Goal: Task Accomplishment & Management: Manage account settings

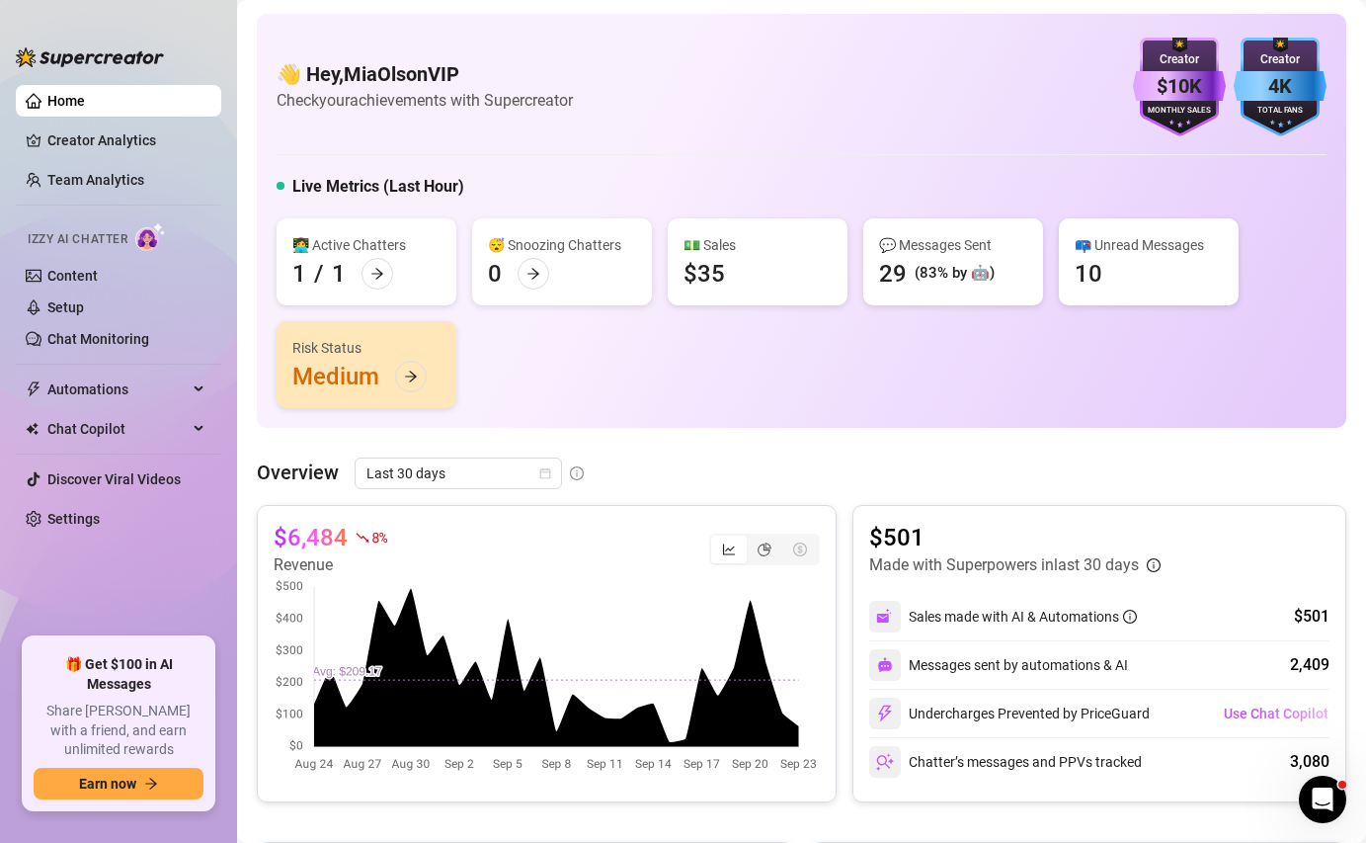
click at [719, 277] on div "$35" at bounding box center [703, 274] width 41 height 32
click at [72, 305] on link "Setup" at bounding box center [65, 307] width 37 height 16
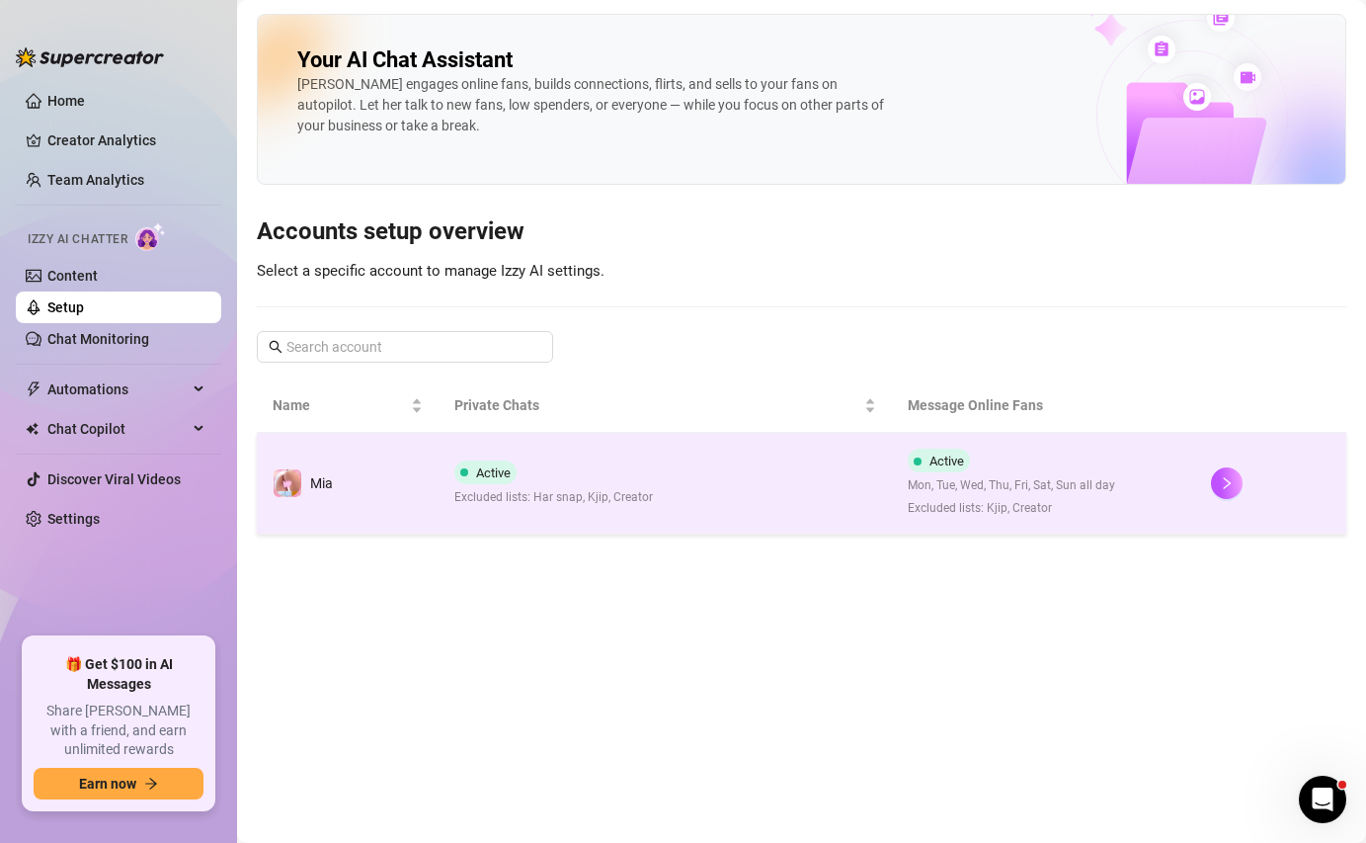
click at [679, 476] on td "Active Excluded lists: Har snap, Kjip, Creator" at bounding box center [666, 484] width 454 height 102
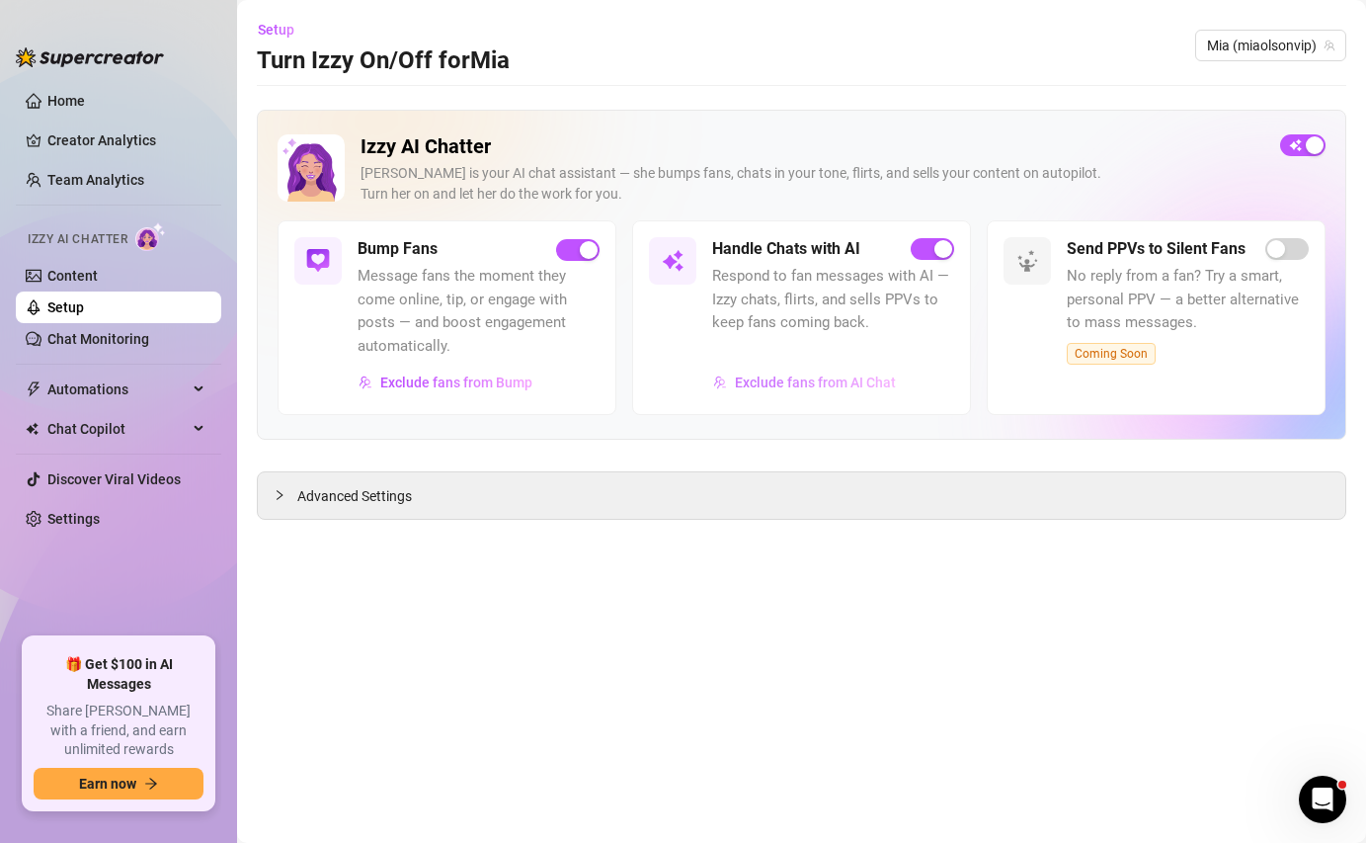
click at [782, 387] on span "Exclude fans from AI Chat" at bounding box center [815, 382] width 161 height 16
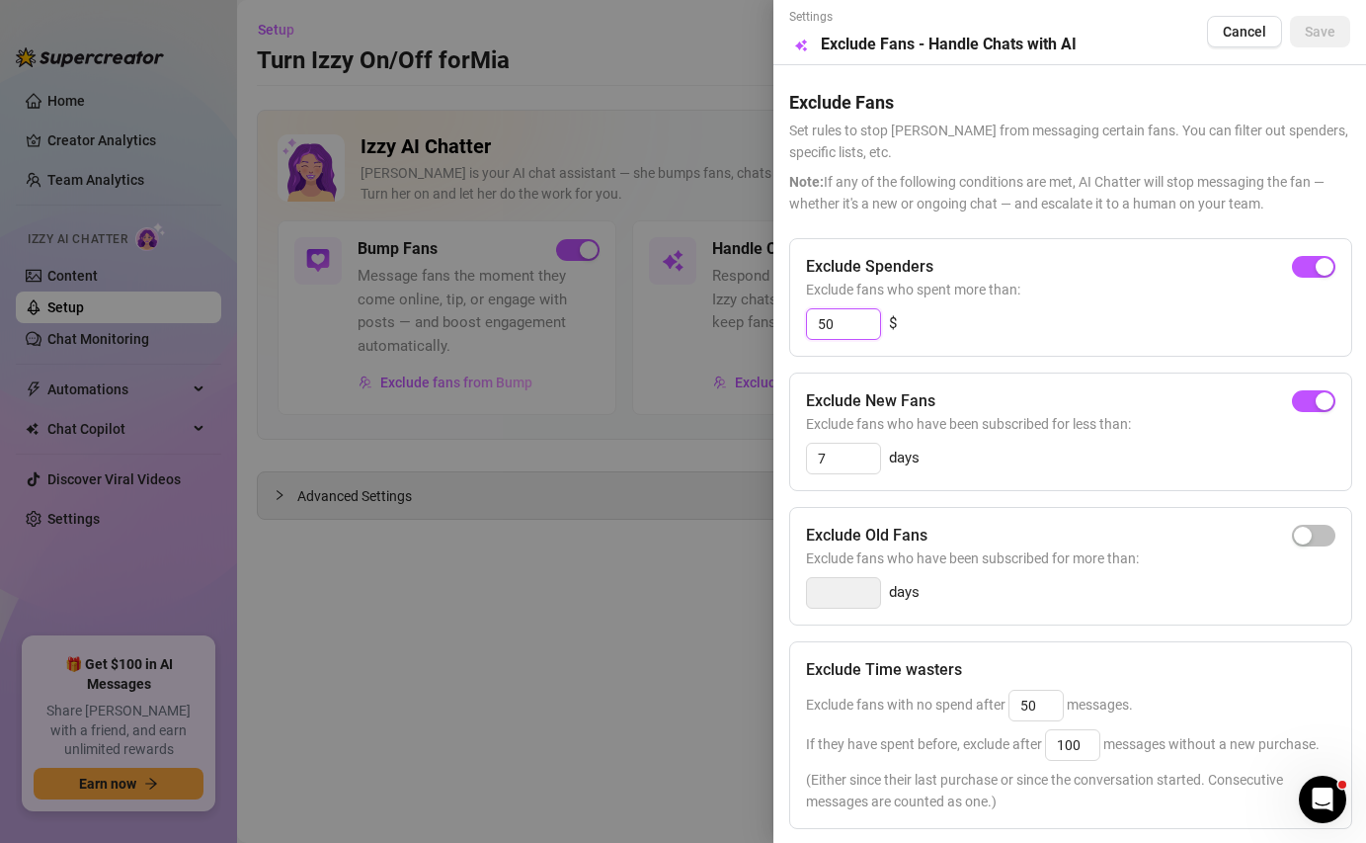
drag, startPoint x: 849, startPoint y: 327, endPoint x: 825, endPoint y: 327, distance: 24.7
click at [825, 327] on input "50" at bounding box center [843, 324] width 73 height 30
type input "5"
click at [1315, 256] on span "button" at bounding box center [1313, 267] width 43 height 22
drag, startPoint x: 824, startPoint y: 326, endPoint x: 802, endPoint y: 325, distance: 21.8
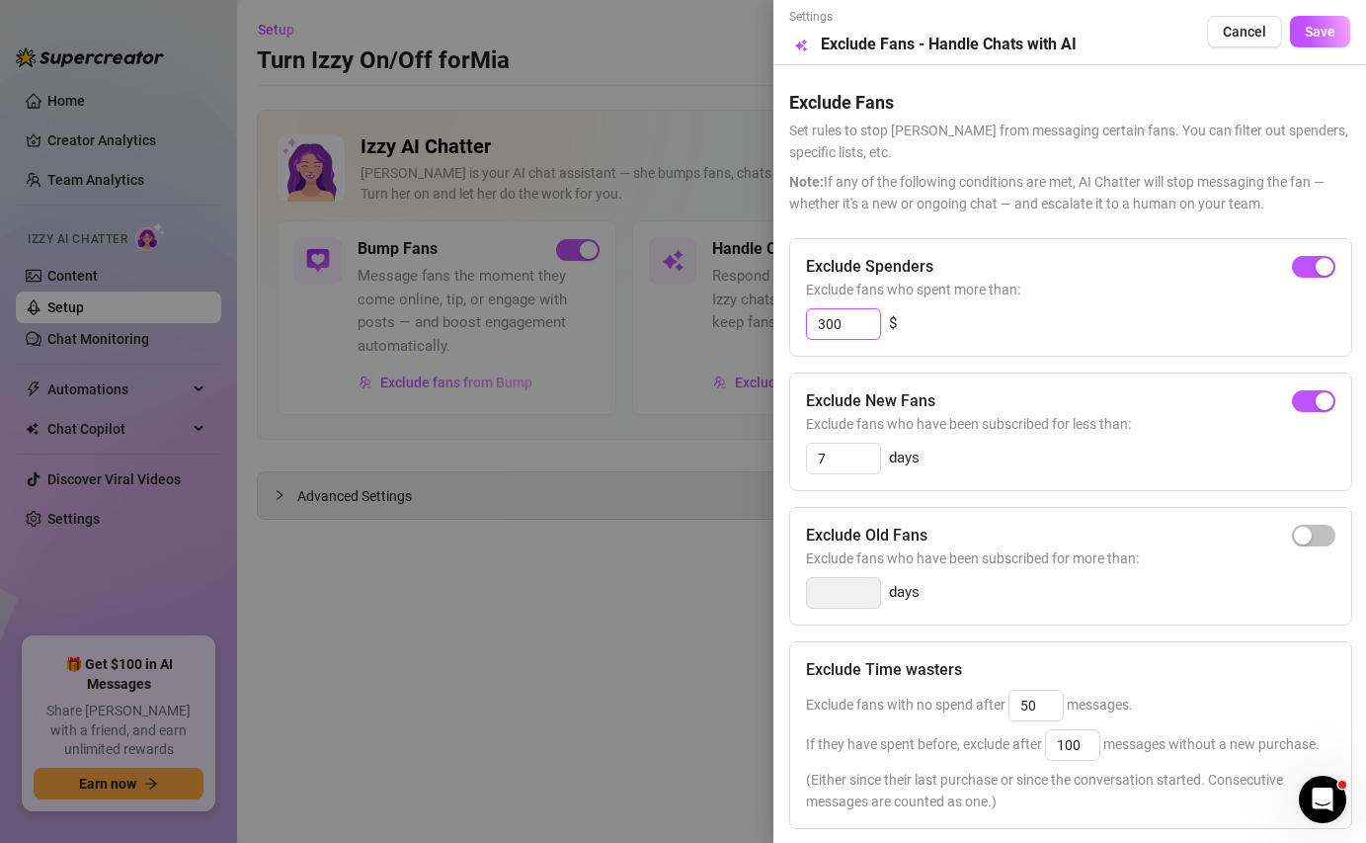
click at [802, 325] on div "Exclude Spenders Exclude fans who spent more than: 300 $" at bounding box center [1070, 297] width 563 height 119
type input "100"
click at [1308, 38] on span "Save" at bounding box center [1320, 32] width 31 height 16
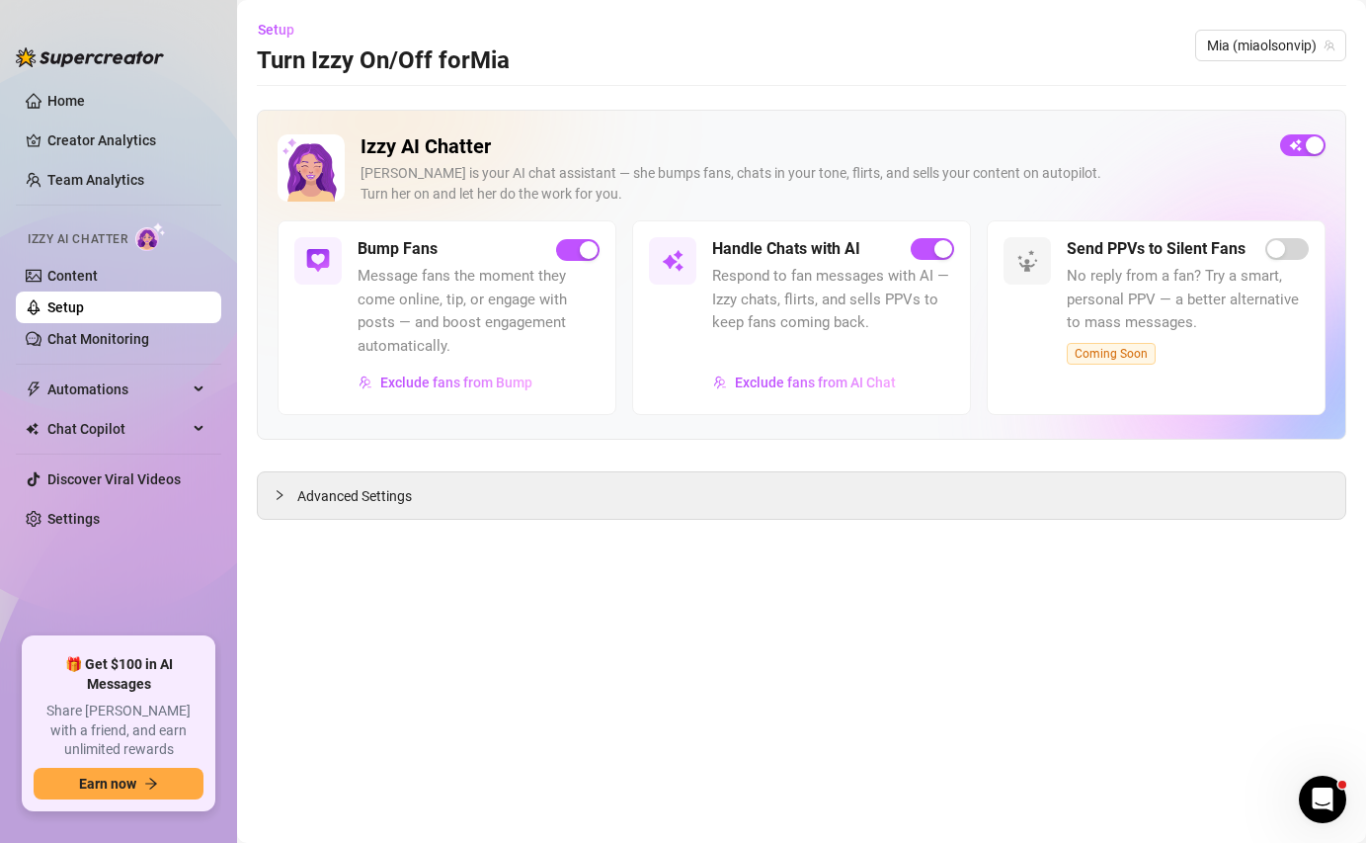
click at [785, 340] on div at bounding box center [833, 351] width 242 height 24
click at [762, 385] on span "Exclude fans from AI Chat" at bounding box center [815, 382] width 161 height 16
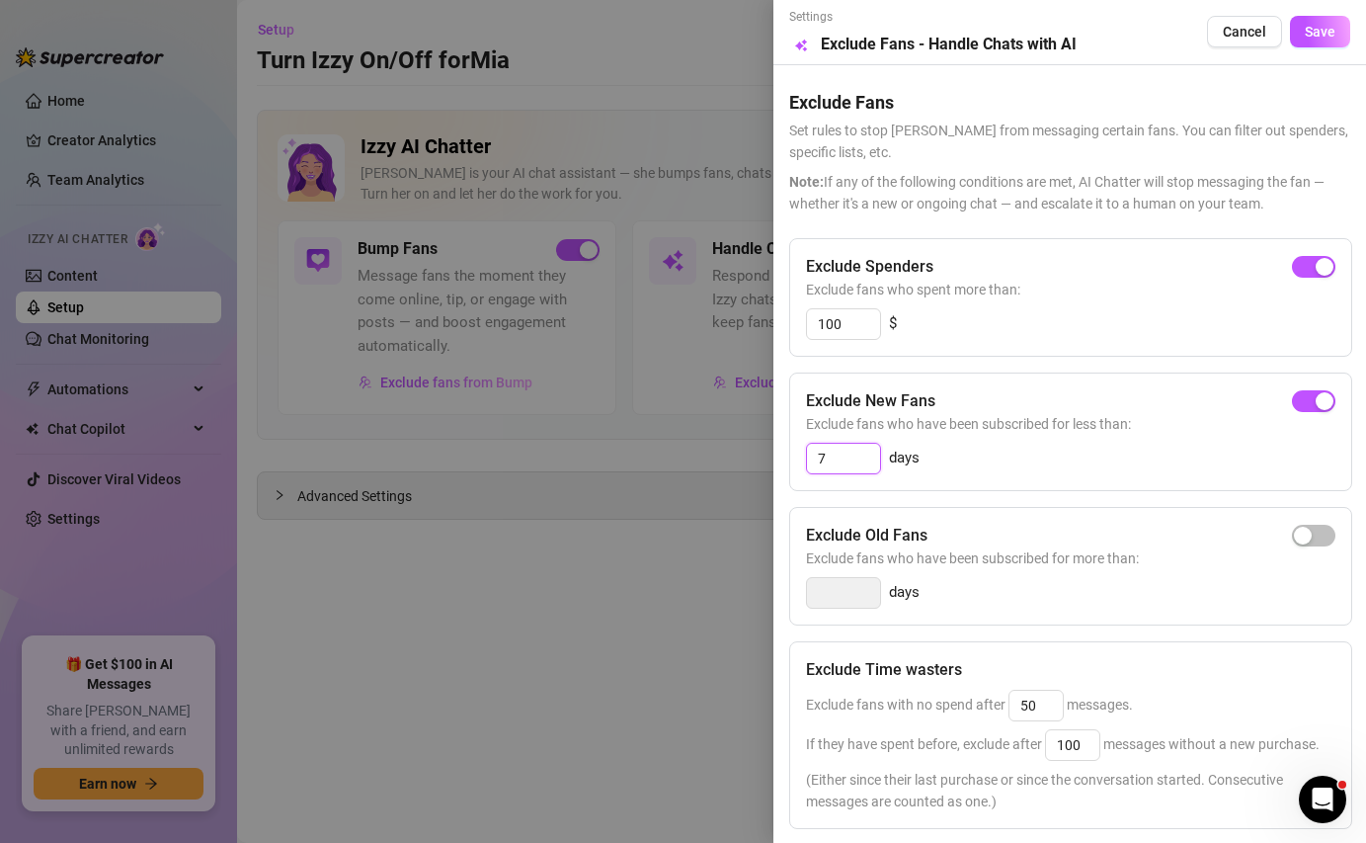
drag, startPoint x: 840, startPoint y: 455, endPoint x: 814, endPoint y: 456, distance: 25.7
click at [814, 456] on input "7" at bounding box center [843, 458] width 73 height 30
type input "3"
click at [1096, 472] on div "3 days" at bounding box center [1070, 458] width 529 height 32
drag, startPoint x: 836, startPoint y: 324, endPoint x: 826, endPoint y: 325, distance: 9.9
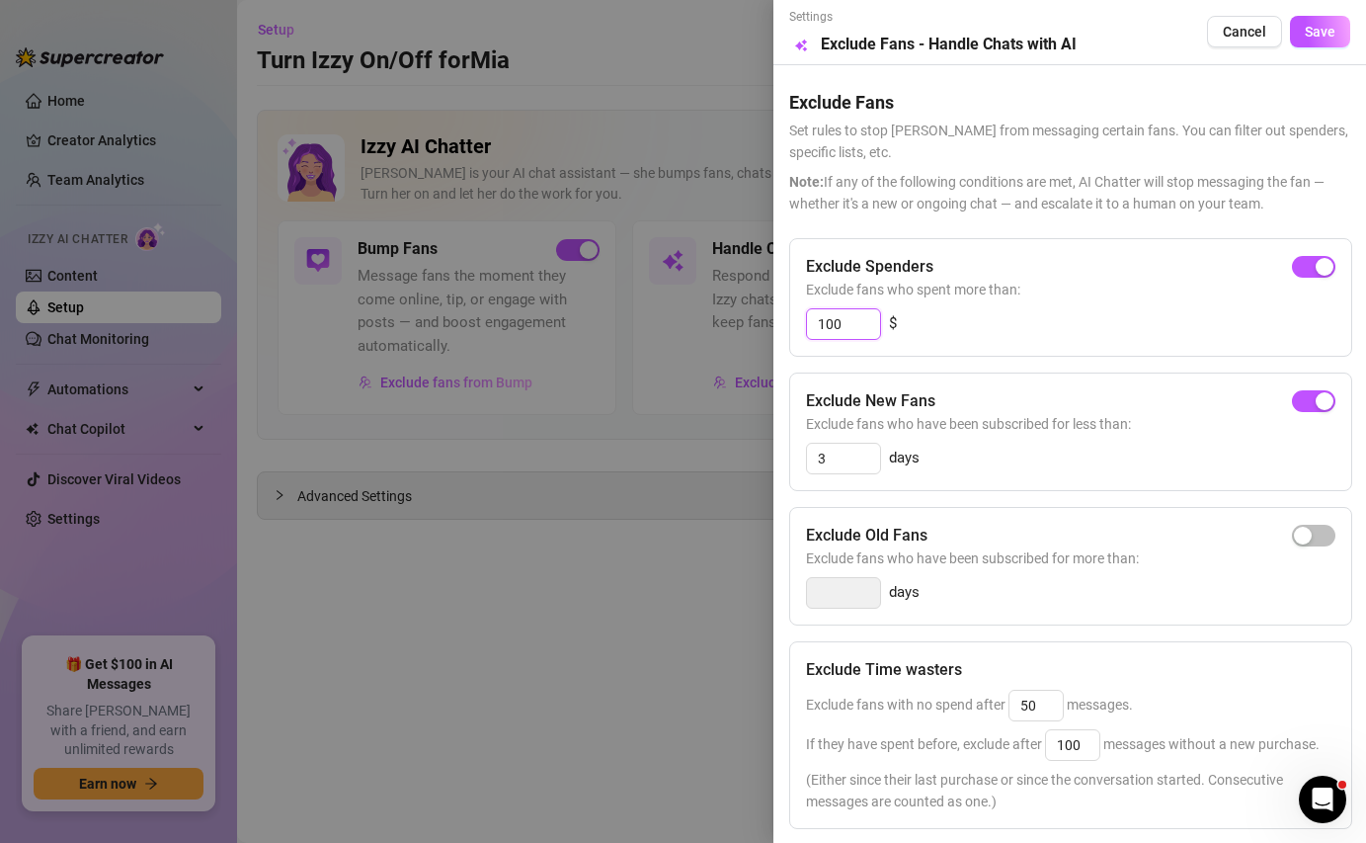
click at [826, 325] on input "100" at bounding box center [843, 324] width 73 height 30
click at [1320, 27] on span "Save" at bounding box center [1320, 32] width 31 height 16
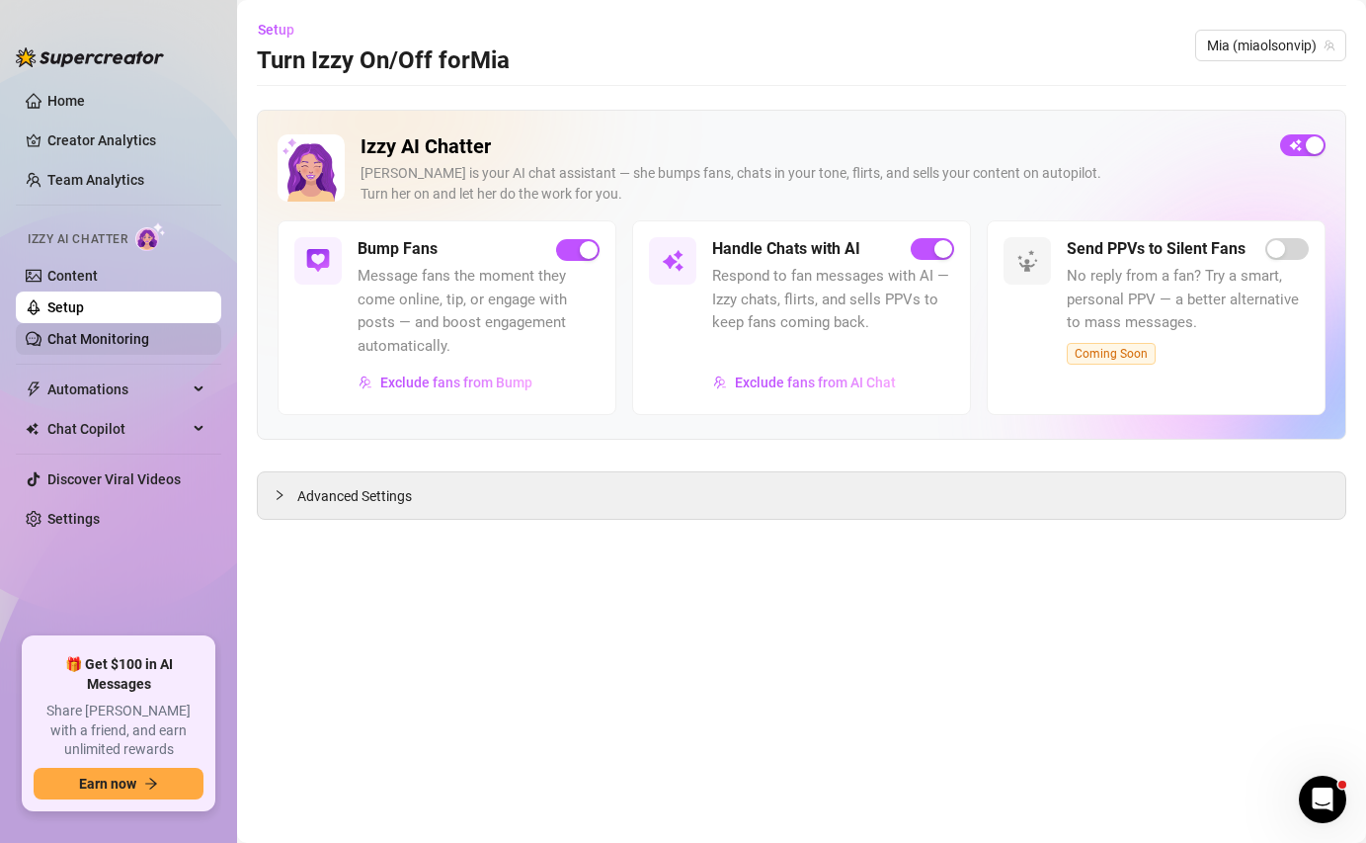
click at [119, 331] on link "Chat Monitoring" at bounding box center [98, 339] width 102 height 16
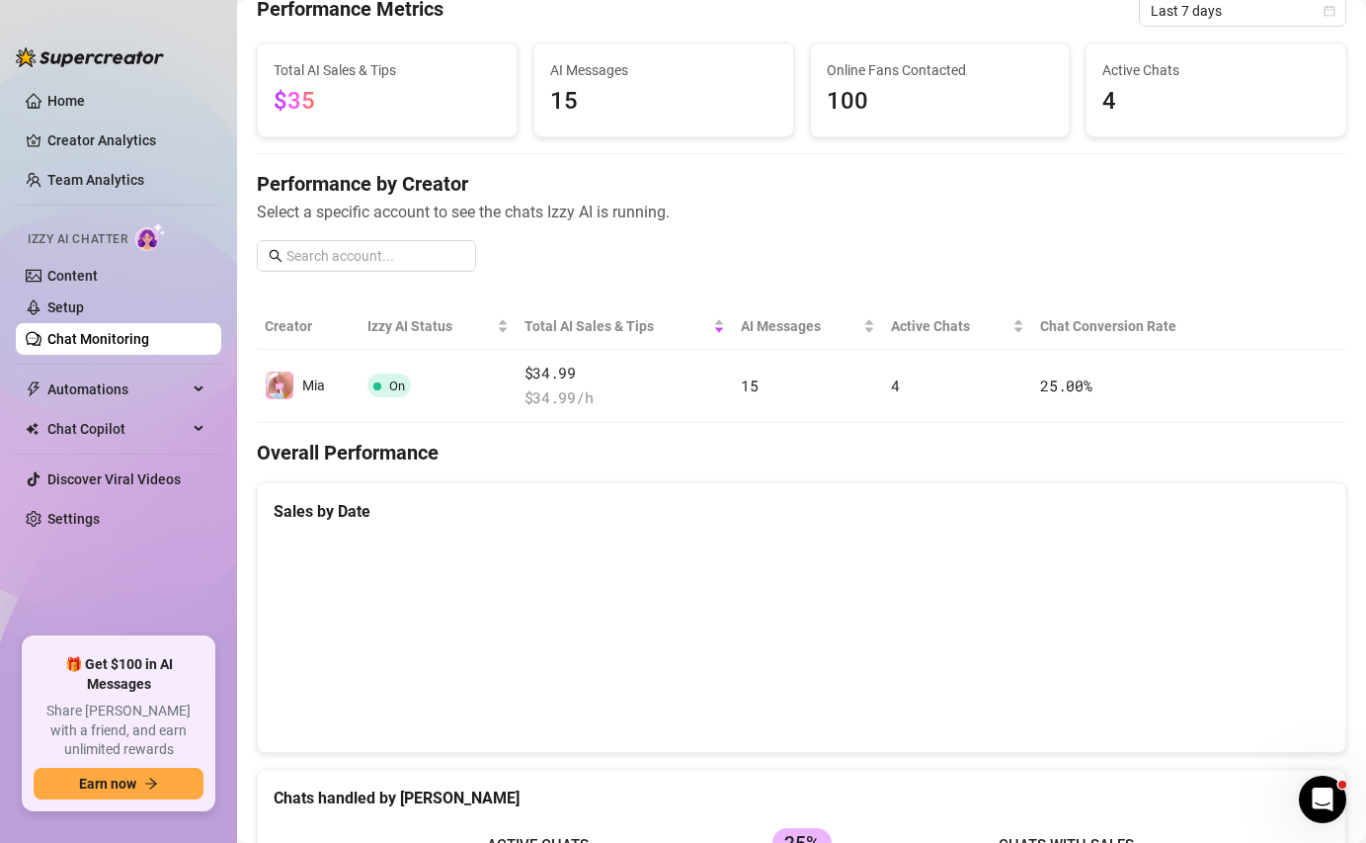
scroll to position [90, 0]
click at [78, 306] on link "Setup" at bounding box center [65, 307] width 37 height 16
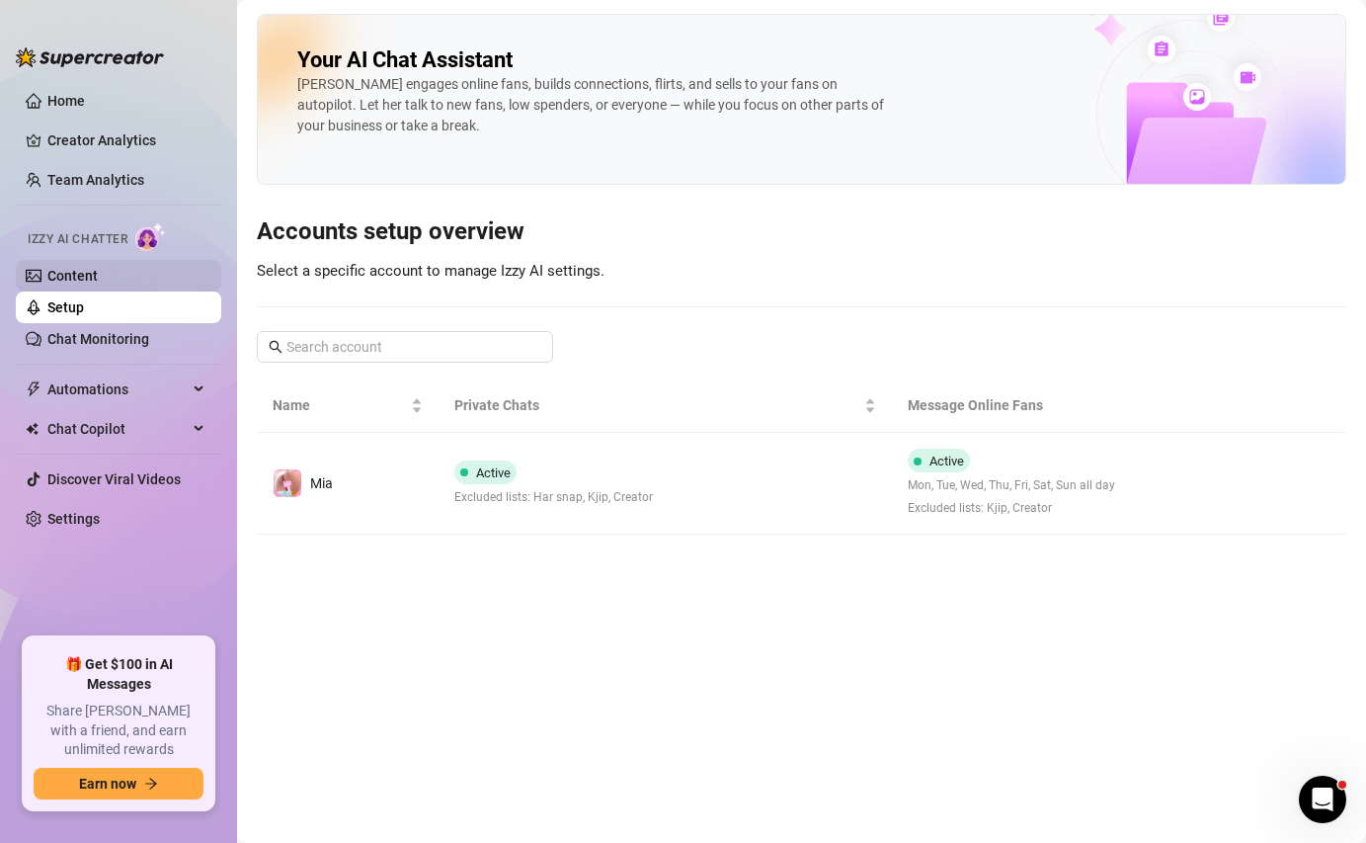
click at [86, 283] on link "Content" at bounding box center [72, 276] width 50 height 16
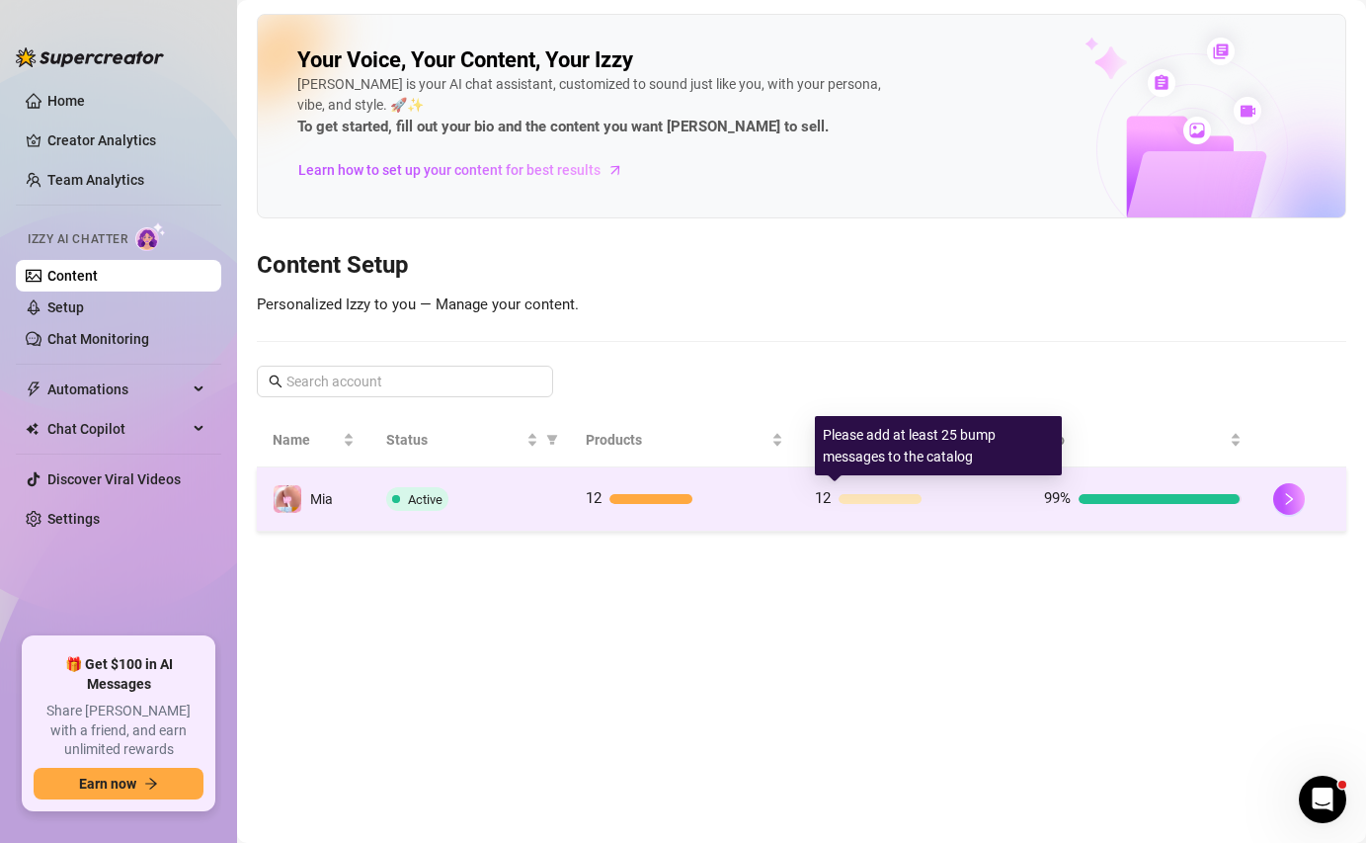
click at [887, 496] on div at bounding box center [880, 499] width 83 height 10
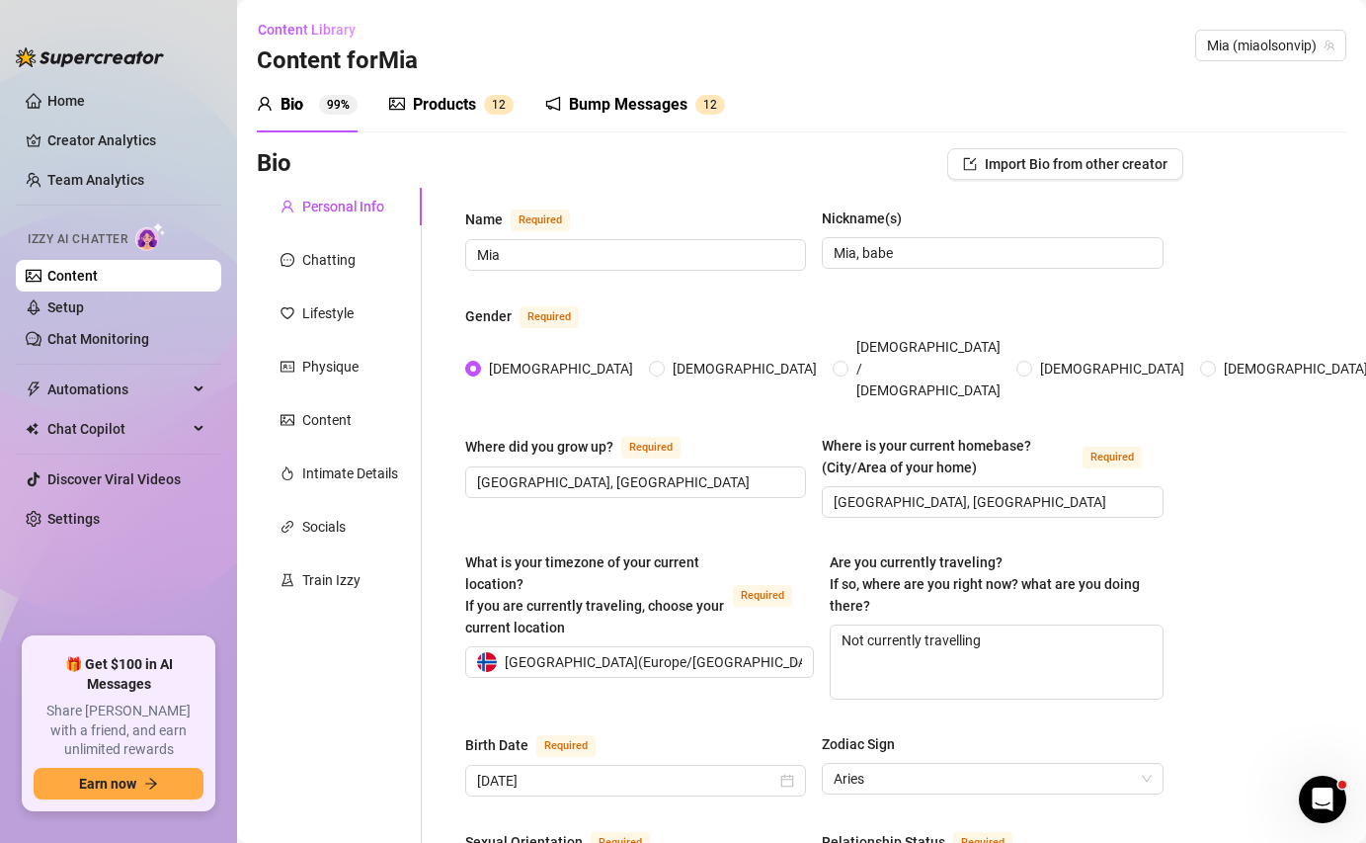
click at [87, 283] on link "Content" at bounding box center [72, 276] width 50 height 16
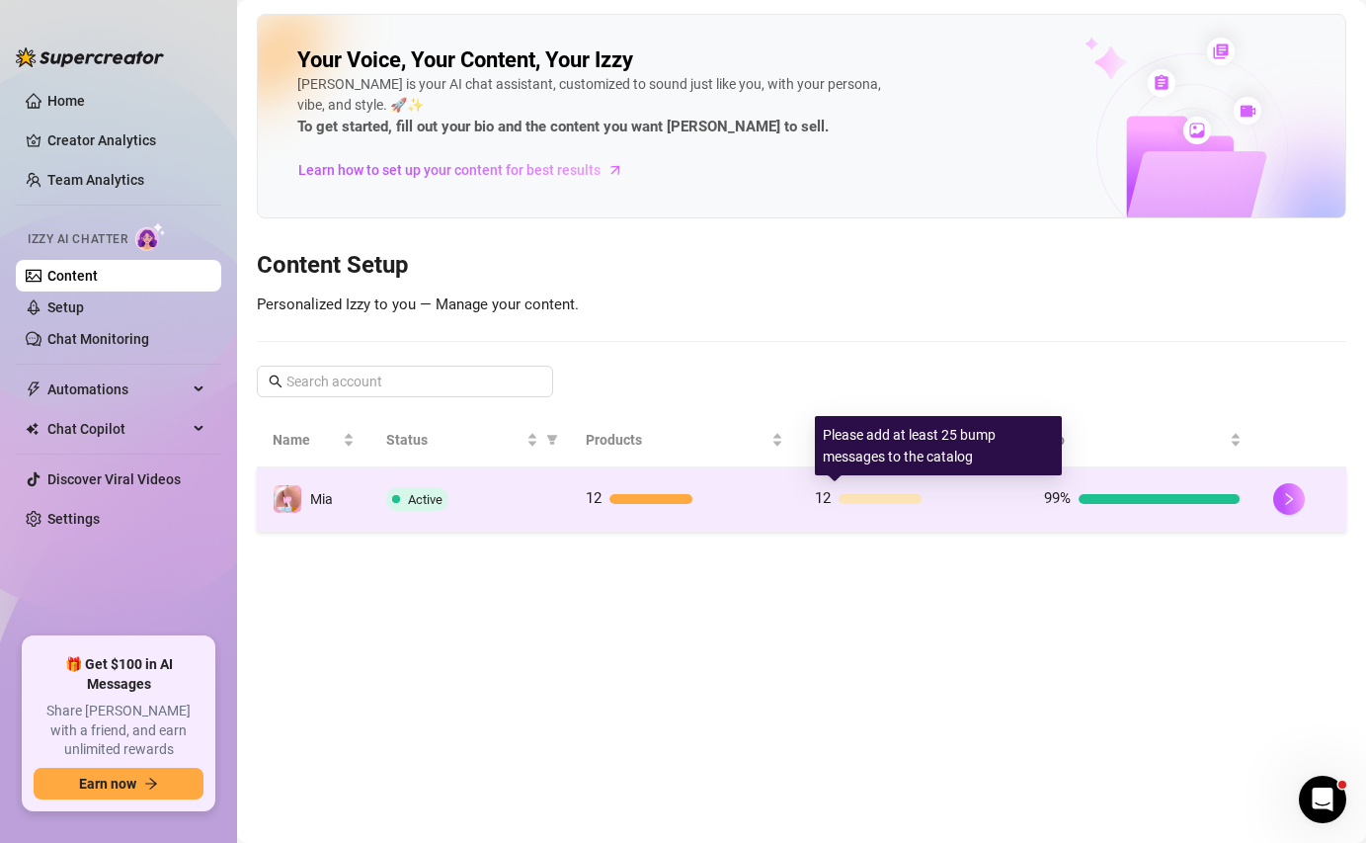
click at [850, 491] on div "12" at bounding box center [914, 499] width 198 height 24
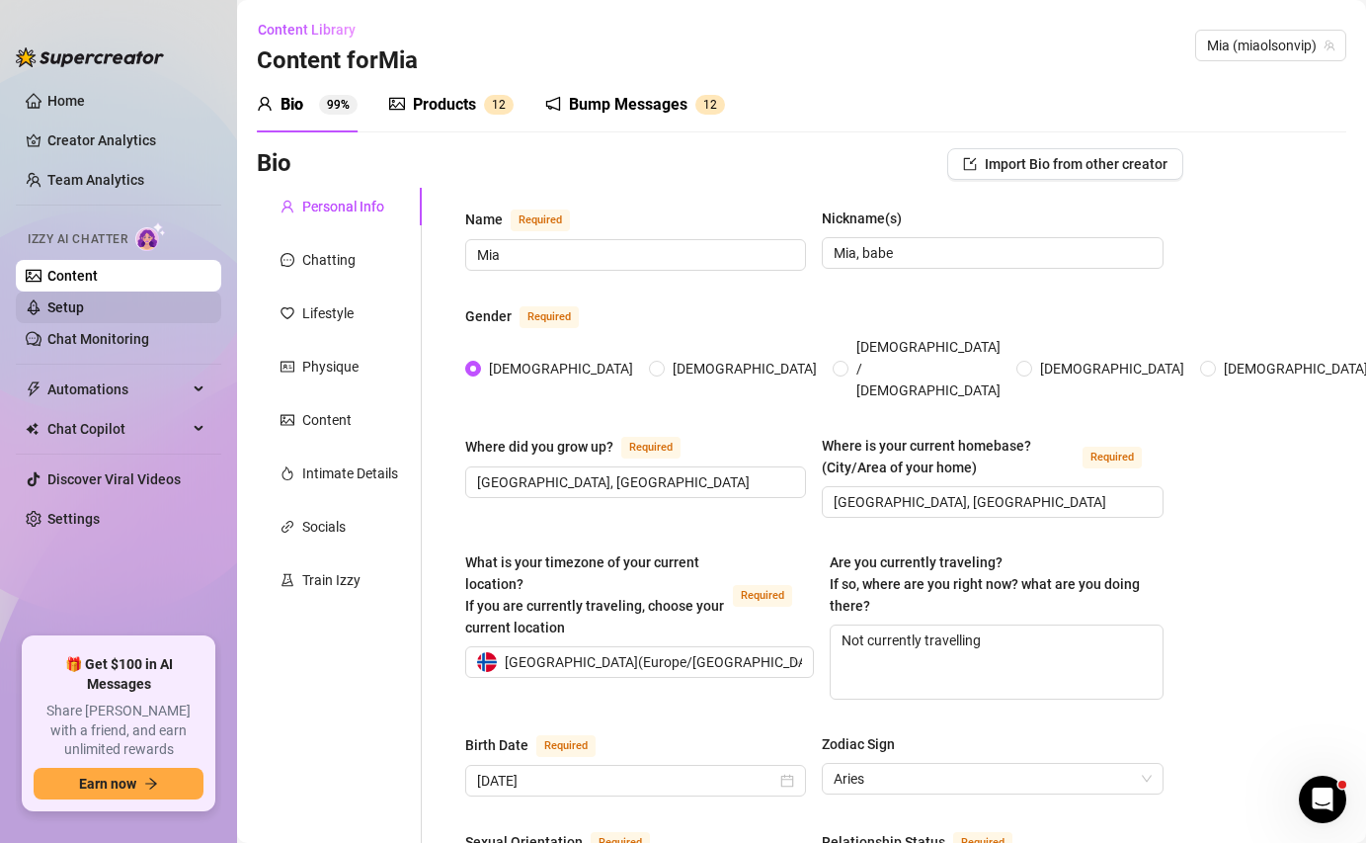
click at [84, 307] on link "Setup" at bounding box center [65, 307] width 37 height 16
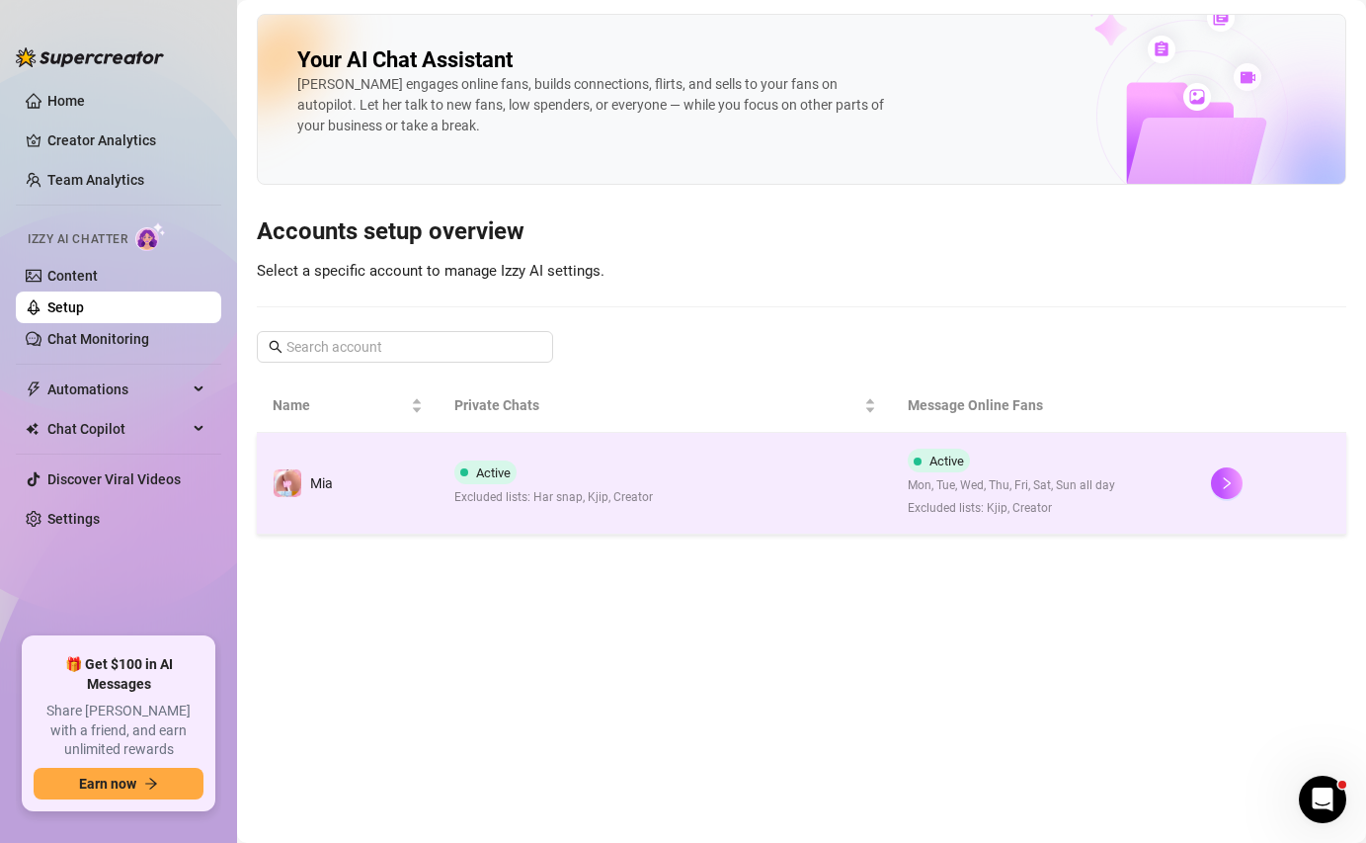
click at [482, 486] on div "Active Excluded lists: Har snap, Kjip, Creator" at bounding box center [553, 483] width 199 height 46
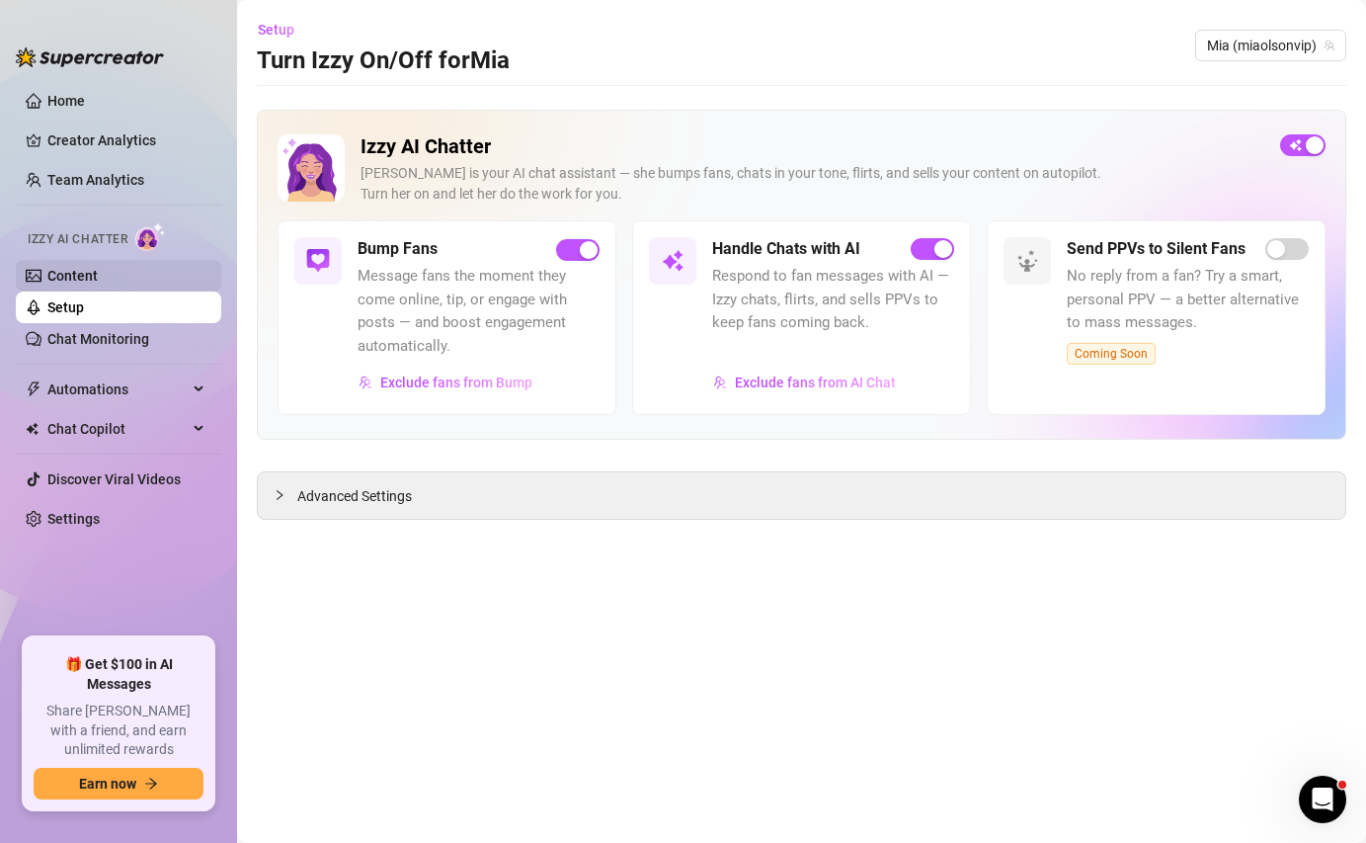
click at [98, 270] on link "Content" at bounding box center [72, 276] width 50 height 16
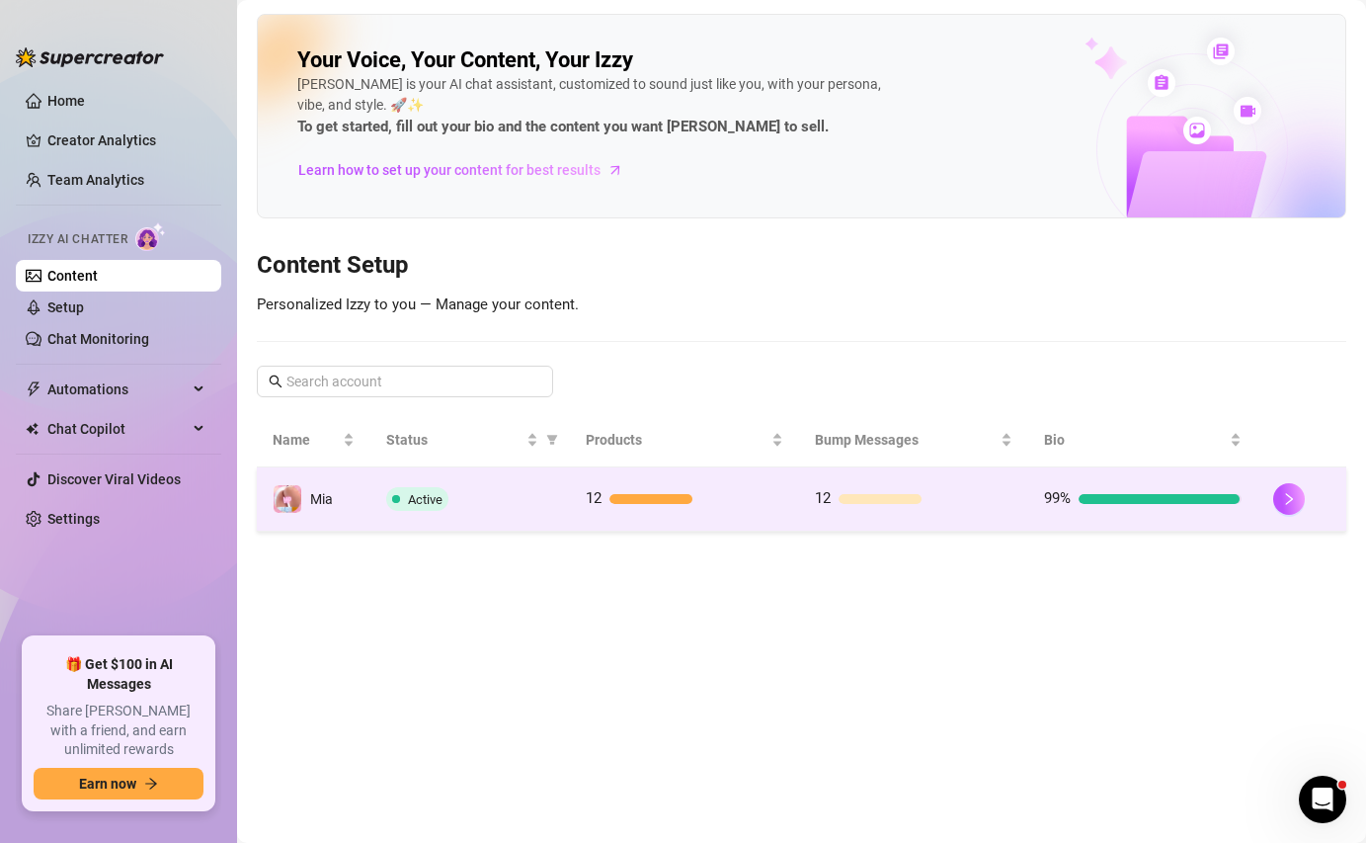
click at [1305, 495] on div at bounding box center [1301, 499] width 57 height 32
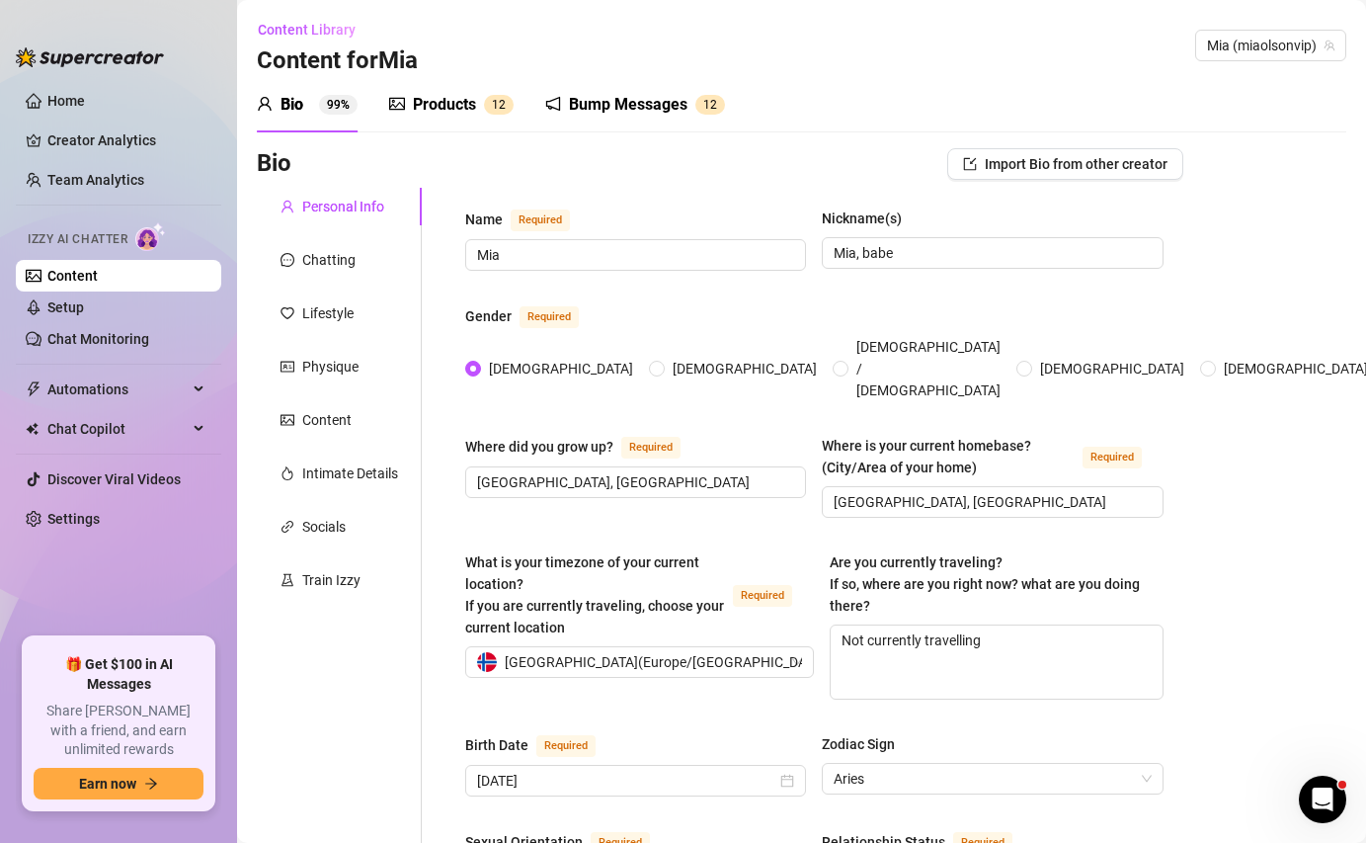
click at [652, 106] on div "Bump Messages" at bounding box center [628, 105] width 119 height 24
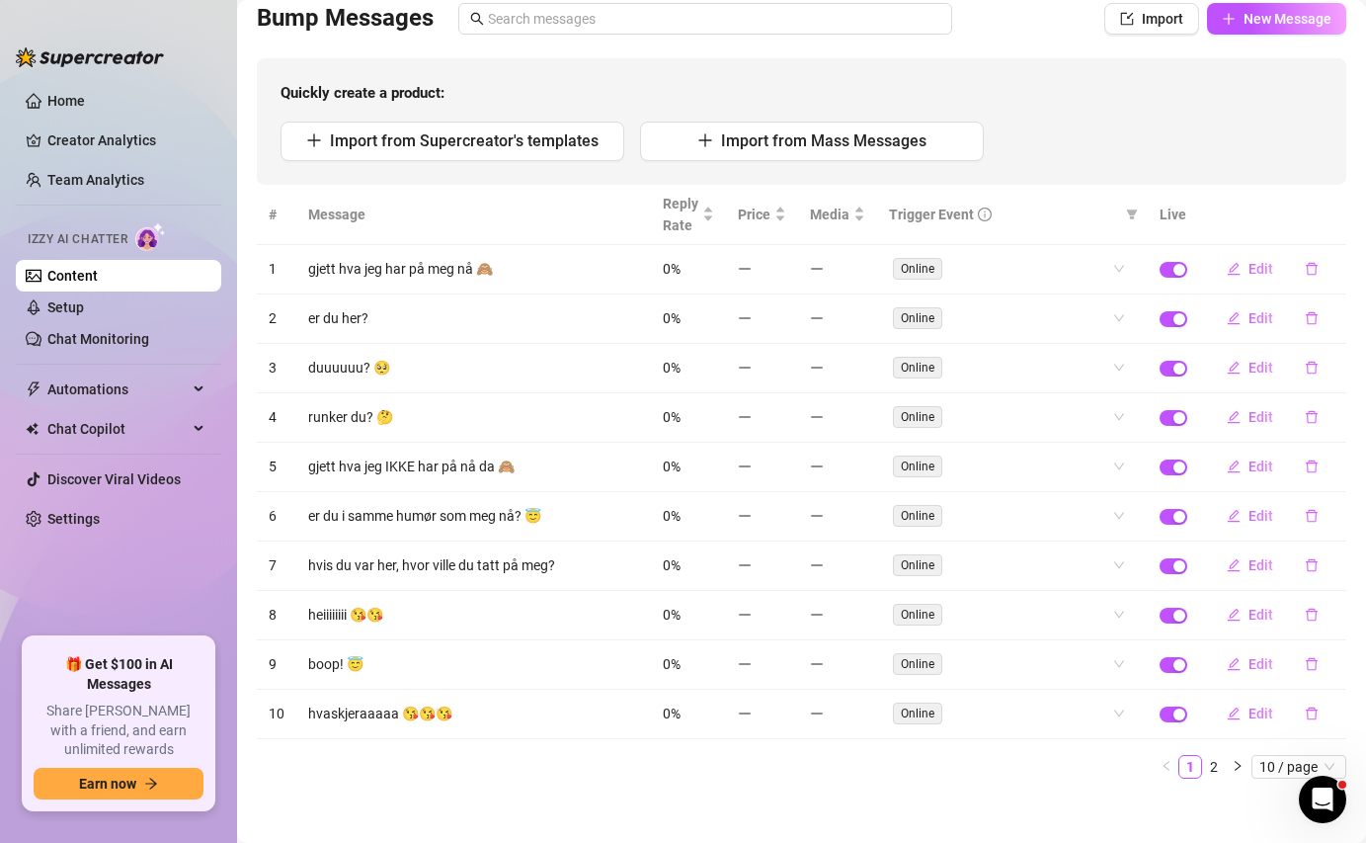
scroll to position [155, 0]
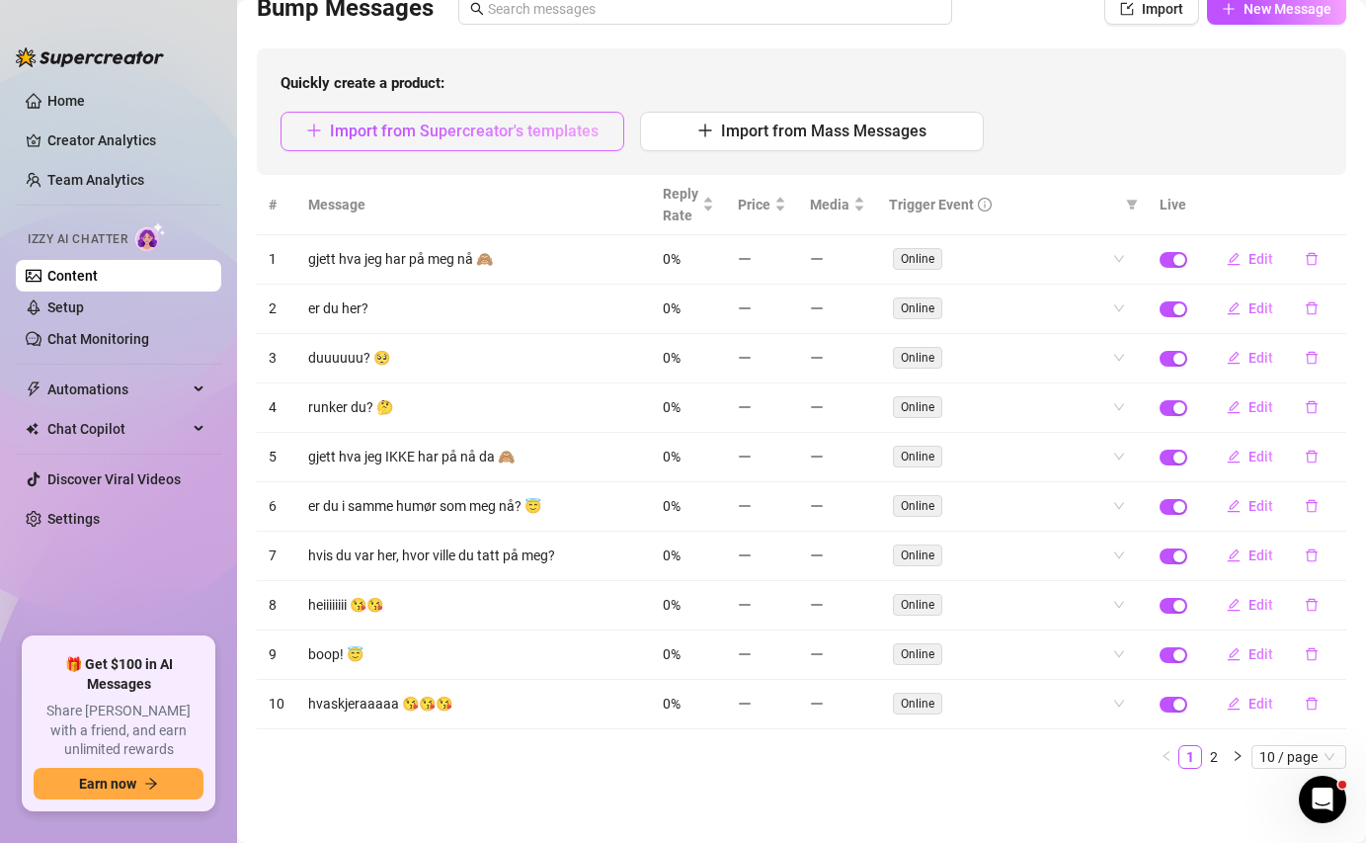
click at [559, 131] on span "Import from Supercreator's templates" at bounding box center [464, 130] width 269 height 19
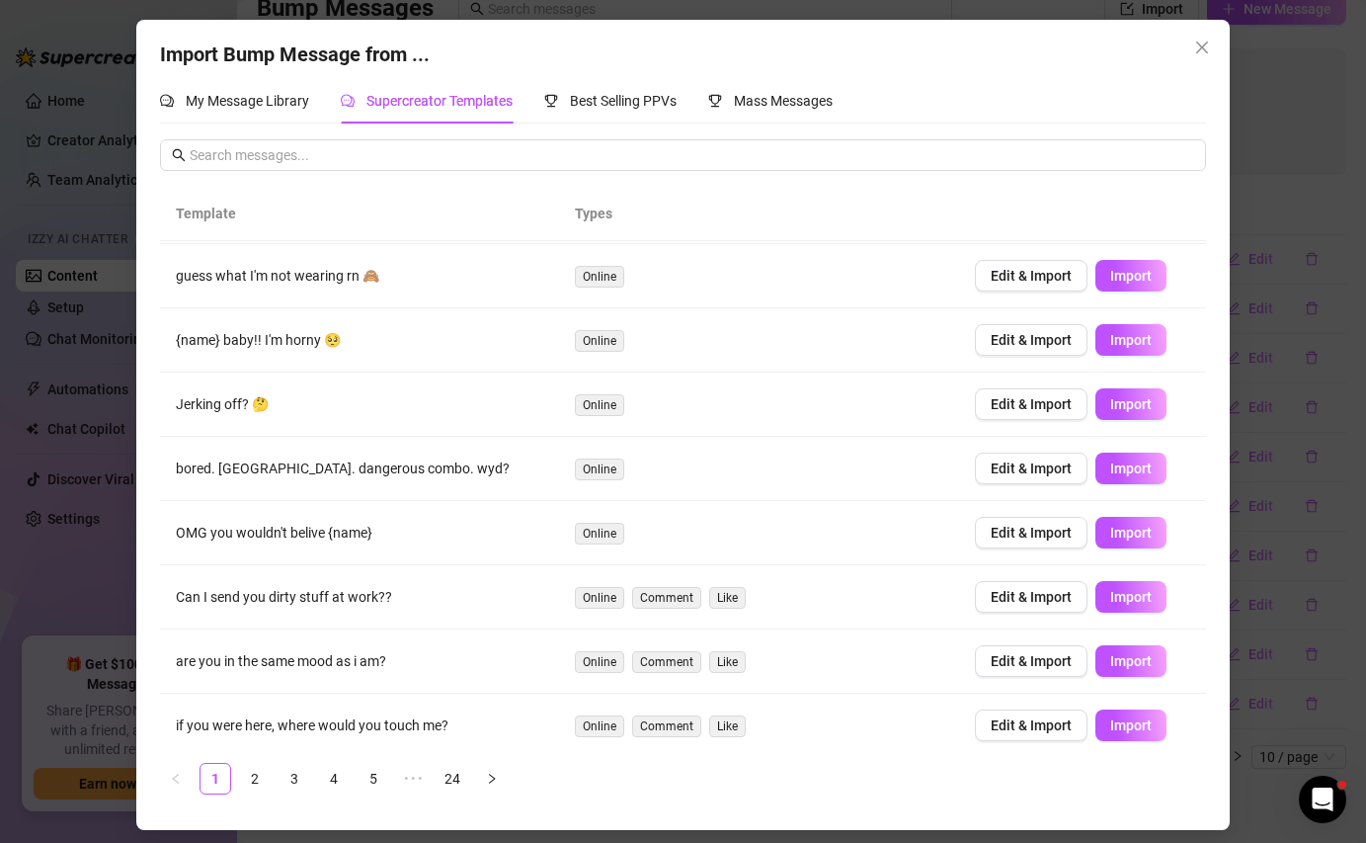
scroll to position [136, 0]
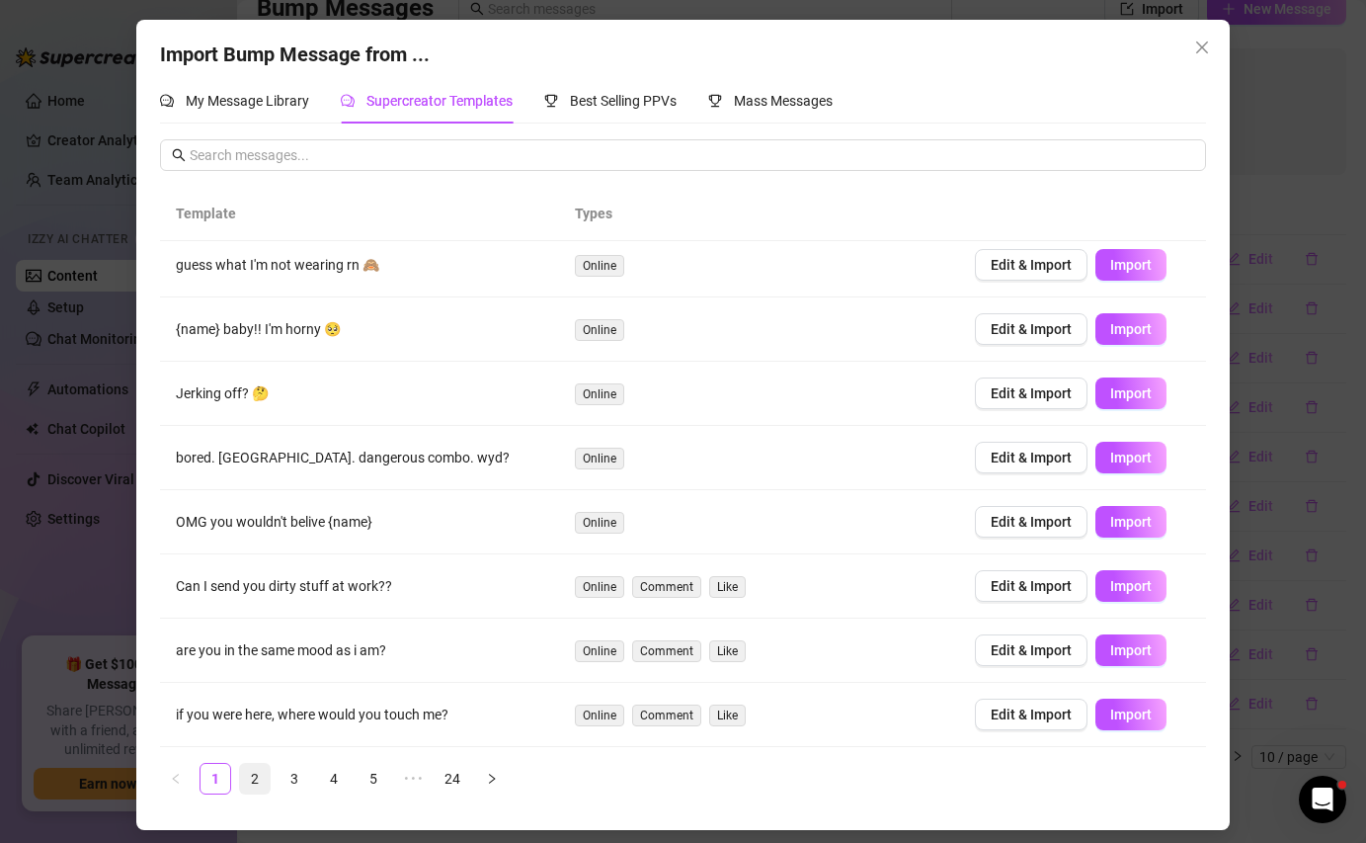
click at [255, 772] on link "2" at bounding box center [255, 779] width 30 height 30
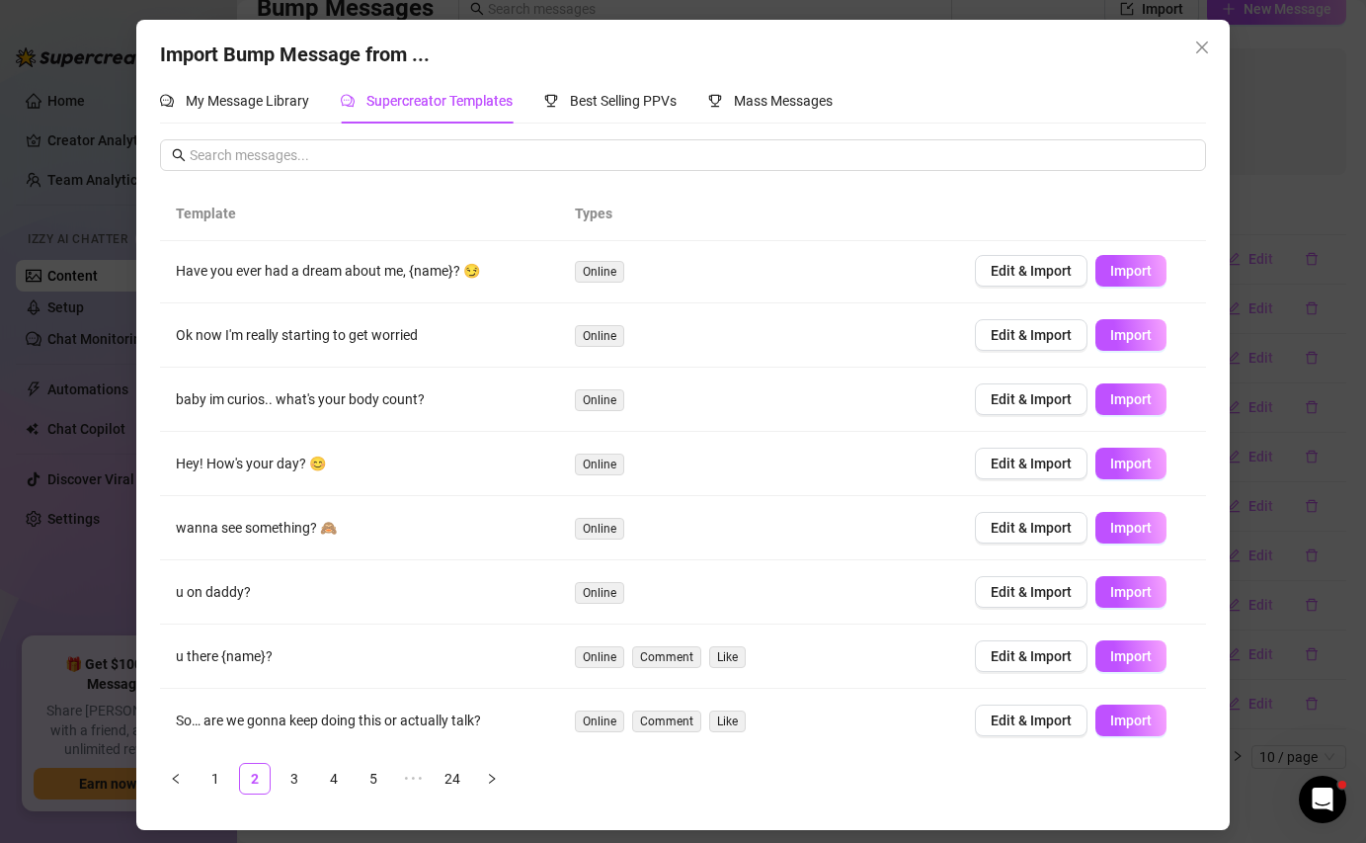
scroll to position [0, 0]
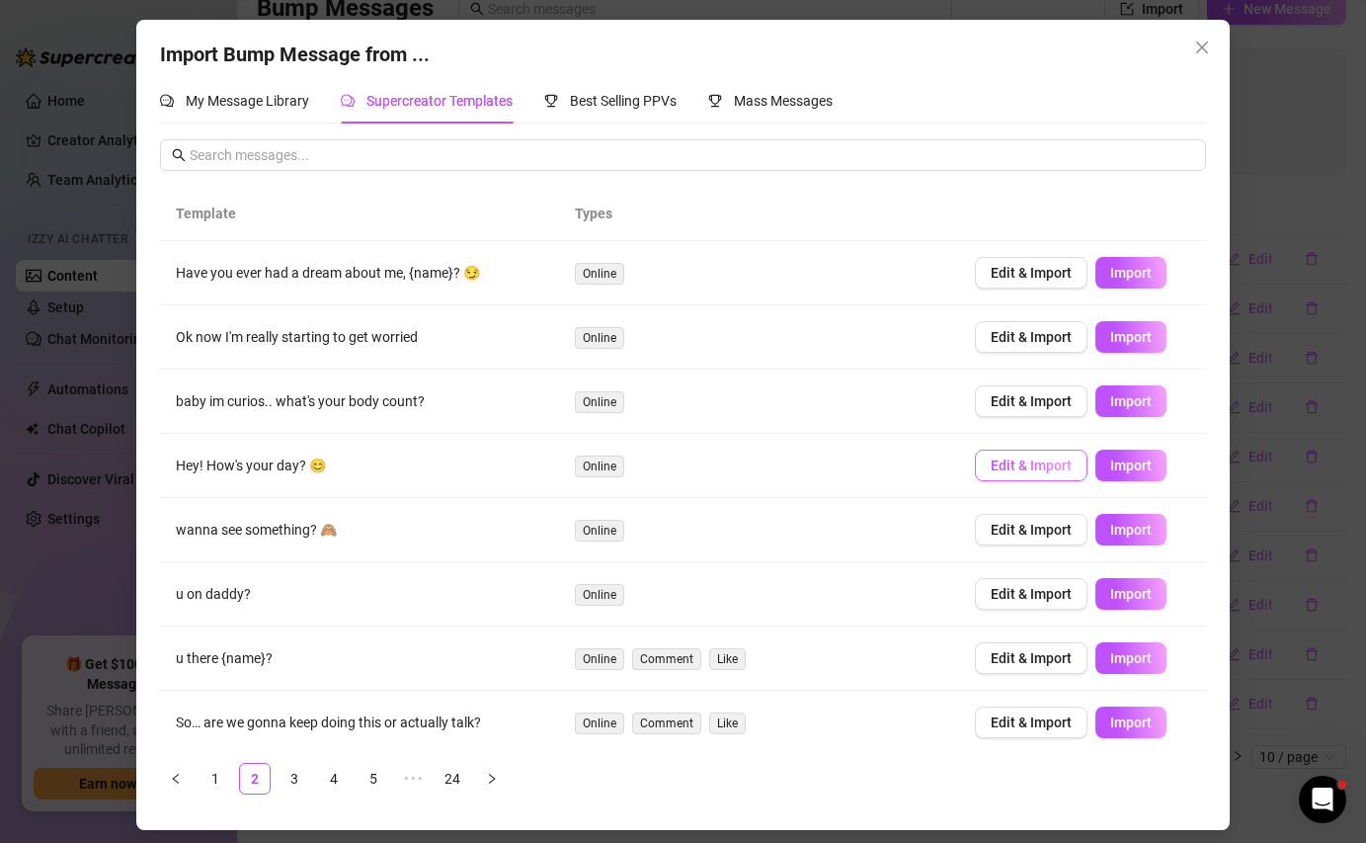
click at [1002, 465] on span "Edit & Import" at bounding box center [1031, 465] width 81 height 16
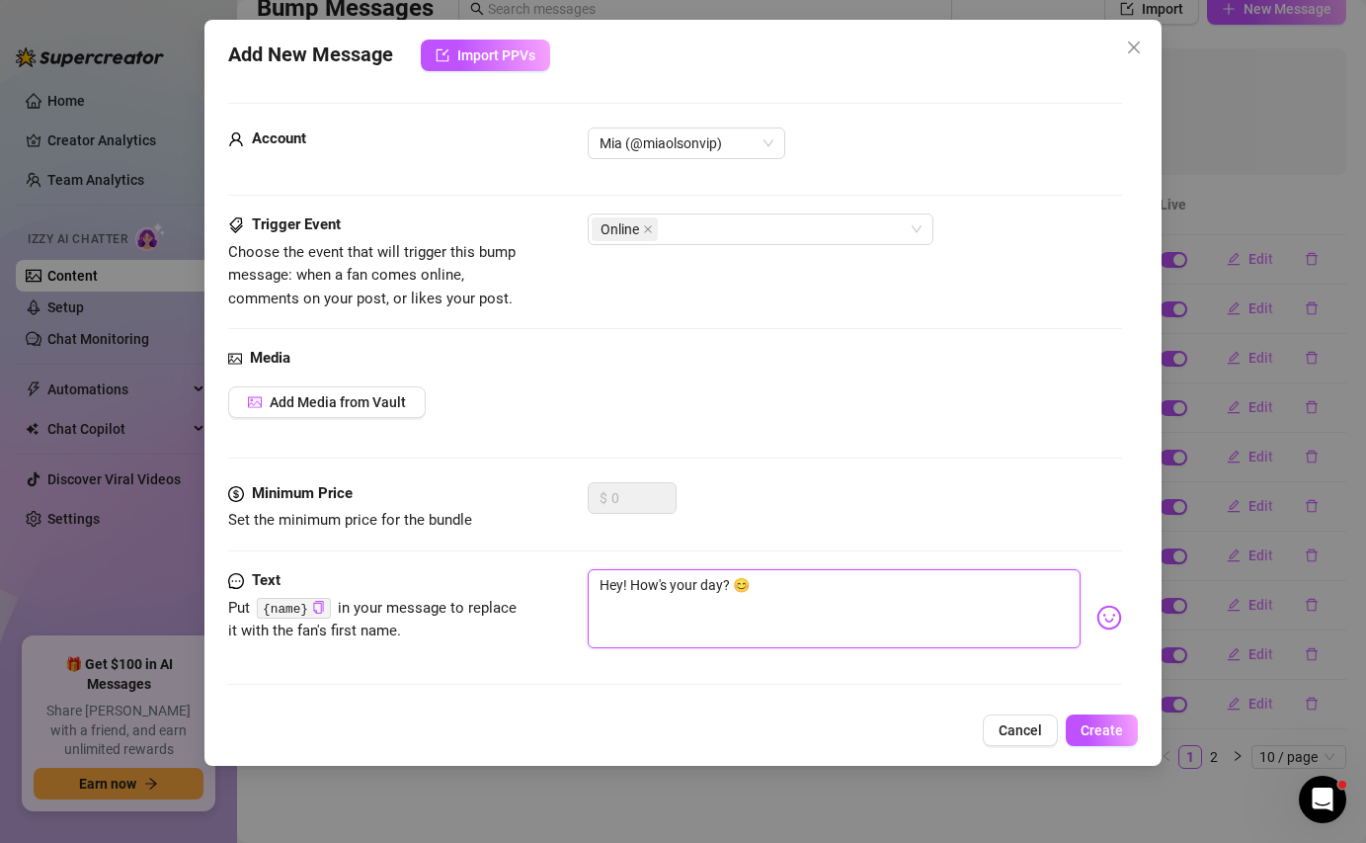
drag, startPoint x: 724, startPoint y: 586, endPoint x: 554, endPoint y: 579, distance: 170.0
click at [554, 579] on div "Text Put {name} in your message to replace it with the fan's first name. Hey! H…" at bounding box center [674, 617] width 893 height 97
type textarea "H? 😊"
type textarea "He? 😊"
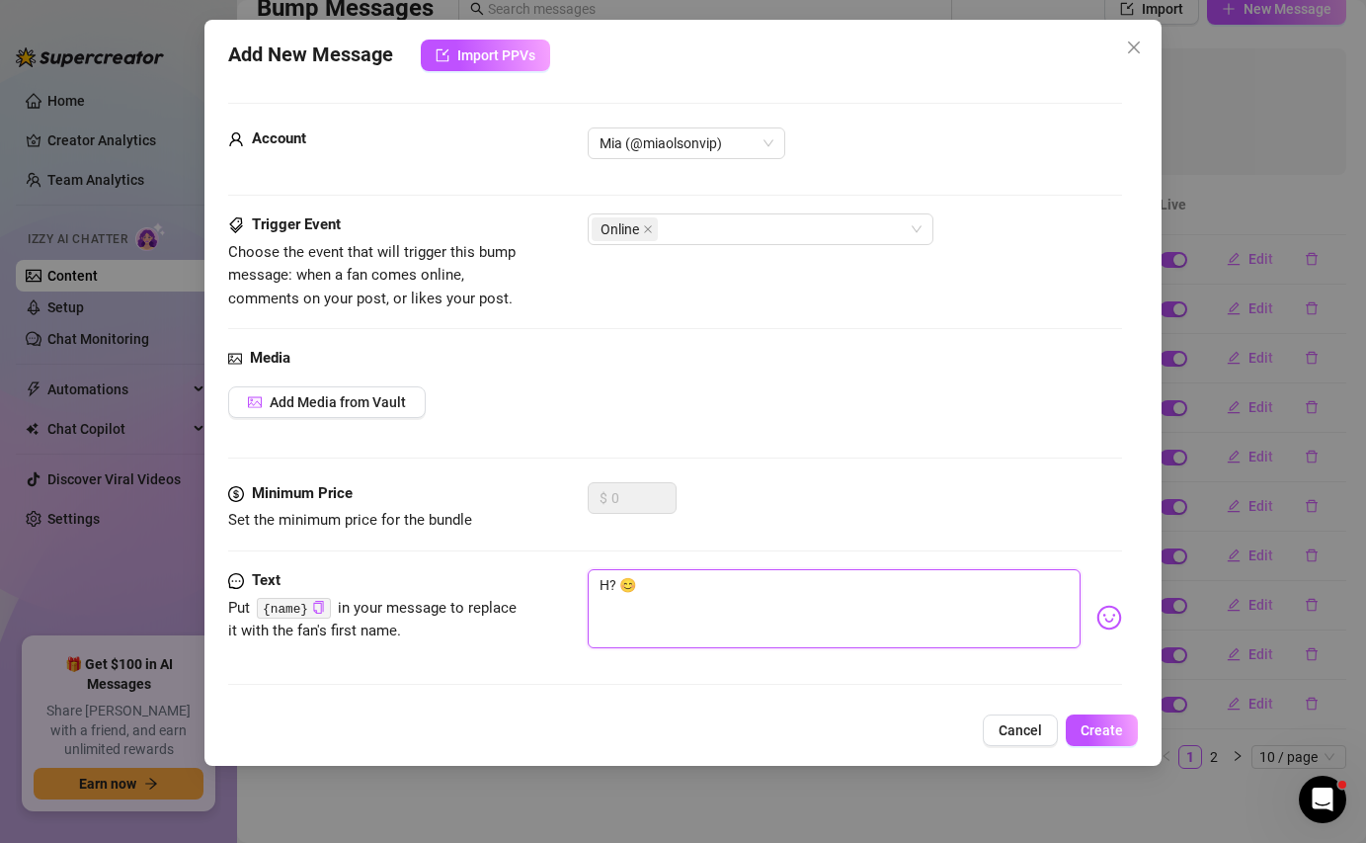
type textarea "He? 😊"
type textarea "Hei? 😊"
type textarea "Heii? 😊"
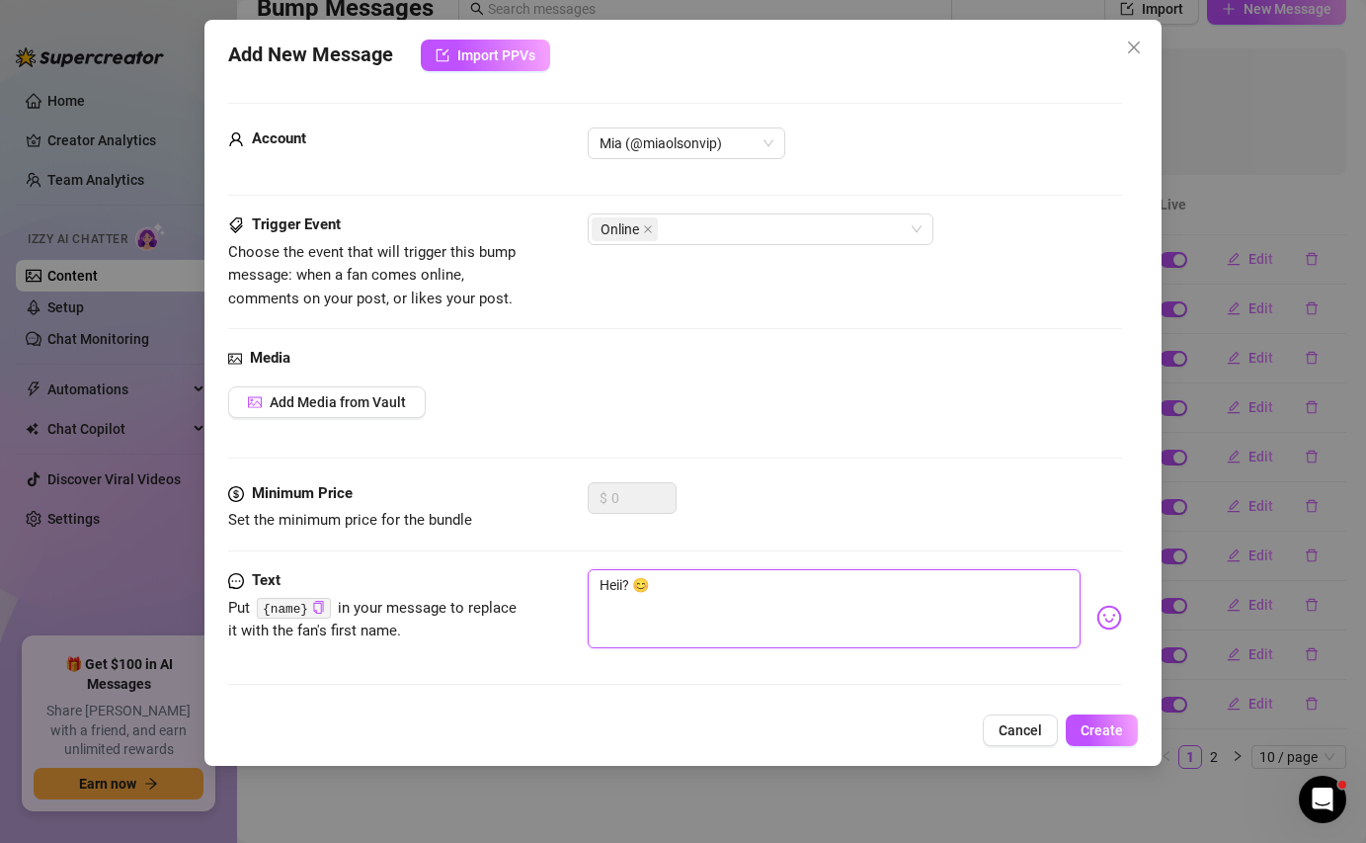
type textarea "Heiii? 😊"
type textarea "Heiii ? 😊"
type textarea "Heiii h? 😊"
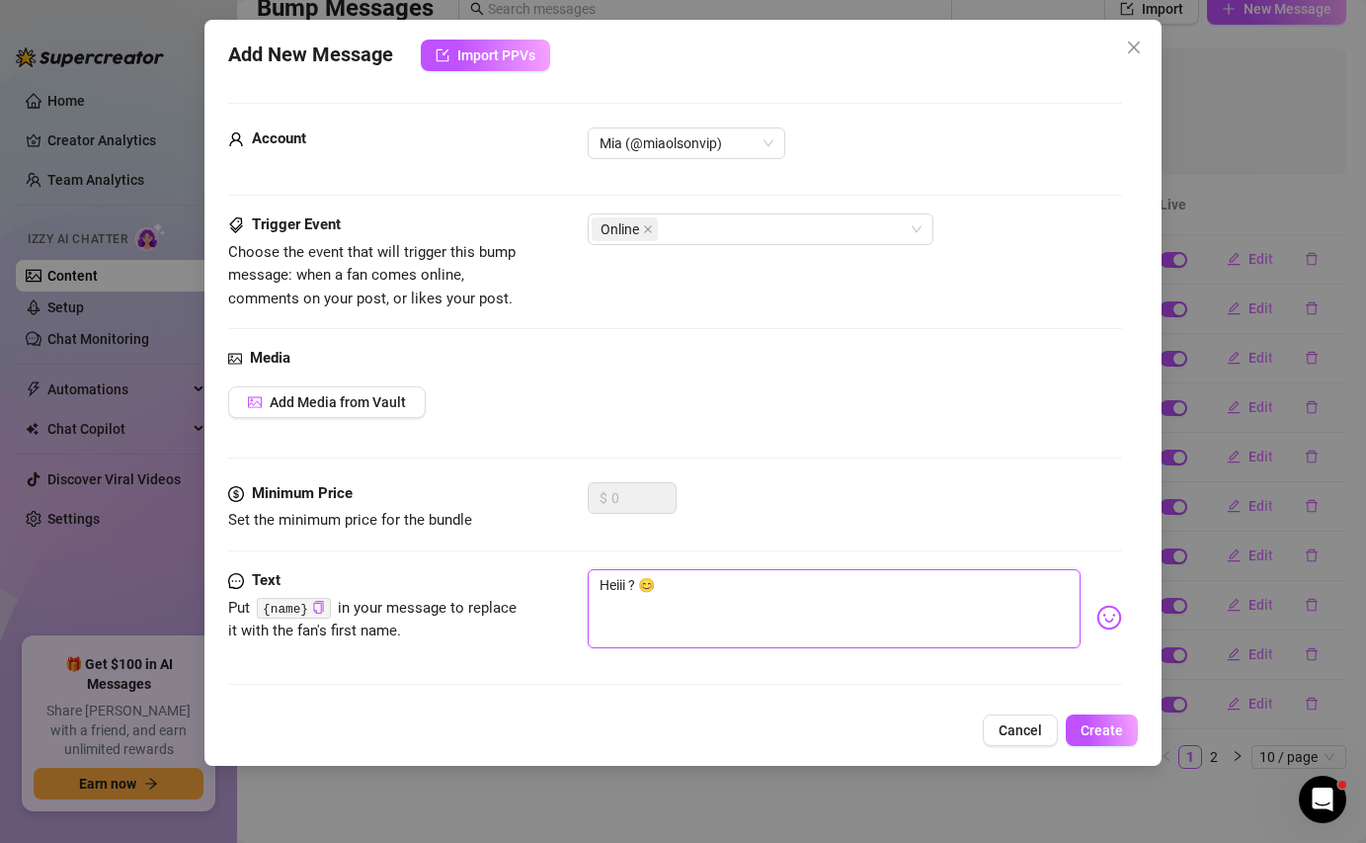
type textarea "Heiii h? 😊"
type textarea "Heiii hv? 😊"
type textarea "Heiii hvo? 😊"
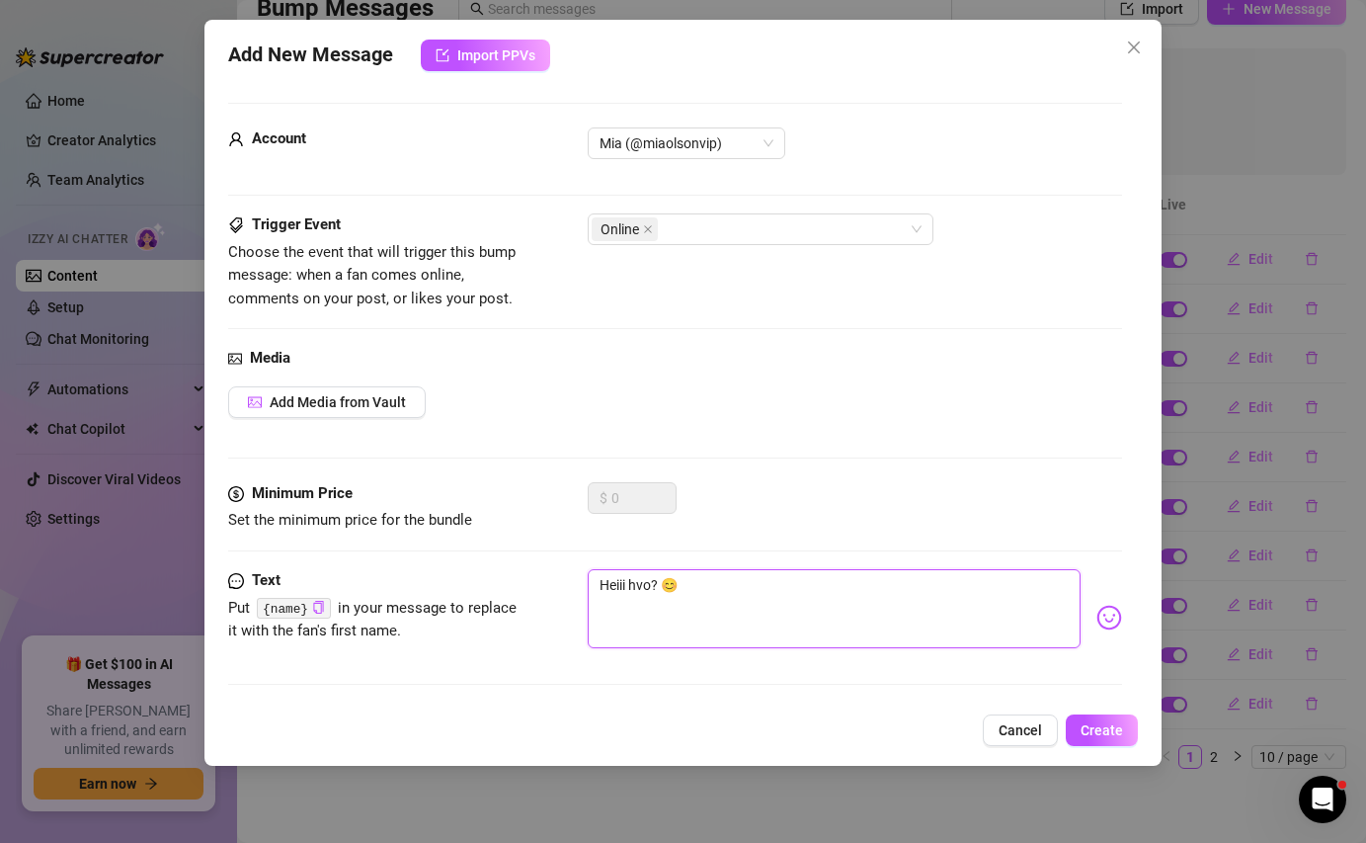
type textarea "Heiii hvor? 😊"
type textarea "Heiii hvord? 😊"
type textarea "Heiii hvorda? 😊"
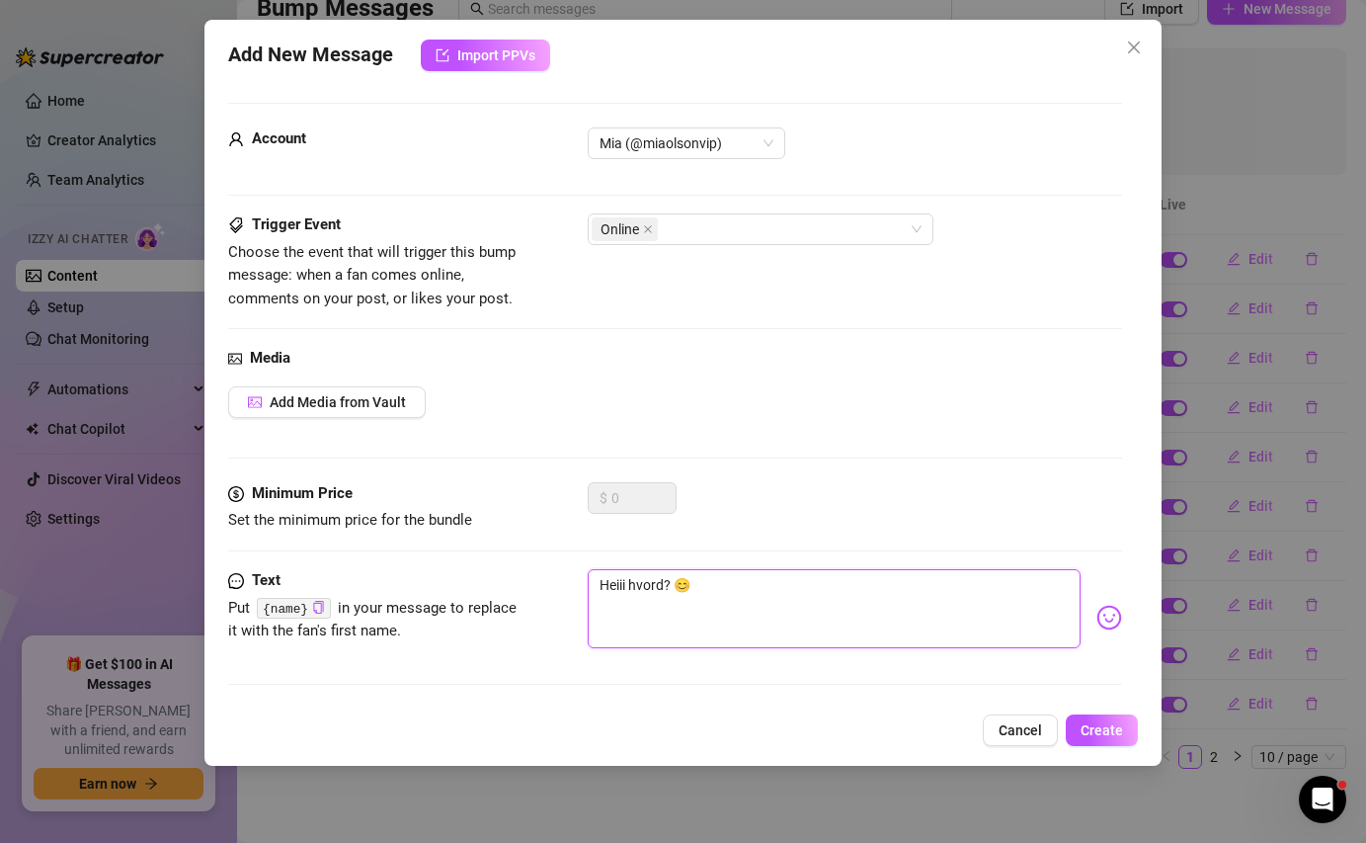
type textarea "Heiii hvorda? 😊"
type textarea "Heiii hvordan? 😊"
type textarea "Heiii hvordan ? 😊"
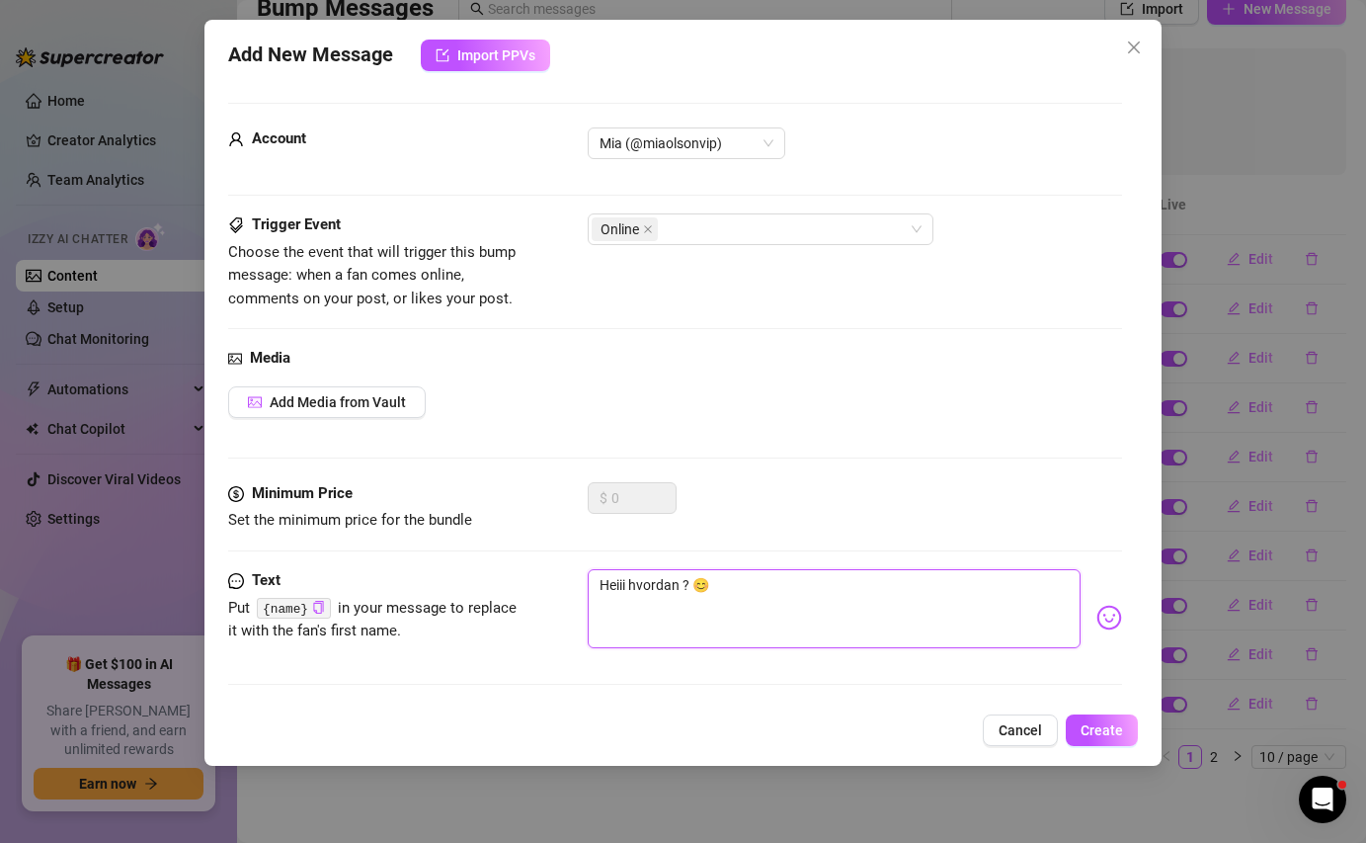
type textarea "Heiii hvordan h? 😊"
type textarea "Heiii hvordan ha? 😊"
type textarea "Heiii hvordan har? 😊"
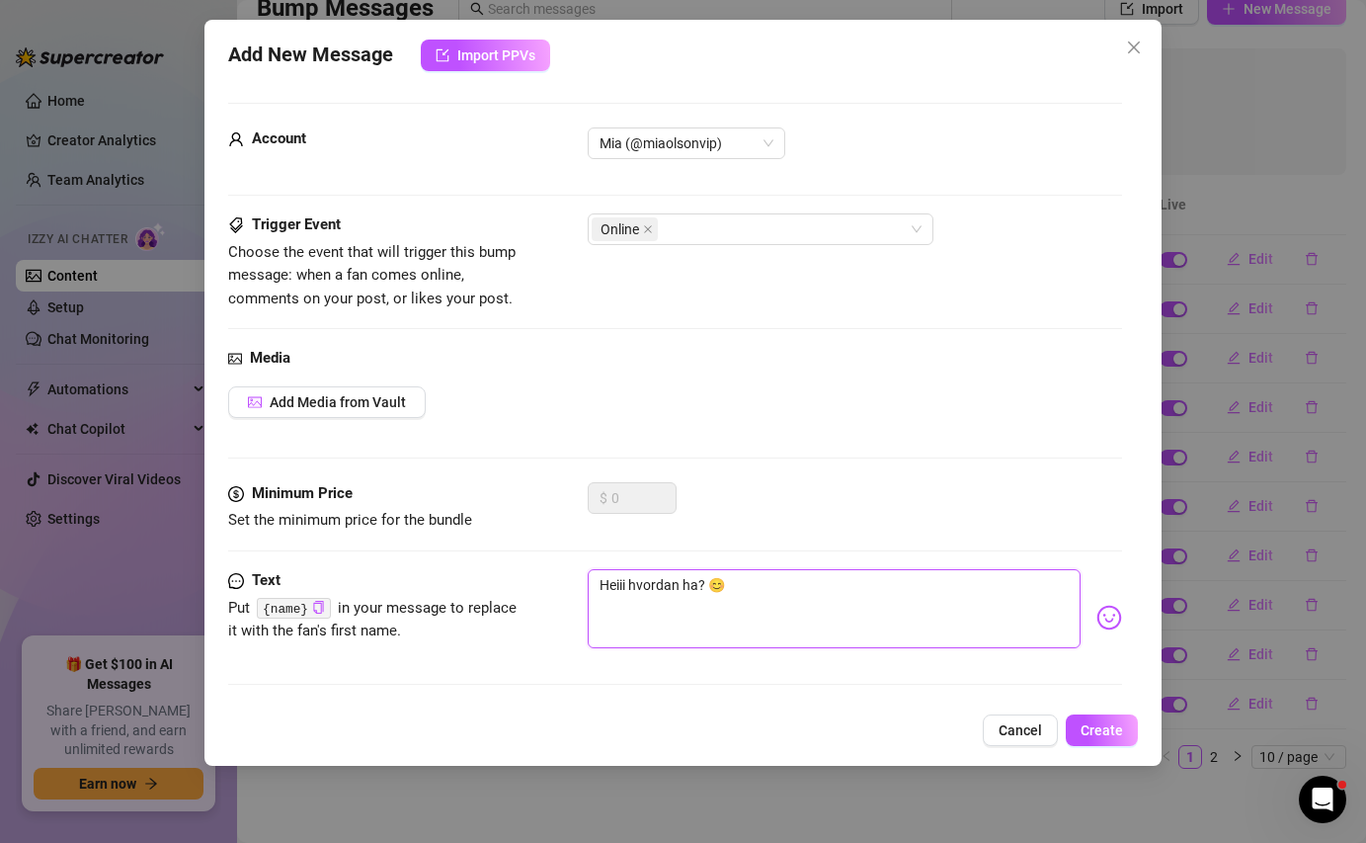
type textarea "Heiii hvordan har? 😊"
type textarea "Heiii hvordan har ? 😊"
type textarea "Heiii hvordan har d? 😊"
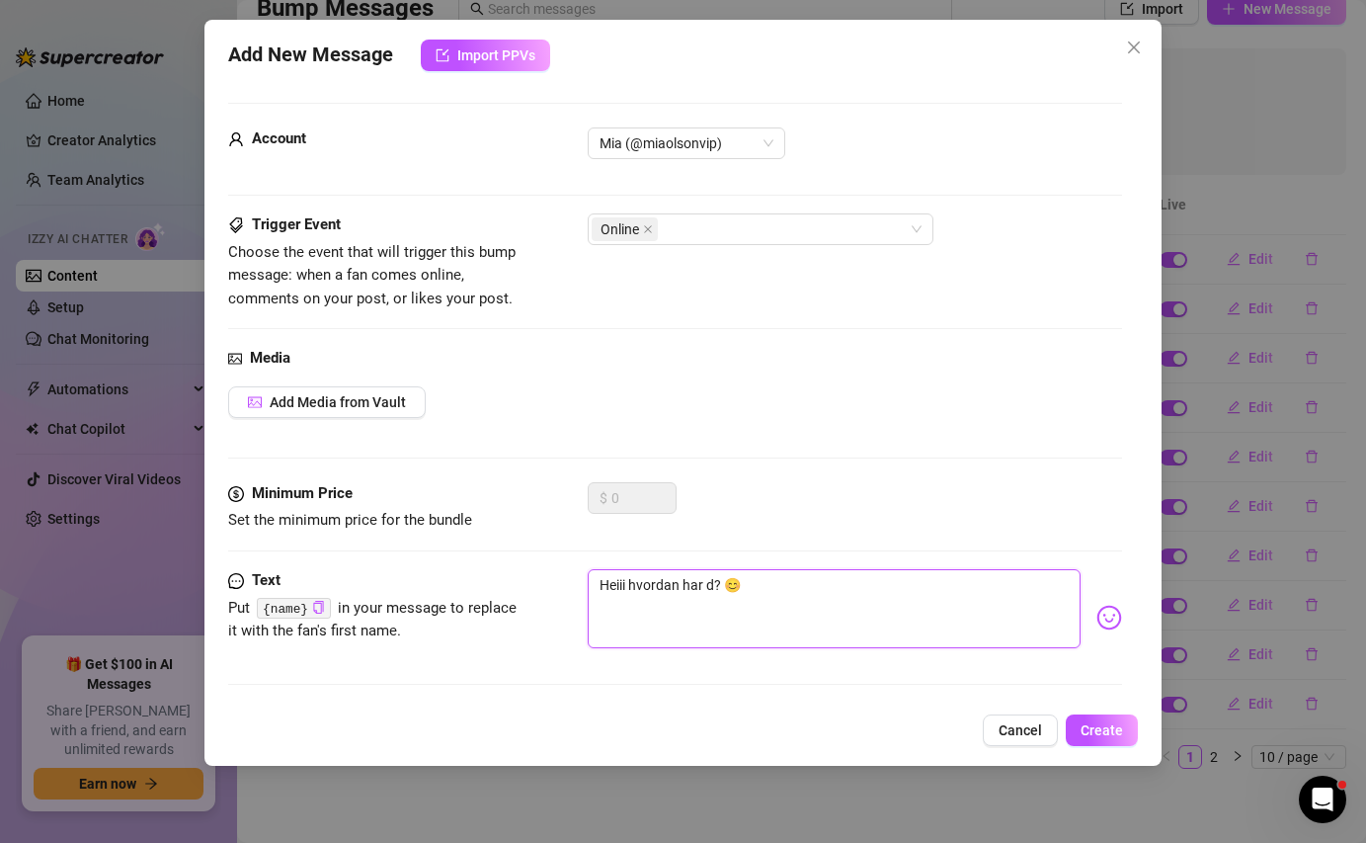
type textarea "Heiii hvordan har da? 😊"
type textarea "Heiii hvordan har dag? 😊"
type textarea "Heiii hvordan har dage? 😊"
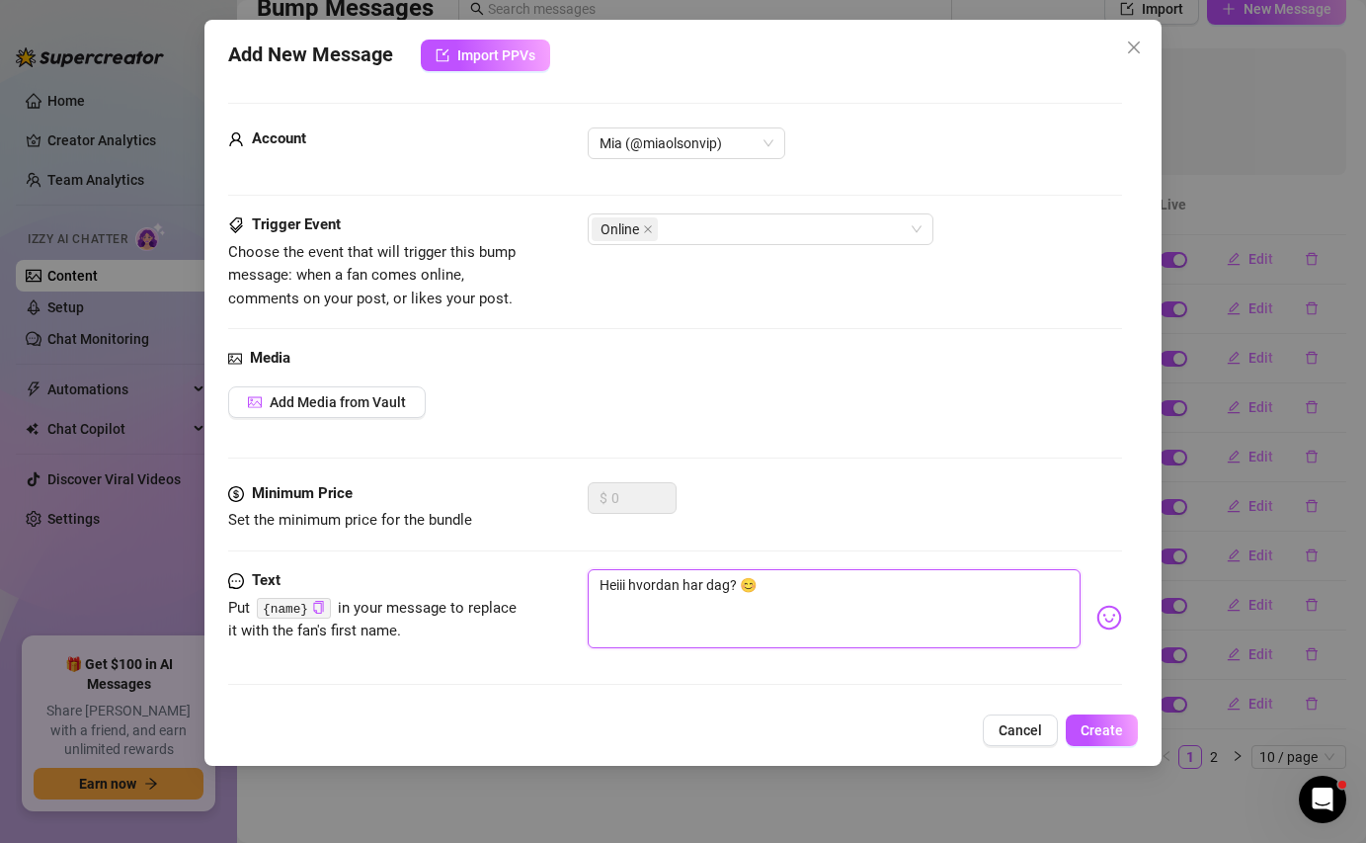
type textarea "Heiii hvordan har dage? 😊"
type textarea "Heiii hvordan har dagen? 😊"
type textarea "Heiii hvordan har dagen ? 😊"
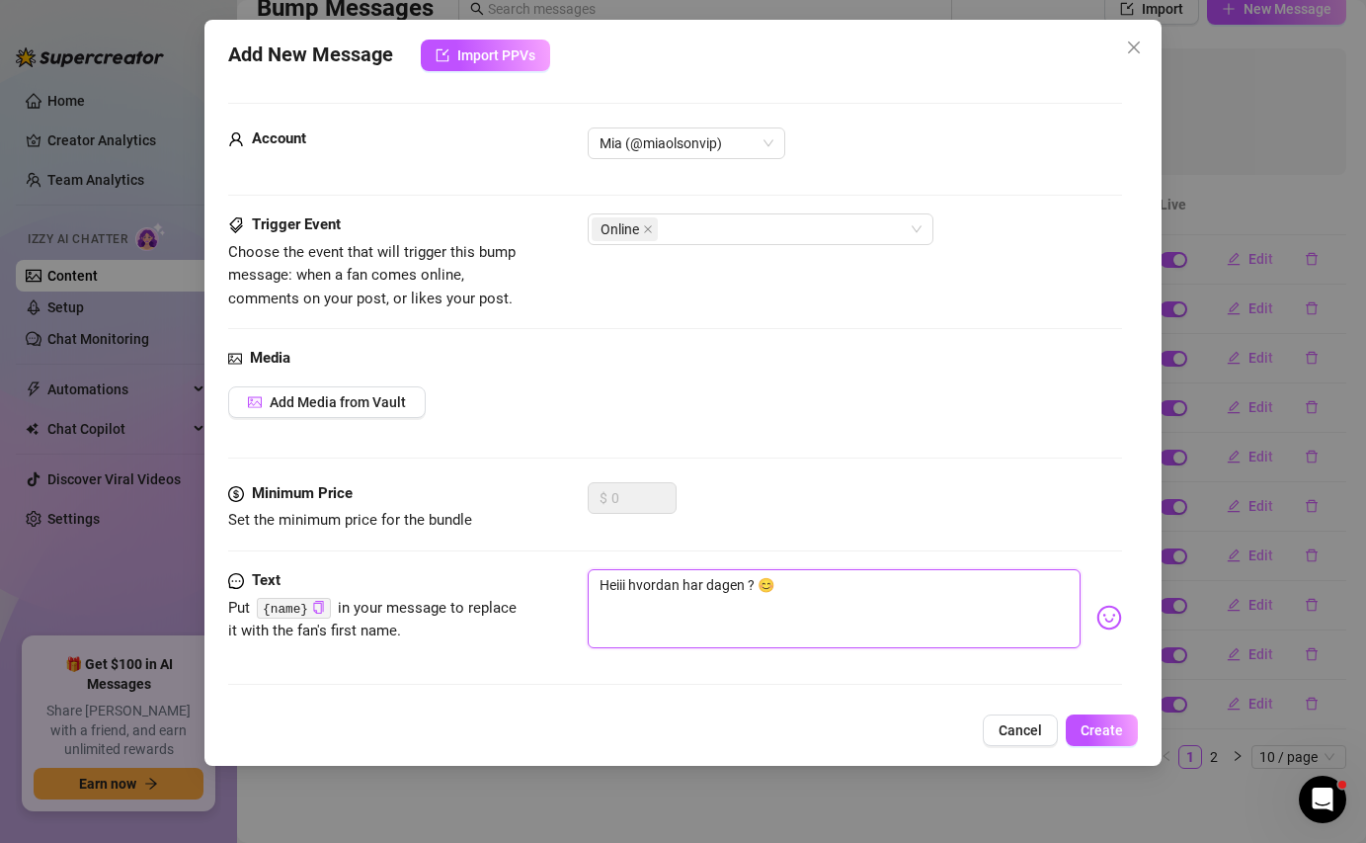
type textarea "Heiii hvordan har dagen d? 😊"
type textarea "Heiii hvordan har dagen di? 😊"
type textarea "Heiii hvordan har dagen din? 😊"
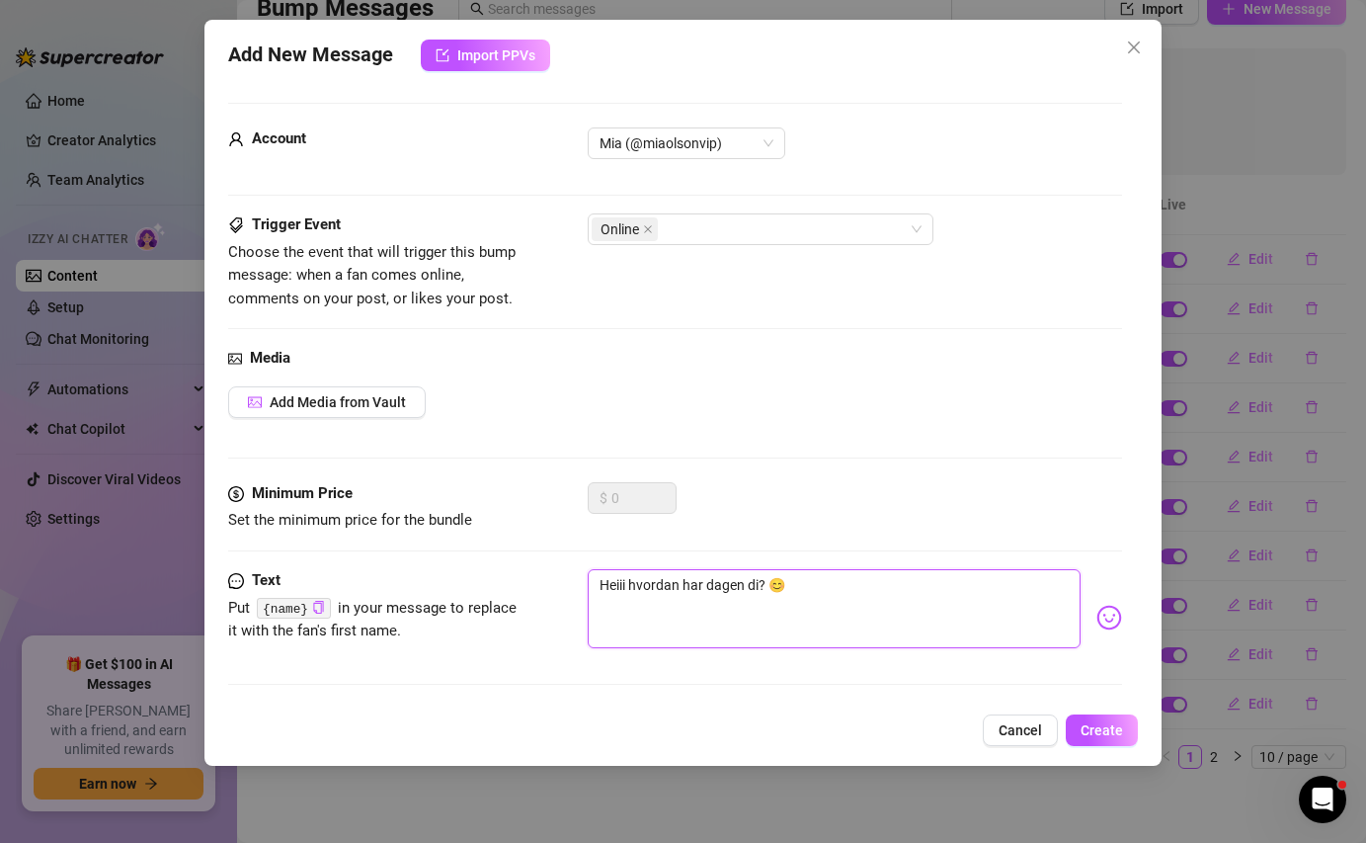
type textarea "Heiii hvordan har dagen din? 😊"
type textarea "Heiii hvordan har dagen din ? 😊"
type textarea "Heiii hvordan har dagen din v? 😊"
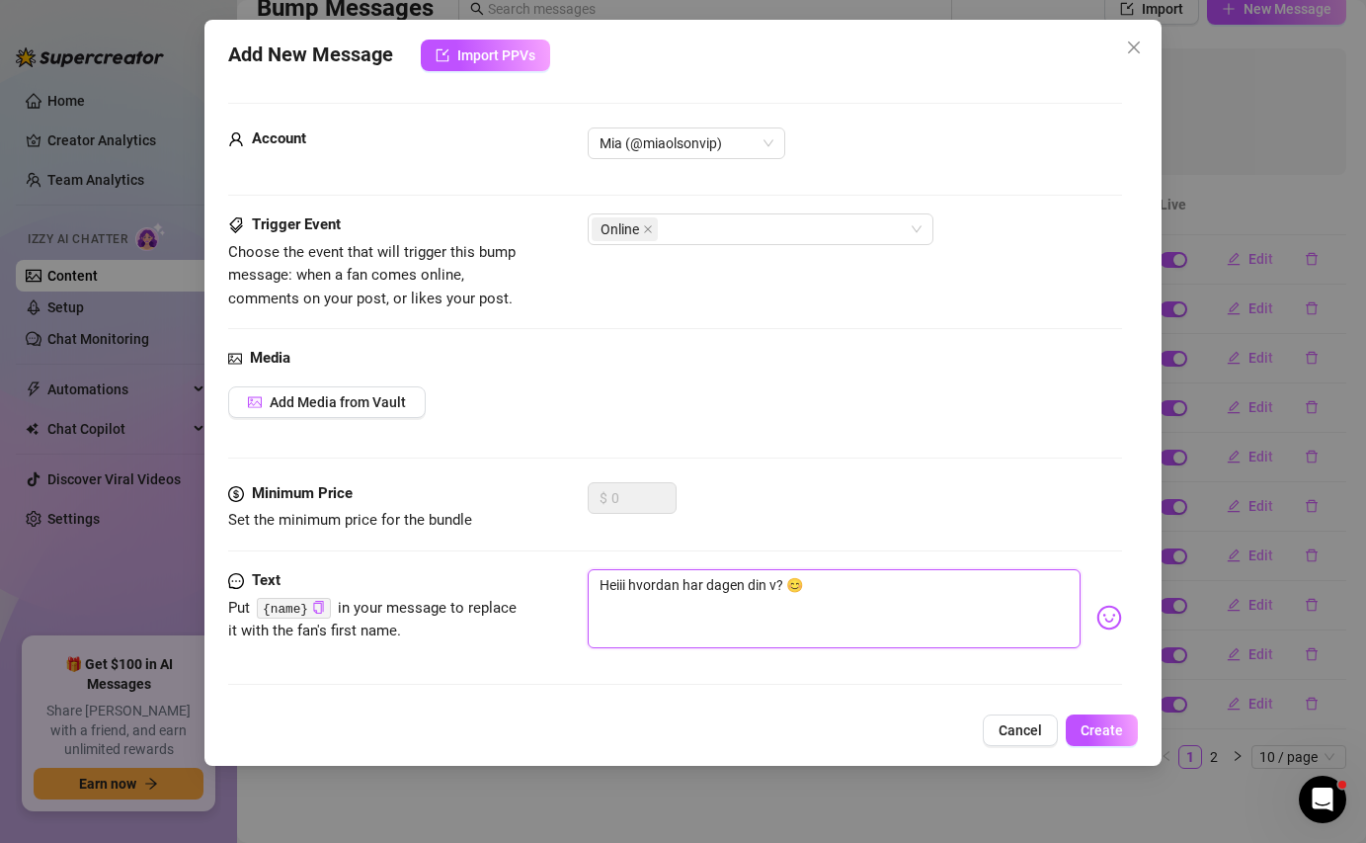
type textarea "Heiii hvordan har dagen din væ? 😊"
type textarea "Heiii hvordan har dagen din vær? 😊"
type textarea "Heiii hvordan har dagen din vært? 😊"
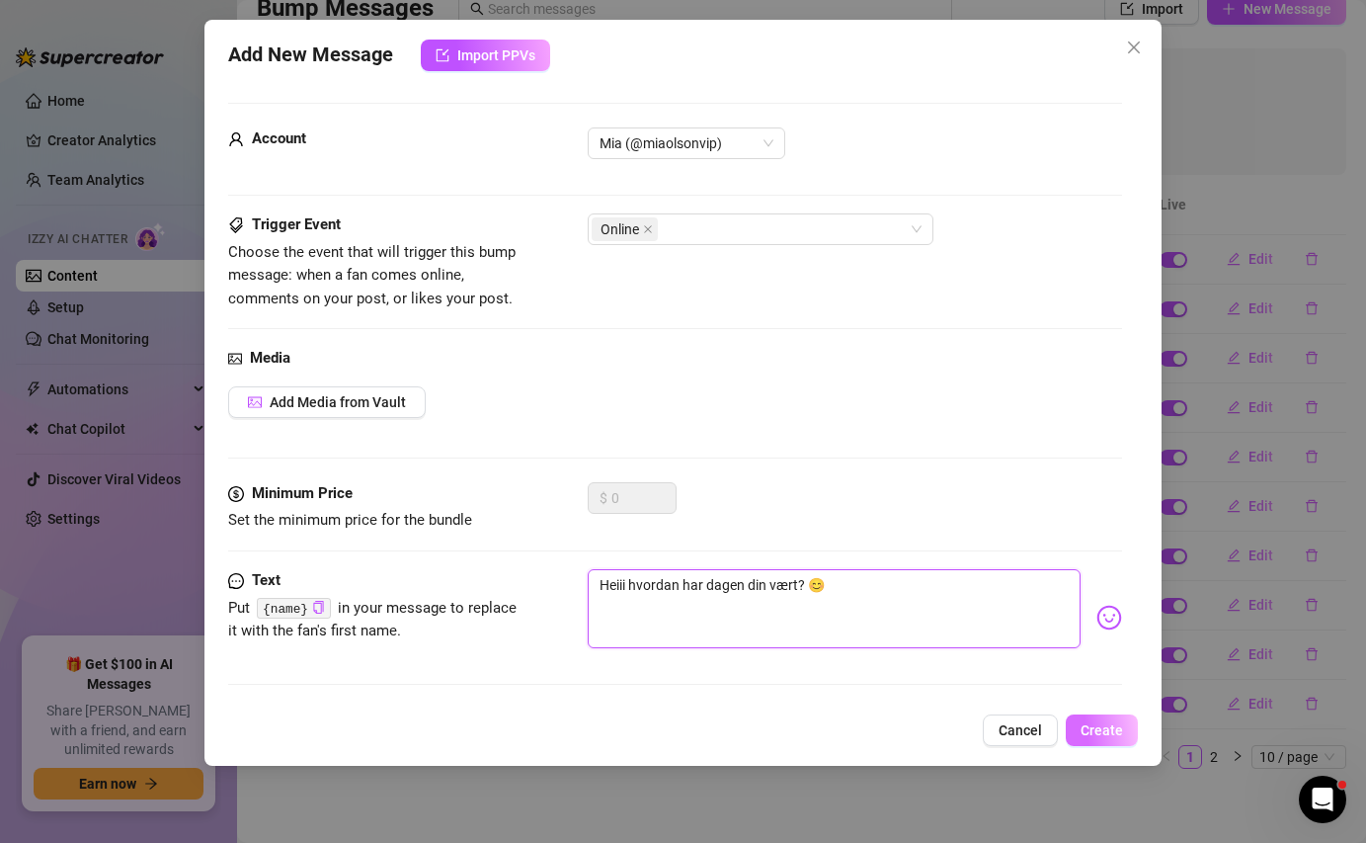
type textarea "Heiii hvordan har dagen din vært? 😊"
click at [1091, 717] on button "Create" at bounding box center [1102, 730] width 72 height 32
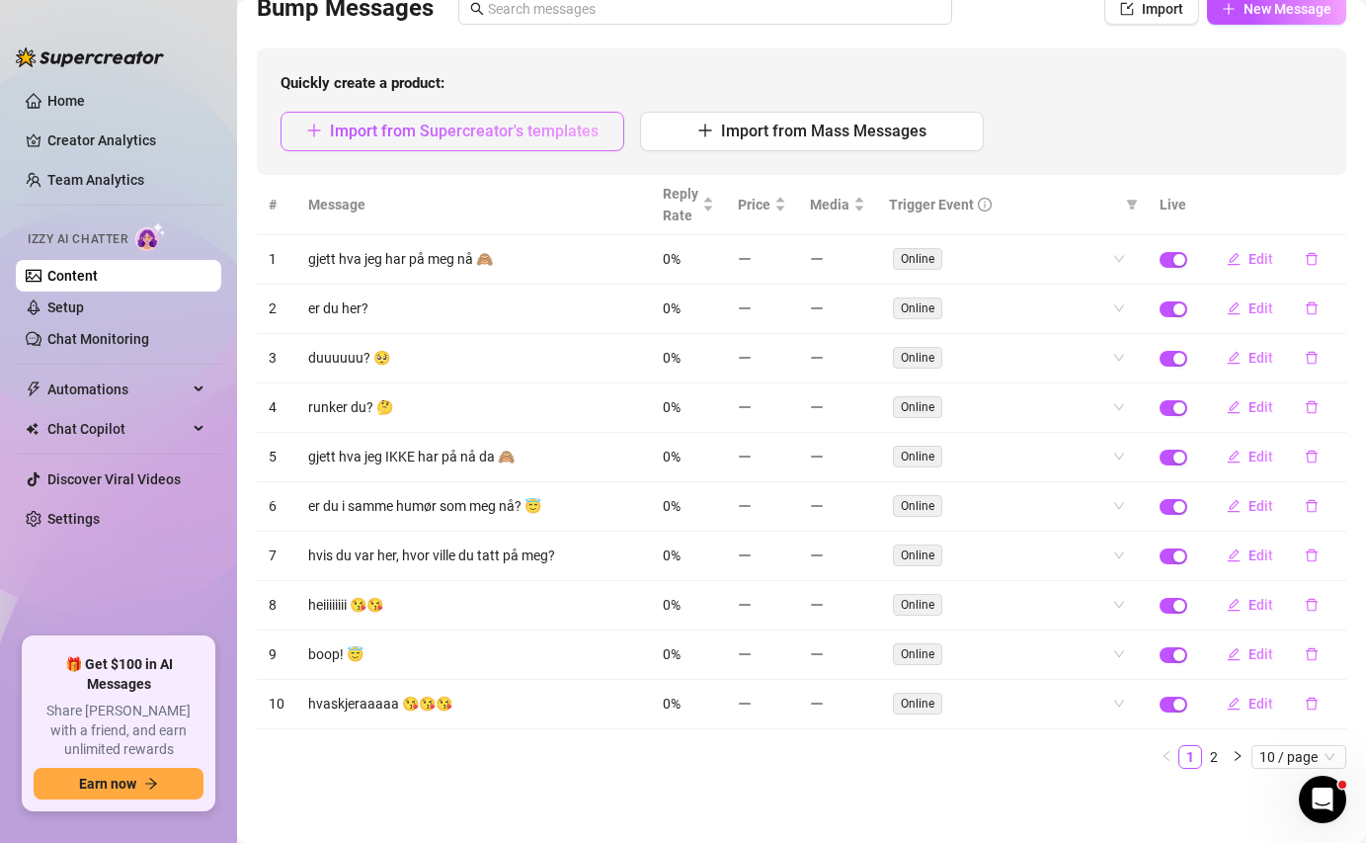
click at [523, 130] on span "Import from Supercreator's templates" at bounding box center [464, 130] width 269 height 19
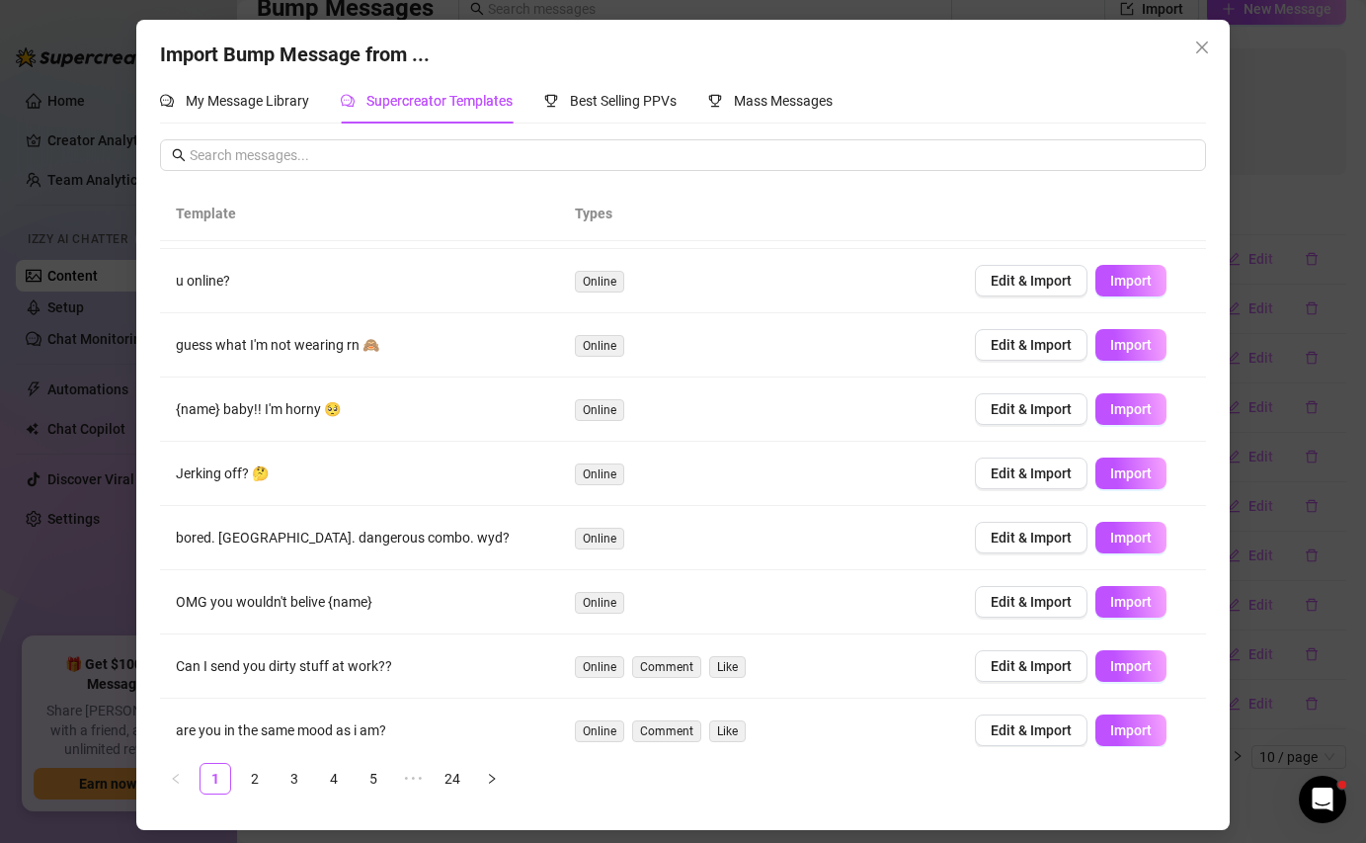
scroll to position [136, 0]
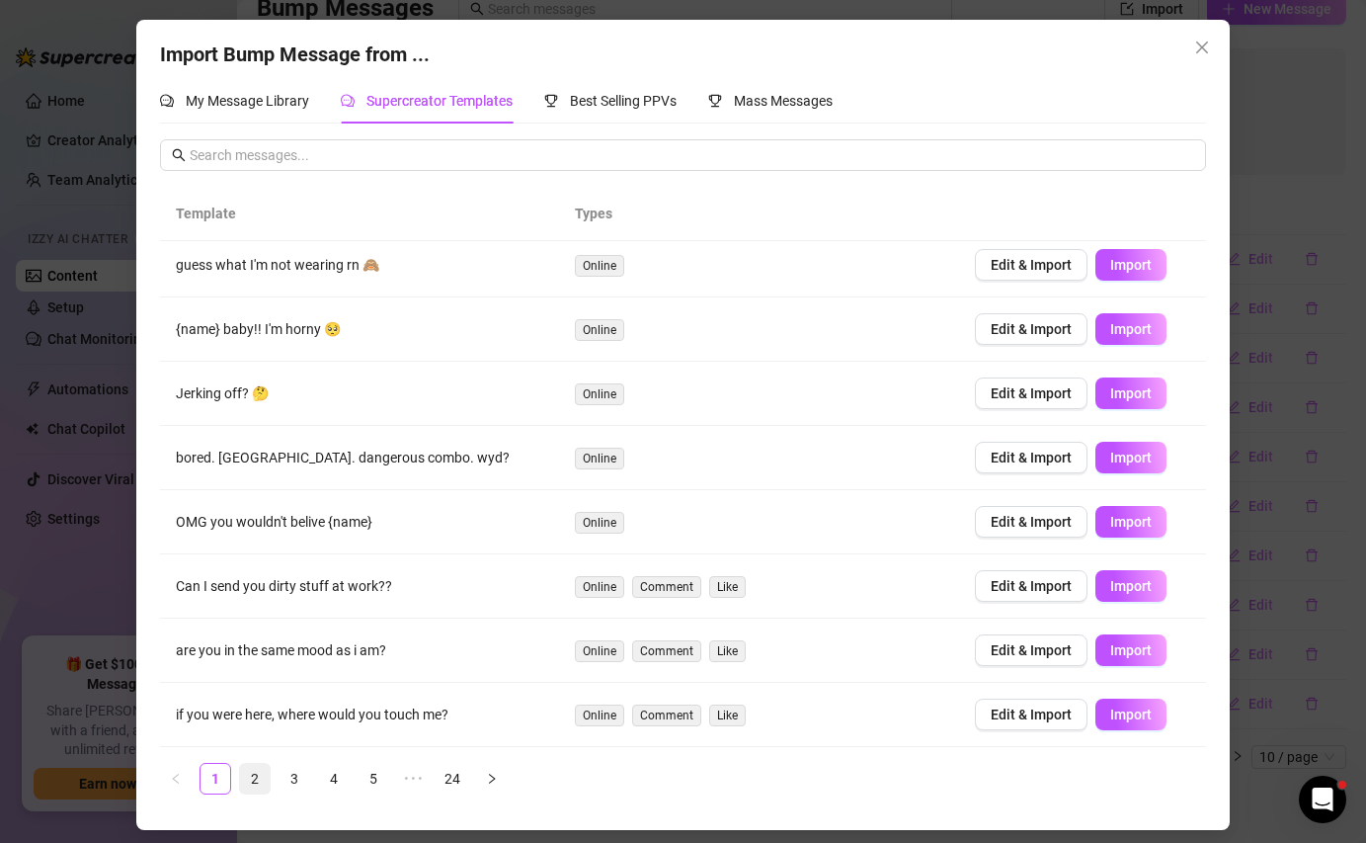
click at [262, 775] on link "2" at bounding box center [255, 779] width 30 height 30
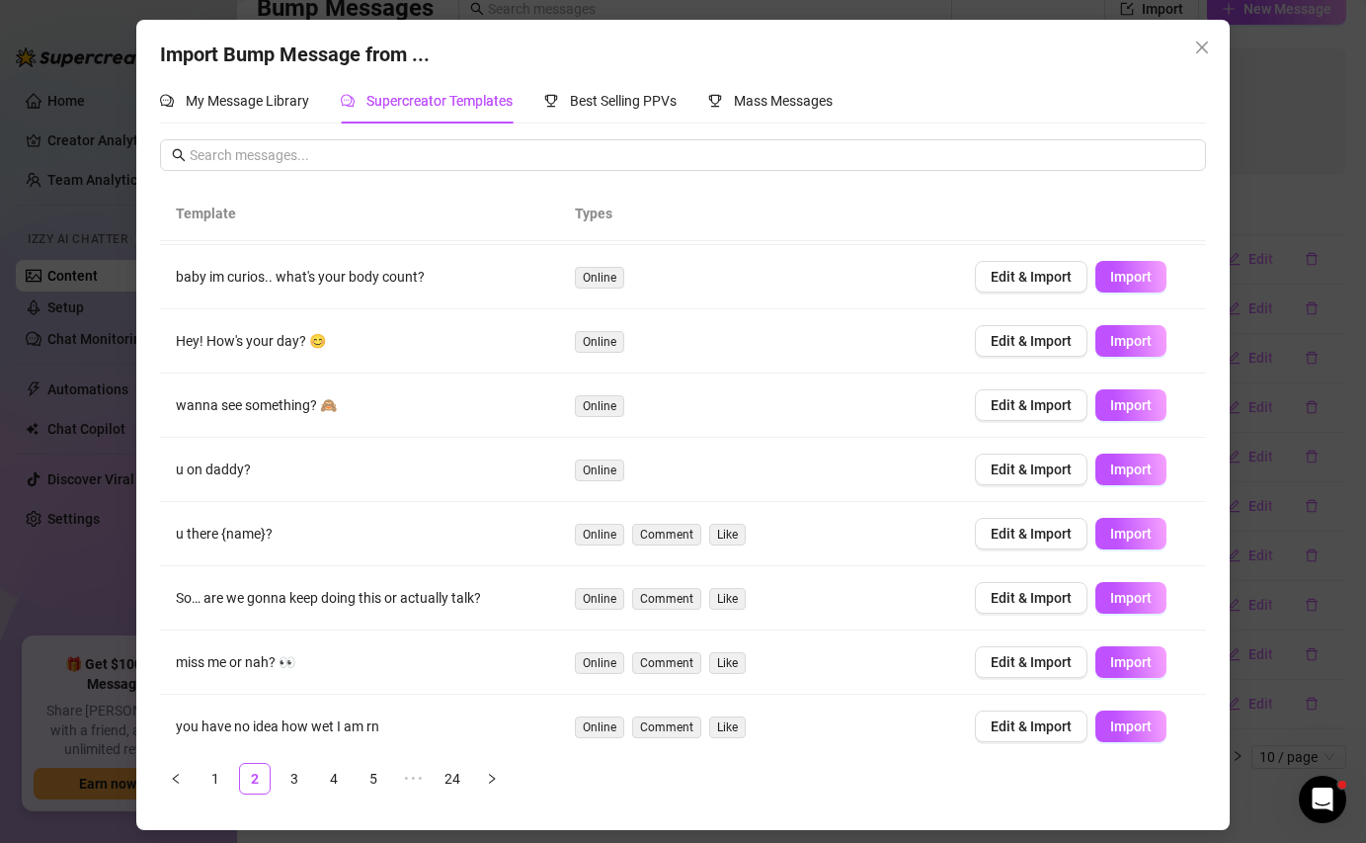
scroll to position [125, 0]
click at [1005, 400] on span "Edit & Import" at bounding box center [1031, 404] width 81 height 16
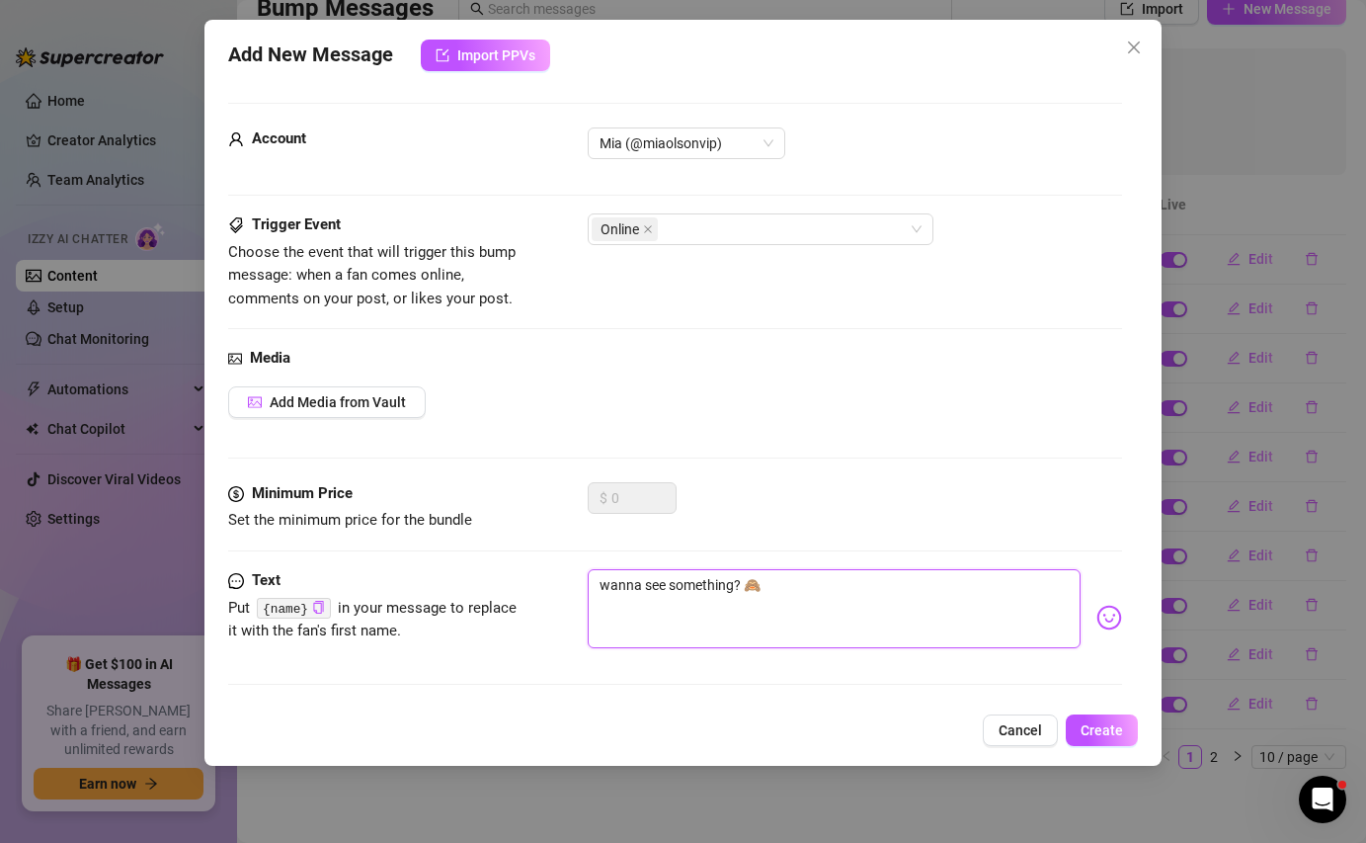
drag, startPoint x: 732, startPoint y: 583, endPoint x: 585, endPoint y: 574, distance: 147.4
click at [585, 574] on div "Text Put {name} in your message to replace it with the fan's first name. wanna …" at bounding box center [674, 617] width 893 height 97
type textarea "v? 🙈"
type textarea "vi? 🙈"
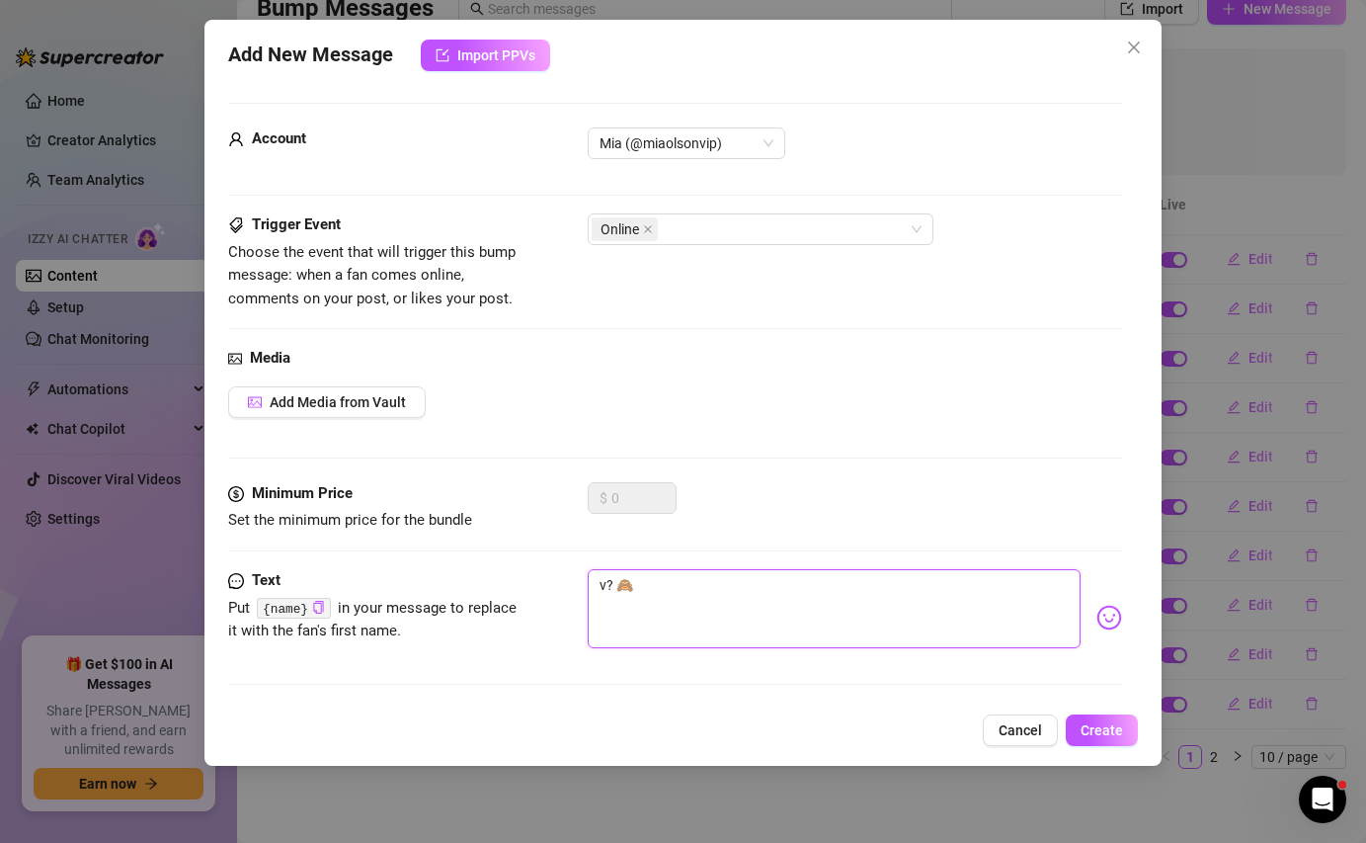
type textarea "vi? 🙈"
type textarea "vil? 🙈"
type textarea "vil ? 🙈"
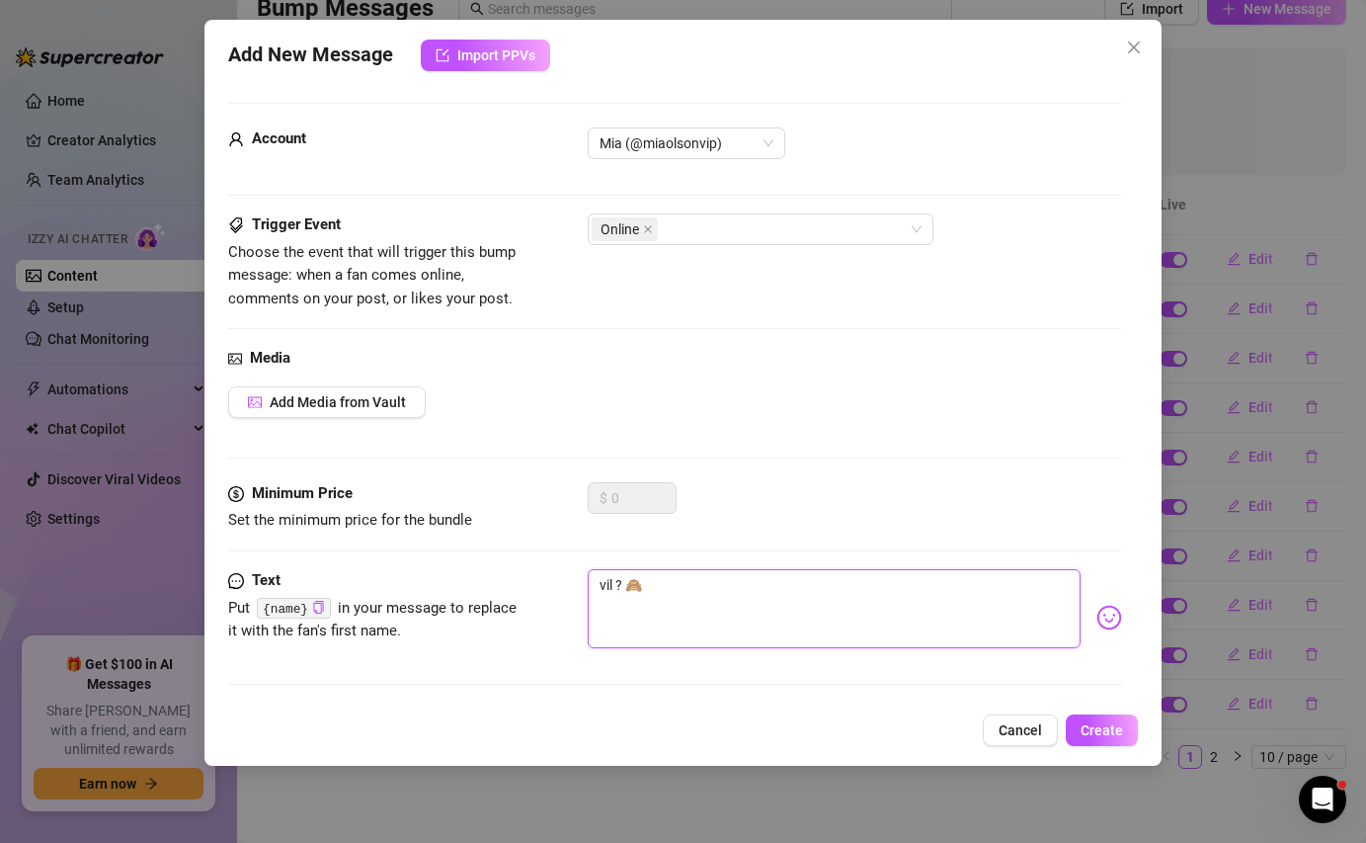
type textarea "vil d? 🙈"
type textarea "vil du? 🙈"
type textarea "vil du ? 🙈"
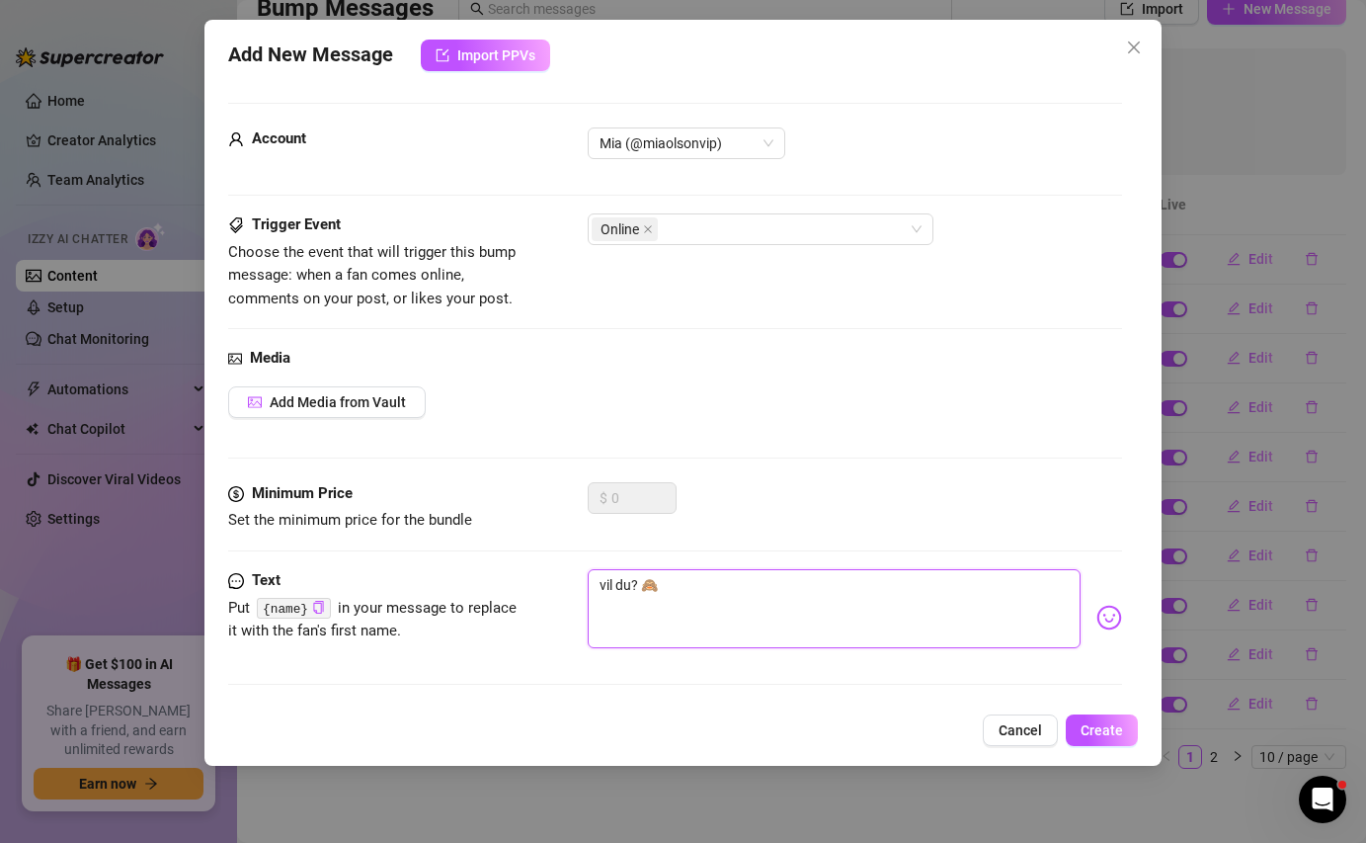
type textarea "vil du ? 🙈"
type textarea "vil du s? 🙈"
type textarea "vil du ss? 🙈"
type textarea "vil du sse? 🙈"
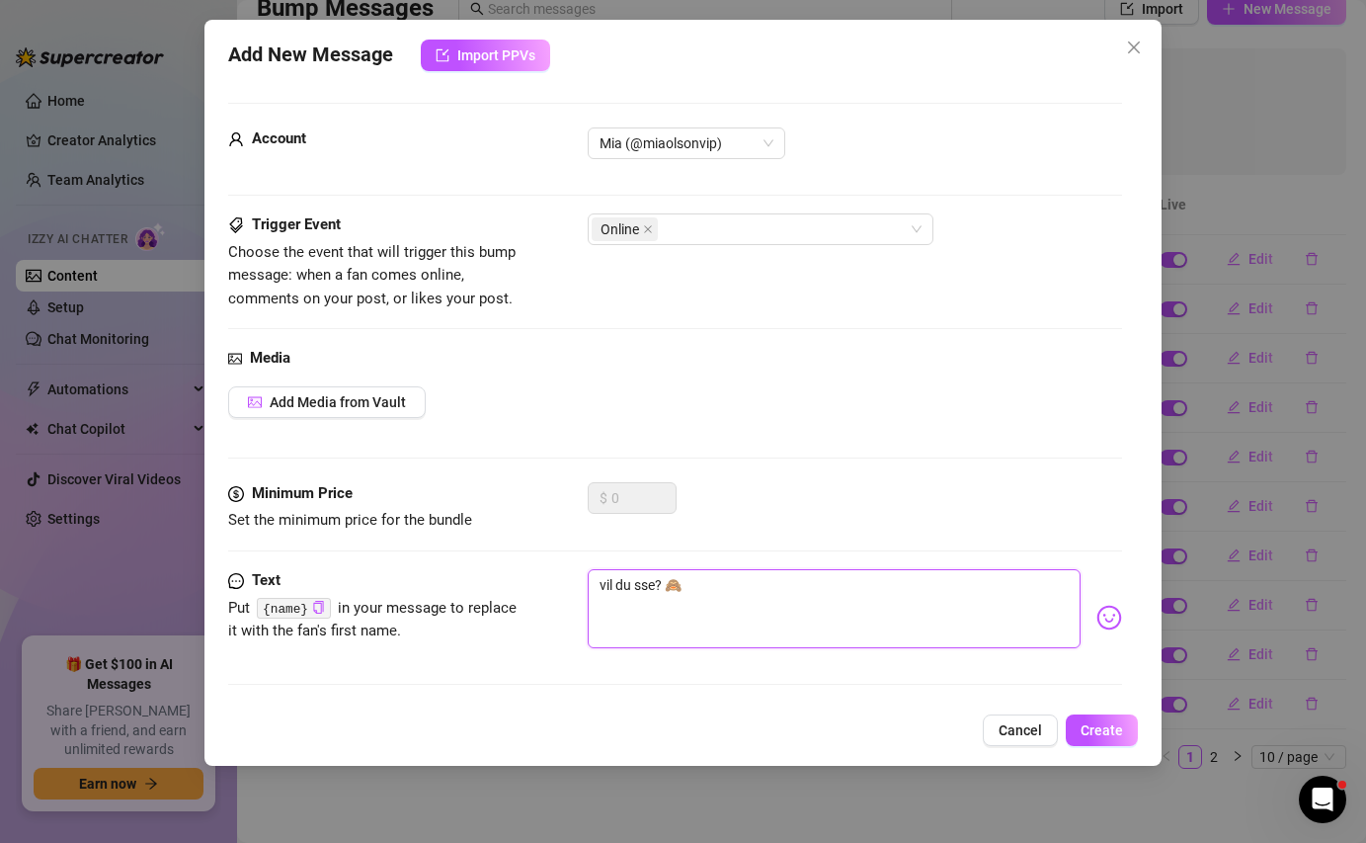
type textarea "vil du sse ? 🙈"
type textarea "vil du sse n? 🙈"
type textarea "vil du sse no? 🙈"
type textarea "vil du sse [PERSON_NAME]? 🙈"
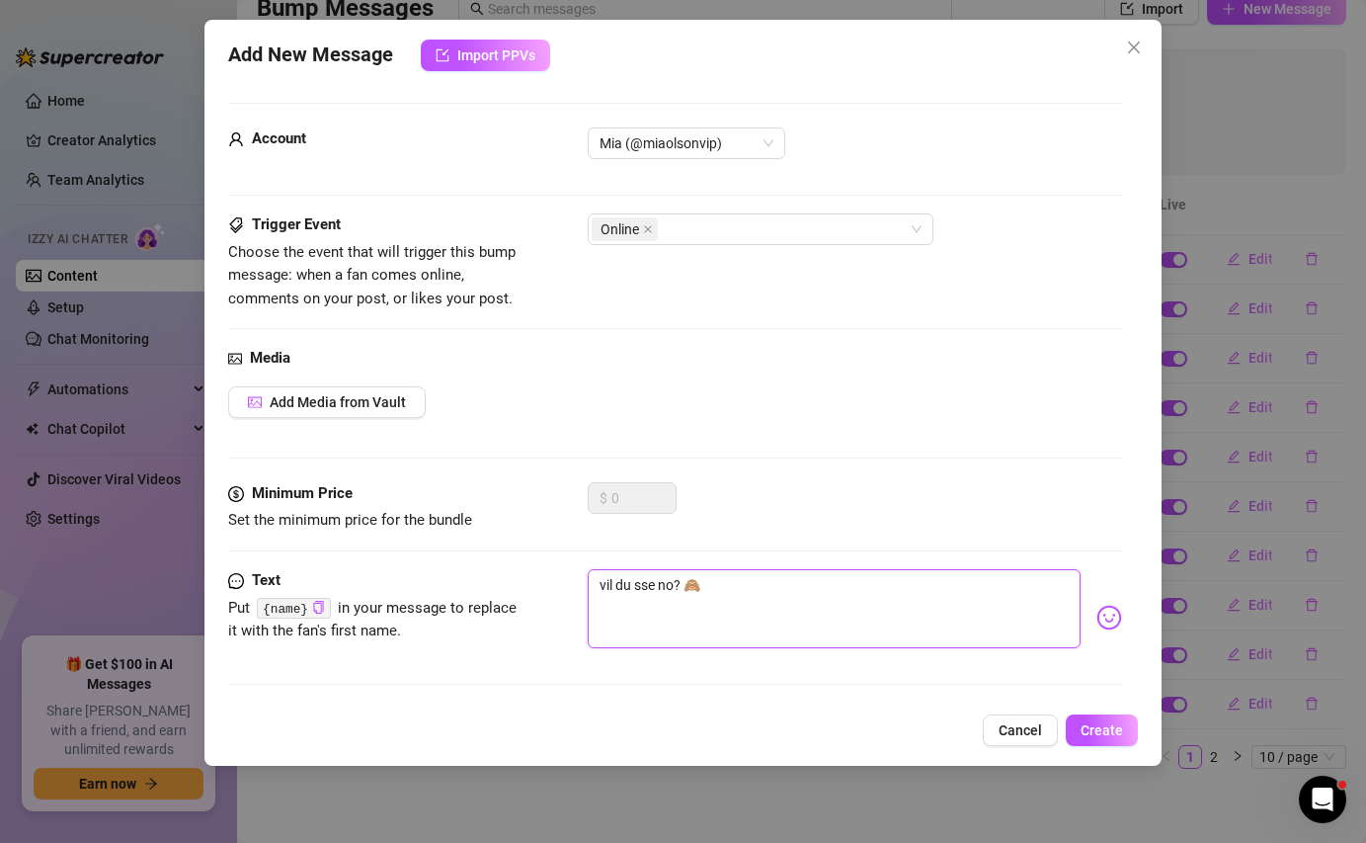
type textarea "vil du sse [PERSON_NAME]? 🙈"
type textarea "vil du sse no? 🙈"
type textarea "vil du sse n? 🙈"
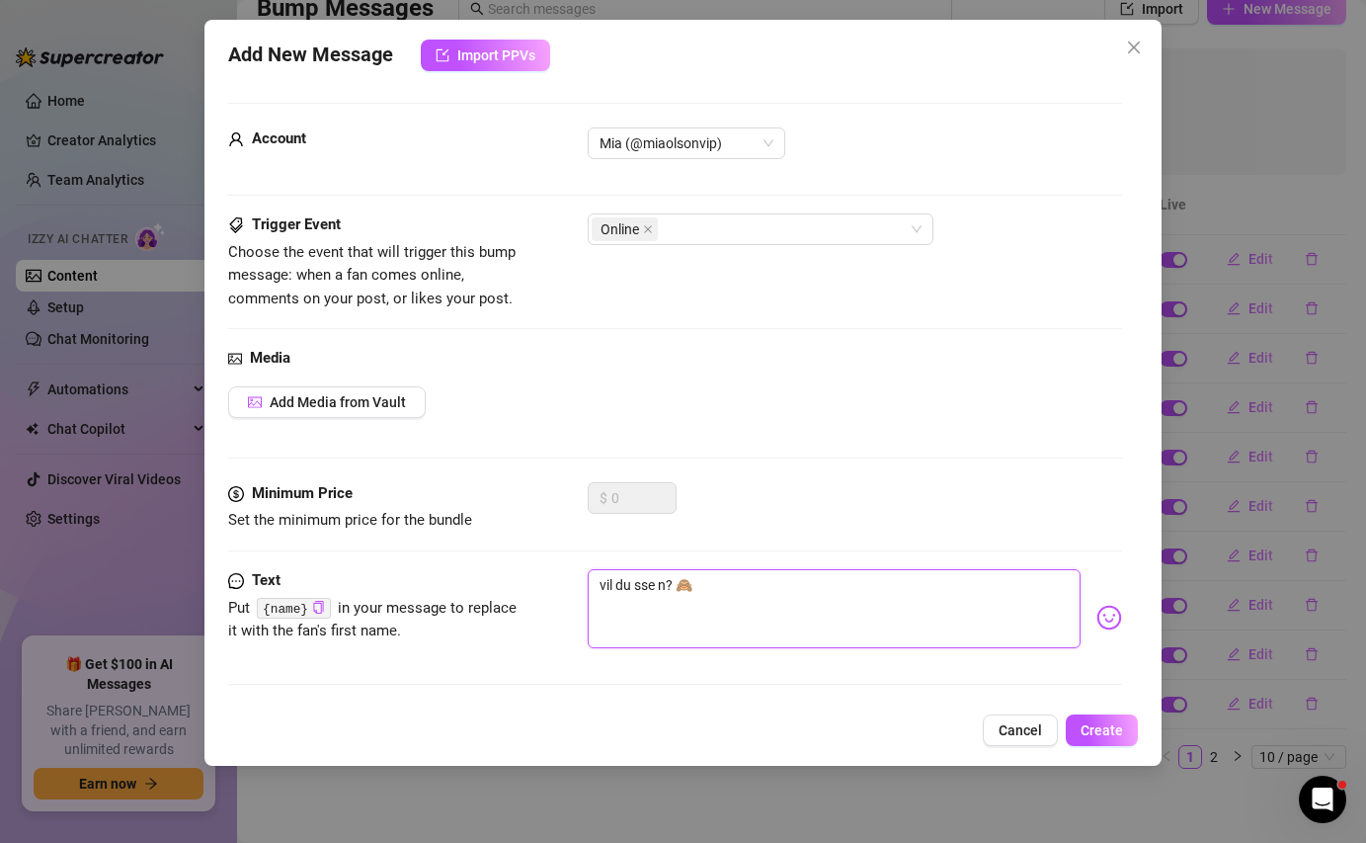
type textarea "vil du sse ? 🙈"
type textarea "vil du sse? 🙈"
type textarea "vil du ss? 🙈"
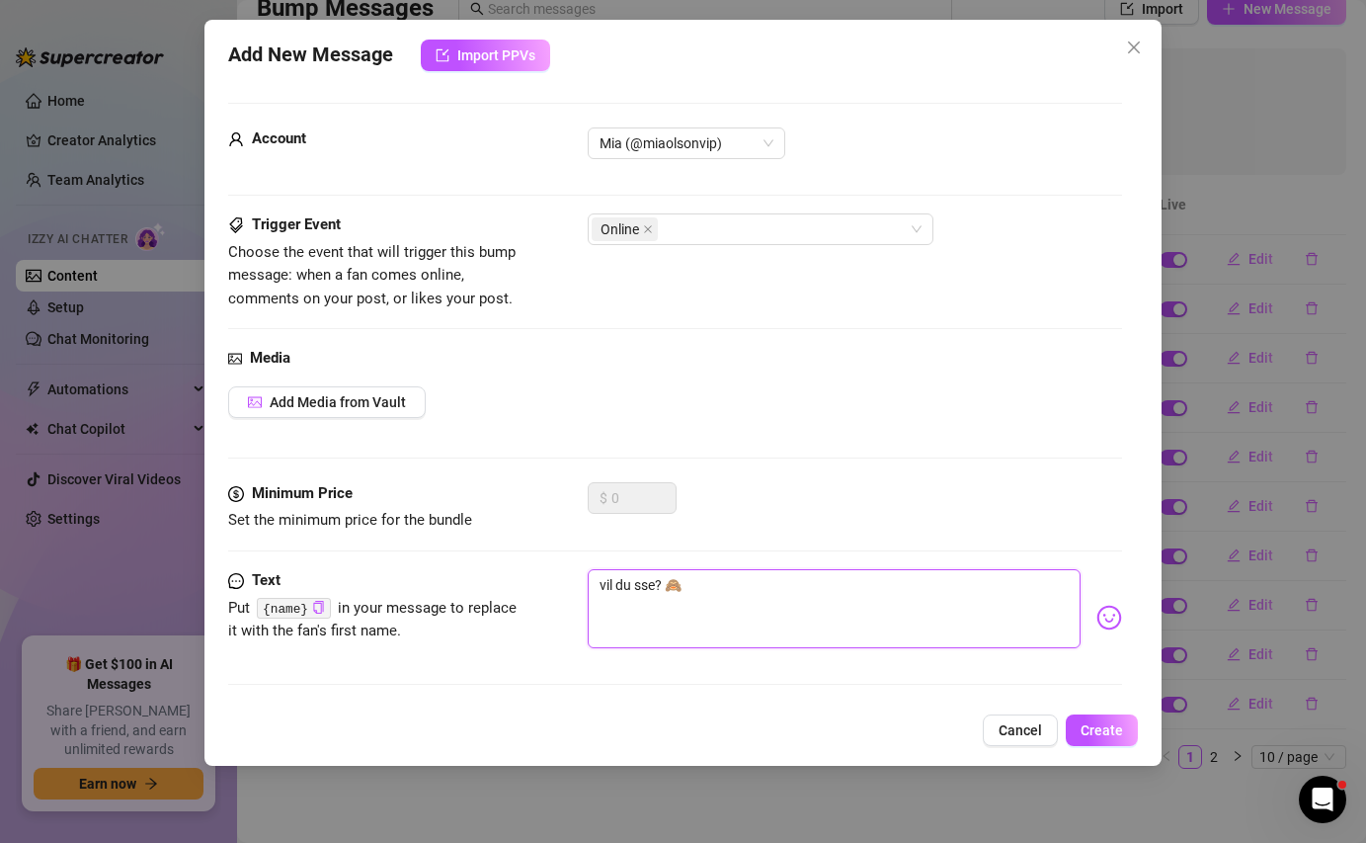
type textarea "vil du ss? 🙈"
type textarea "vil du s? 🙈"
type textarea "vil du se? 🙈"
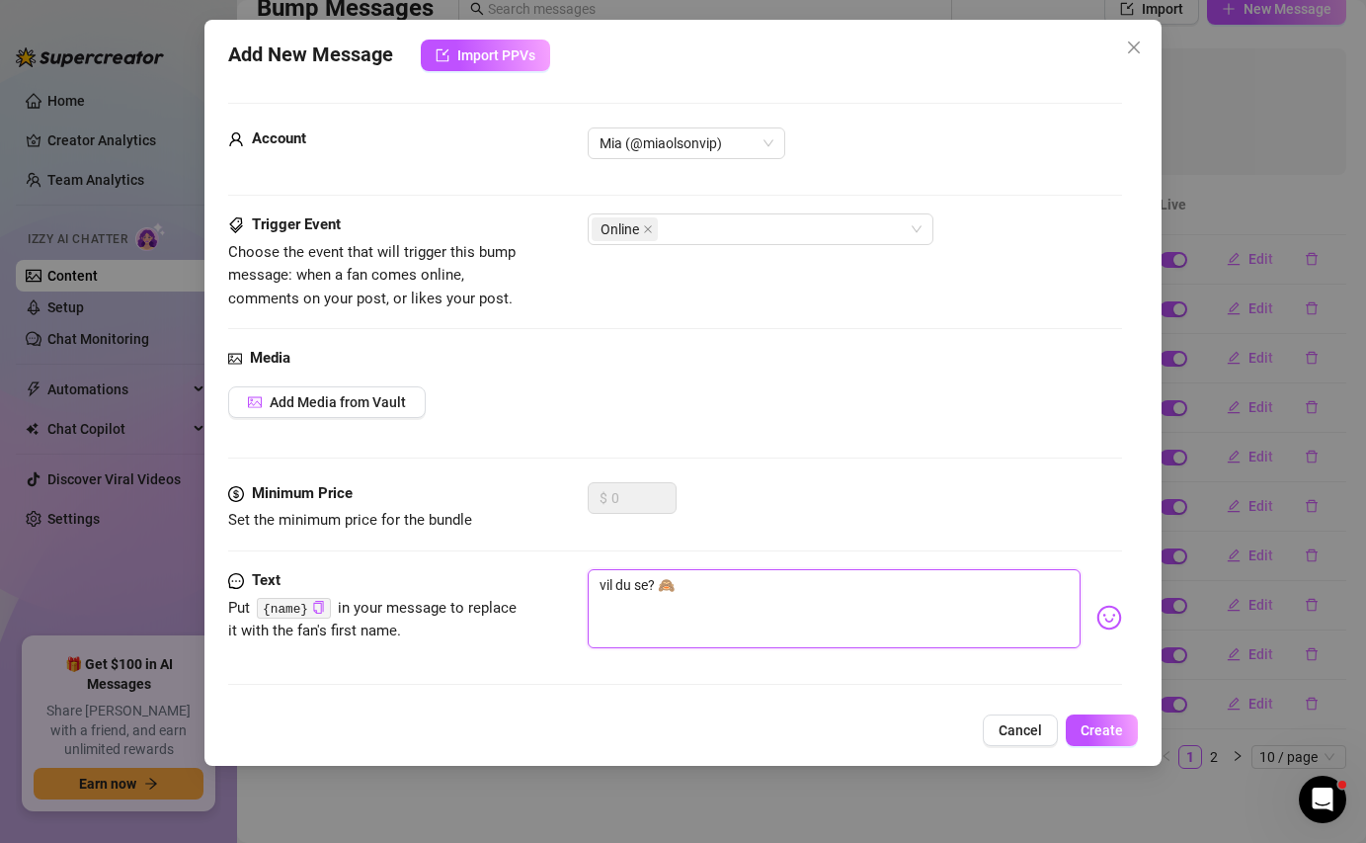
type textarea "vil du se ? 🙈"
type textarea "vil du se n? 🙈"
type textarea "vil du se no? 🙈"
type textarea "vil du [PERSON_NAME]? 🙈"
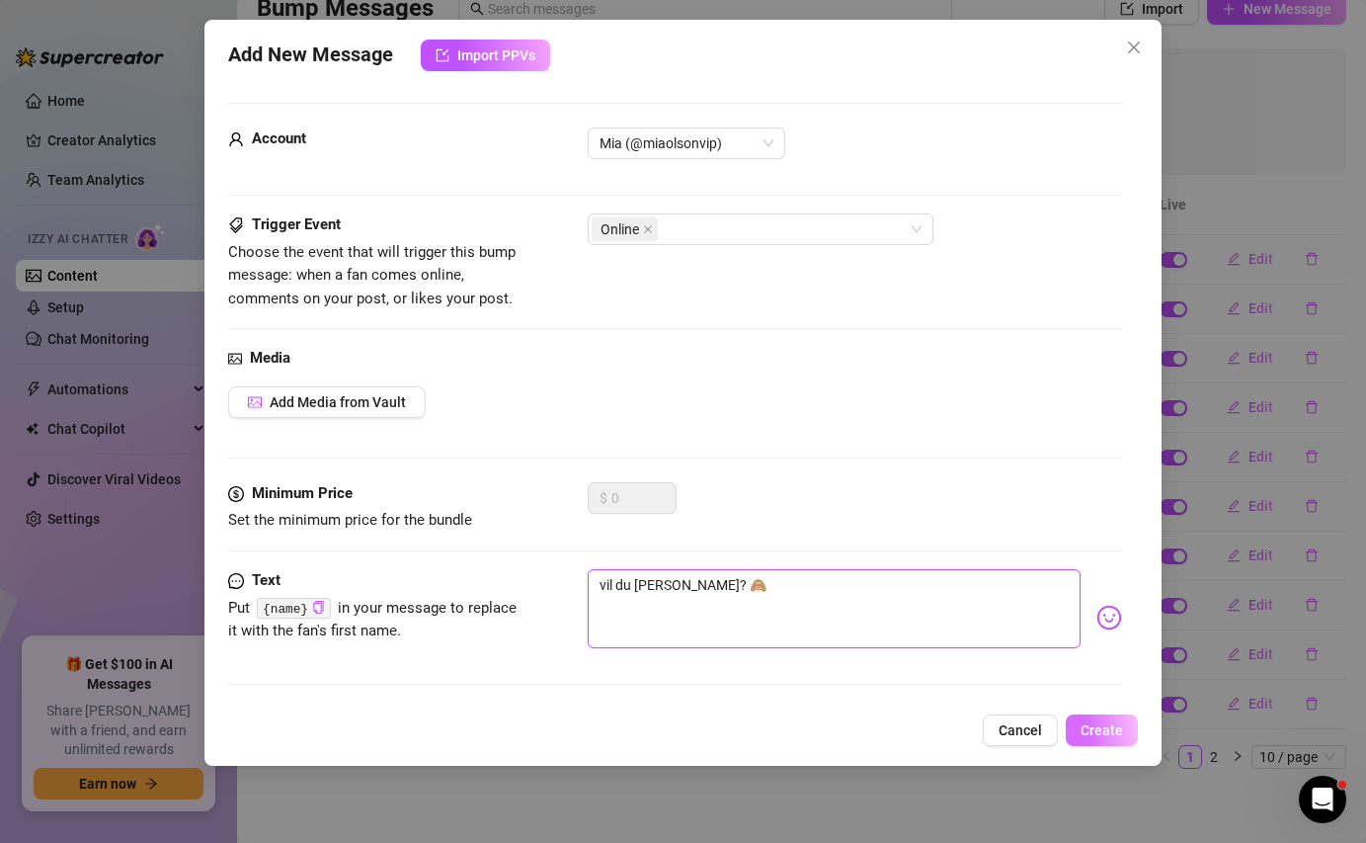
type textarea "vil du [PERSON_NAME]? 🙈"
click at [1089, 724] on span "Create" at bounding box center [1102, 730] width 42 height 16
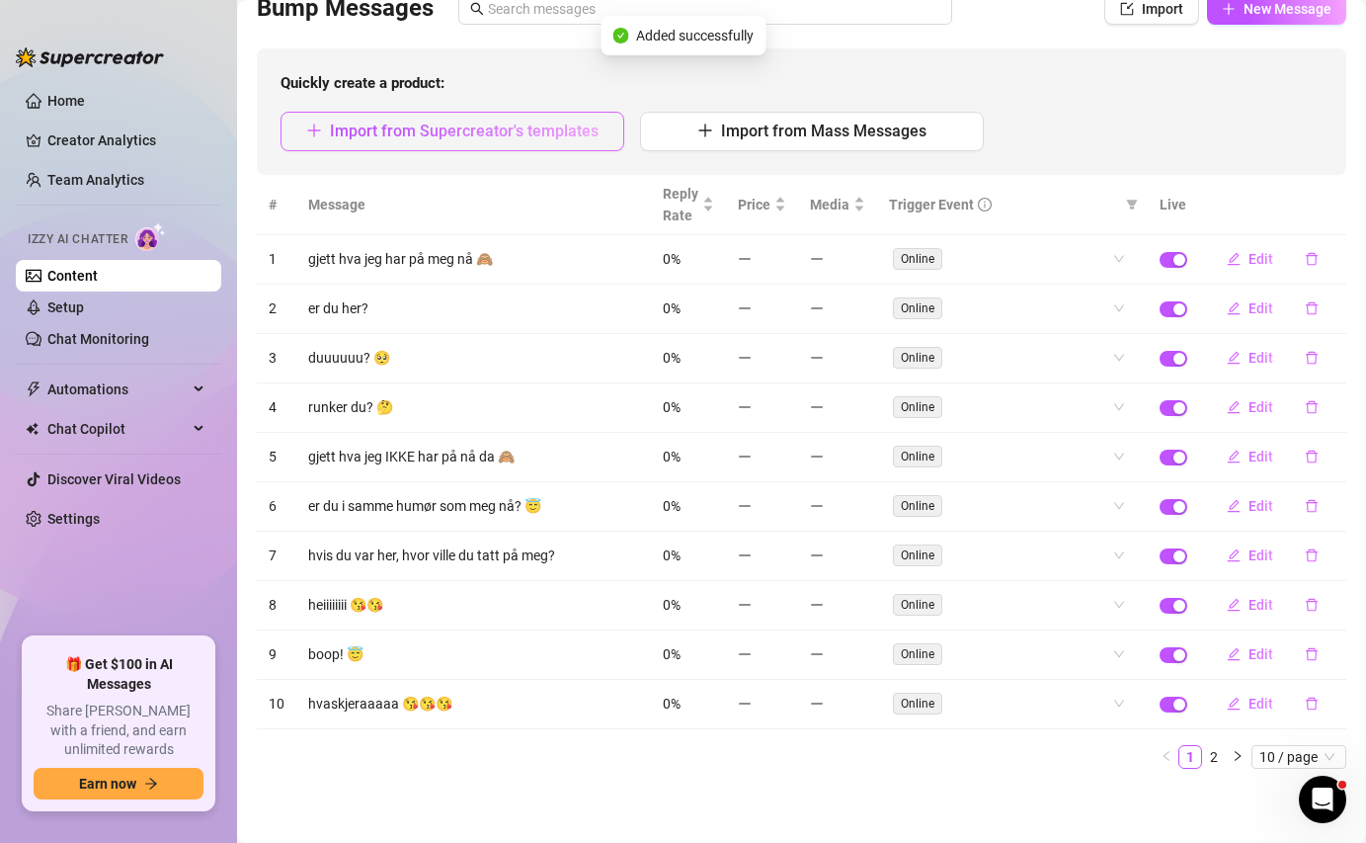
click at [461, 143] on button "Import from Supercreator's templates" at bounding box center [453, 132] width 344 height 40
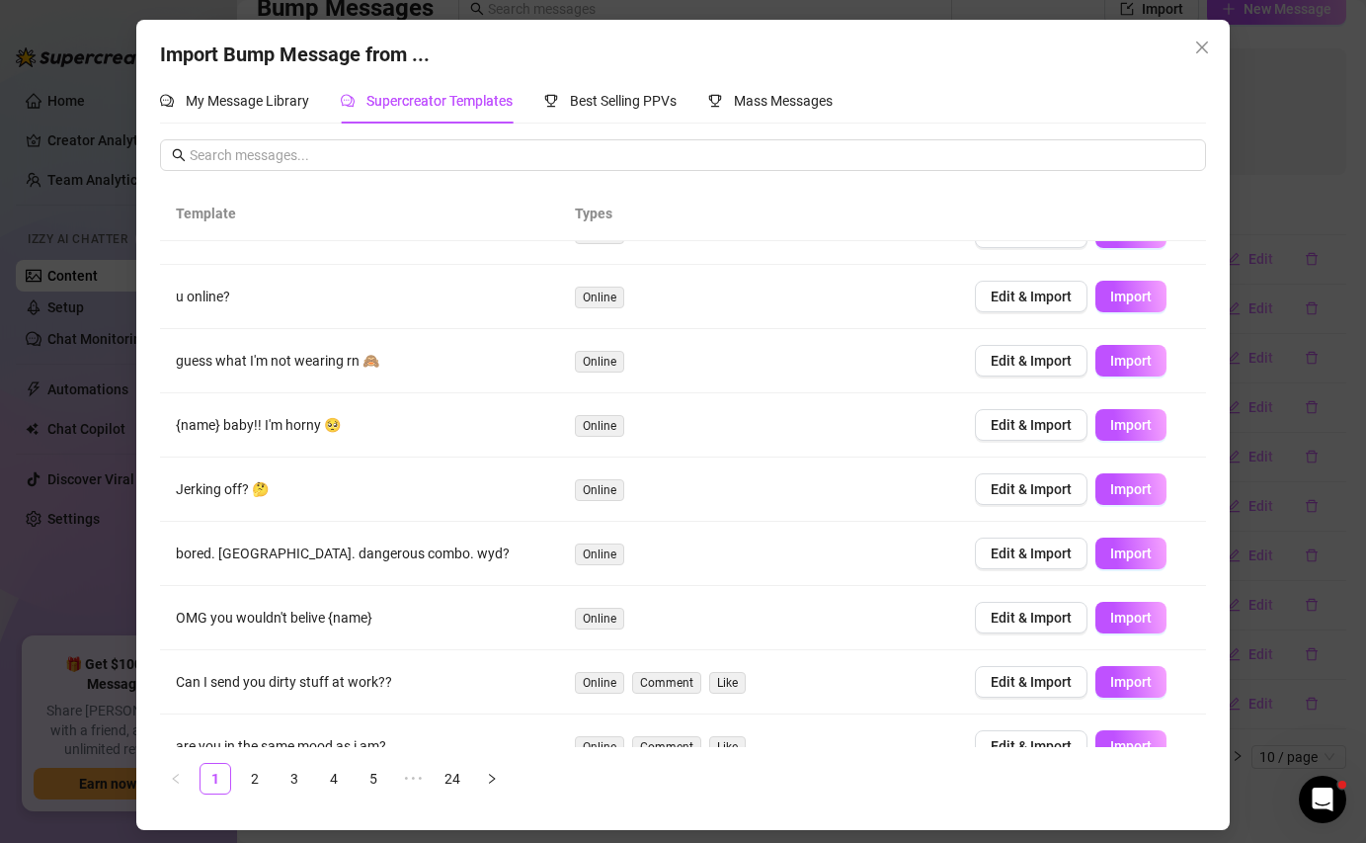
scroll to position [42, 0]
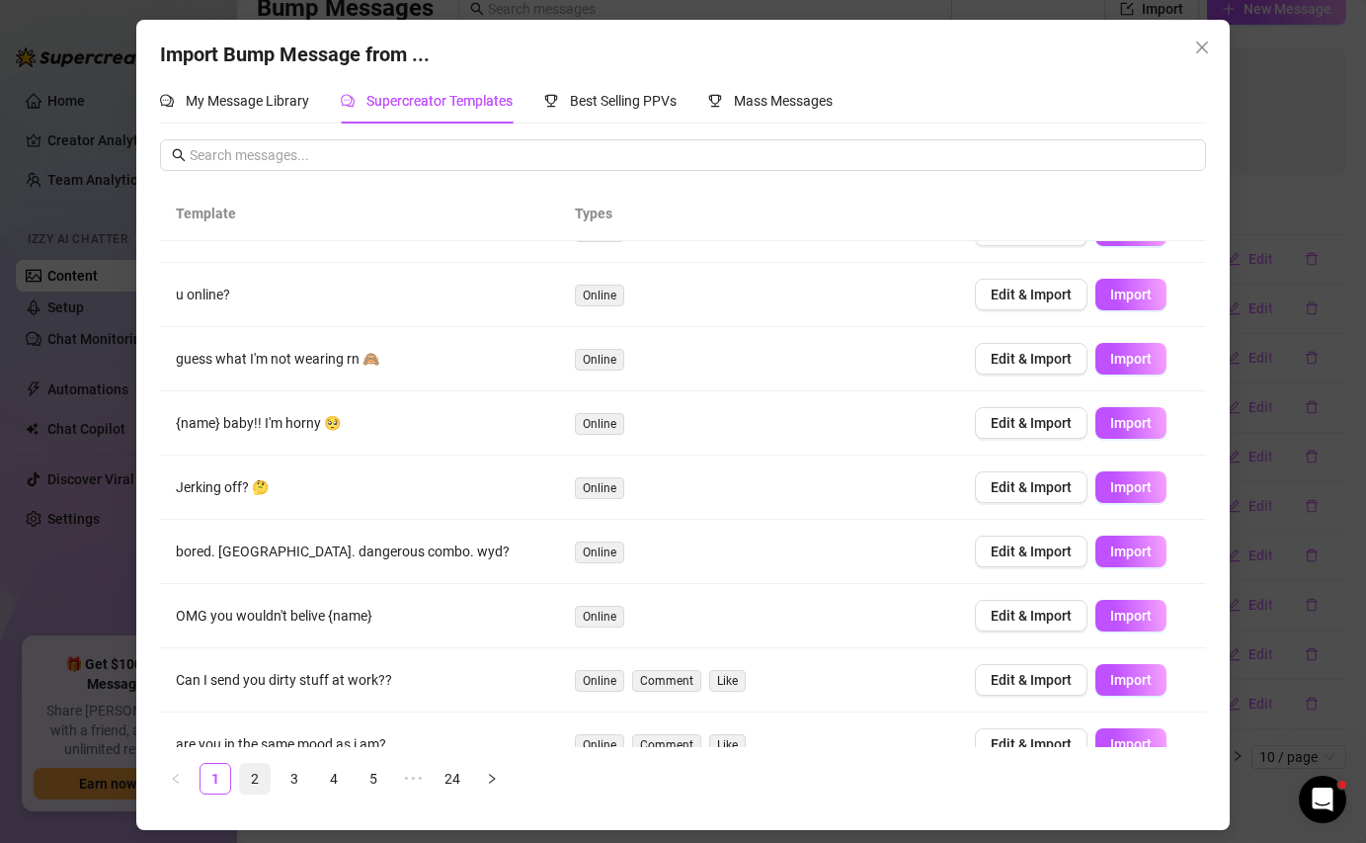
click at [266, 768] on link "2" at bounding box center [255, 779] width 30 height 30
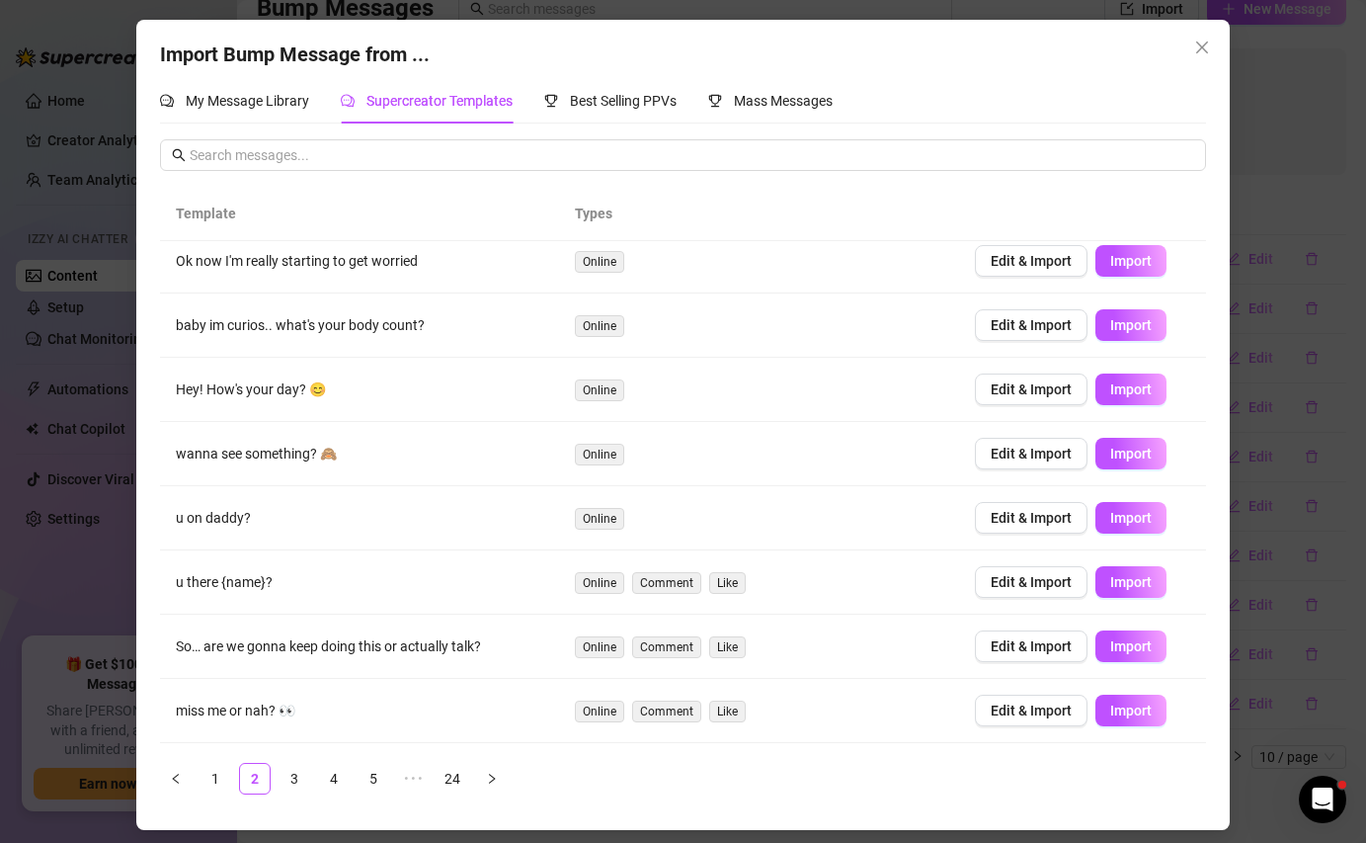
scroll to position [136, 0]
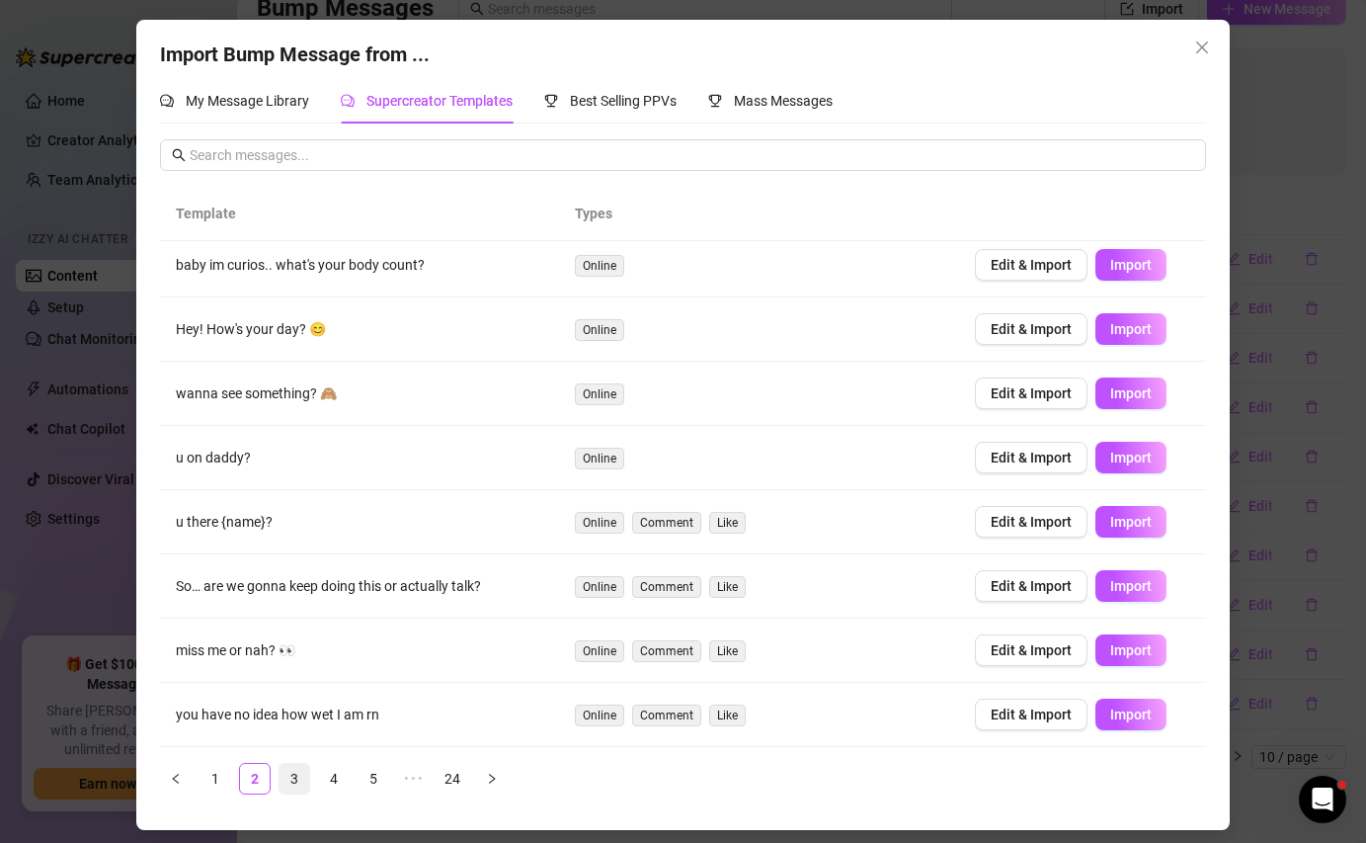
click at [290, 775] on link "3" at bounding box center [295, 779] width 30 height 30
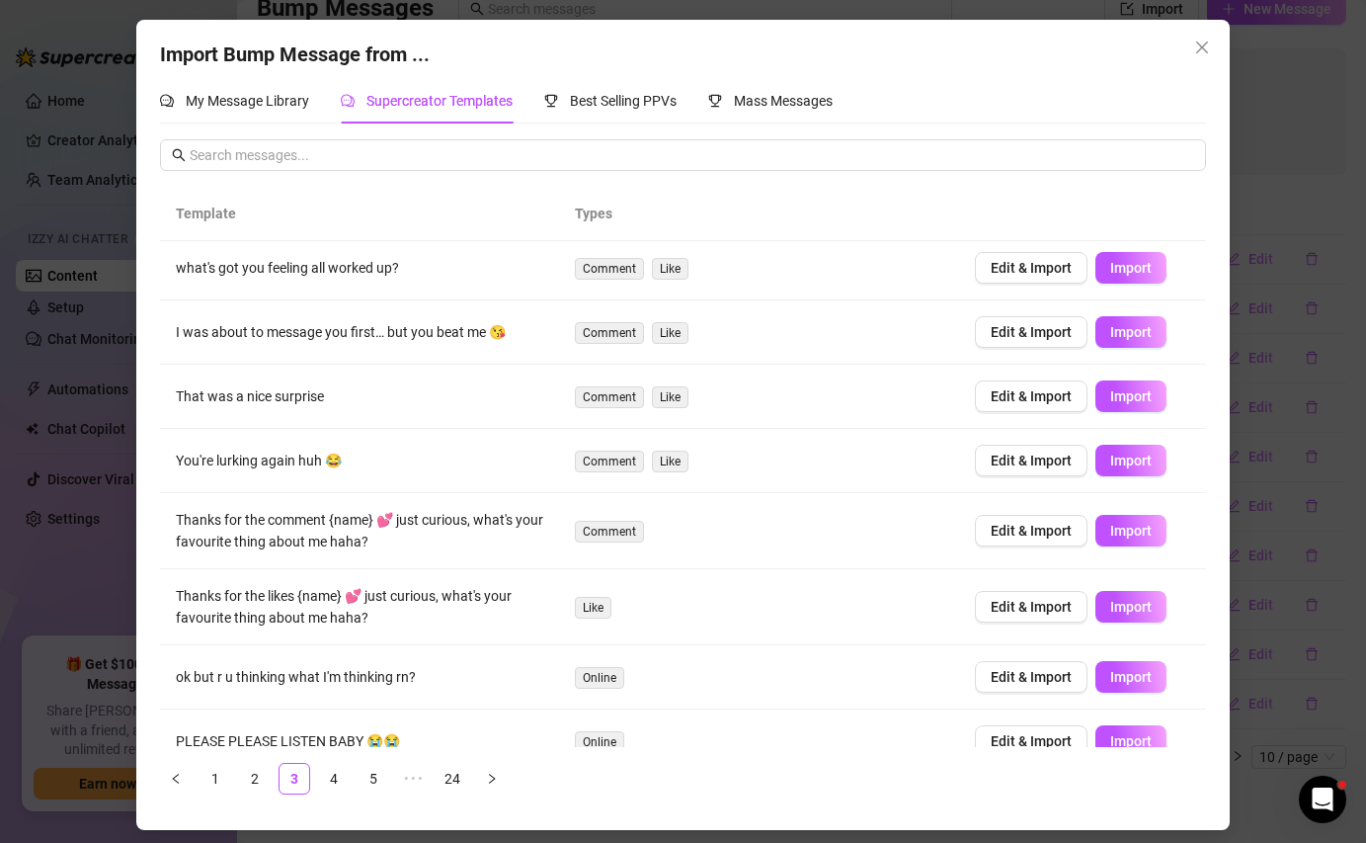
scroll to position [172, 0]
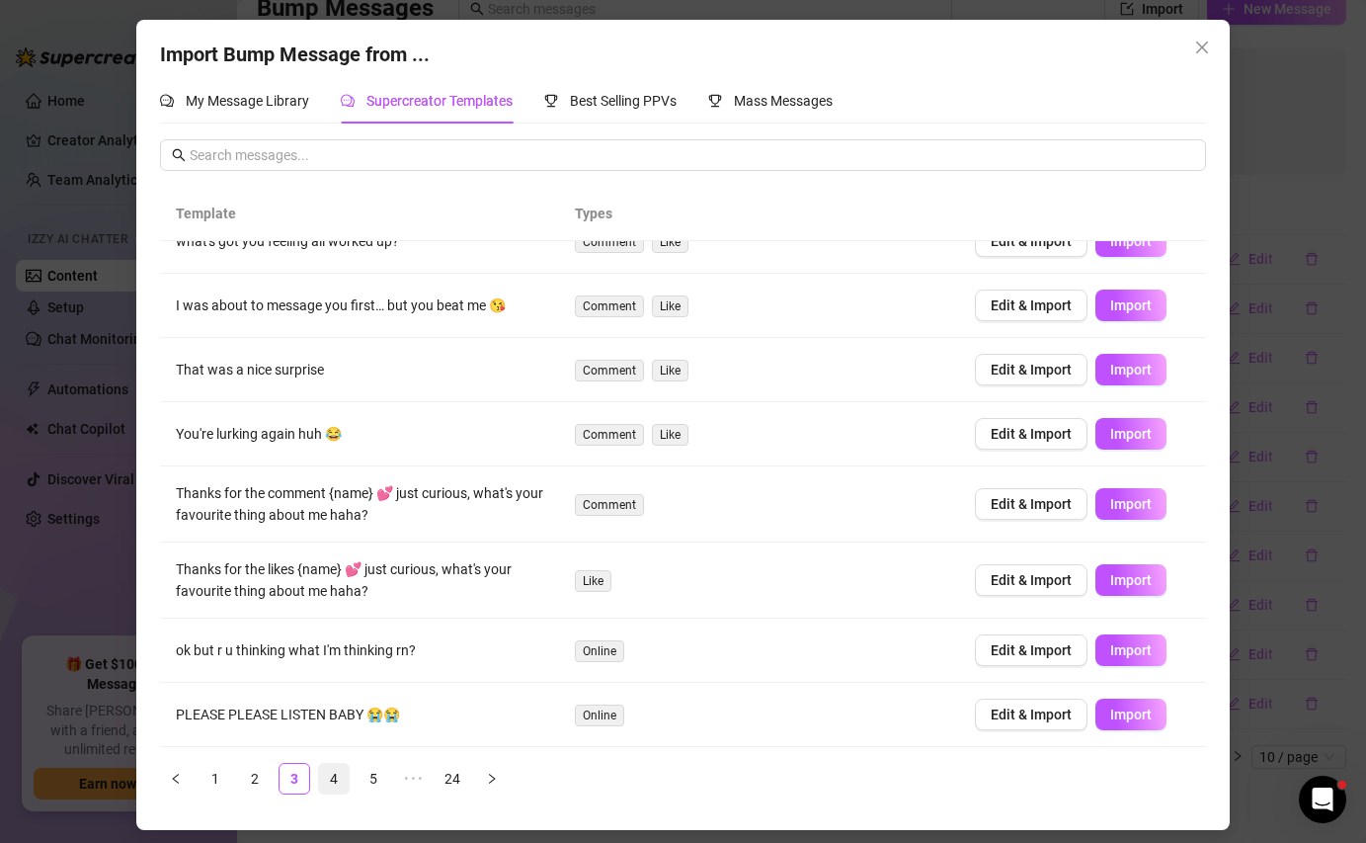
click at [336, 773] on link "4" at bounding box center [334, 779] width 30 height 30
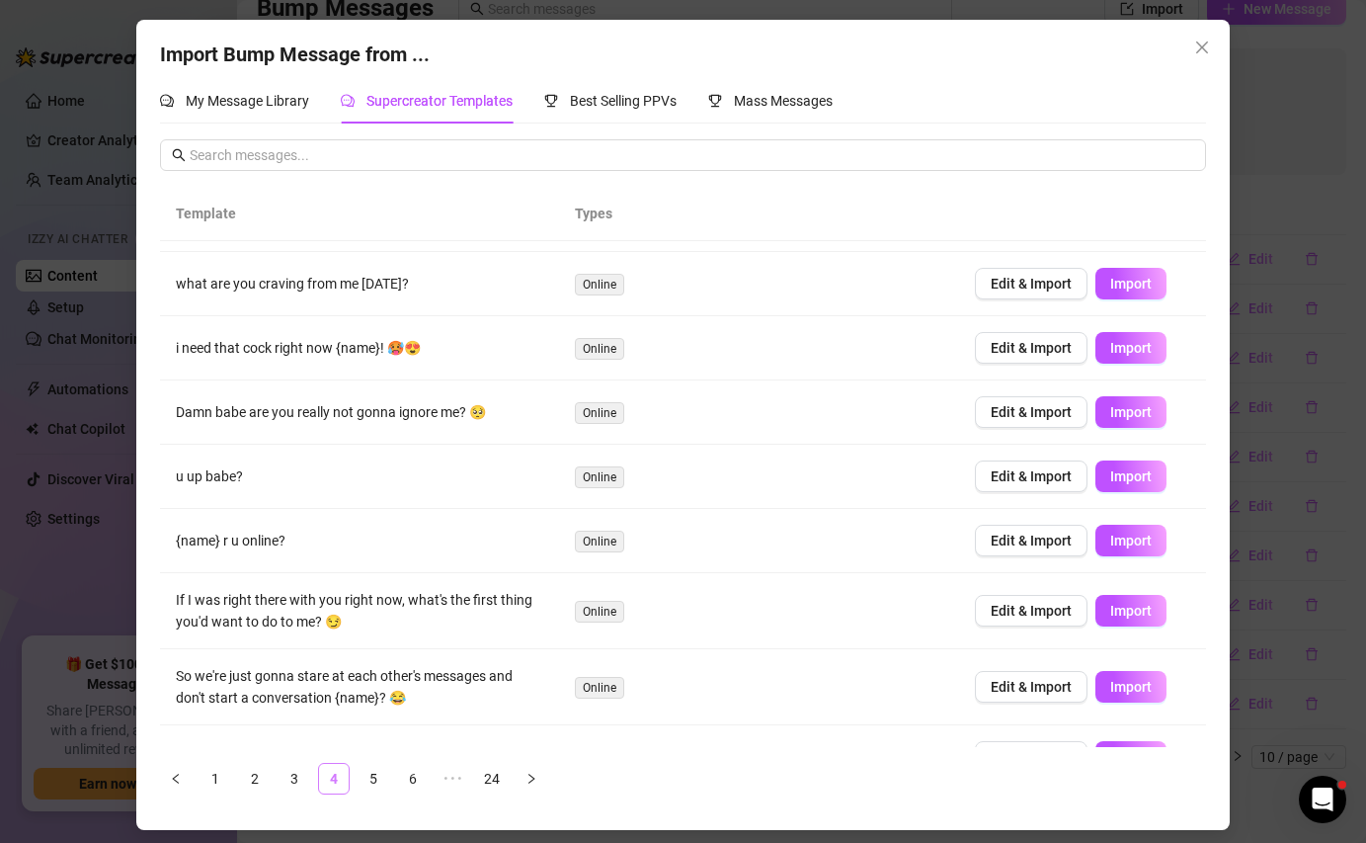
scroll to position [0, 0]
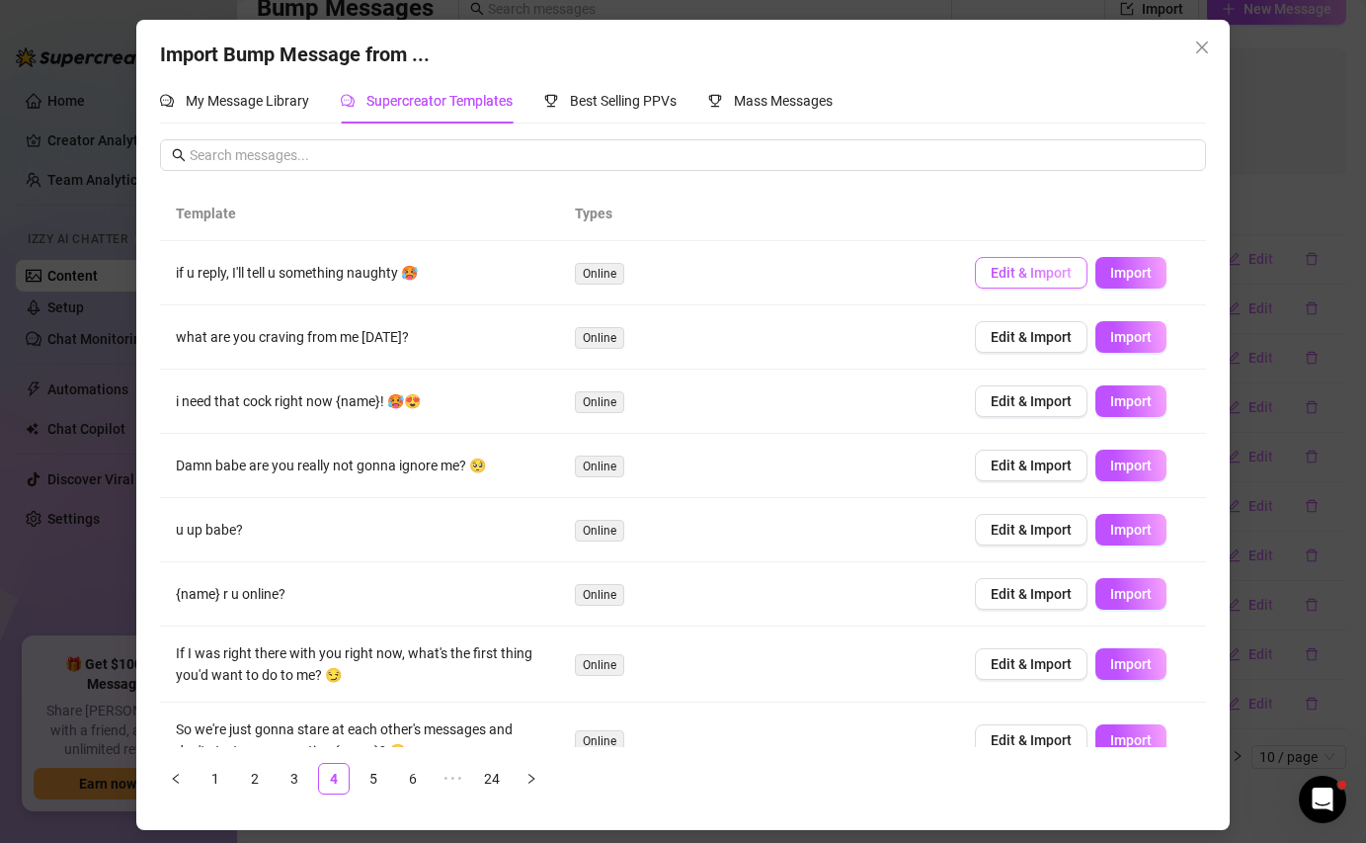
click at [1024, 278] on span "Edit & Import" at bounding box center [1031, 273] width 81 height 16
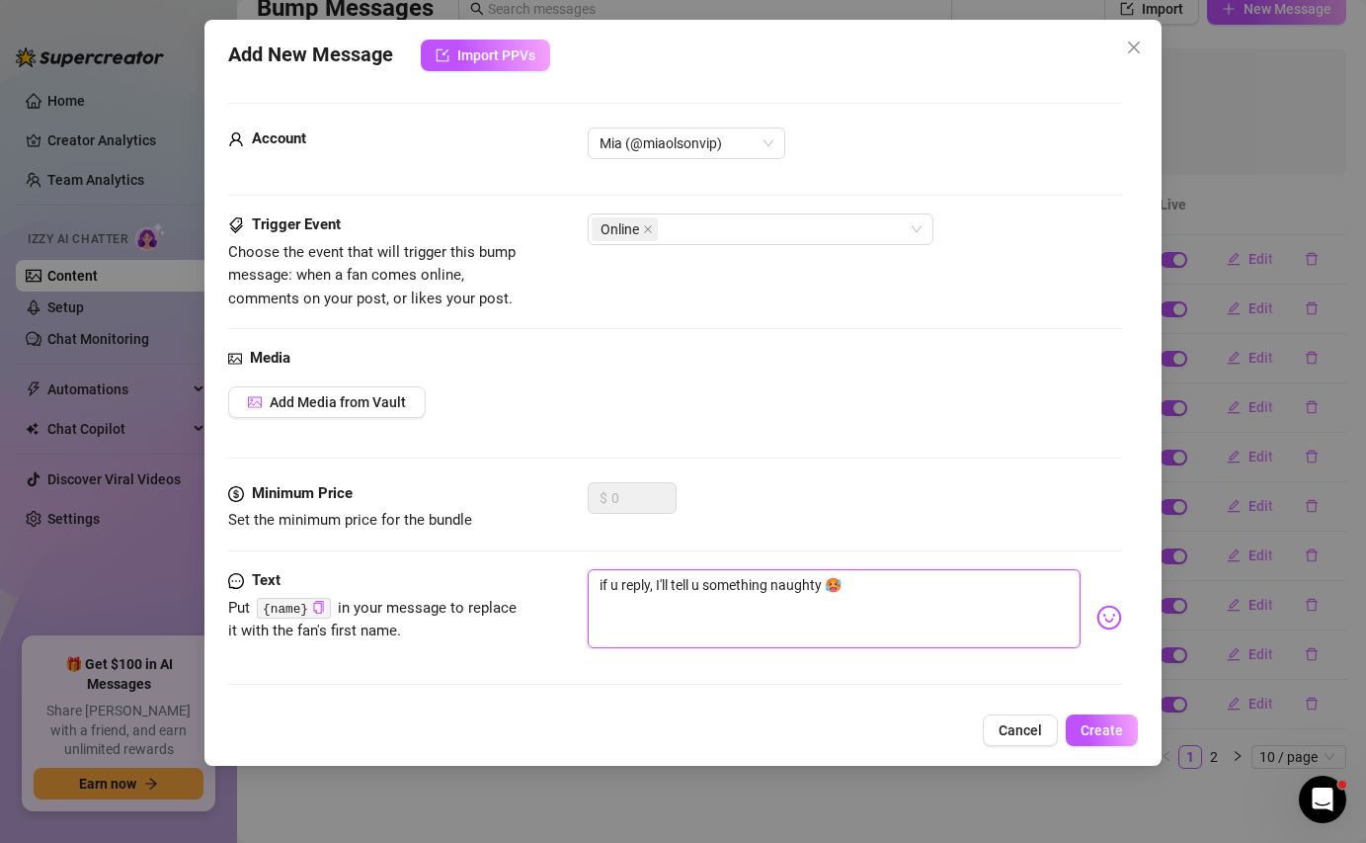
drag, startPoint x: 824, startPoint y: 587, endPoint x: 569, endPoint y: 571, distance: 255.3
click at [569, 571] on div "Text Put {name} in your message to replace it with the fan's first name. if u r…" at bounding box center [674, 617] width 893 height 97
type textarea "h 🥵"
type textarea "hv 🥵"
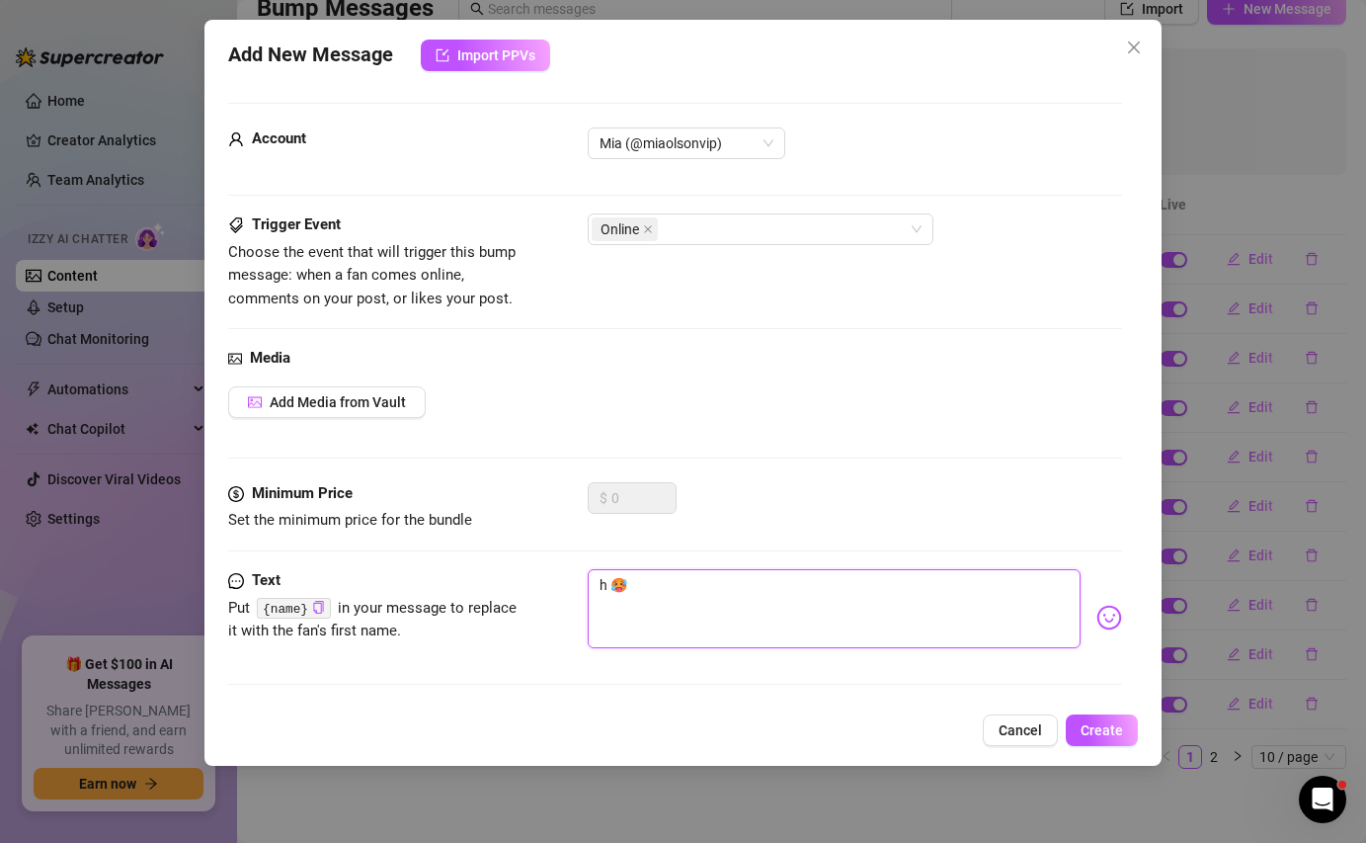
type textarea "hv 🥵"
type textarea "hvi 🥵"
type textarea "hvis 🥵"
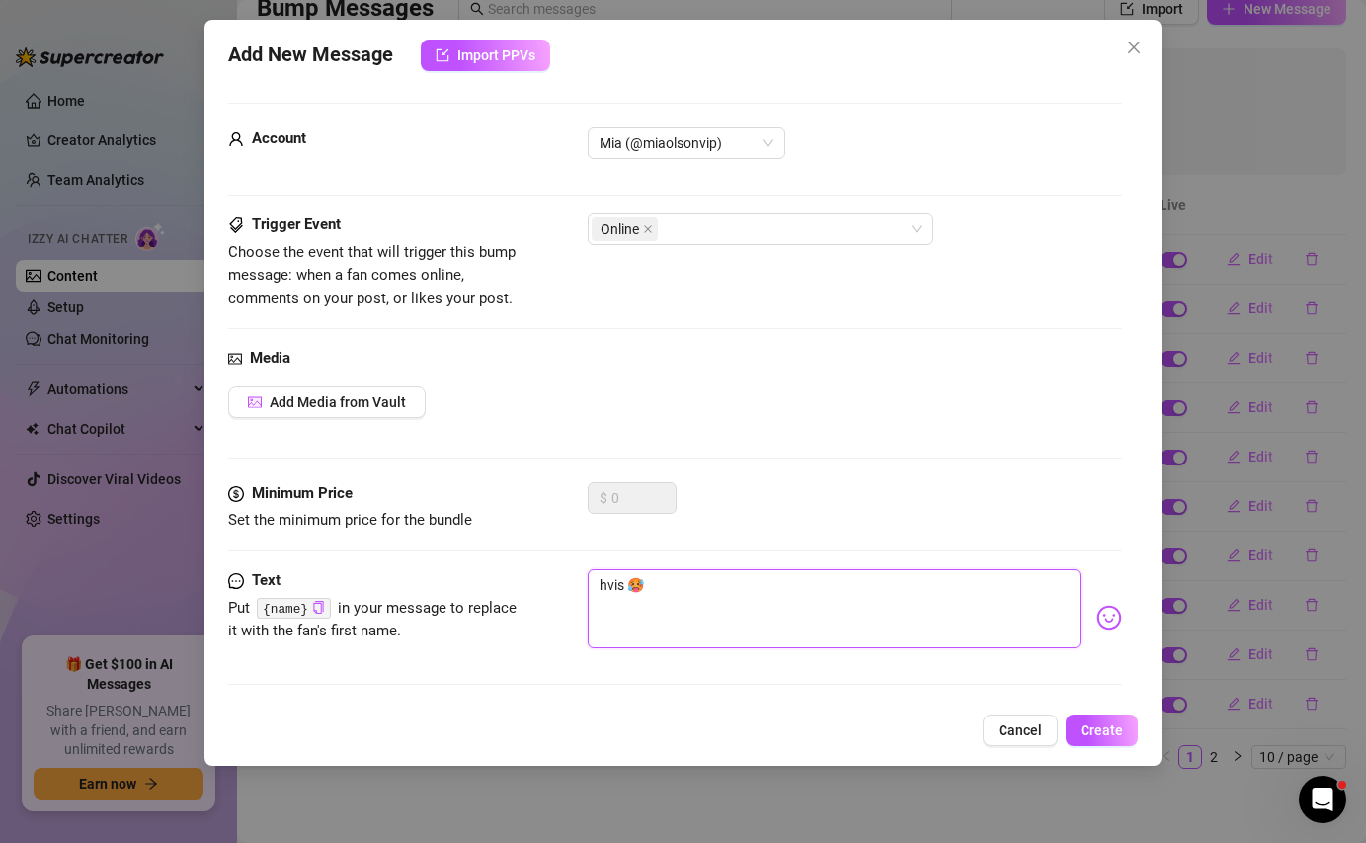
type textarea "hvis 🥵"
type textarea "hvis d 🥵"
type textarea "hvis du 🥵"
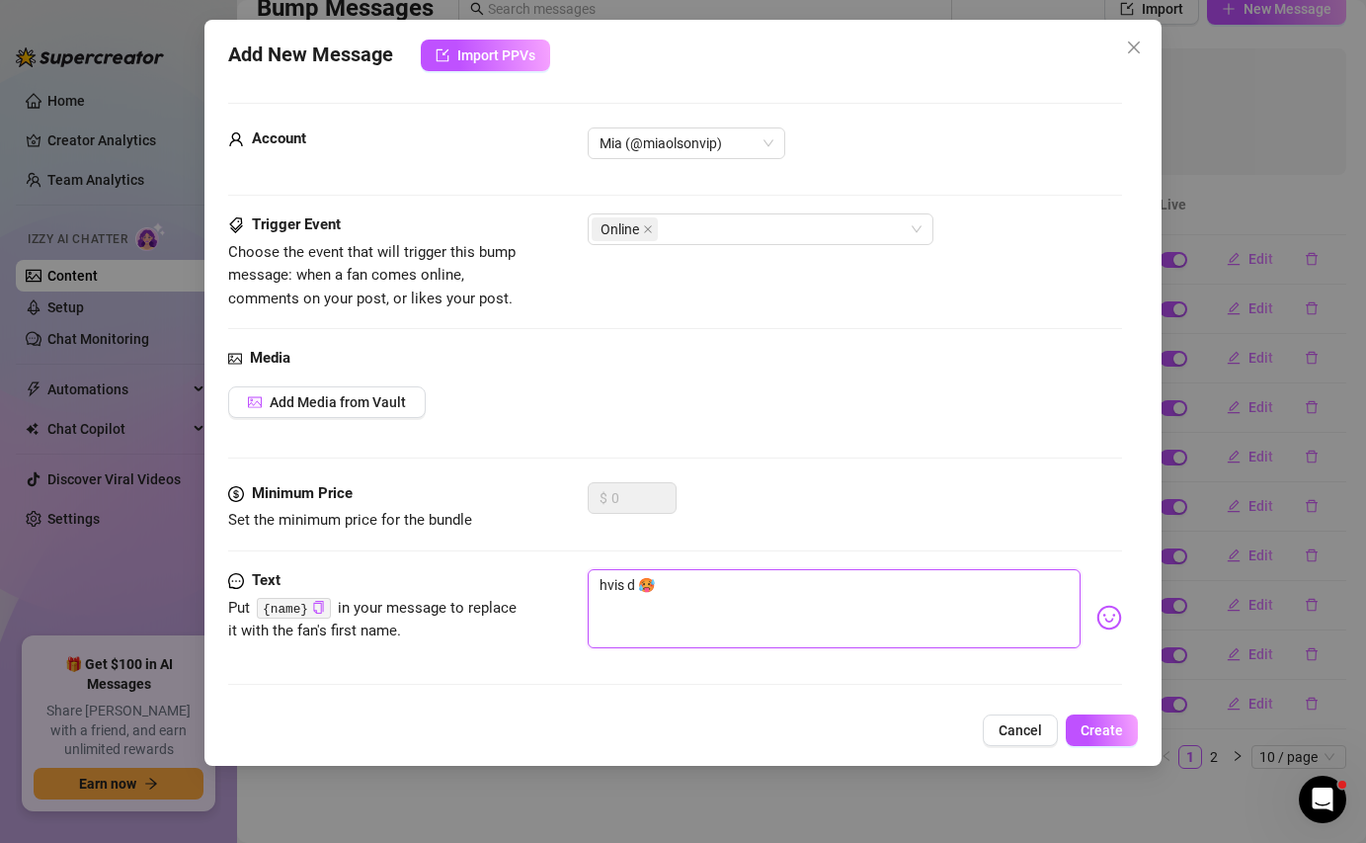
type textarea "hvis du 🥵"
type textarea "hvis du s 🥵"
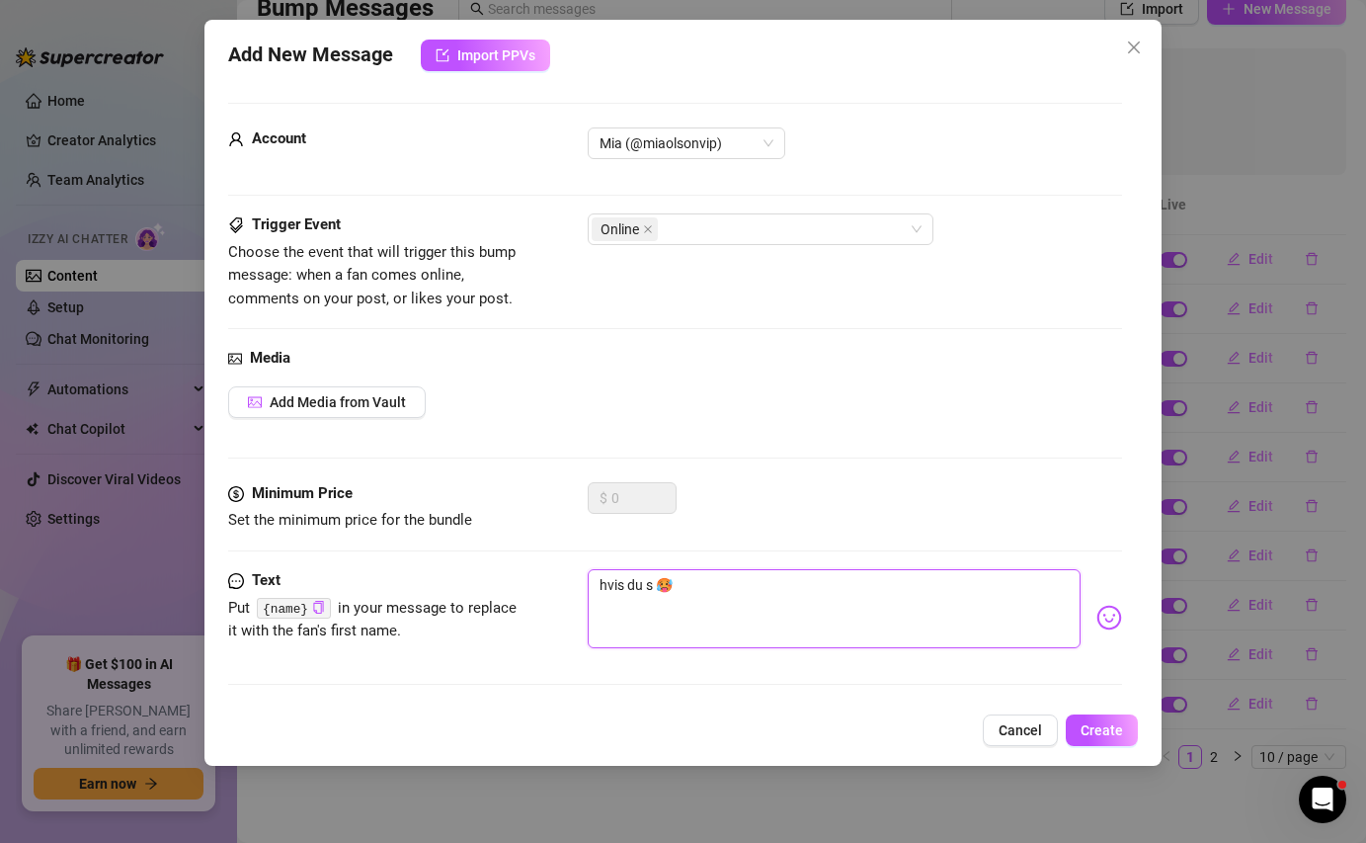
type textarea "hvis du sv 🥵"
type textarea "hvis du sva 🥵"
type textarea "hvis du svar 🥵"
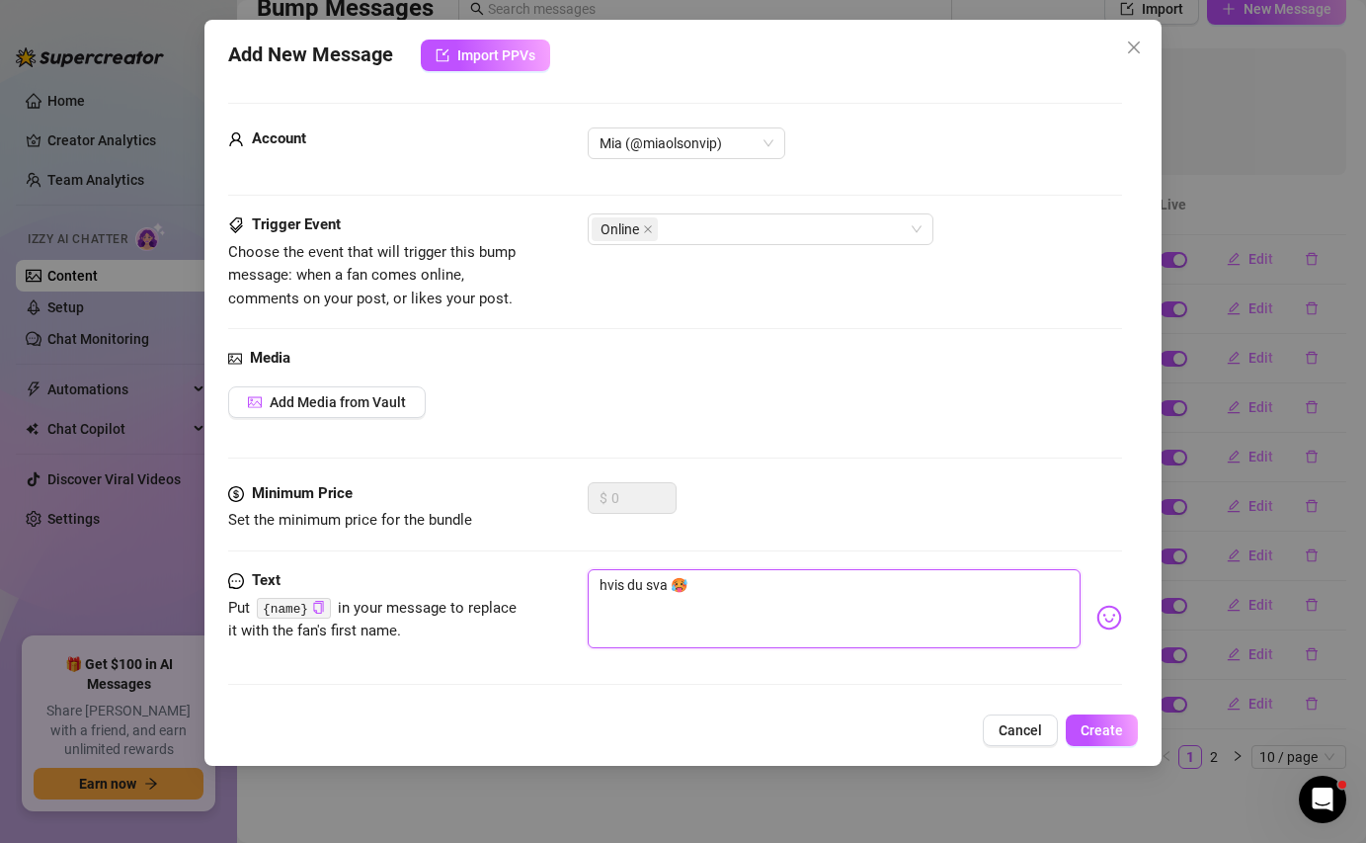
type textarea "hvis du svar 🥵"
type textarea "hvis du [PERSON_NAME] 🥵"
type textarea "hvis du svarer 🥵"
type textarea "hvis du svarer, 🥵"
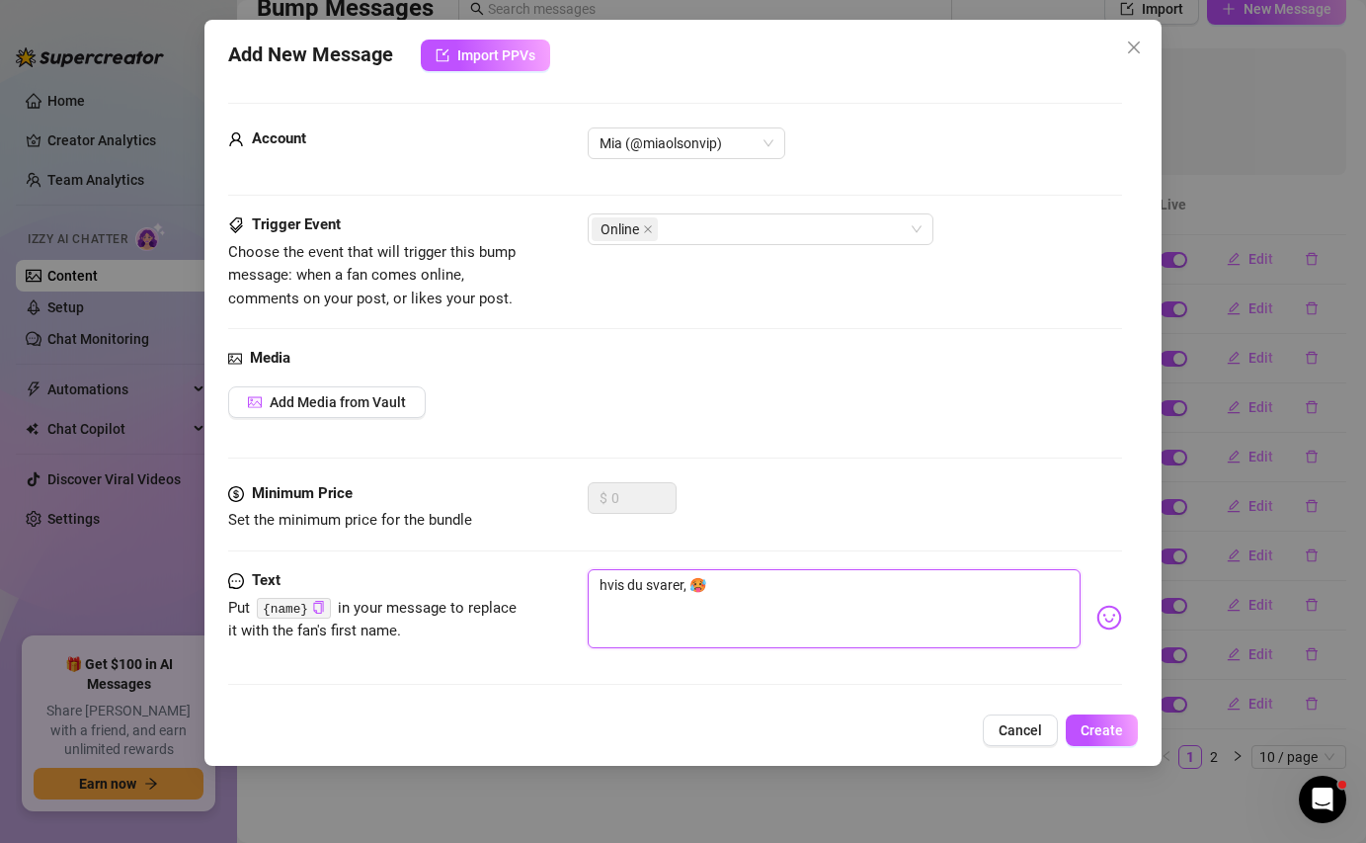
type textarea "hvis du svarer, 🥵"
type textarea "hvis du svarer 🥵"
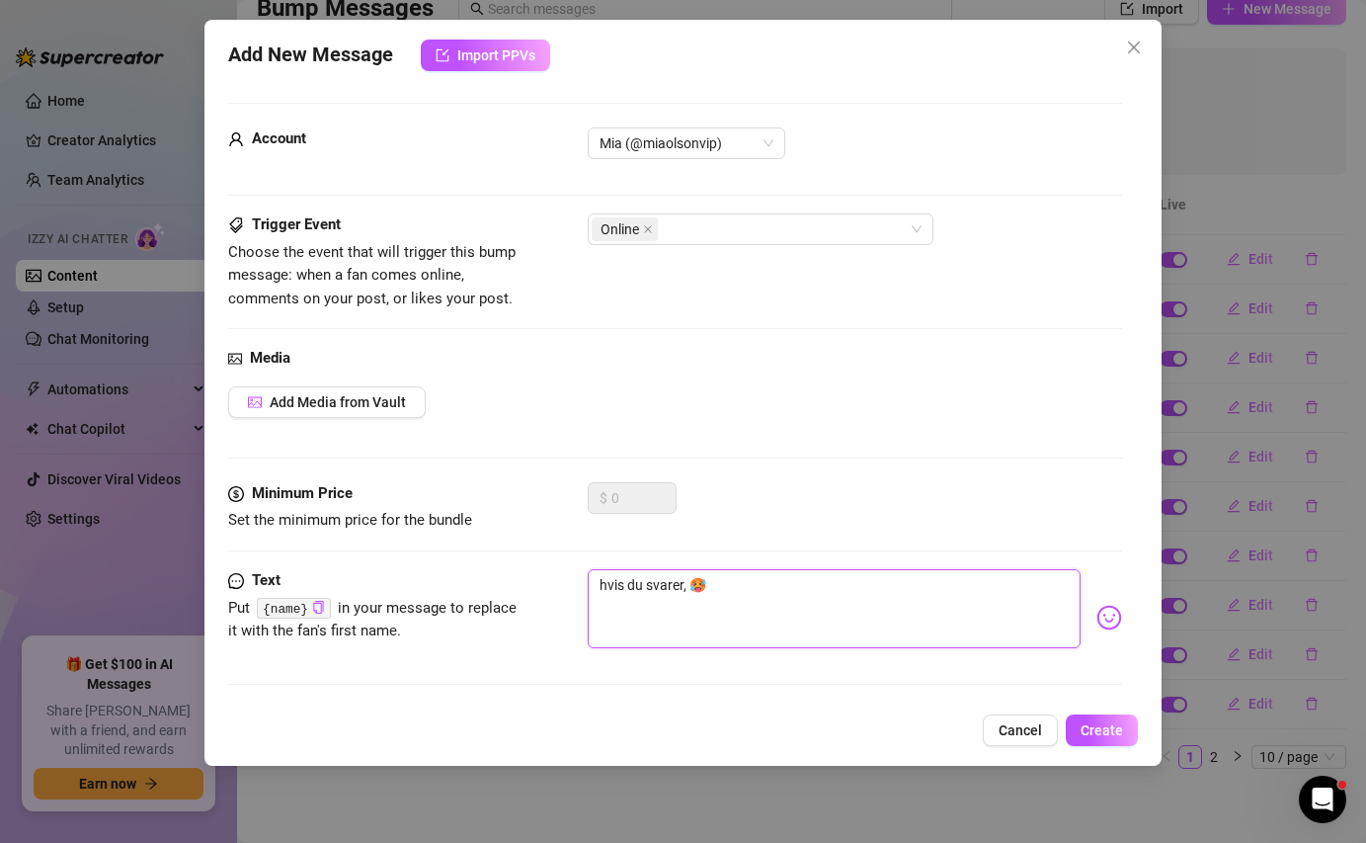
type textarea "hvis du svarer 🥵"
type textarea "hvis du [PERSON_NAME] 🥵"
type textarea "hvis du svar 🥵"
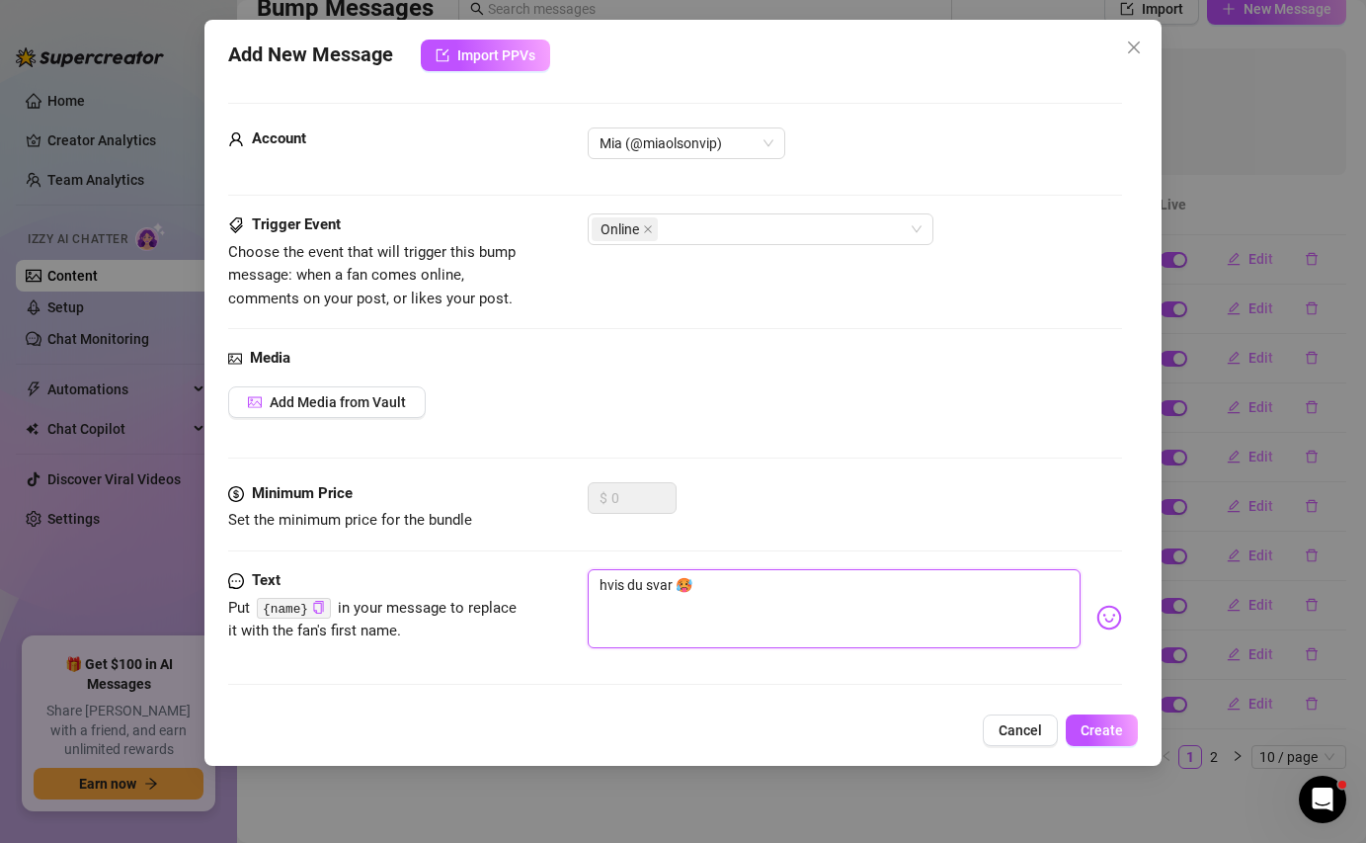
type textarea "hvis du sva 🥵"
type textarea "hvis du sv 🥵"
type textarea "hvis du s 🥵"
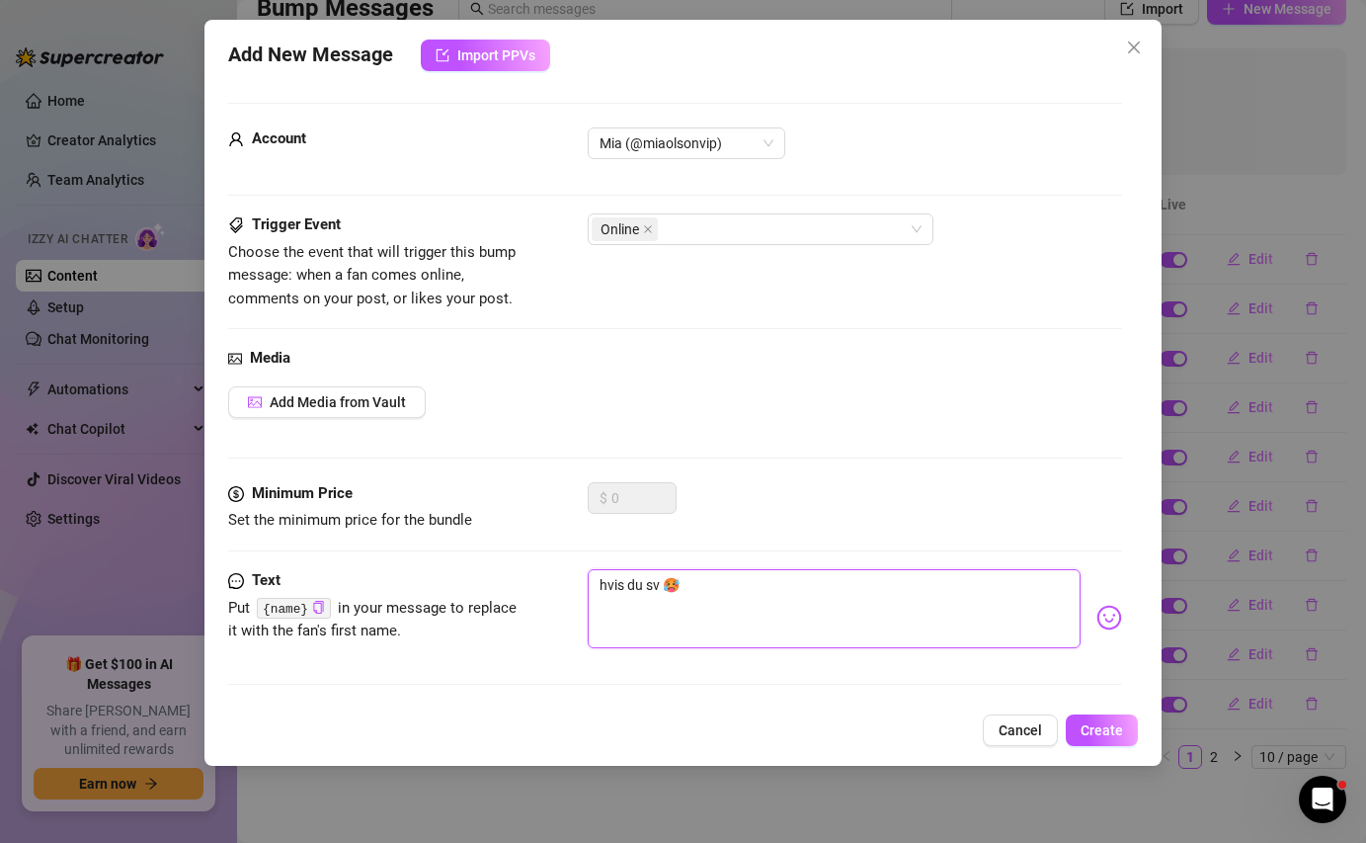
type textarea "hvis du s 🥵"
type textarea "hvis du 🥵"
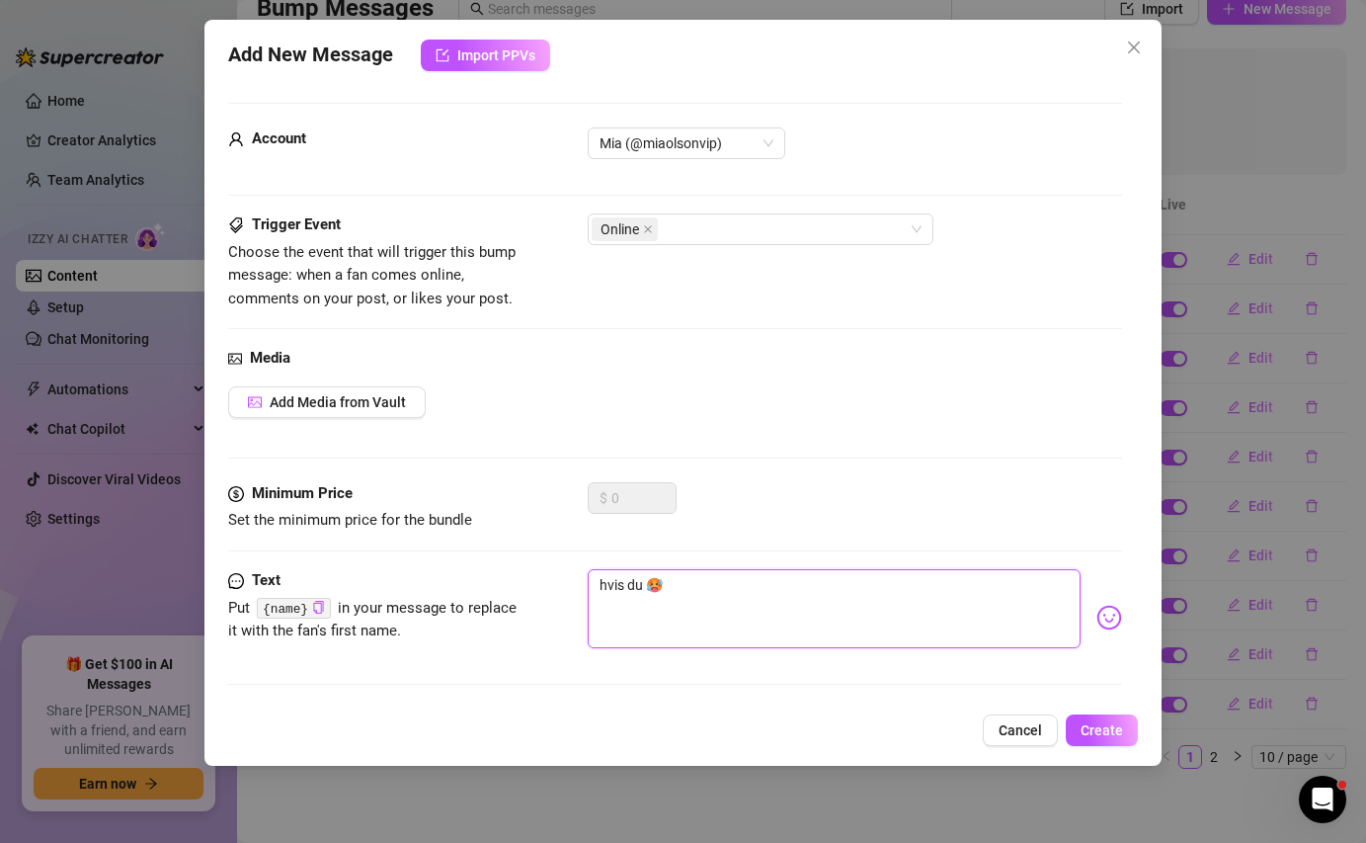
type textarea "hvis d 🥵"
type textarea "hvis 🥵"
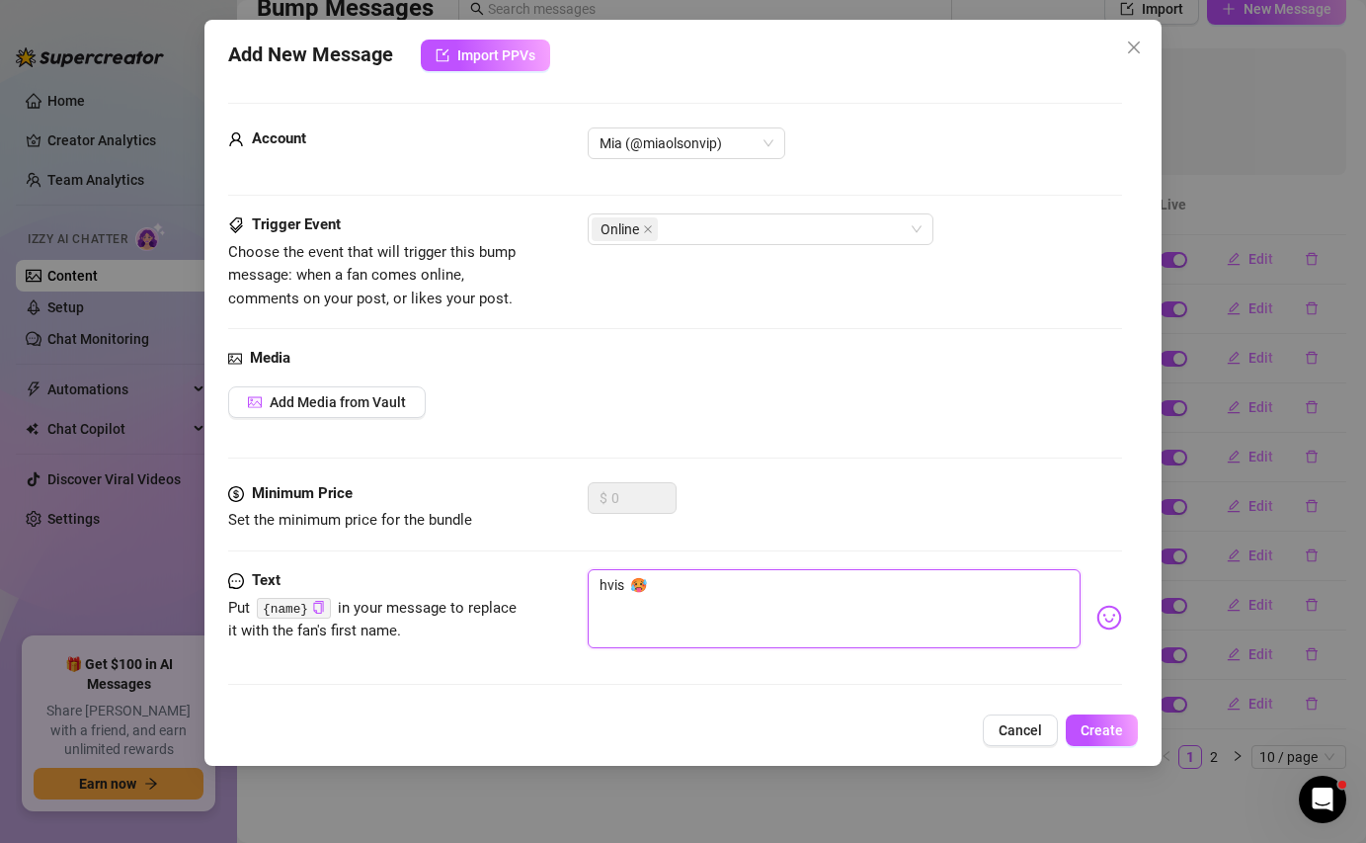
type textarea "hvis 🥵"
type textarea "hvi 🥵"
type textarea "hv 🥵"
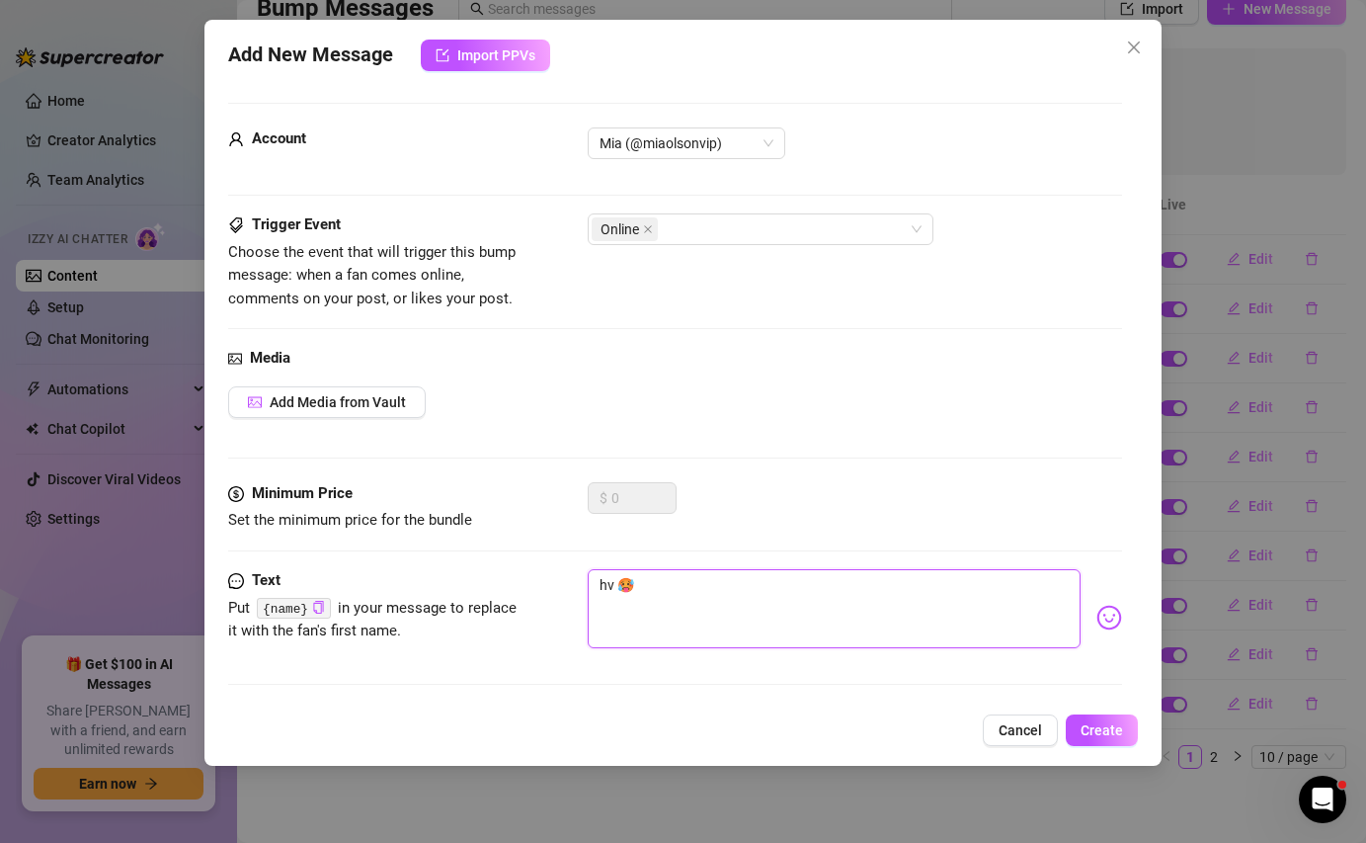
type textarea "h 🥵"
type textarea "🥵"
type textarea "h 🥵"
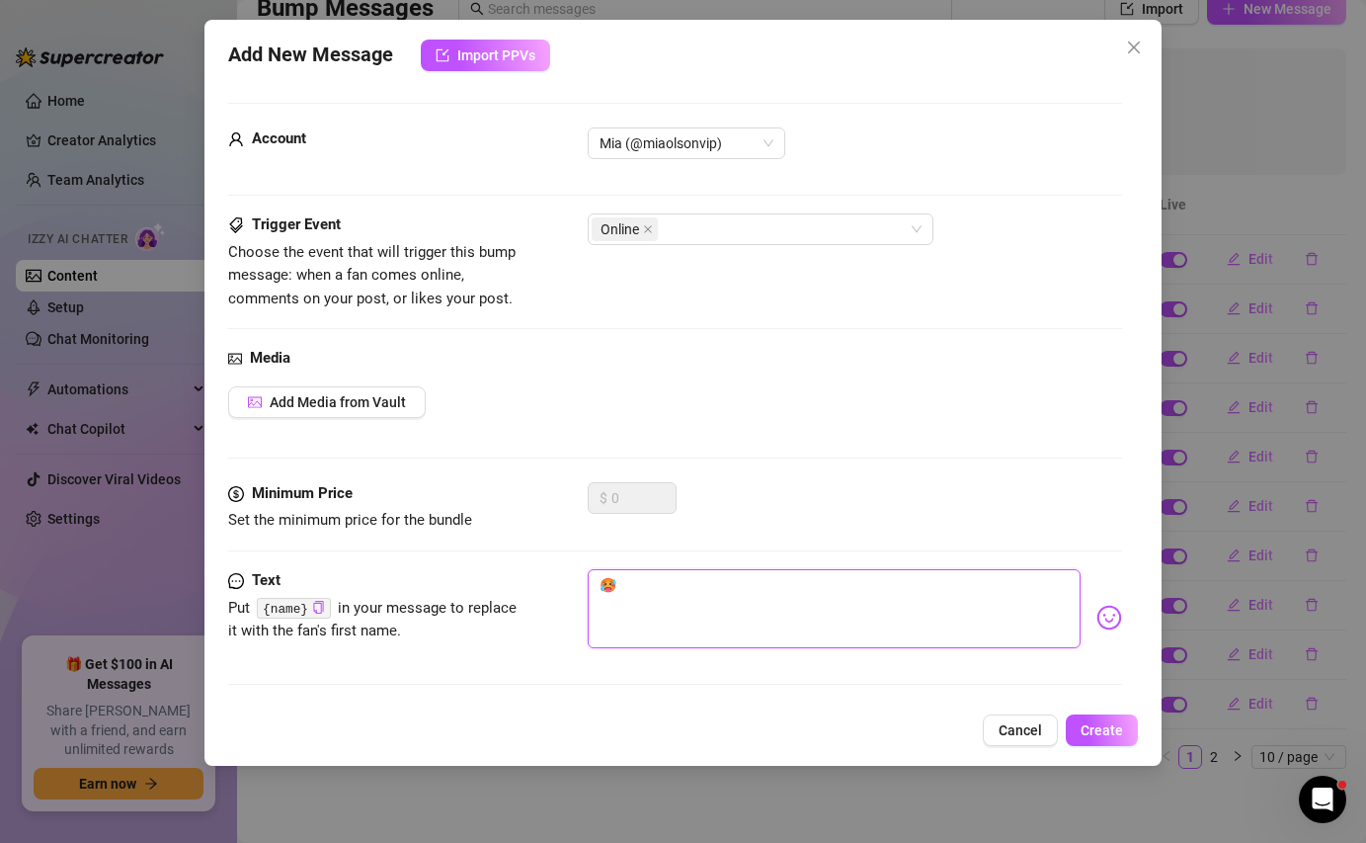
type textarea "h 🥵"
type textarea "hv 🥵"
type textarea "hvo 🥵"
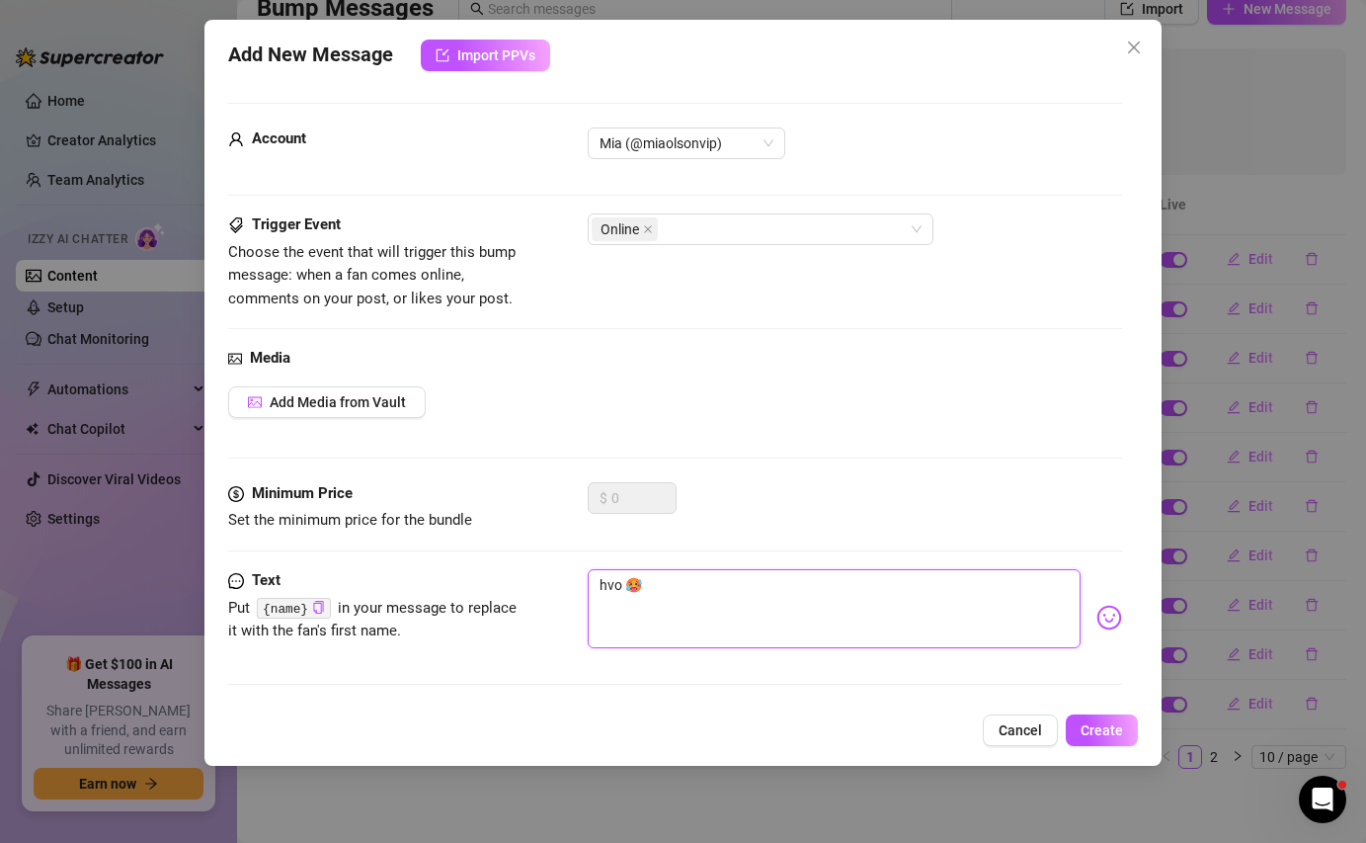
type textarea "hvor 🥵"
type textarea "hvord 🥵"
type textarea "hvorda 🥵"
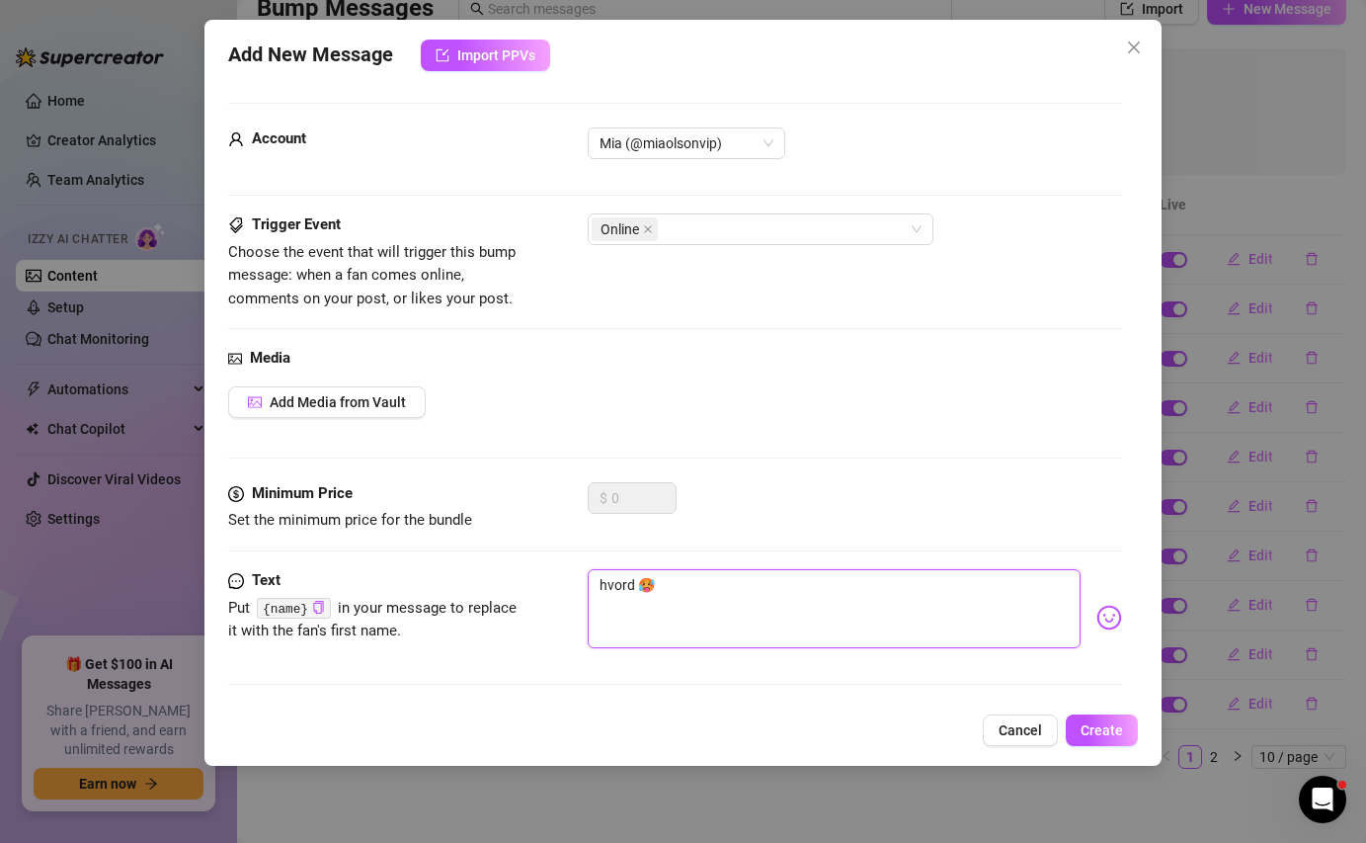
type textarea "hvorda 🥵"
type textarea "hvordan 🥵"
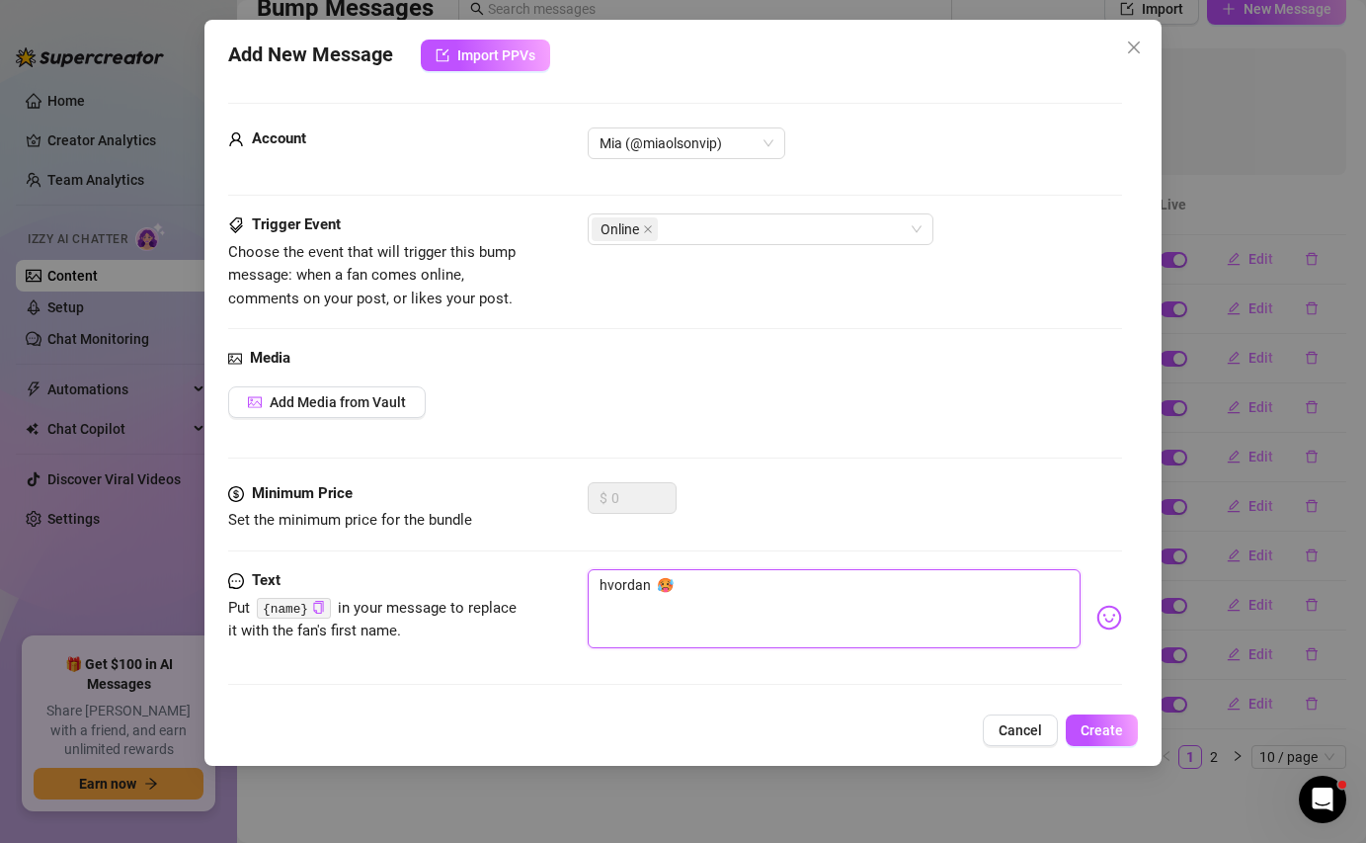
type textarea "hvordan g 🥵"
type textarea "hvordan gå 🥵"
type textarea "hvordan gåå 🥵"
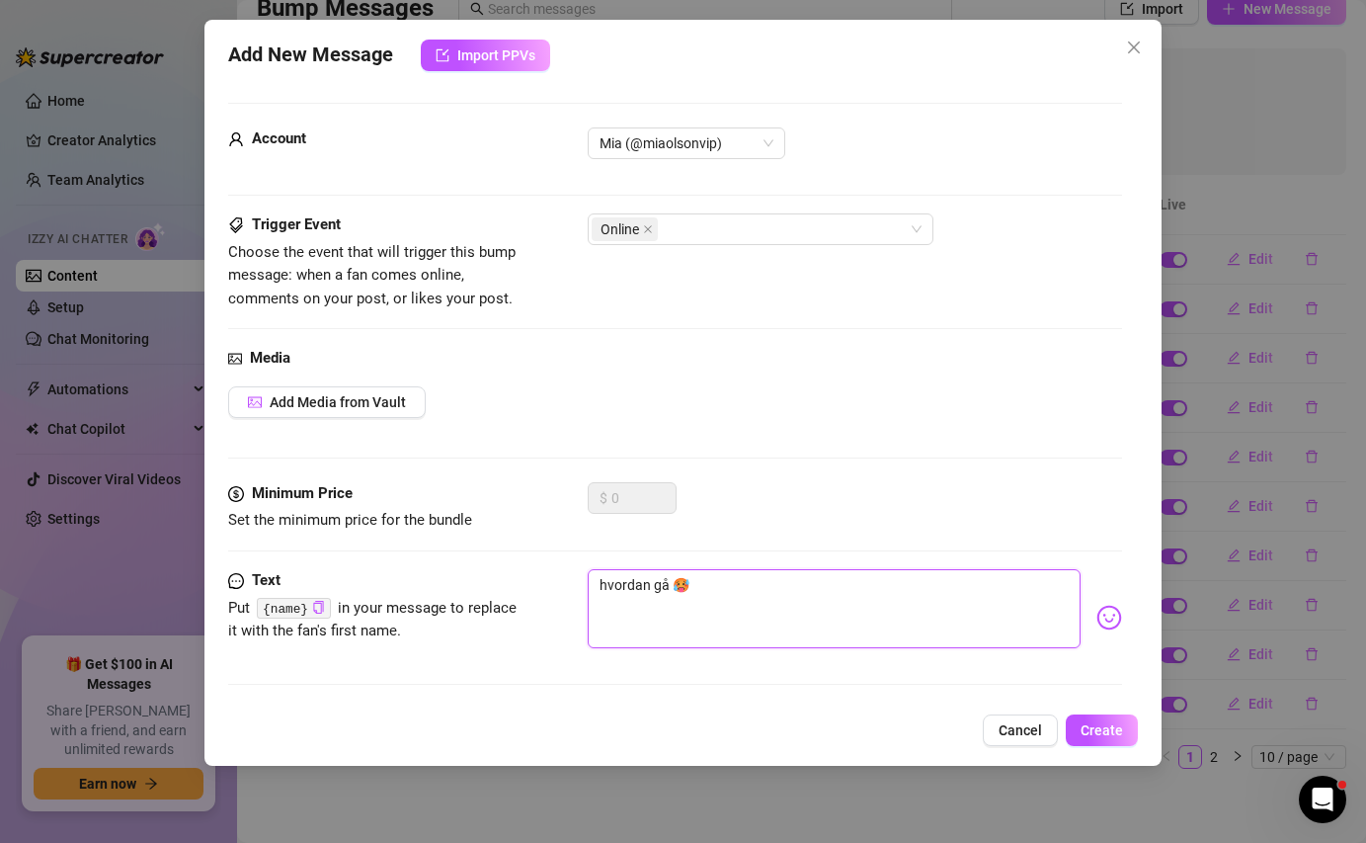
type textarea "hvordan gåå 🥵"
type textarea "hvordan gååå 🥵"
type textarea "hvordan gååår 🥵"
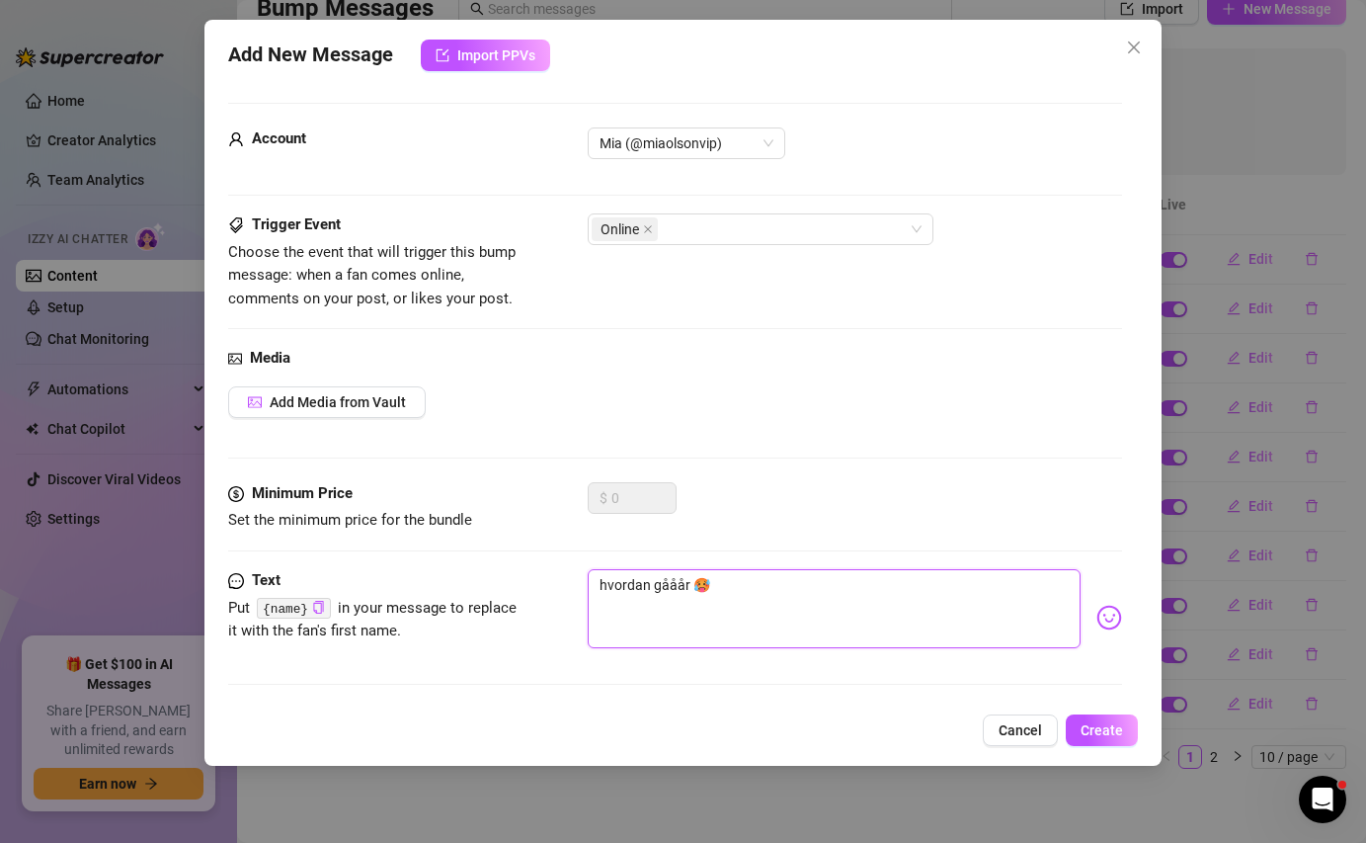
type textarea "hvordan gååår 🥵"
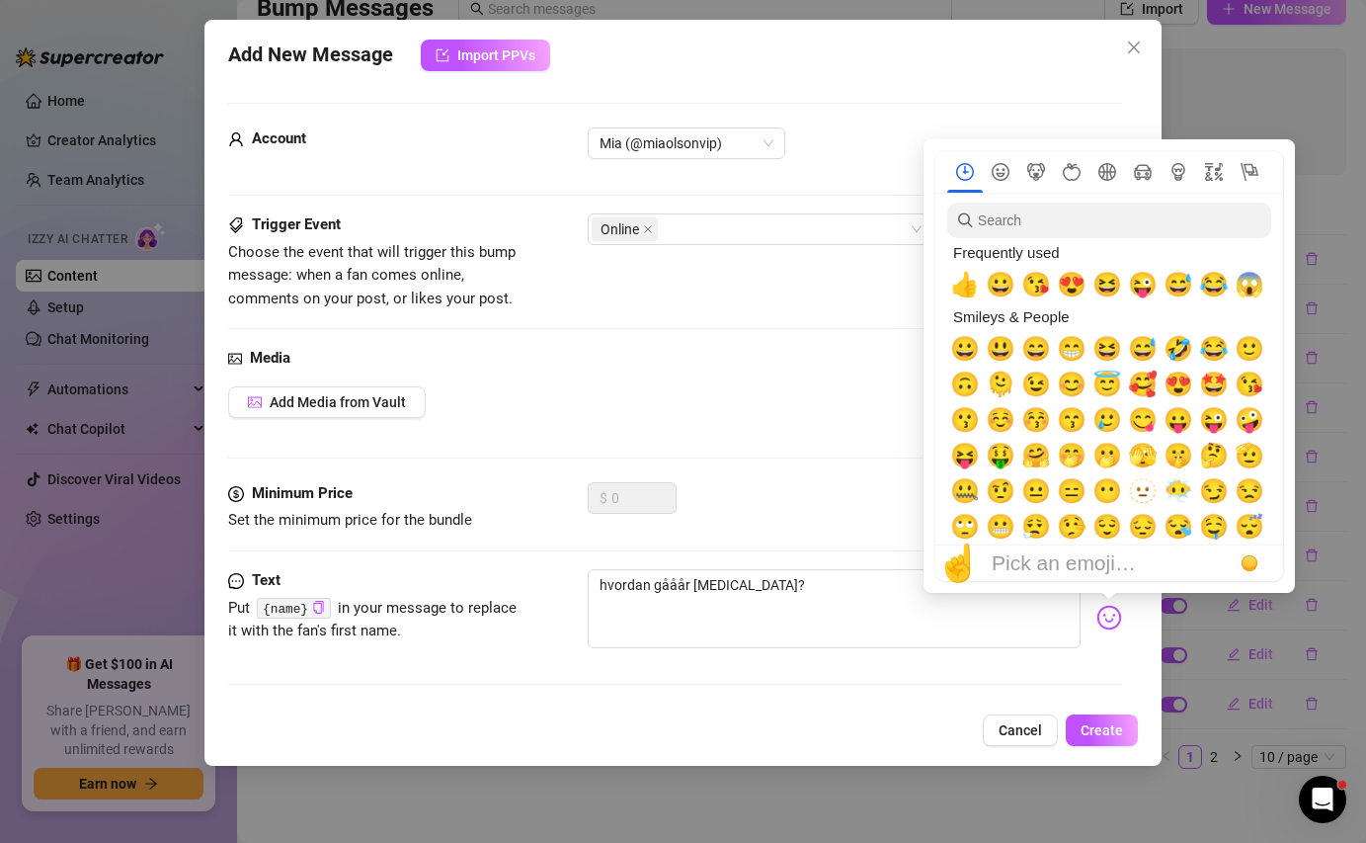
click at [1107, 614] on img at bounding box center [1109, 617] width 26 height 26
click at [1148, 385] on span "🥰" at bounding box center [1143, 384] width 30 height 28
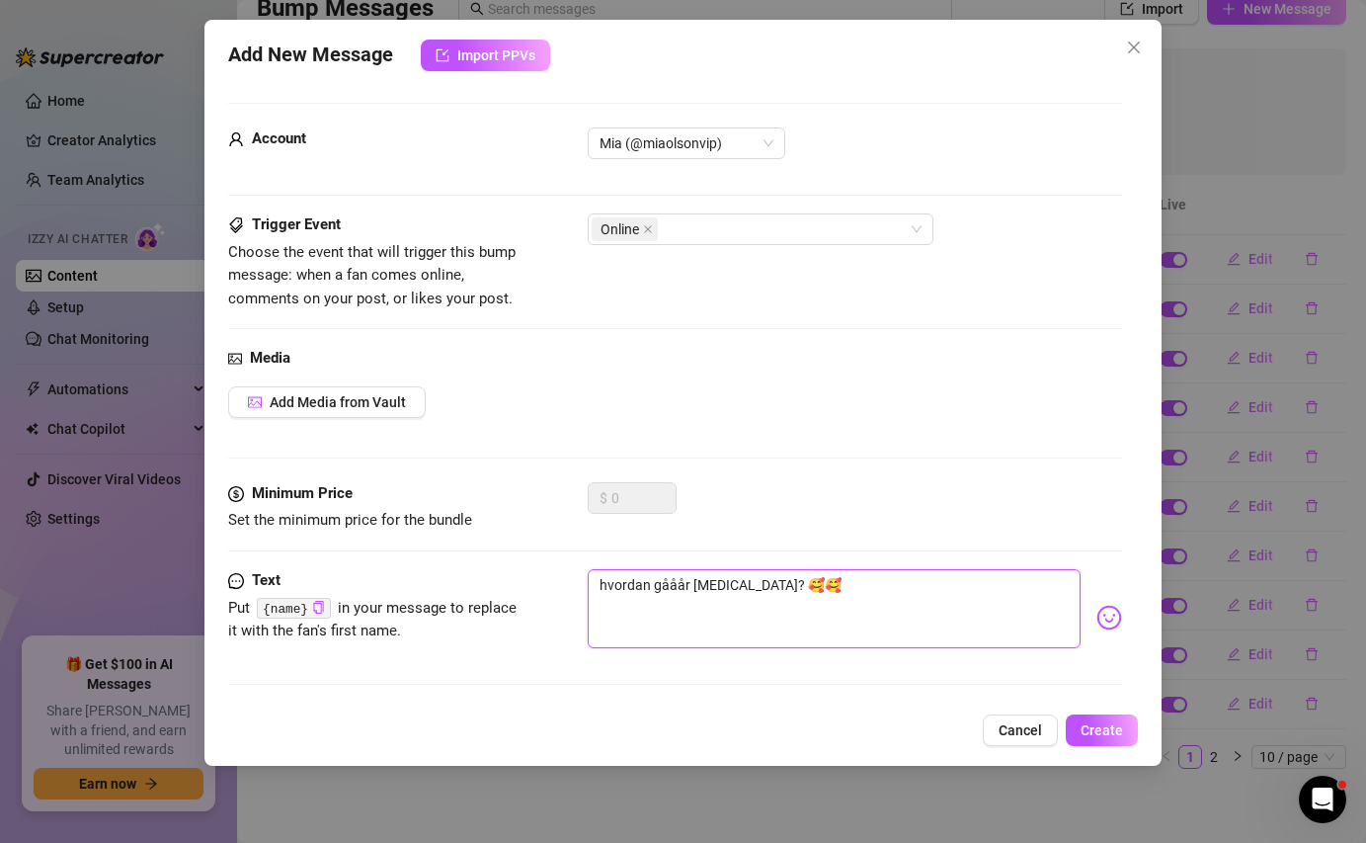
click at [870, 611] on textarea "hvordan gååår [MEDICAL_DATA]? 🥰🥰" at bounding box center [834, 608] width 492 height 79
click at [1093, 716] on button "Create" at bounding box center [1102, 730] width 72 height 32
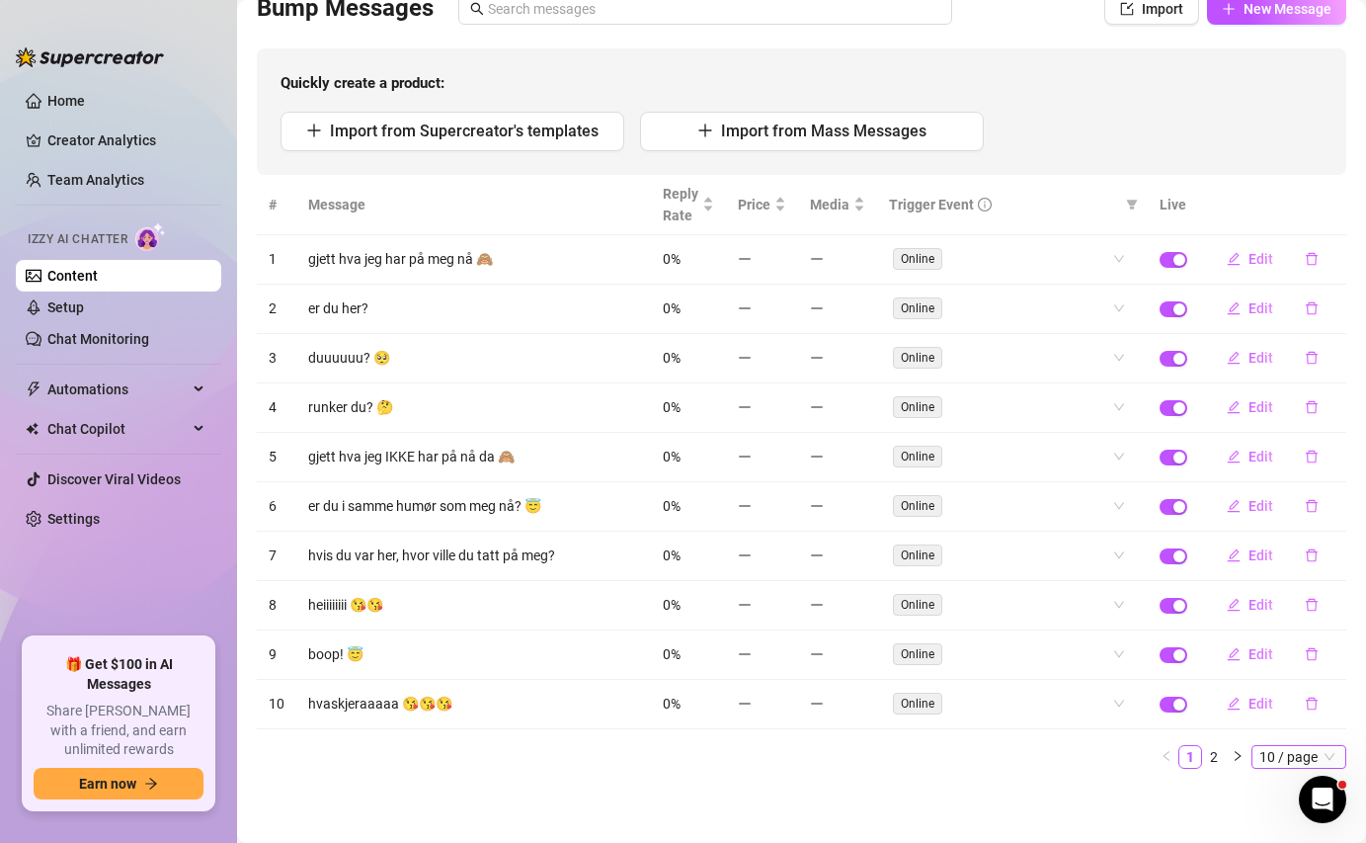
click at [1273, 756] on span "10 / page" at bounding box center [1298, 757] width 79 height 22
click at [1279, 694] on div "50 / page" at bounding box center [1300, 690] width 66 height 22
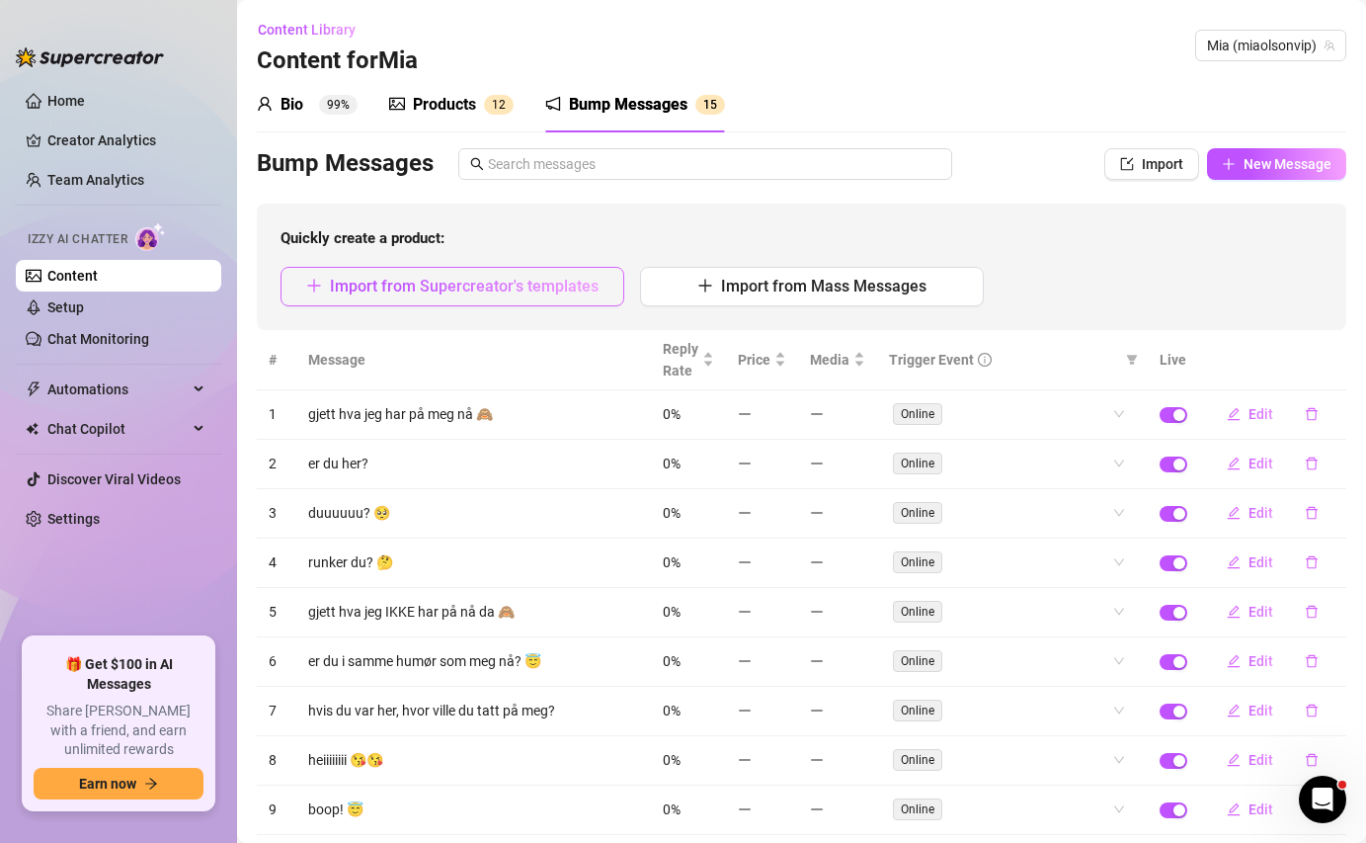
click at [569, 281] on span "Import from Supercreator's templates" at bounding box center [464, 286] width 269 height 19
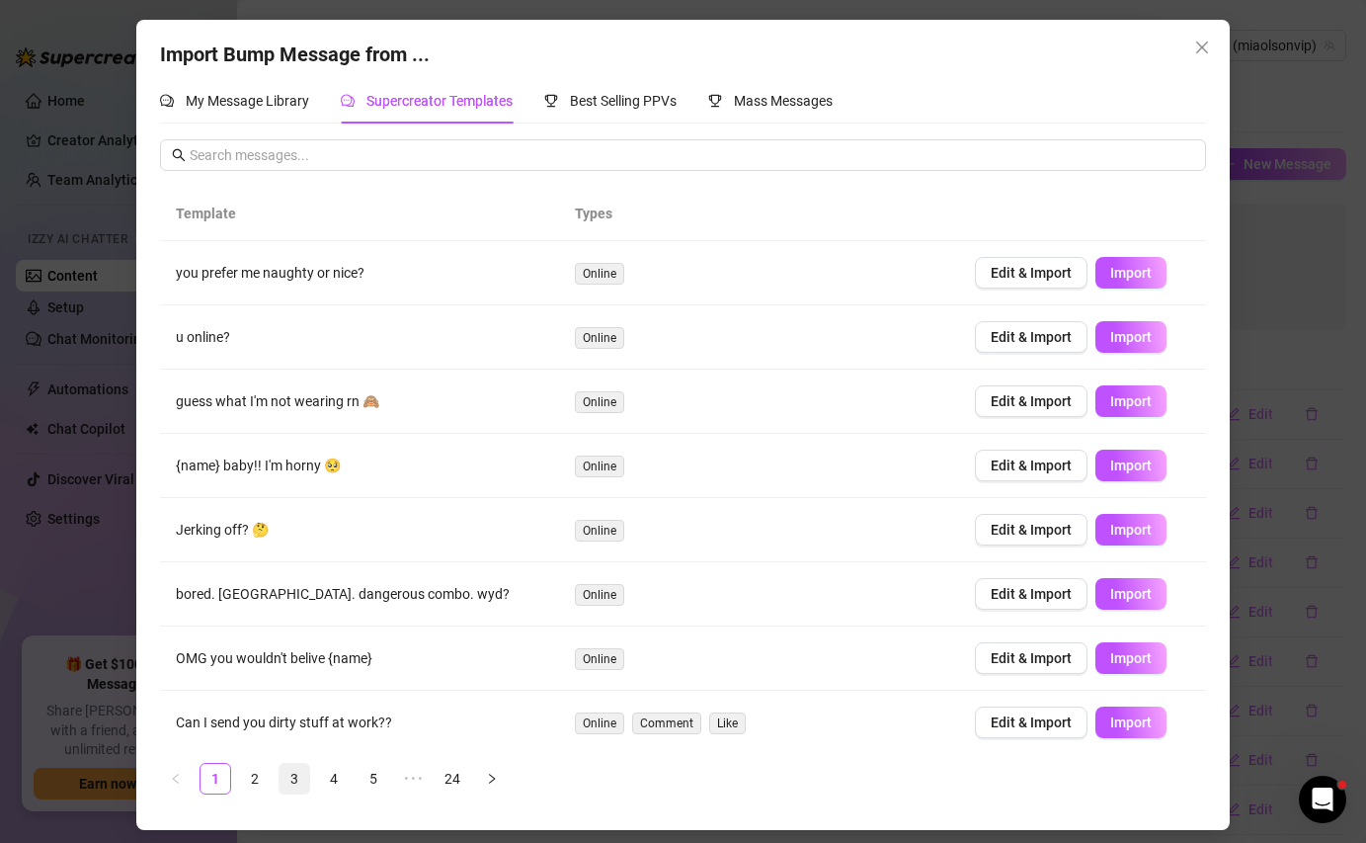
click at [302, 764] on link "3" at bounding box center [295, 779] width 30 height 30
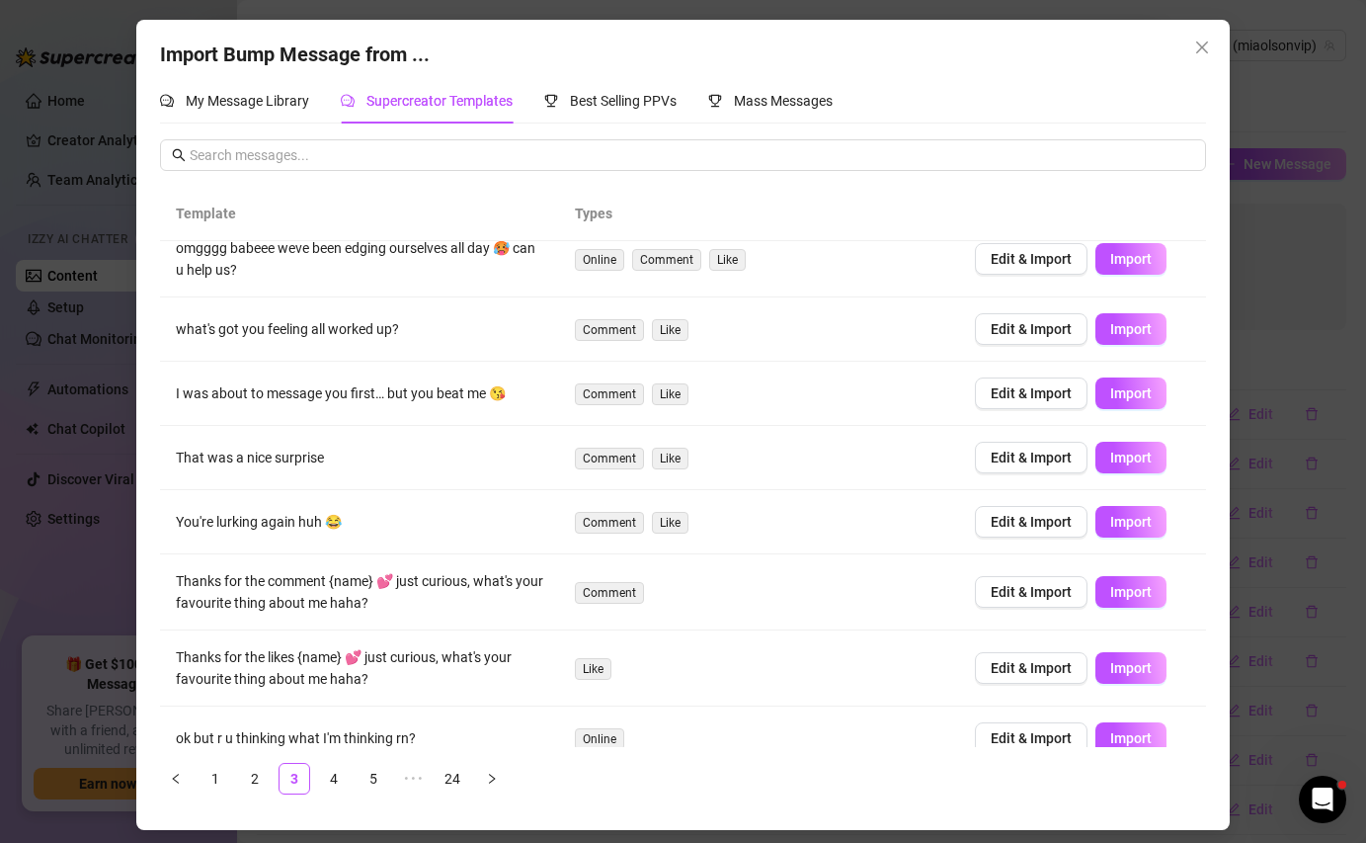
scroll to position [172, 0]
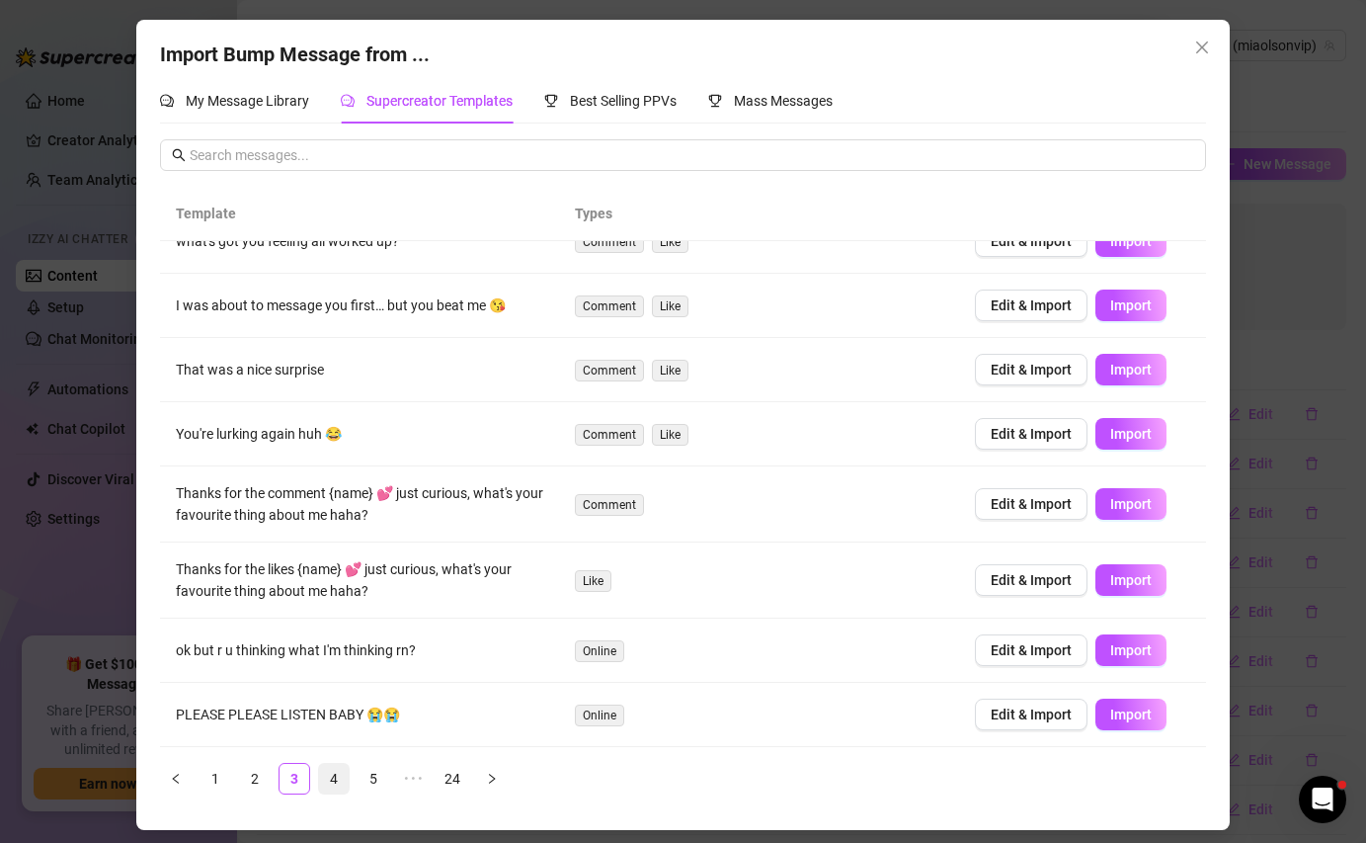
click at [339, 783] on link "4" at bounding box center [334, 779] width 30 height 30
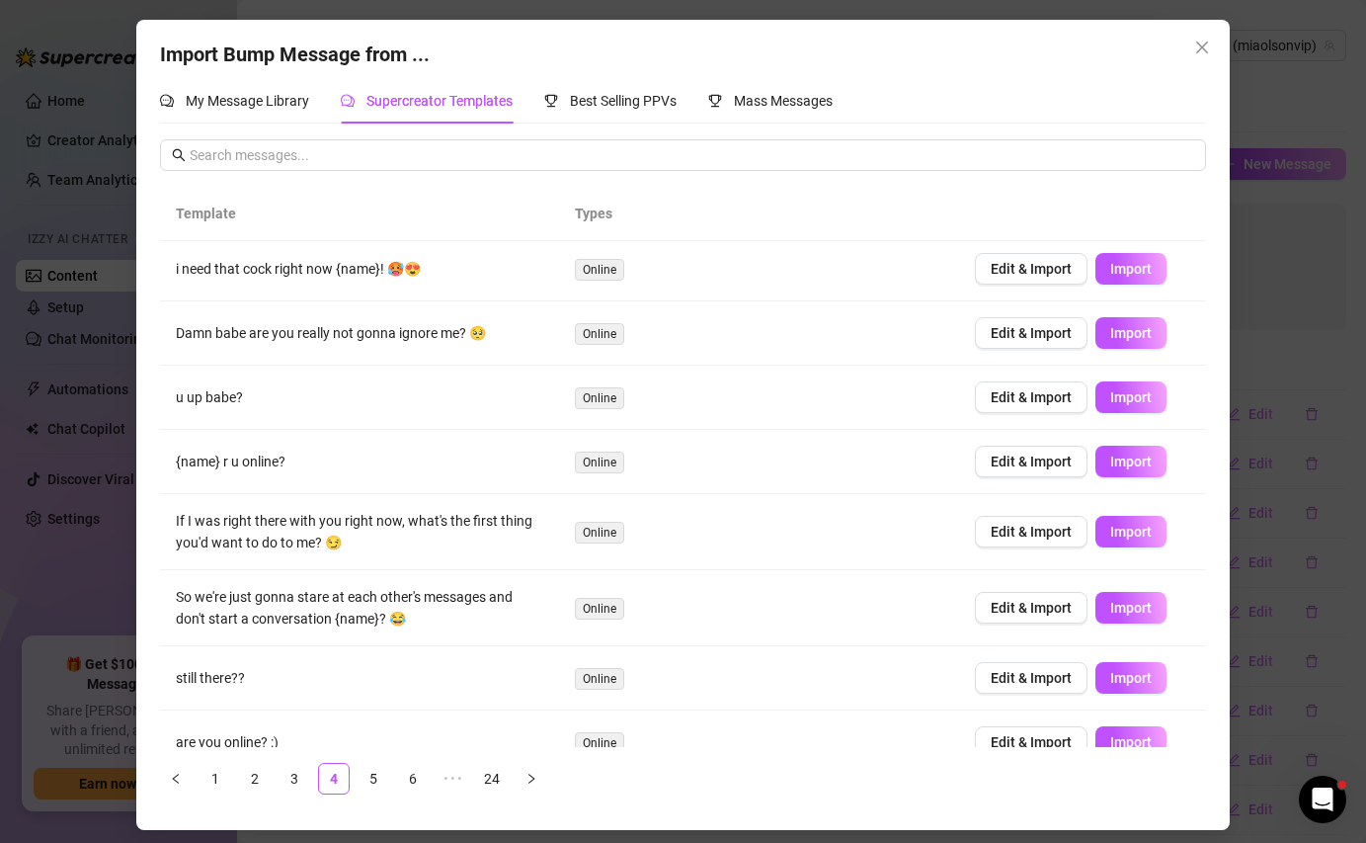
scroll to position [134, 0]
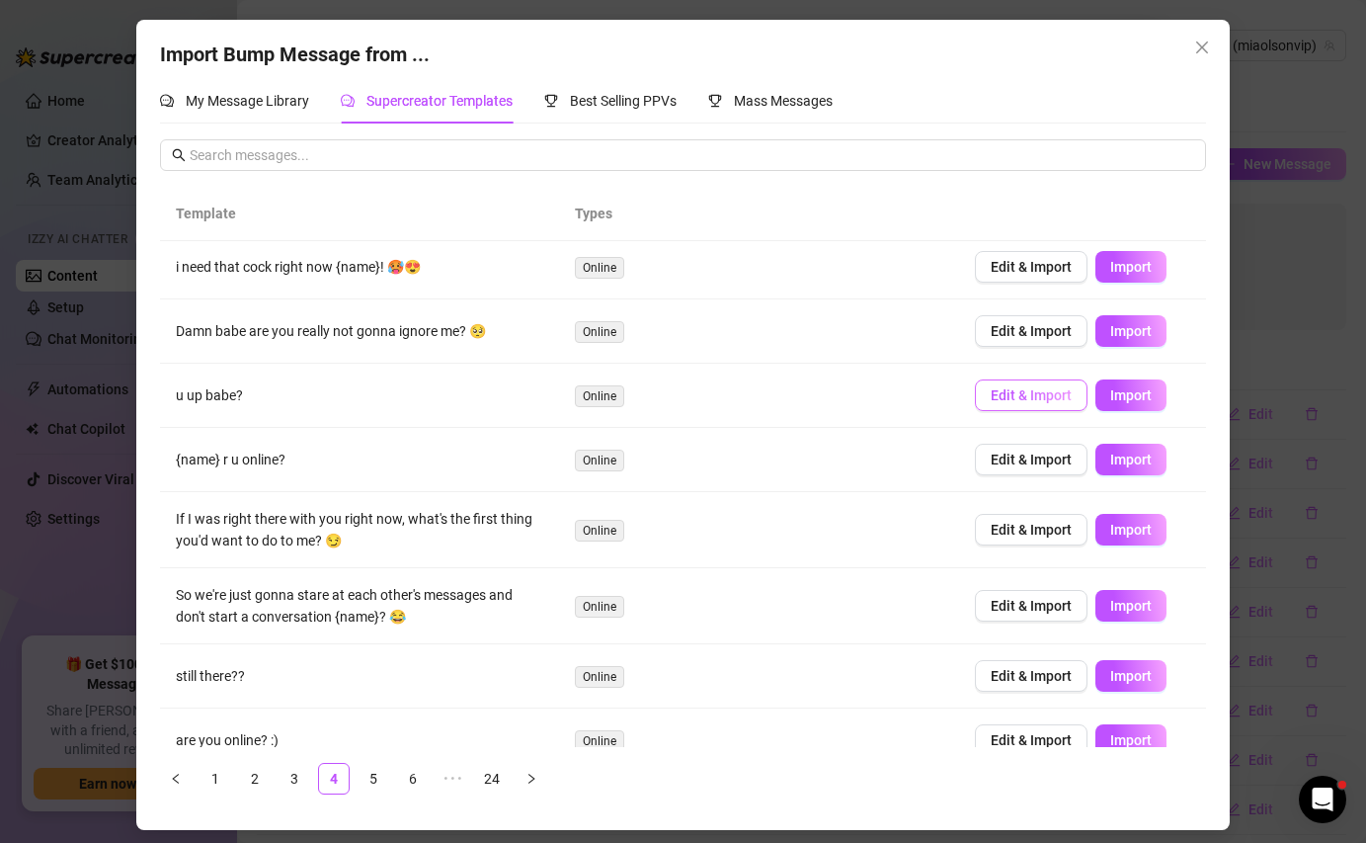
click at [1010, 400] on span "Edit & Import" at bounding box center [1031, 395] width 81 height 16
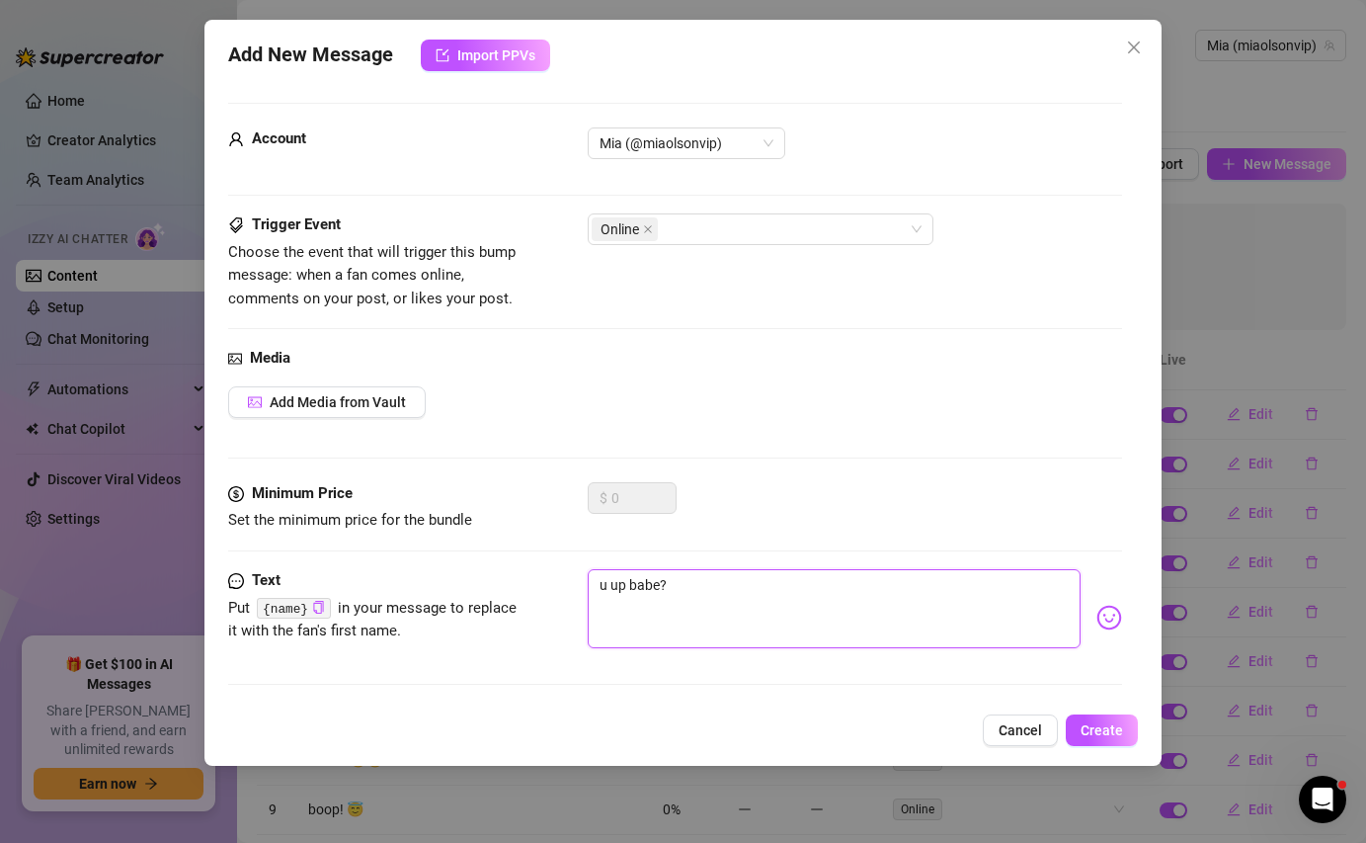
drag, startPoint x: 661, startPoint y: 584, endPoint x: 562, endPoint y: 571, distance: 99.6
click at [562, 571] on div "Text Put {name} in your message to replace it with the fan's first name. u up b…" at bounding box center [674, 617] width 893 height 97
click at [1109, 728] on span "Create" at bounding box center [1102, 730] width 42 height 16
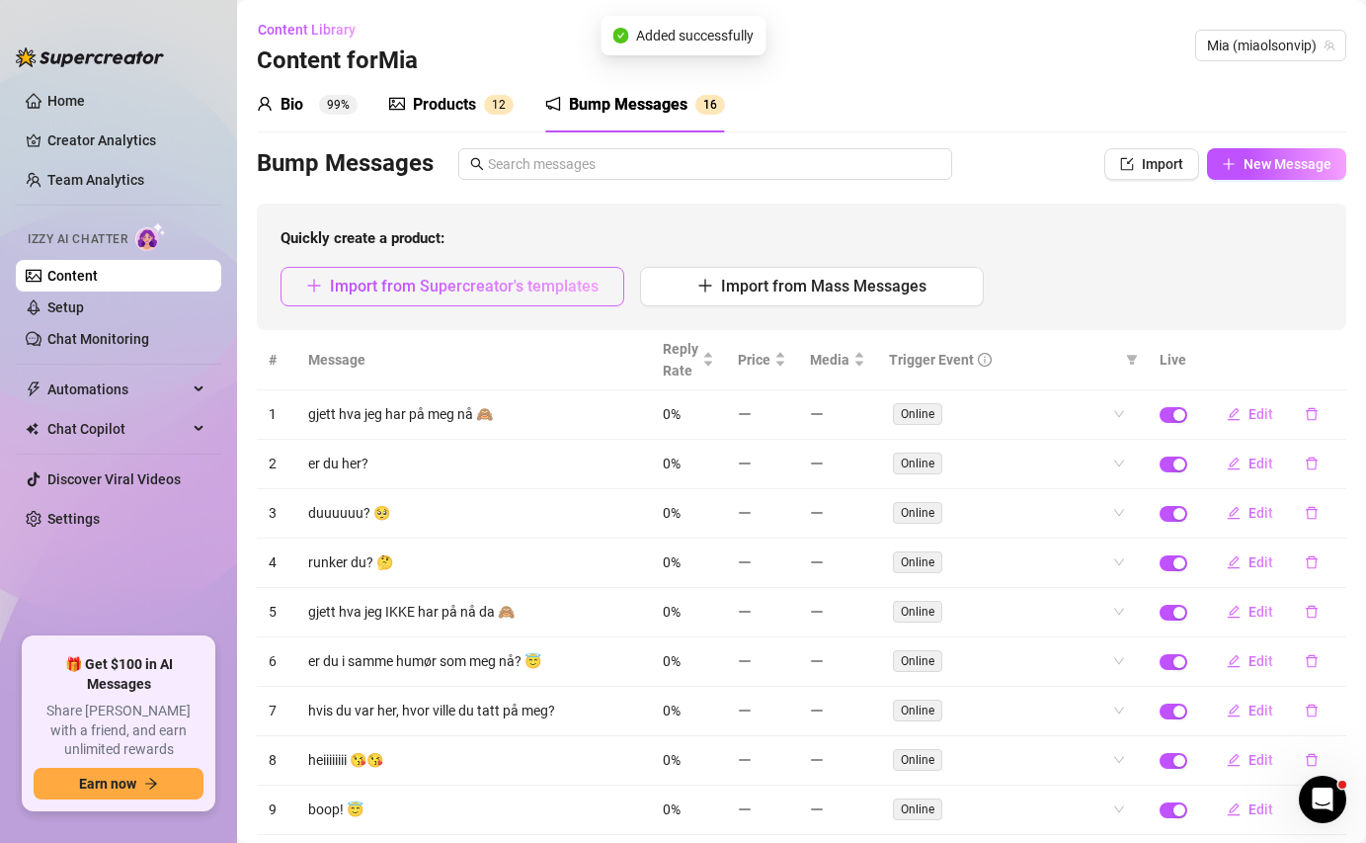
click at [490, 290] on span "Import from Supercreator's templates" at bounding box center [464, 286] width 269 height 19
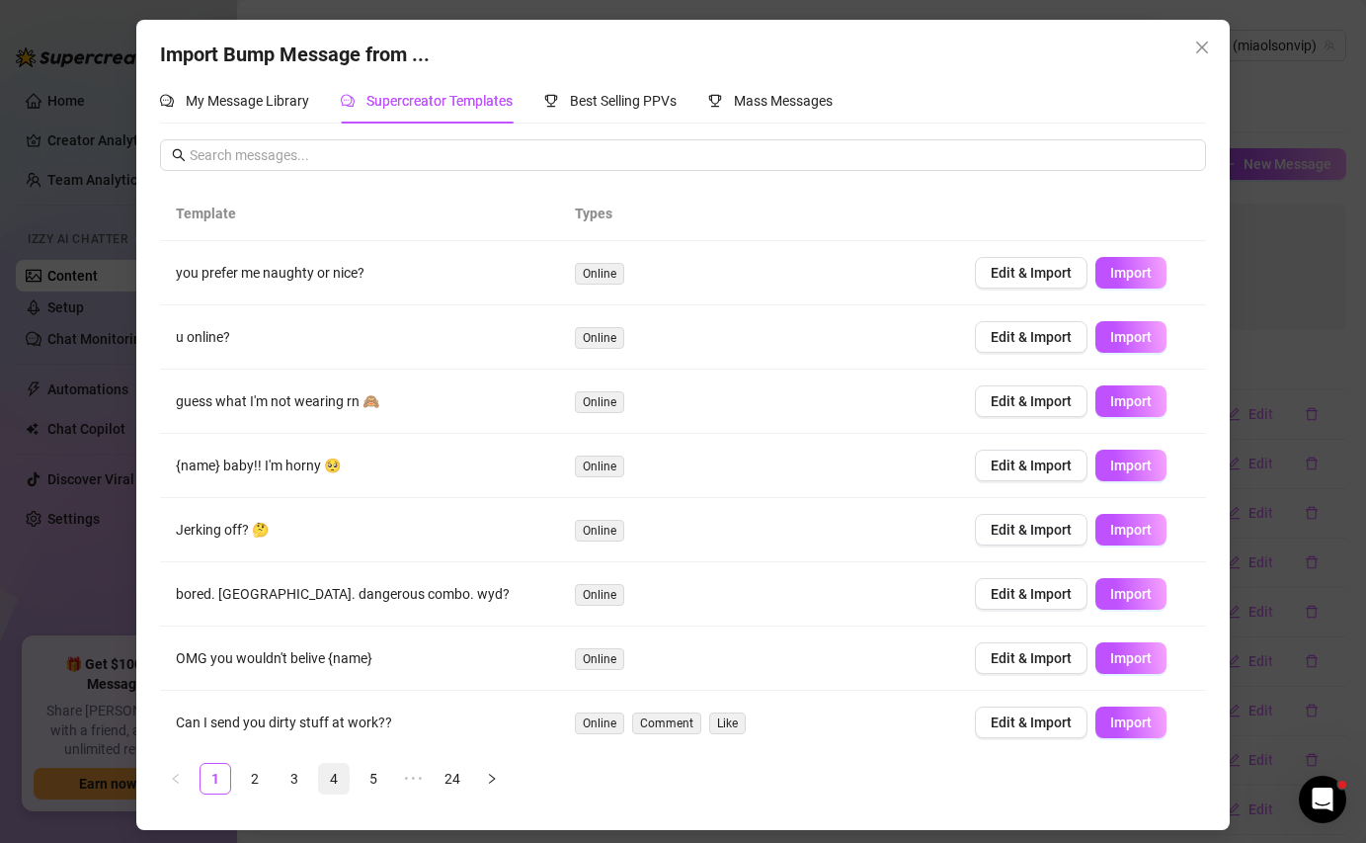
click at [343, 773] on link "4" at bounding box center [334, 779] width 30 height 30
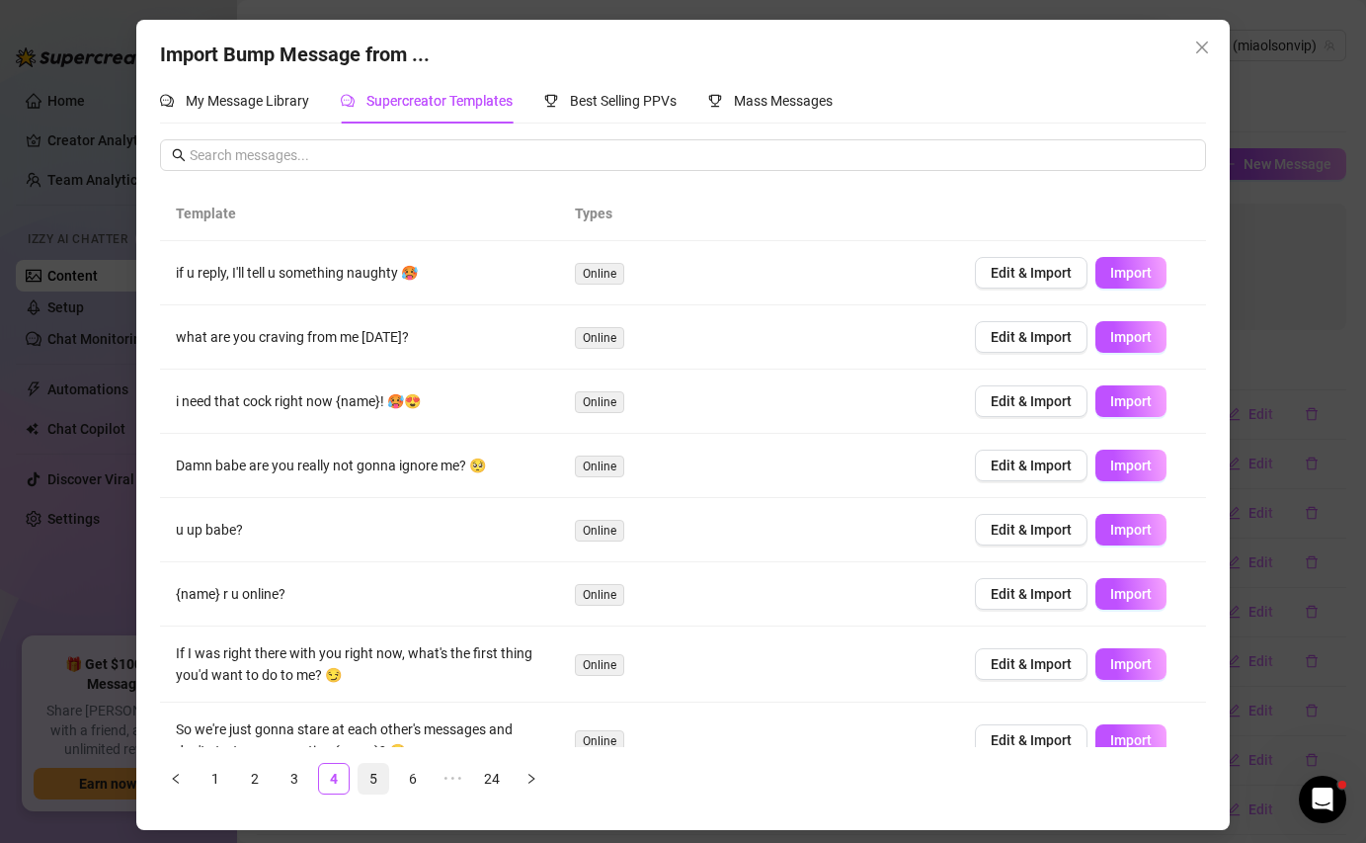
click at [379, 788] on link "5" at bounding box center [374, 779] width 30 height 30
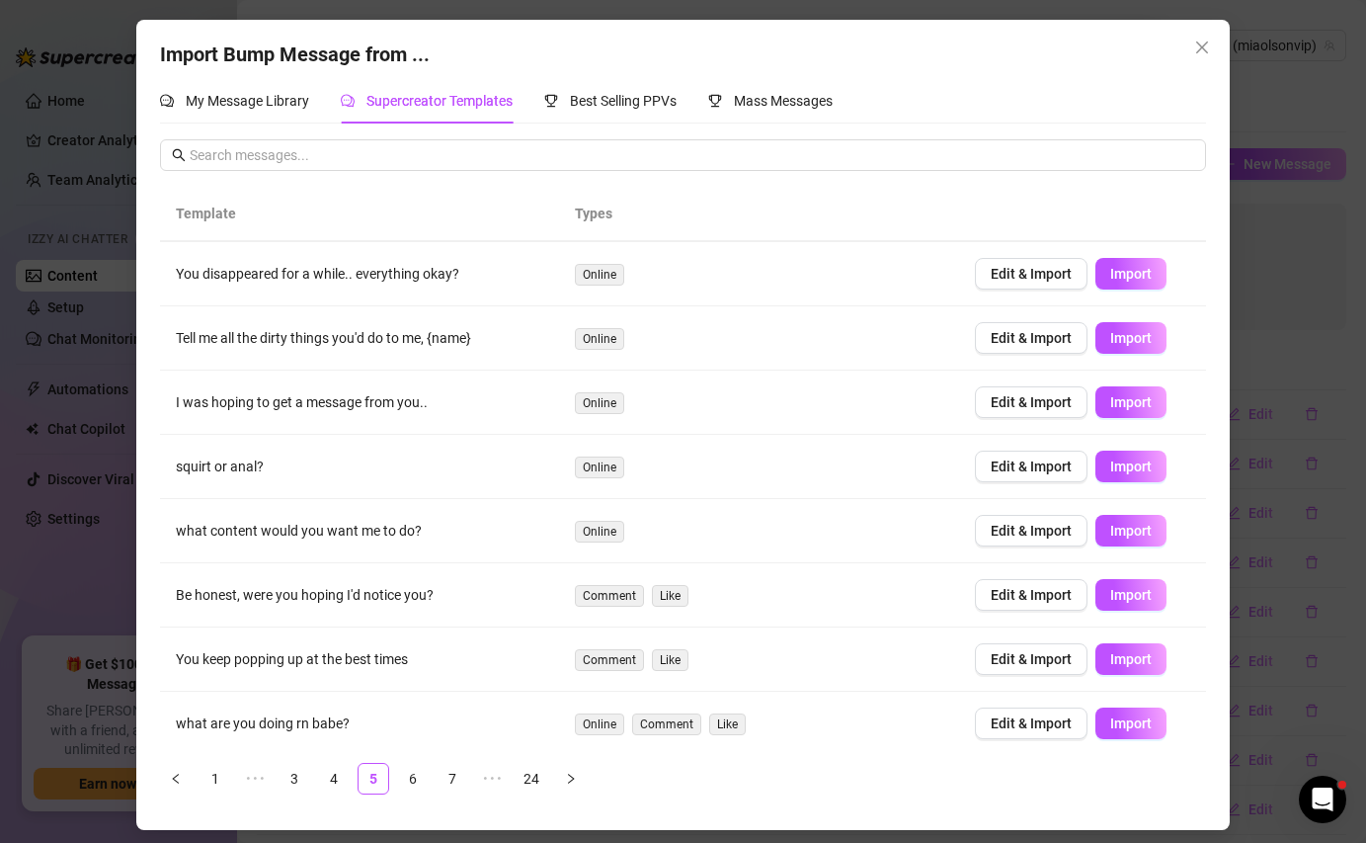
scroll to position [136, 0]
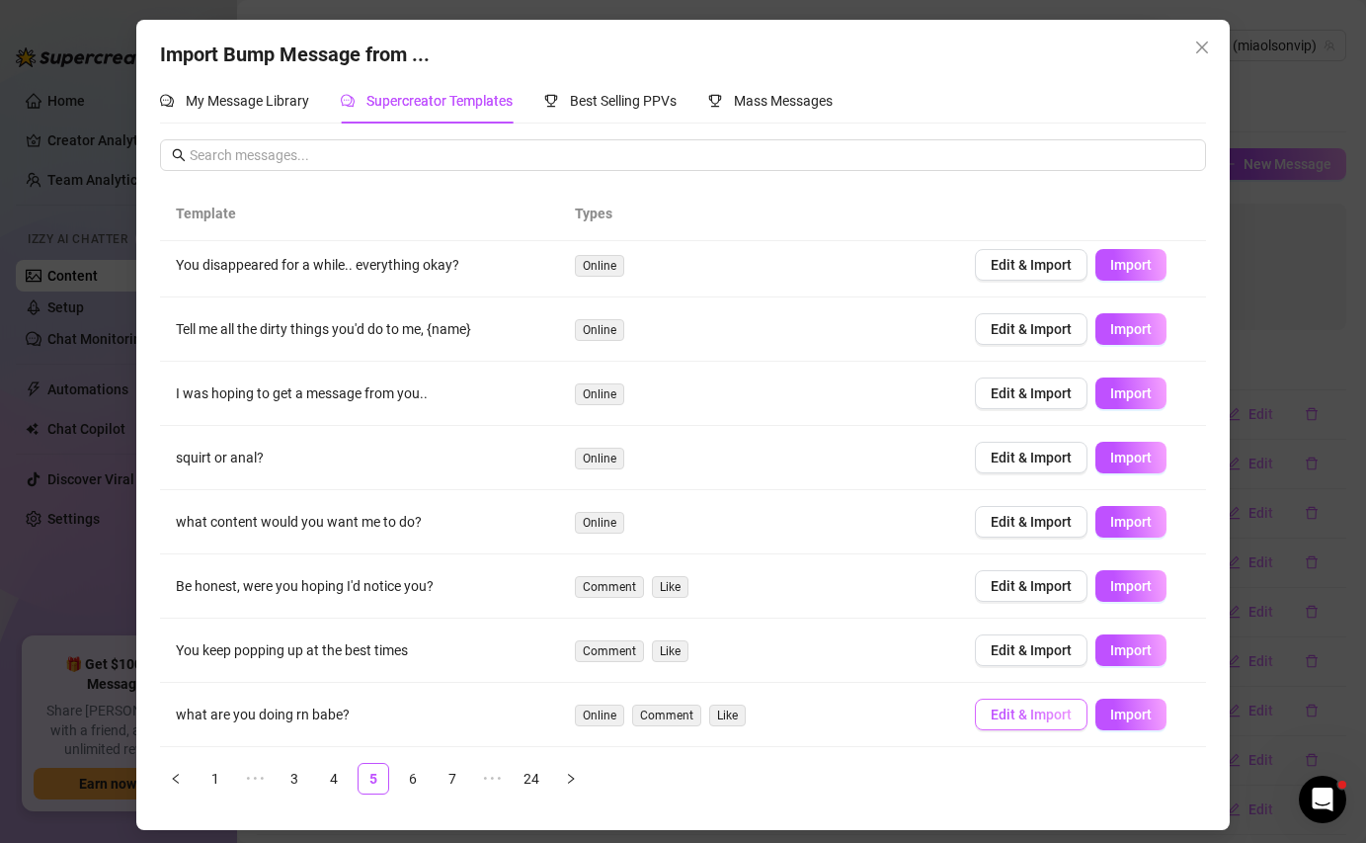
click at [1016, 717] on span "Edit & Import" at bounding box center [1031, 714] width 81 height 16
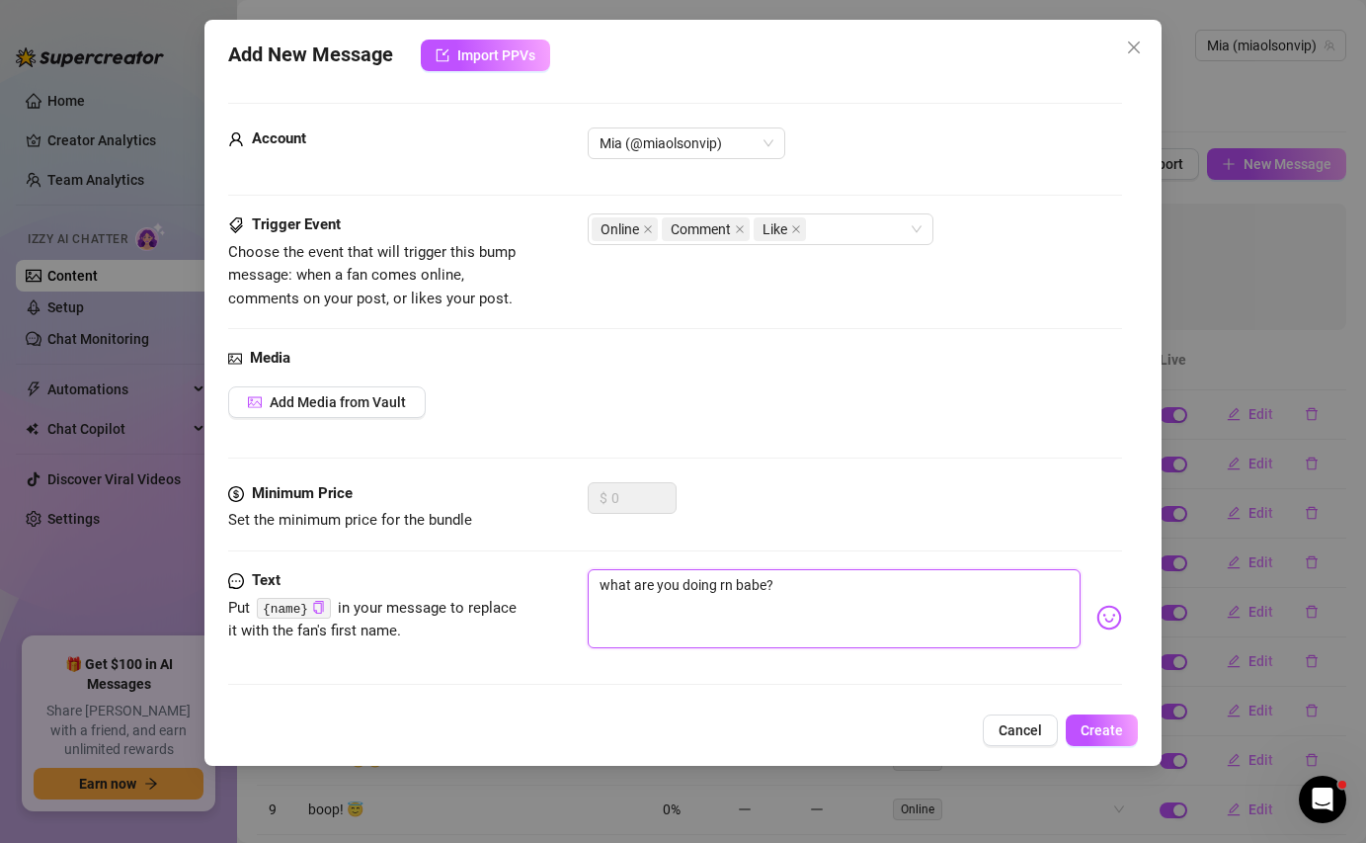
drag, startPoint x: 764, startPoint y: 586, endPoint x: 564, endPoint y: 568, distance: 201.3
click at [563, 570] on div "Text Put {name} in your message to replace it with the fan's first name. what a…" at bounding box center [674, 617] width 893 height 97
click at [1115, 739] on button "Create" at bounding box center [1102, 730] width 72 height 32
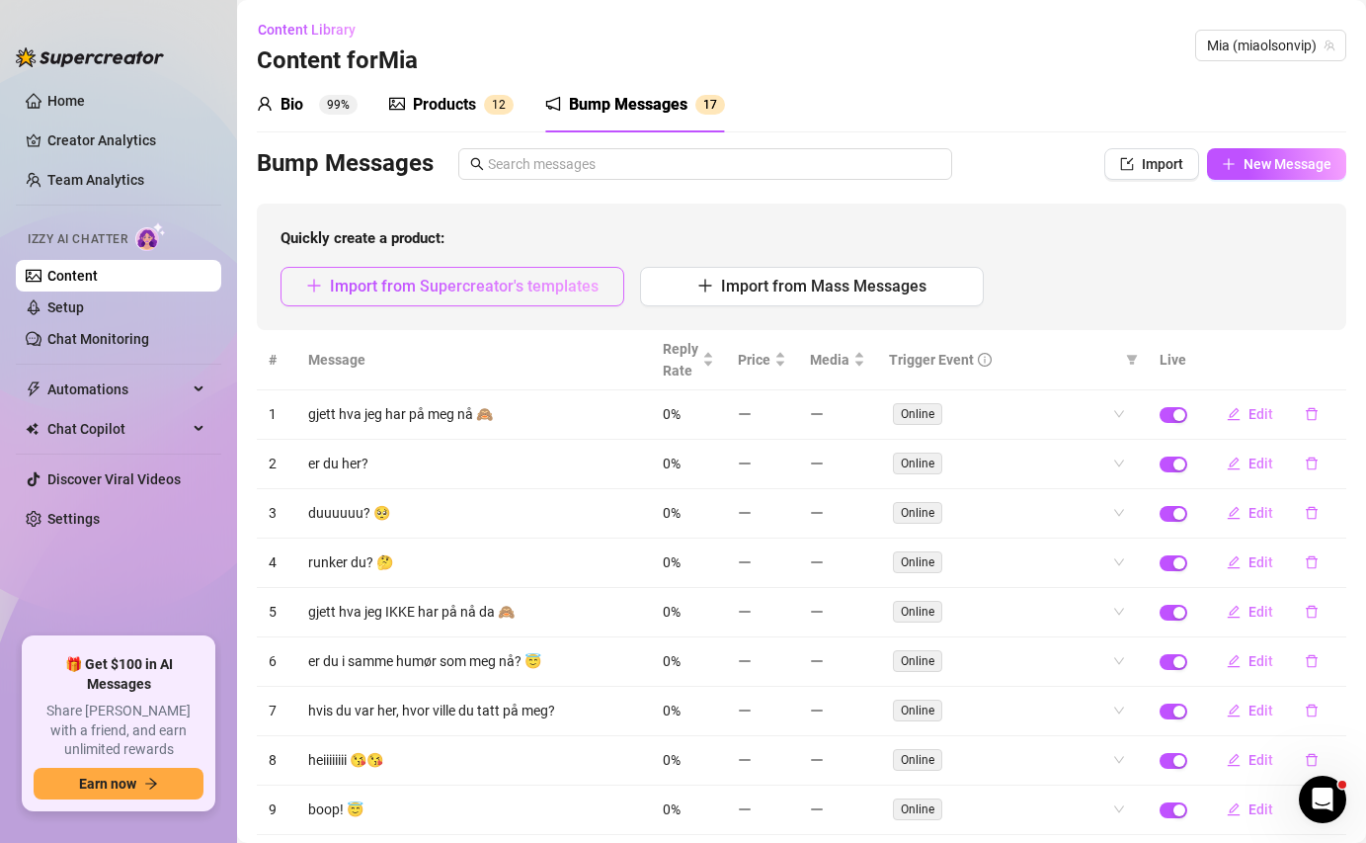
click at [501, 285] on span "Import from Supercreator's templates" at bounding box center [464, 286] width 269 height 19
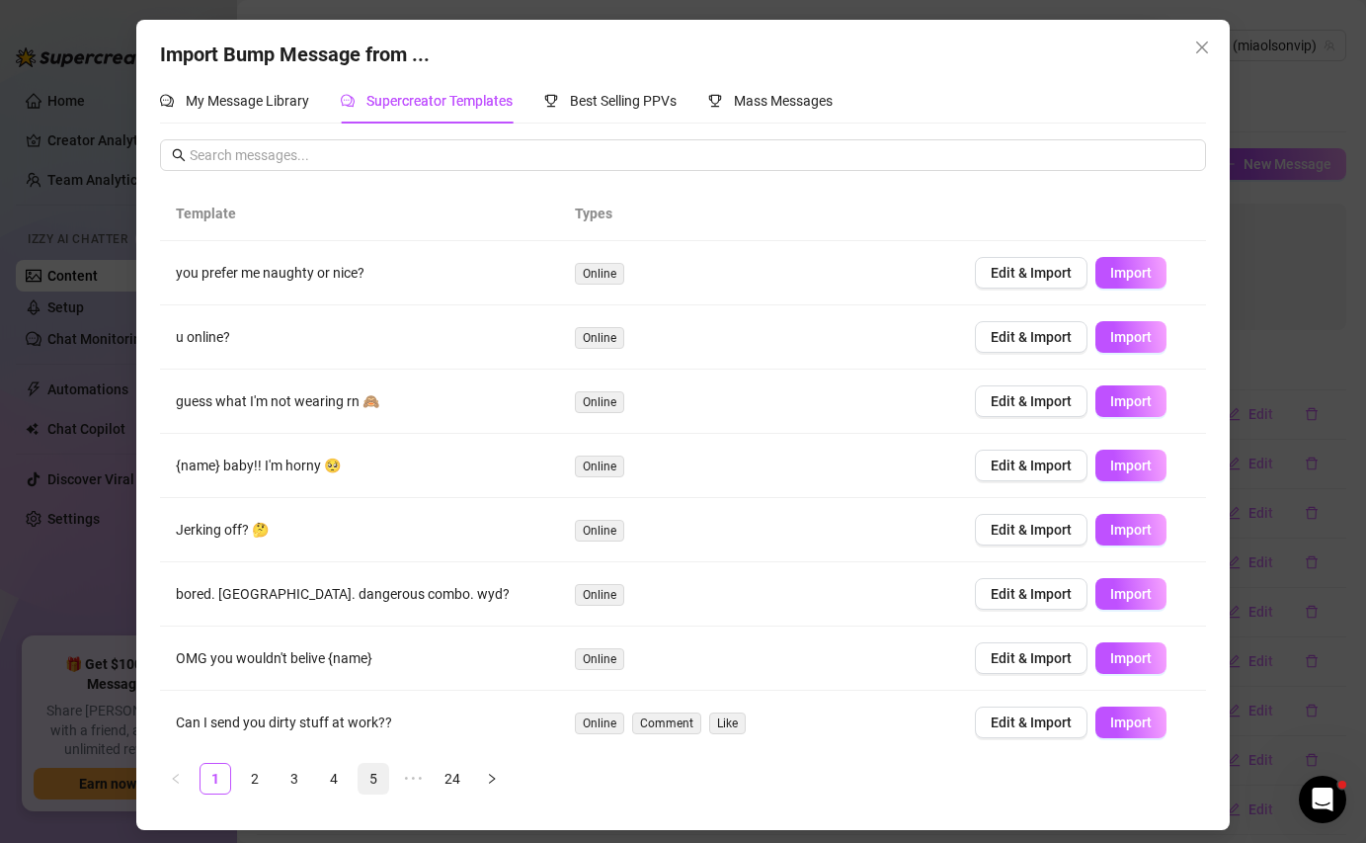
click at [380, 765] on link "5" at bounding box center [374, 779] width 30 height 30
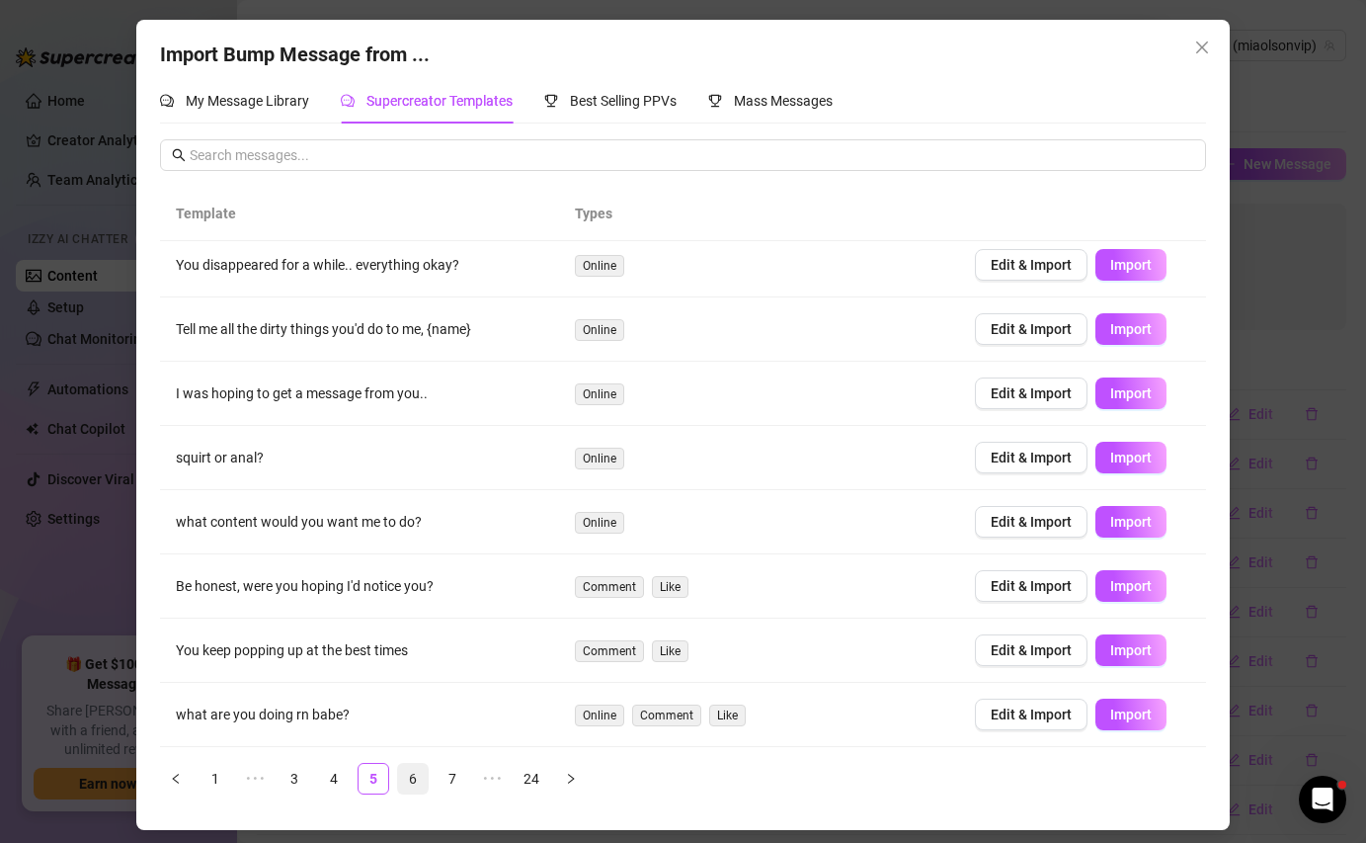
click at [415, 776] on link "6" at bounding box center [413, 779] width 30 height 30
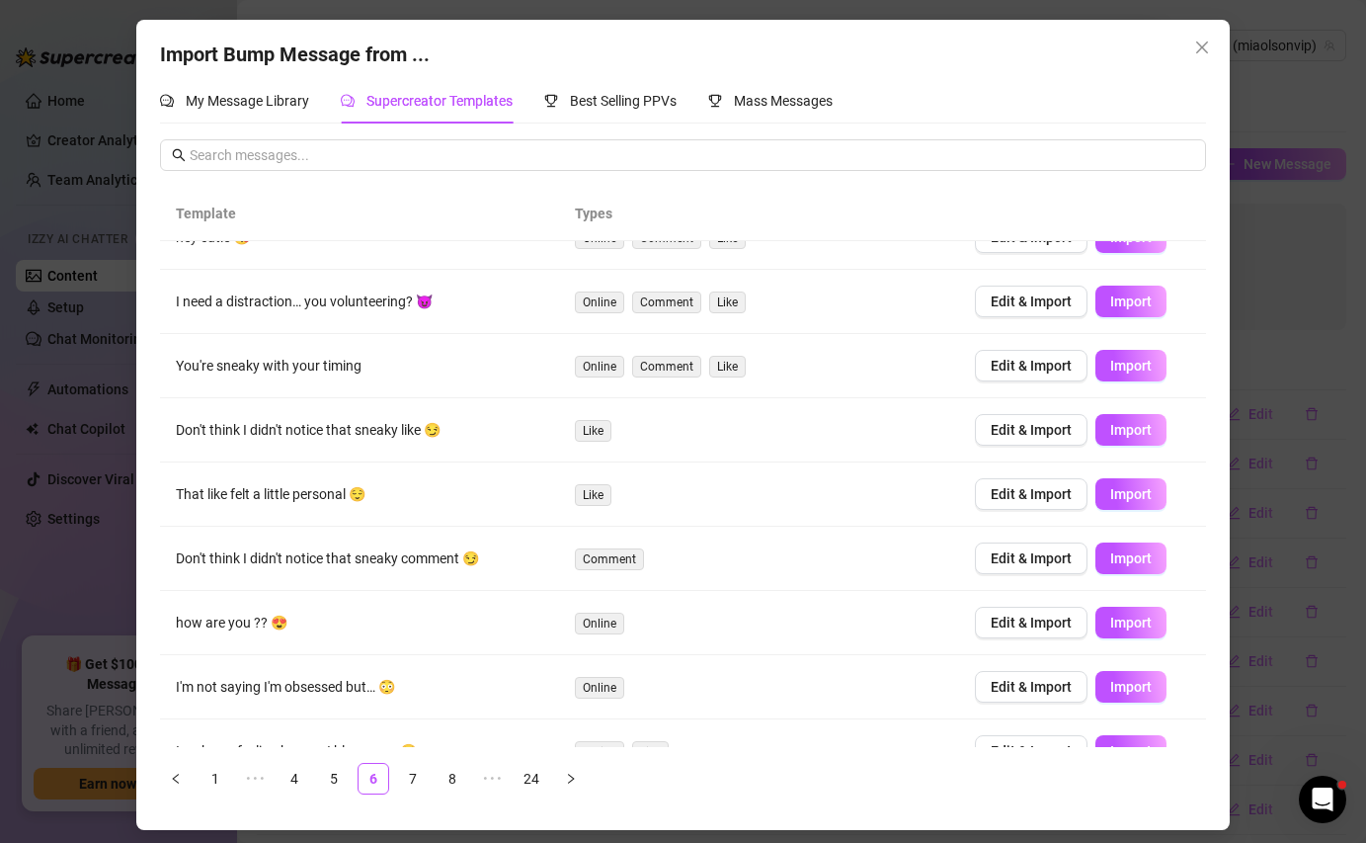
scroll to position [0, 0]
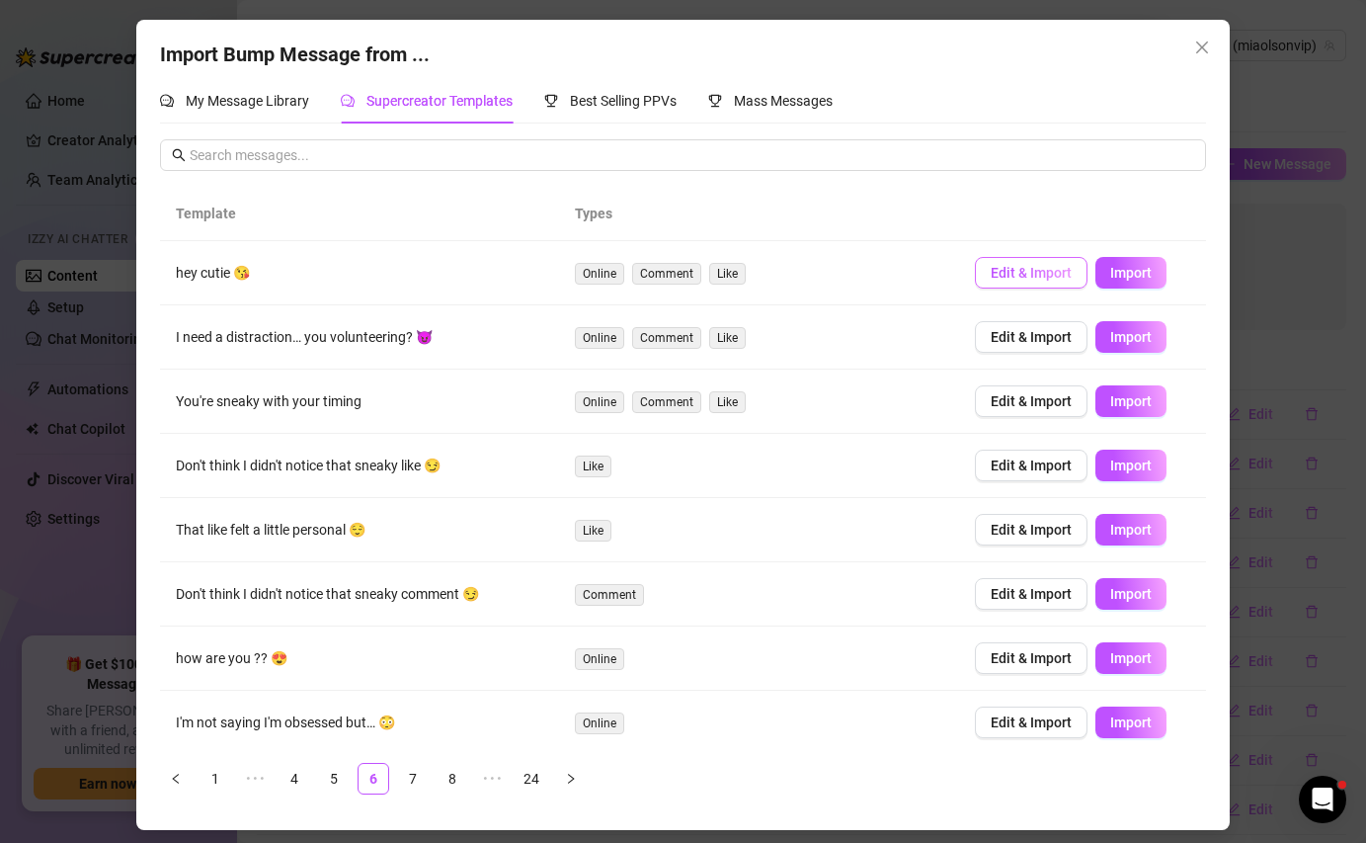
click at [1008, 274] on span "Edit & Import" at bounding box center [1031, 273] width 81 height 16
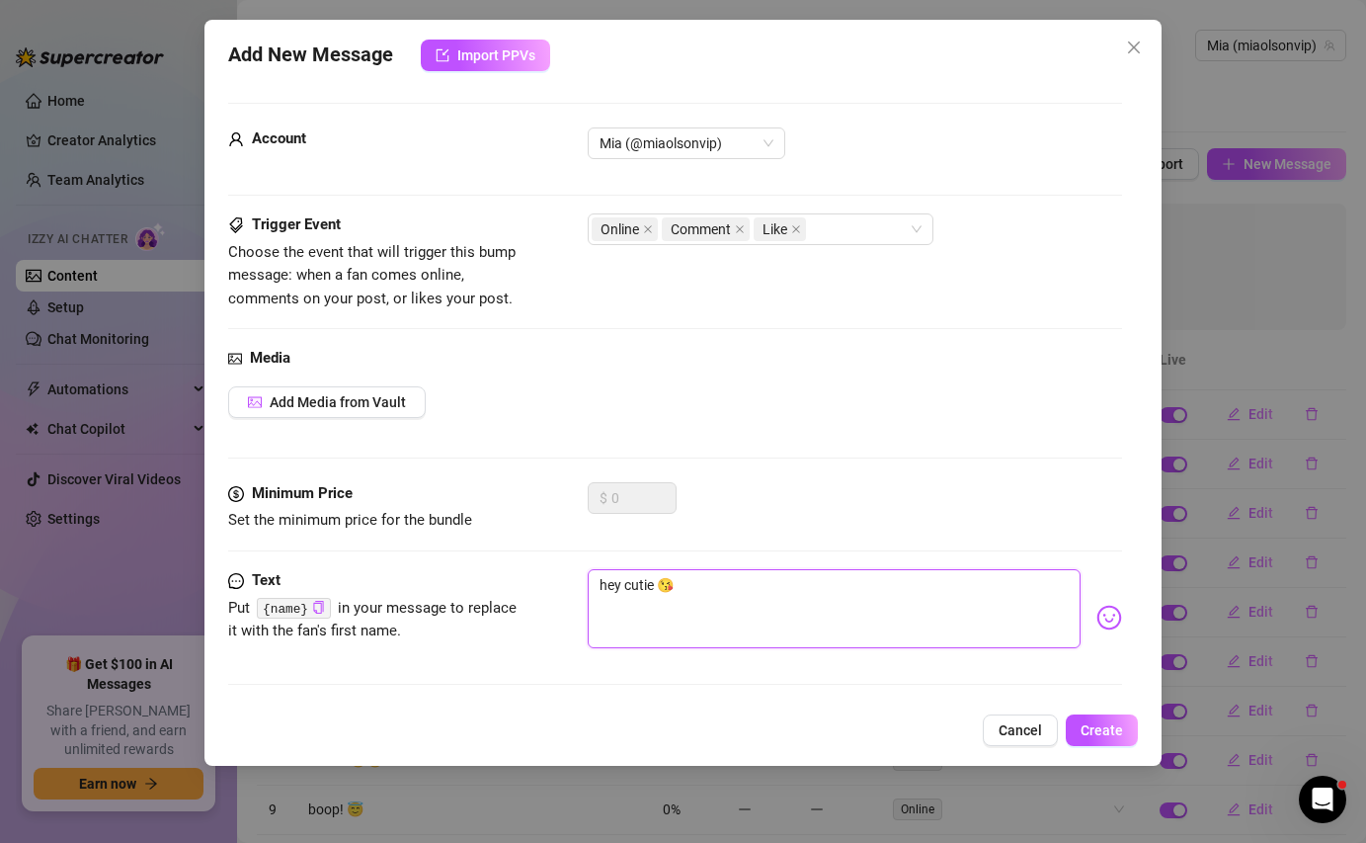
click at [659, 586] on textarea "hey cutie 😘" at bounding box center [834, 608] width 492 height 79
click at [1073, 729] on button "Create" at bounding box center [1102, 730] width 72 height 32
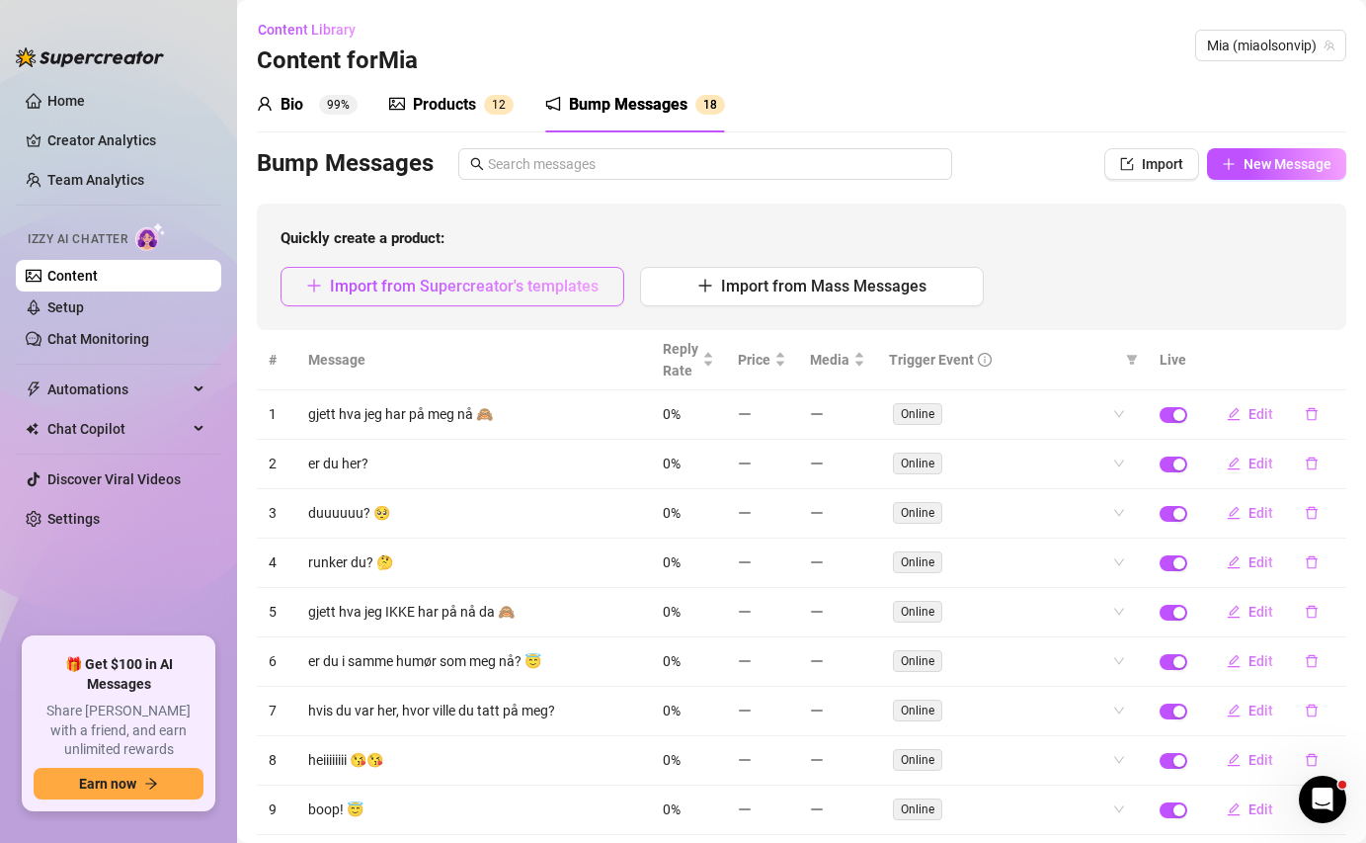
click at [556, 269] on button "Import from Supercreator's templates" at bounding box center [453, 287] width 344 height 40
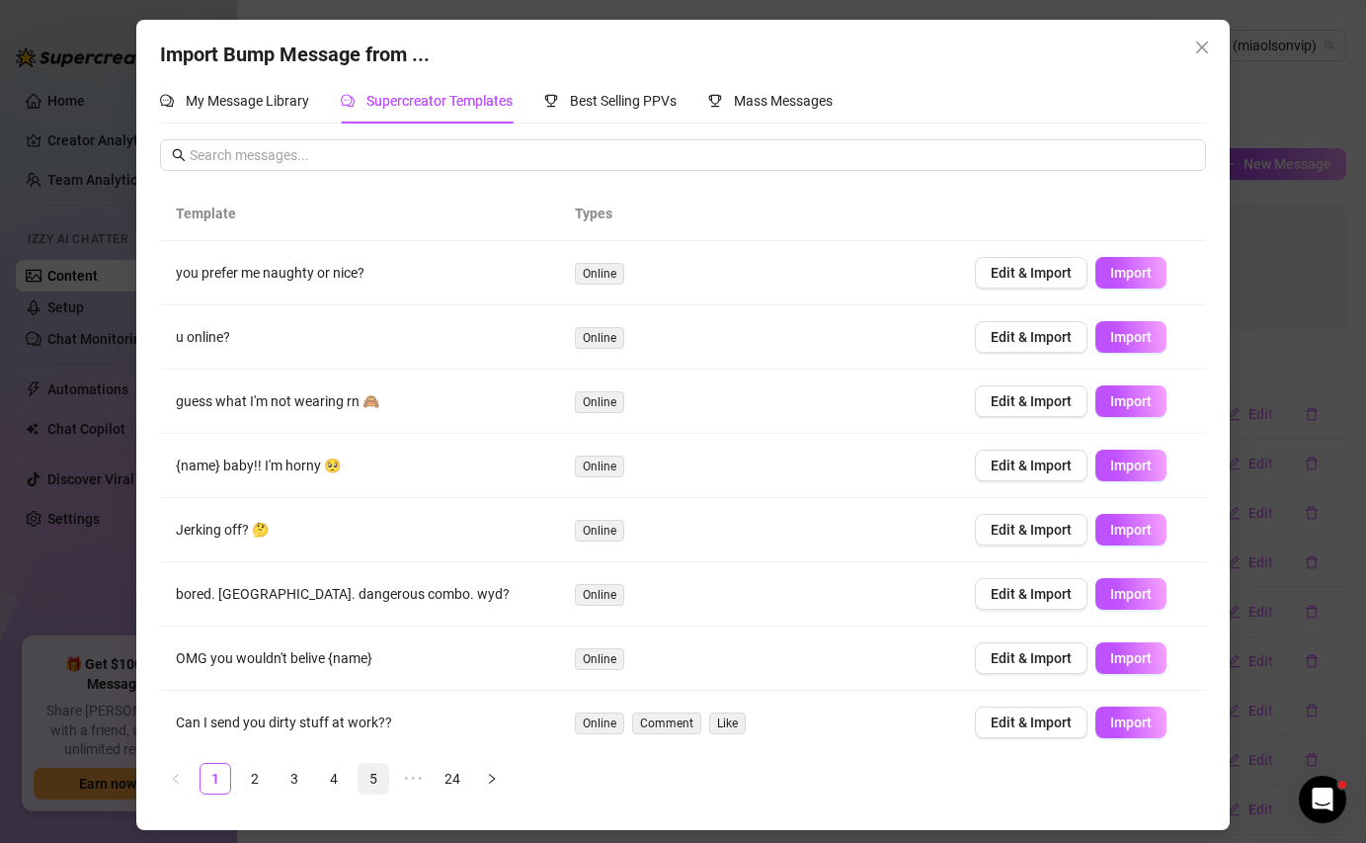
click at [373, 775] on link "5" at bounding box center [374, 779] width 30 height 30
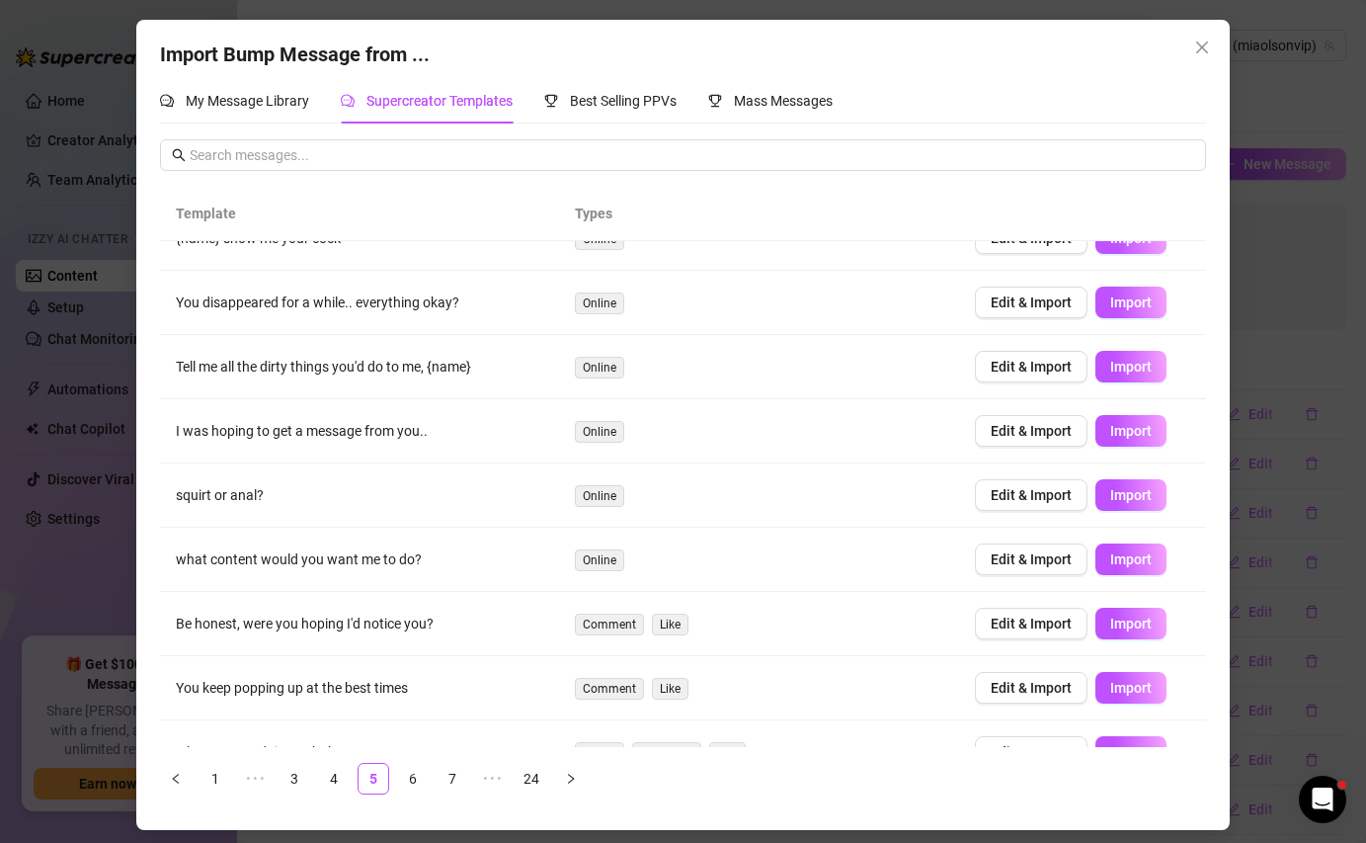
scroll to position [136, 0]
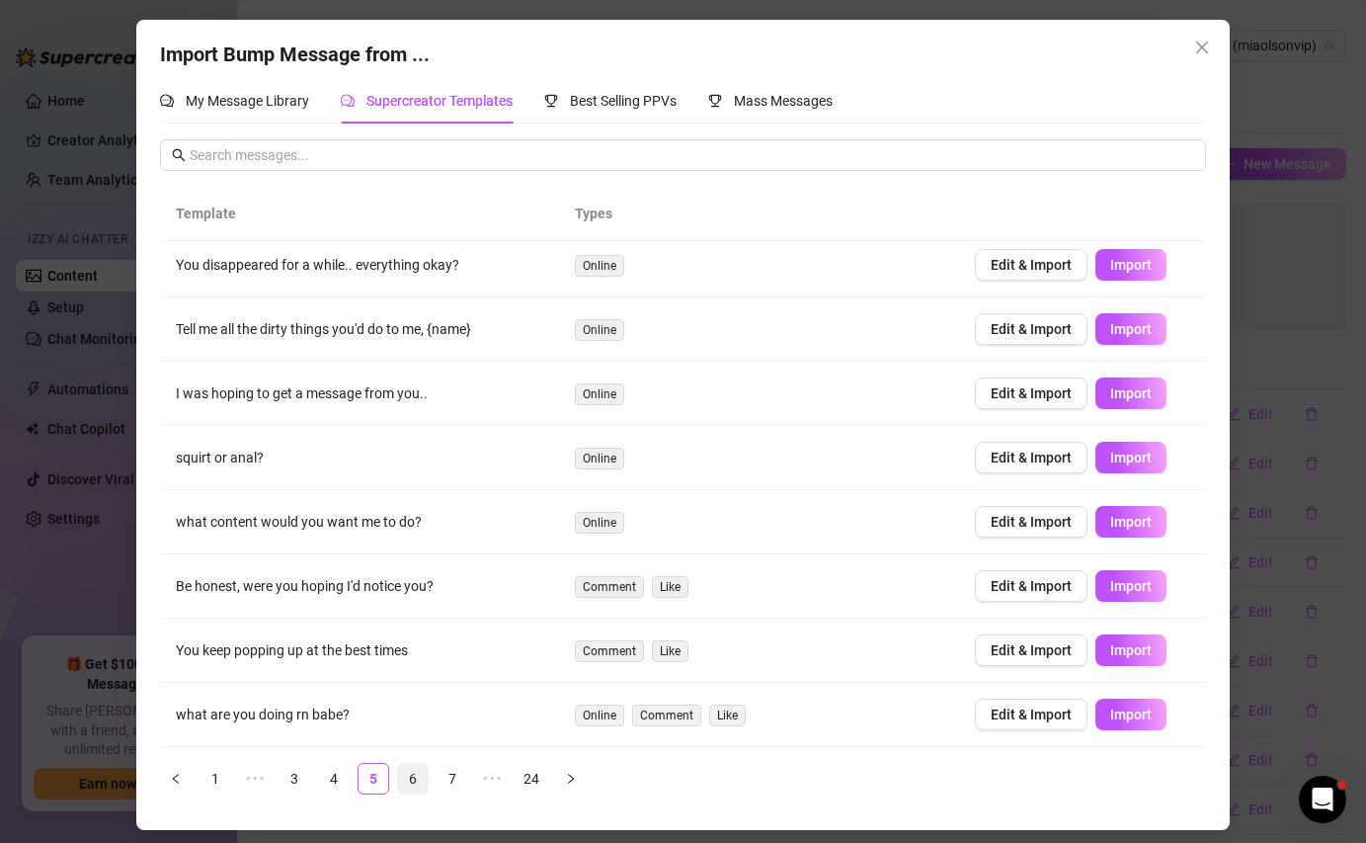
click at [420, 774] on link "6" at bounding box center [413, 779] width 30 height 30
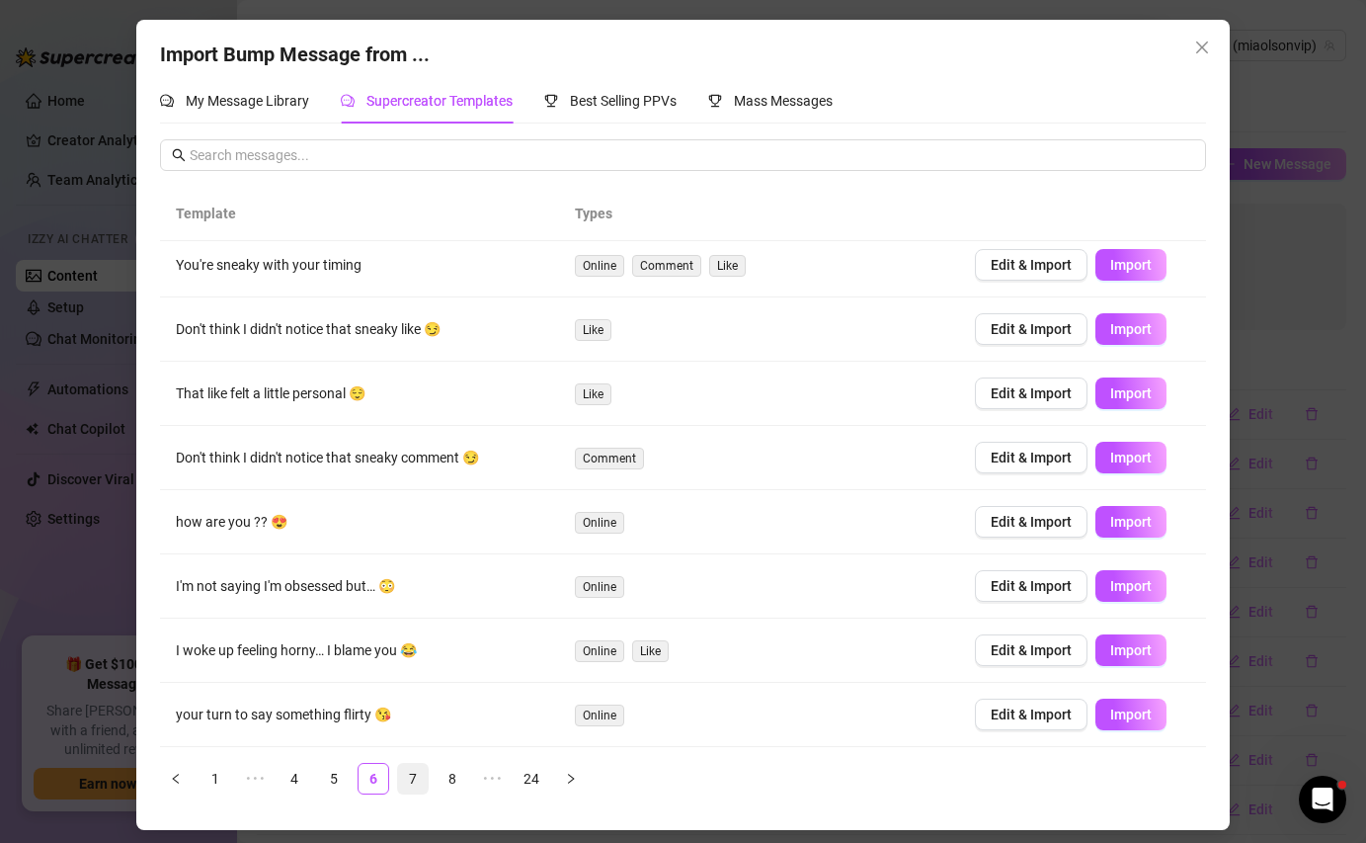
click at [409, 775] on link "7" at bounding box center [413, 779] width 30 height 30
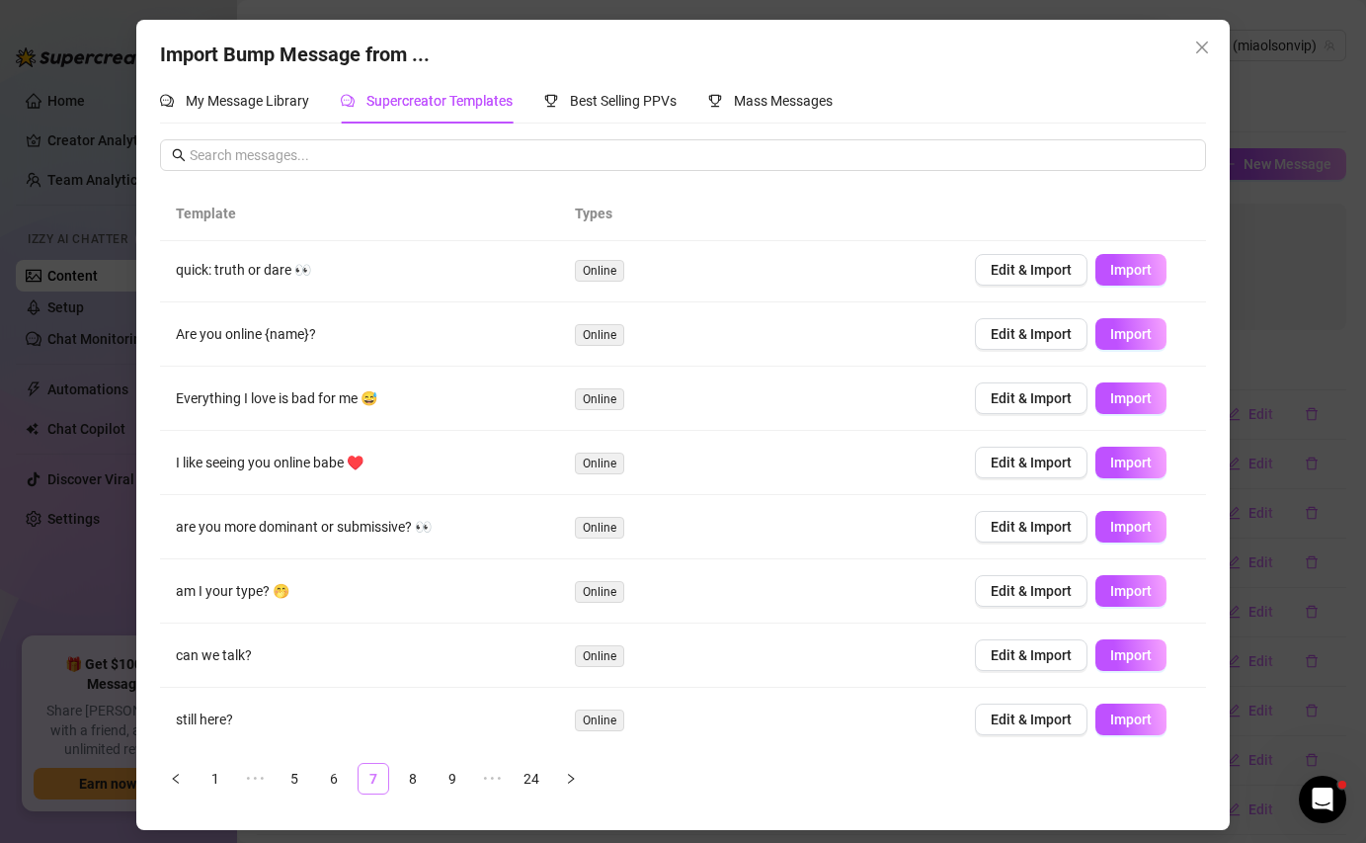
scroll to position [0, 0]
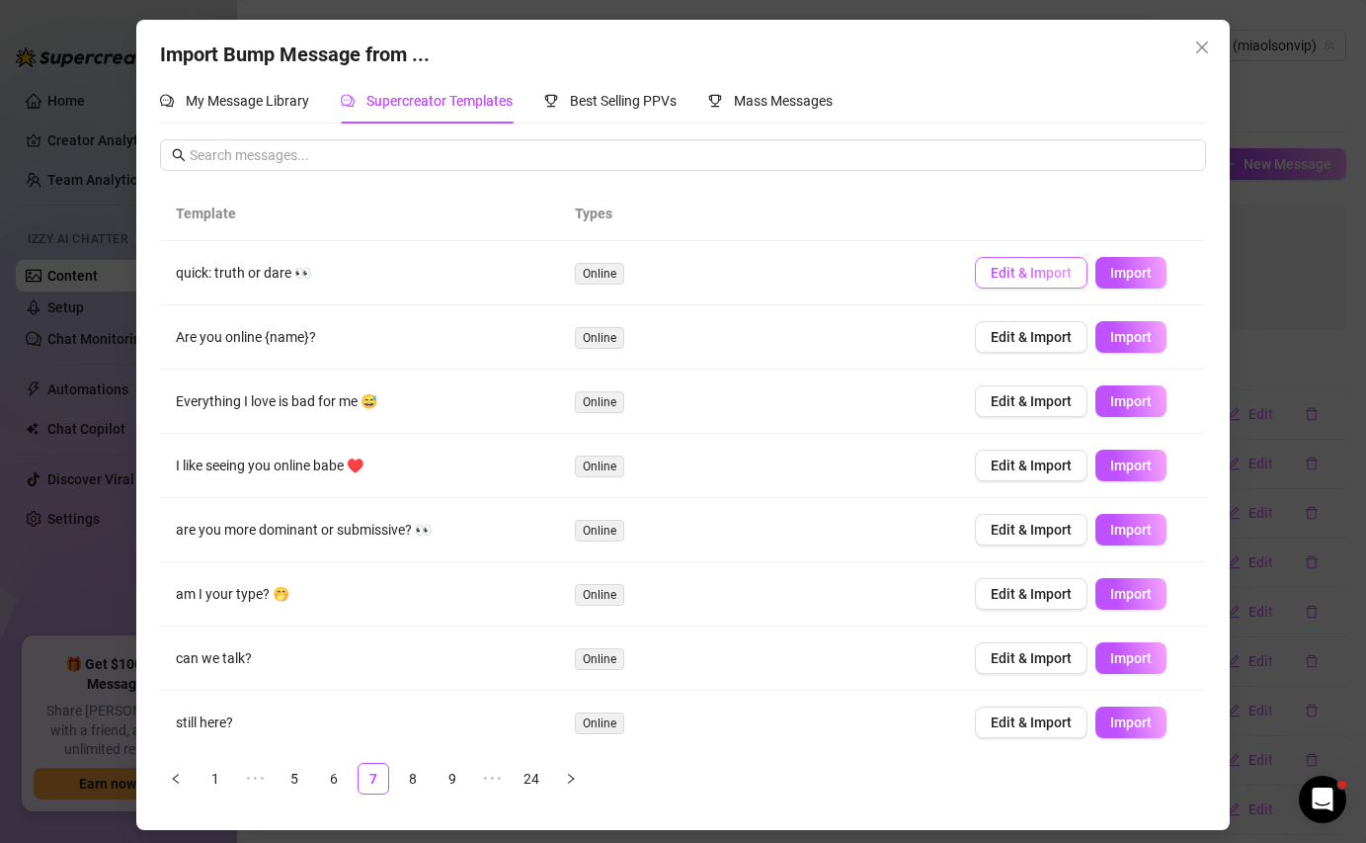
click at [1023, 269] on span "Edit & Import" at bounding box center [1031, 273] width 81 height 16
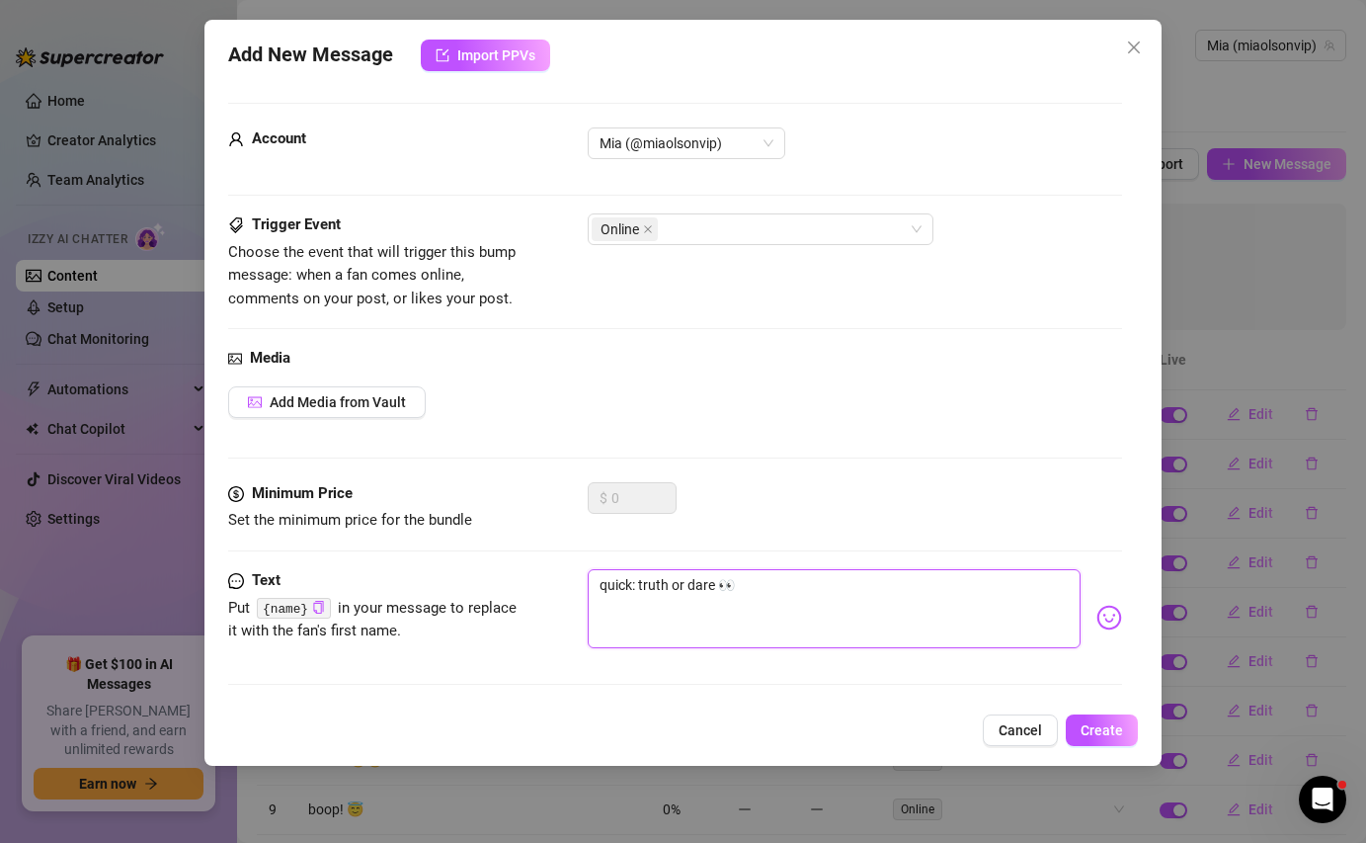
drag, startPoint x: 713, startPoint y: 587, endPoint x: 580, endPoint y: 594, distance: 133.5
click at [579, 594] on div "Text Put {name} in your message to replace it with the fan's first name. quick:…" at bounding box center [674, 617] width 893 height 97
click at [1074, 730] on button "Create" at bounding box center [1102, 730] width 72 height 32
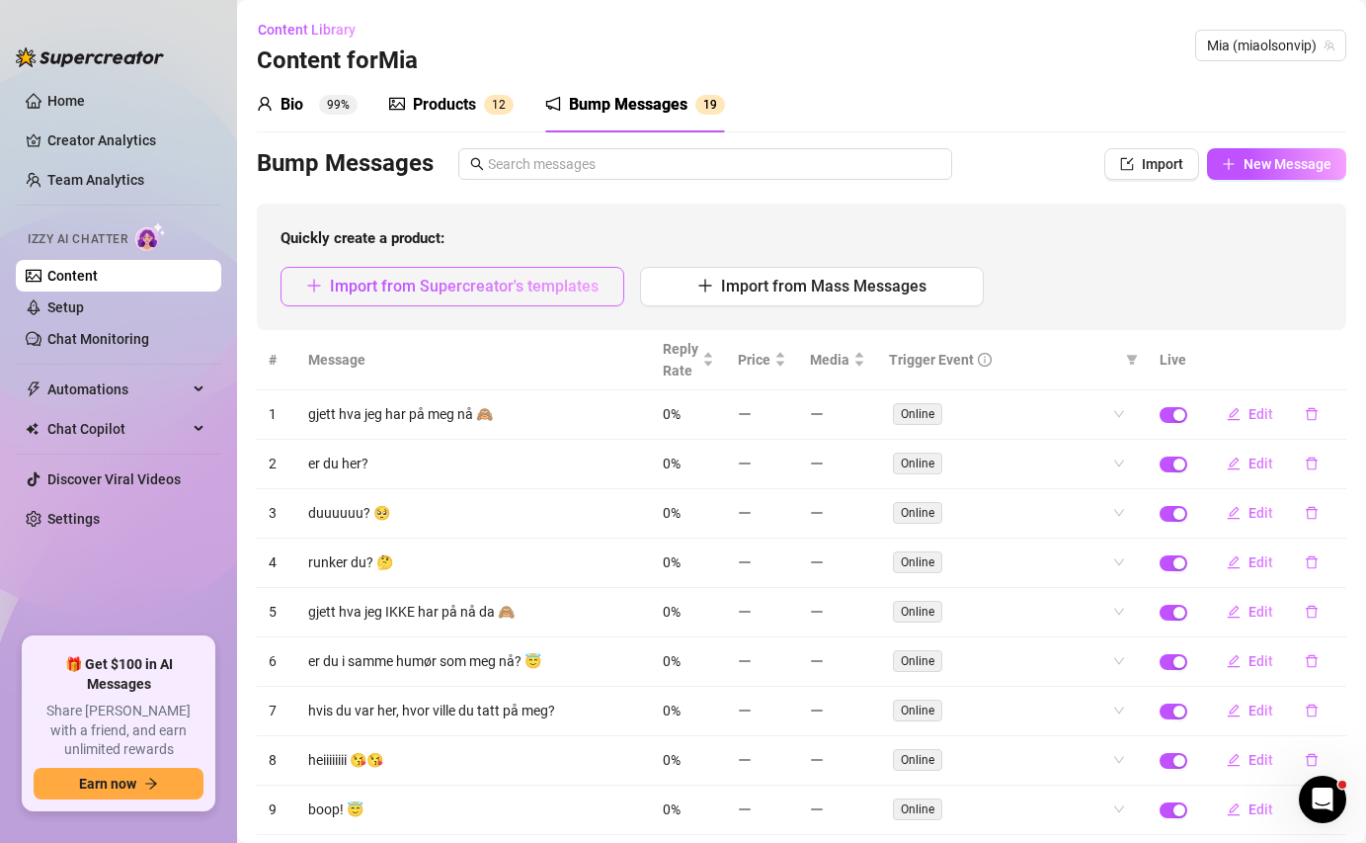
click at [500, 299] on button "Import from Supercreator's templates" at bounding box center [453, 287] width 344 height 40
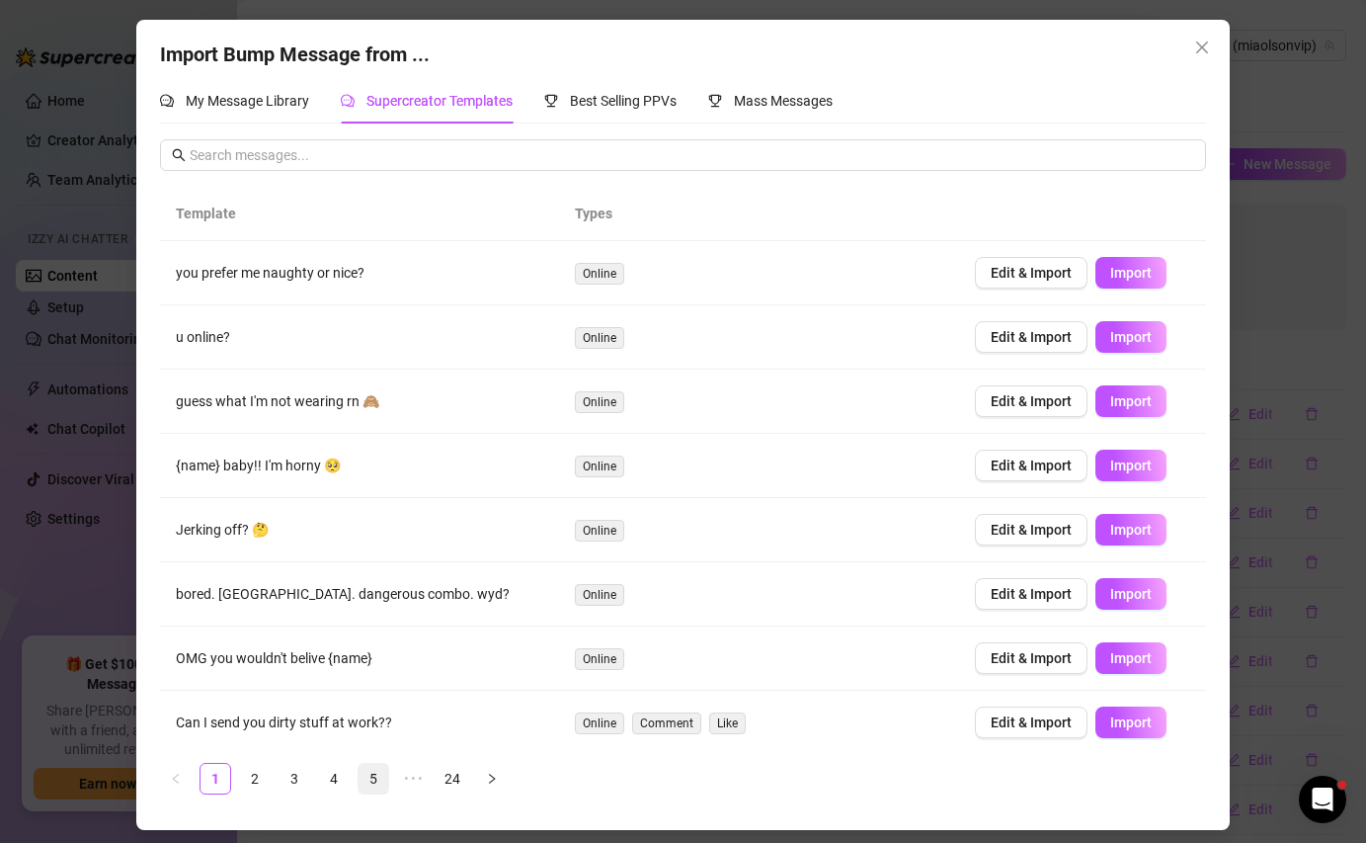
click at [375, 775] on link "5" at bounding box center [374, 779] width 30 height 30
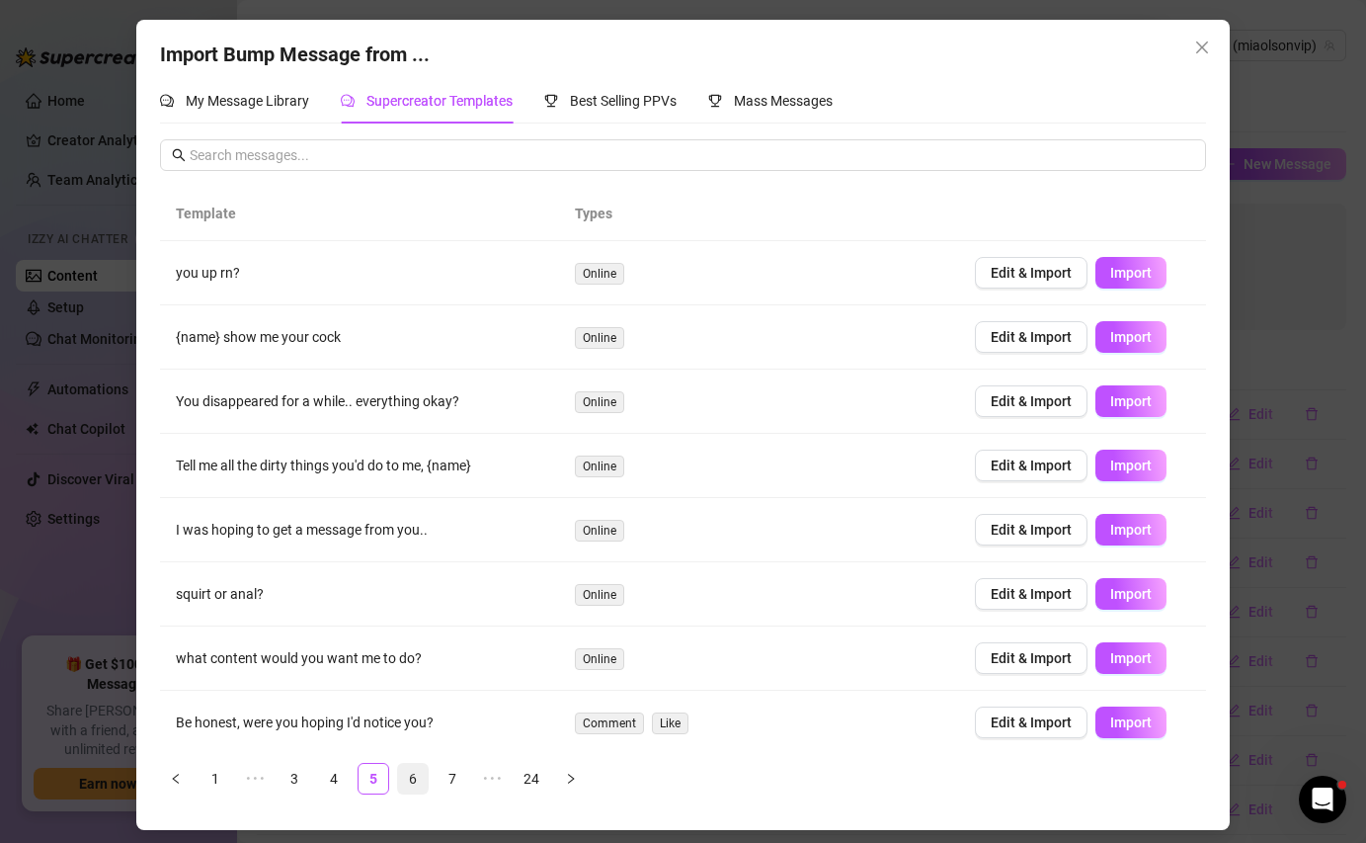
click at [406, 775] on link "6" at bounding box center [413, 779] width 30 height 30
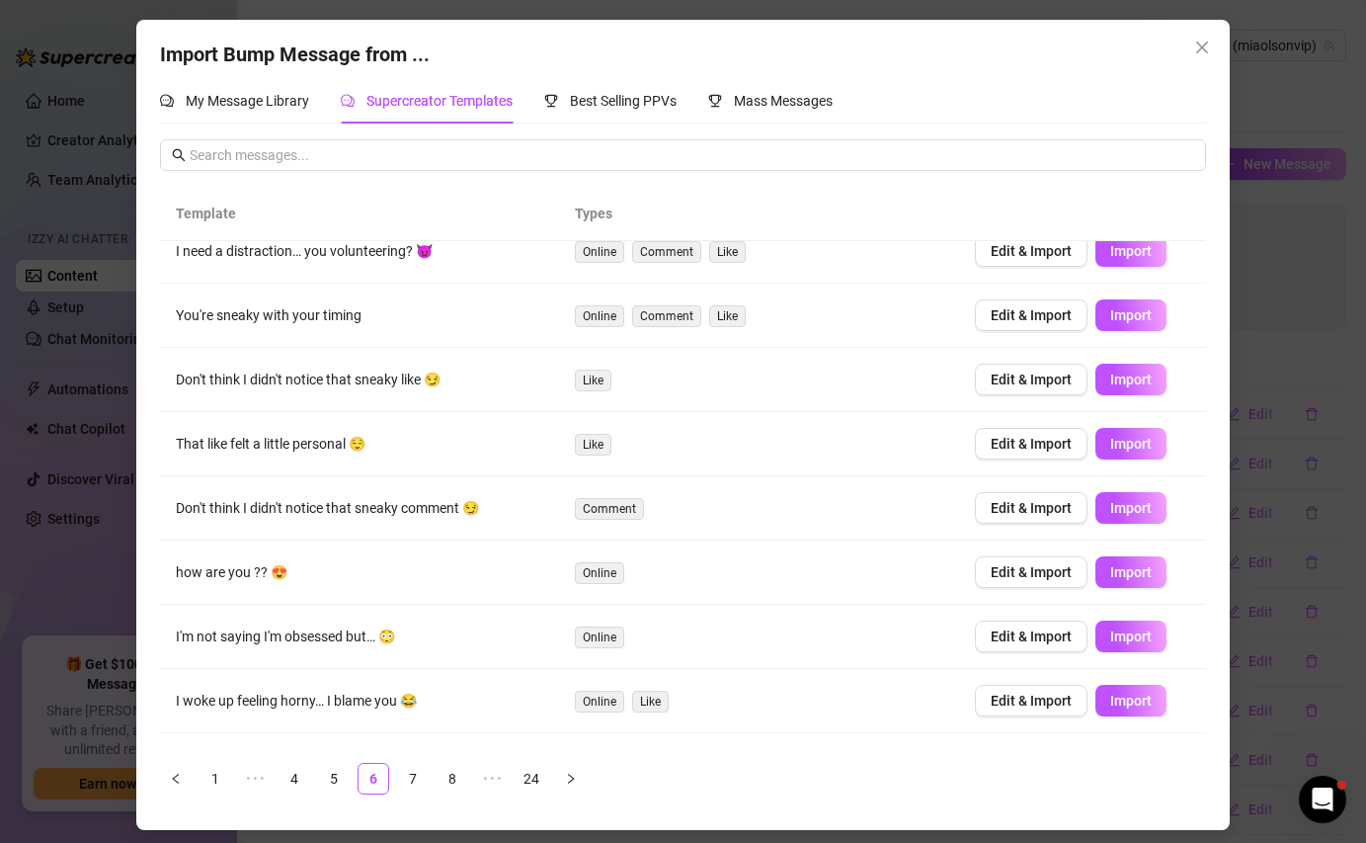
scroll to position [136, 0]
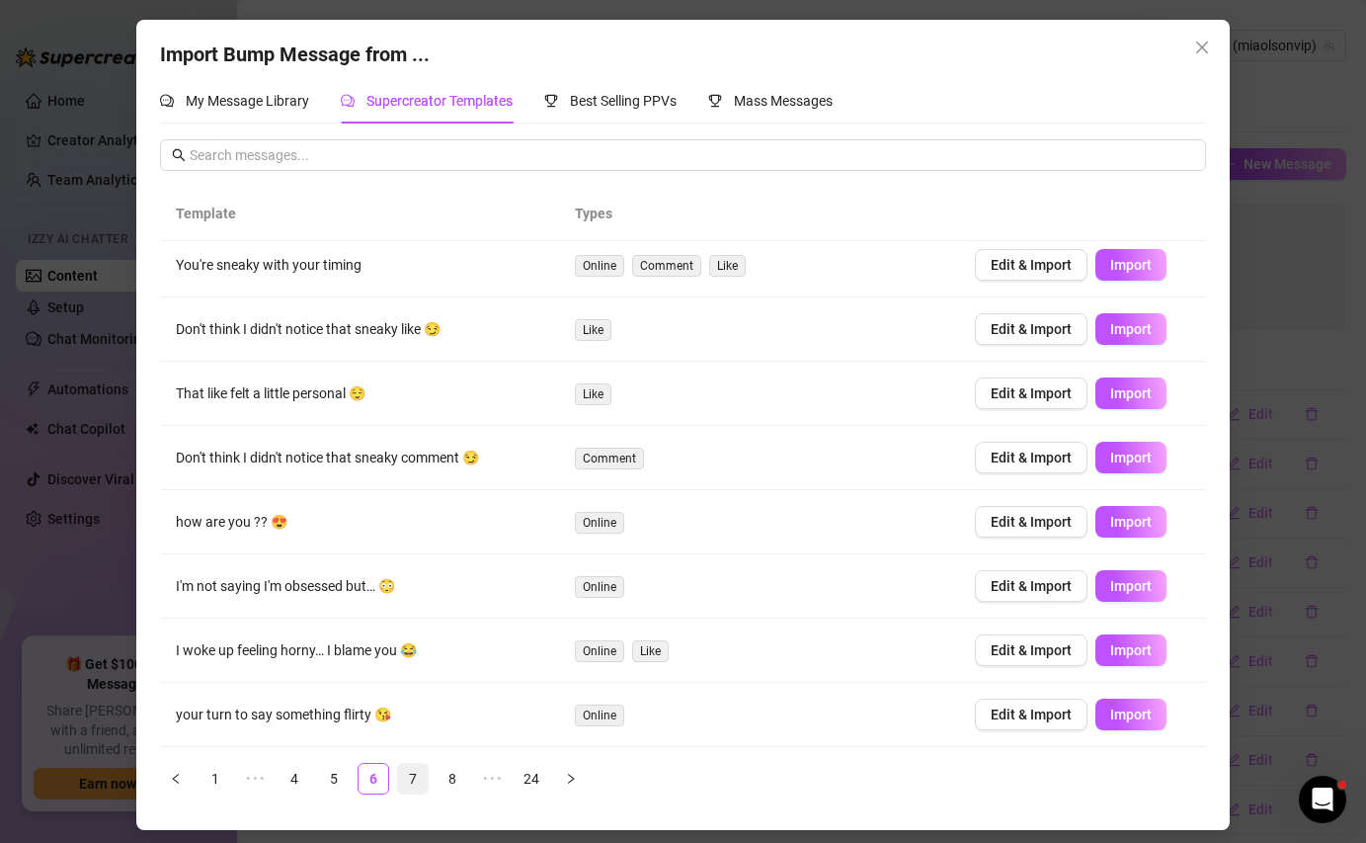
click at [418, 779] on link "7" at bounding box center [413, 779] width 30 height 30
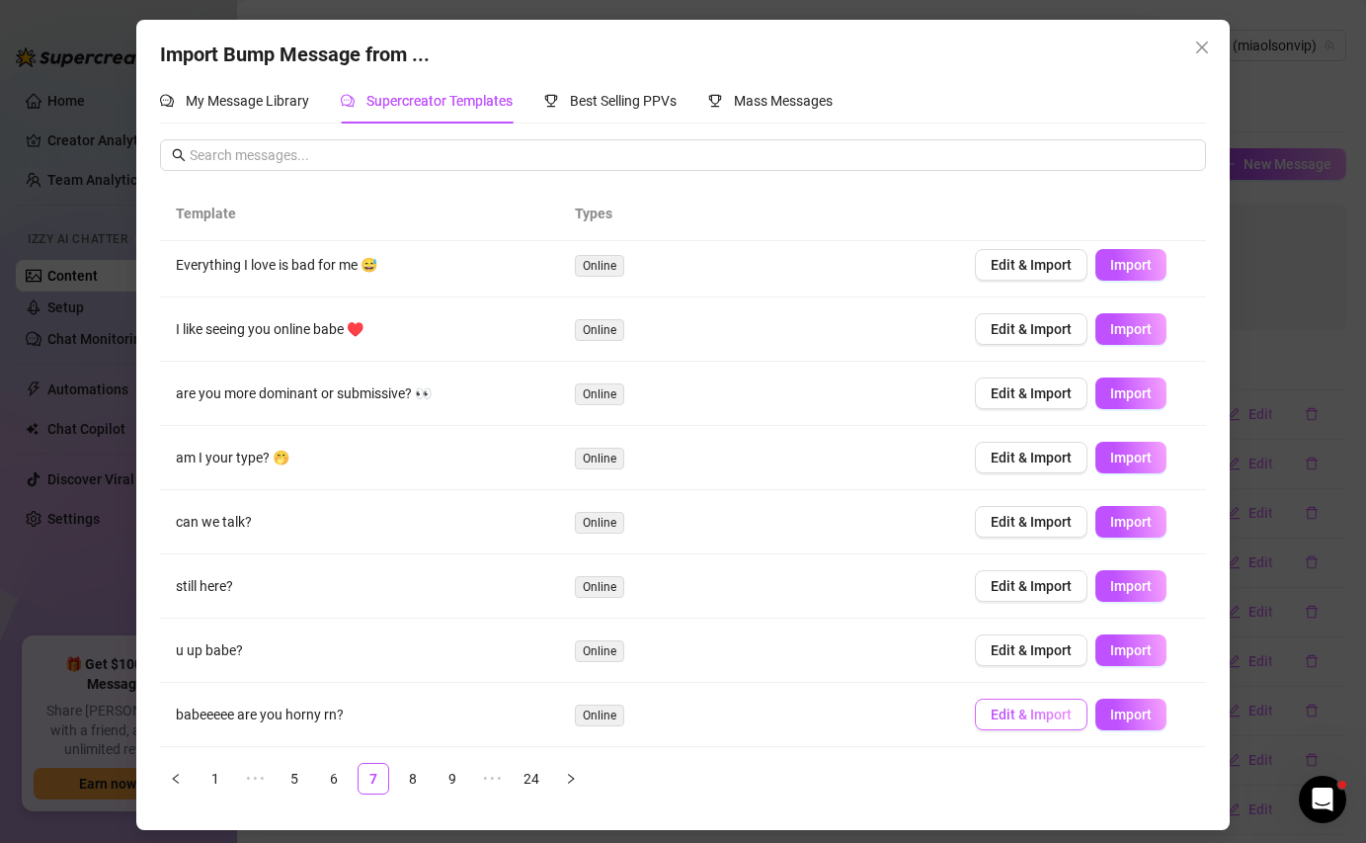
click at [999, 717] on span "Edit & Import" at bounding box center [1031, 714] width 81 height 16
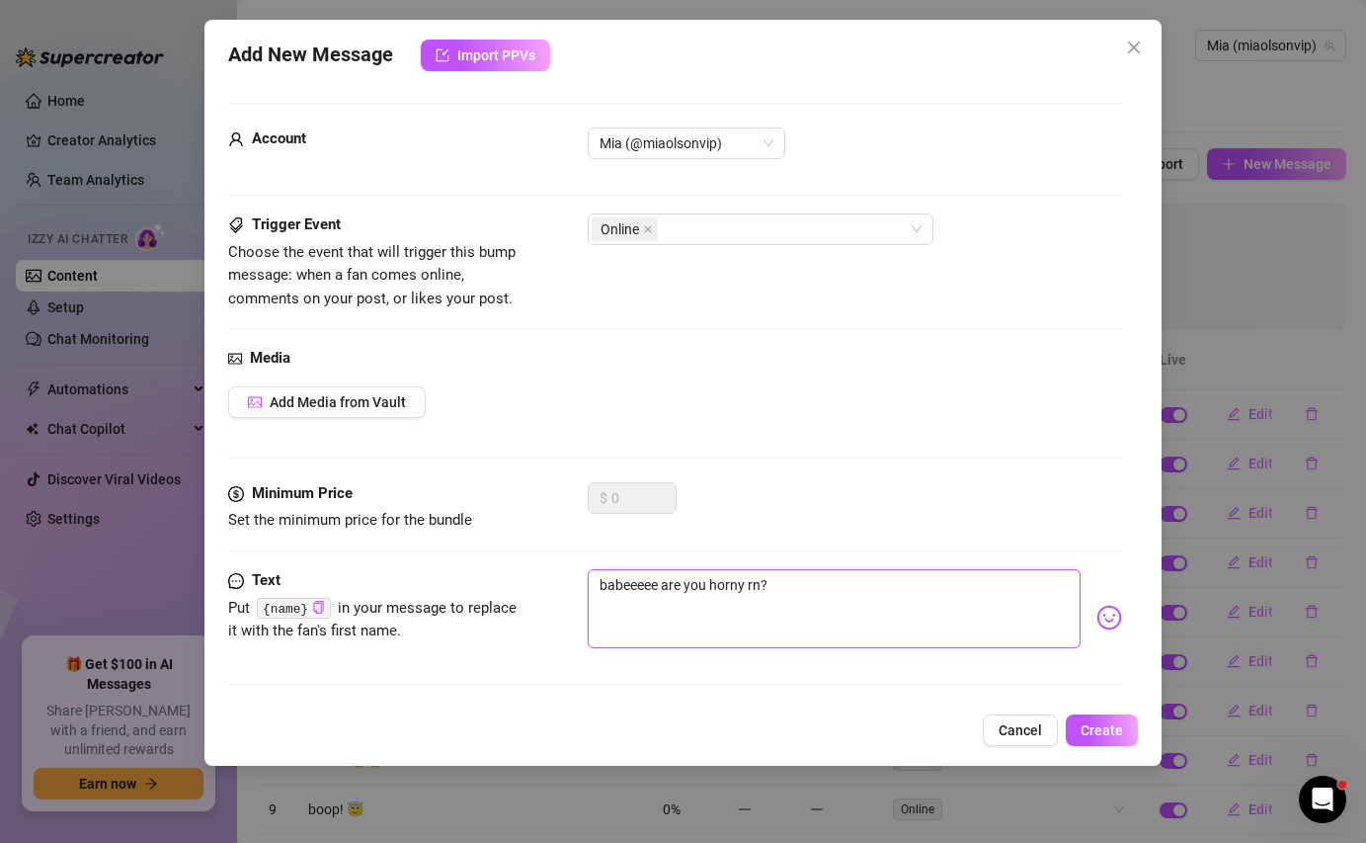
drag, startPoint x: 761, startPoint y: 585, endPoint x: 574, endPoint y: 579, distance: 186.8
click at [574, 579] on div "Text Put {name} in your message to replace it with the fan's first name. babeee…" at bounding box center [674, 617] width 893 height 97
click at [1110, 736] on span "Create" at bounding box center [1102, 730] width 42 height 16
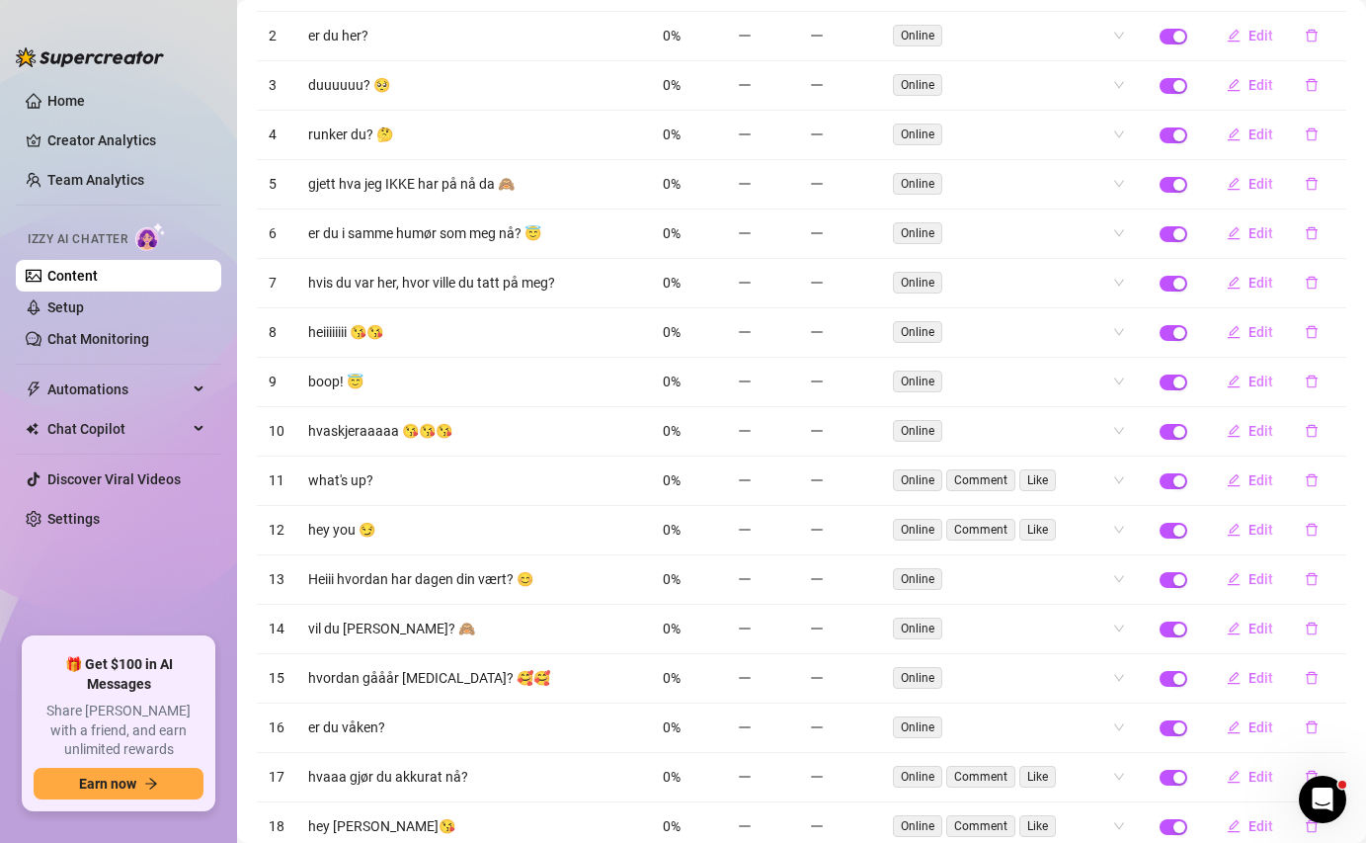
scroll to position [0, 0]
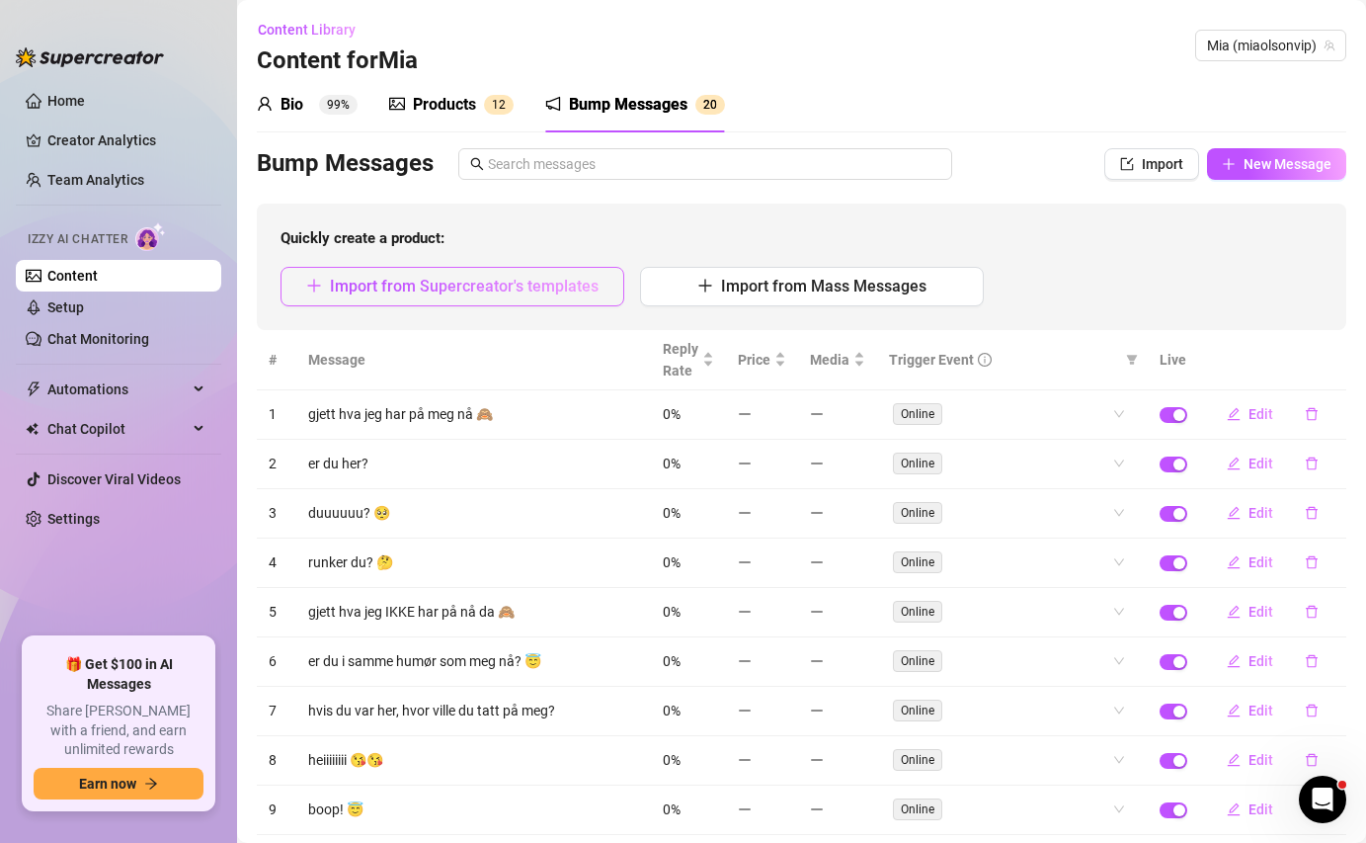
click at [535, 280] on span "Import from Supercreator's templates" at bounding box center [464, 286] width 269 height 19
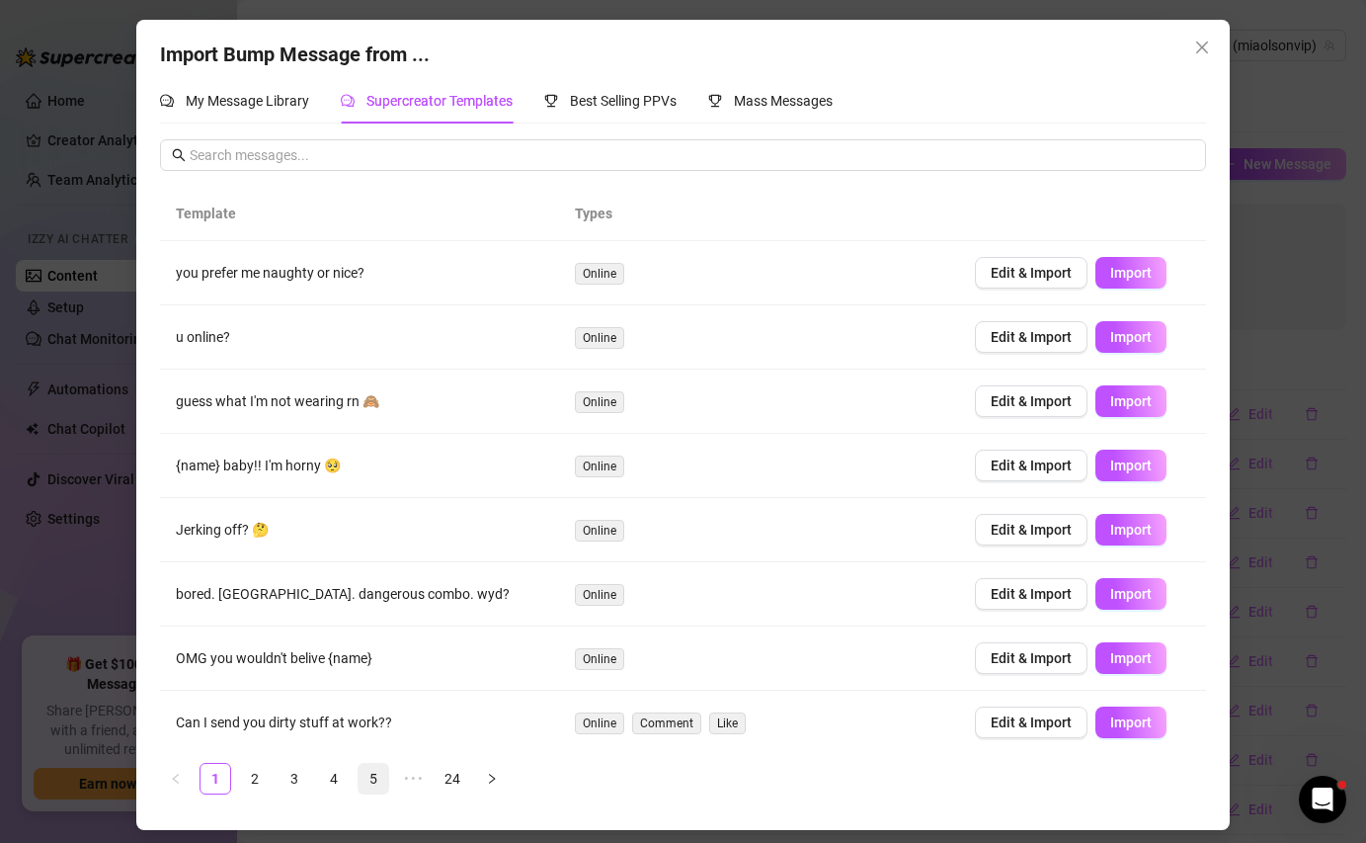
click at [377, 774] on link "5" at bounding box center [374, 779] width 30 height 30
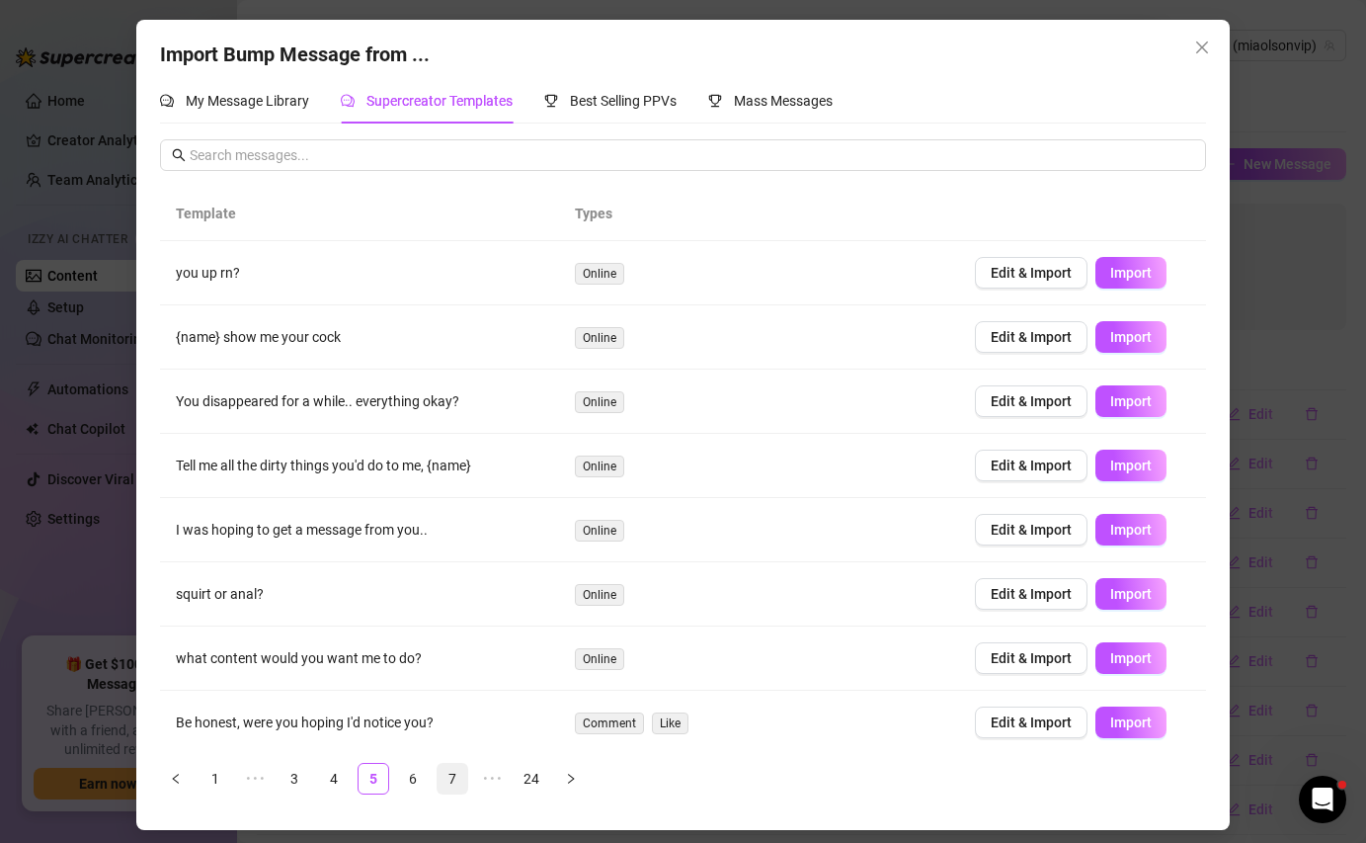
click at [456, 780] on link "7" at bounding box center [453, 779] width 30 height 30
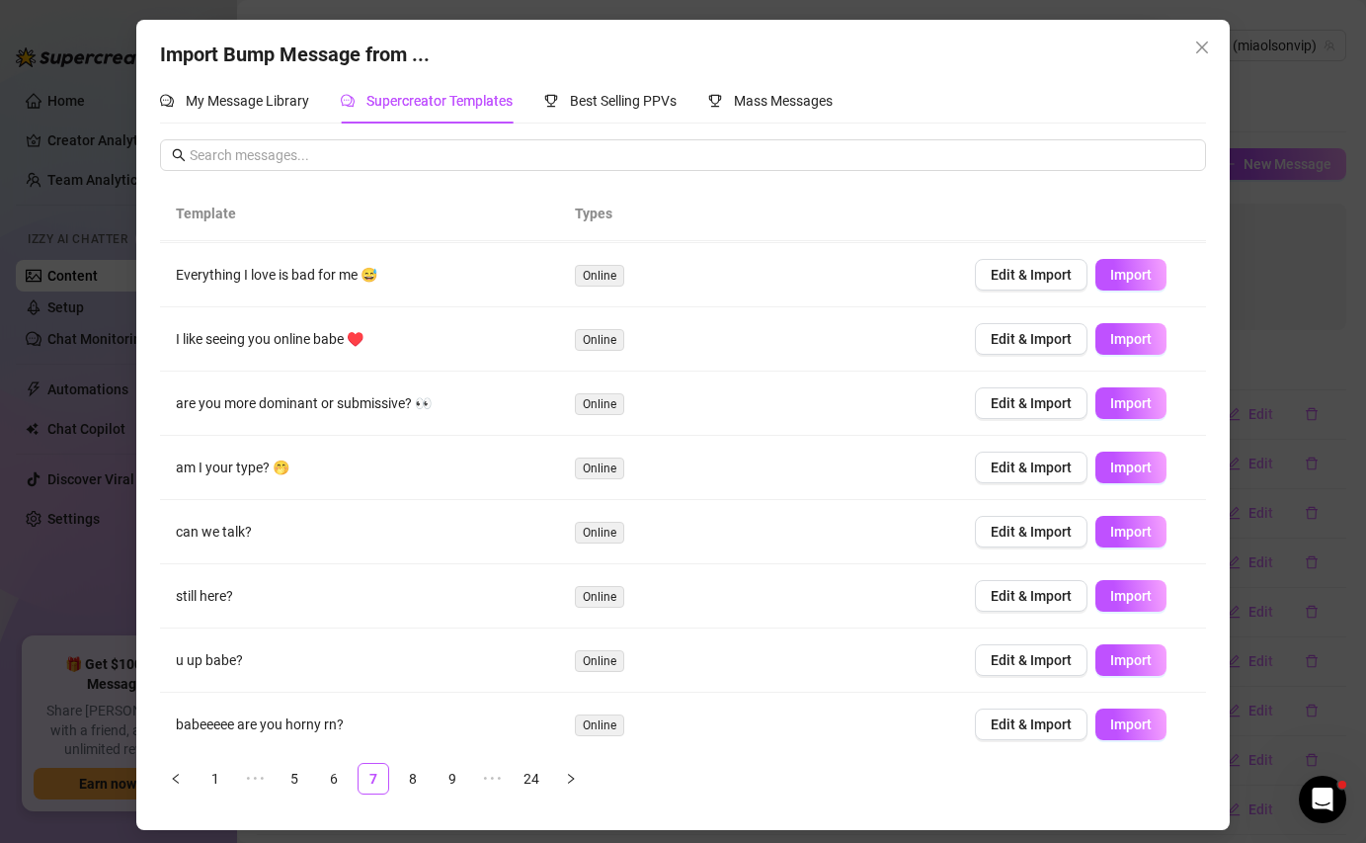
scroll to position [131, 0]
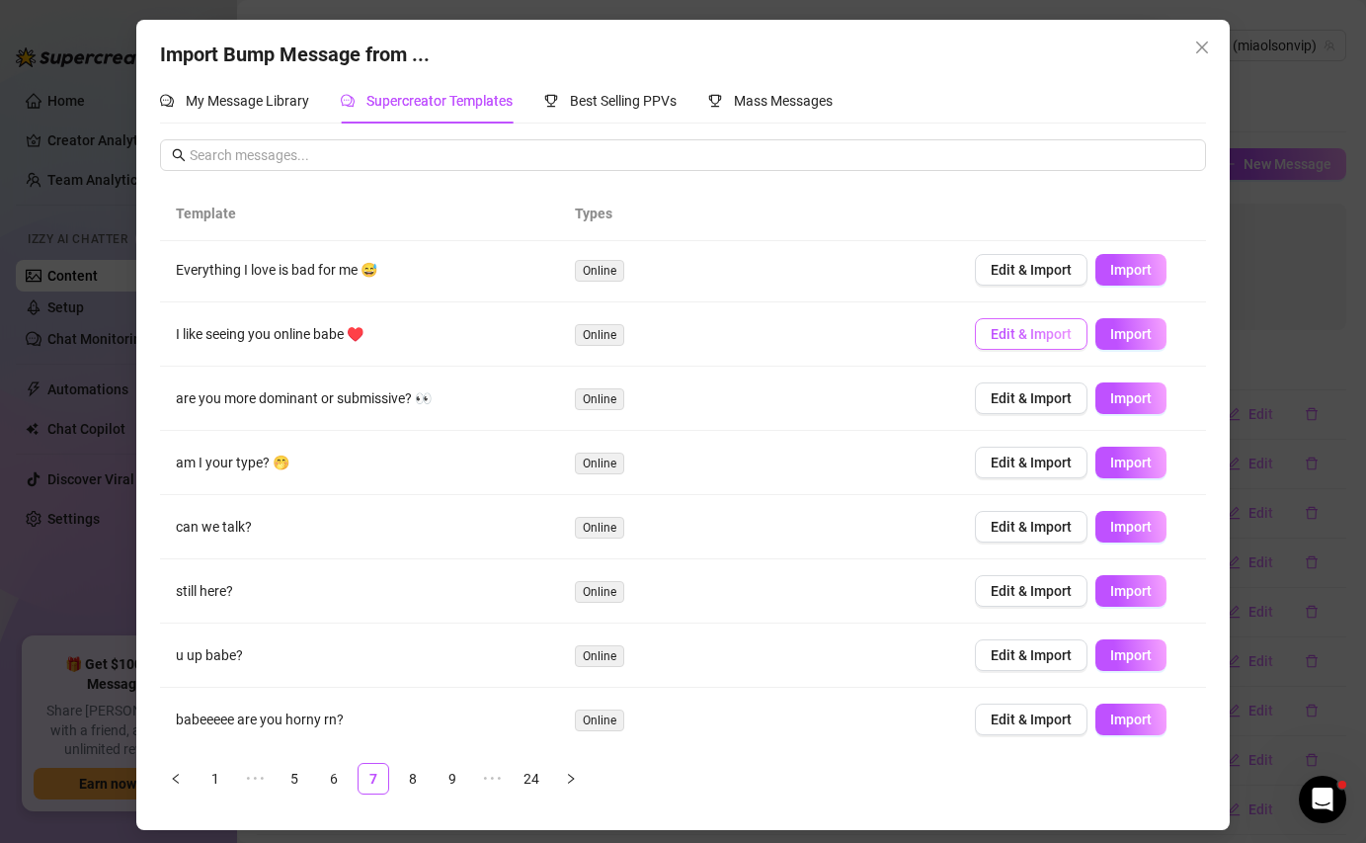
click at [1004, 329] on span "Edit & Import" at bounding box center [1031, 334] width 81 height 16
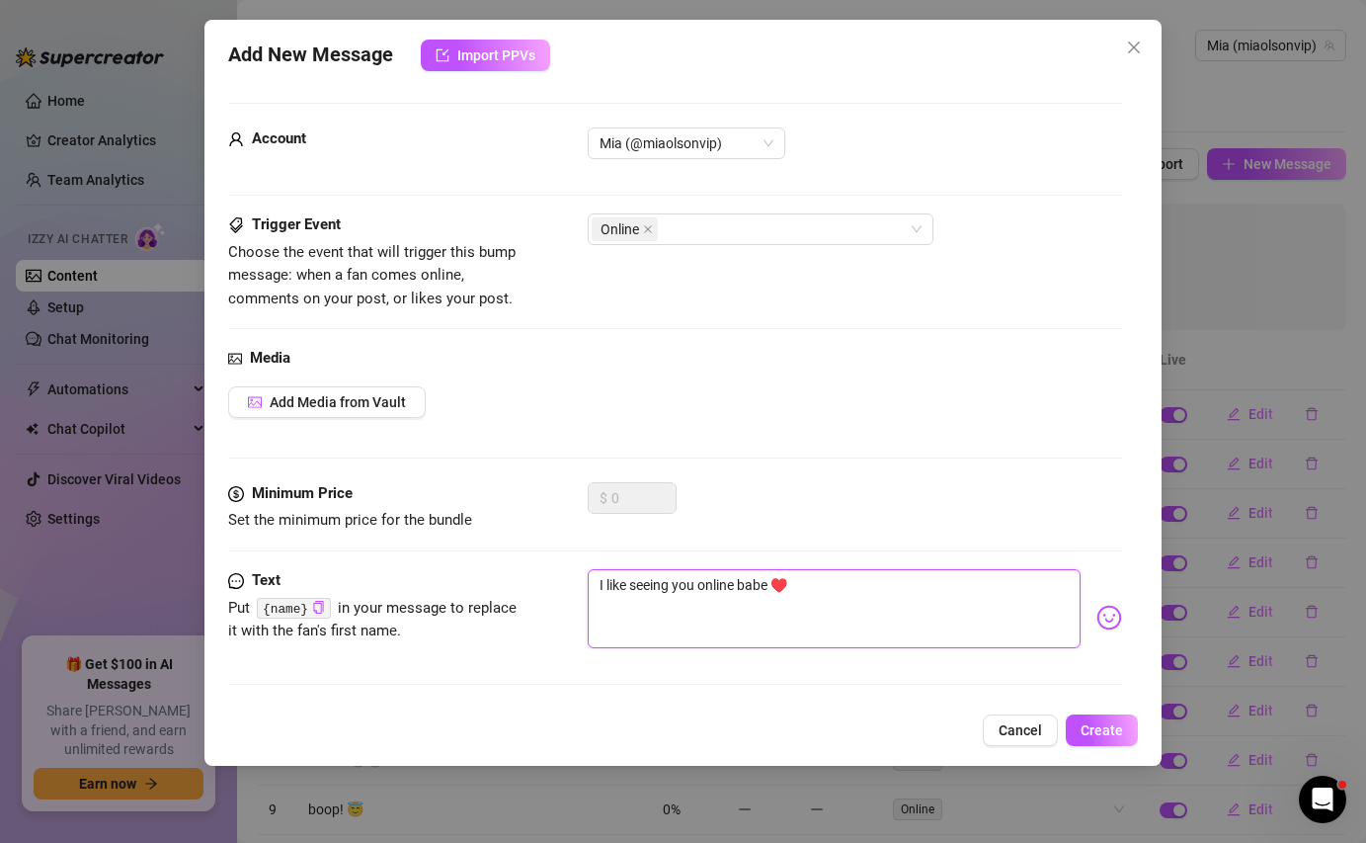
drag, startPoint x: 770, startPoint y: 586, endPoint x: 591, endPoint y: 589, distance: 179.8
click at [591, 589] on textarea "I like seeing you online babe ♥️" at bounding box center [834, 608] width 492 height 79
click at [1087, 714] on button "Create" at bounding box center [1102, 730] width 72 height 32
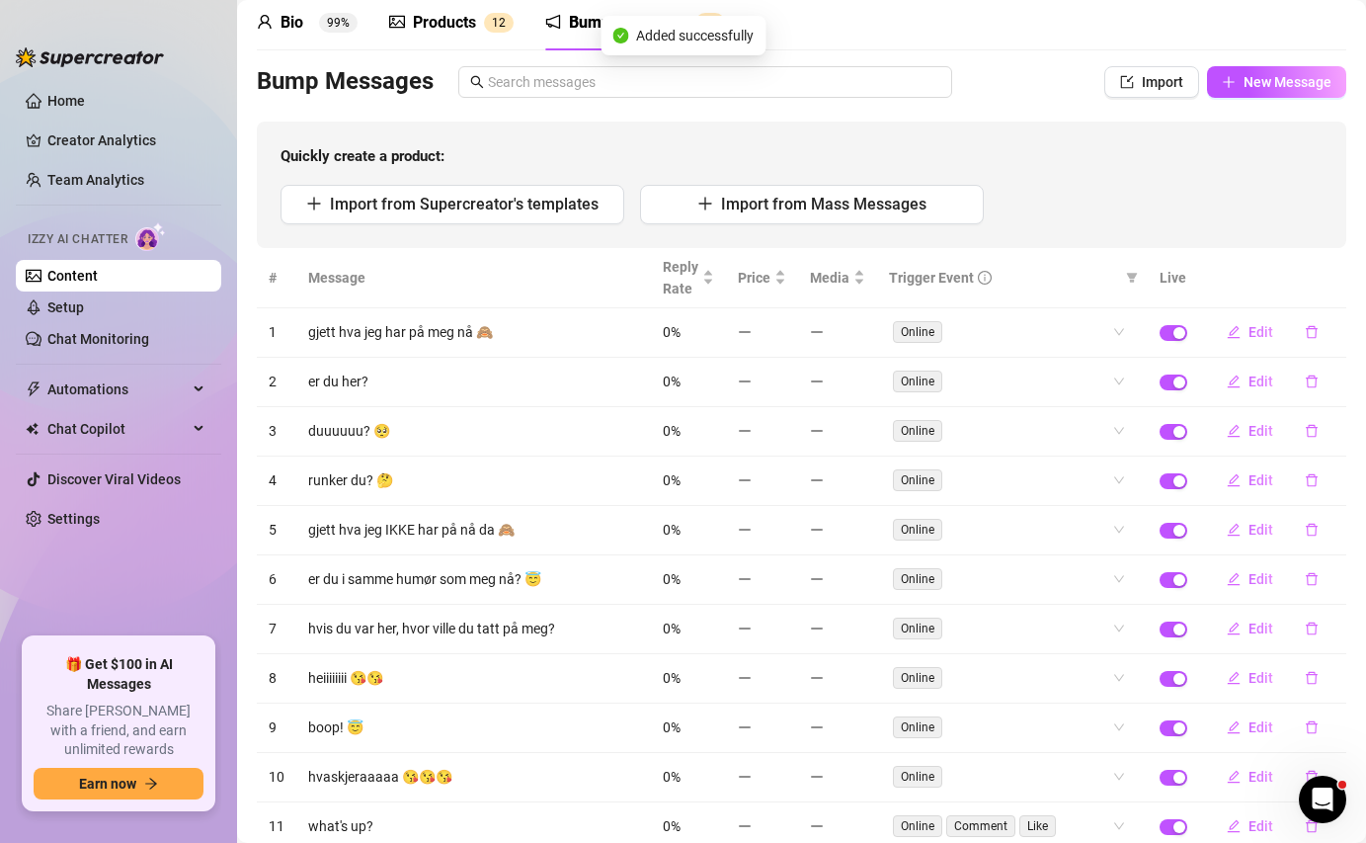
scroll to position [0, 0]
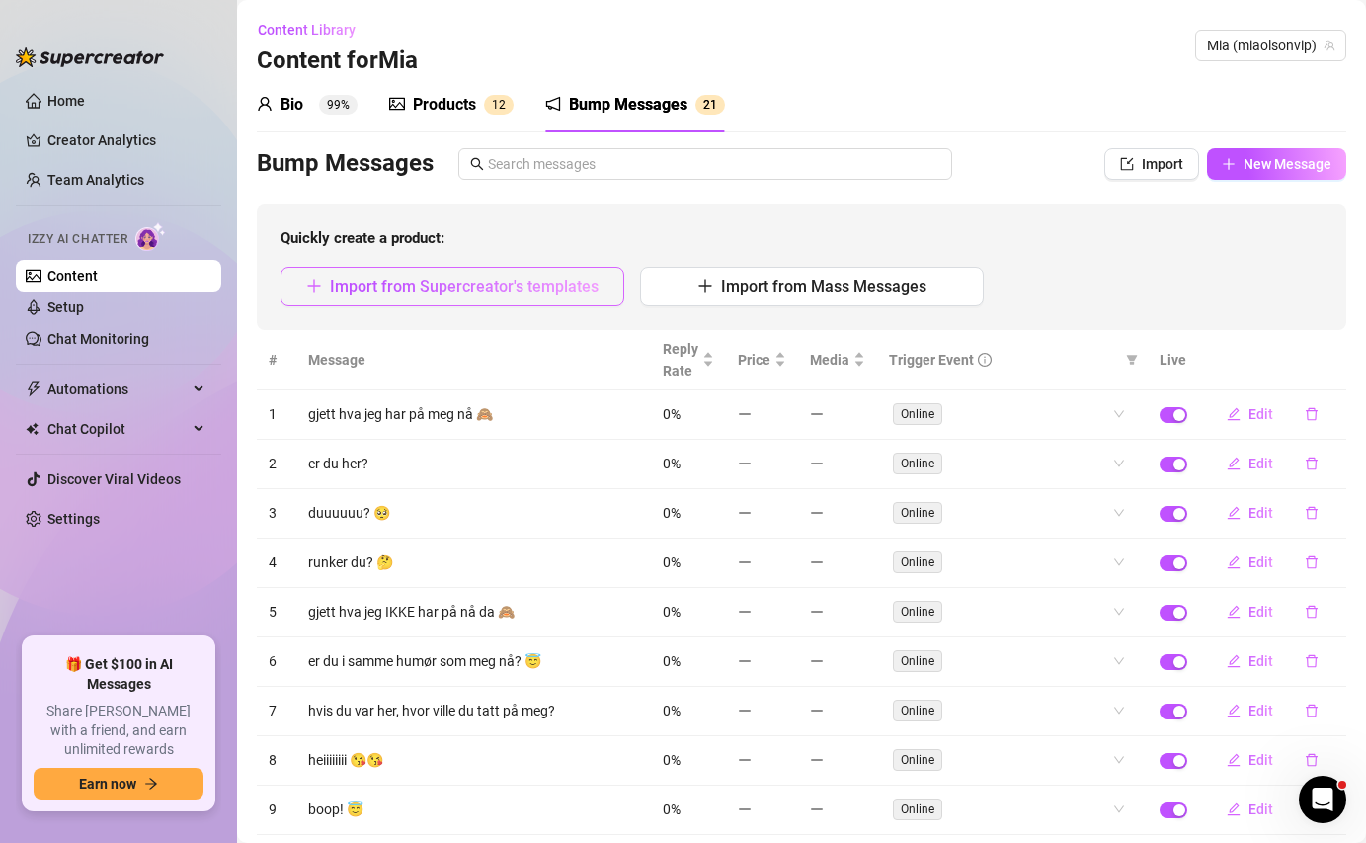
click at [491, 290] on span "Import from Supercreator's templates" at bounding box center [464, 286] width 269 height 19
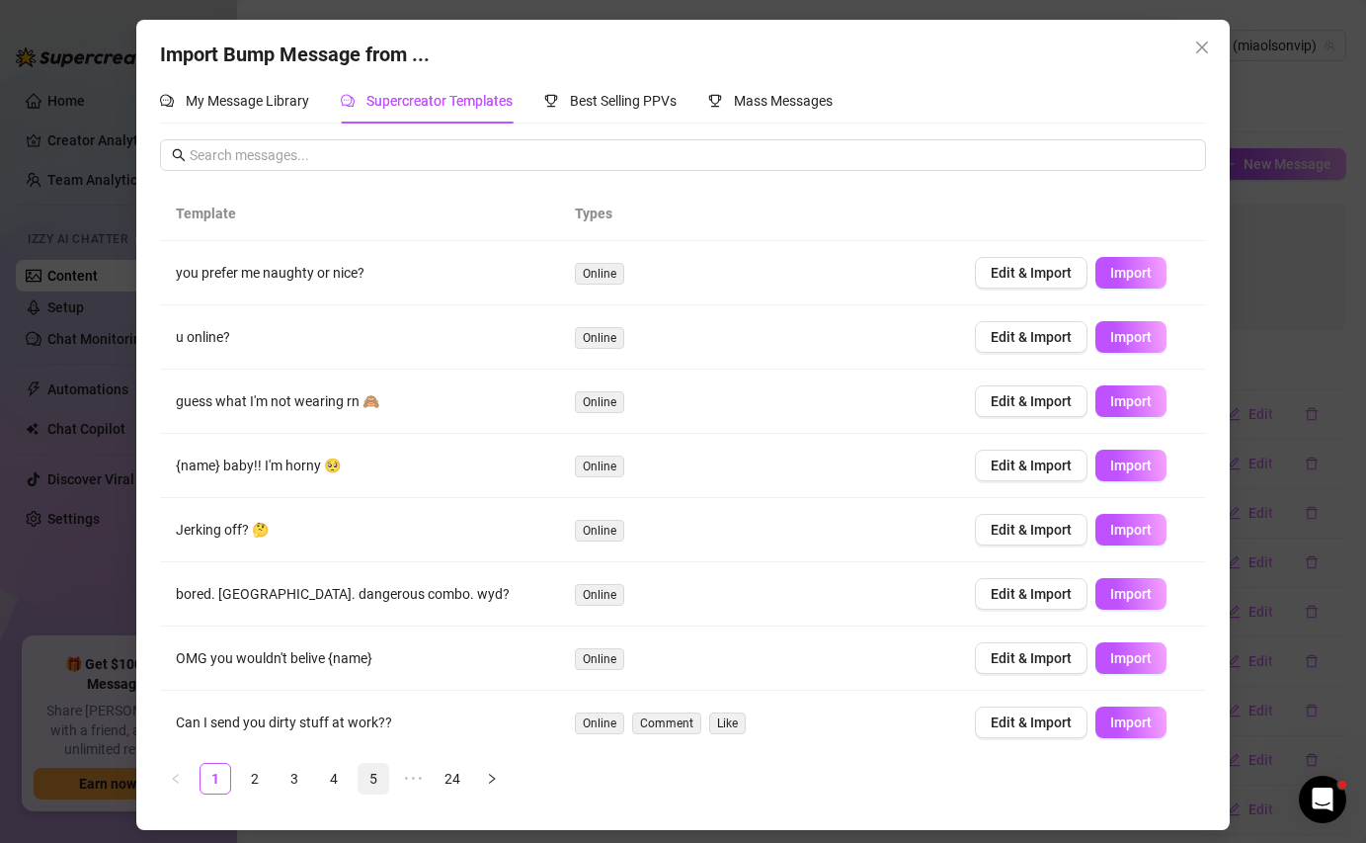
click at [377, 771] on link "5" at bounding box center [374, 779] width 30 height 30
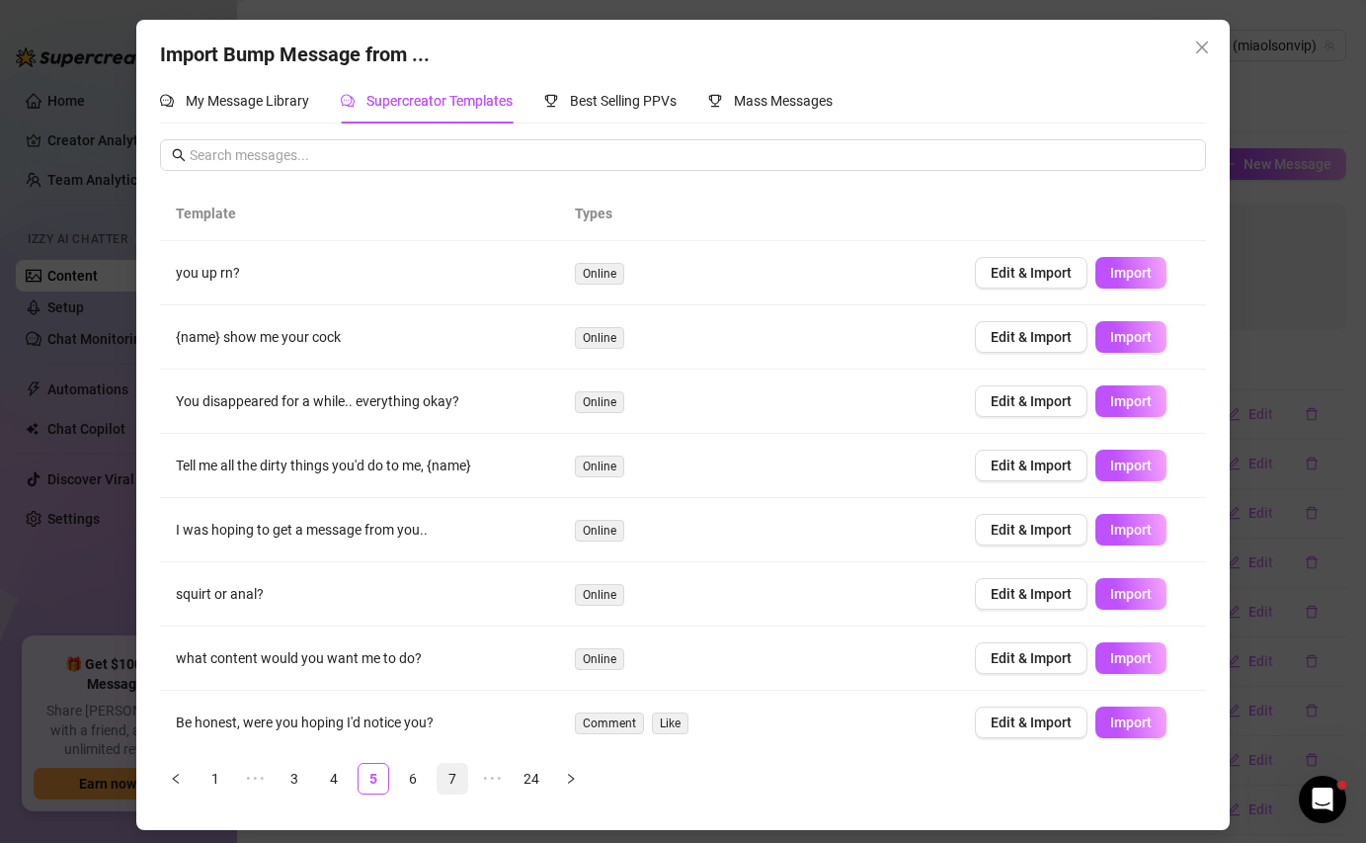
click at [458, 775] on link "7" at bounding box center [453, 779] width 30 height 30
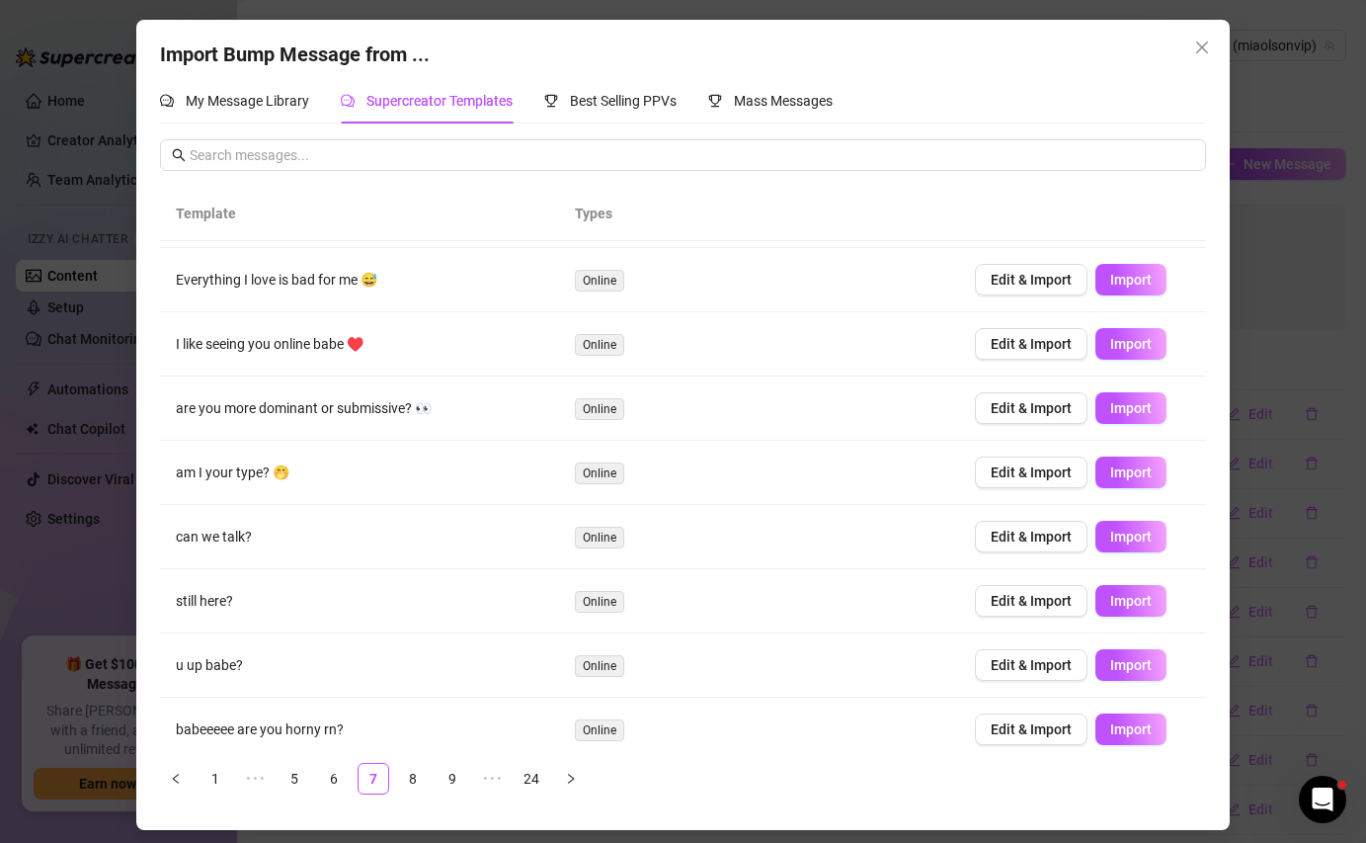
scroll to position [136, 0]
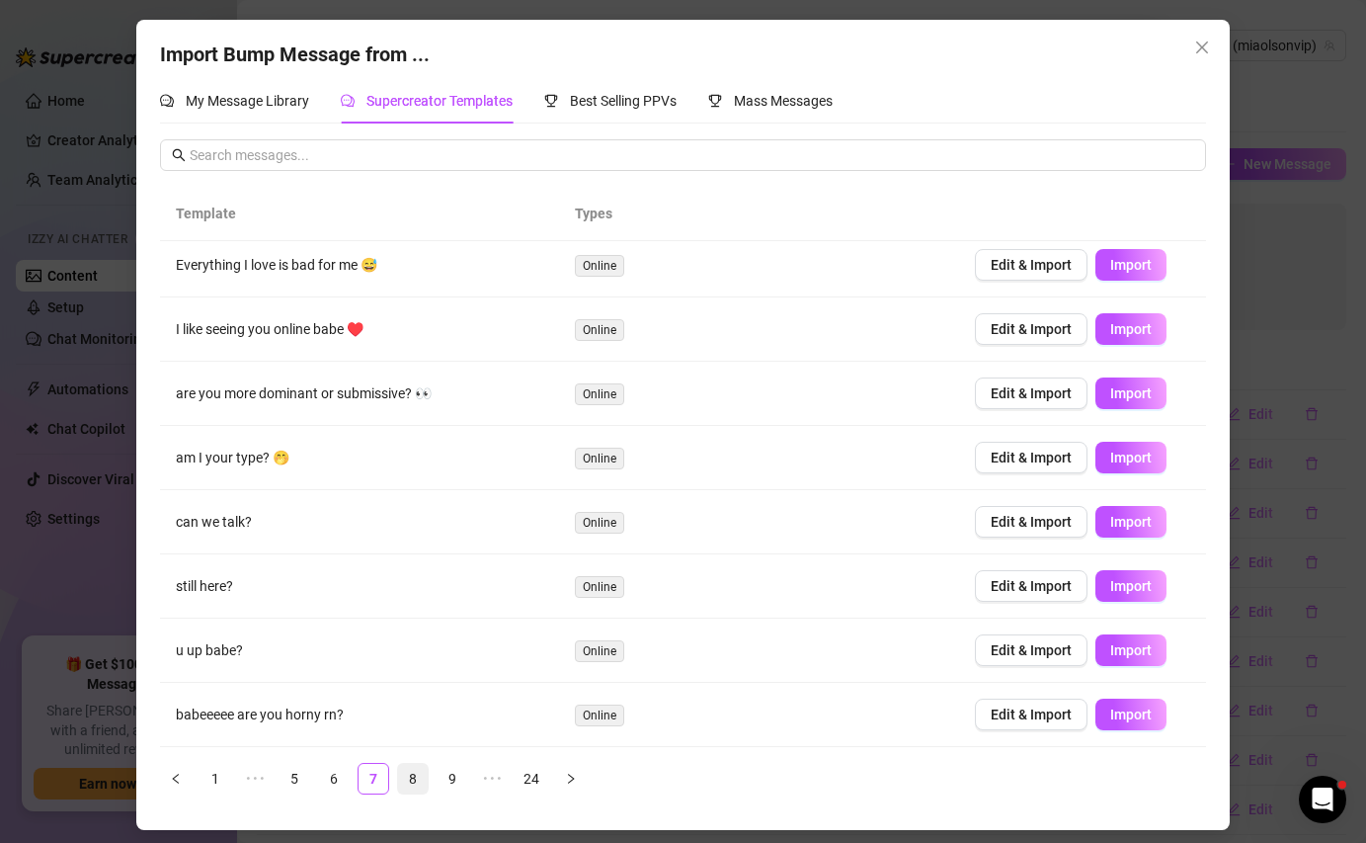
click at [418, 776] on link "8" at bounding box center [413, 779] width 30 height 30
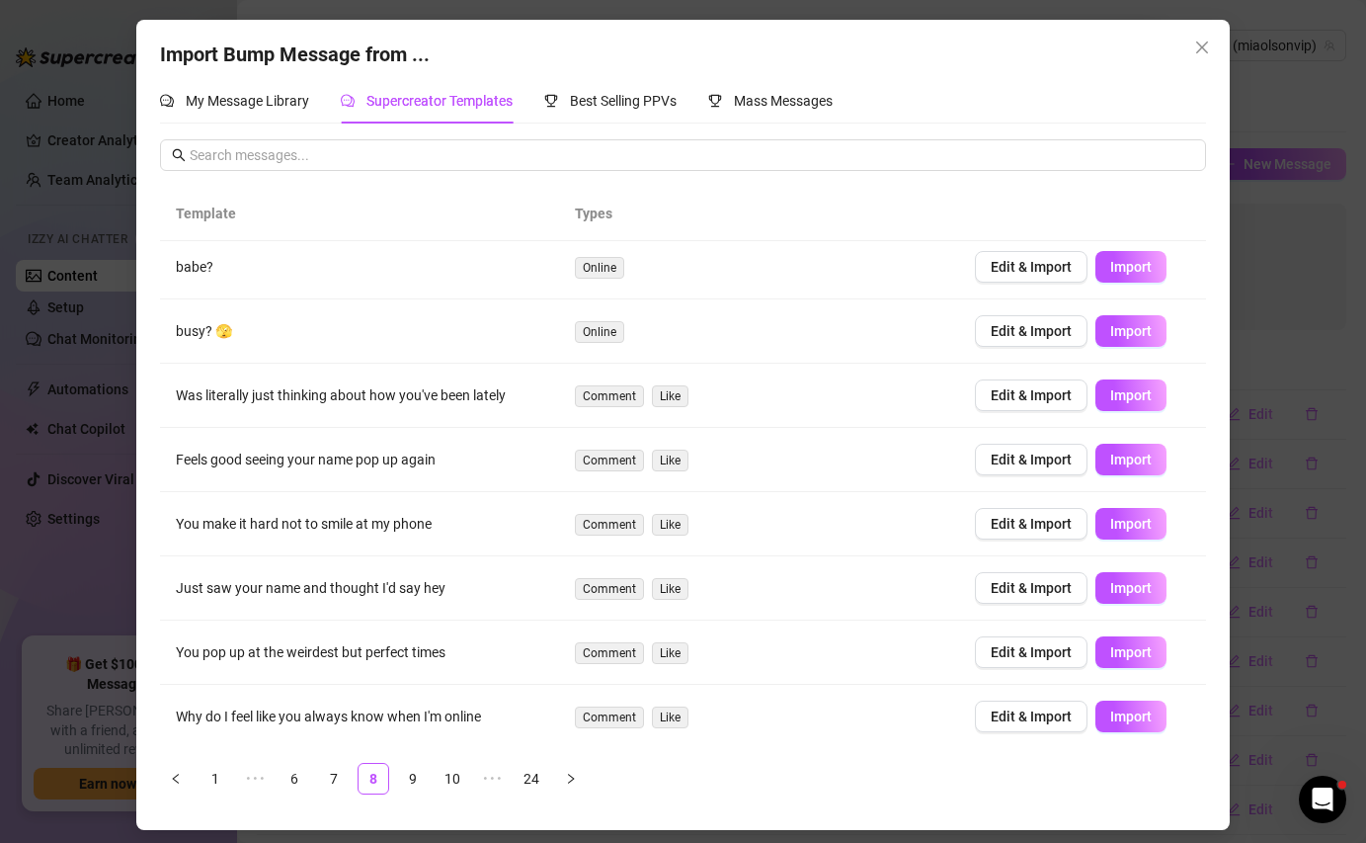
scroll to position [0, 0]
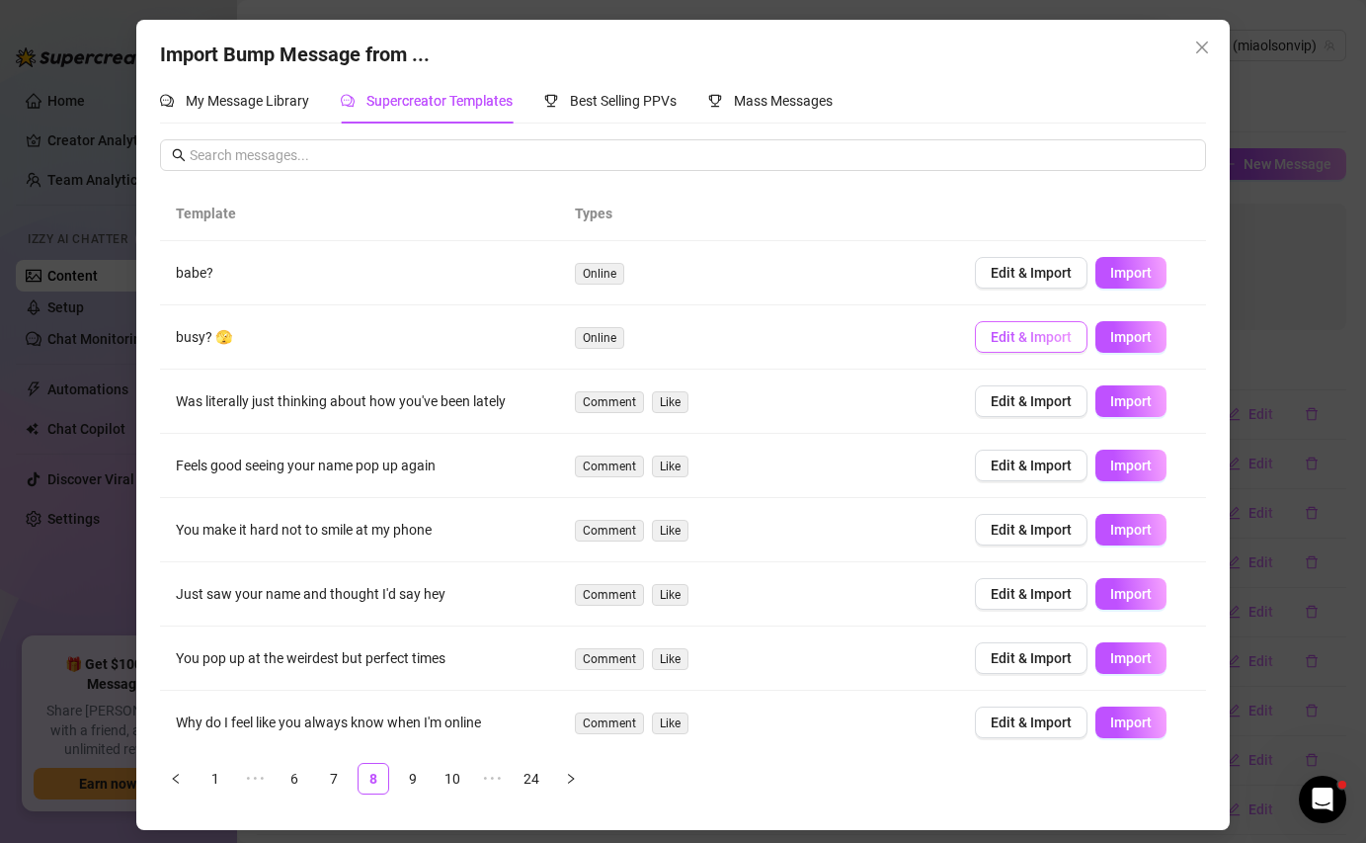
click at [1005, 348] on button "Edit & Import" at bounding box center [1031, 337] width 113 height 32
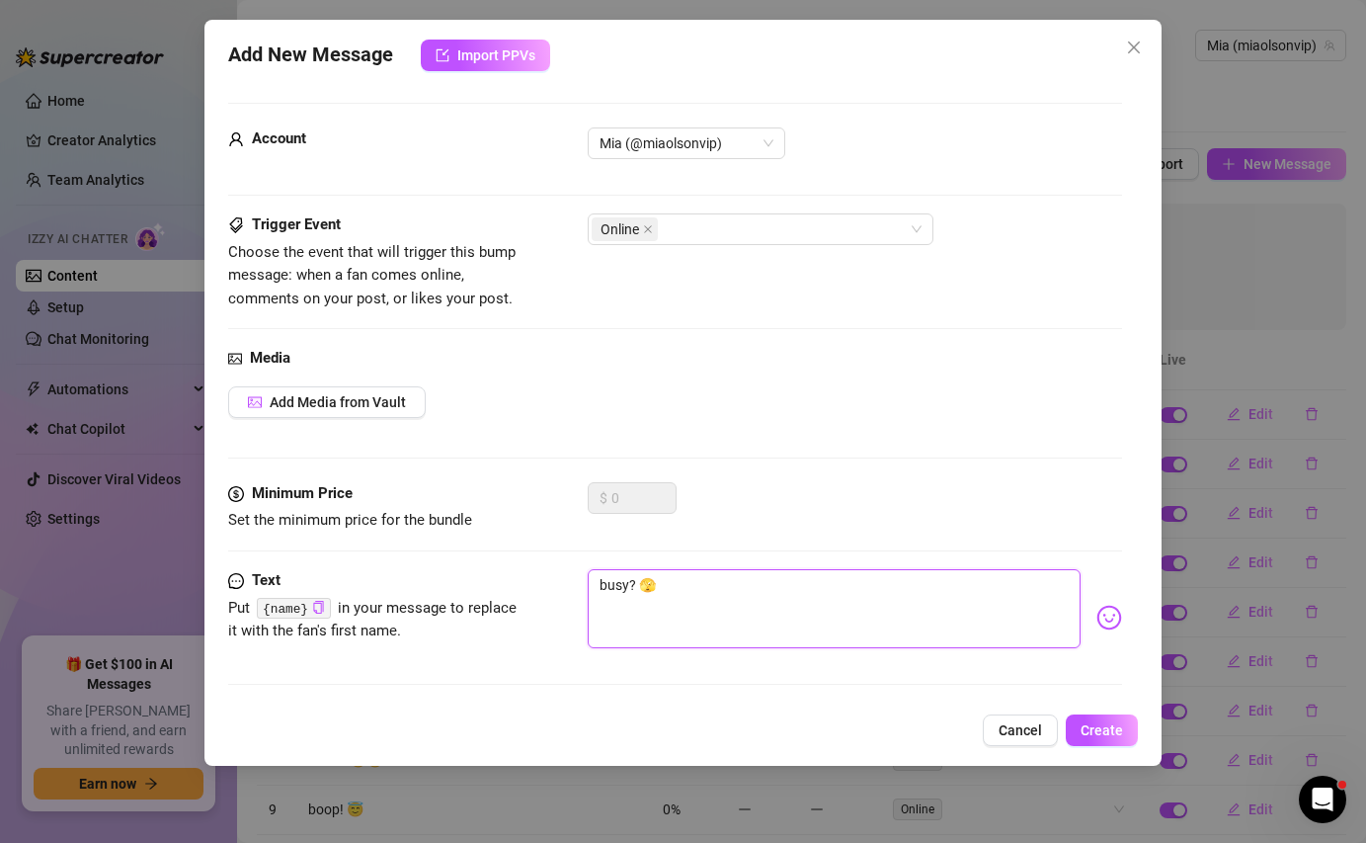
click at [616, 586] on textarea "busy? 🫣" at bounding box center [834, 608] width 492 height 79
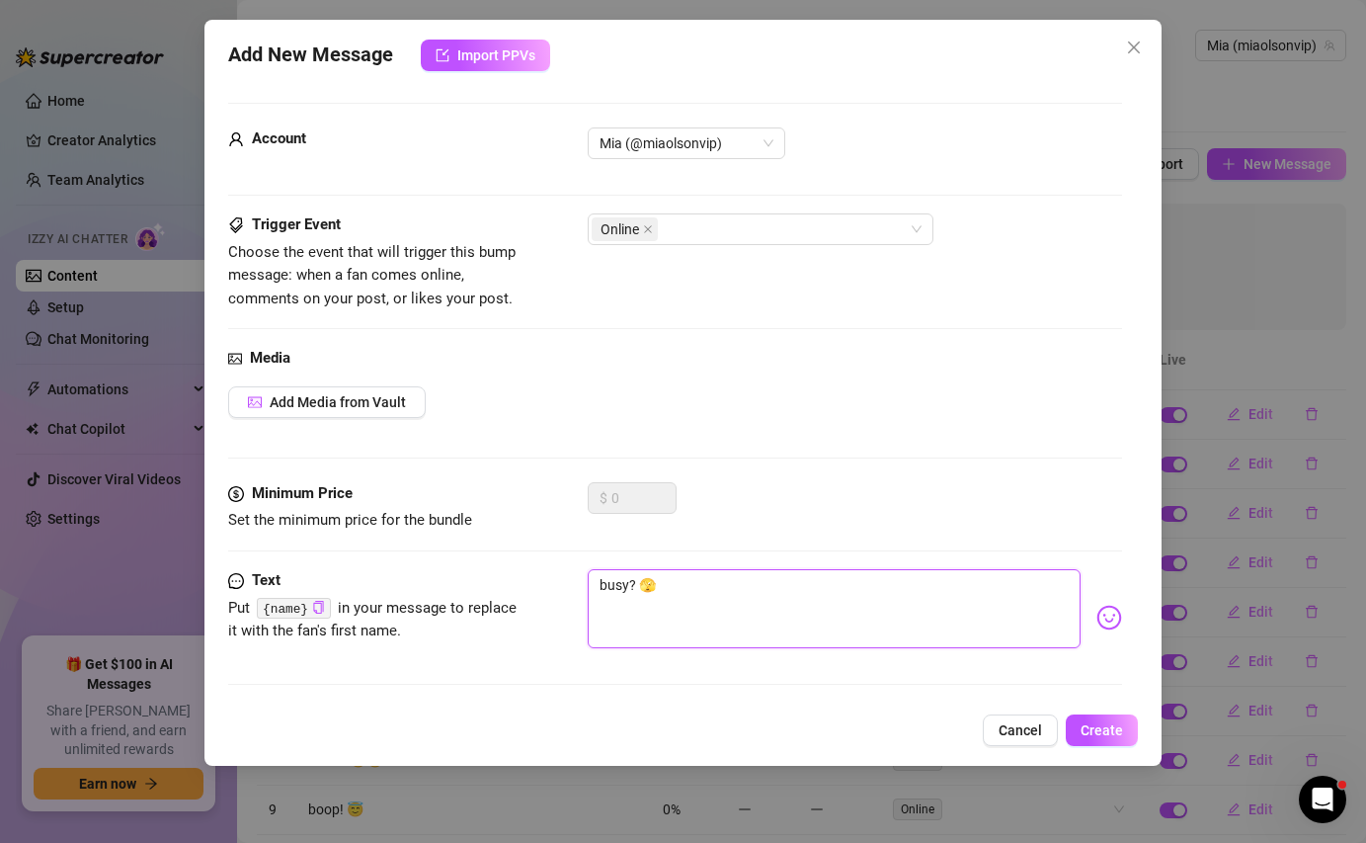
click at [616, 586] on textarea "busy? 🫣" at bounding box center [834, 608] width 492 height 79
click at [1116, 741] on button "Create" at bounding box center [1102, 730] width 72 height 32
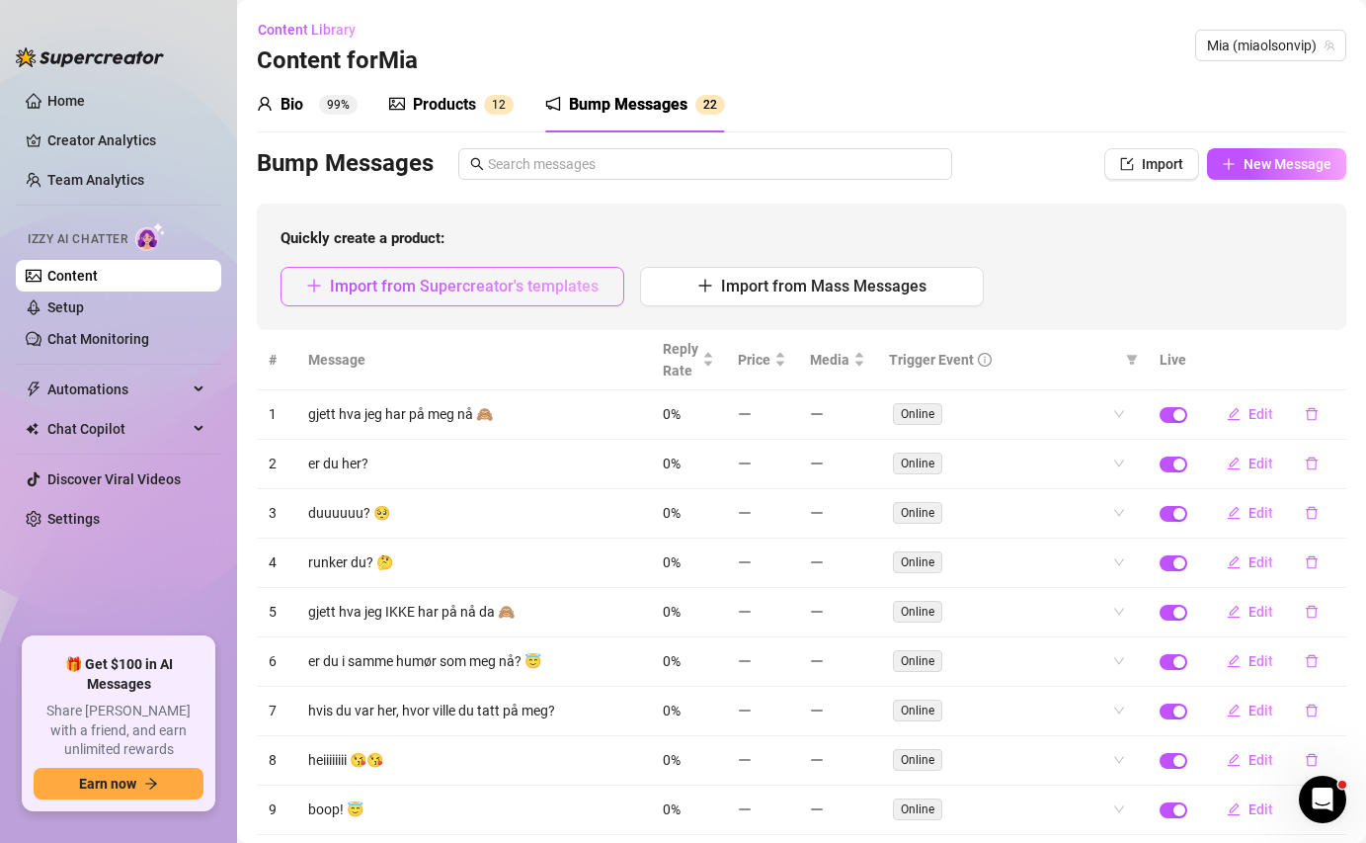
click at [536, 279] on span "Import from Supercreator's templates" at bounding box center [464, 286] width 269 height 19
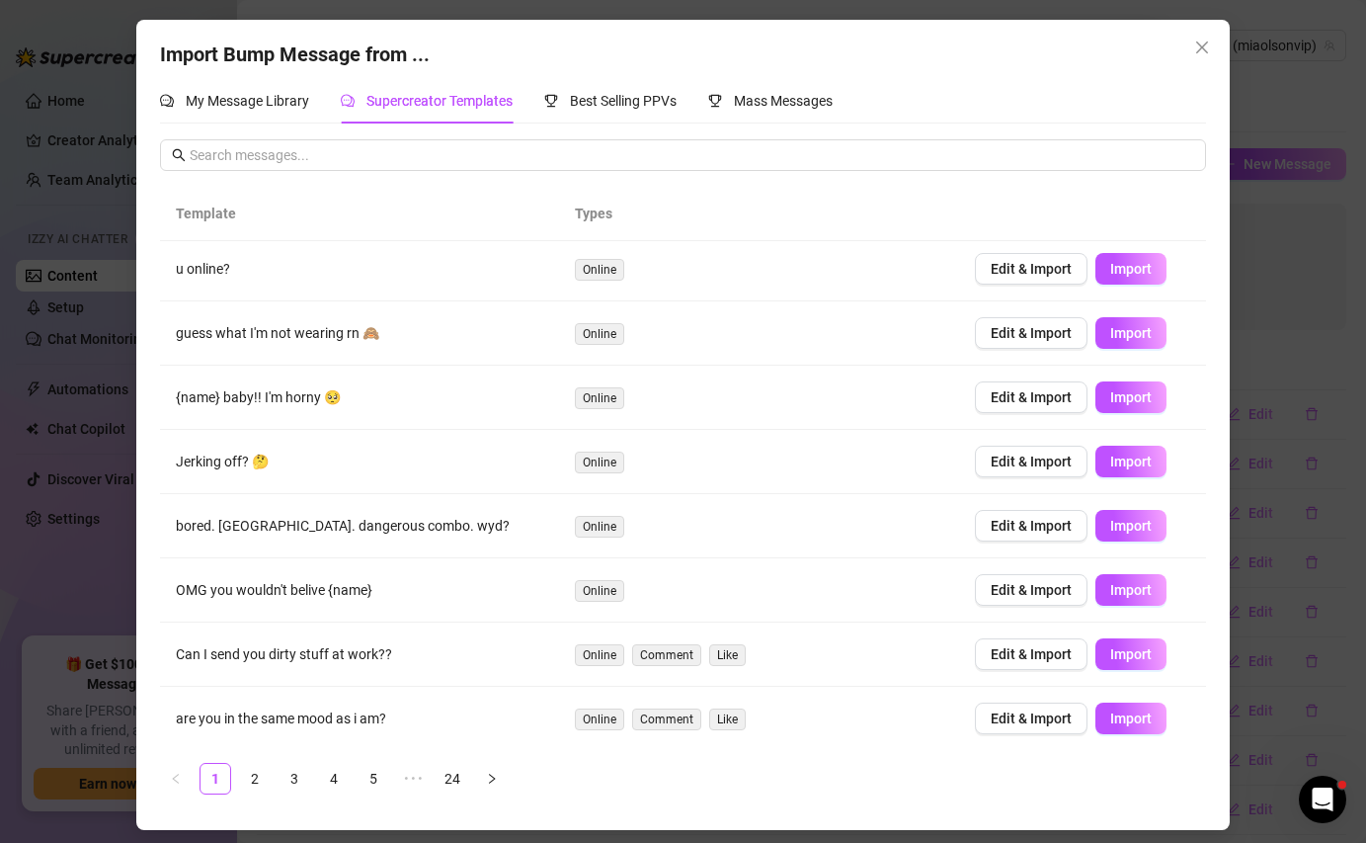
scroll to position [136, 0]
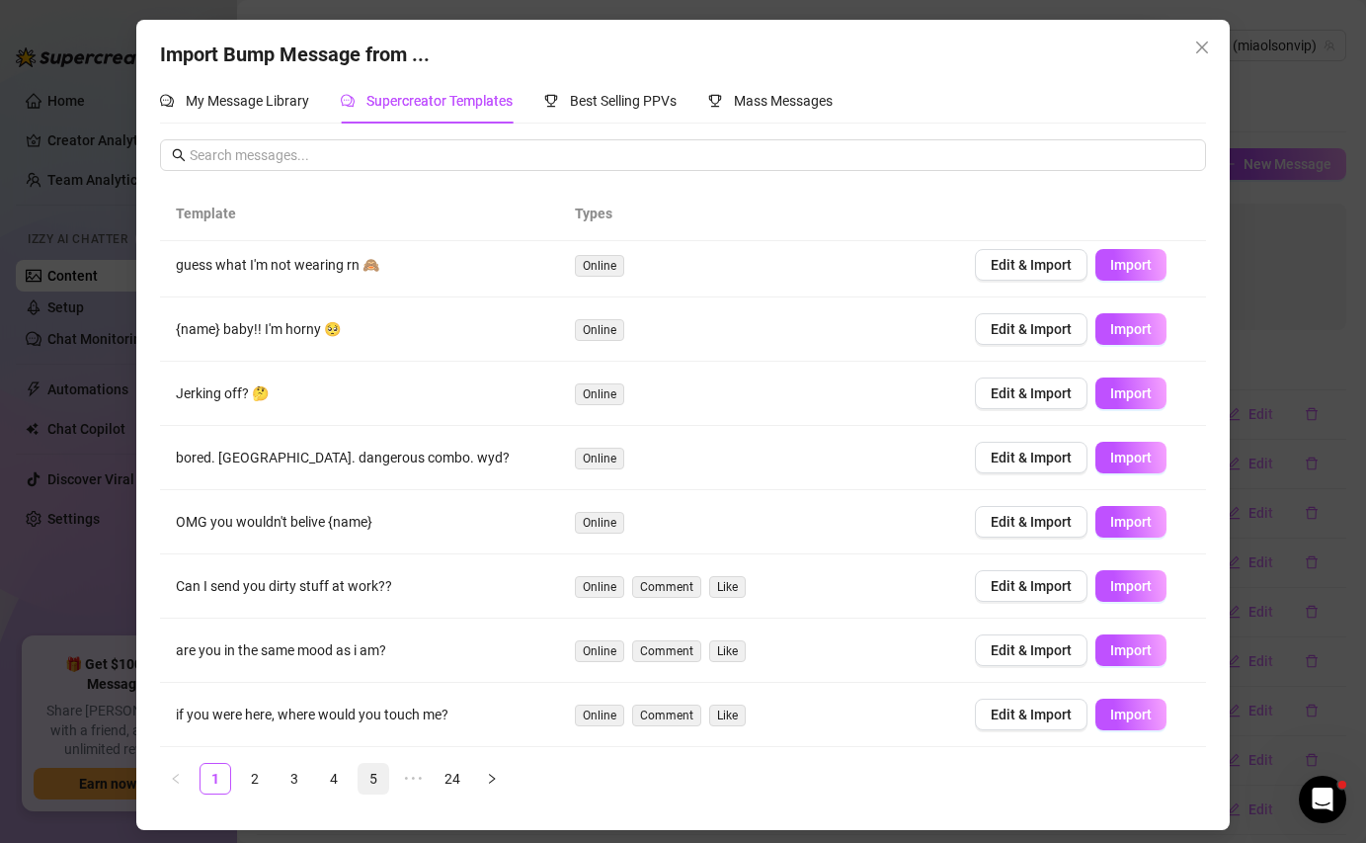
click at [383, 782] on link "5" at bounding box center [374, 779] width 30 height 30
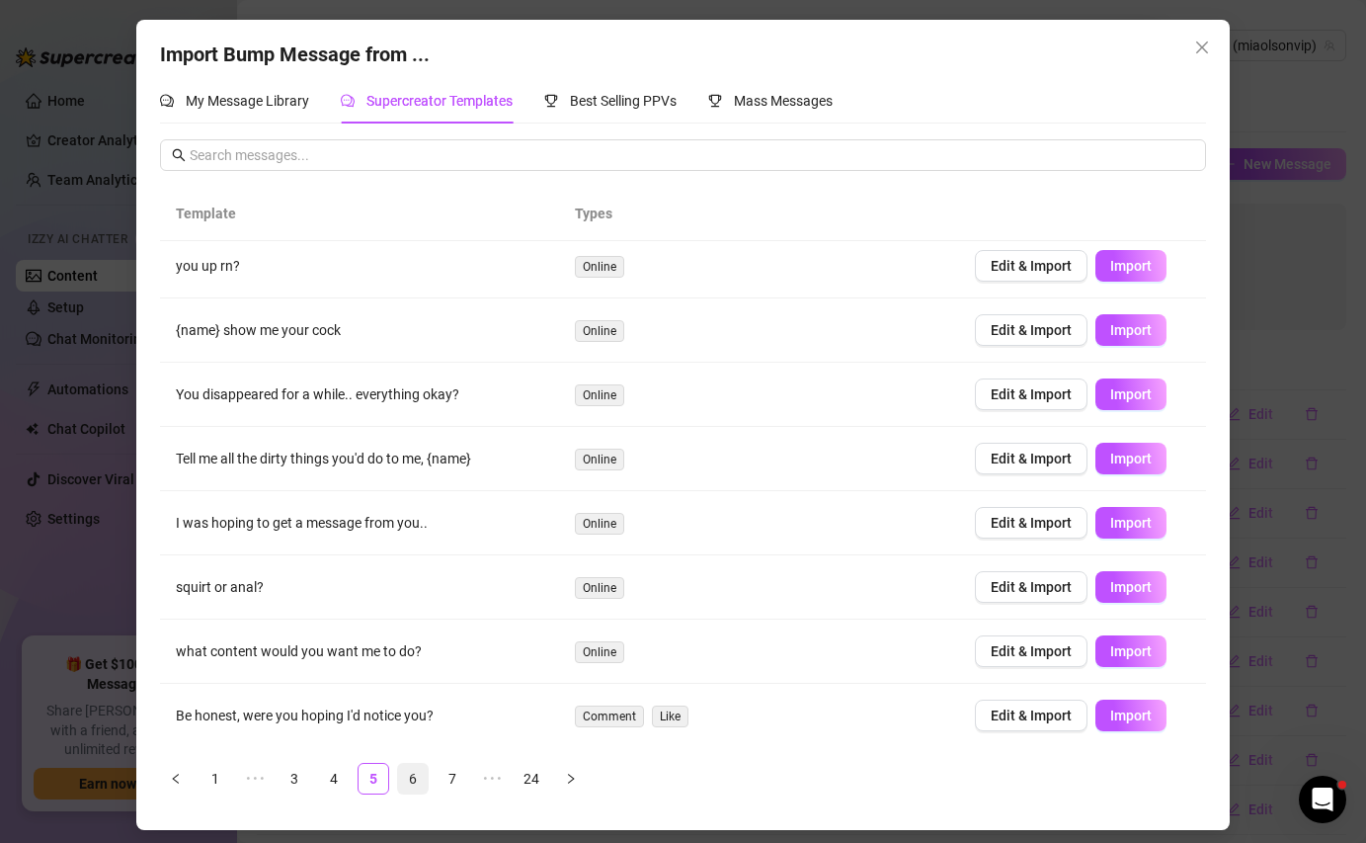
scroll to position [0, 0]
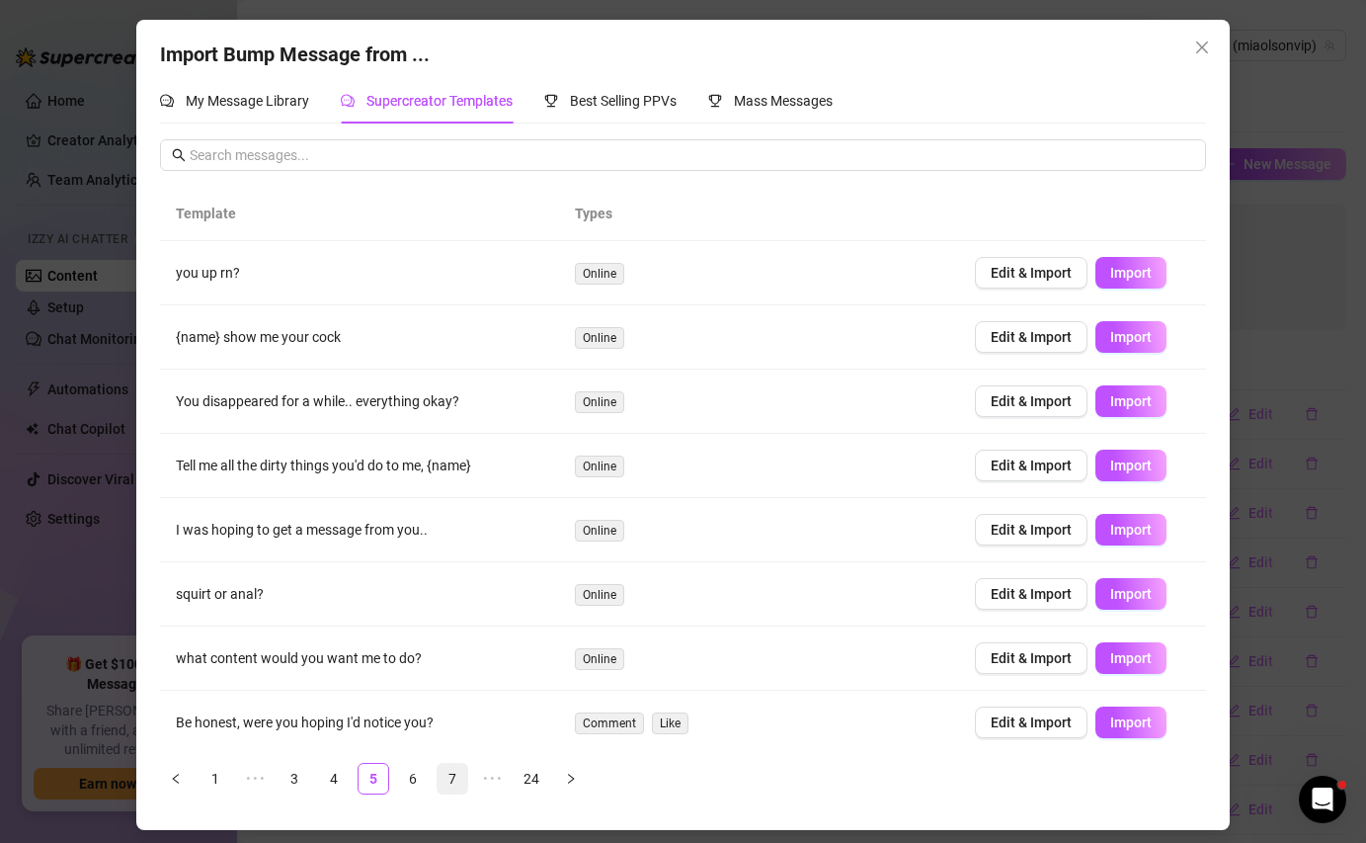
click at [444, 778] on link "7" at bounding box center [453, 779] width 30 height 30
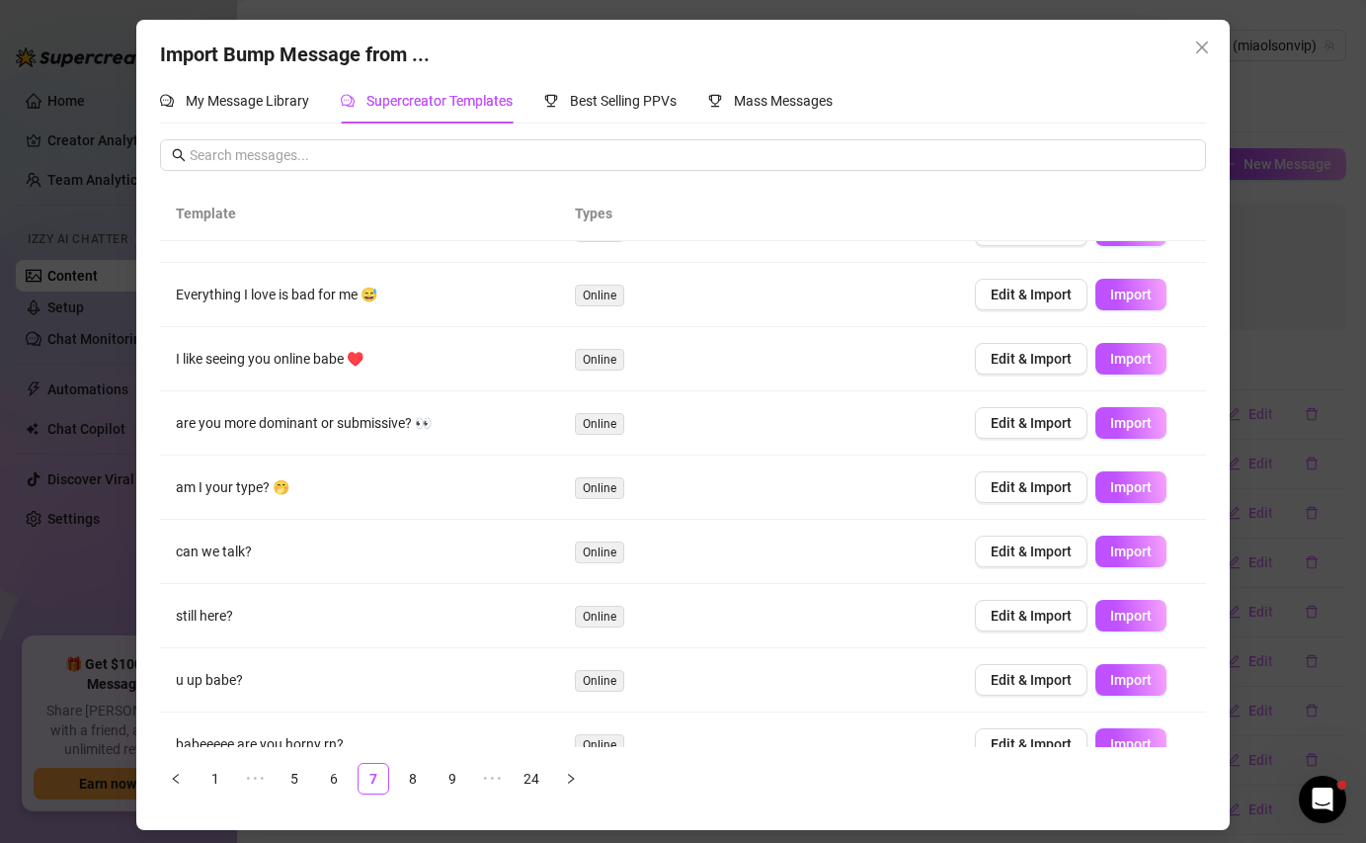
scroll to position [136, 0]
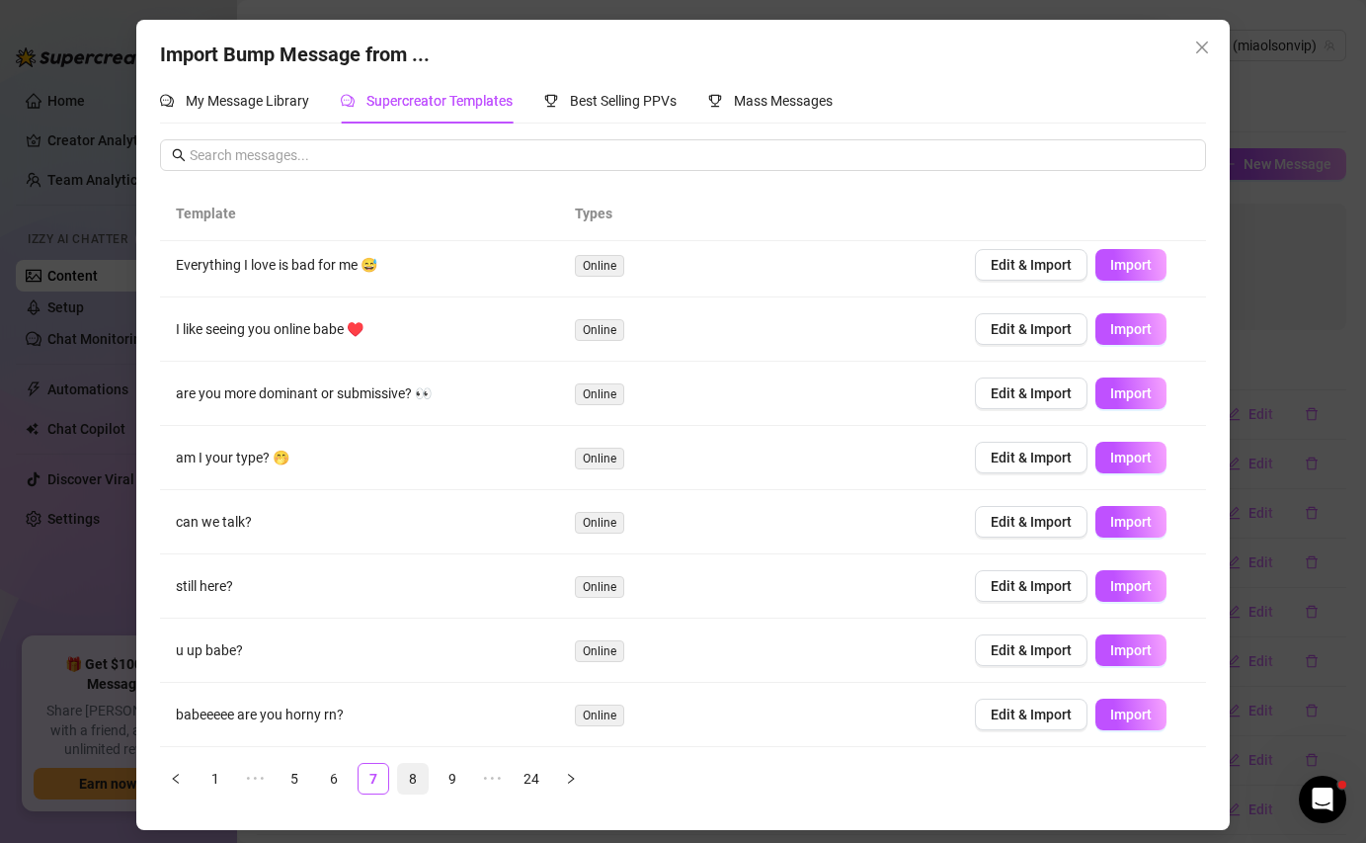
click at [417, 779] on link "8" at bounding box center [413, 779] width 30 height 30
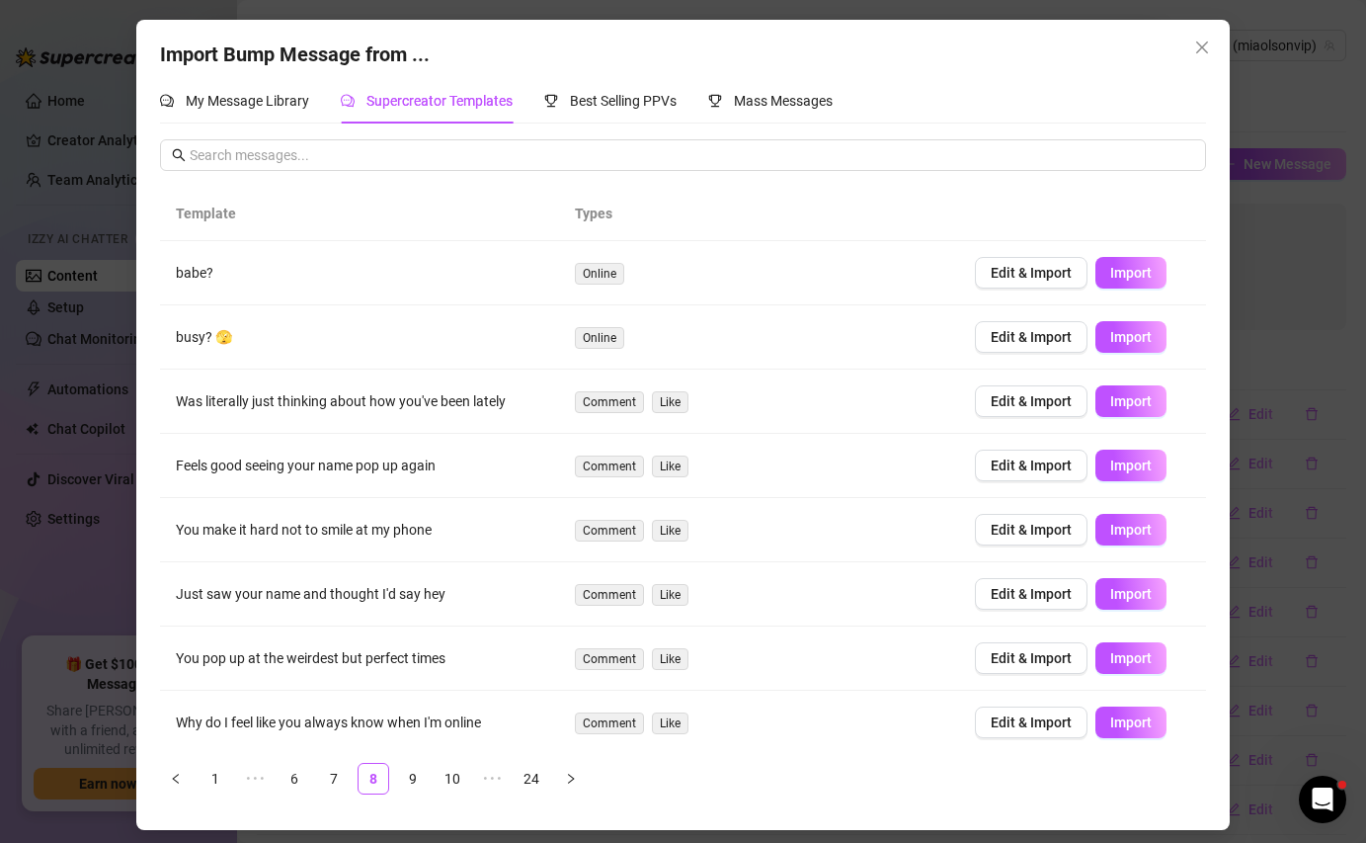
scroll to position [148, 0]
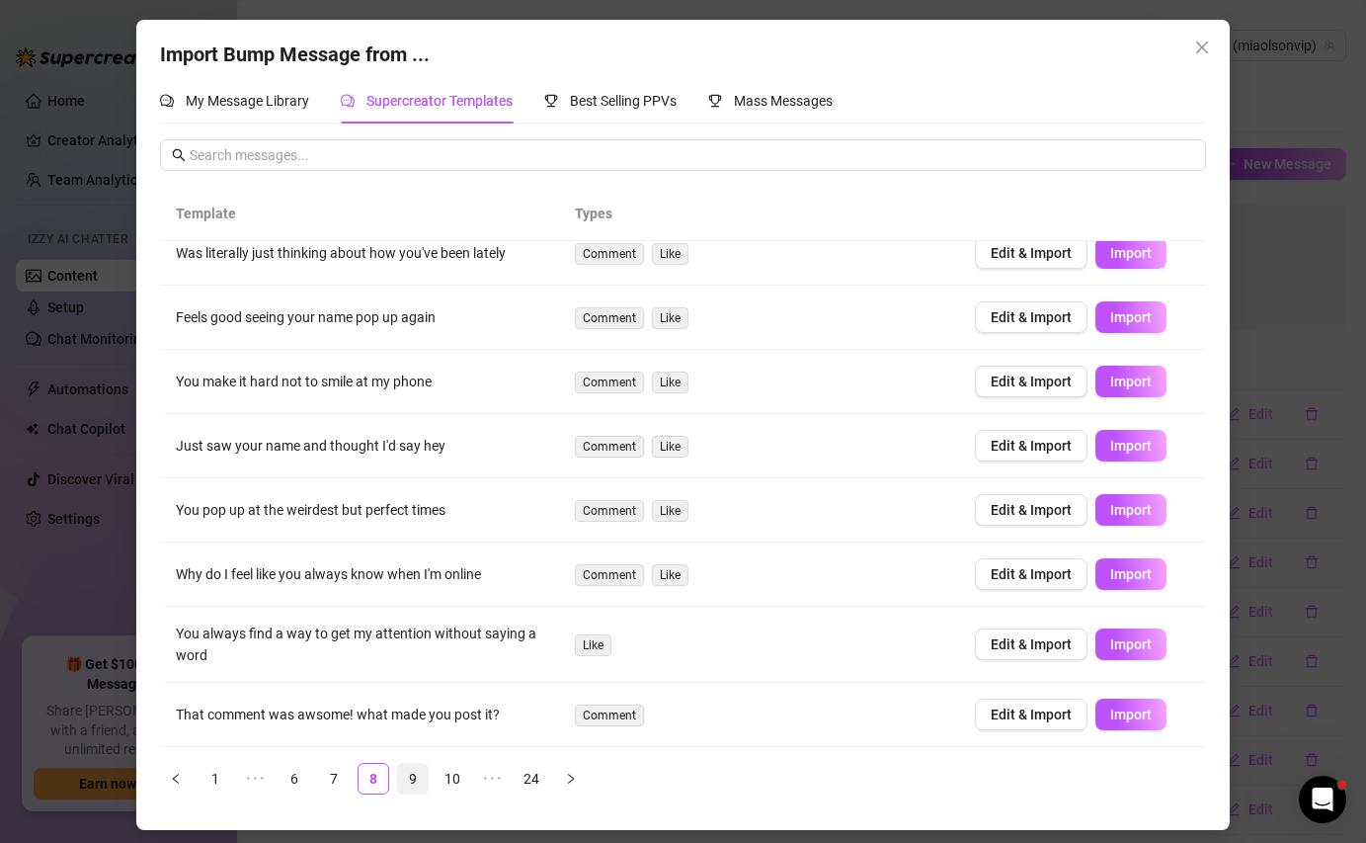
click at [415, 785] on link "9" at bounding box center [413, 779] width 30 height 30
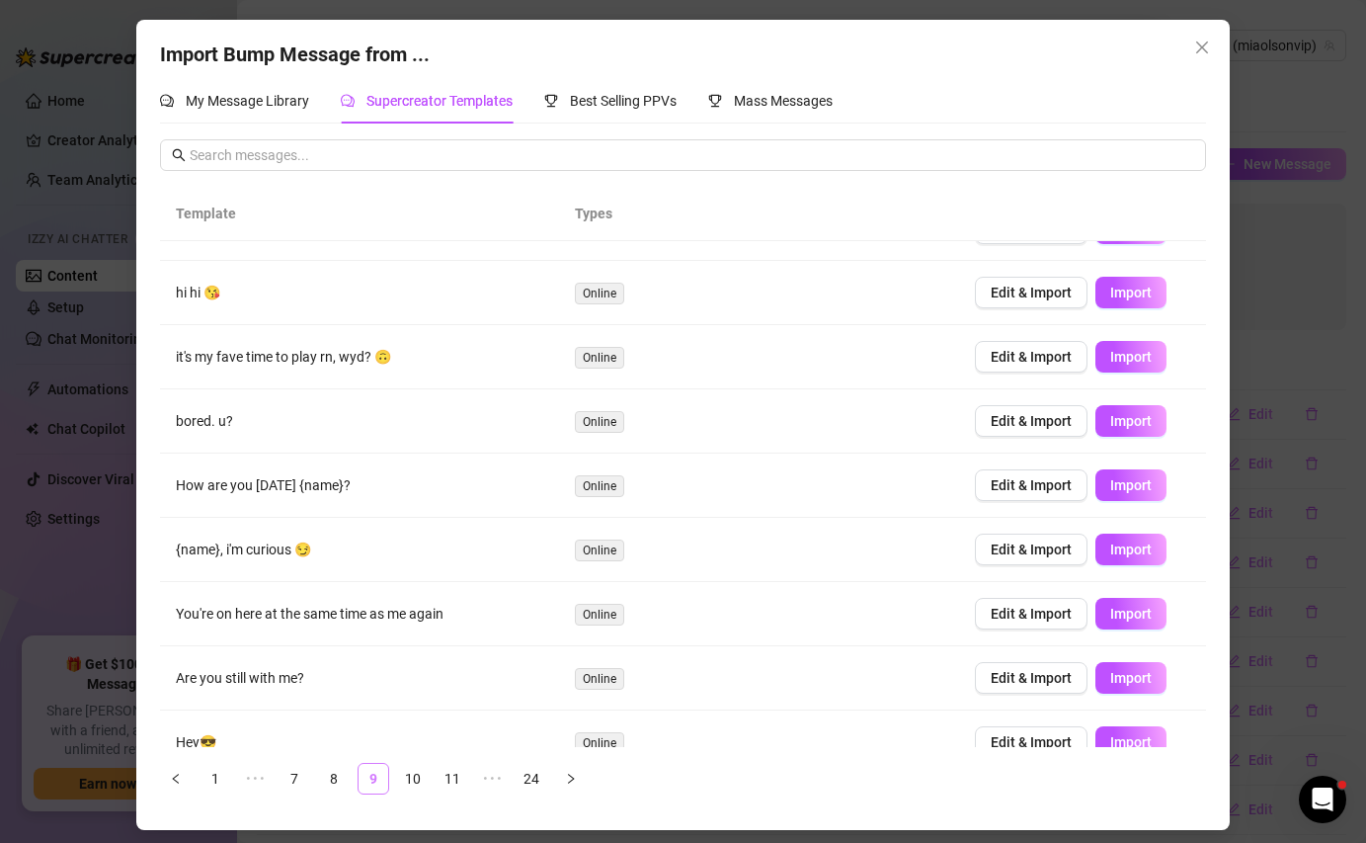
scroll to position [0, 0]
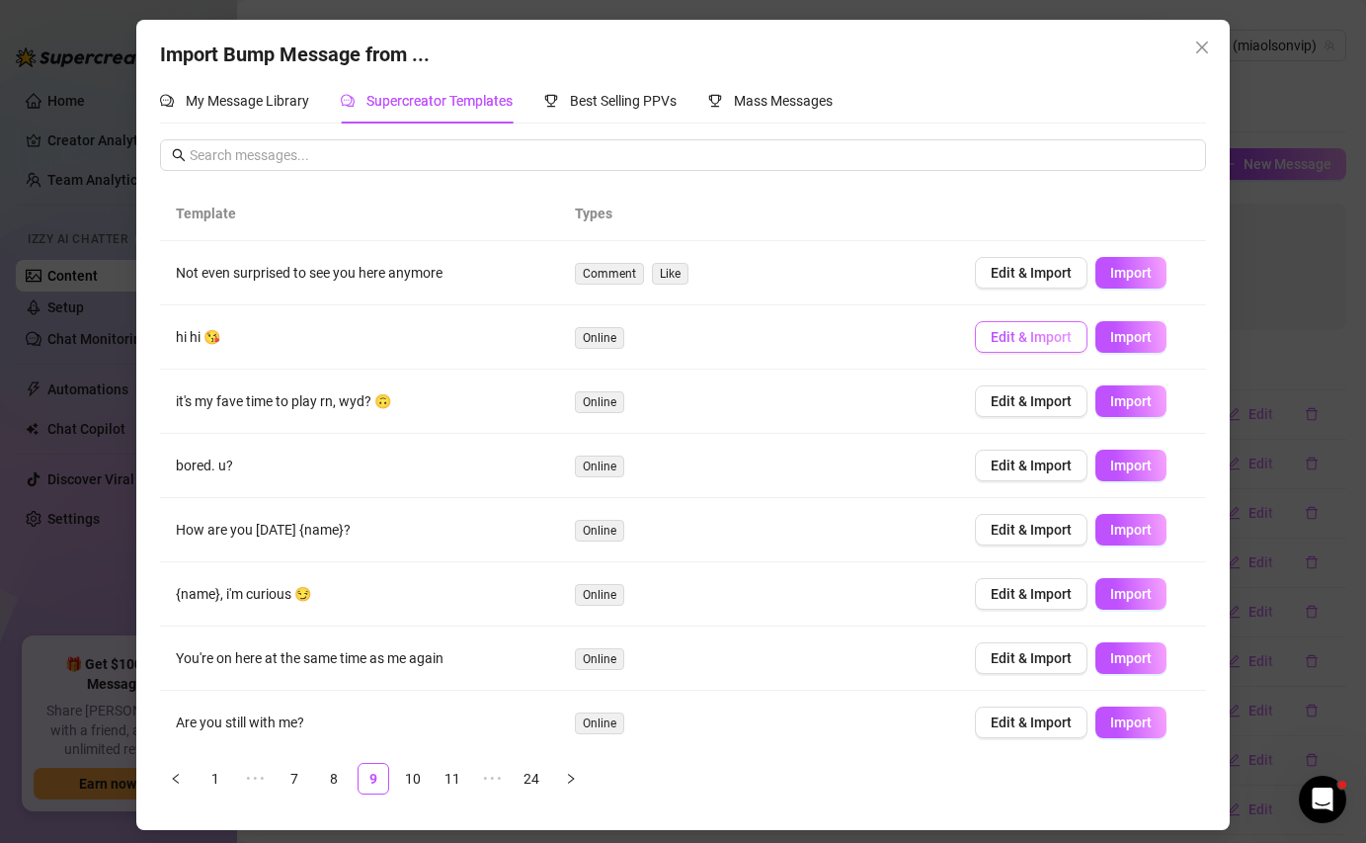
click at [997, 336] on span "Edit & Import" at bounding box center [1031, 337] width 81 height 16
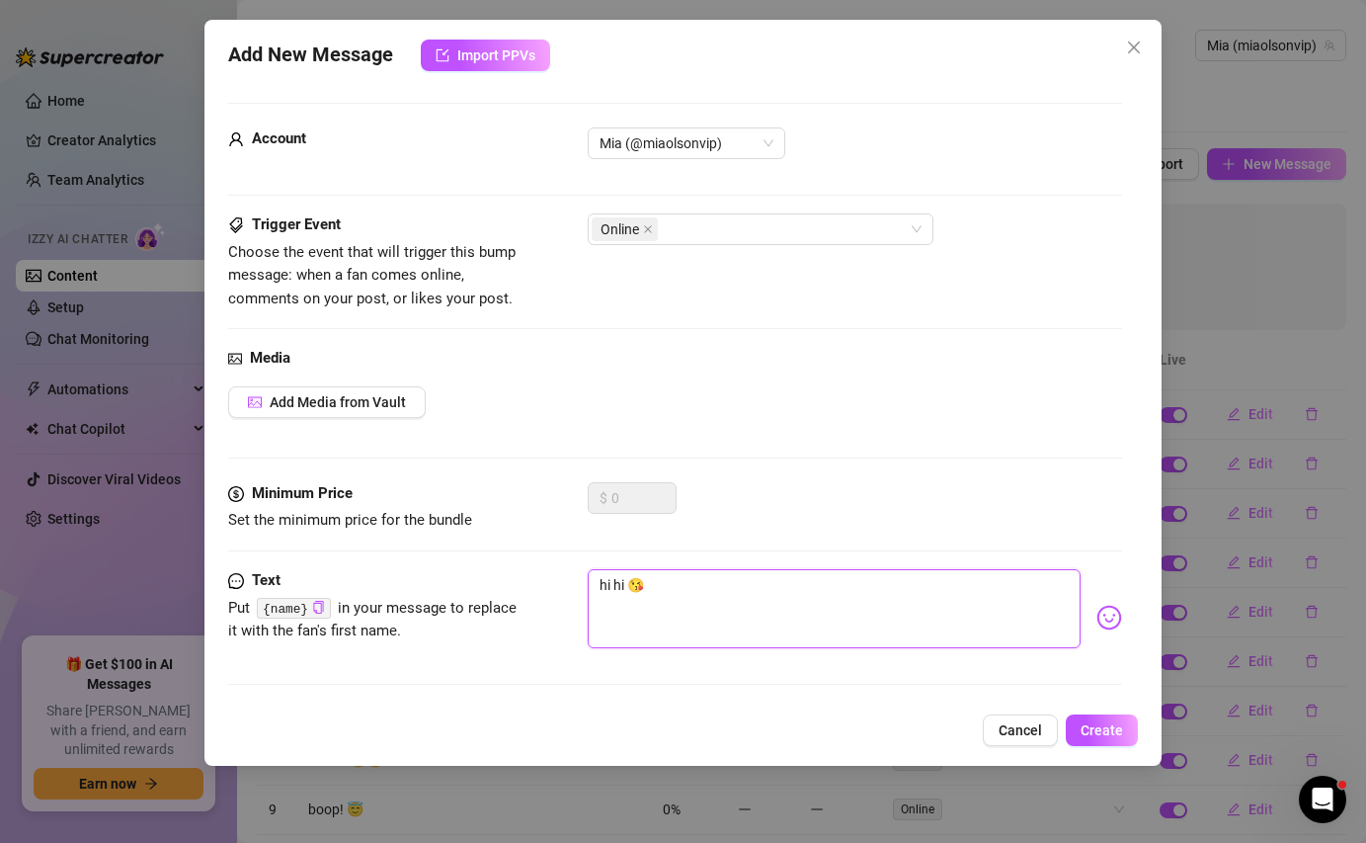
click at [603, 584] on textarea "hi hi 😘" at bounding box center [834, 608] width 492 height 79
drag, startPoint x: 627, startPoint y: 584, endPoint x: 549, endPoint y: 582, distance: 78.1
click at [549, 583] on div "Text Put {name} in your message to replace it with the fan's first name. hi hi 😘" at bounding box center [674, 617] width 893 height 97
click at [1110, 729] on span "Create" at bounding box center [1102, 730] width 42 height 16
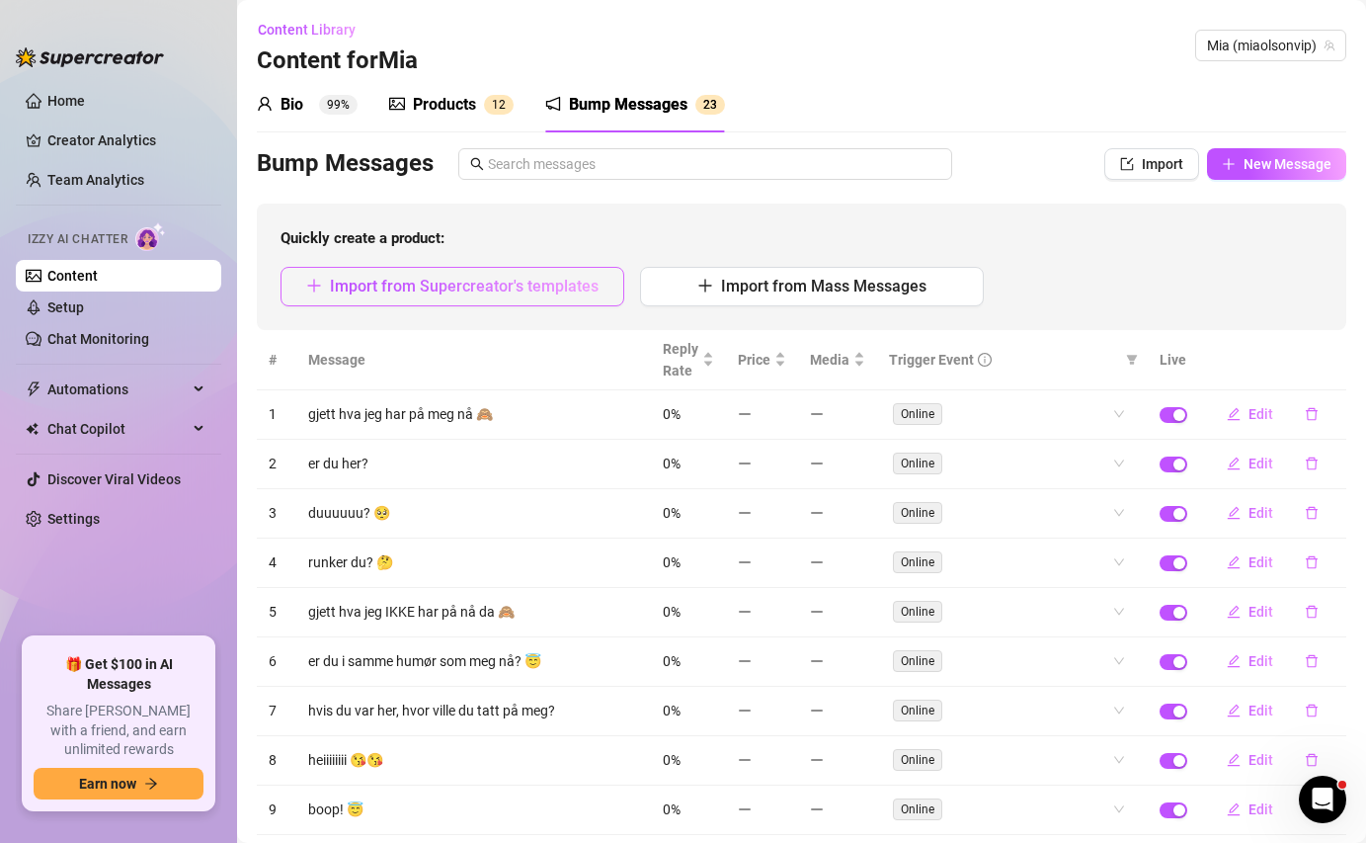
click at [440, 291] on span "Import from Supercreator's templates" at bounding box center [464, 286] width 269 height 19
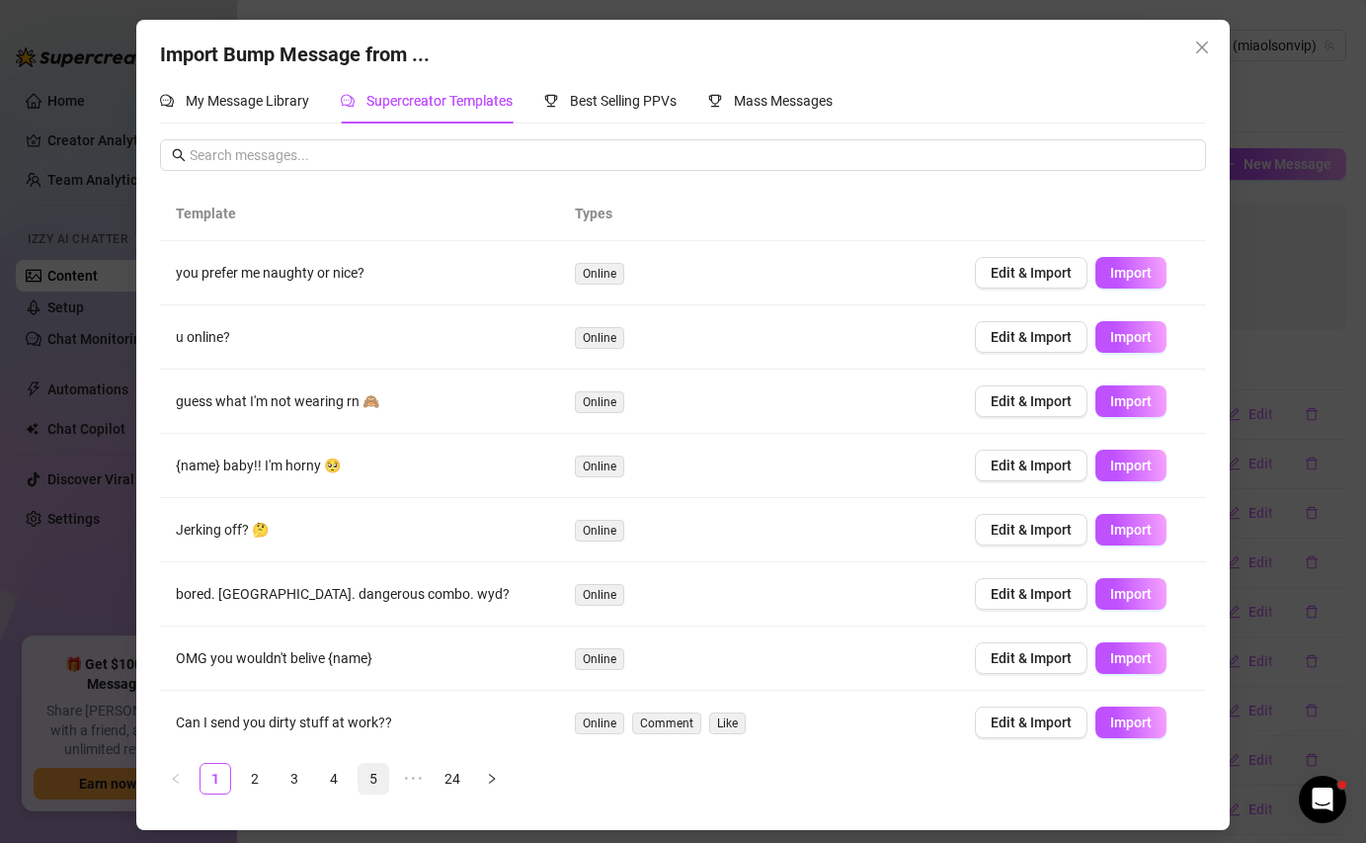
click at [369, 773] on link "5" at bounding box center [374, 779] width 30 height 30
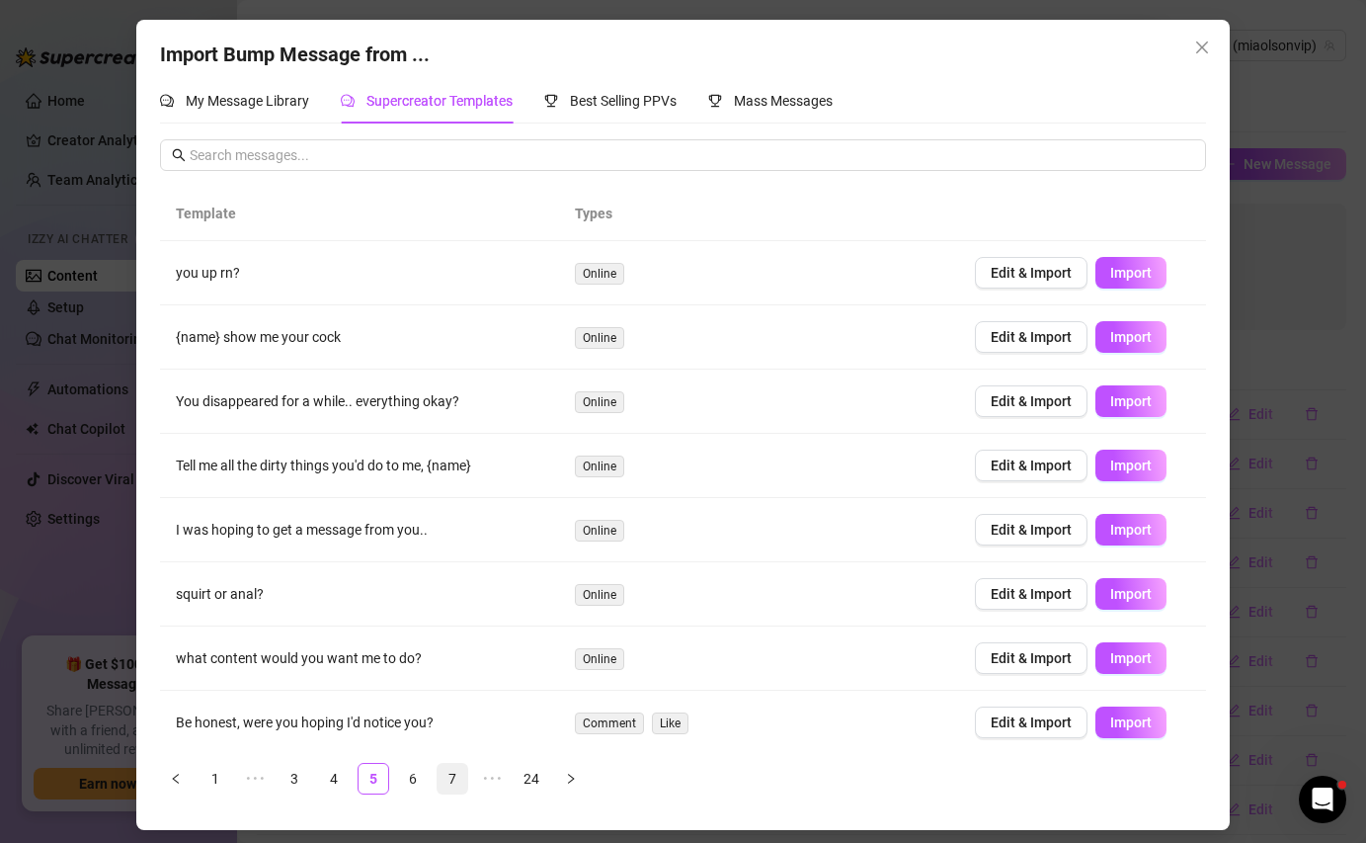
click at [455, 773] on link "7" at bounding box center [453, 779] width 30 height 30
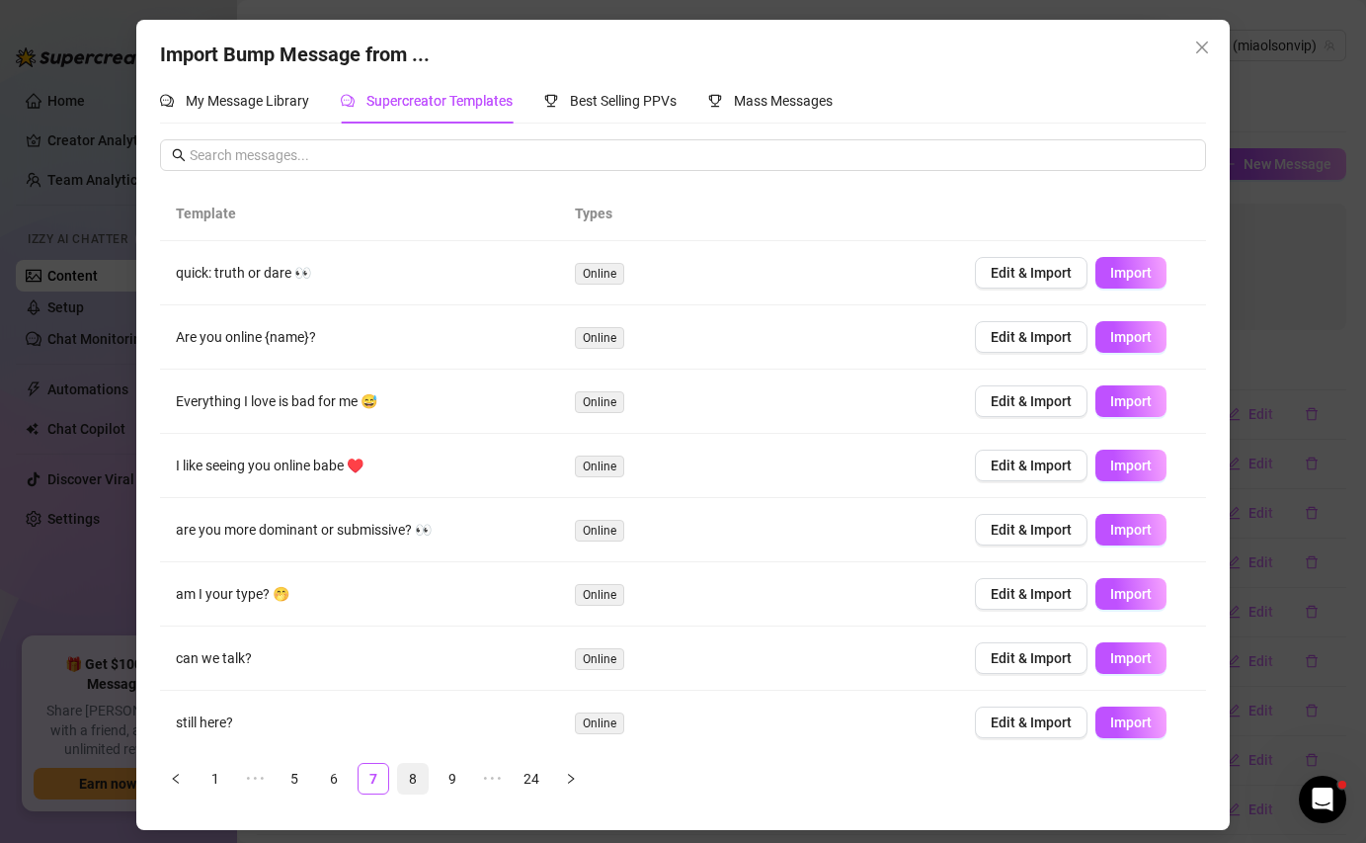
click at [425, 773] on link "8" at bounding box center [413, 779] width 30 height 30
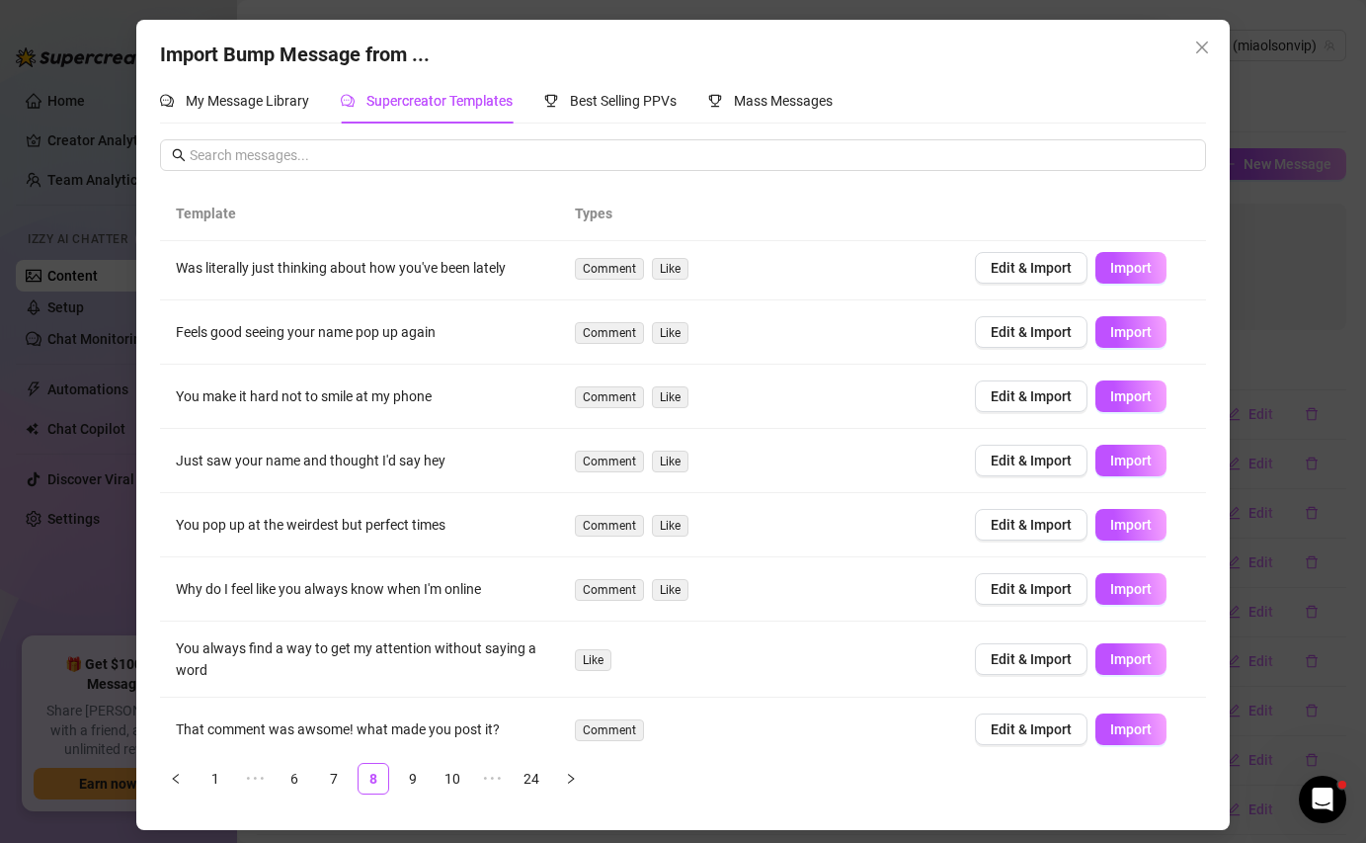
scroll to position [148, 0]
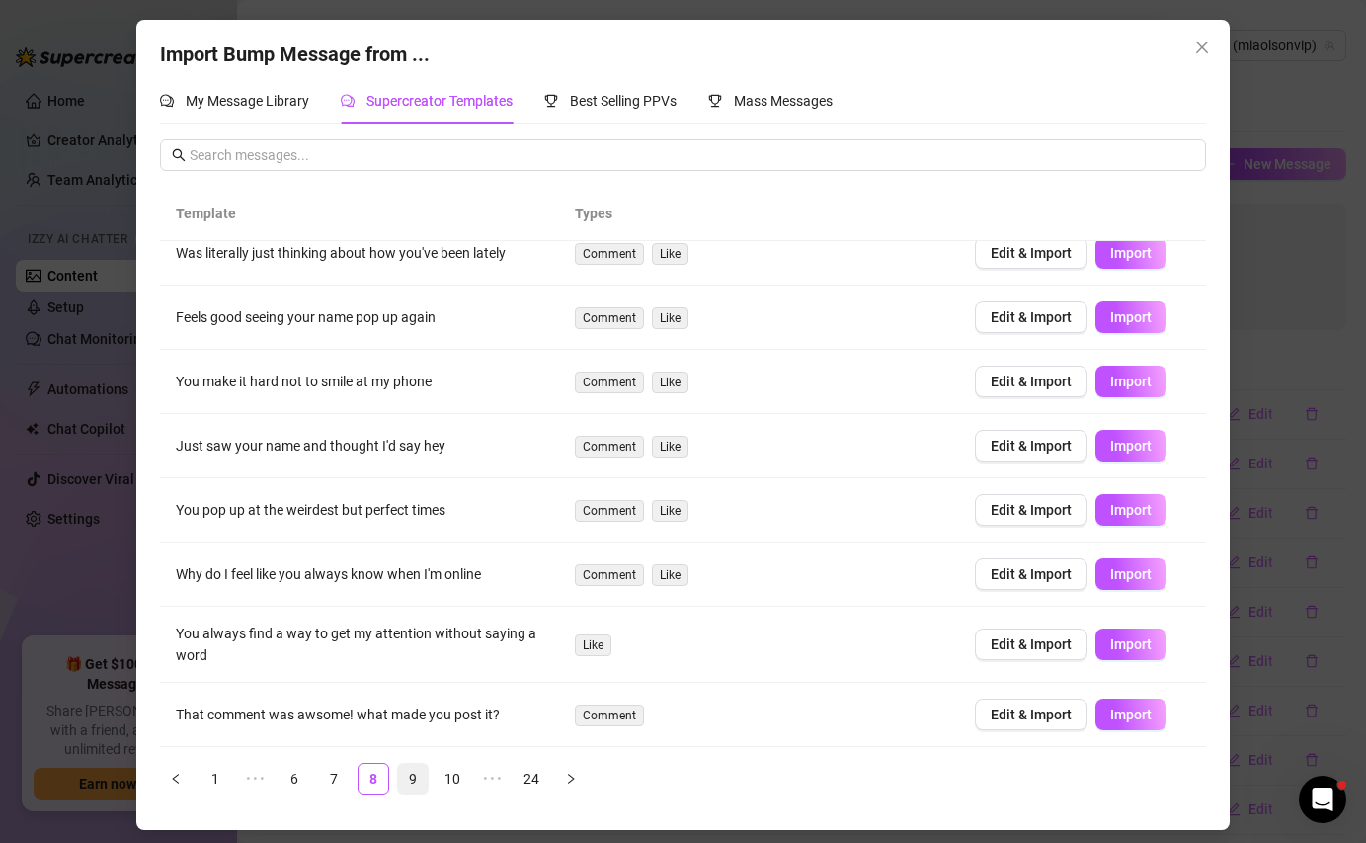
click at [416, 780] on link "9" at bounding box center [413, 779] width 30 height 30
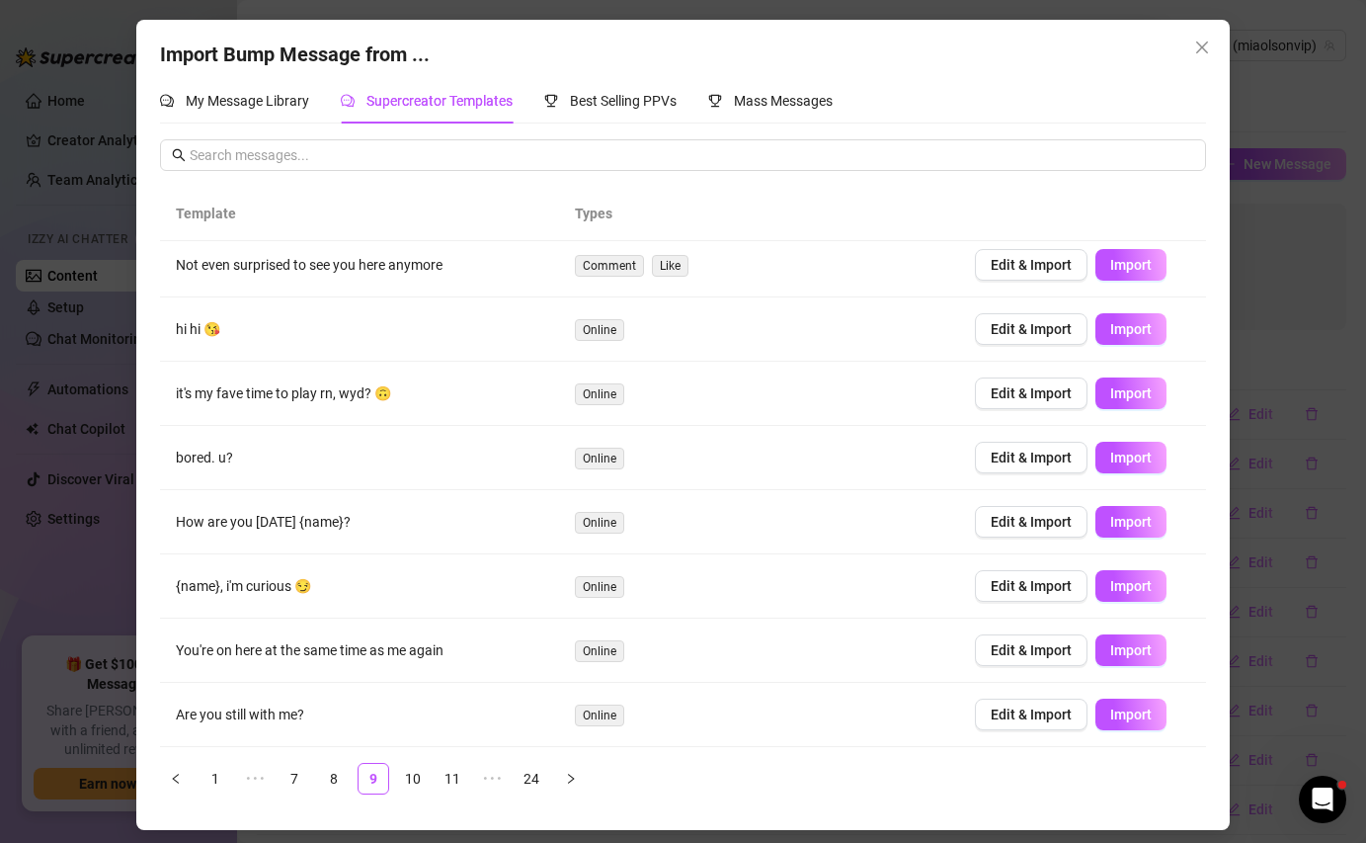
scroll to position [0, 0]
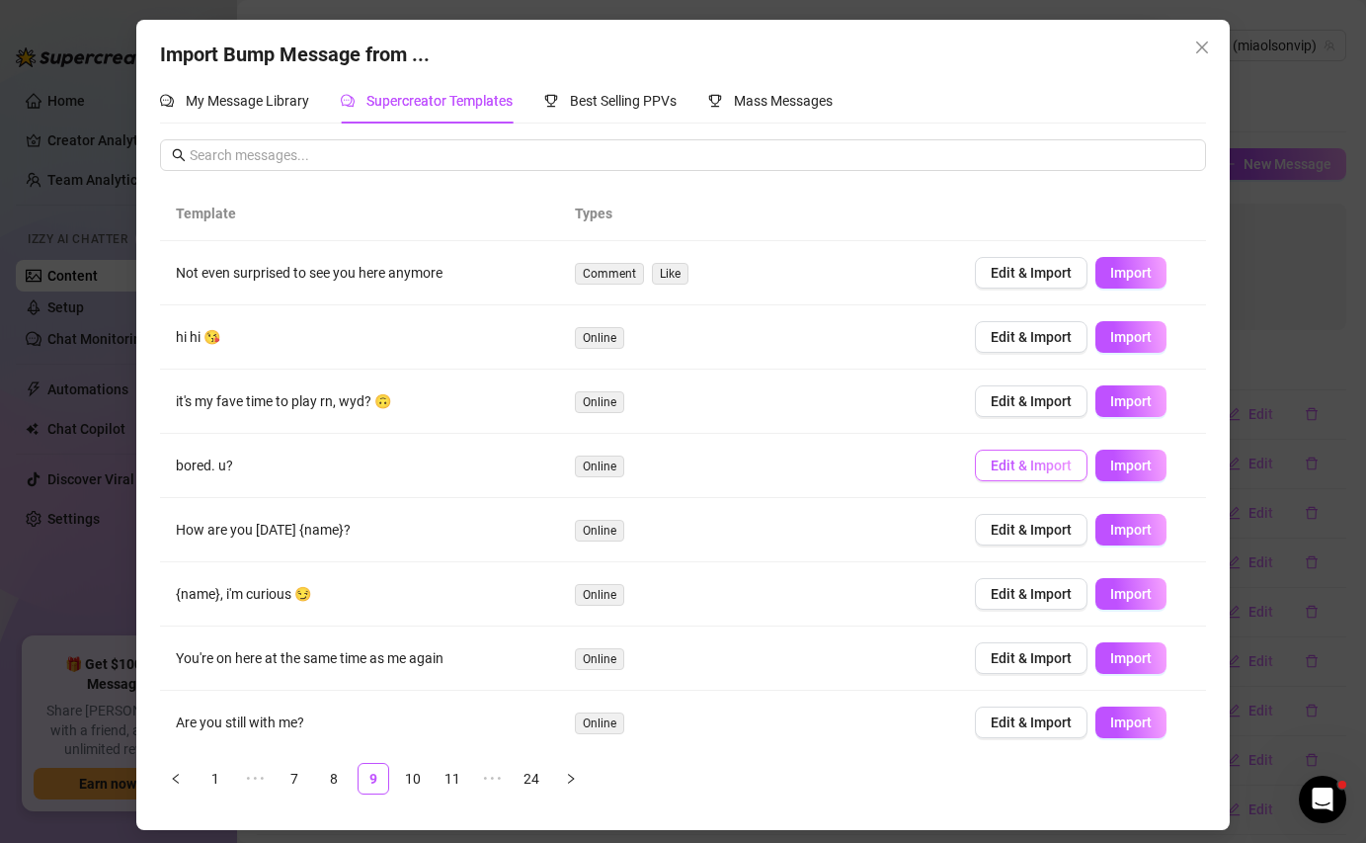
click at [1005, 468] on span "Edit & Import" at bounding box center [1031, 465] width 81 height 16
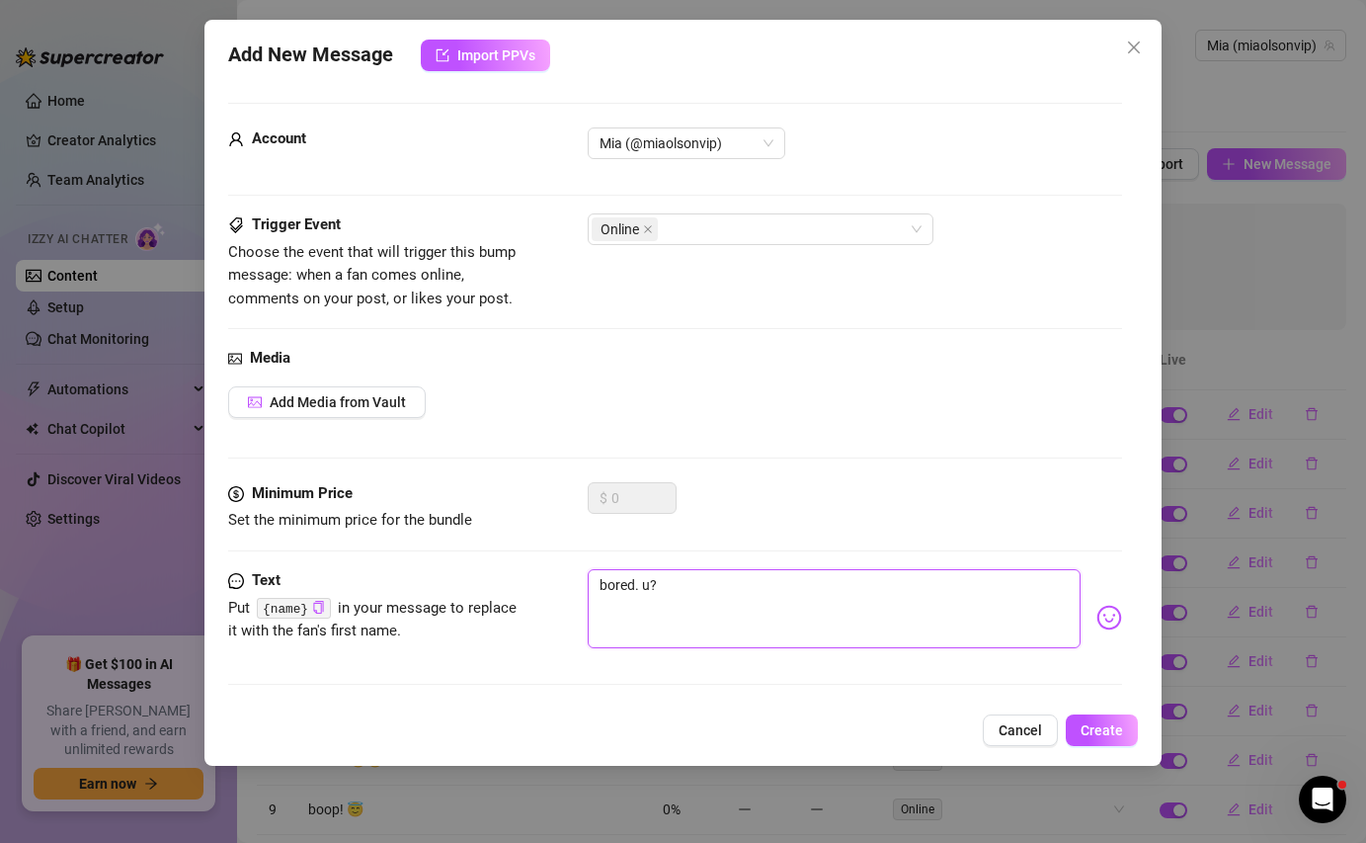
drag, startPoint x: 648, startPoint y: 582, endPoint x: 558, endPoint y: 570, distance: 90.7
click at [558, 570] on div "Text Put {name} in your message to replace it with the fan's first name. bored.…" at bounding box center [674, 617] width 893 height 97
click at [1090, 717] on button "Create" at bounding box center [1102, 730] width 72 height 32
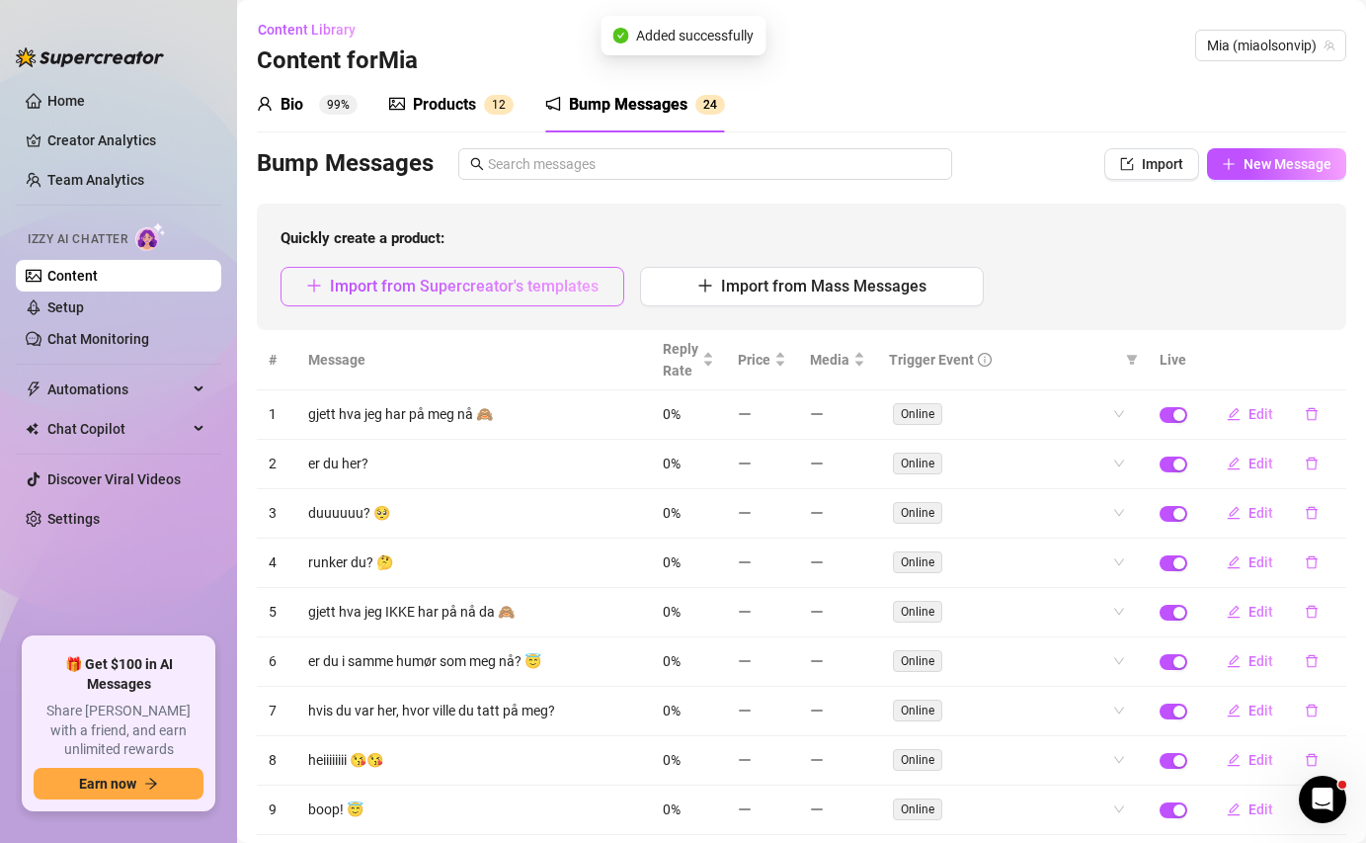
click at [433, 292] on span "Import from Supercreator's templates" at bounding box center [464, 286] width 269 height 19
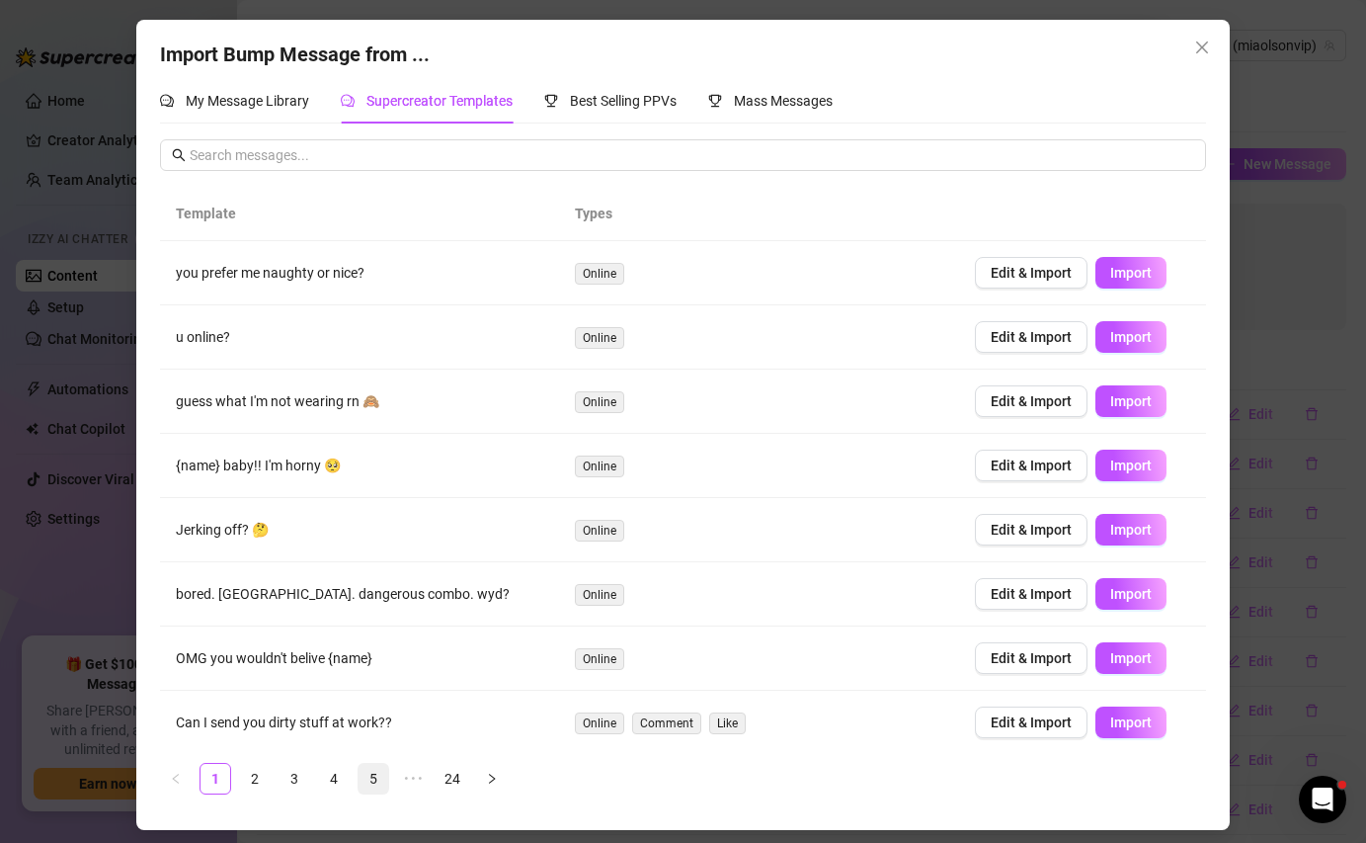
click at [376, 764] on link "5" at bounding box center [374, 779] width 30 height 30
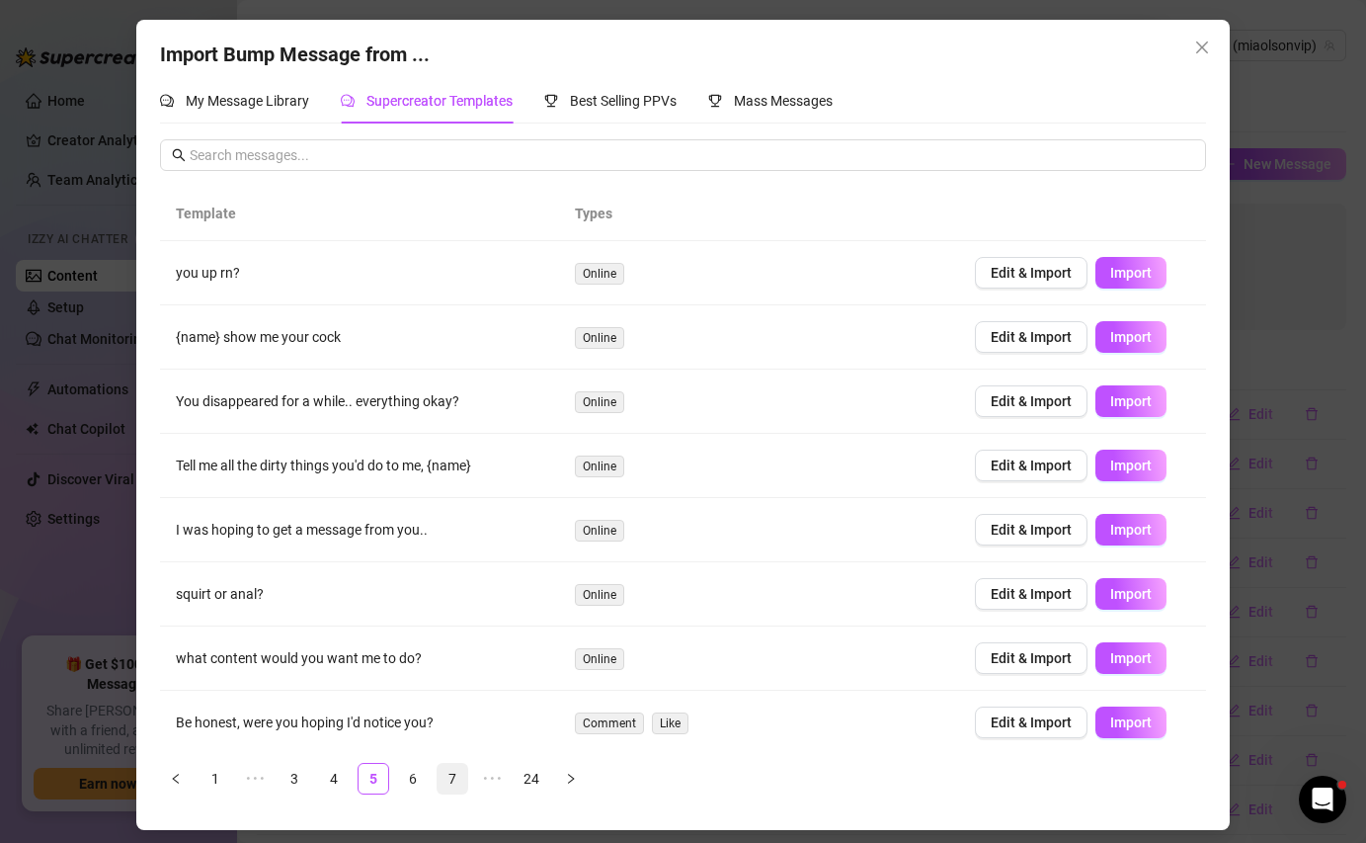
click at [440, 774] on link "7" at bounding box center [453, 779] width 30 height 30
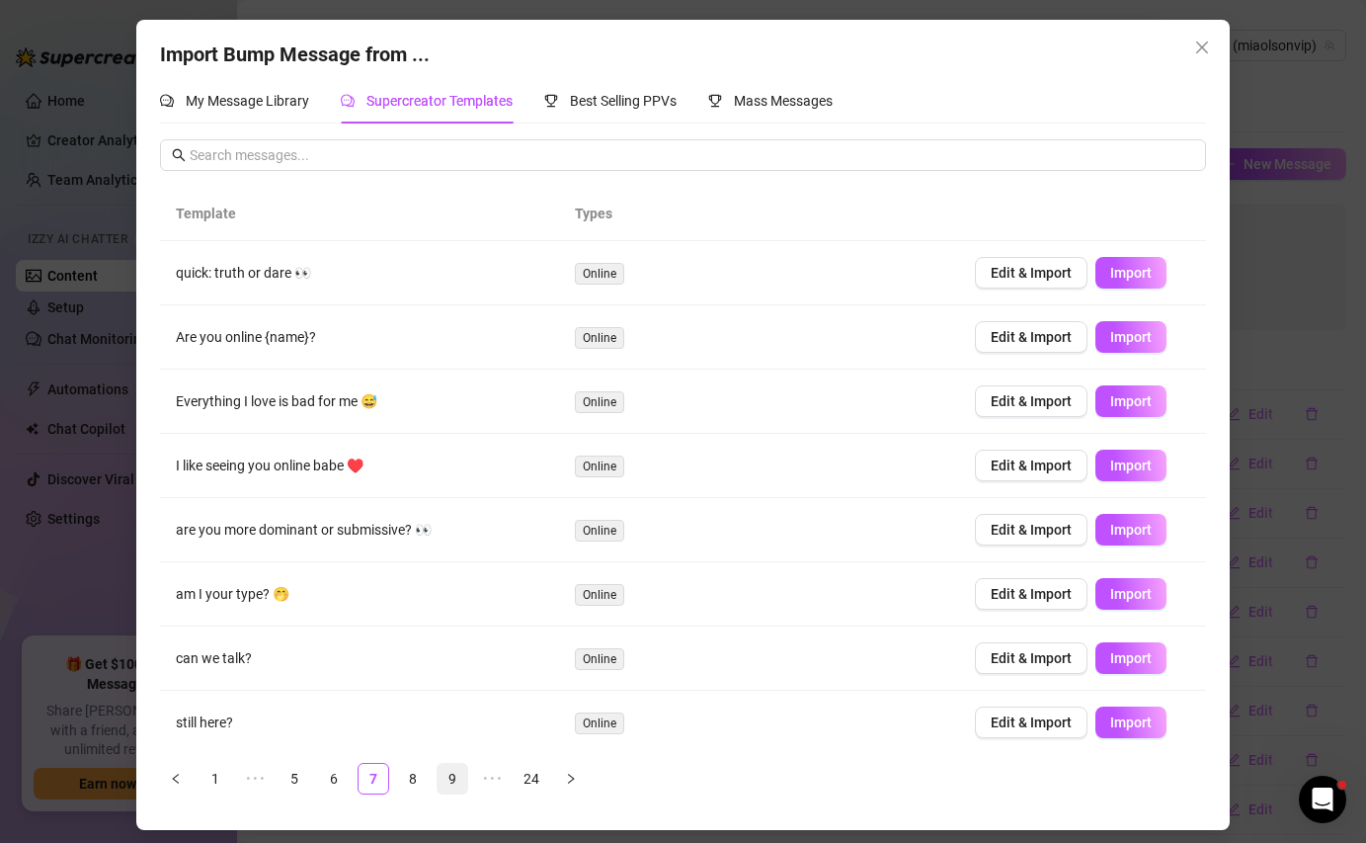
click at [449, 777] on link "9" at bounding box center [453, 779] width 30 height 30
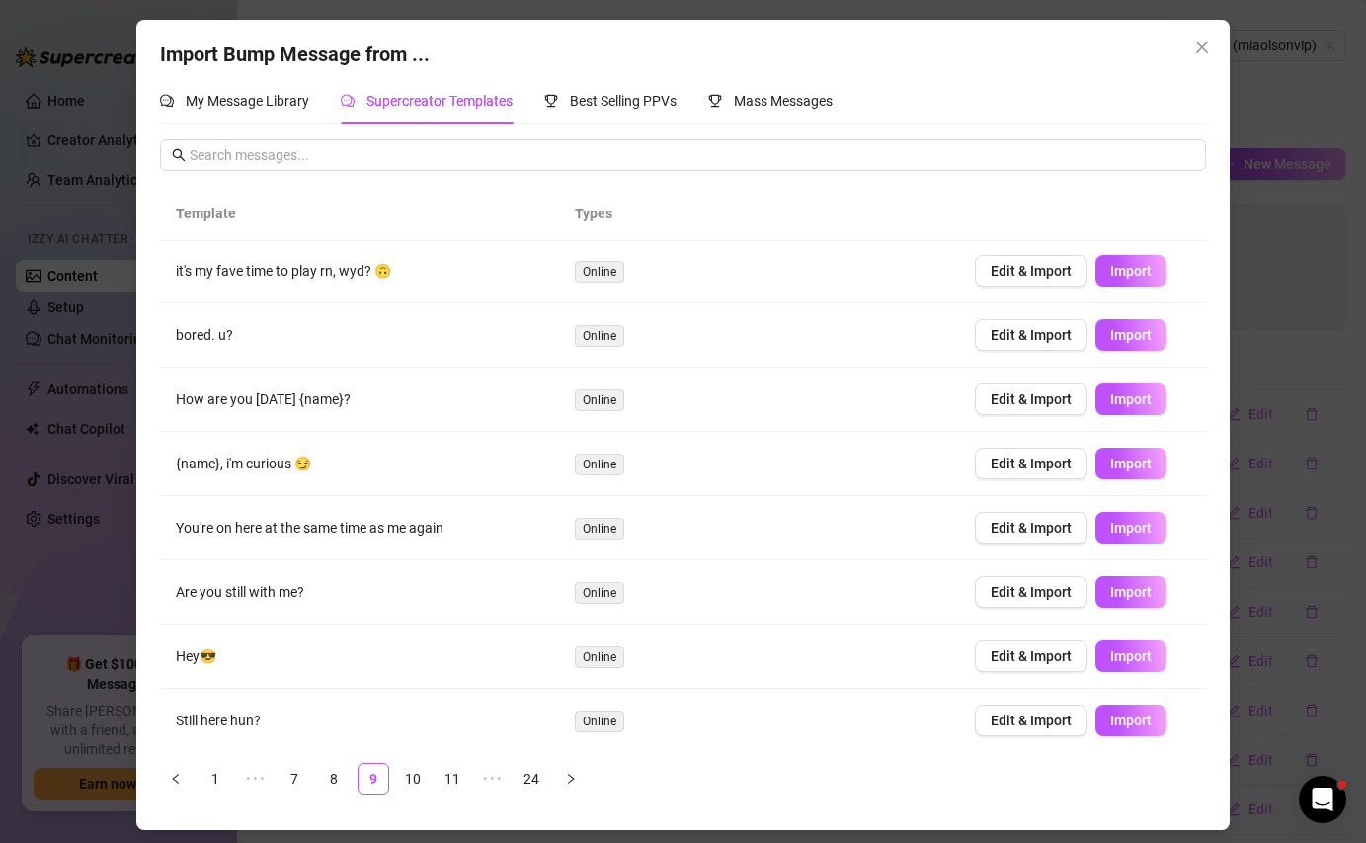
scroll to position [136, 0]
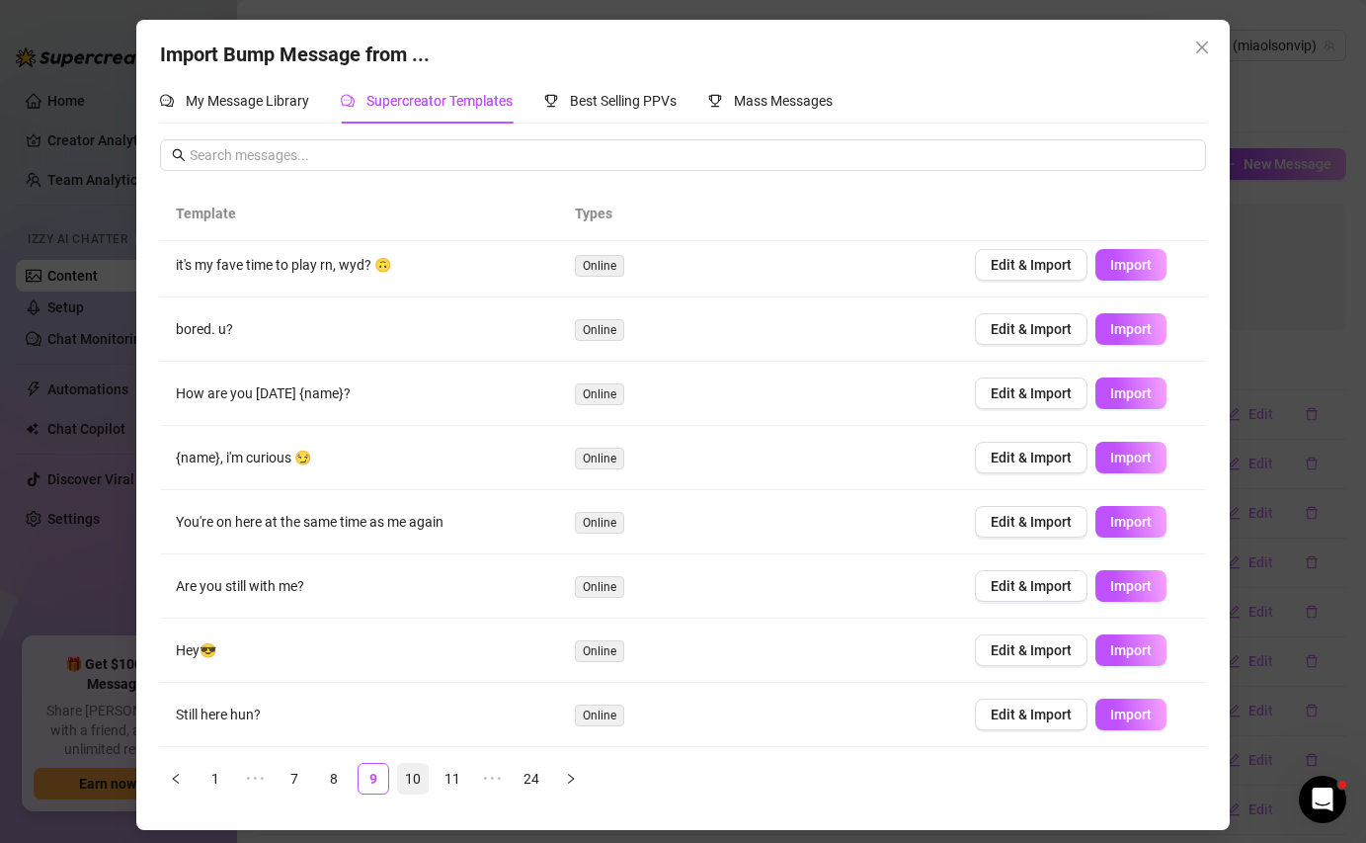
click at [423, 773] on link "10" at bounding box center [413, 779] width 30 height 30
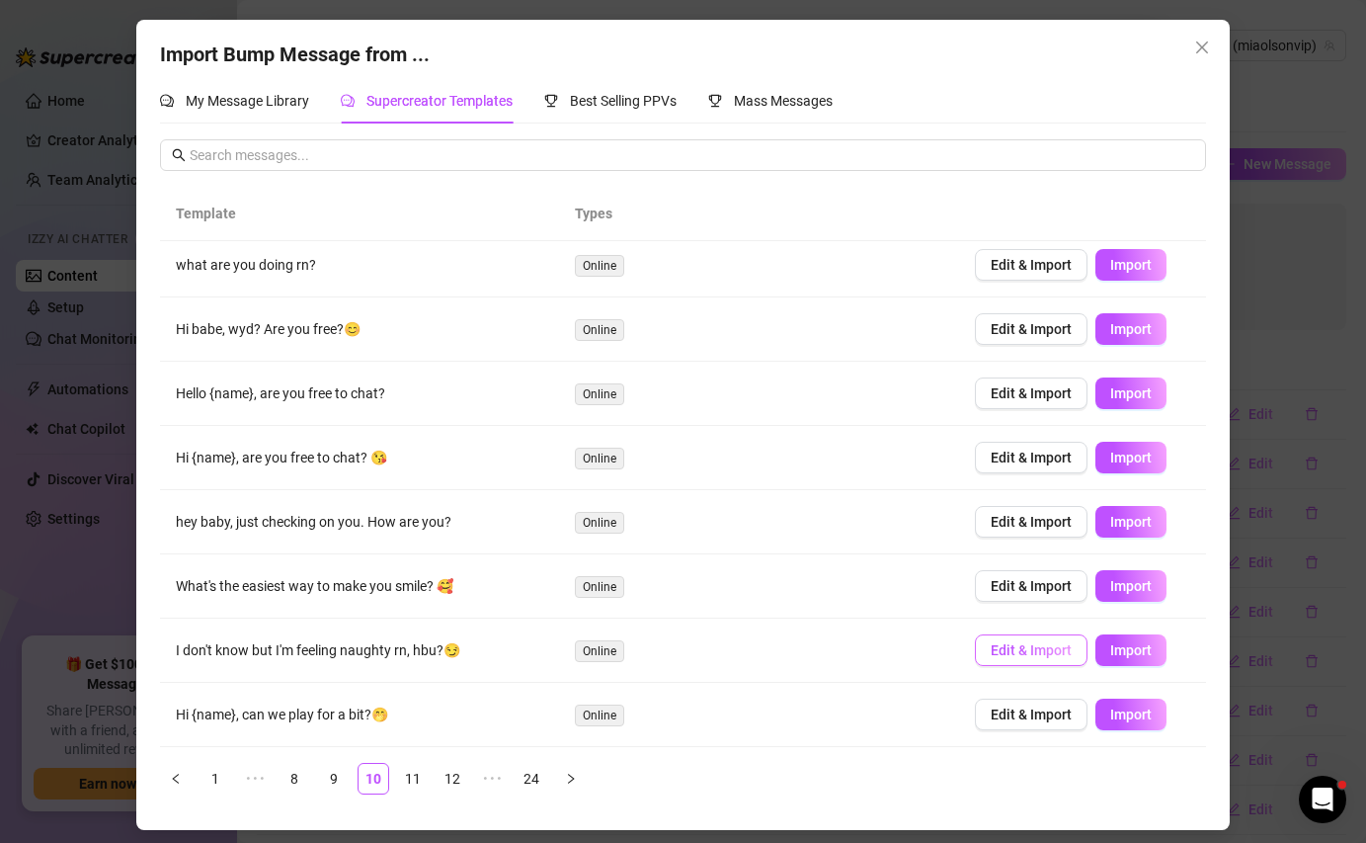
click at [1034, 650] on span "Edit & Import" at bounding box center [1031, 650] width 81 height 16
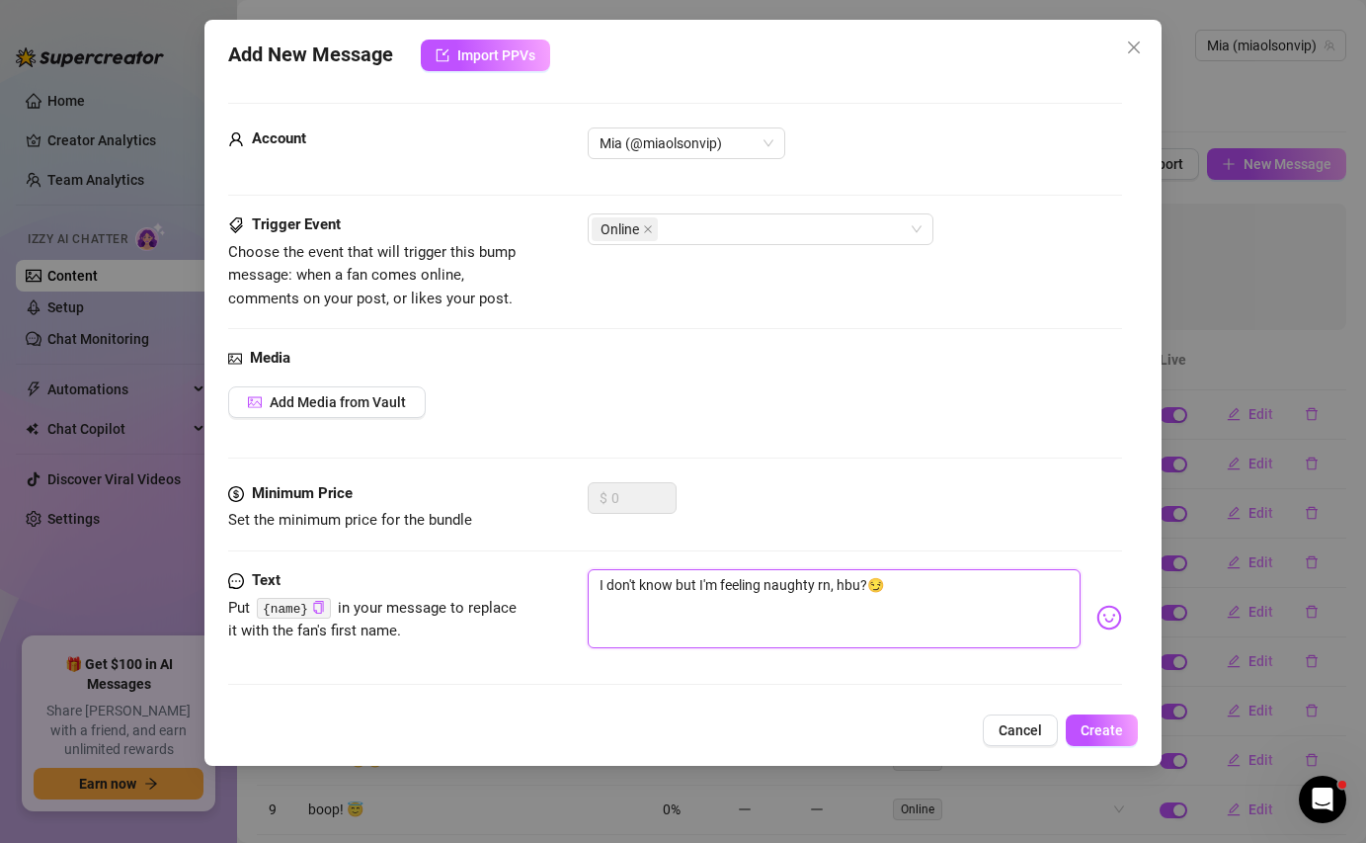
drag, startPoint x: 865, startPoint y: 587, endPoint x: 561, endPoint y: 571, distance: 304.6
click at [561, 572] on div "Text Put {name} in your message to replace it with the fan's first name. I don'…" at bounding box center [674, 617] width 893 height 97
click at [1088, 730] on span "Create" at bounding box center [1102, 730] width 42 height 16
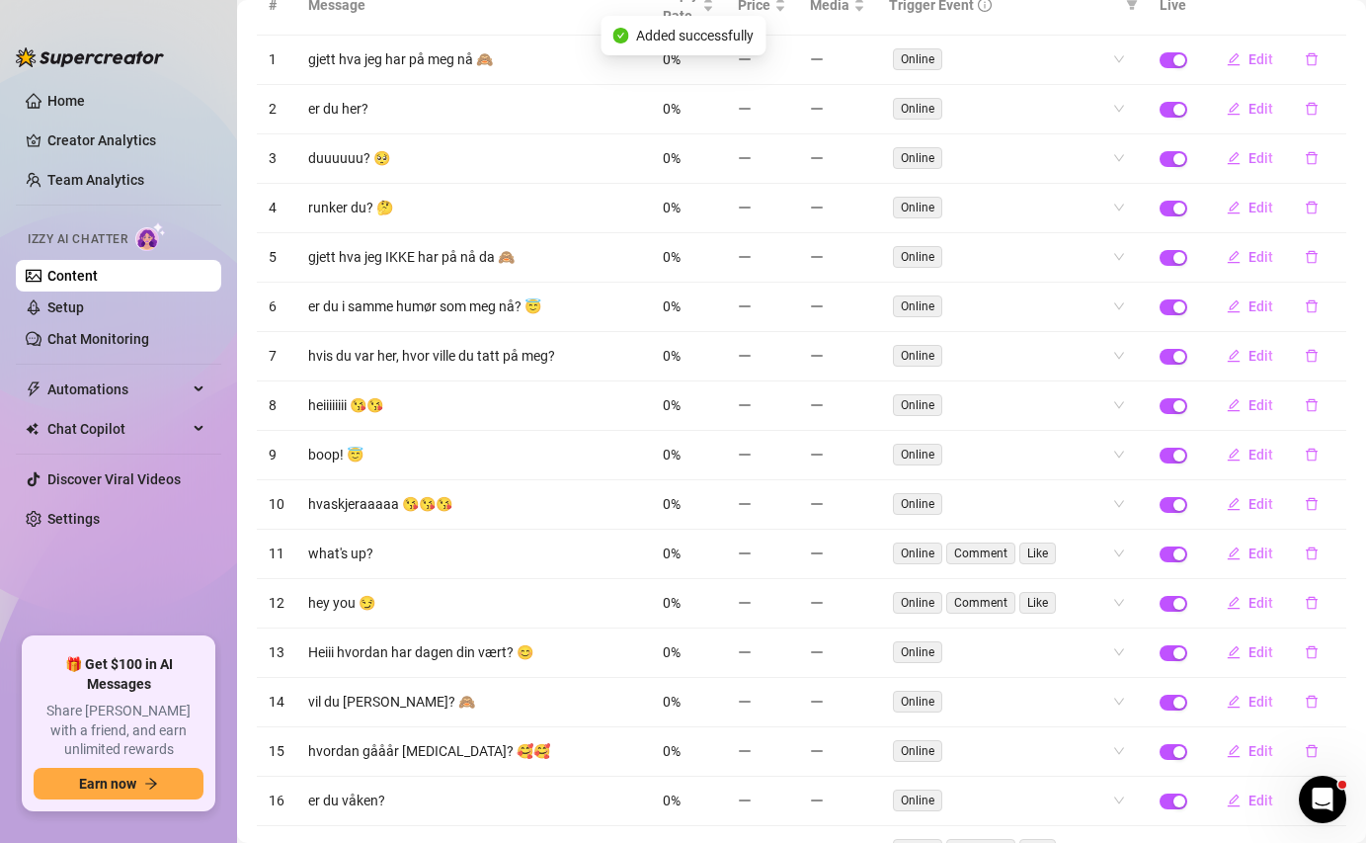
scroll to position [0, 0]
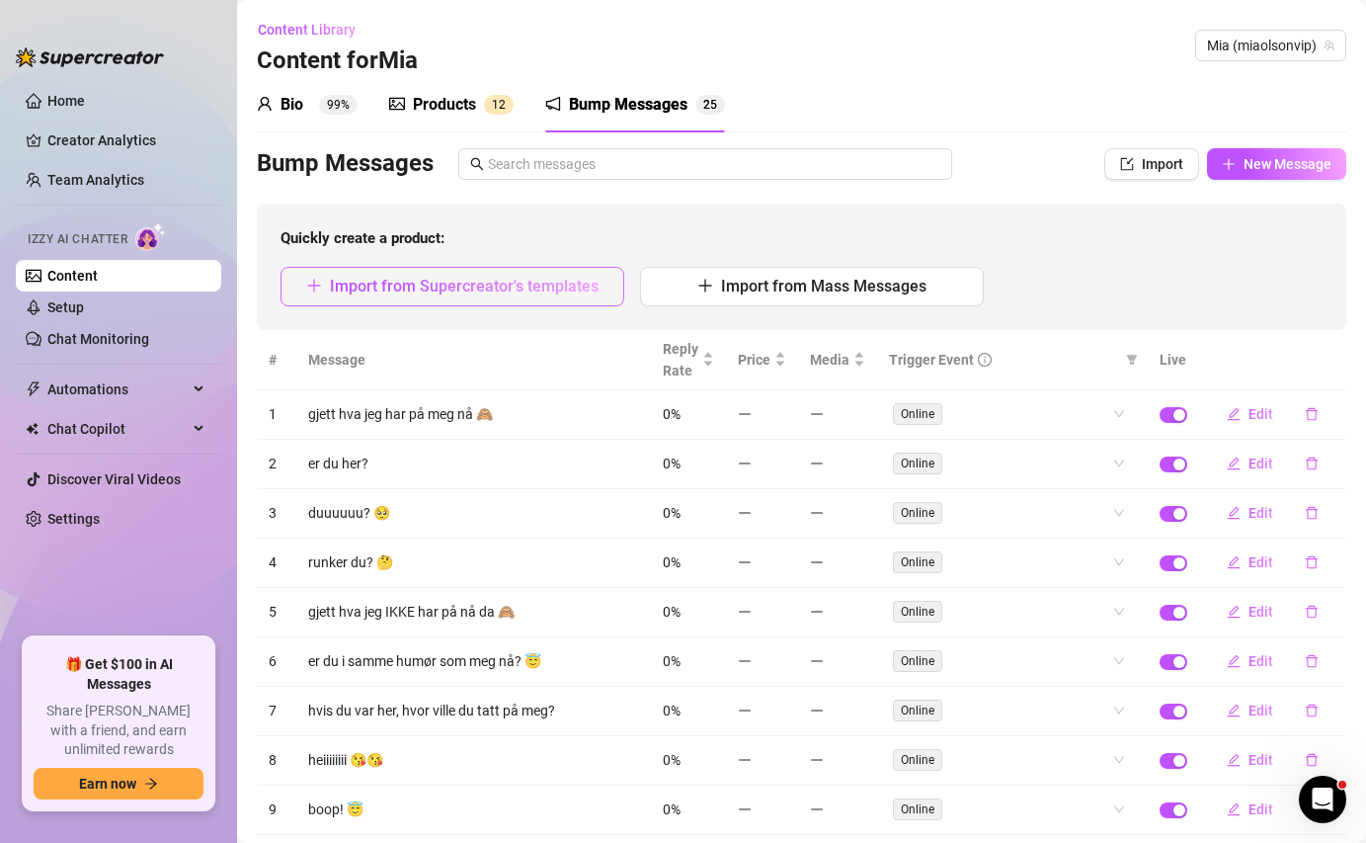
click at [515, 280] on span "Import from Supercreator's templates" at bounding box center [464, 286] width 269 height 19
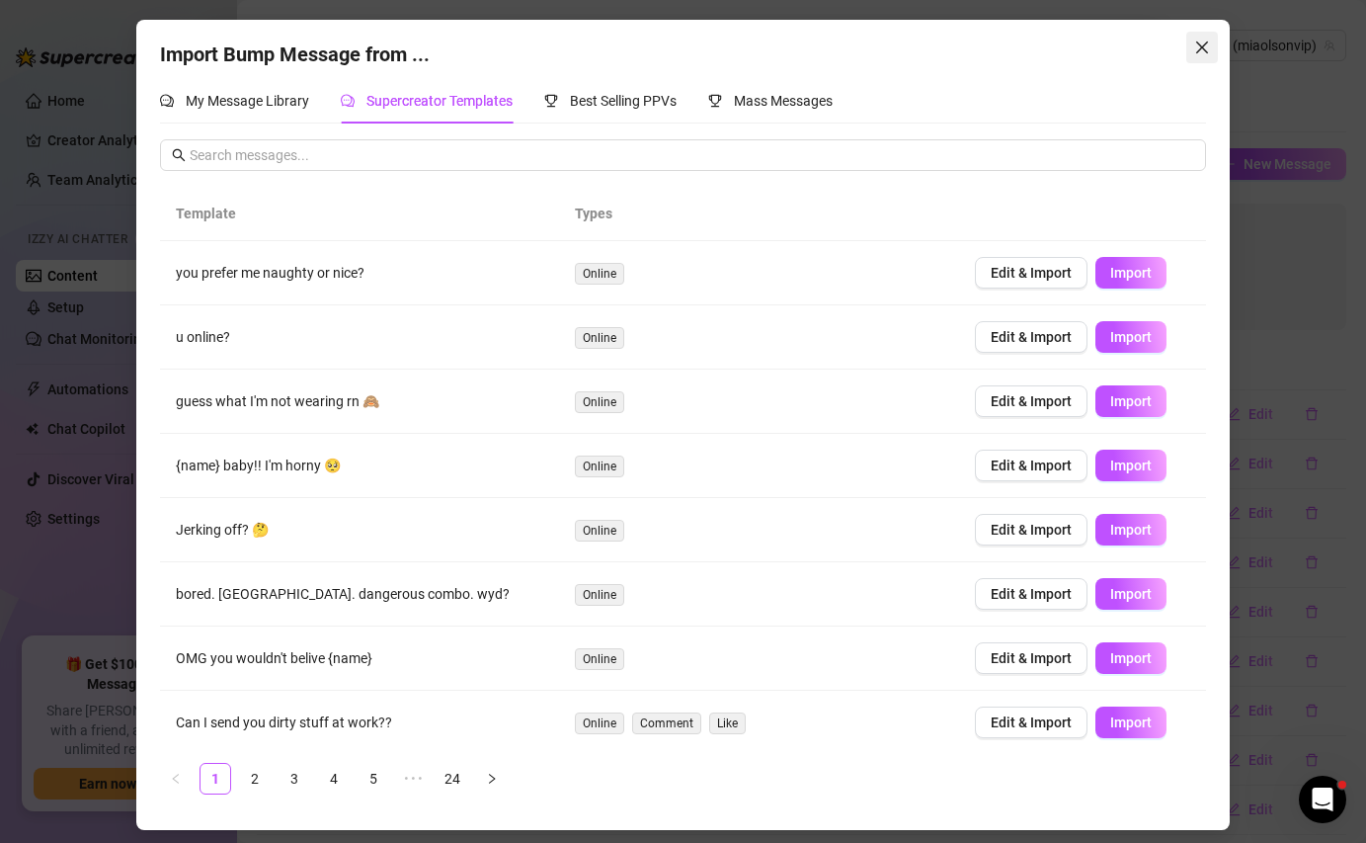
click at [1194, 56] on button "Close" at bounding box center [1202, 48] width 32 height 32
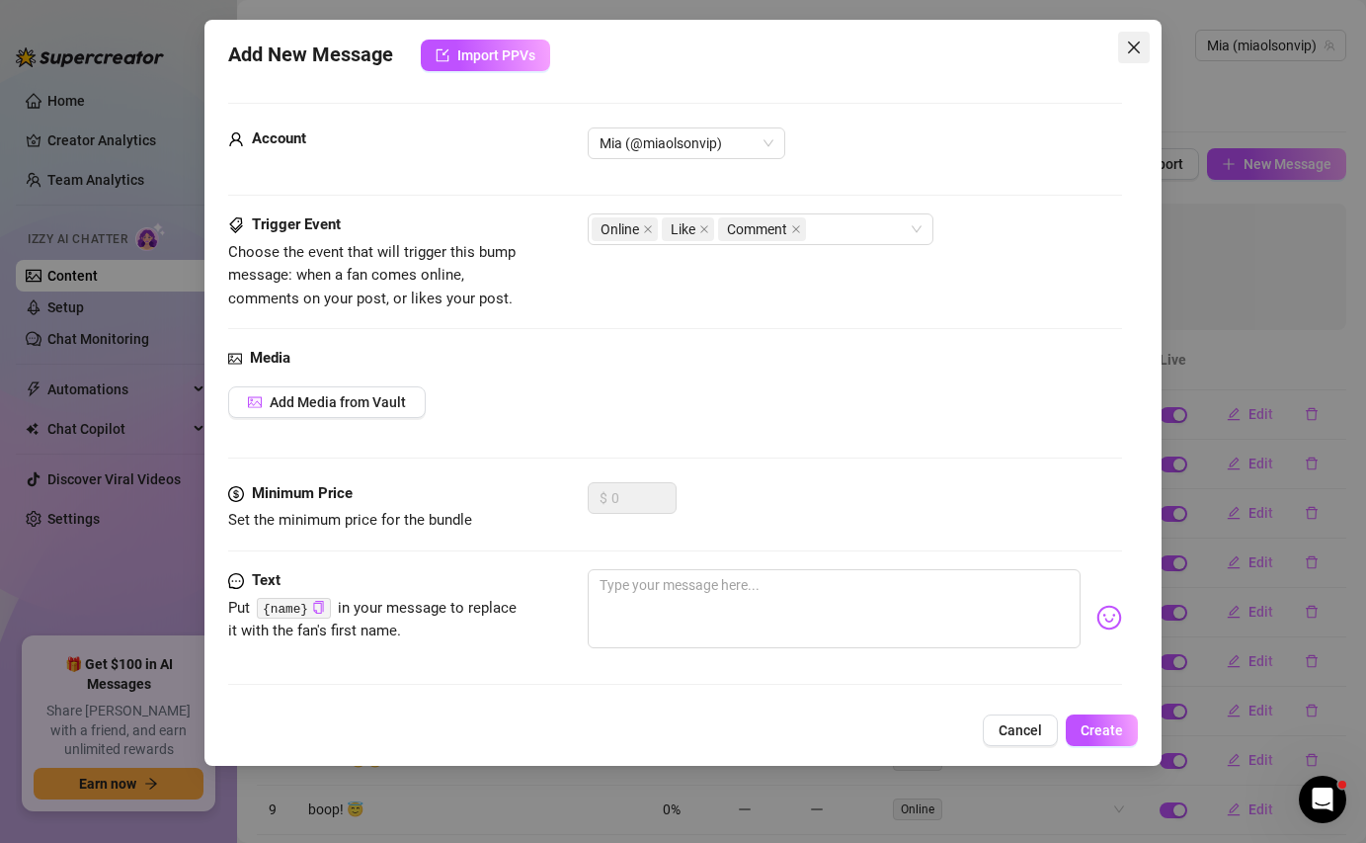
click at [1134, 46] on icon "close" at bounding box center [1133, 47] width 12 height 12
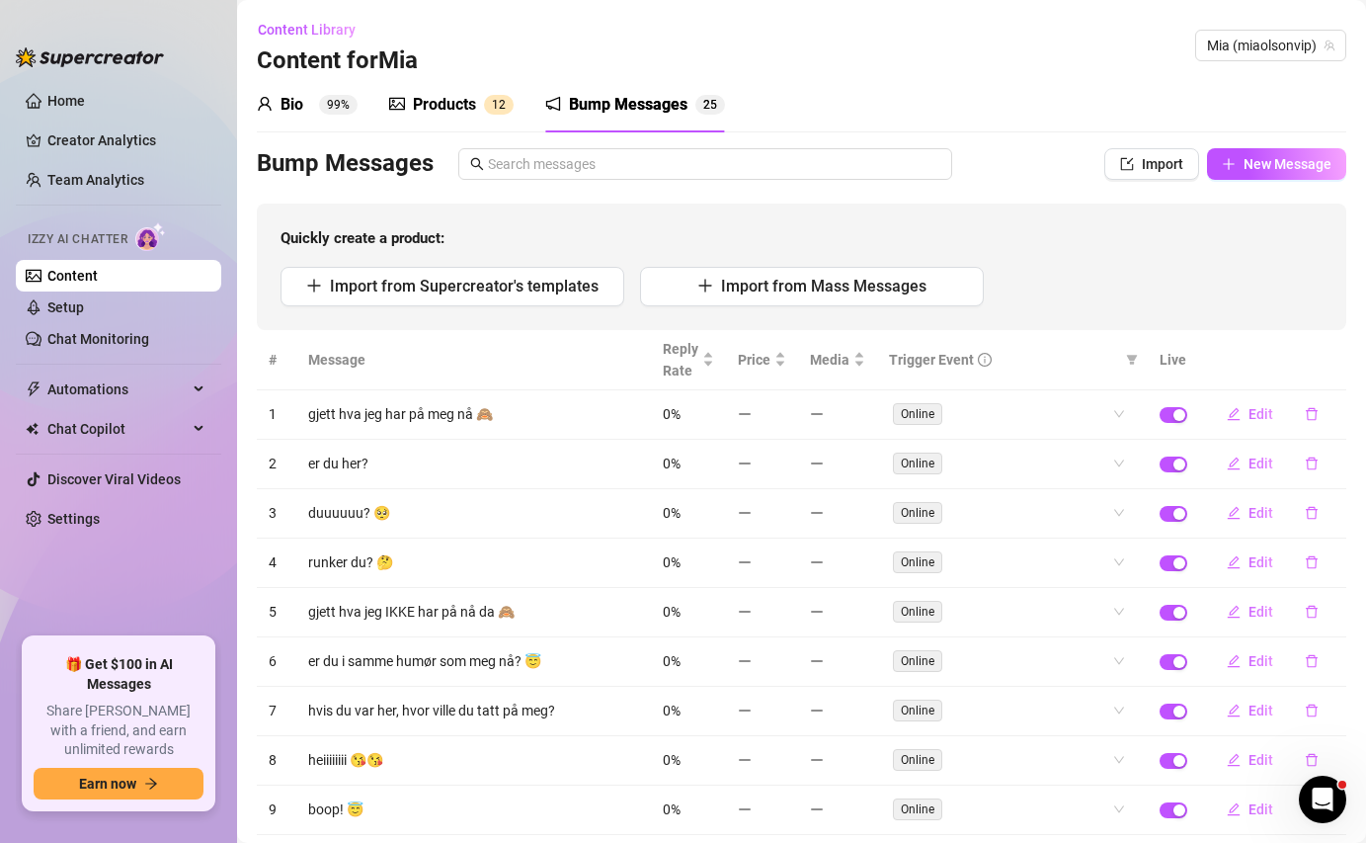
click at [467, 106] on div "Products" at bounding box center [444, 105] width 63 height 24
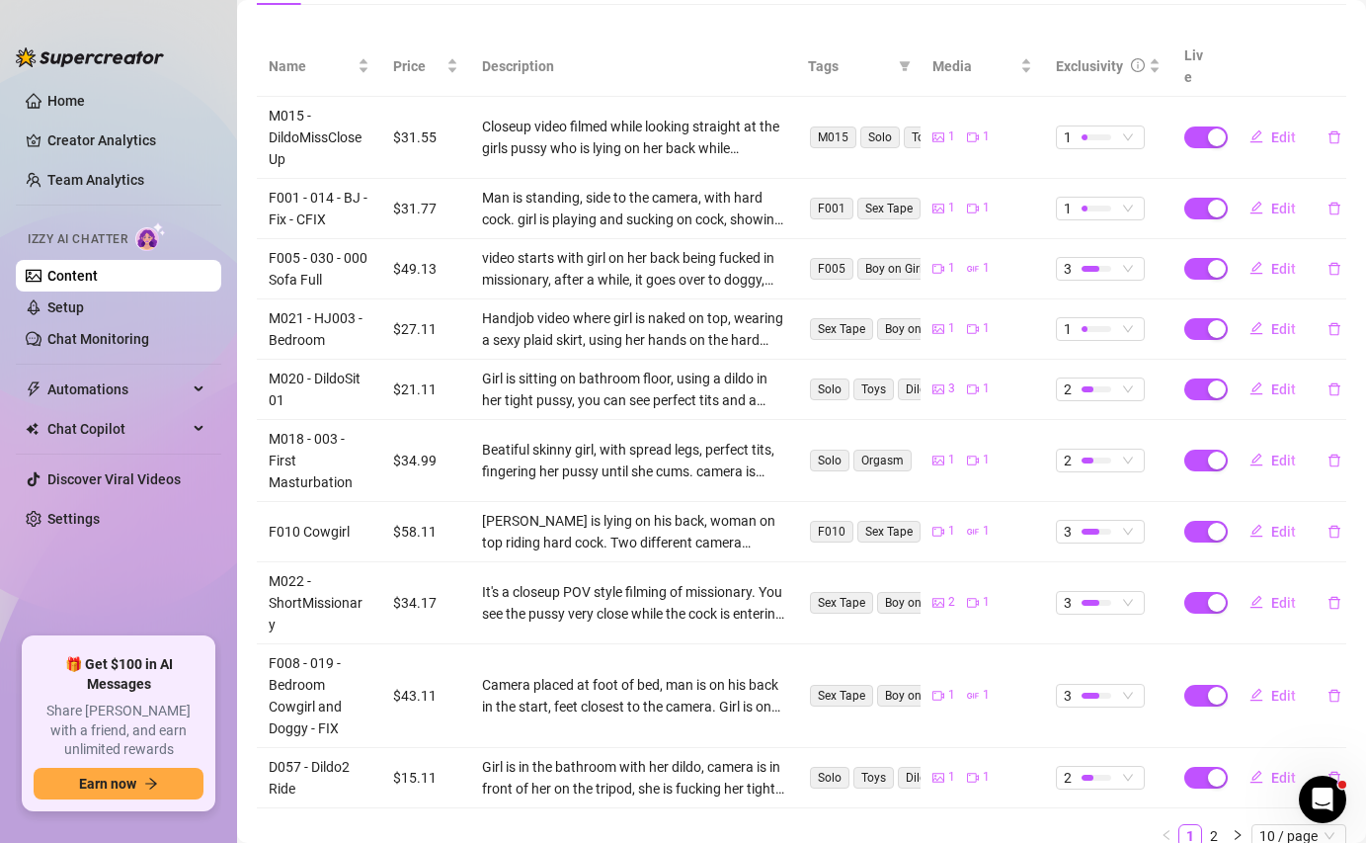
scroll to position [428, 0]
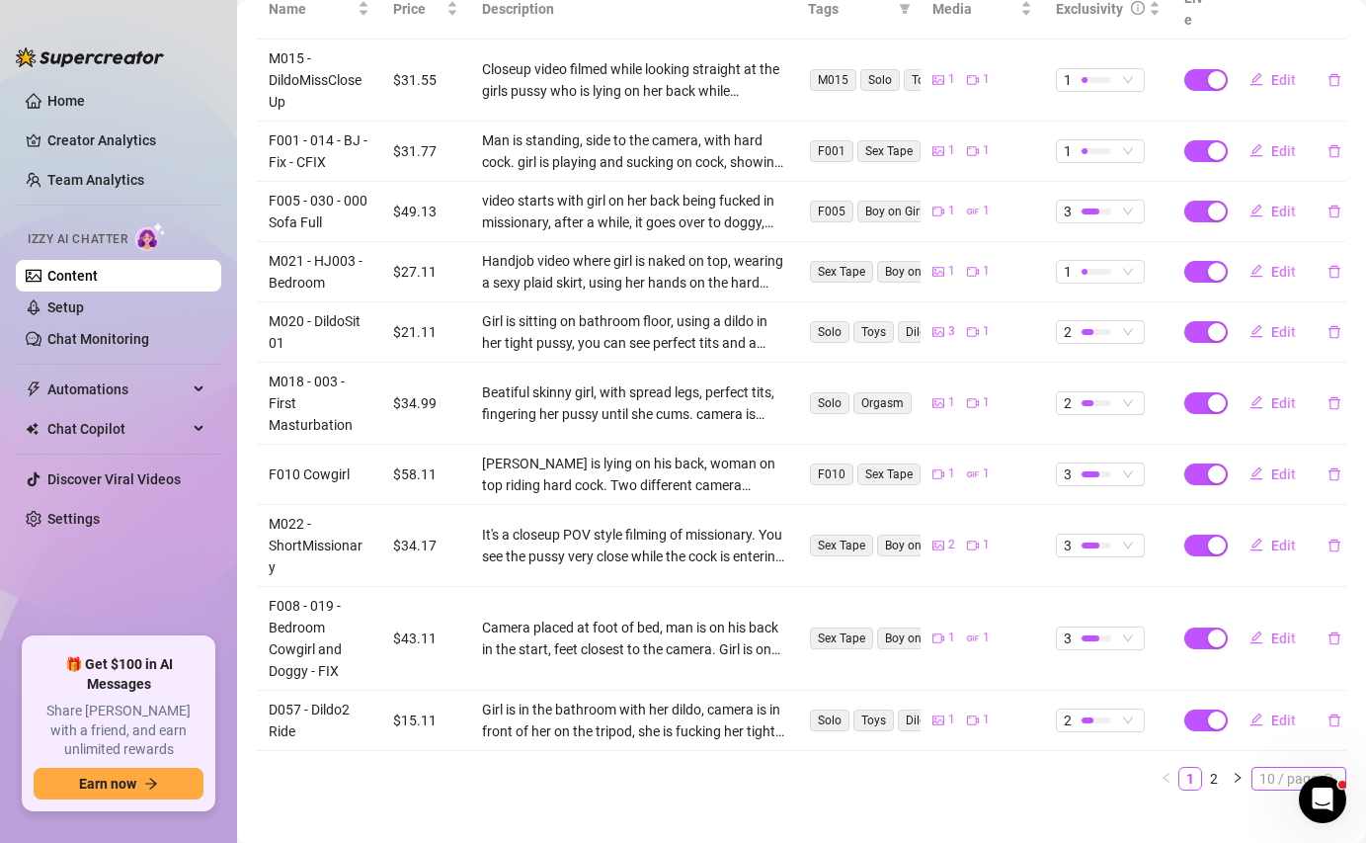
click at [1271, 767] on span "10 / page" at bounding box center [1298, 778] width 79 height 22
click at [1276, 669] on div "20 / page" at bounding box center [1300, 680] width 66 height 22
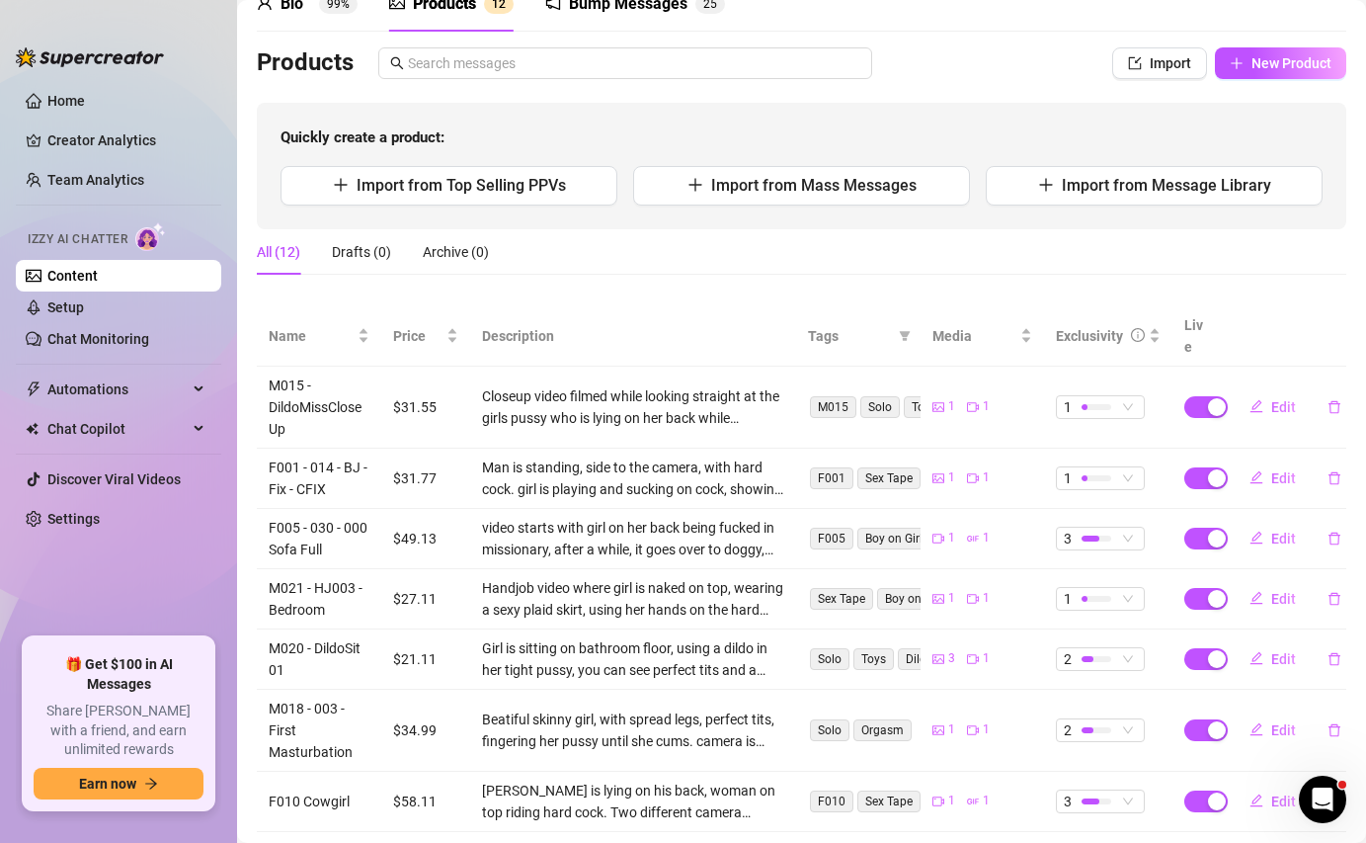
scroll to position [0, 0]
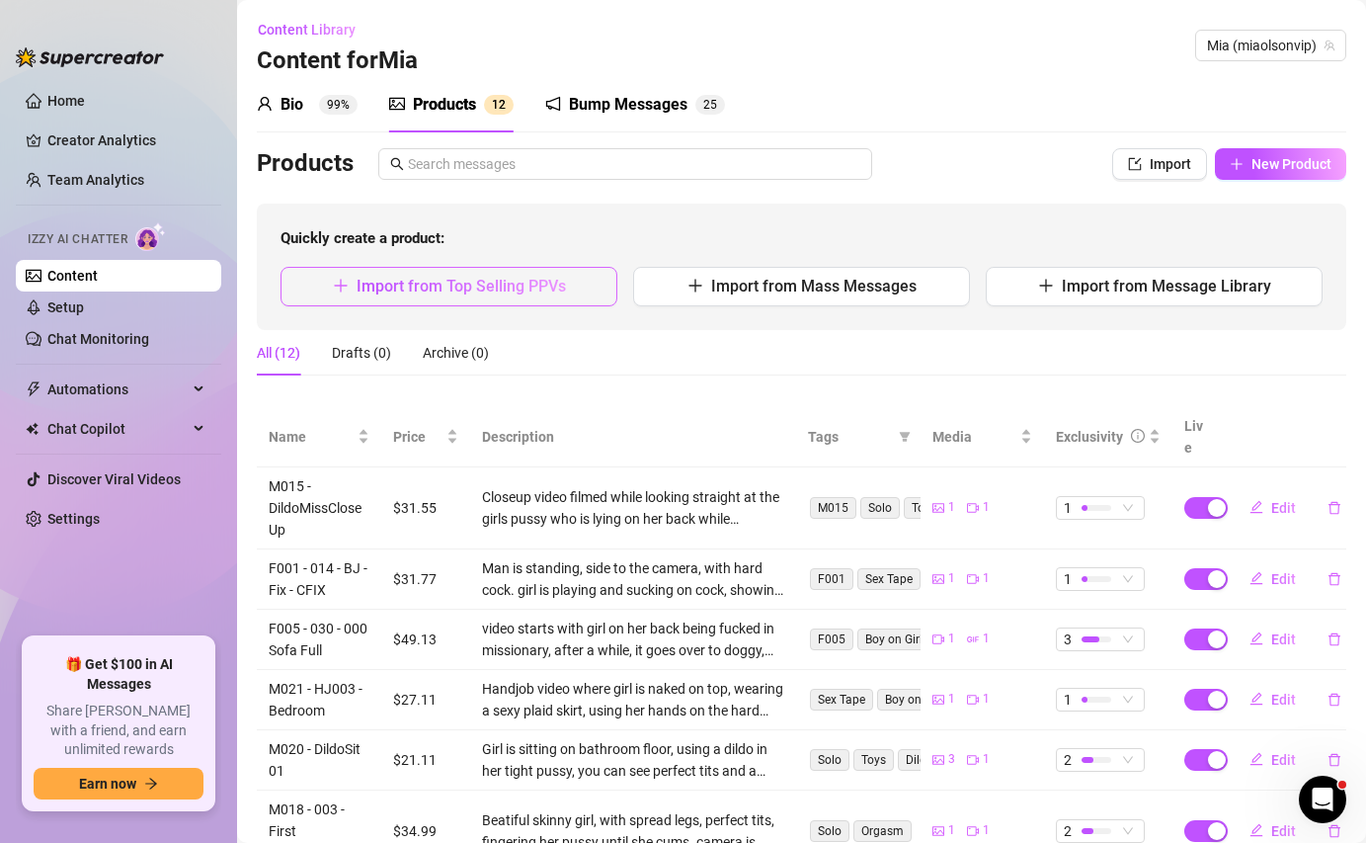
click at [533, 296] on button "Import from Top Selling PPVs" at bounding box center [449, 287] width 337 height 40
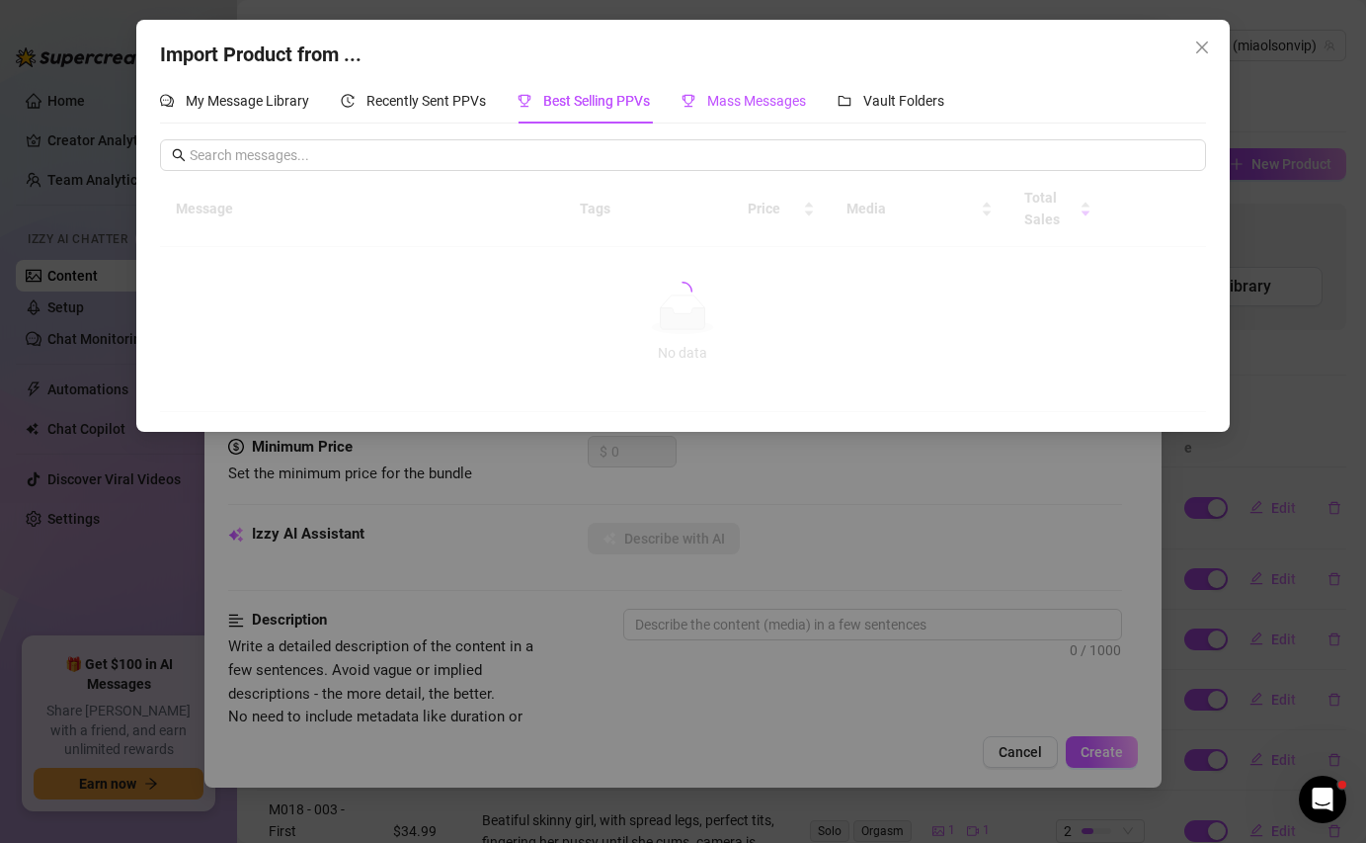
click at [716, 110] on div "Mass Messages" at bounding box center [744, 101] width 124 height 22
click at [632, 120] on div "Best Selling PPVs" at bounding box center [584, 100] width 132 height 45
click at [732, 98] on span "Mass Messages" at bounding box center [756, 101] width 99 height 16
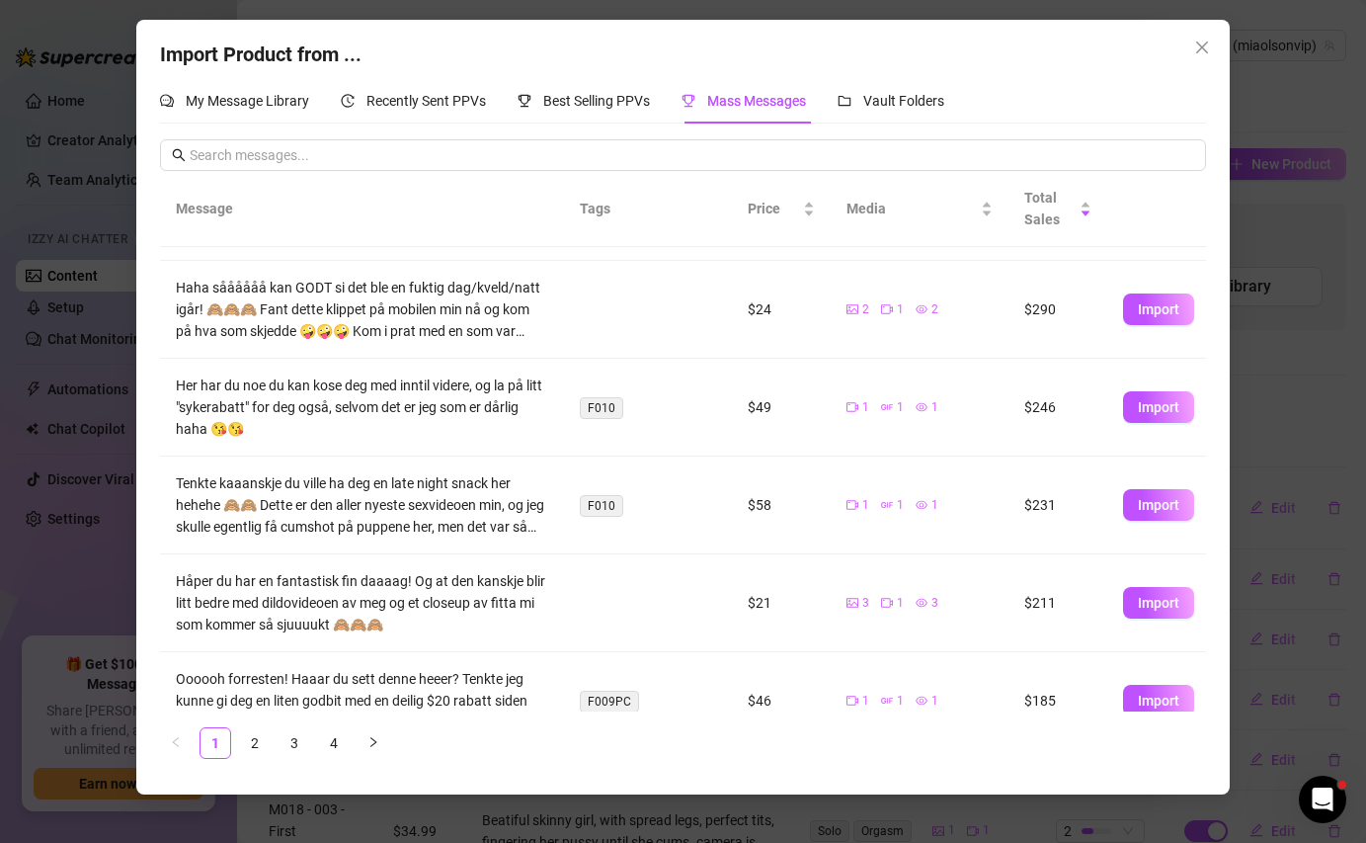
scroll to position [130, 0]
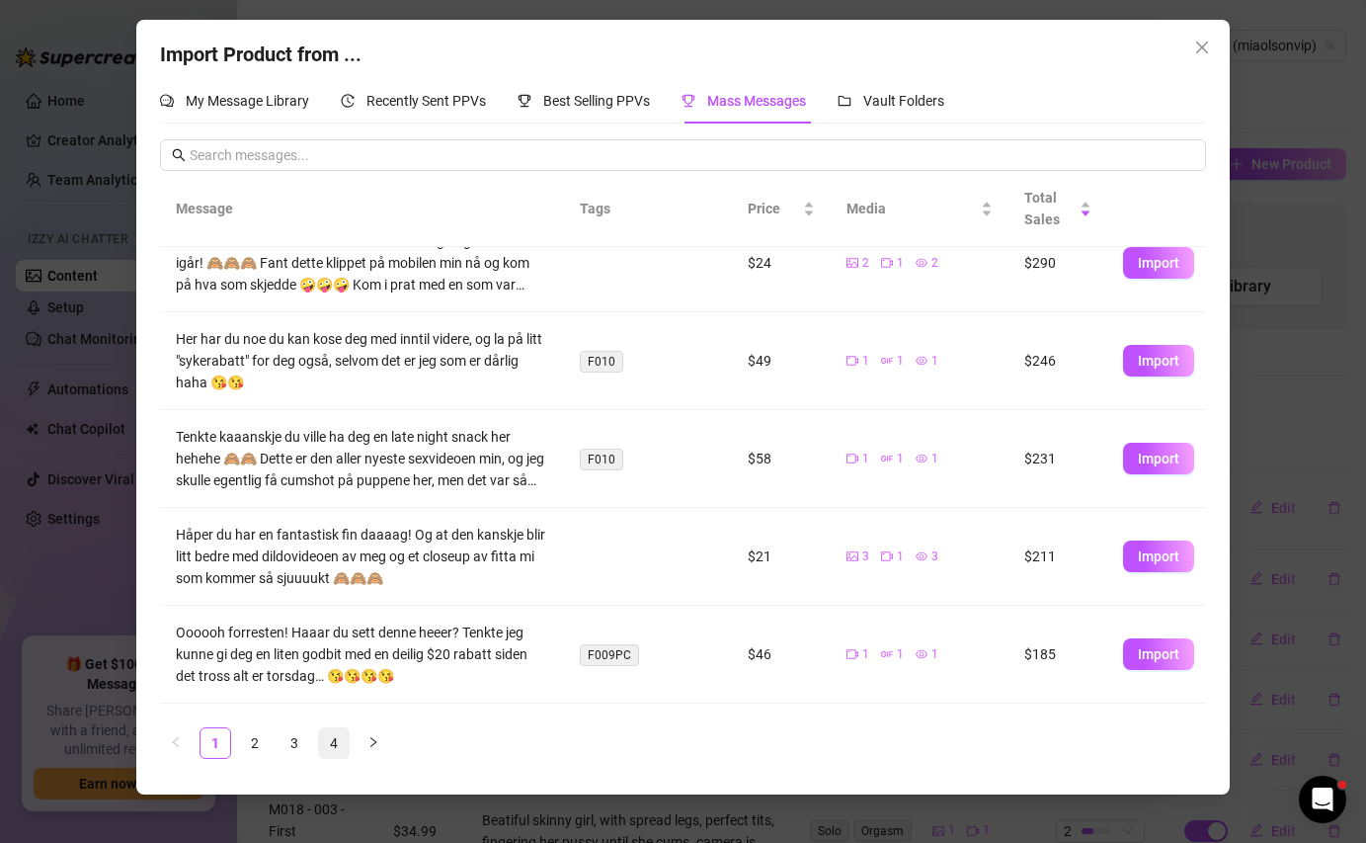
click at [328, 749] on link "4" at bounding box center [334, 743] width 30 height 30
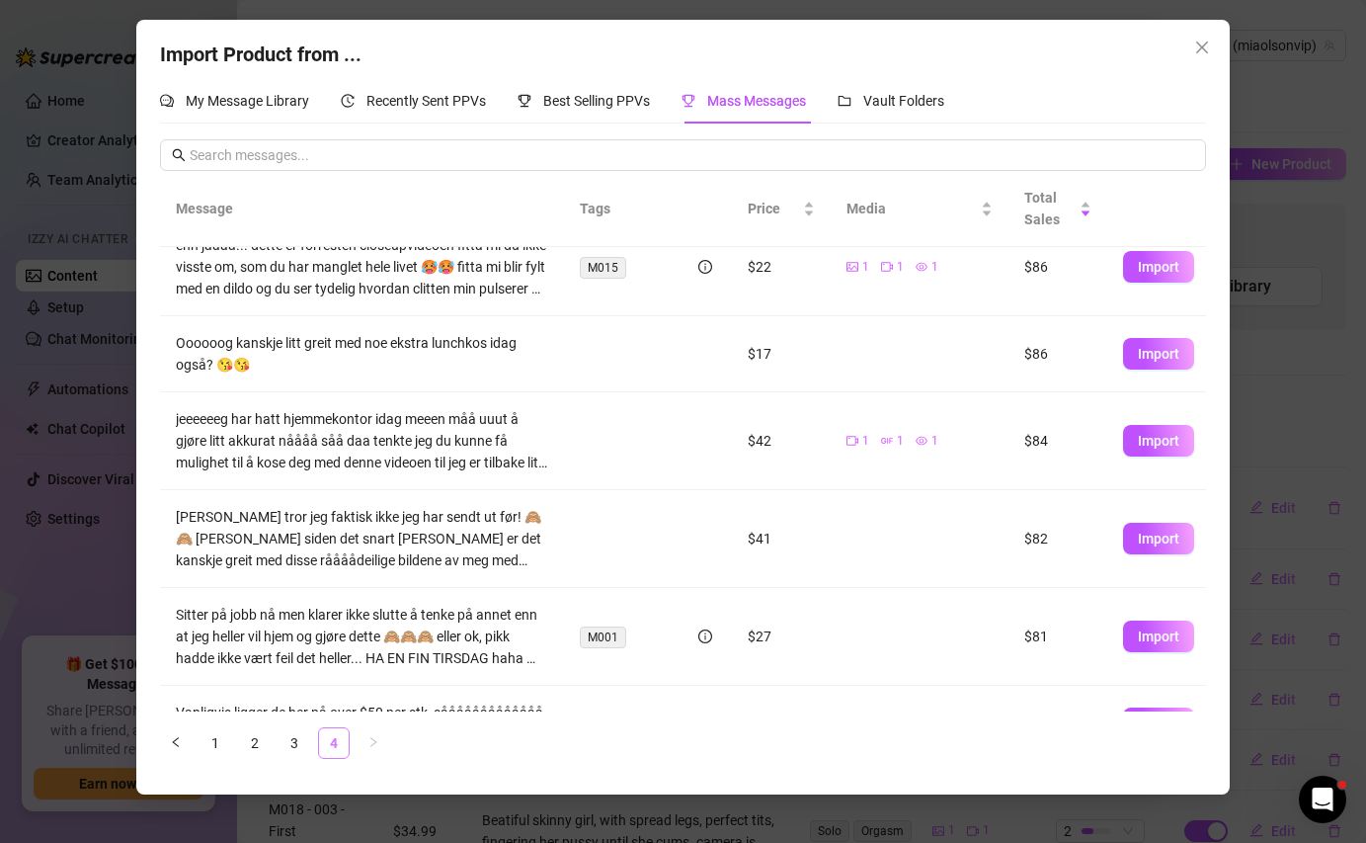
scroll to position [0, 0]
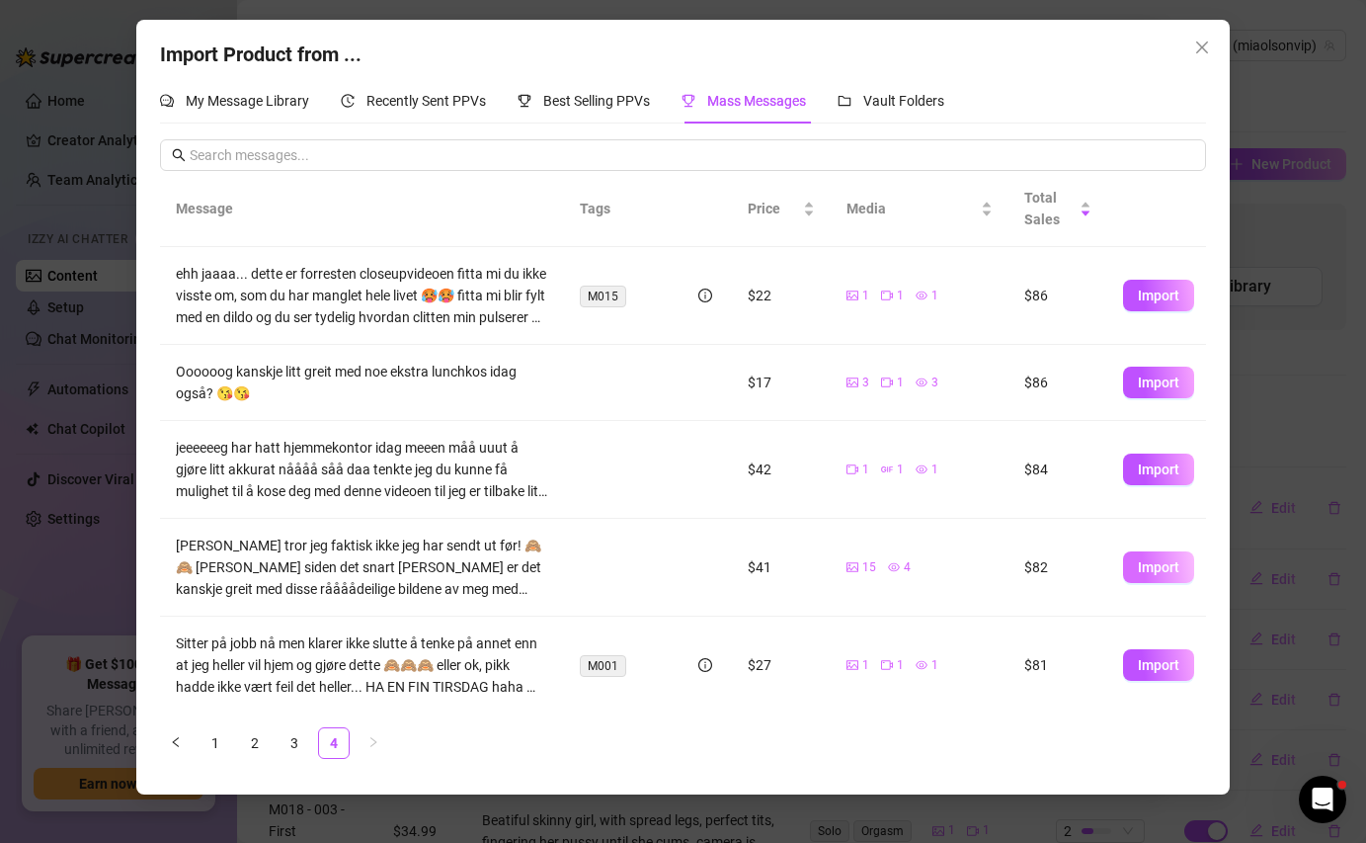
click at [1147, 570] on span "Import" at bounding box center [1158, 567] width 41 height 16
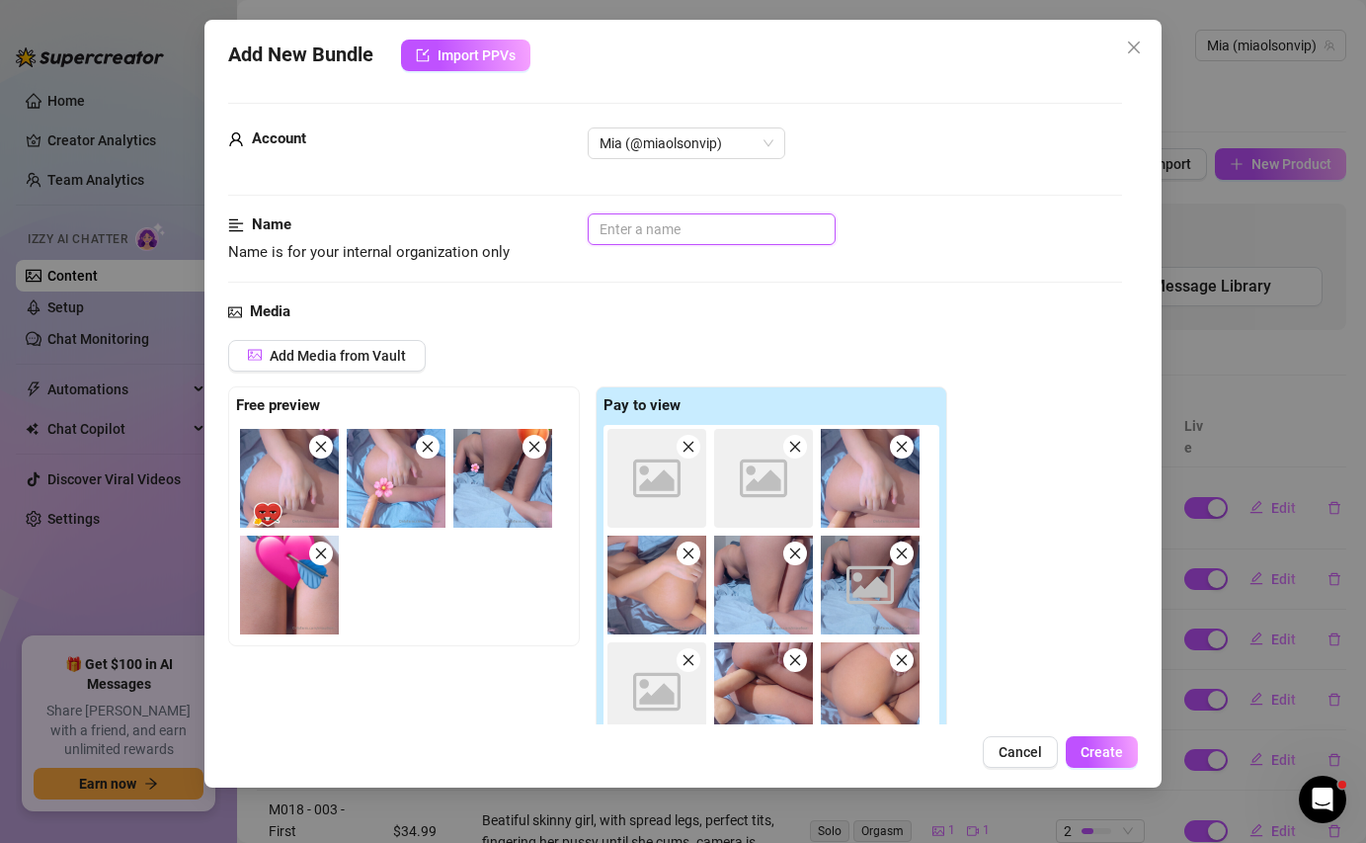
click at [635, 227] on input "text" at bounding box center [712, 229] width 248 height 32
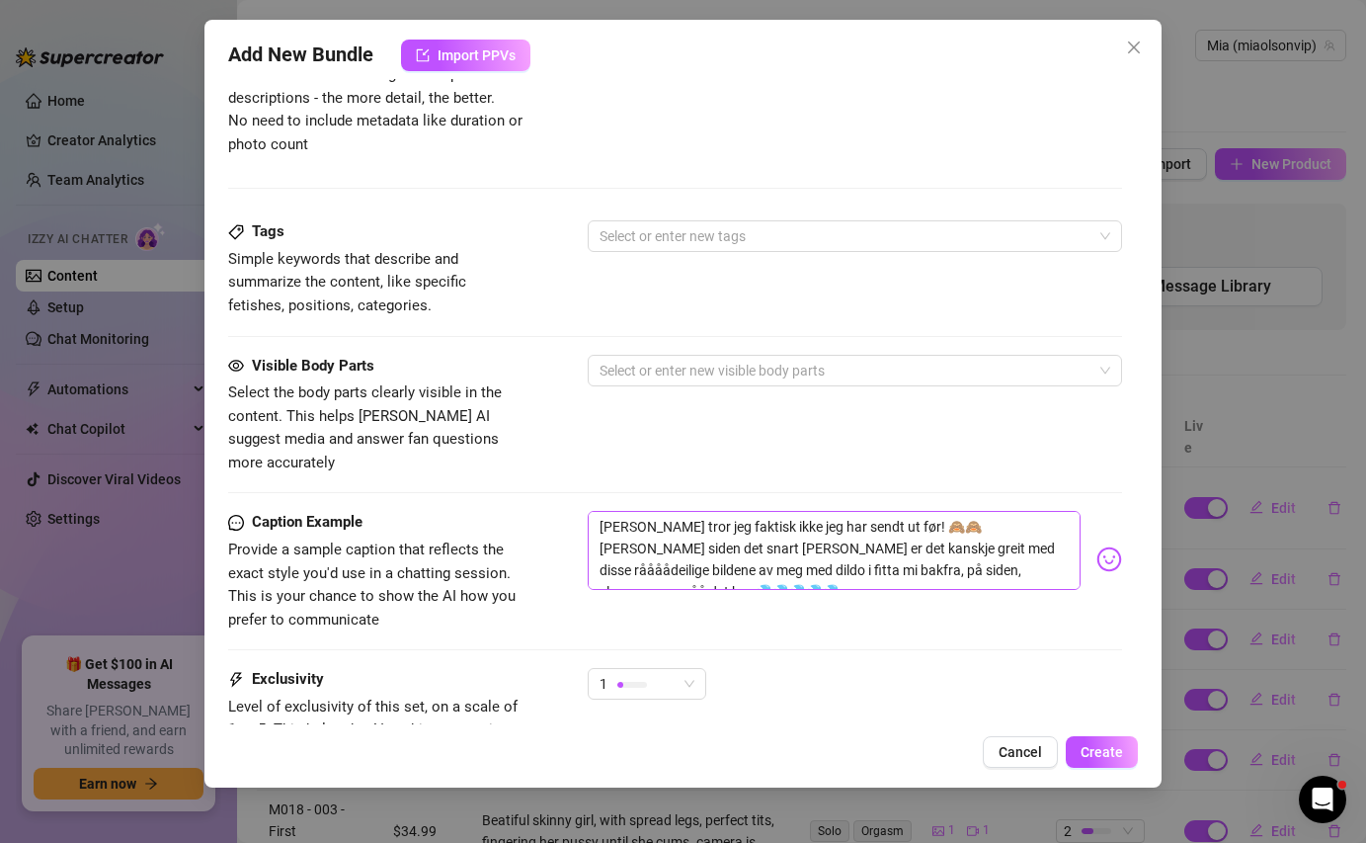
scroll to position [1115, 0]
drag, startPoint x: 678, startPoint y: 523, endPoint x: 991, endPoint y: 499, distance: 314.1
click at [991, 510] on textarea "[PERSON_NAME] tror jeg faktisk ikke jeg har sendt ut før! 🙈🙈 [PERSON_NAME] side…" at bounding box center [834, 549] width 492 height 79
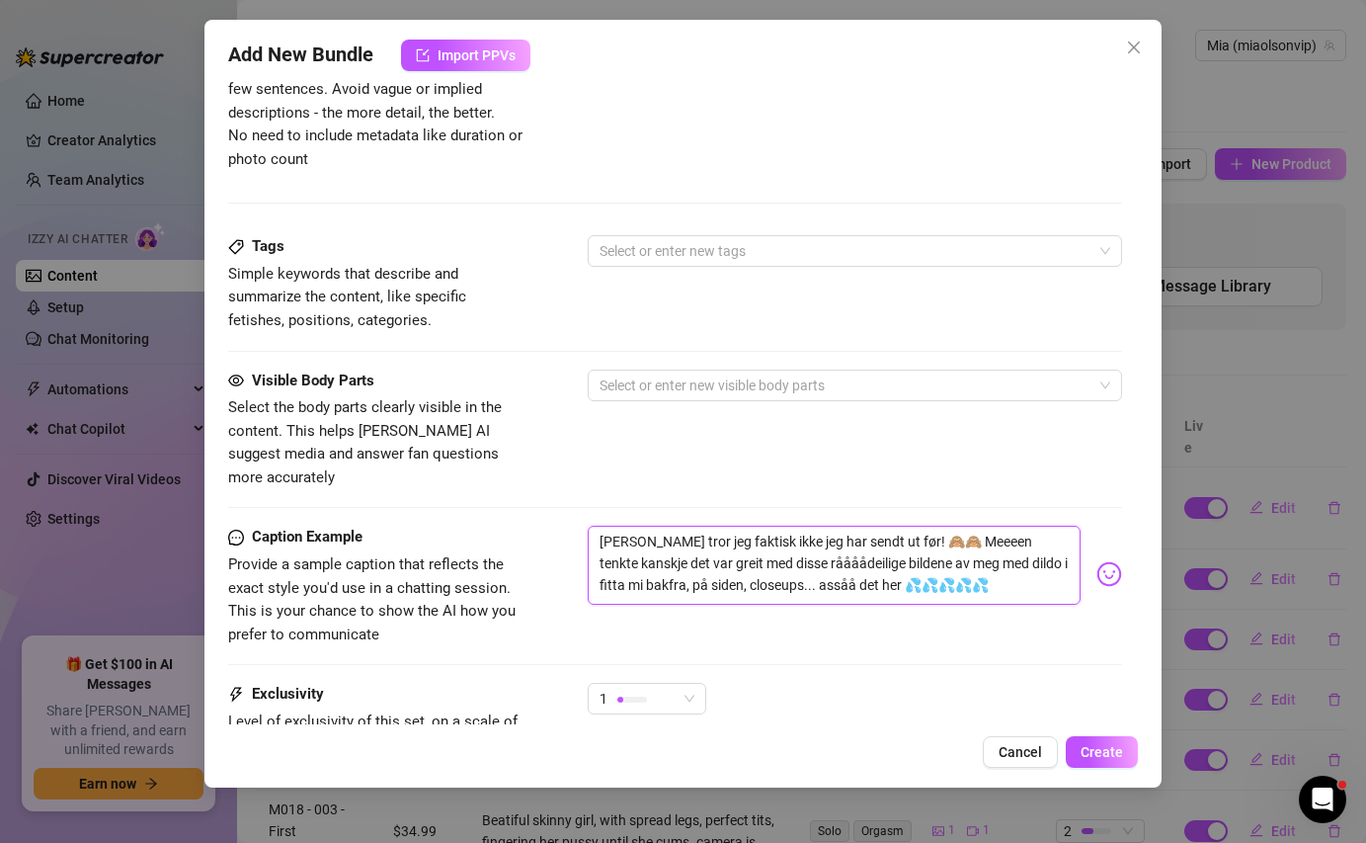
scroll to position [1077, 0]
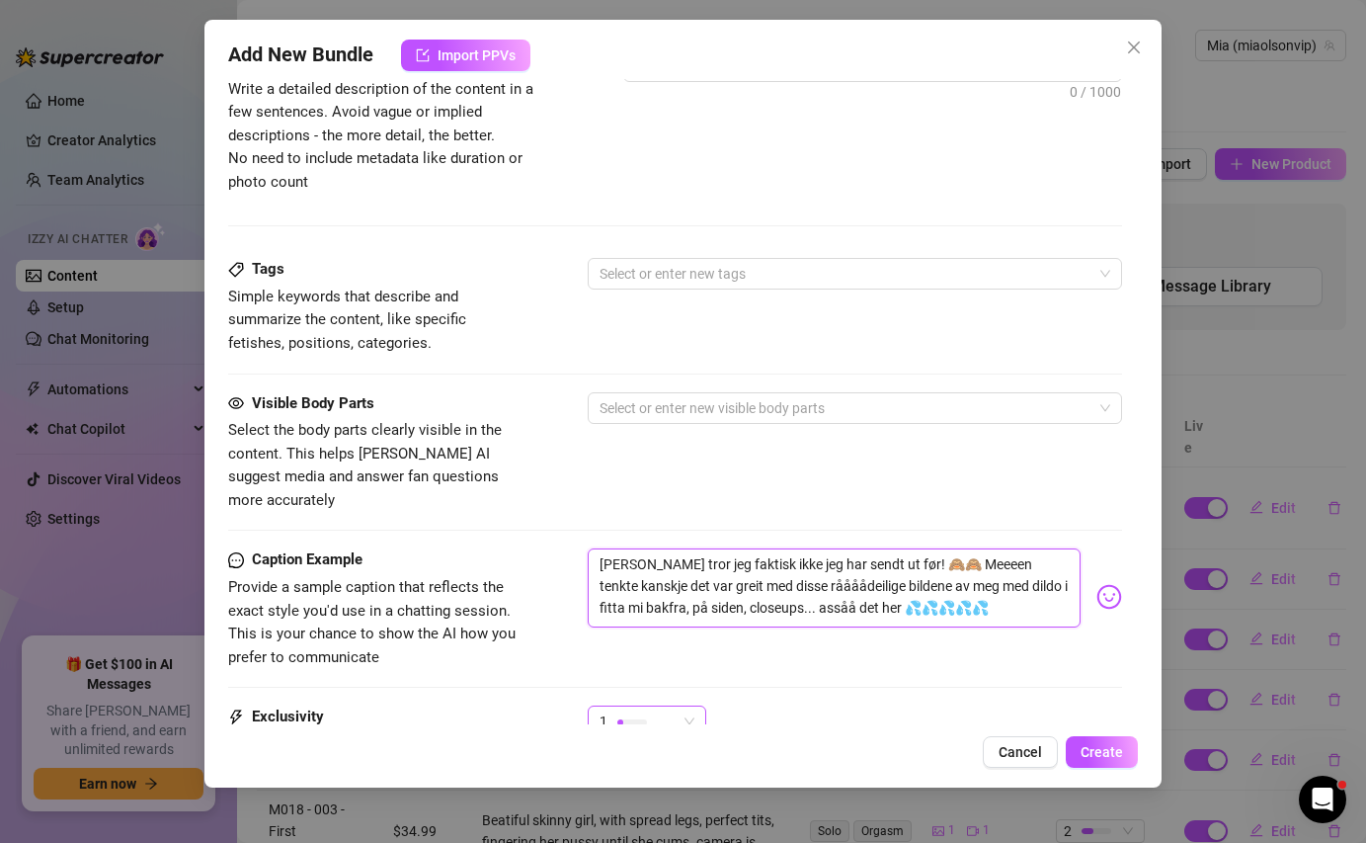
click at [674, 706] on div "1" at bounding box center [638, 721] width 77 height 30
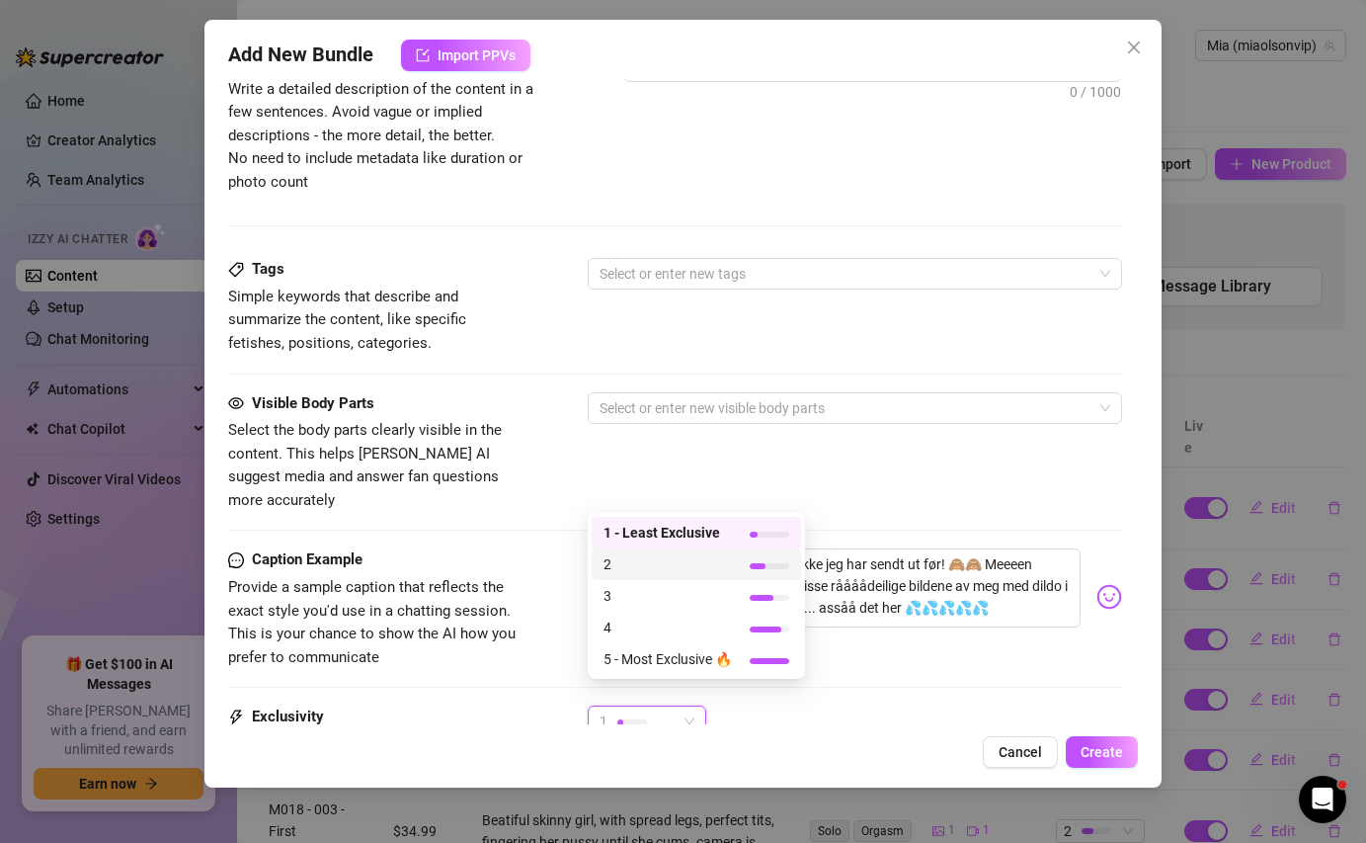
click at [625, 570] on span "2" at bounding box center [667, 564] width 128 height 22
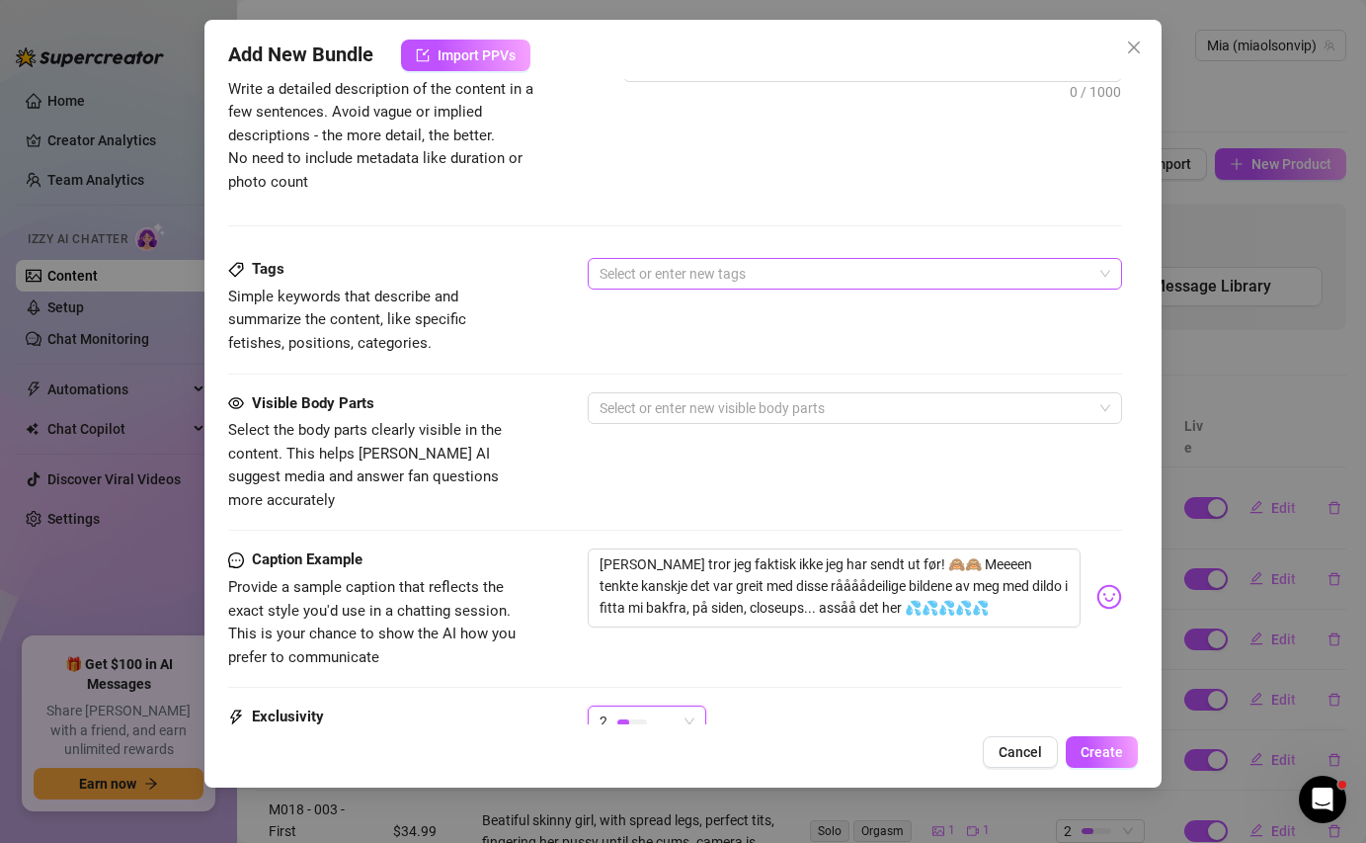
click at [678, 281] on div at bounding box center [844, 274] width 505 height 28
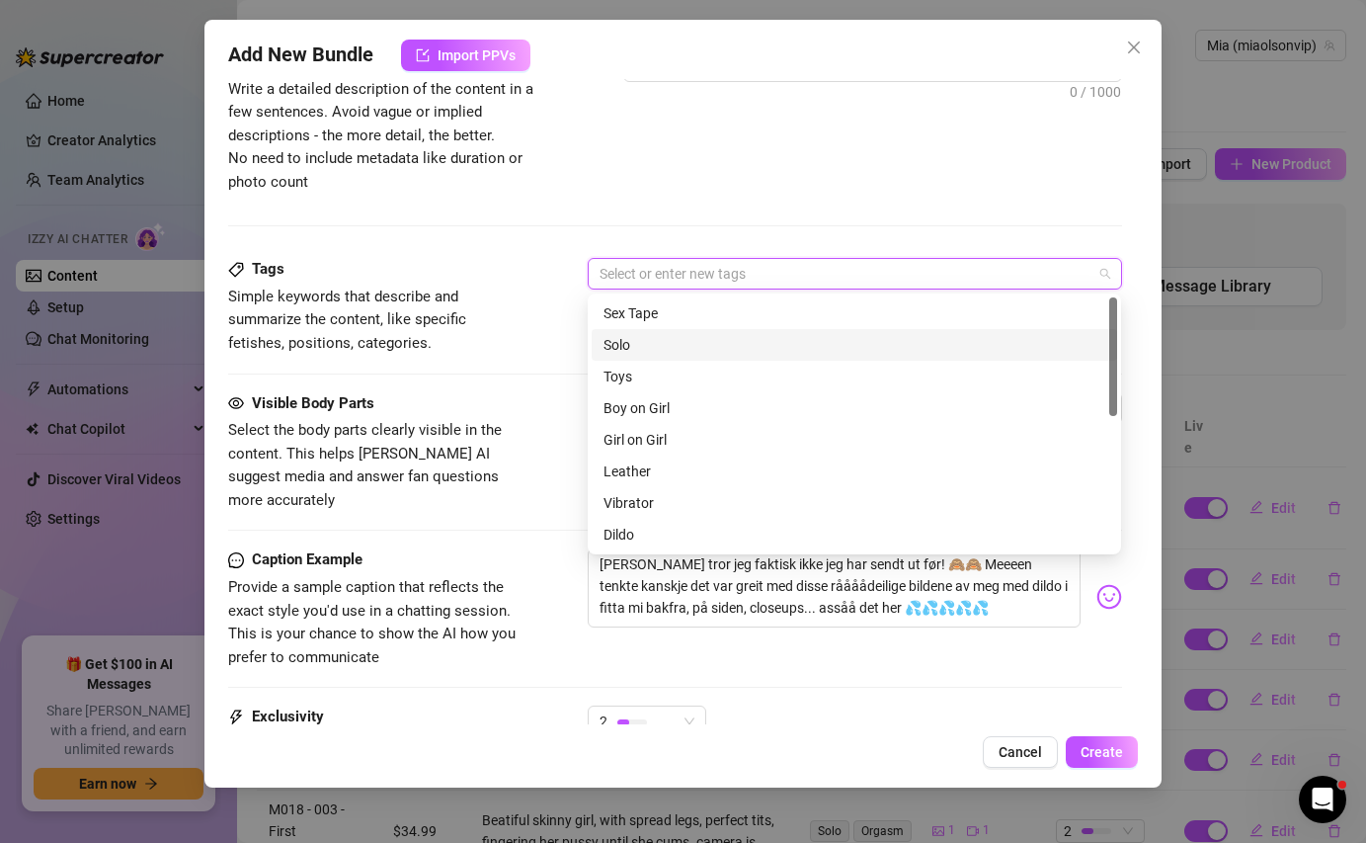
click at [648, 350] on div "Solo" at bounding box center [854, 345] width 502 height 22
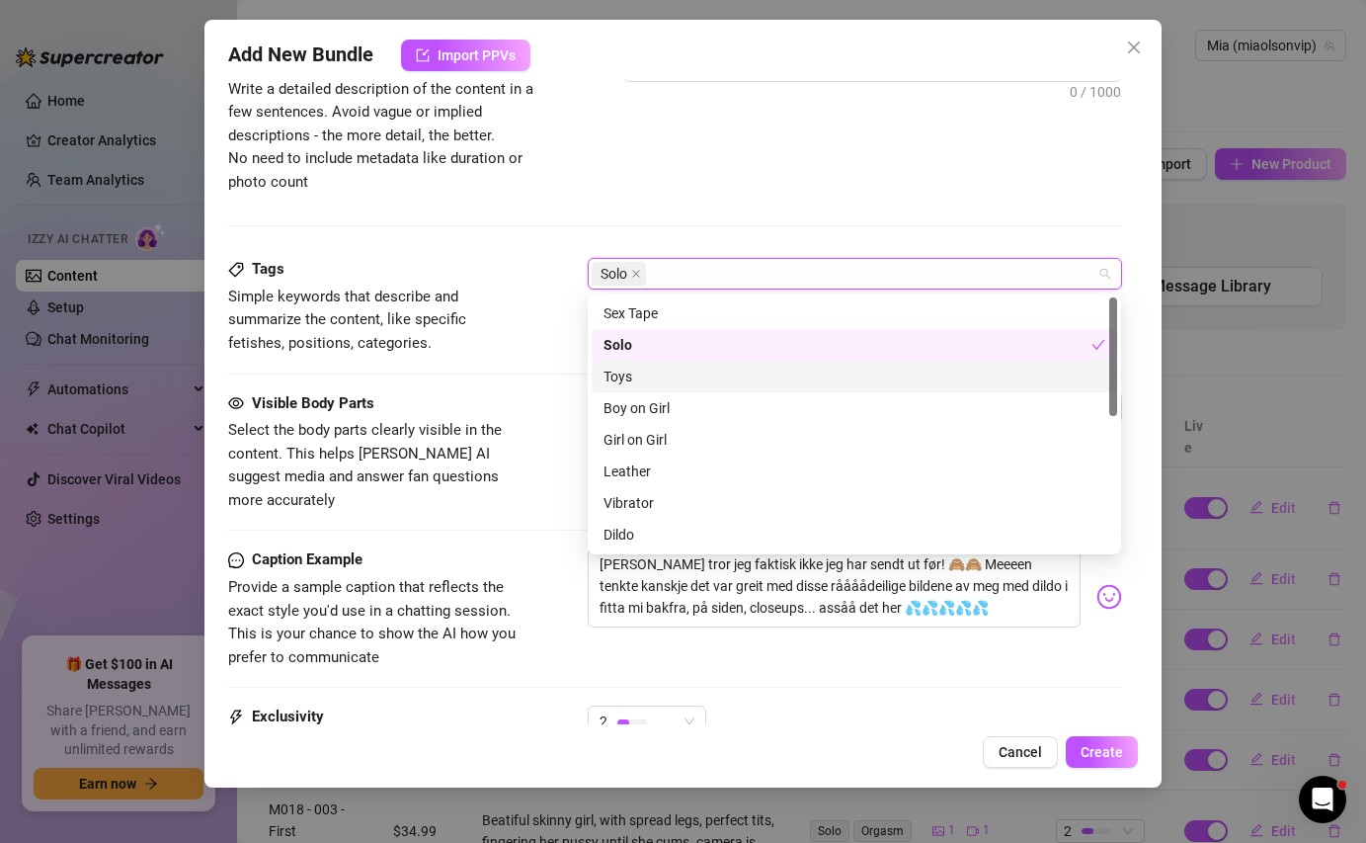
click at [645, 370] on div "Toys" at bounding box center [854, 376] width 502 height 22
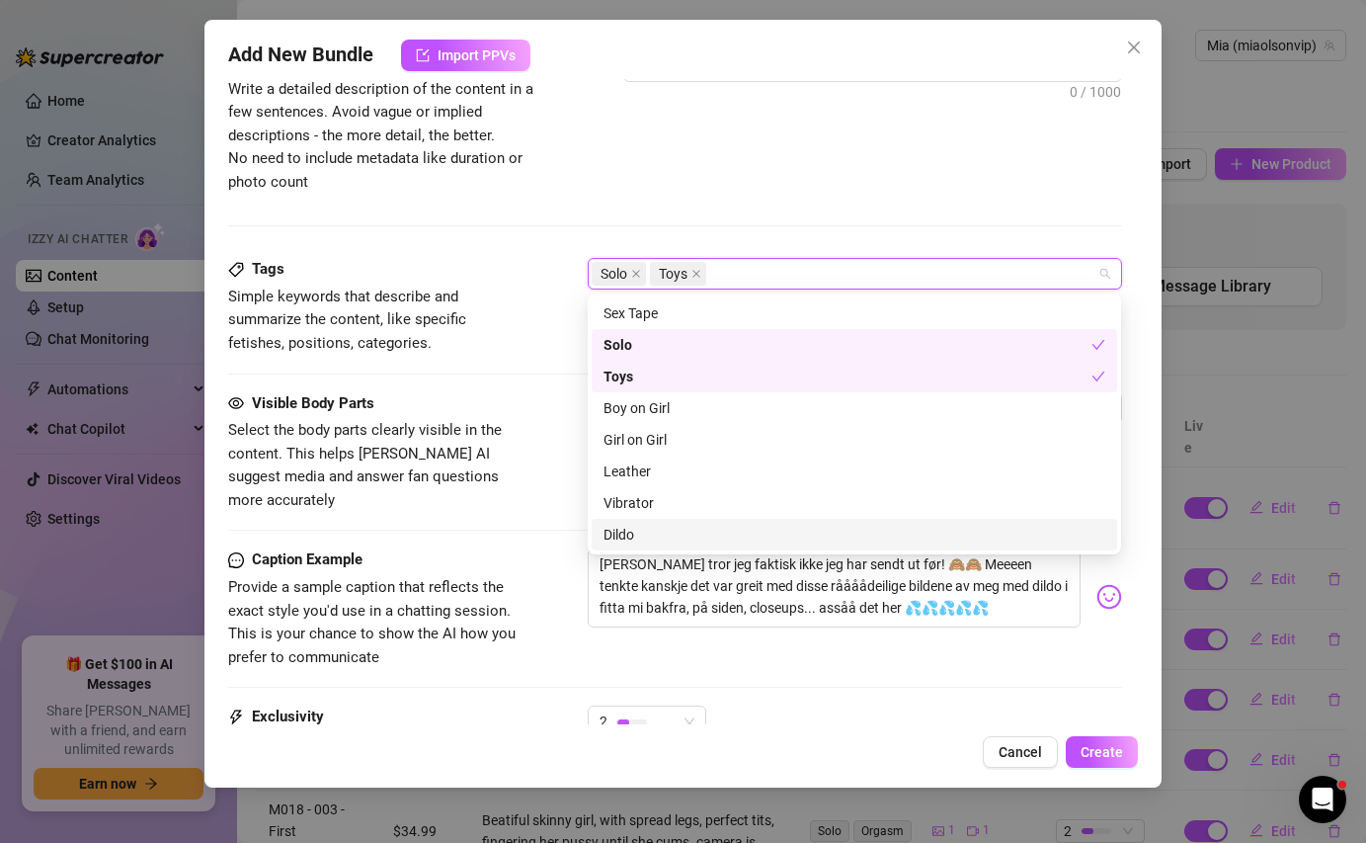
click at [655, 523] on div "Dildo" at bounding box center [854, 534] width 502 height 22
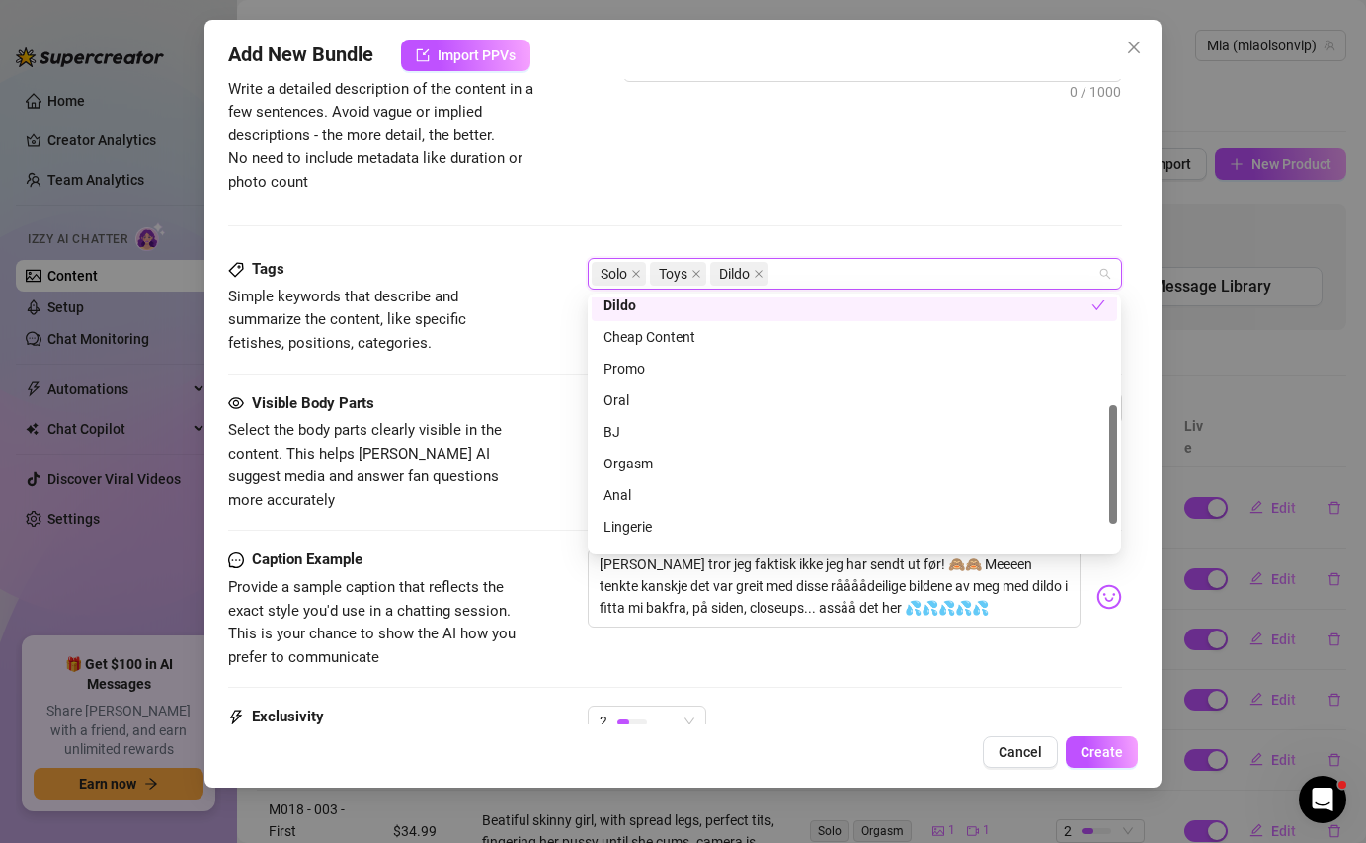
scroll to position [223, 0]
click at [523, 392] on div "Visible Body Parts" at bounding box center [376, 404] width 296 height 24
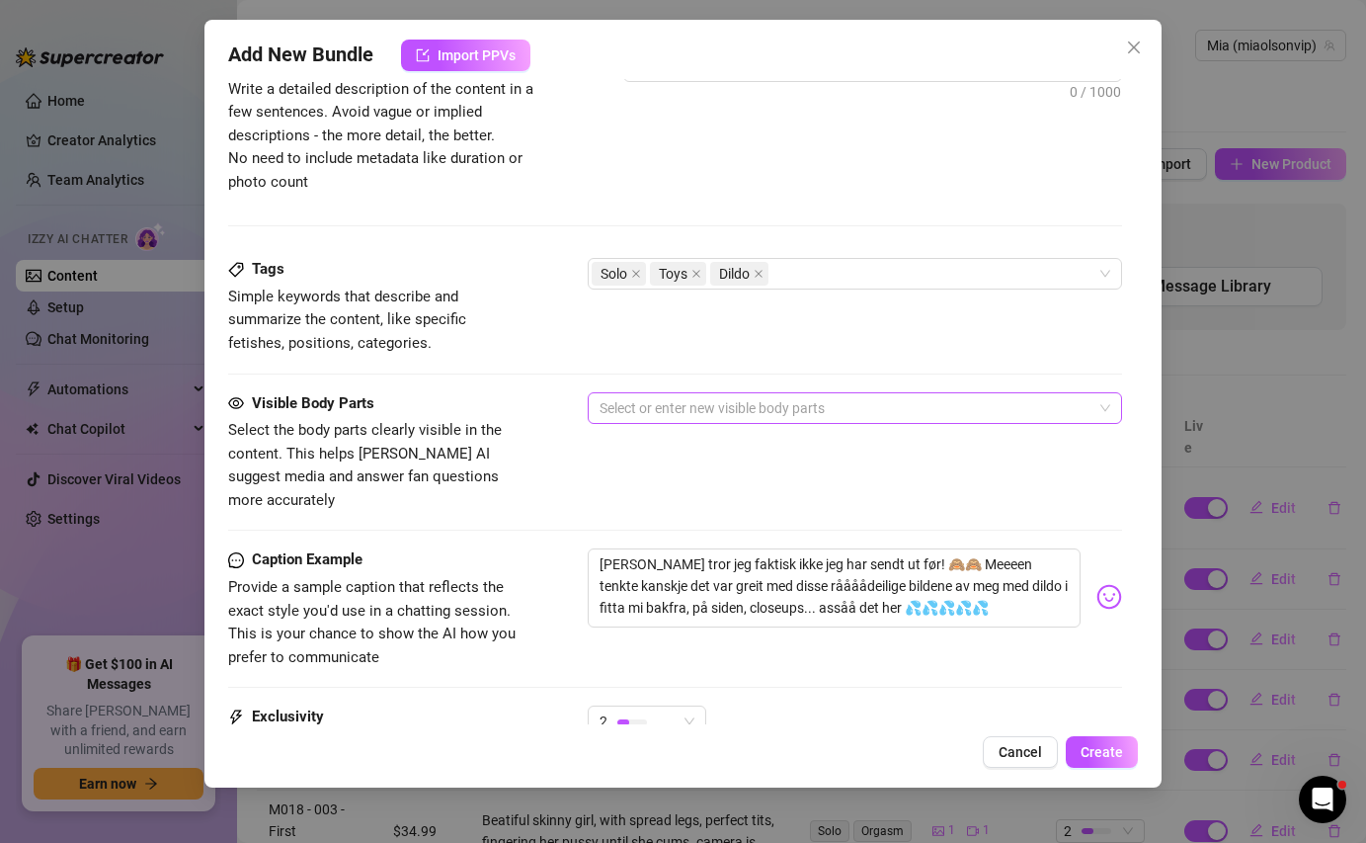
click at [635, 421] on div "Select or enter new visible body parts" at bounding box center [854, 408] width 533 height 32
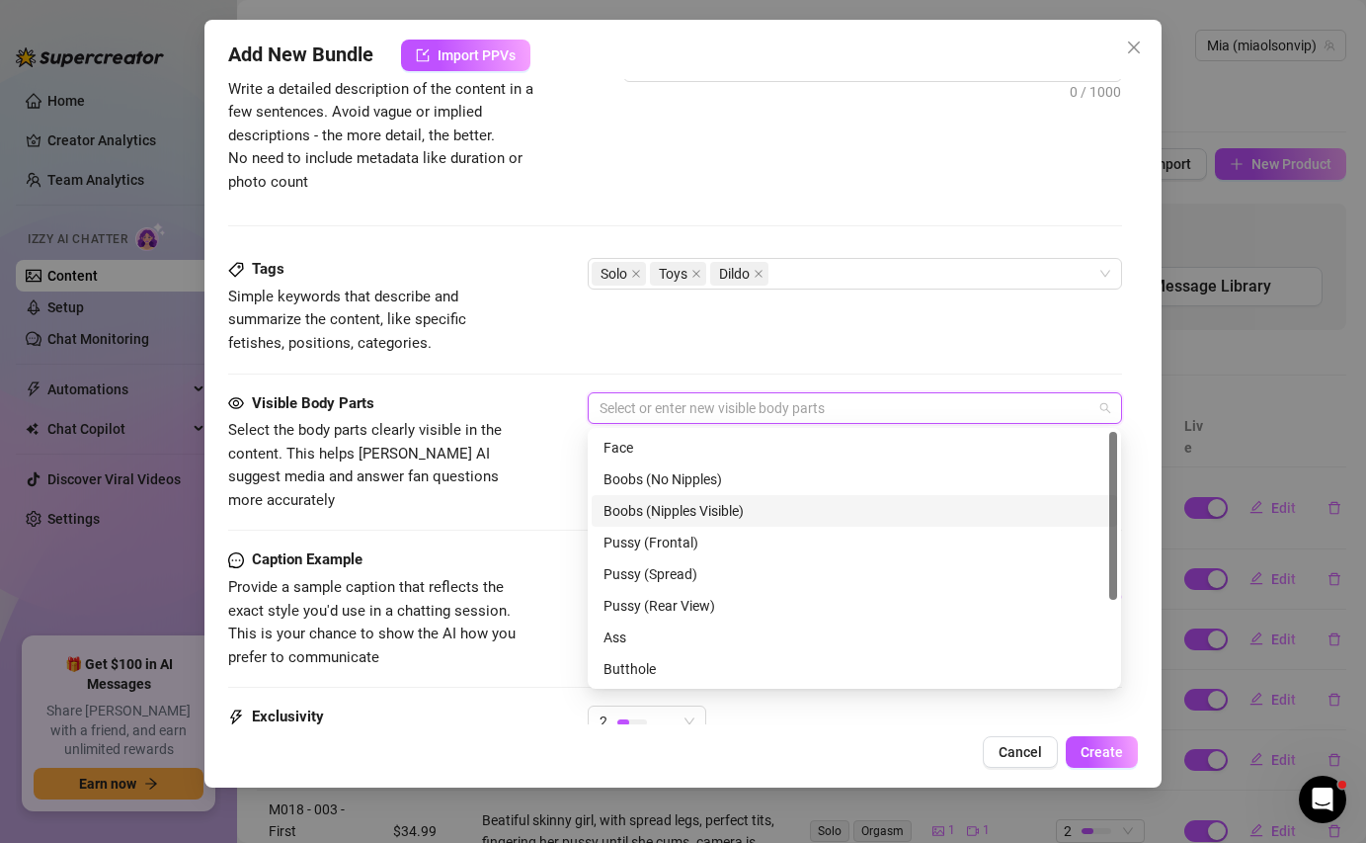
click at [655, 514] on div "Boobs (Nipples Visible)" at bounding box center [854, 511] width 502 height 22
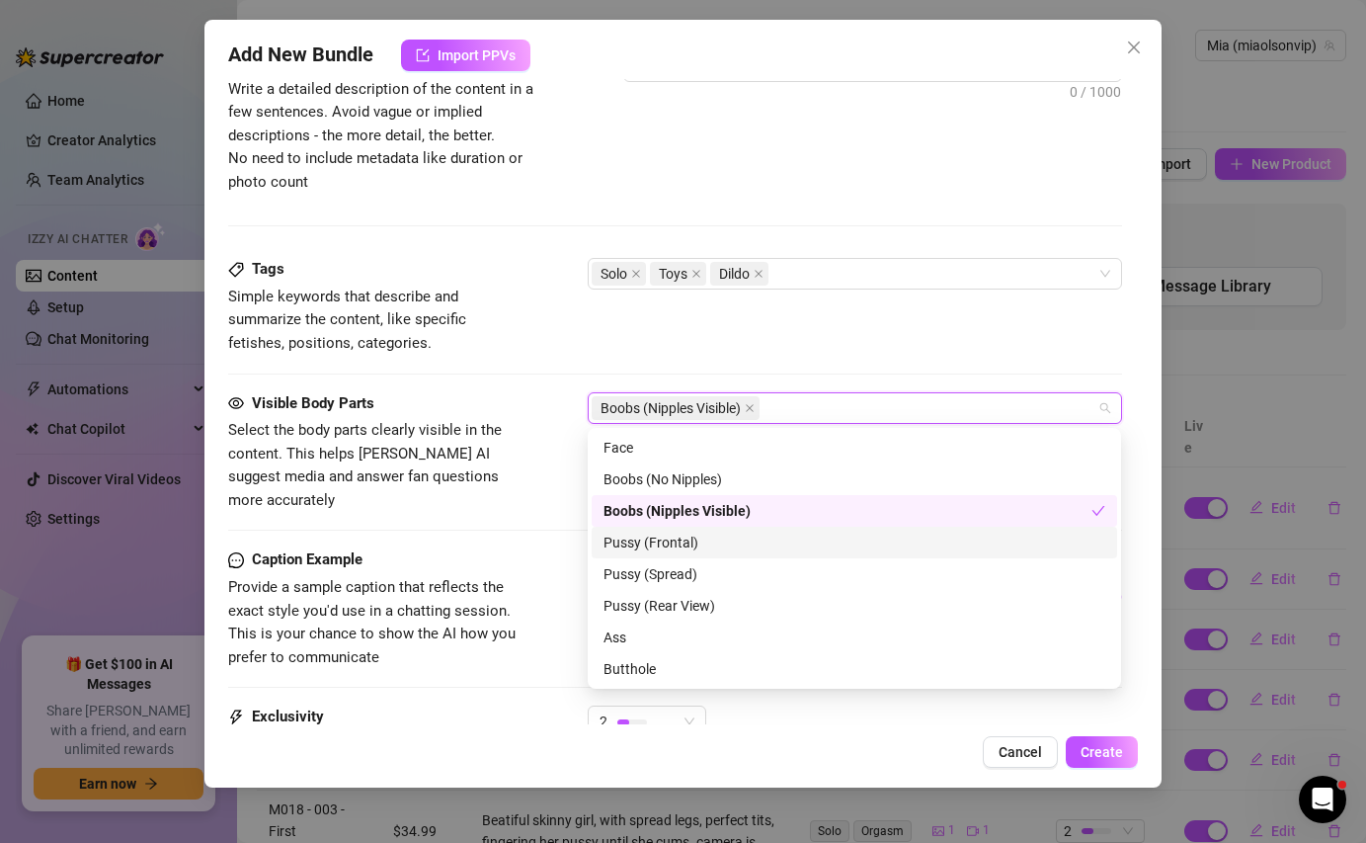
click at [663, 544] on div "Pussy (Frontal)" at bounding box center [854, 542] width 502 height 22
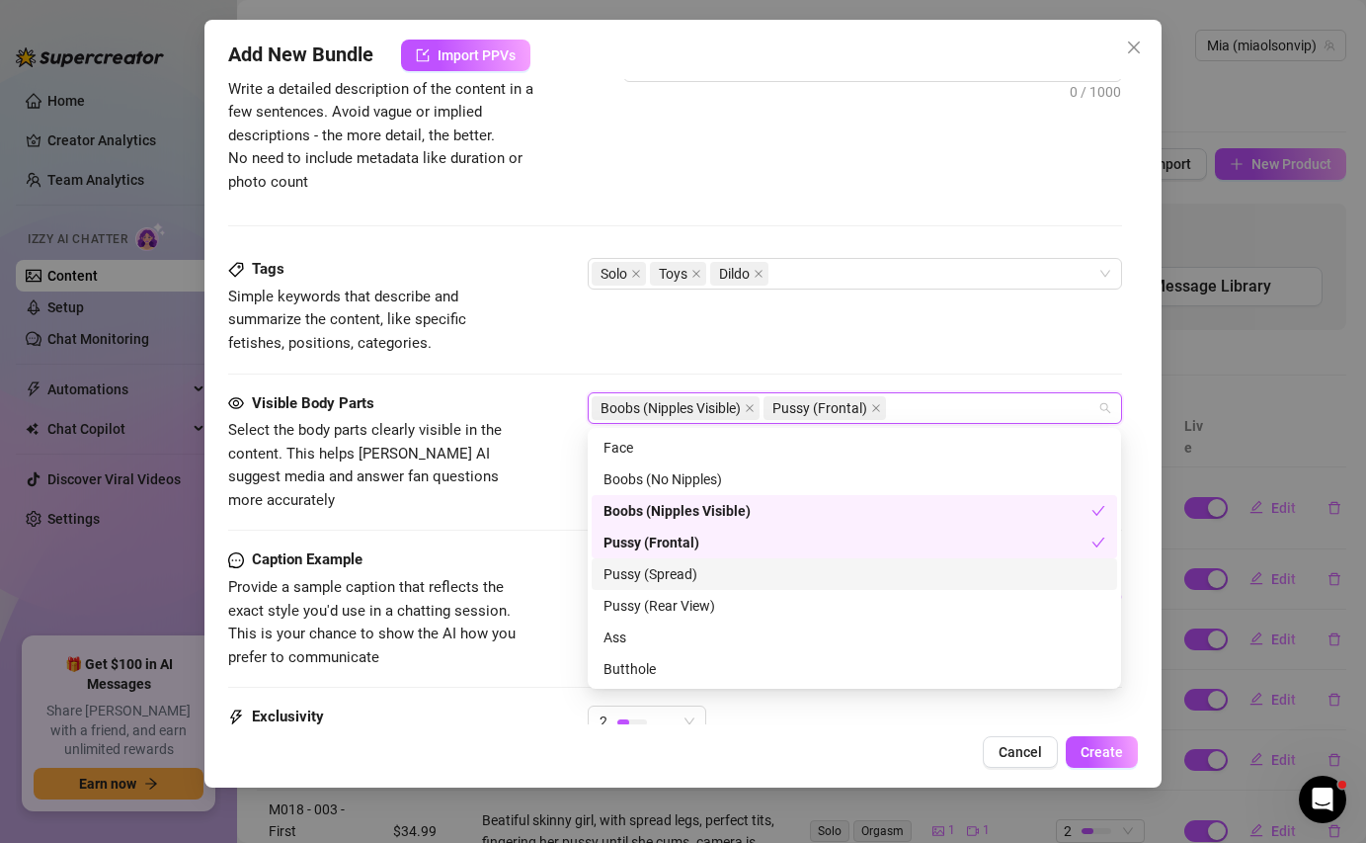
click at [663, 559] on div "Pussy (Spread)" at bounding box center [854, 574] width 525 height 32
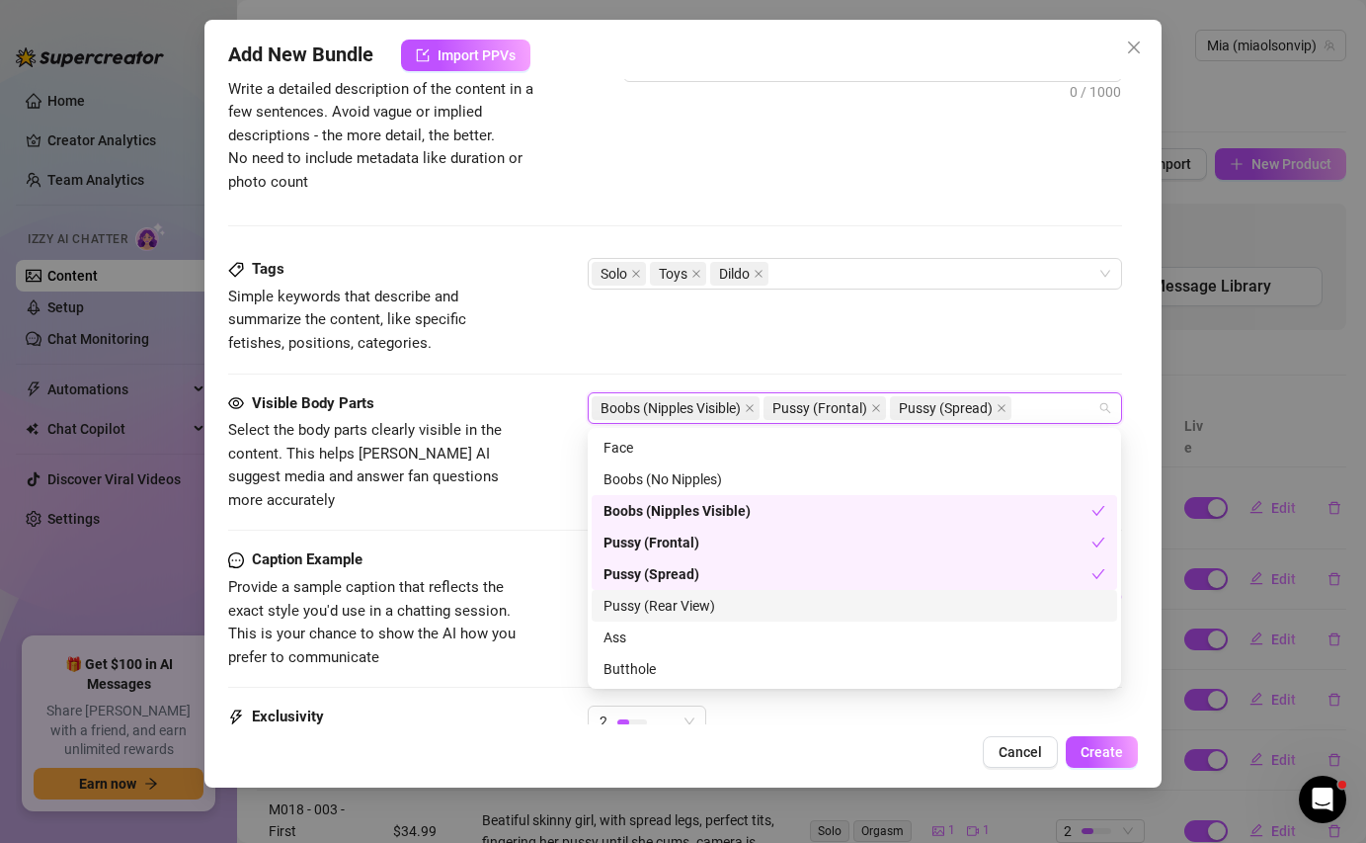
click at [662, 616] on div "Pussy (Rear View)" at bounding box center [854, 606] width 525 height 32
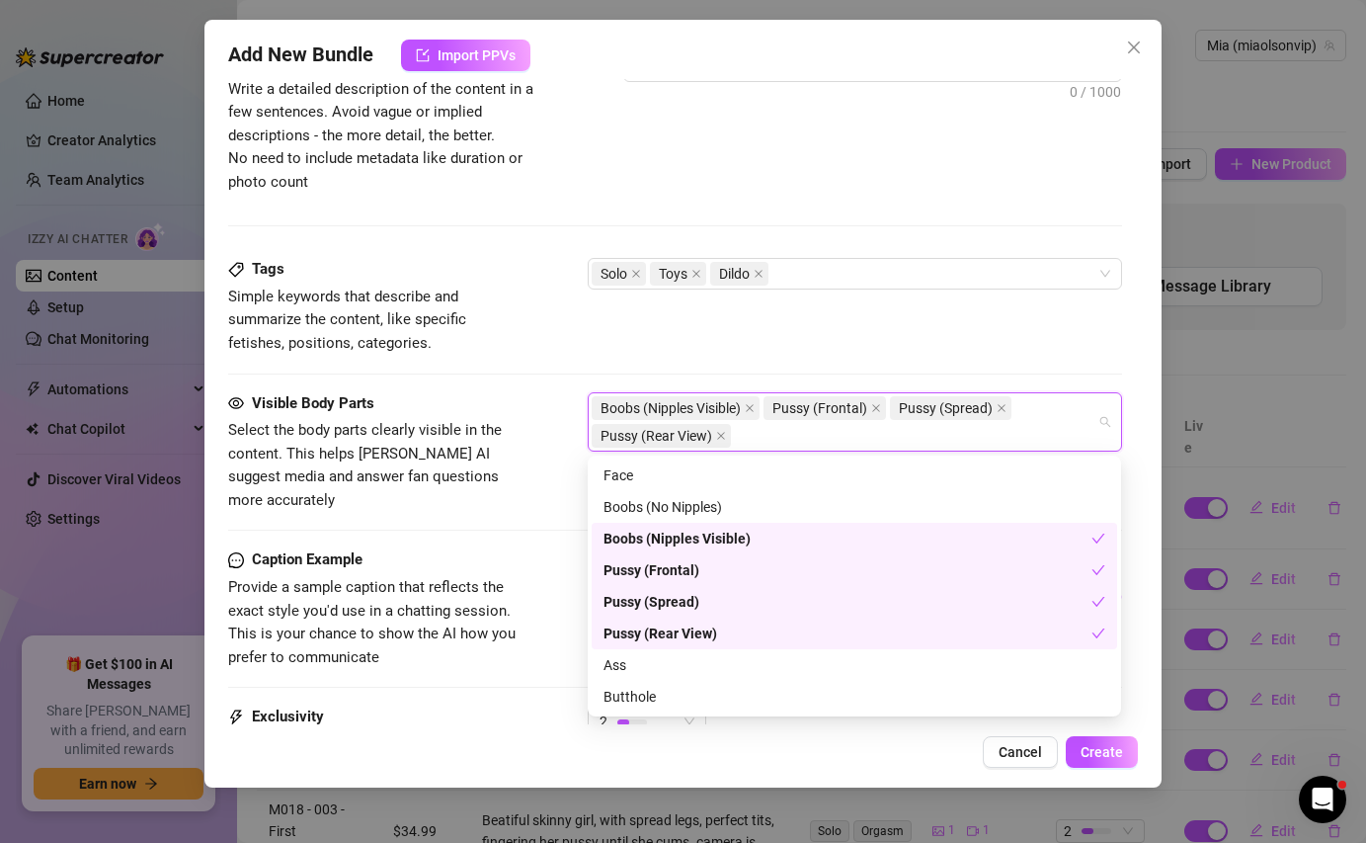
click at [669, 598] on div "Pussy (Spread)" at bounding box center [847, 602] width 488 height 22
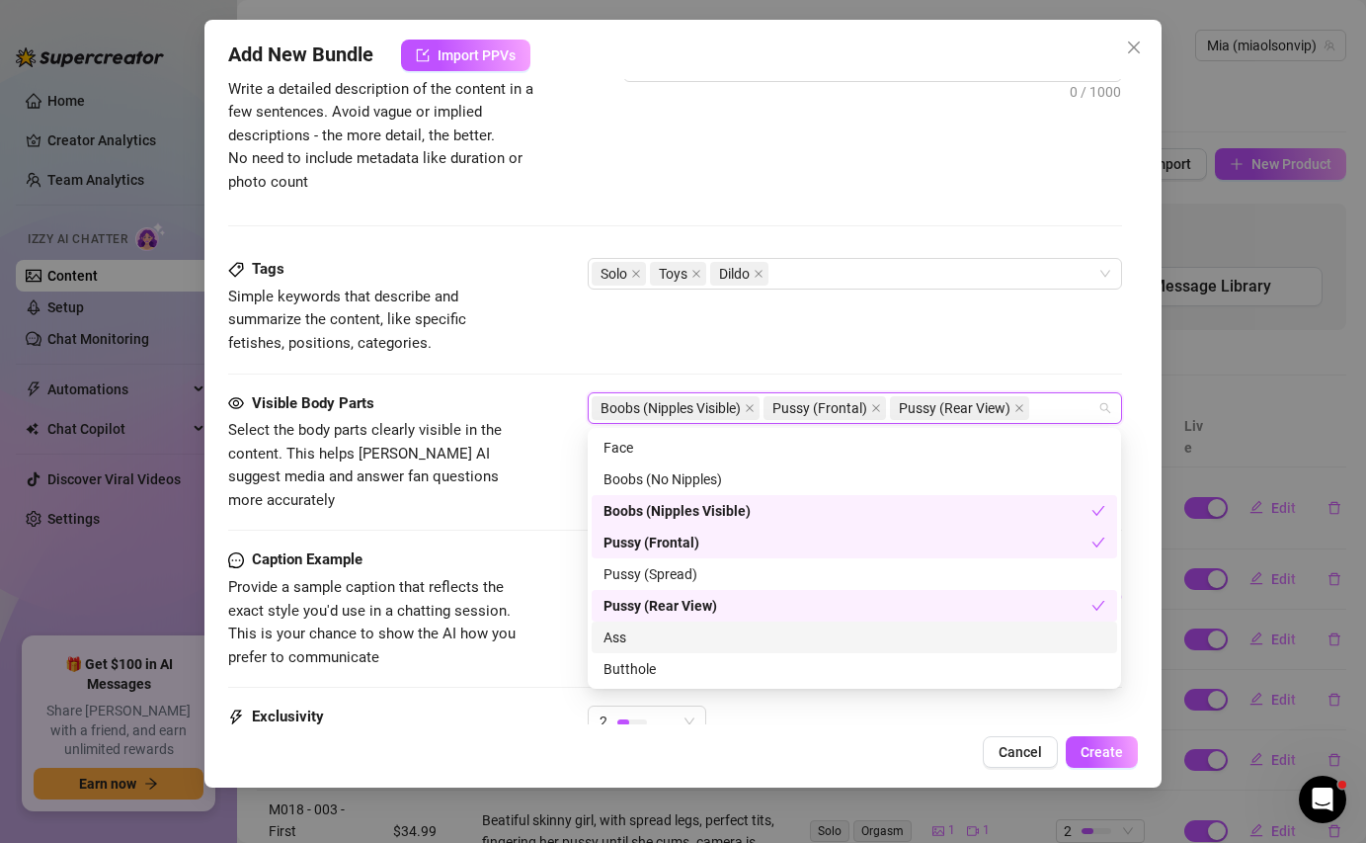
click at [647, 642] on div "Ass" at bounding box center [854, 637] width 502 height 22
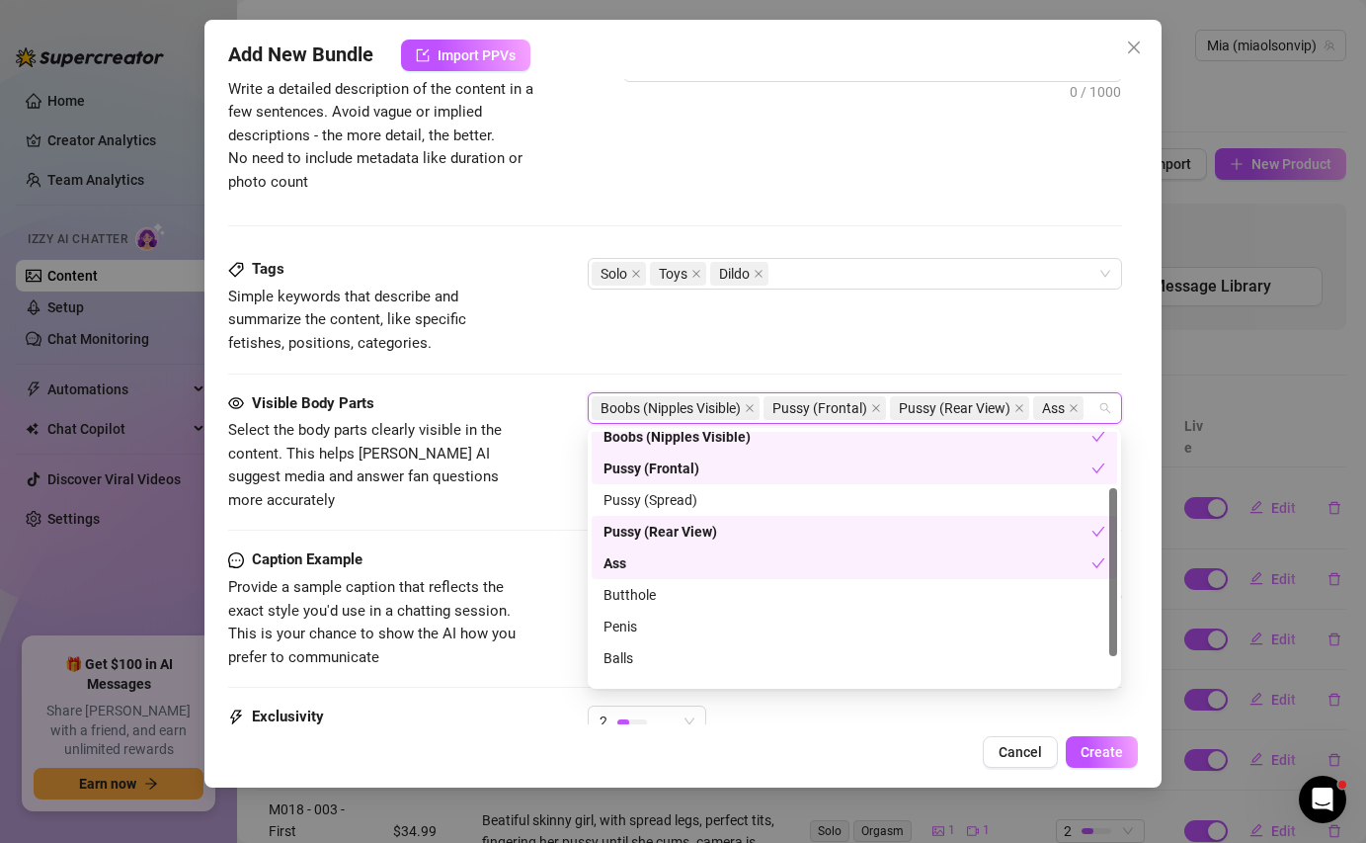
scroll to position [126, 0]
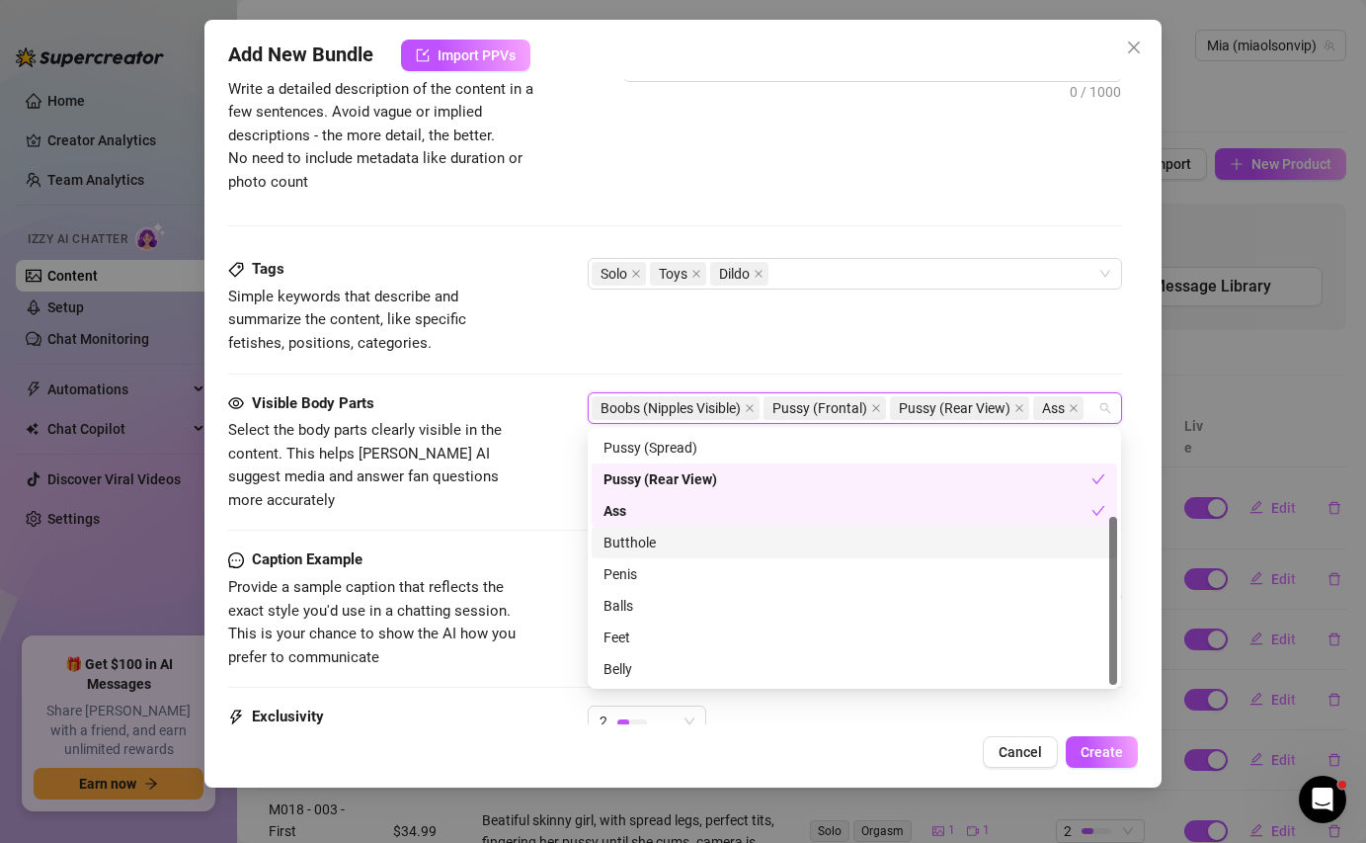
click at [646, 554] on div "Butthole" at bounding box center [854, 542] width 525 height 32
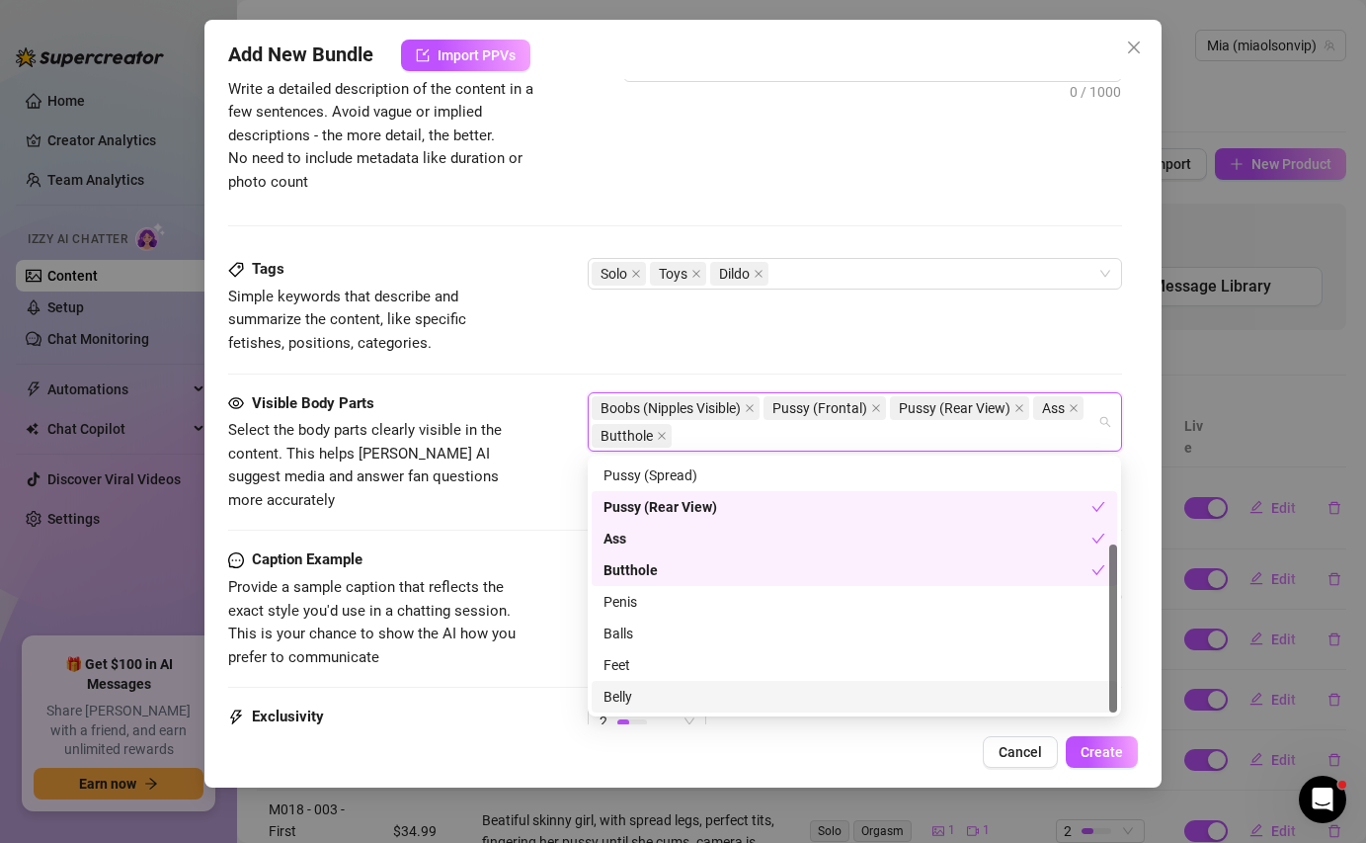
click at [651, 694] on div "Belly" at bounding box center [854, 696] width 502 height 22
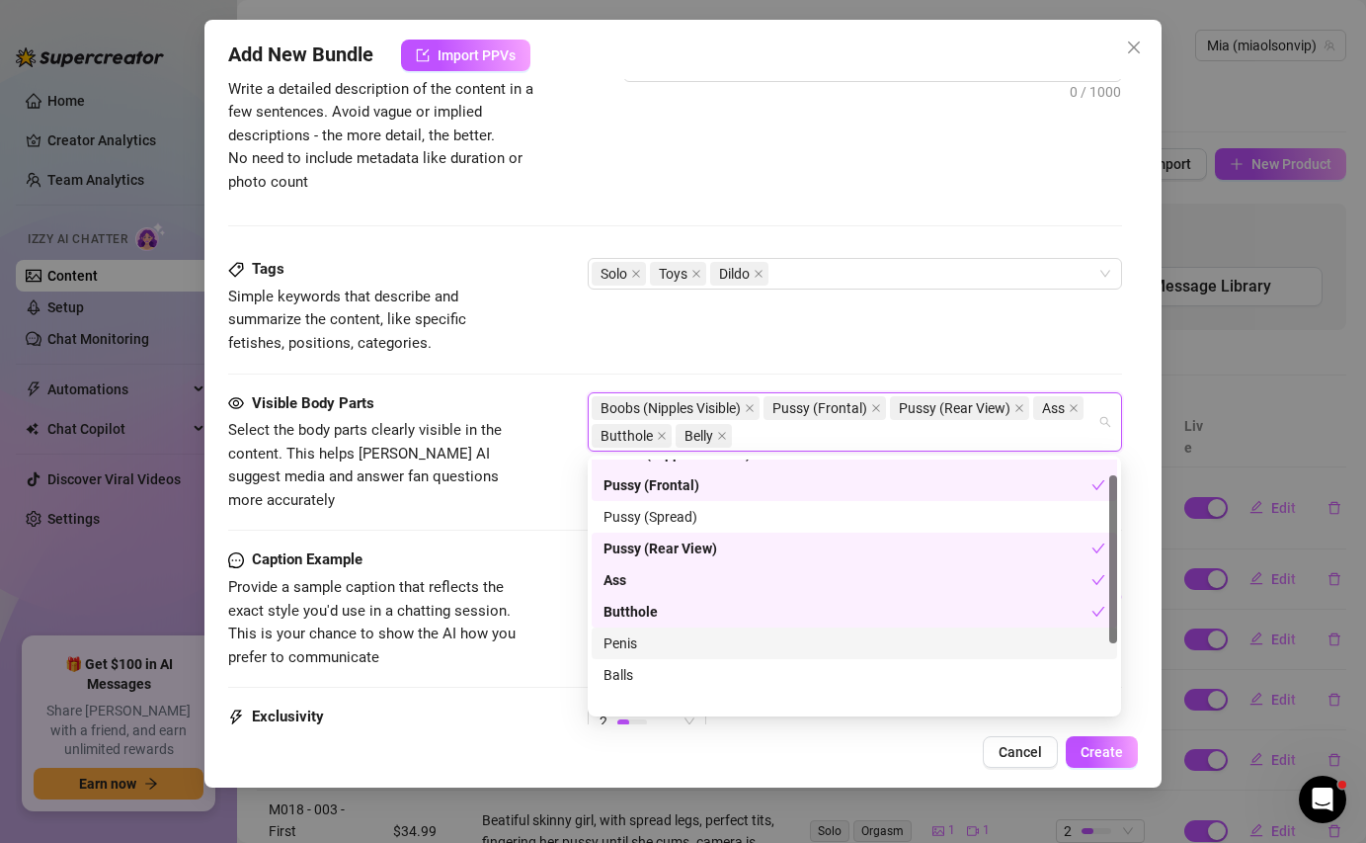
scroll to position [0, 0]
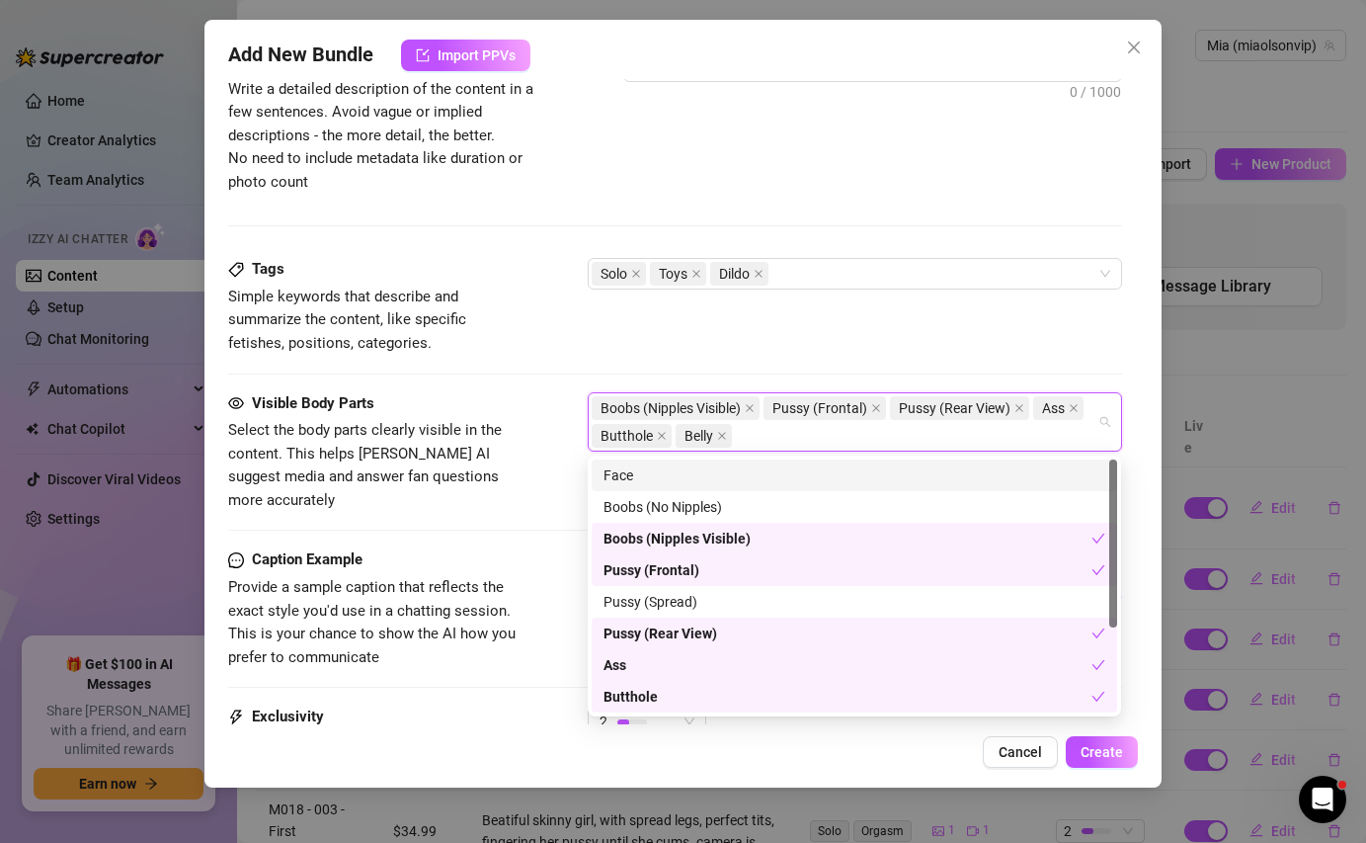
click at [577, 363] on div "Tags Simple keywords that describe and summarize the content, like specific fet…" at bounding box center [674, 324] width 893 height 133
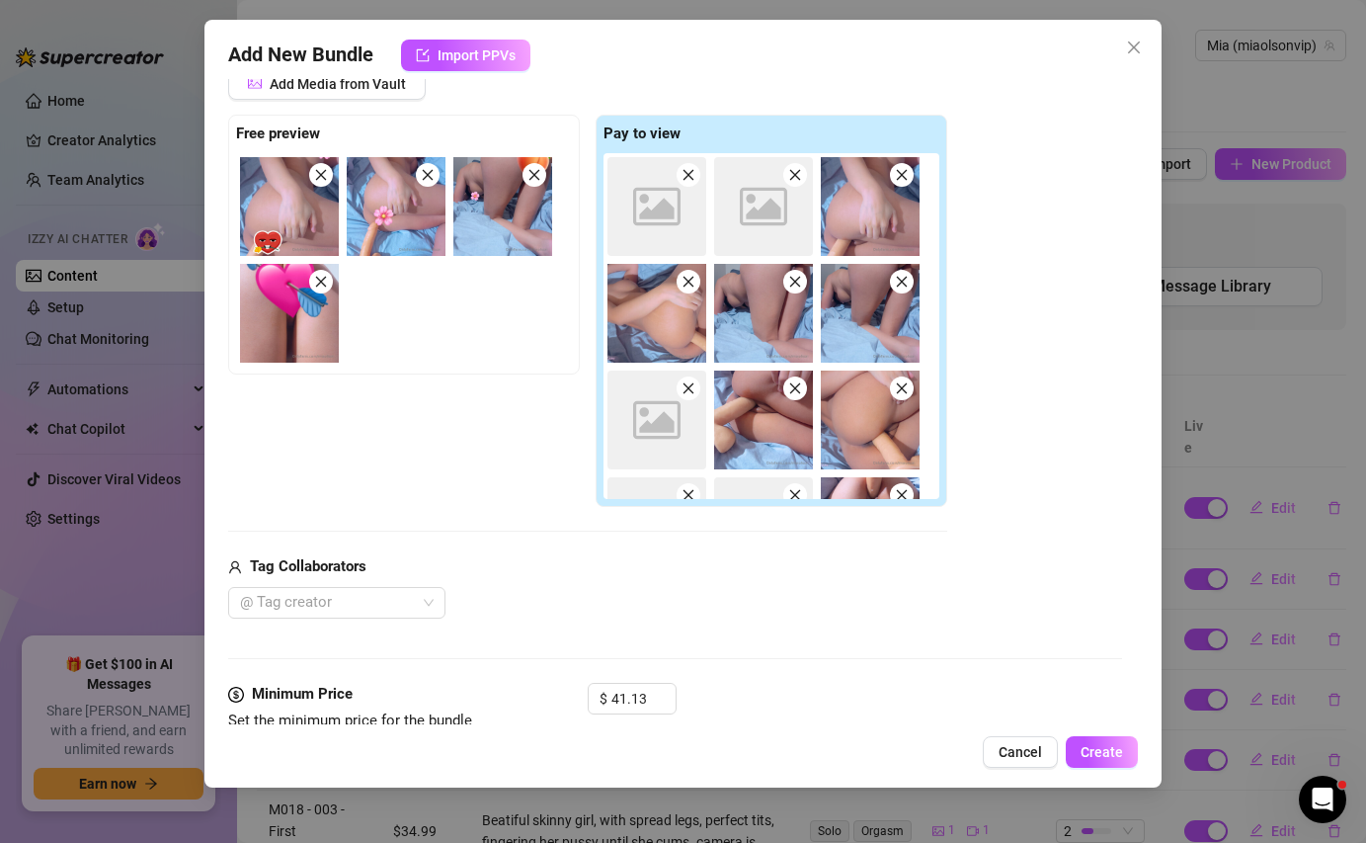
scroll to position [269, 0]
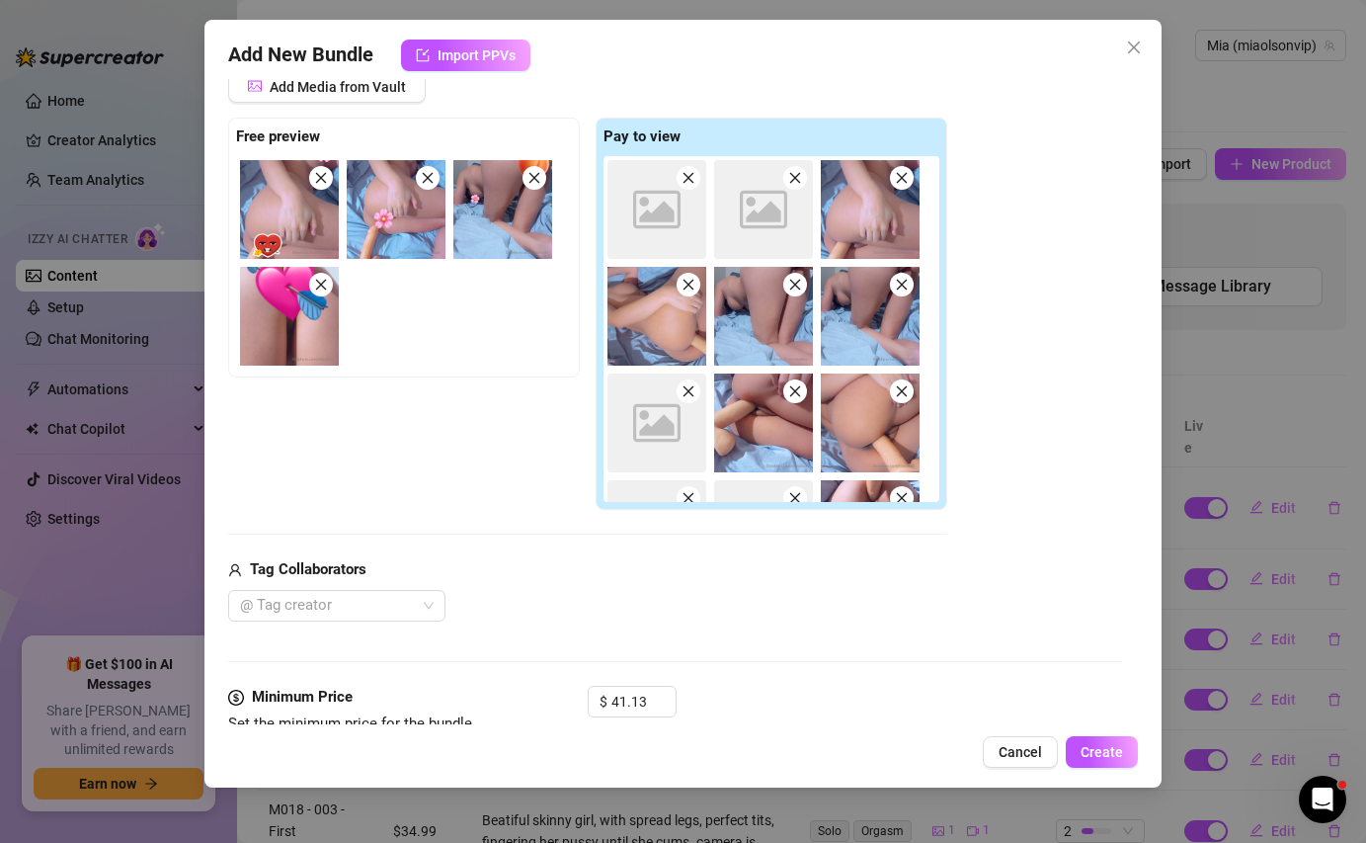
click at [683, 220] on div "Image placeholder" at bounding box center [656, 209] width 99 height 99
click at [854, 241] on img at bounding box center [870, 209] width 99 height 99
click at [751, 225] on icon at bounding box center [763, 210] width 47 height 38
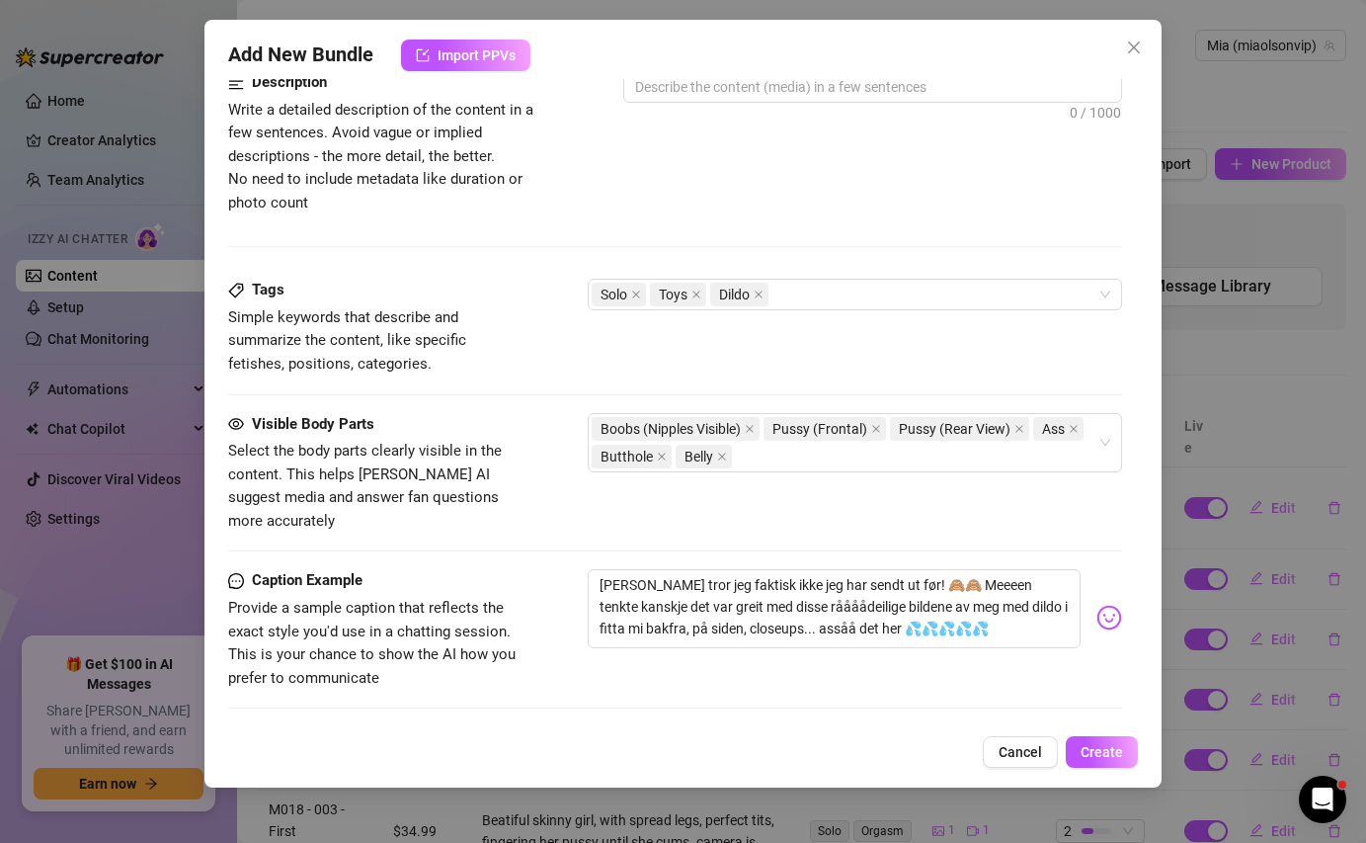
scroll to position [1091, 0]
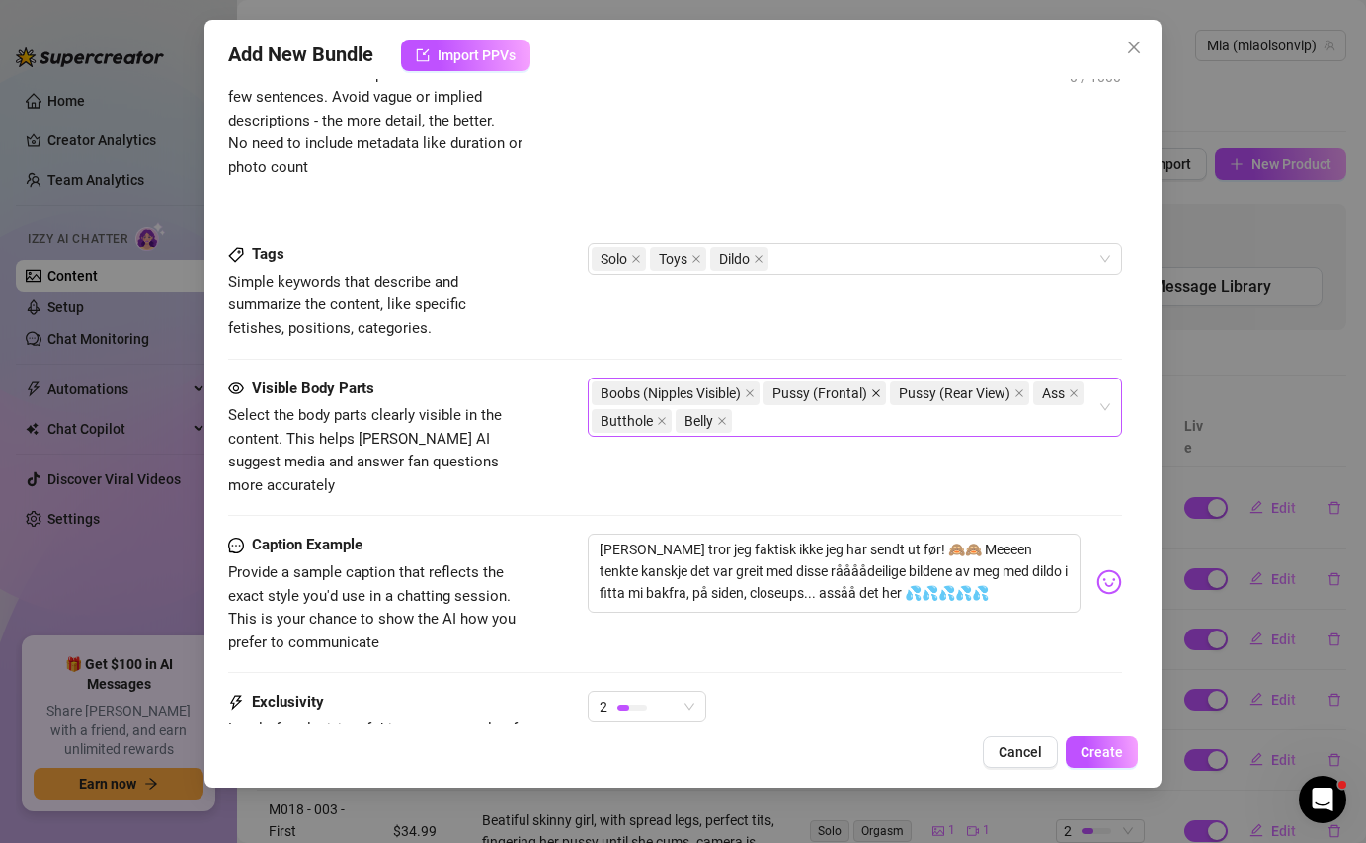
click at [878, 393] on icon "close" at bounding box center [877, 393] width 8 height 8
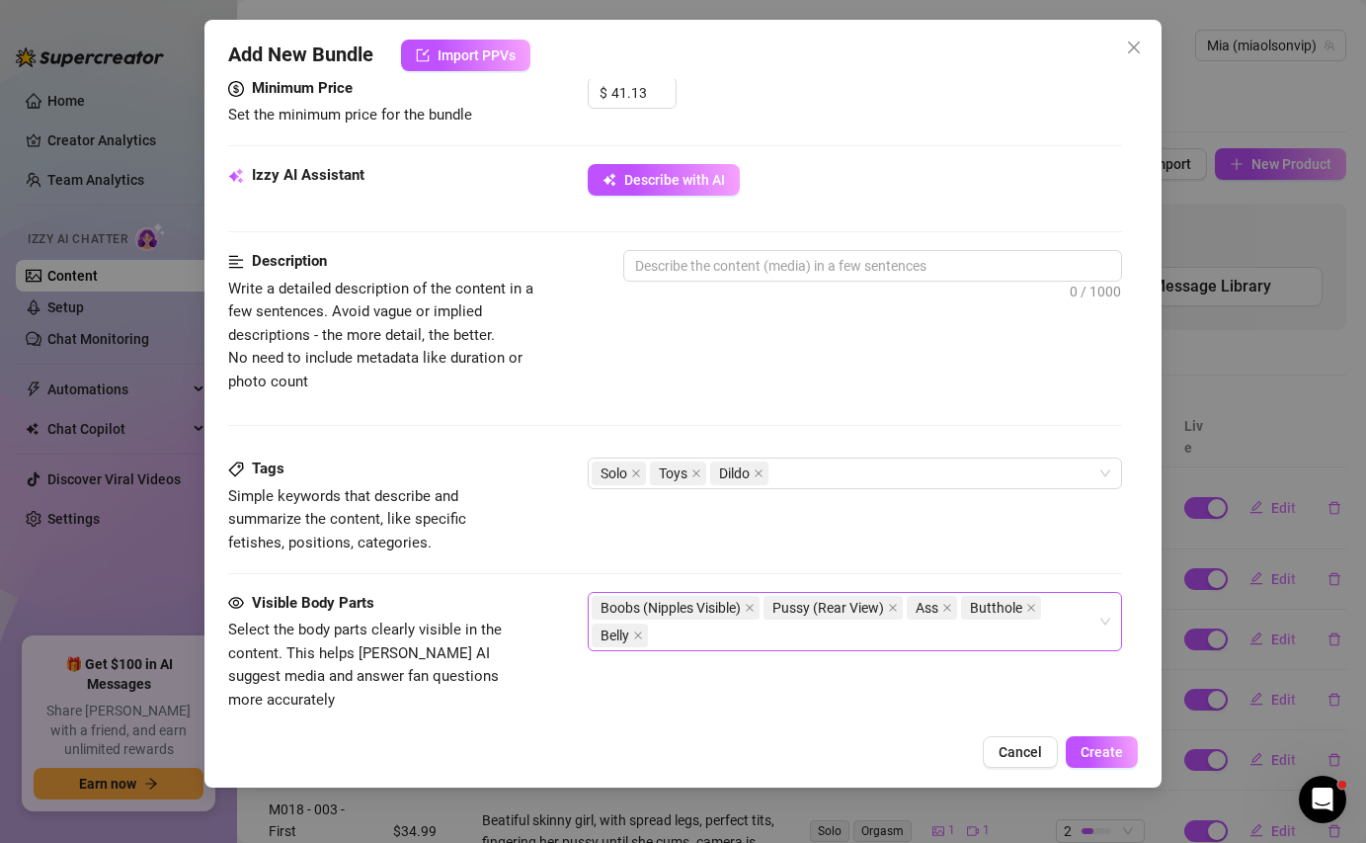
scroll to position [882, 0]
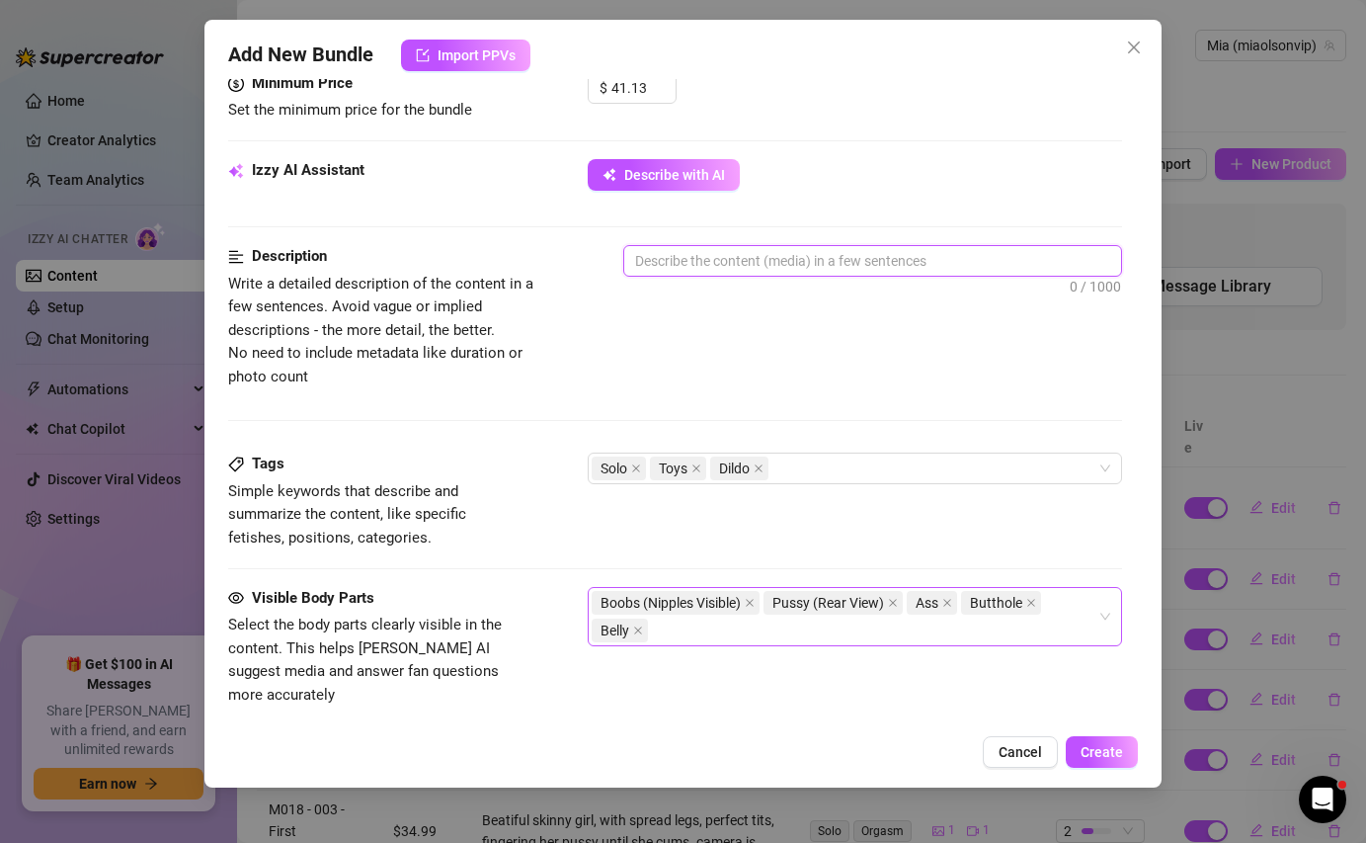
click at [702, 259] on textarea at bounding box center [872, 261] width 496 height 30
click at [674, 183] on button "Describe with AI" at bounding box center [664, 175] width 152 height 32
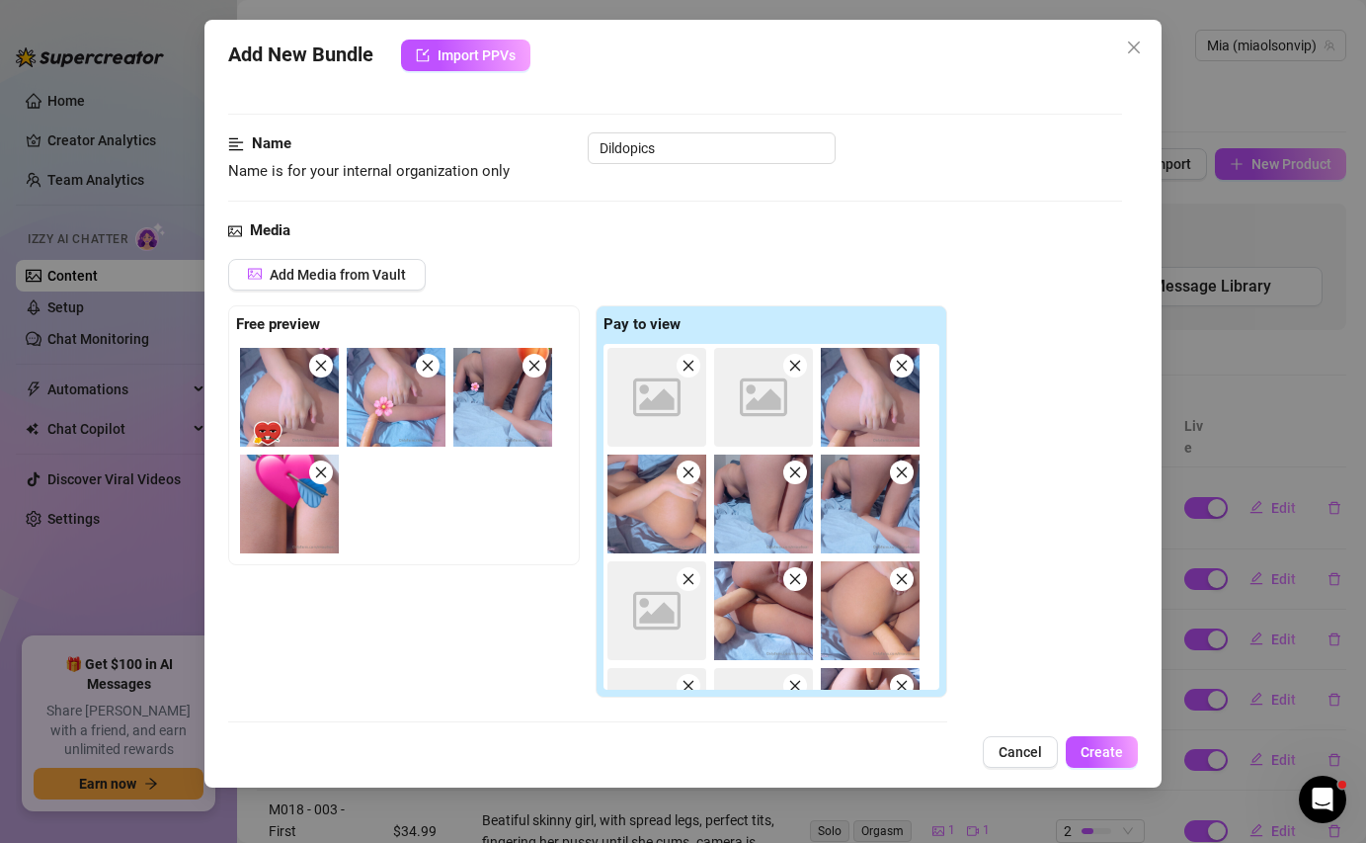
scroll to position [0, 0]
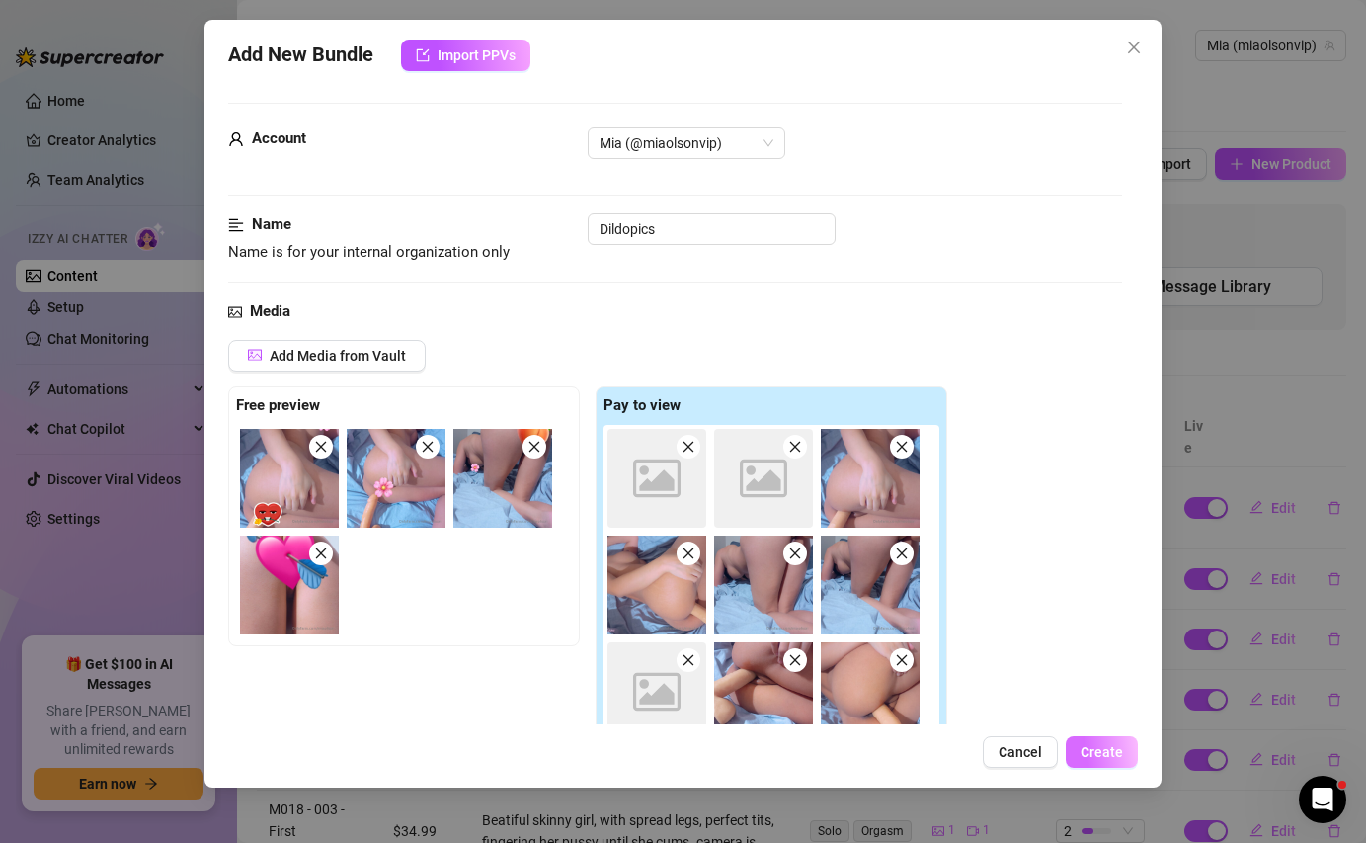
click at [1097, 748] on span "Create" at bounding box center [1102, 752] width 42 height 16
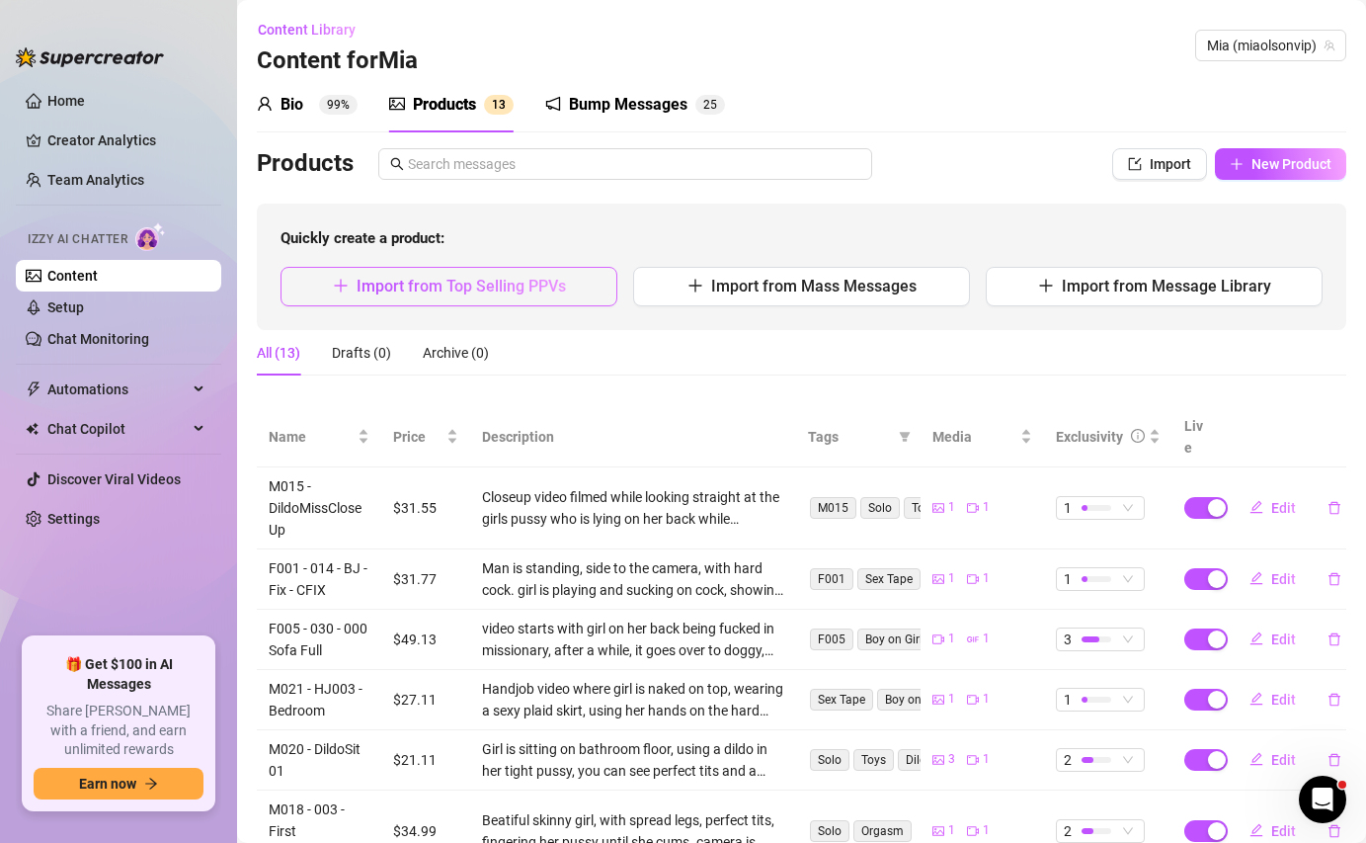
click at [573, 296] on button "Import from Top Selling PPVs" at bounding box center [449, 287] width 337 height 40
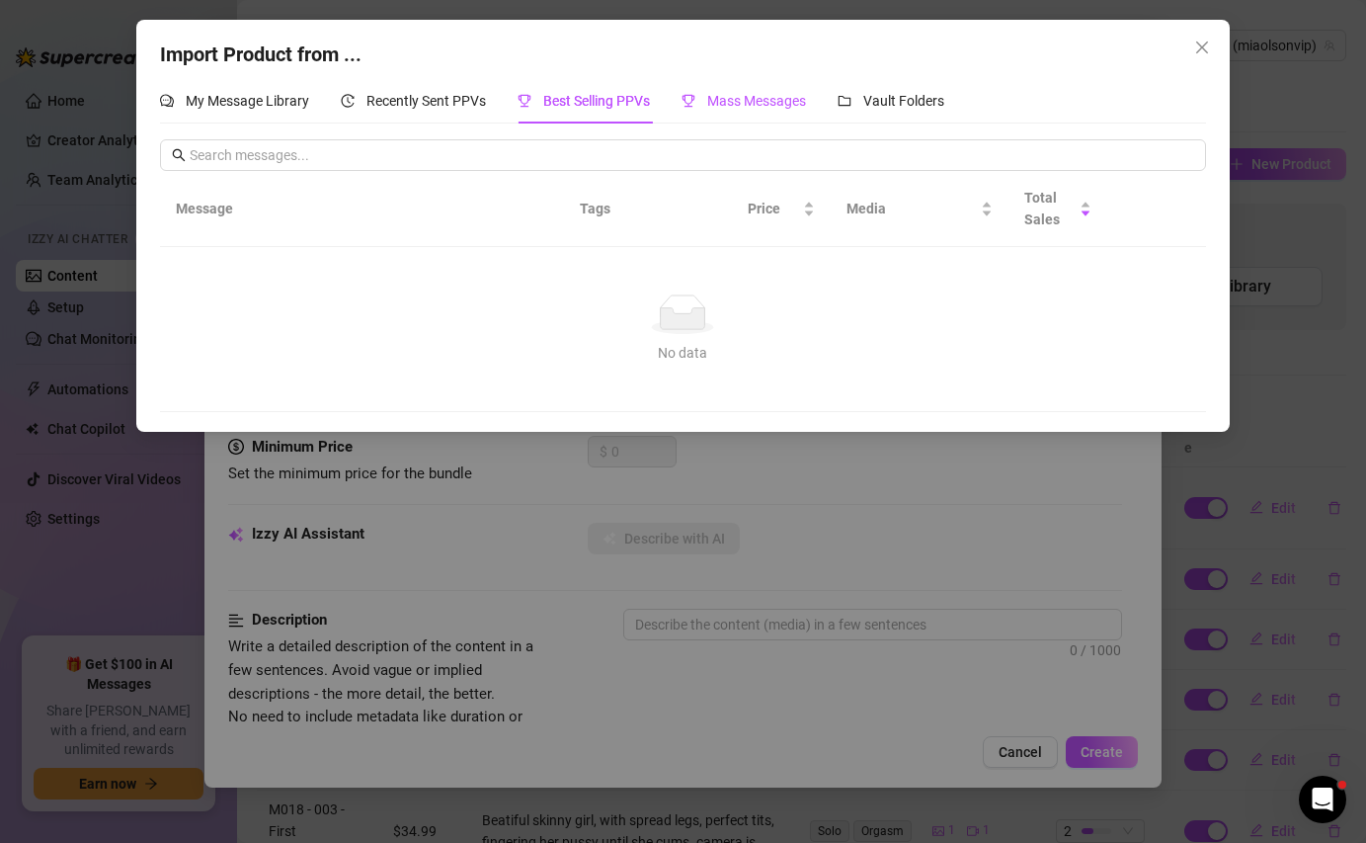
click at [737, 100] on span "Mass Messages" at bounding box center [756, 101] width 99 height 16
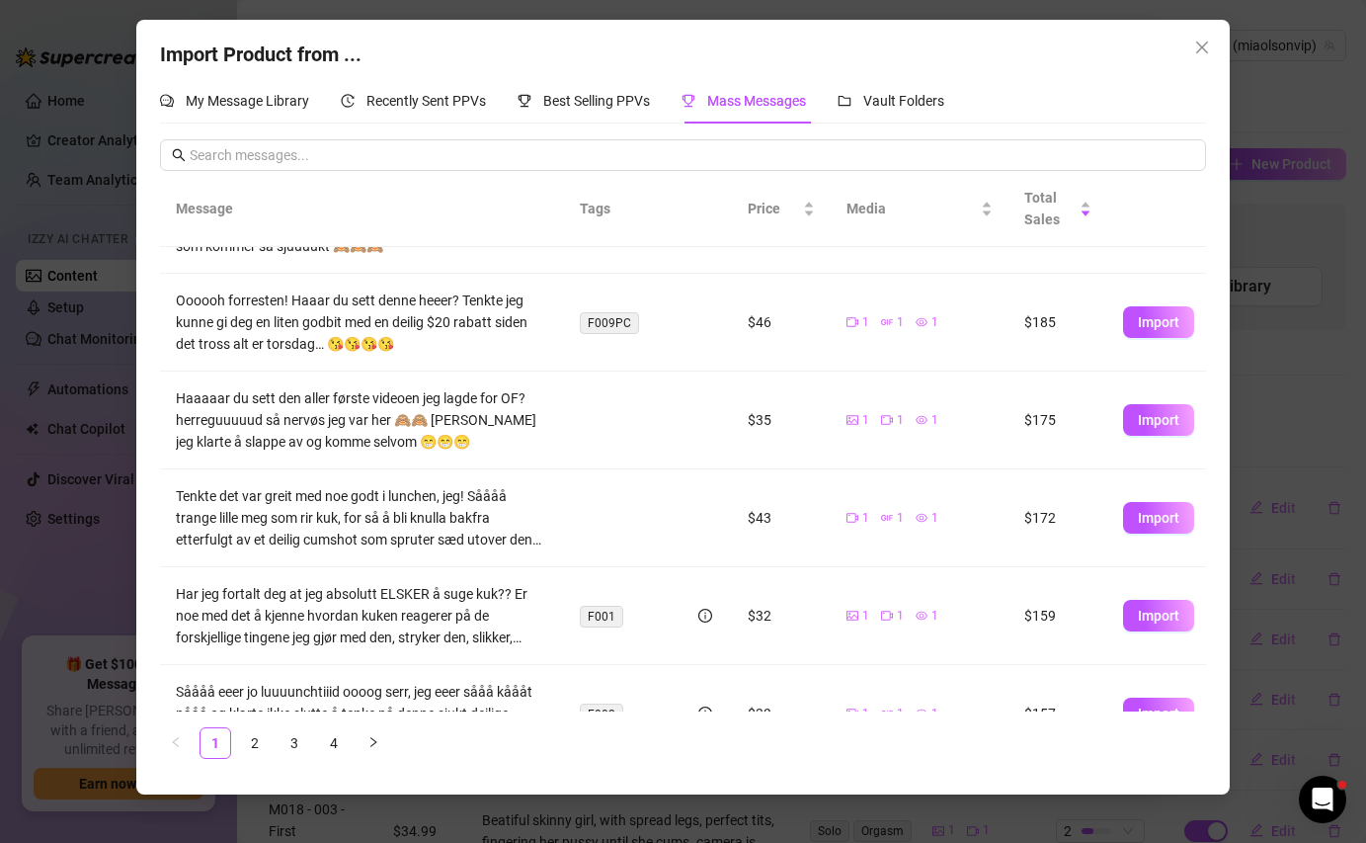
scroll to position [515, 0]
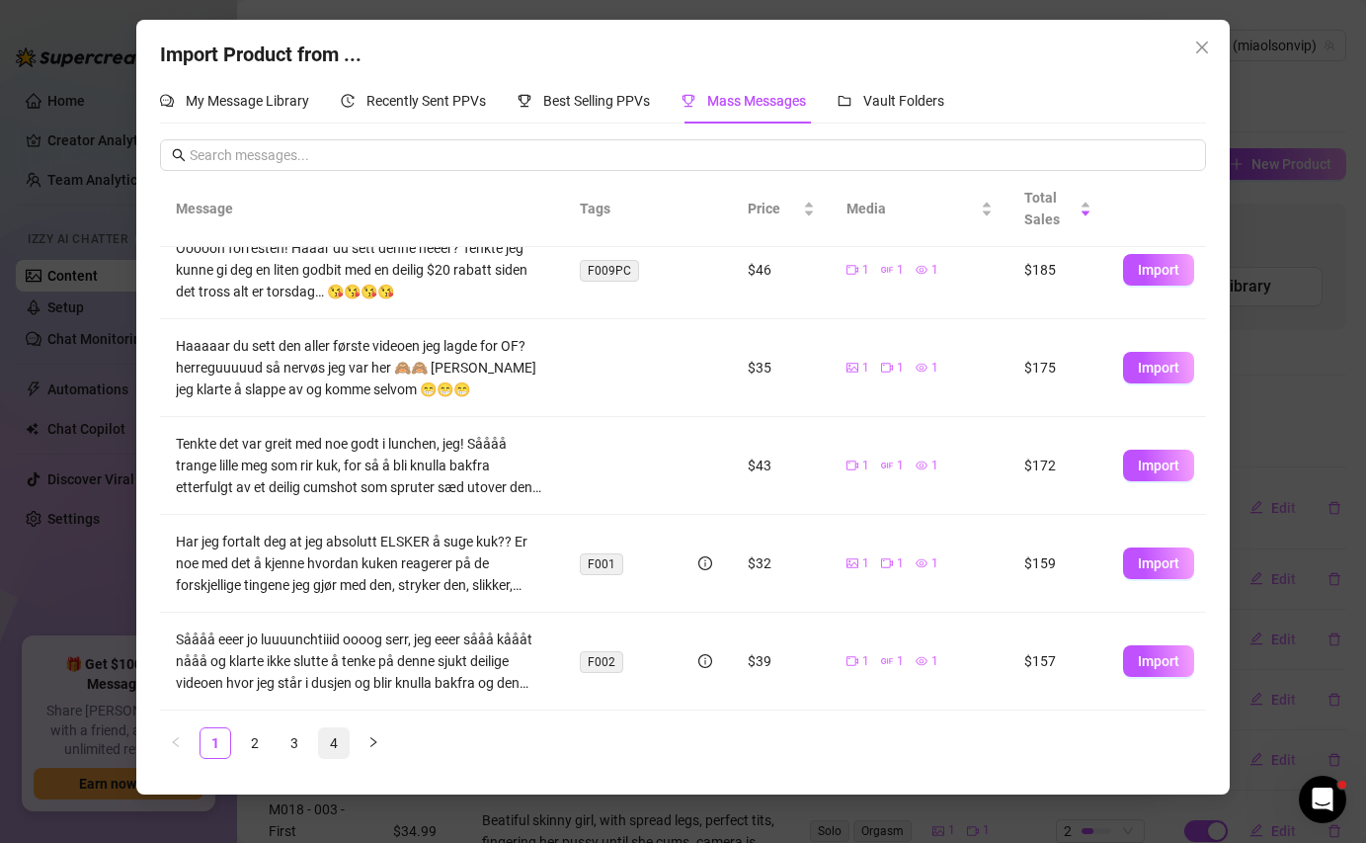
click at [336, 742] on link "4" at bounding box center [334, 743] width 30 height 30
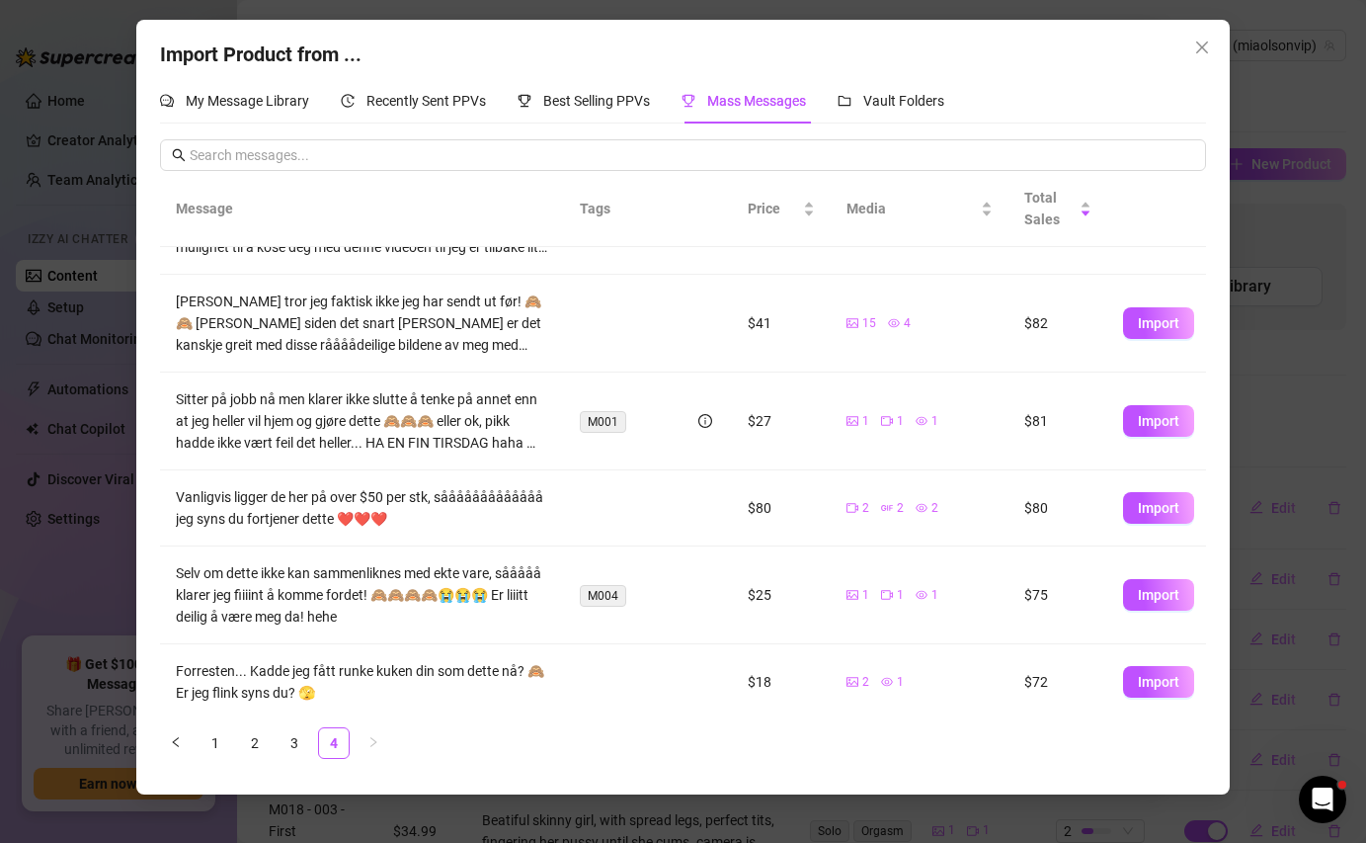
scroll to position [254, 0]
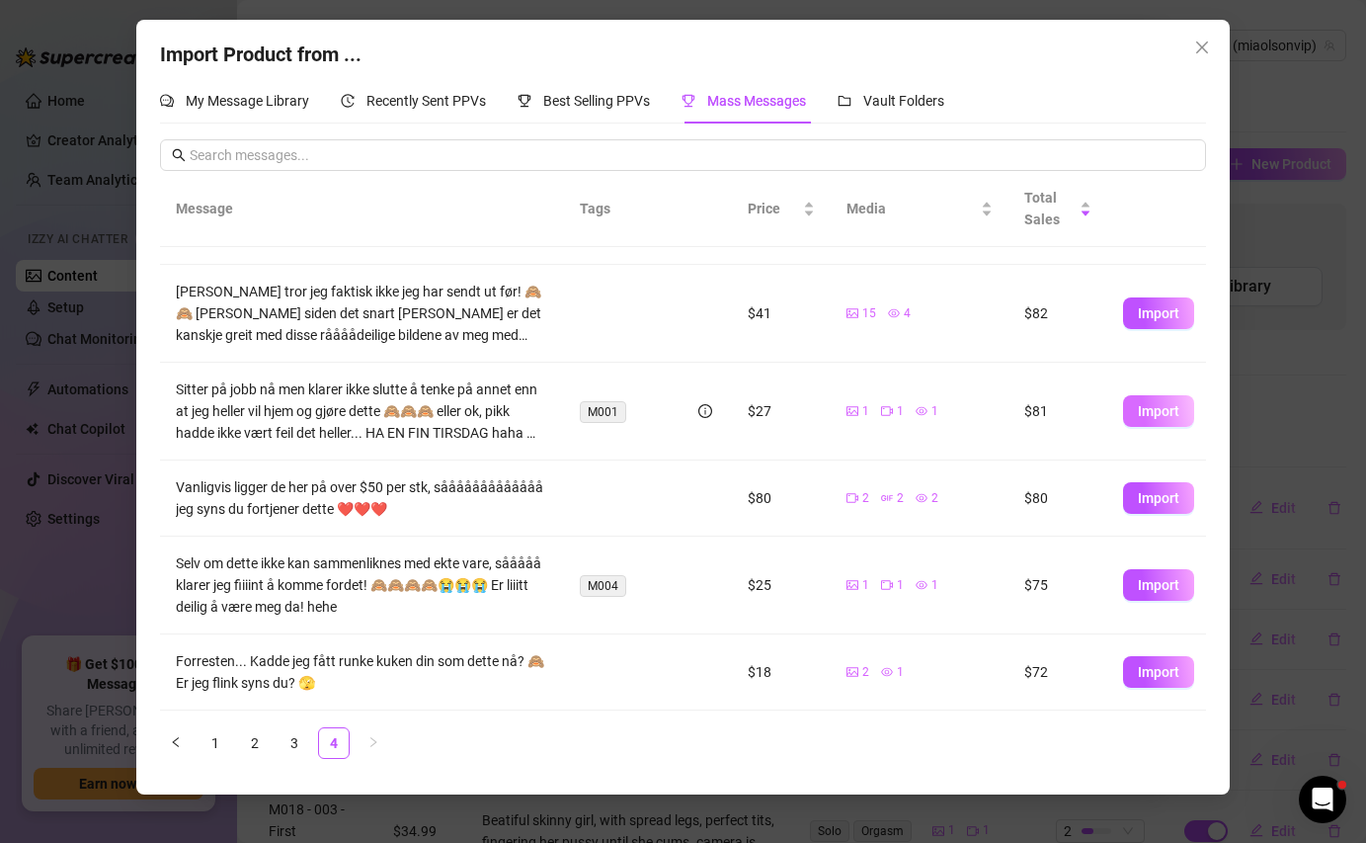
click at [1161, 411] on span "Import" at bounding box center [1158, 411] width 41 height 16
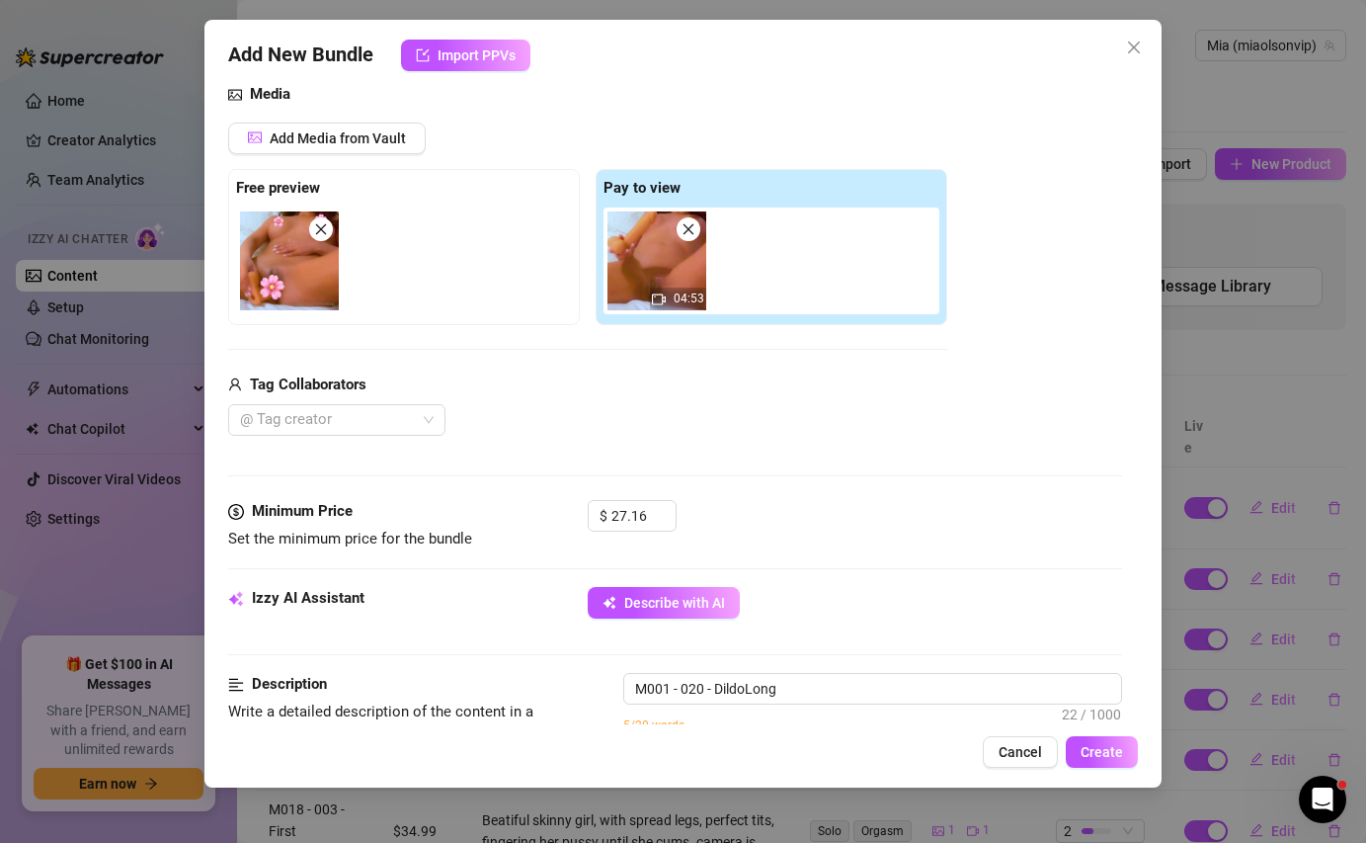
scroll to position [225, 0]
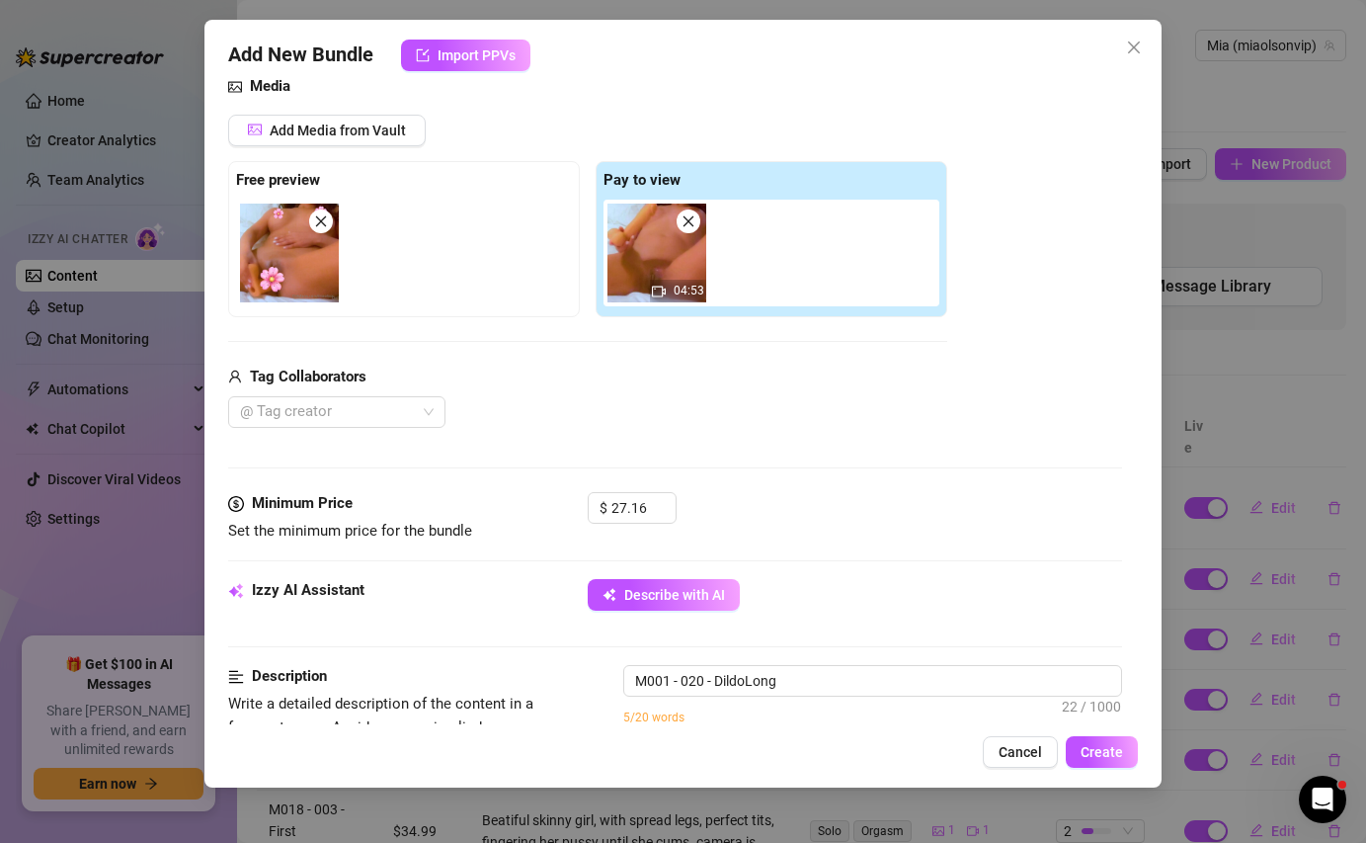
click at [709, 613] on div "Izzy AI Assistant Describe with AI" at bounding box center [674, 603] width 893 height 49
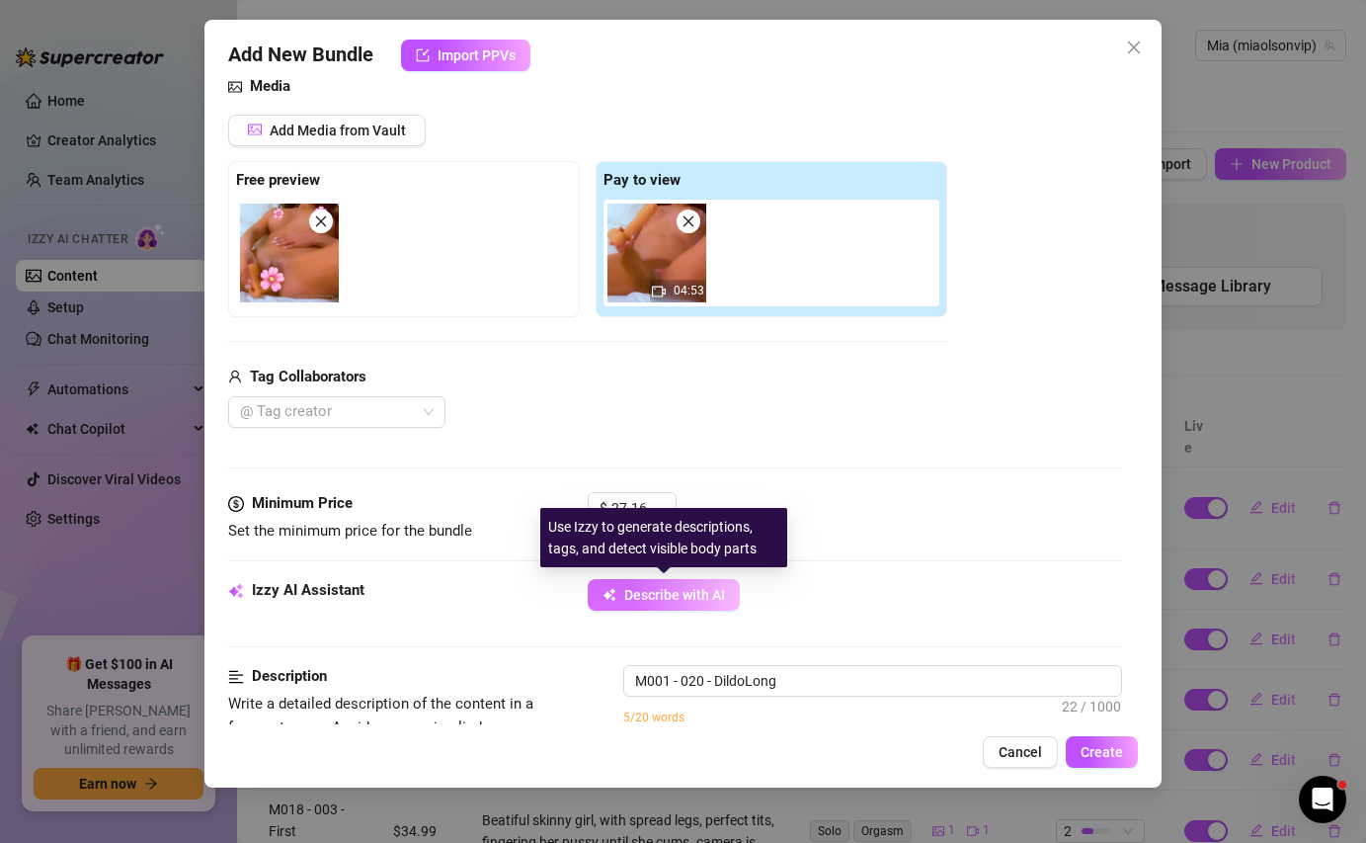
click at [705, 599] on span "Describe with AI" at bounding box center [674, 595] width 101 height 16
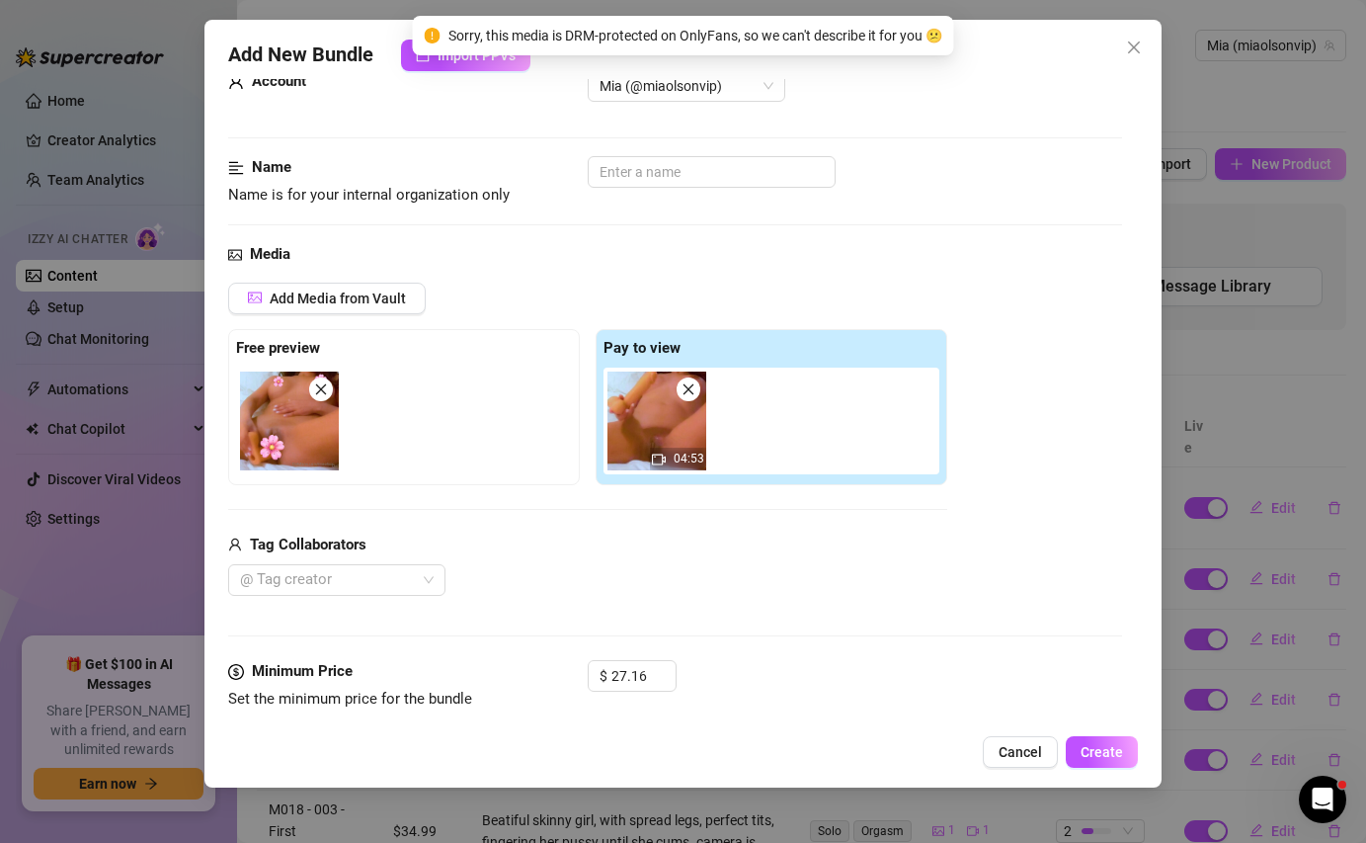
scroll to position [0, 0]
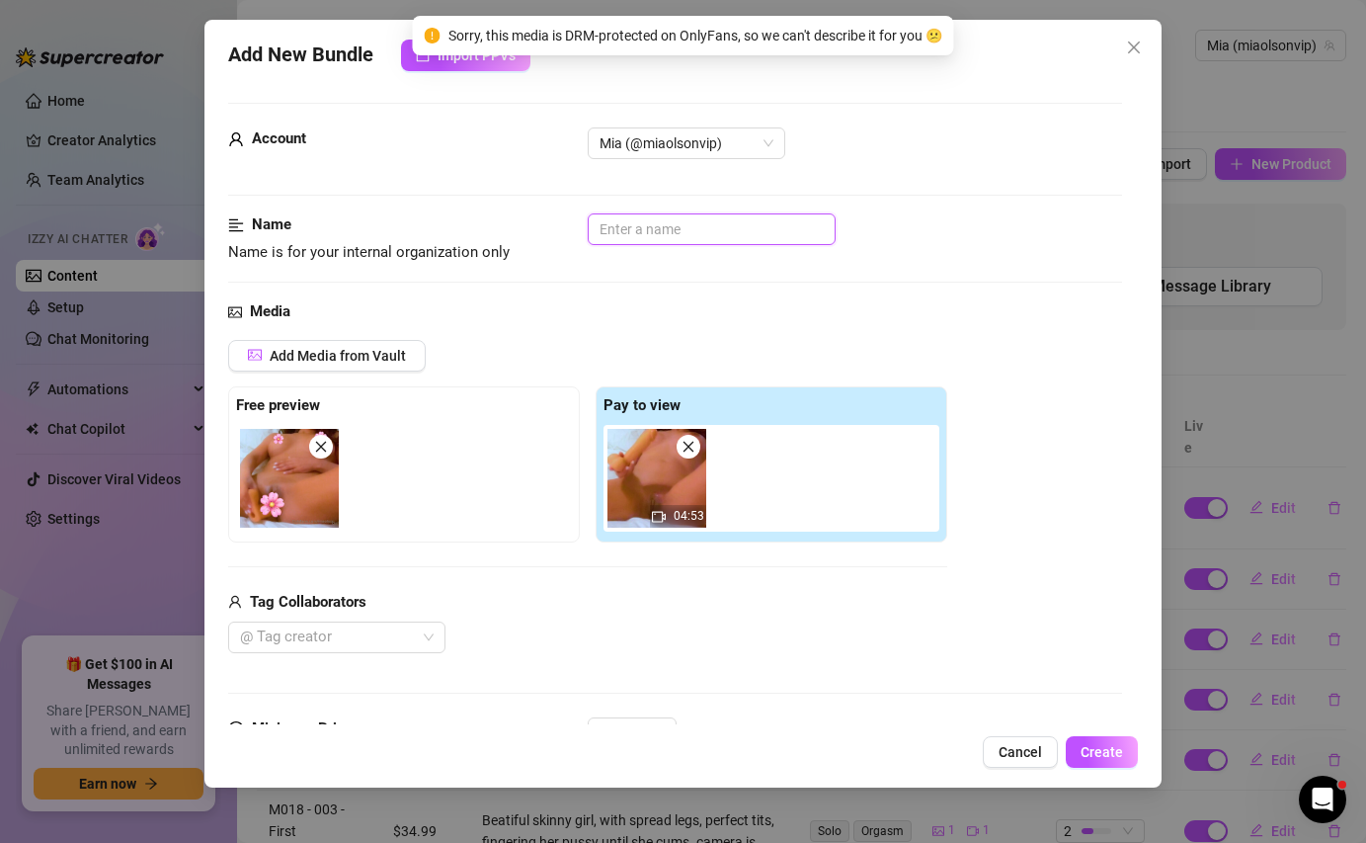
click at [609, 223] on input "text" at bounding box center [712, 229] width 248 height 32
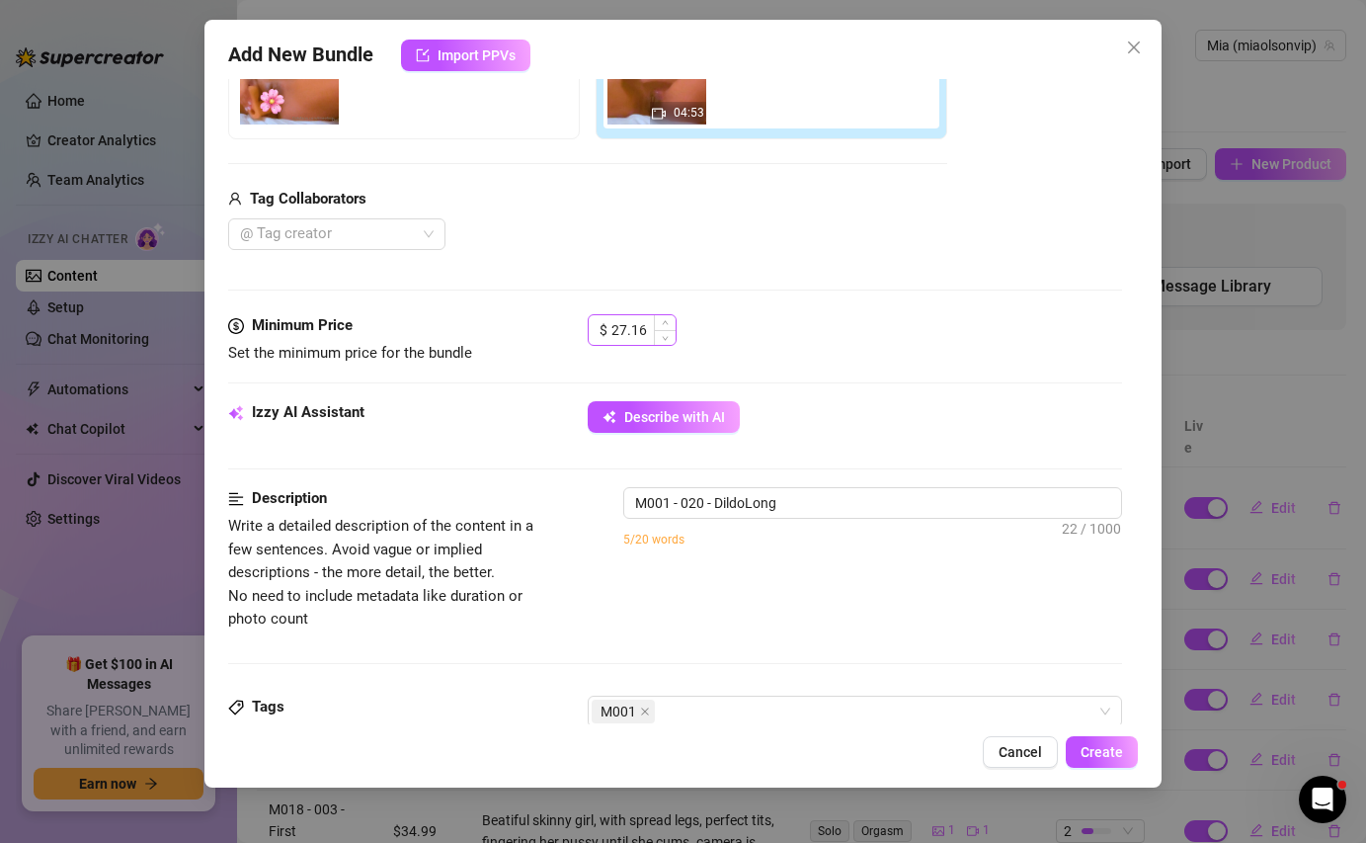
scroll to position [441, 0]
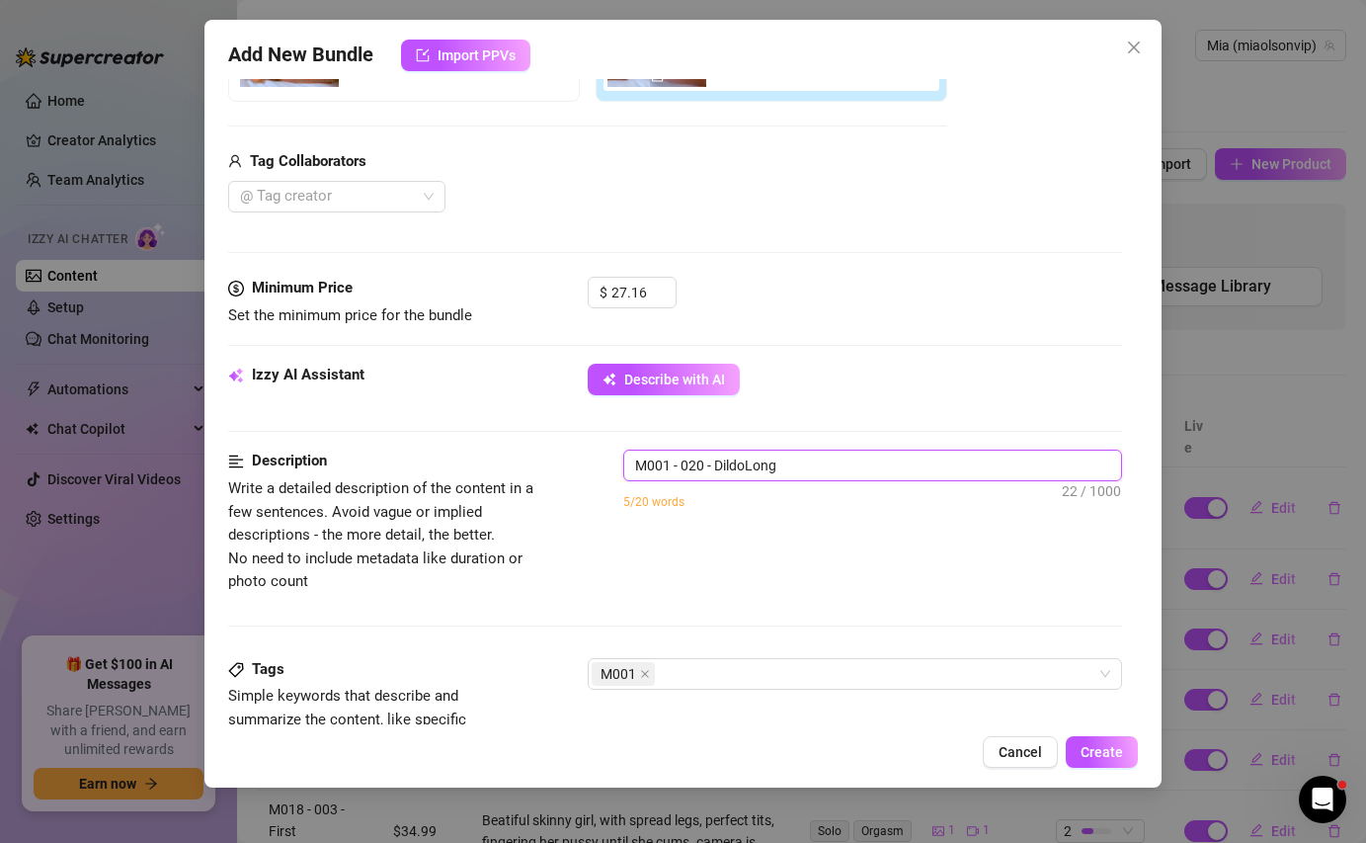
click at [739, 475] on textarea "M001 - 020 - DildoLong" at bounding box center [872, 465] width 496 height 30
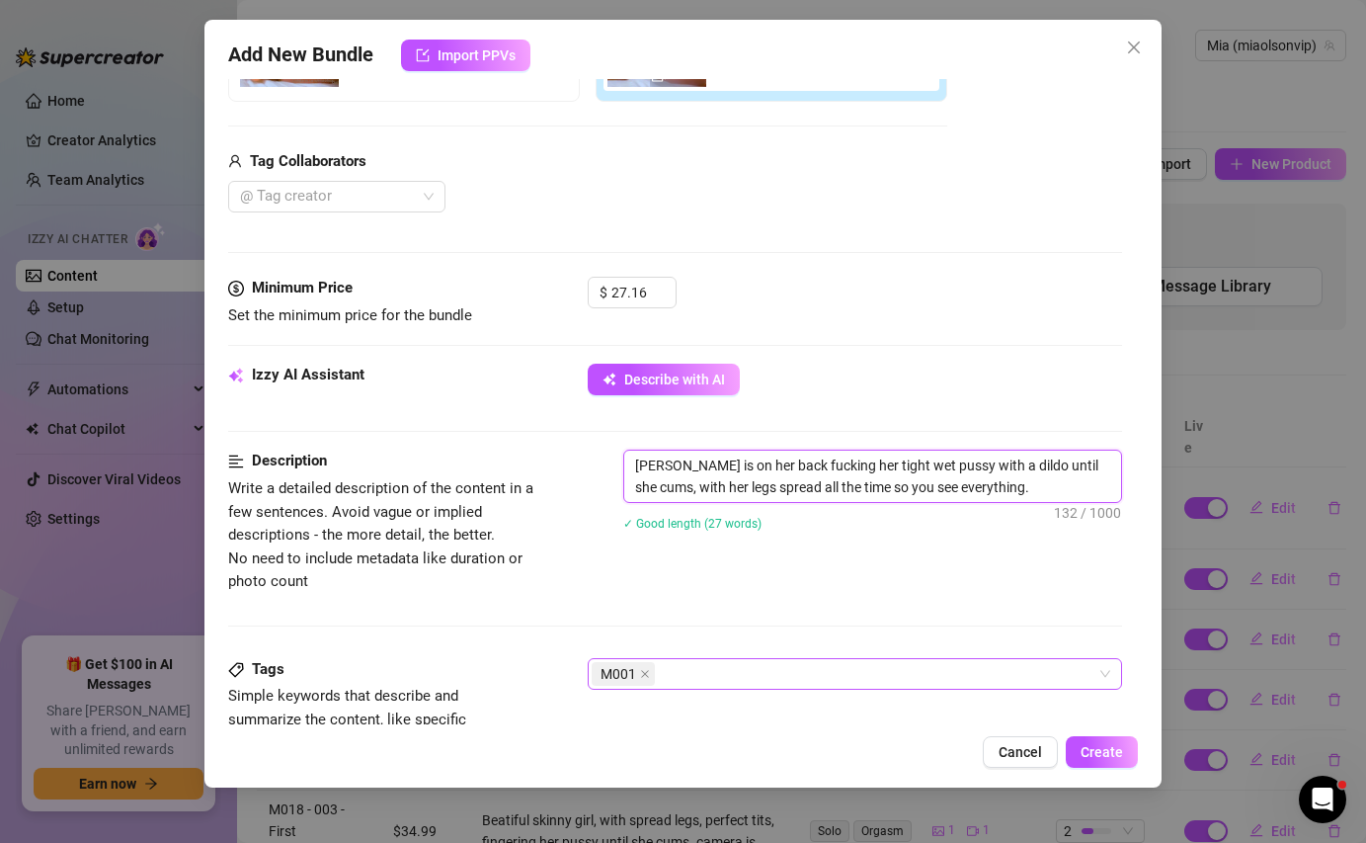
click at [731, 667] on div "M001" at bounding box center [844, 674] width 505 height 28
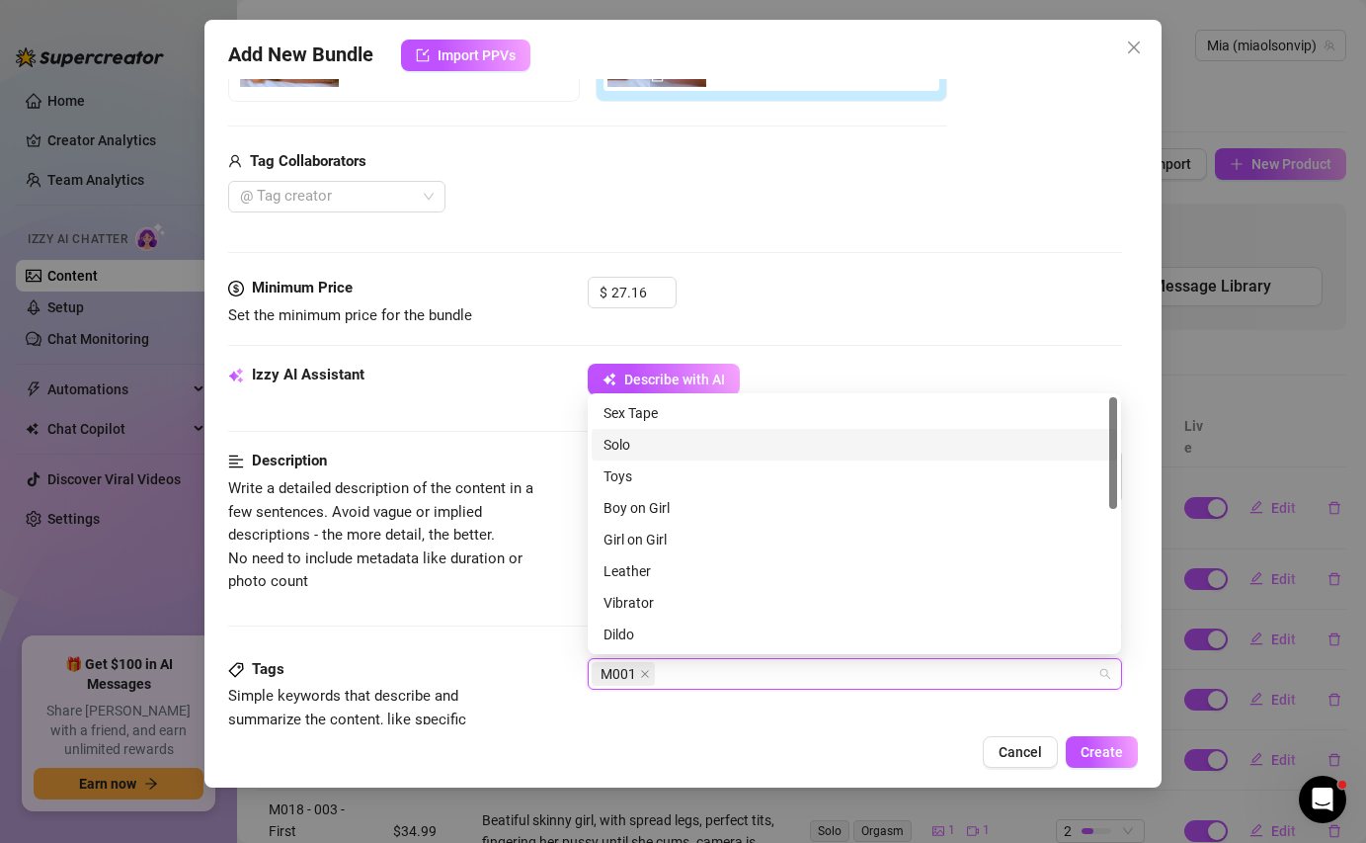
click at [651, 454] on div "Solo" at bounding box center [854, 445] width 502 height 22
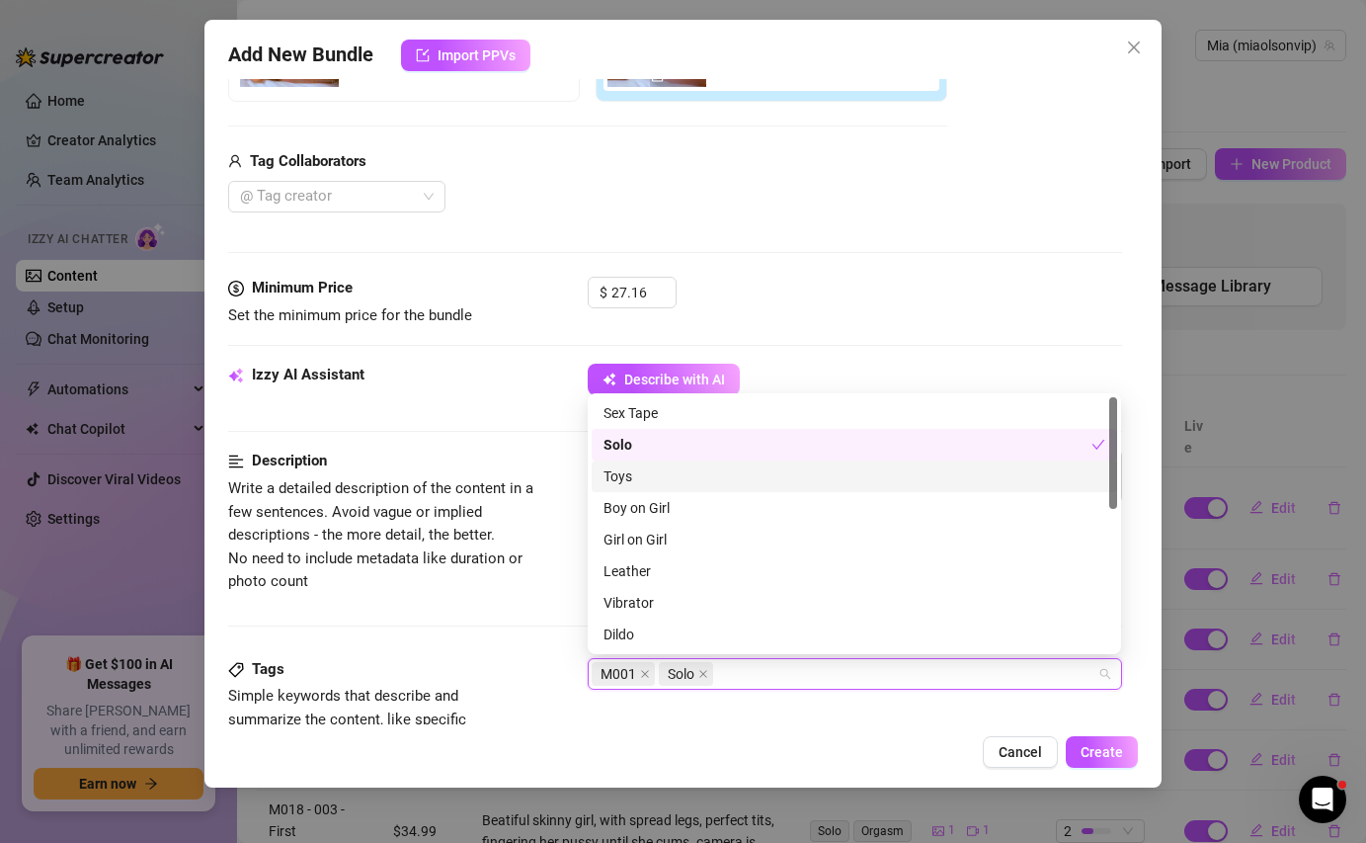
click at [652, 470] on div "Toys" at bounding box center [854, 476] width 502 height 22
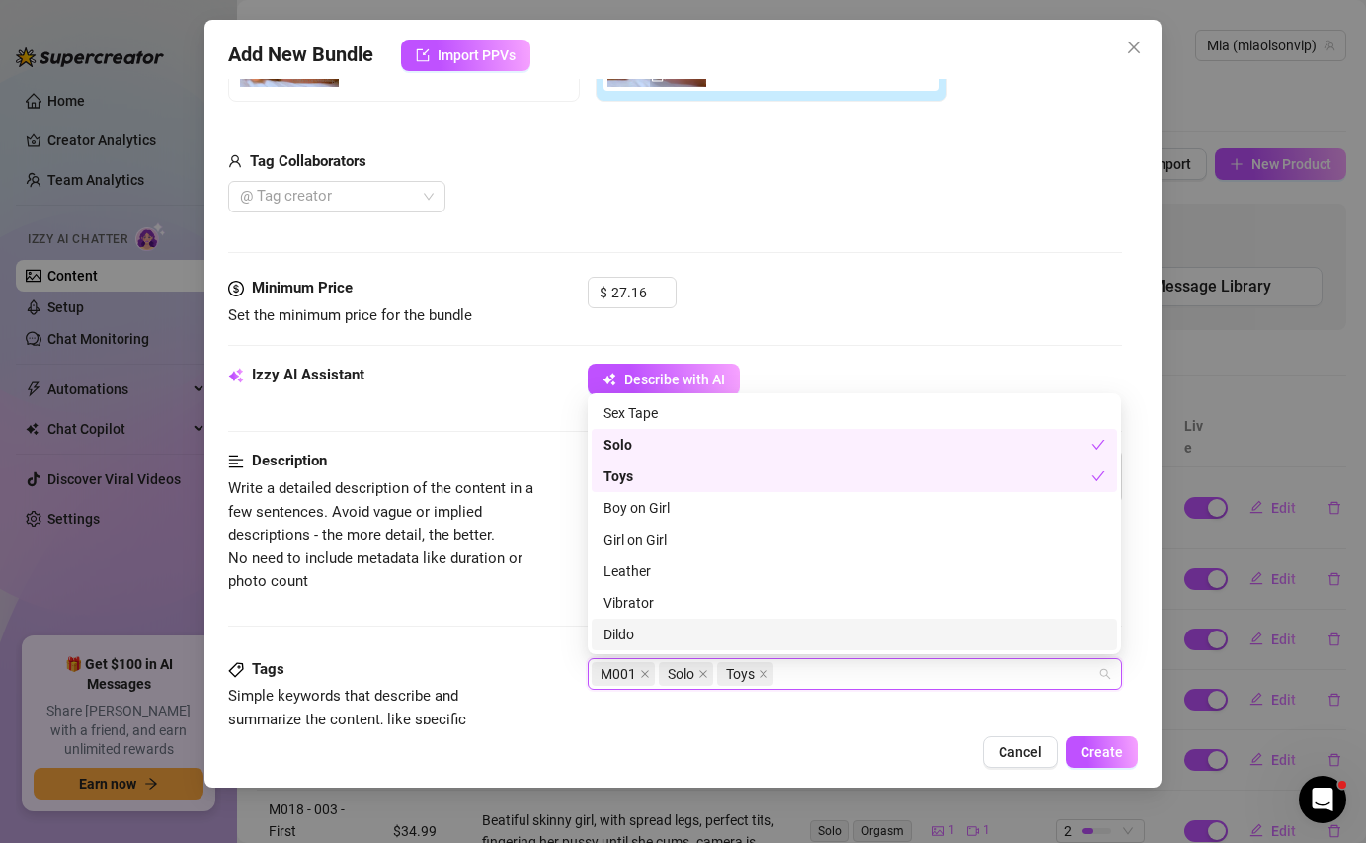
click at [662, 630] on div "Dildo" at bounding box center [854, 634] width 502 height 22
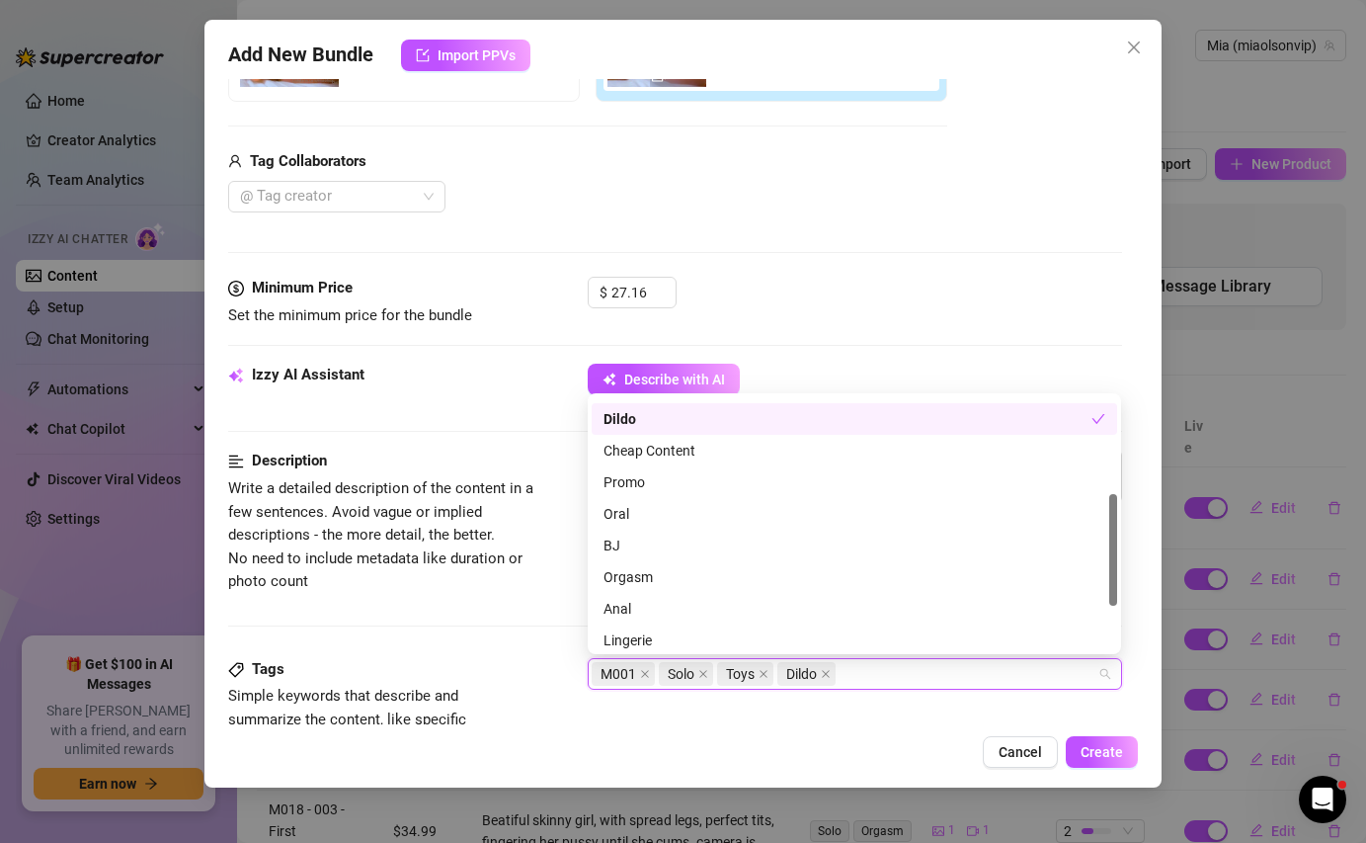
scroll to position [216, 0]
click at [642, 567] on div "Orgasm" at bounding box center [854, 576] width 502 height 22
click at [534, 592] on span "Write a detailed description of the content in a few sentences. Avoid vague or …" at bounding box center [394, 535] width 332 height 117
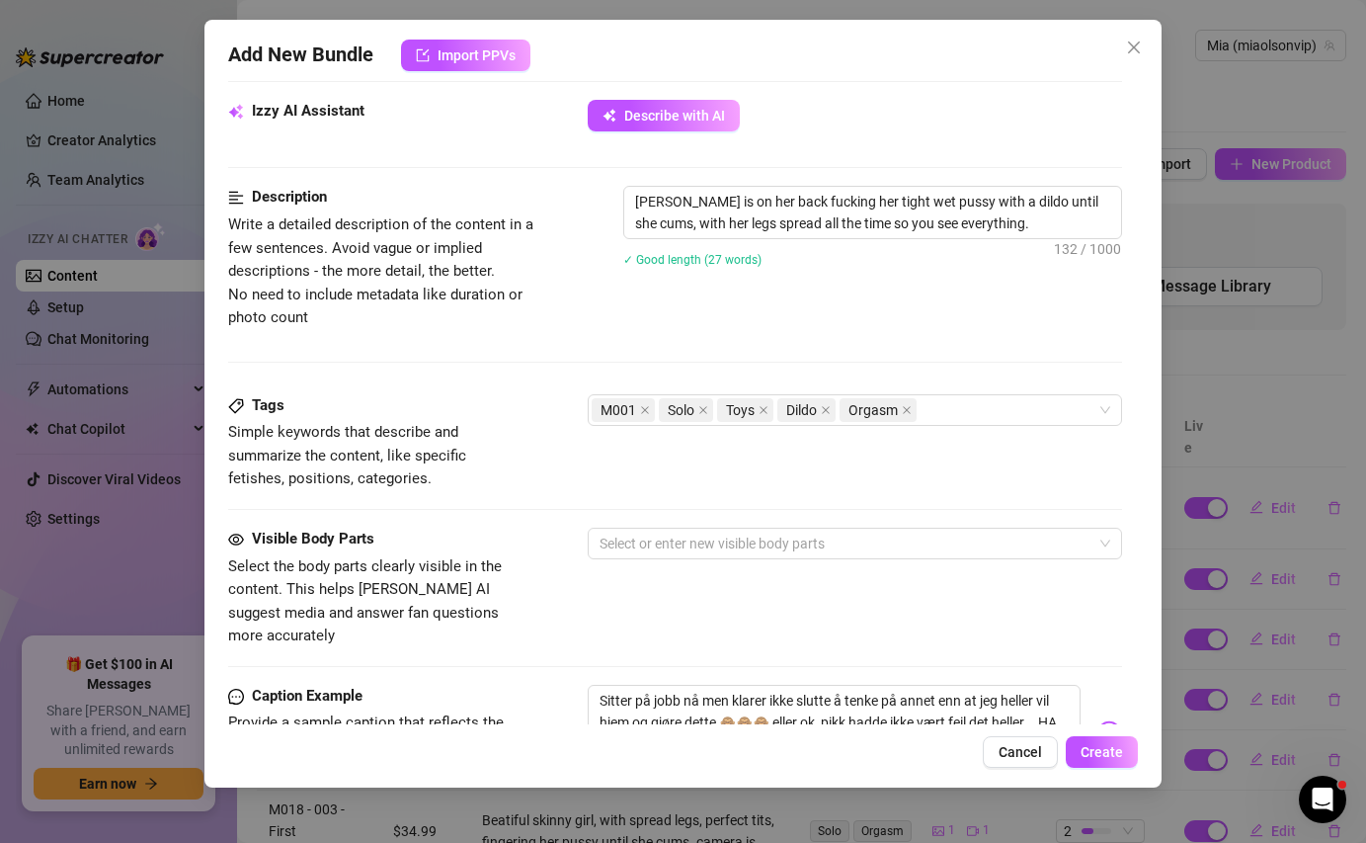
scroll to position [707, 0]
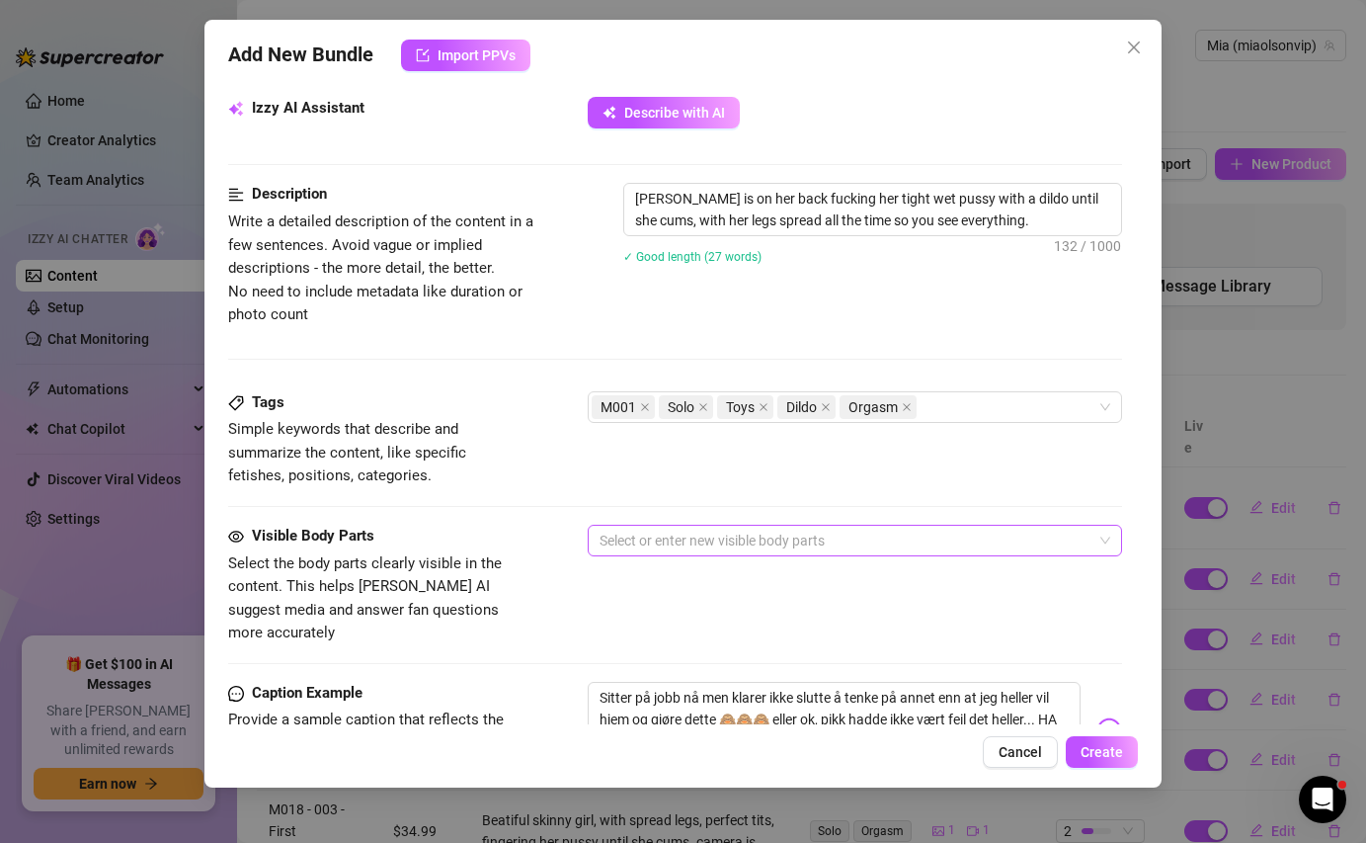
click at [634, 537] on div at bounding box center [844, 540] width 505 height 28
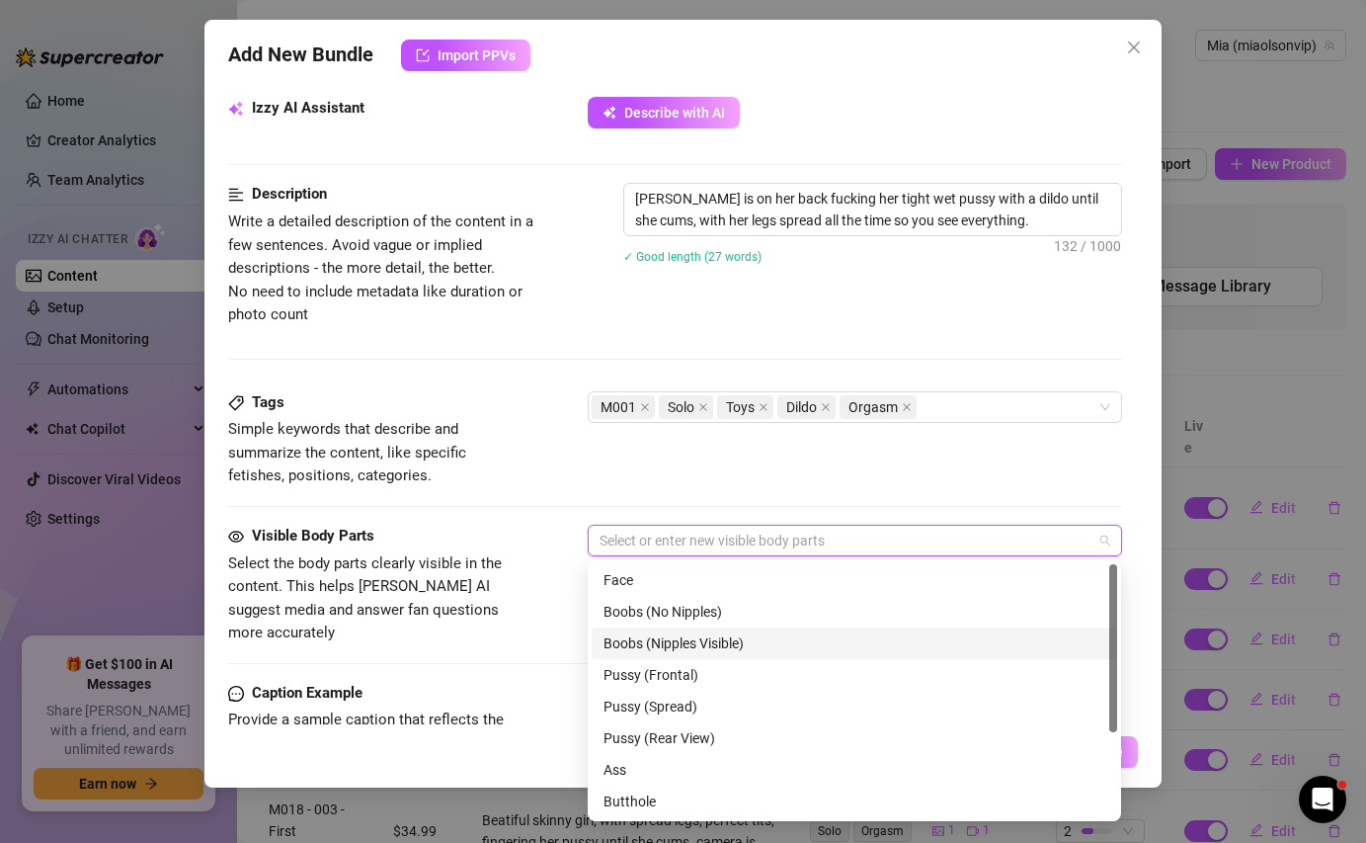
click at [663, 642] on div "Boobs (Nipples Visible)" at bounding box center [854, 643] width 502 height 22
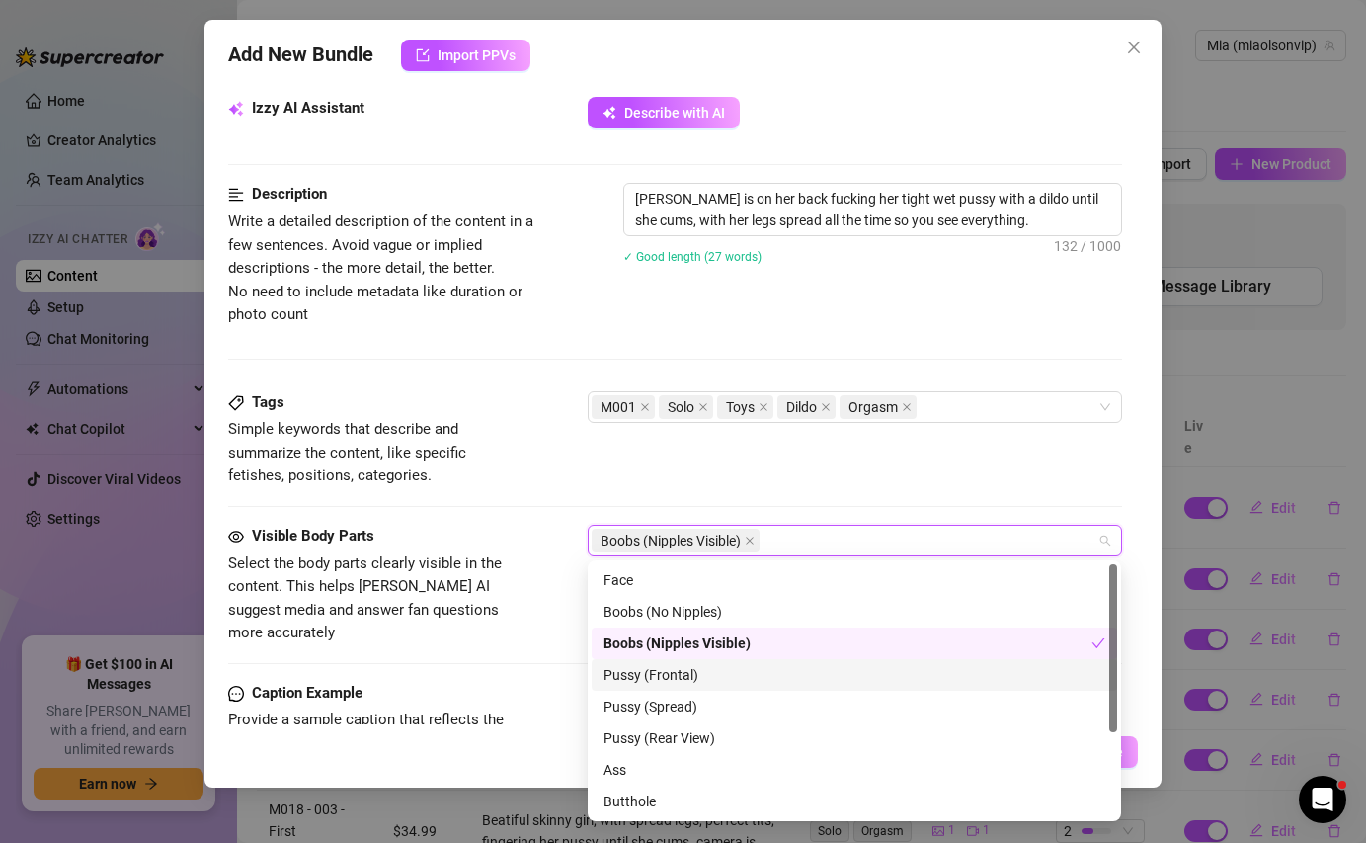
click at [671, 670] on div "Pussy (Frontal)" at bounding box center [854, 675] width 502 height 22
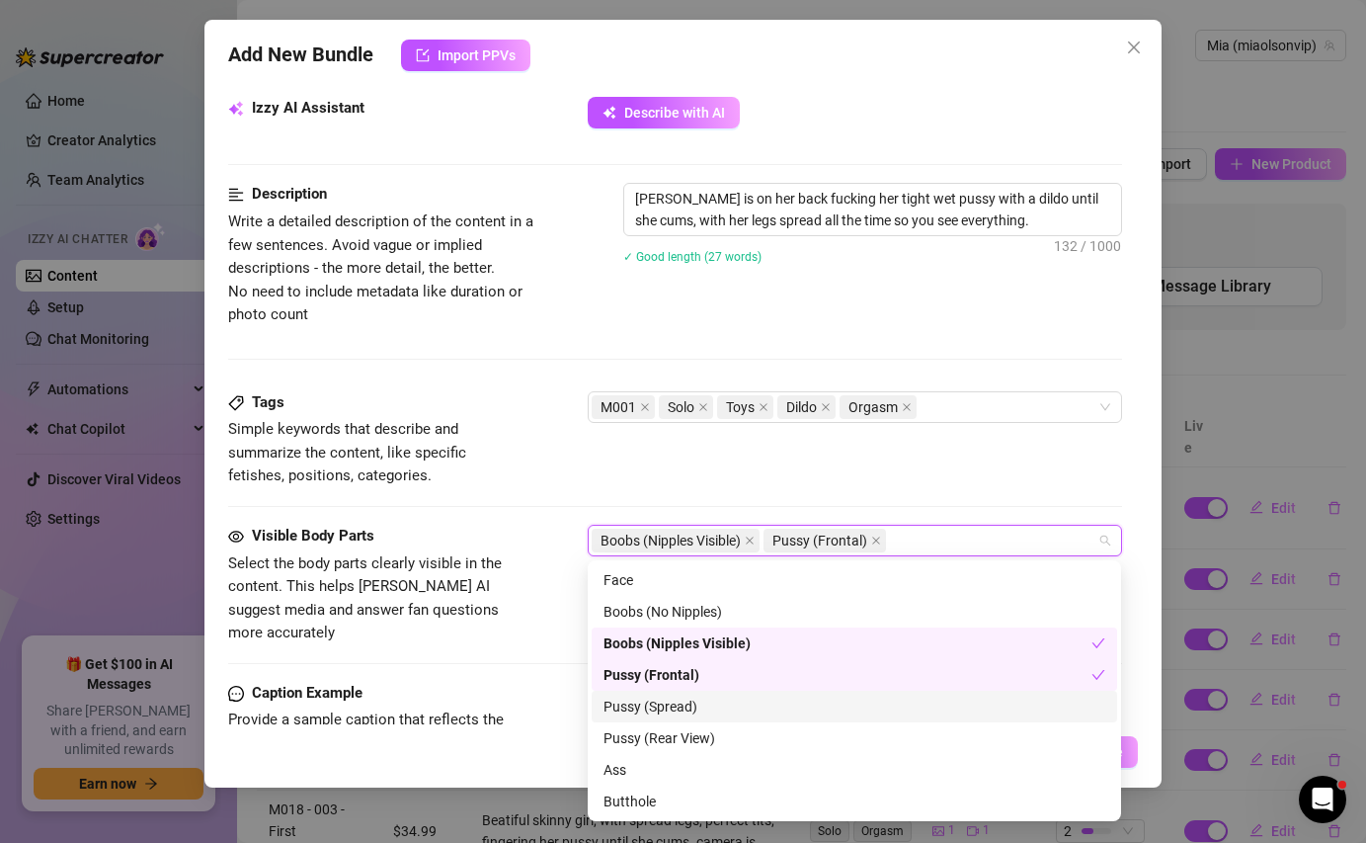
click at [673, 710] on div "Pussy (Spread)" at bounding box center [854, 706] width 502 height 22
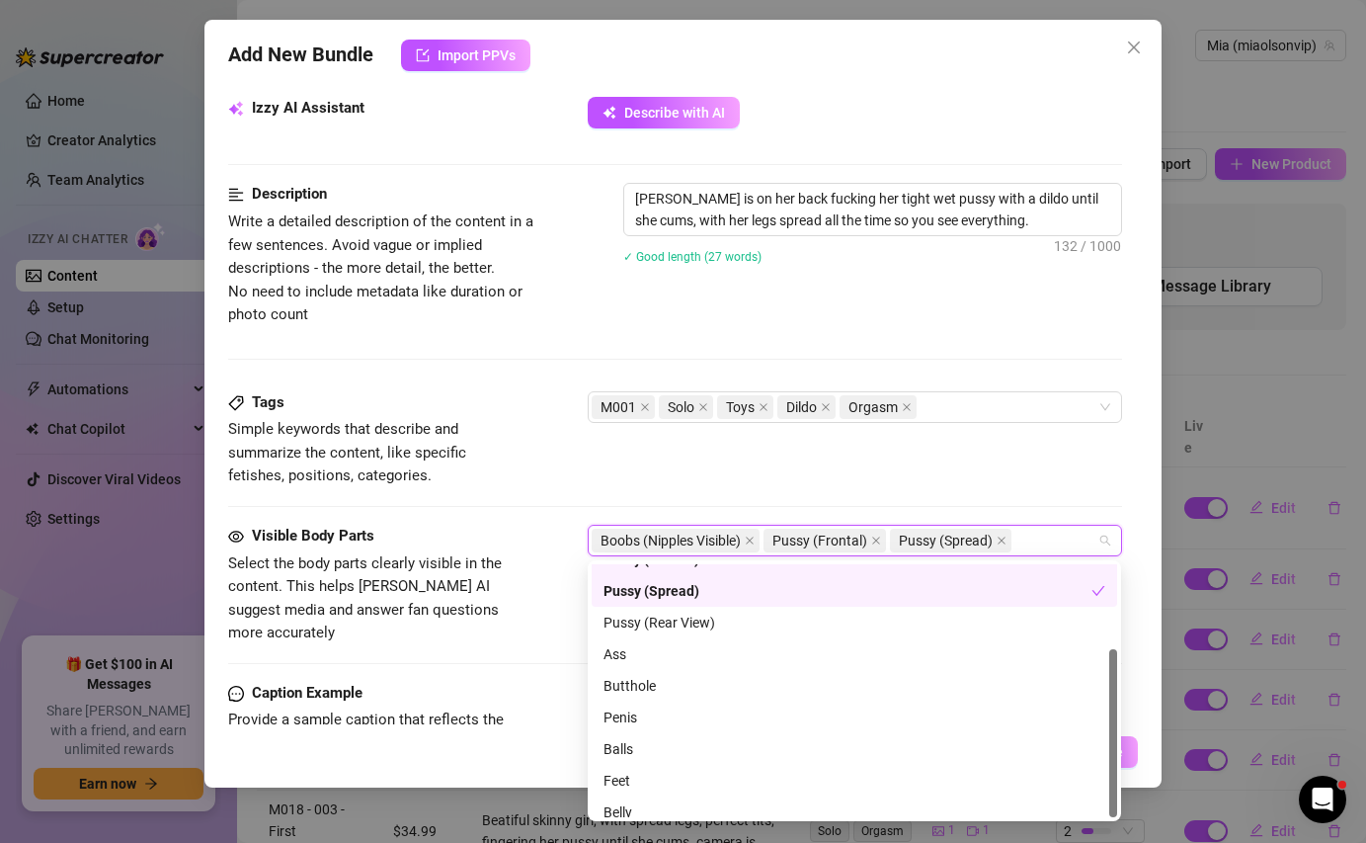
scroll to position [126, 0]
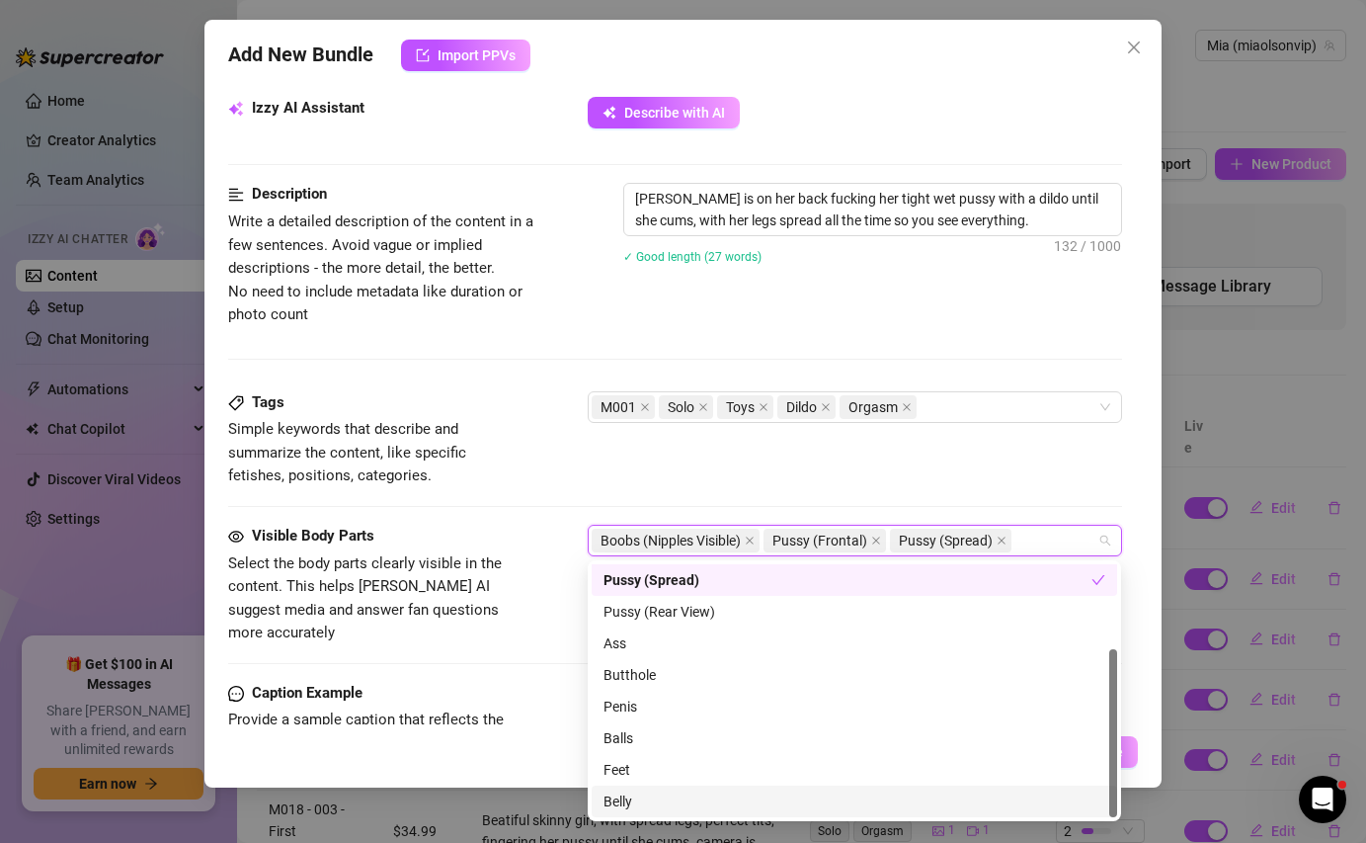
click at [668, 803] on div "Belly" at bounding box center [854, 801] width 502 height 22
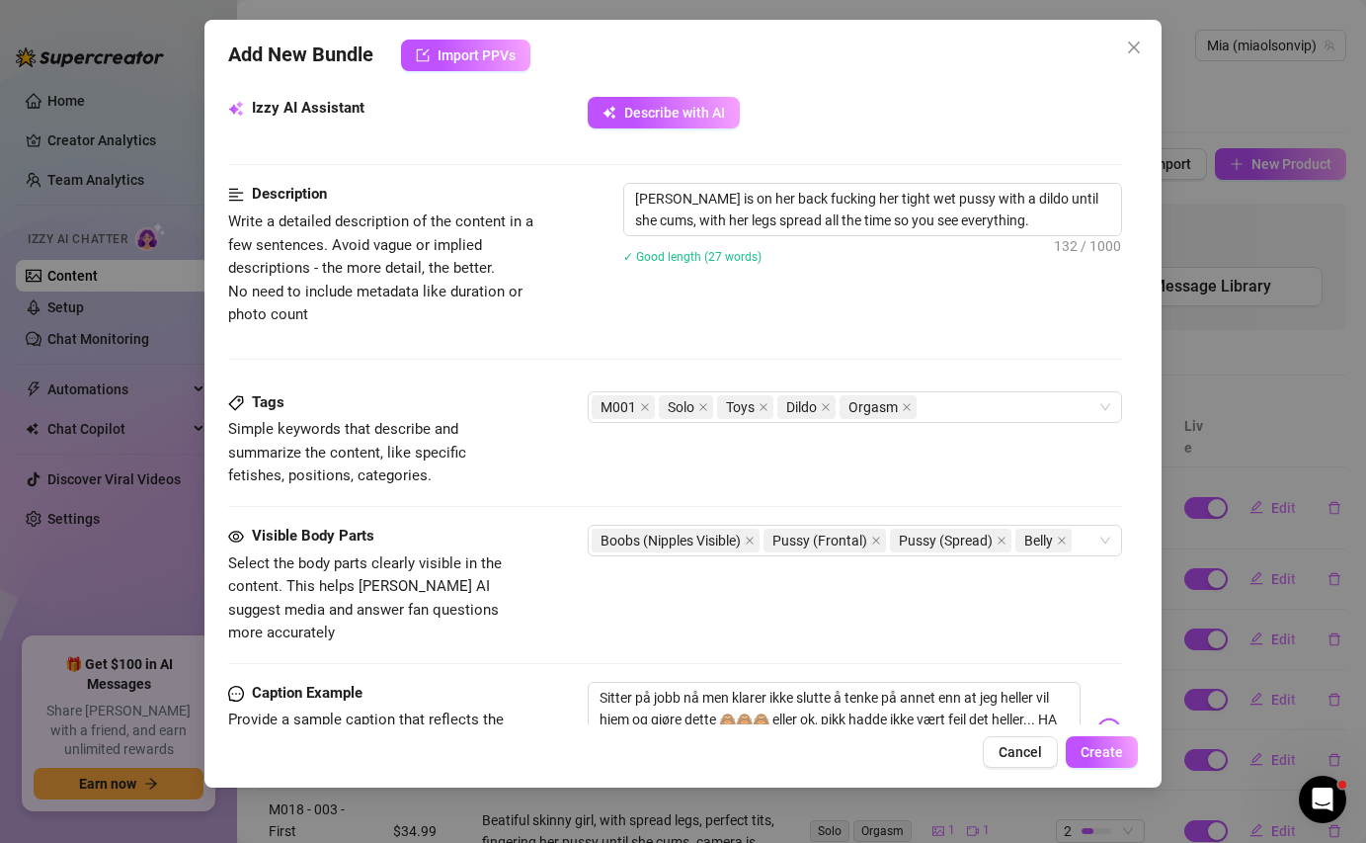
click at [523, 663] on div at bounding box center [674, 663] width 893 height 1
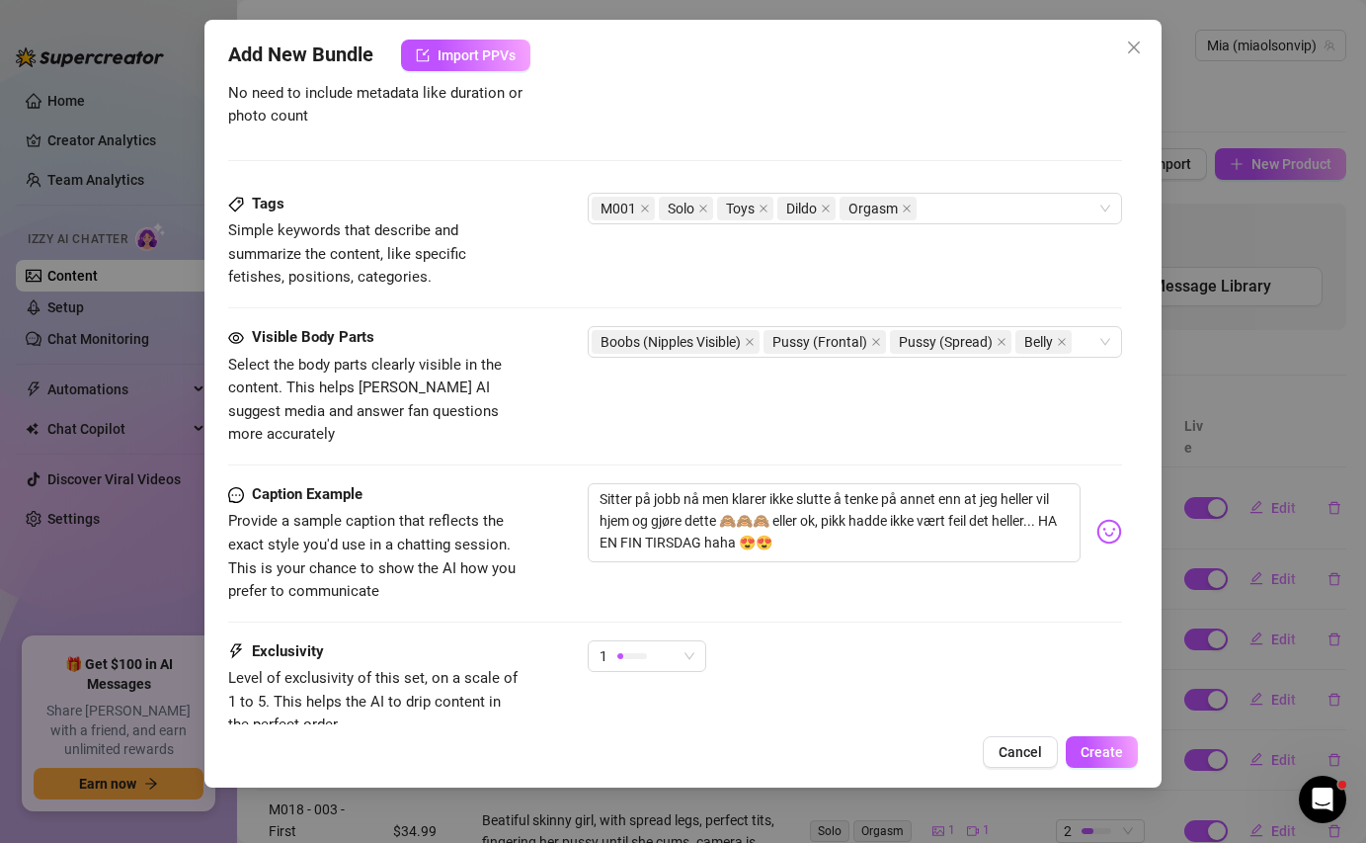
scroll to position [912, 0]
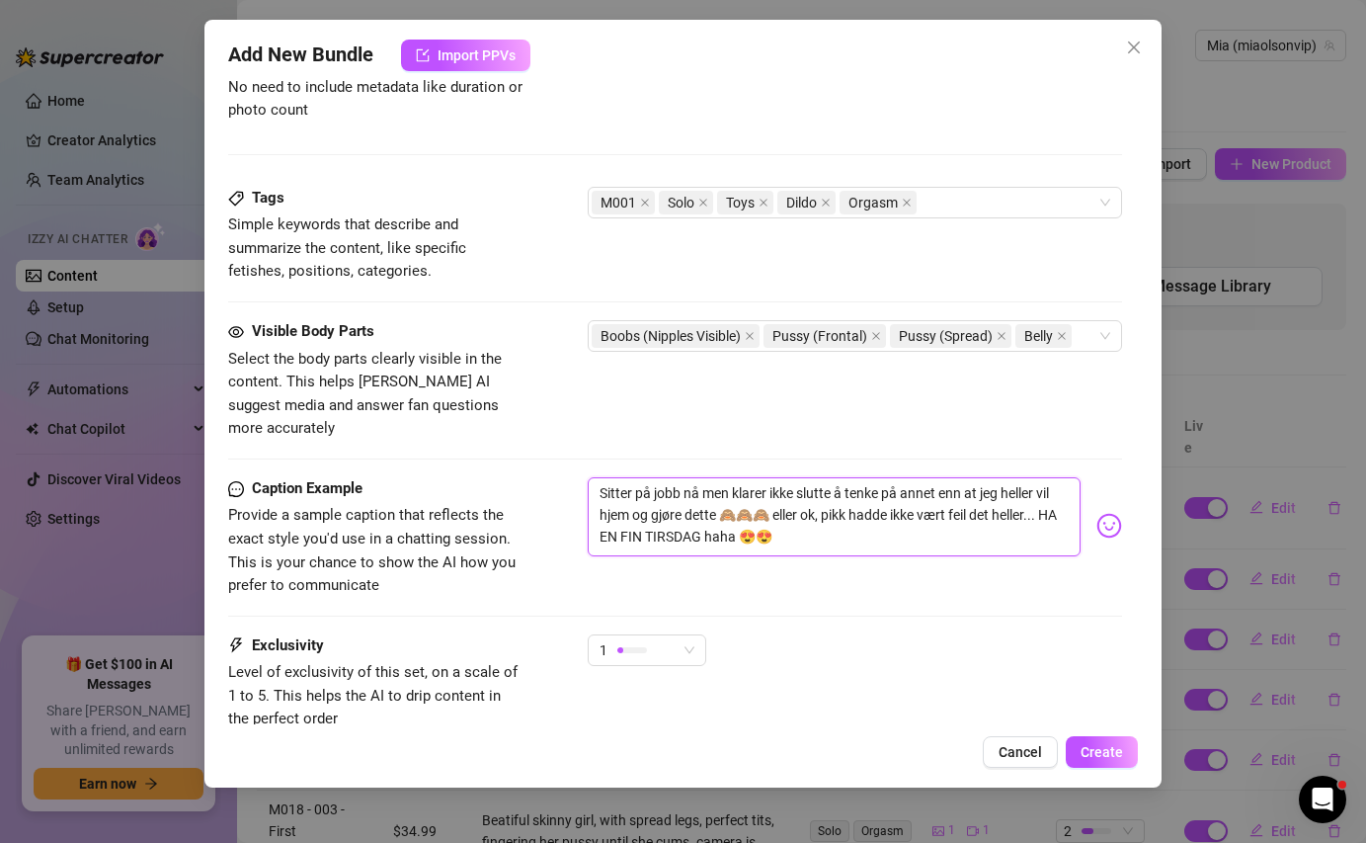
drag, startPoint x: 736, startPoint y: 469, endPoint x: 587, endPoint y: 464, distance: 149.2
click at [587, 477] on div "Caption Example Provide a sample caption that reflects the exact style you'd us…" at bounding box center [674, 537] width 893 height 121
click at [974, 477] on textarea "[PERSON_NAME] ikke slutte å tenke på annet enn at jeg [PERSON_NAME] vil hjem og…" at bounding box center [834, 516] width 492 height 79
drag, startPoint x: 876, startPoint y: 496, endPoint x: 1001, endPoint y: 494, distance: 124.5
click at [1001, 494] on textarea "[PERSON_NAME] ikke slutte å tenke på annet enn at jeg [PERSON_NAME] lyst å gjør…" at bounding box center [834, 516] width 492 height 79
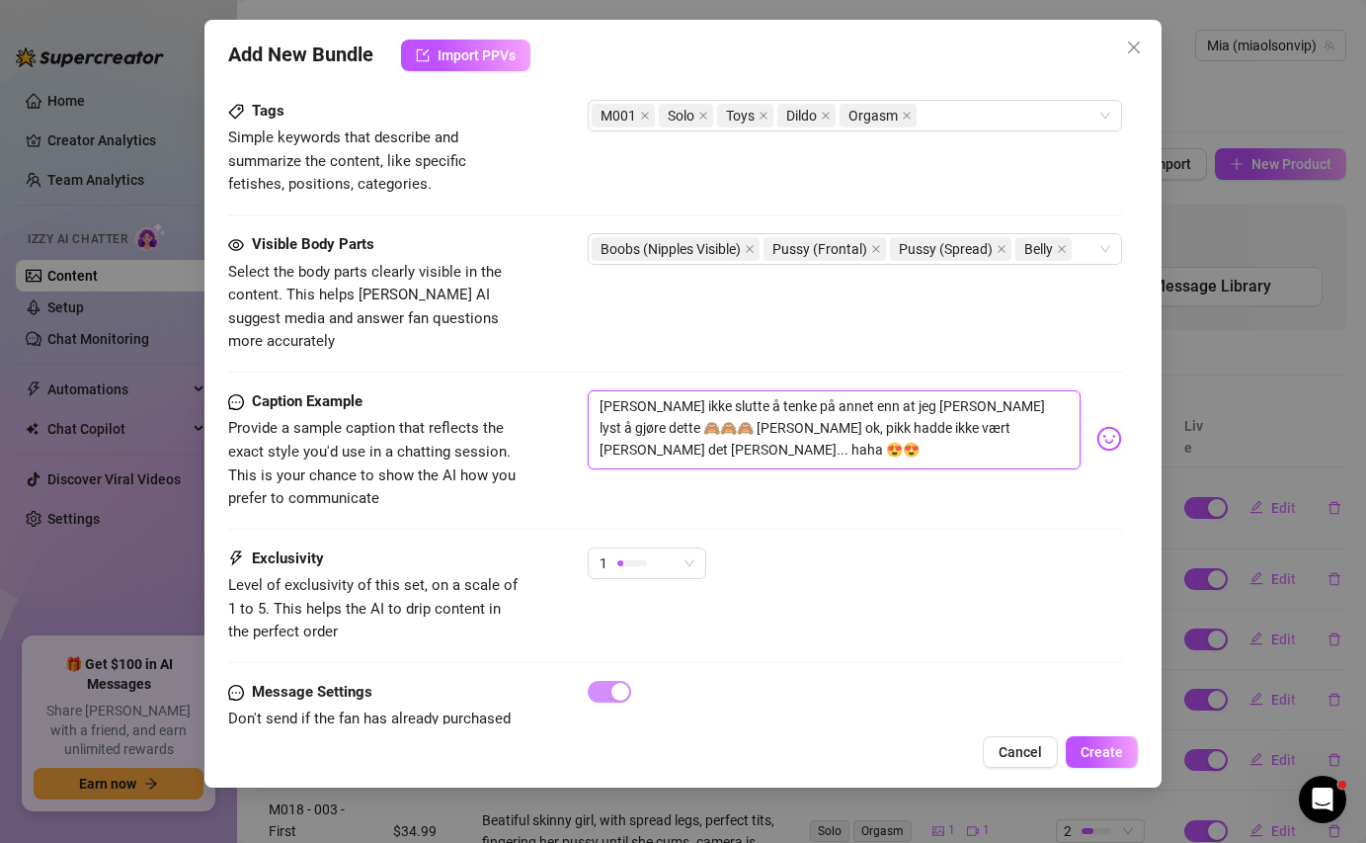
scroll to position [1042, 0]
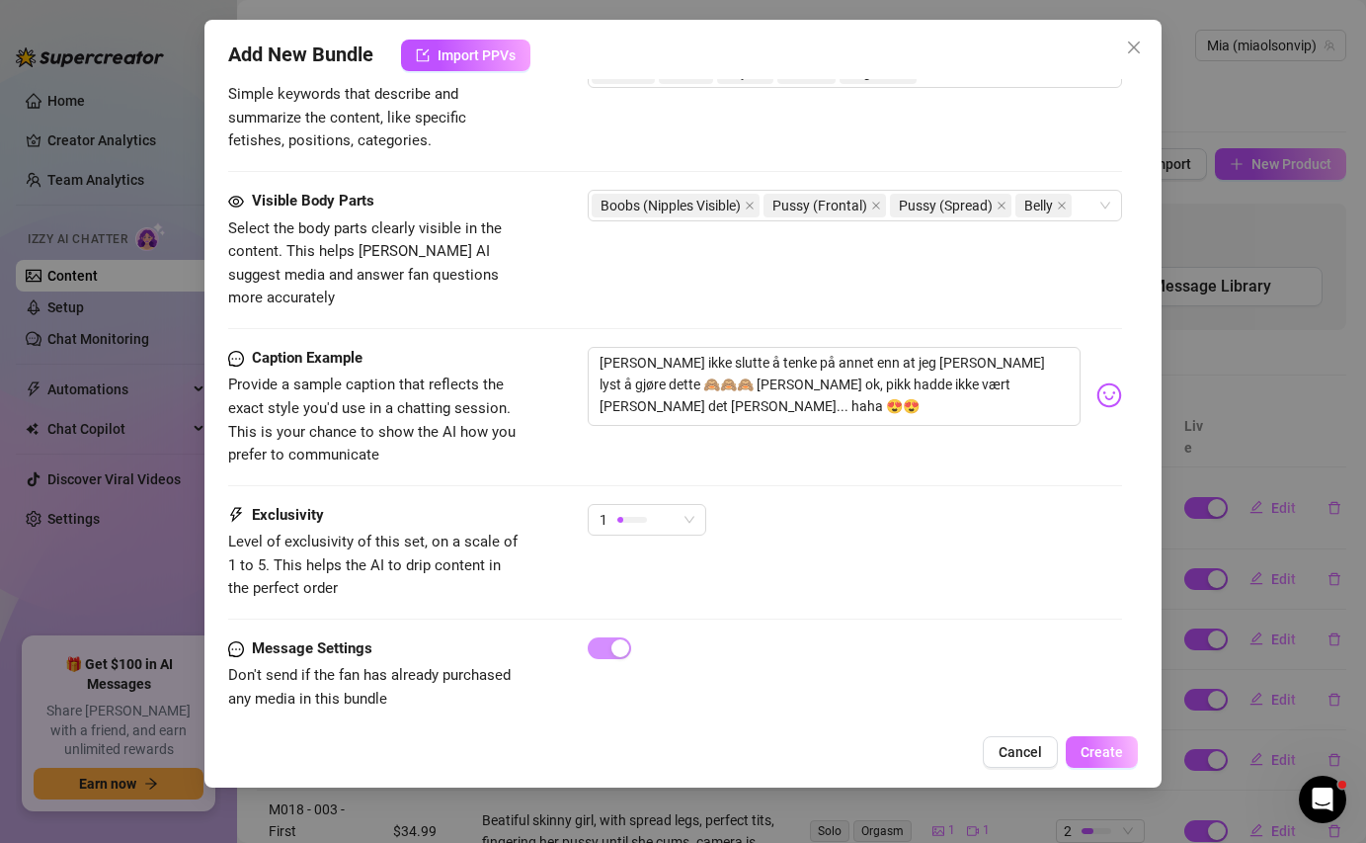
click at [1099, 744] on span "Create" at bounding box center [1102, 752] width 42 height 16
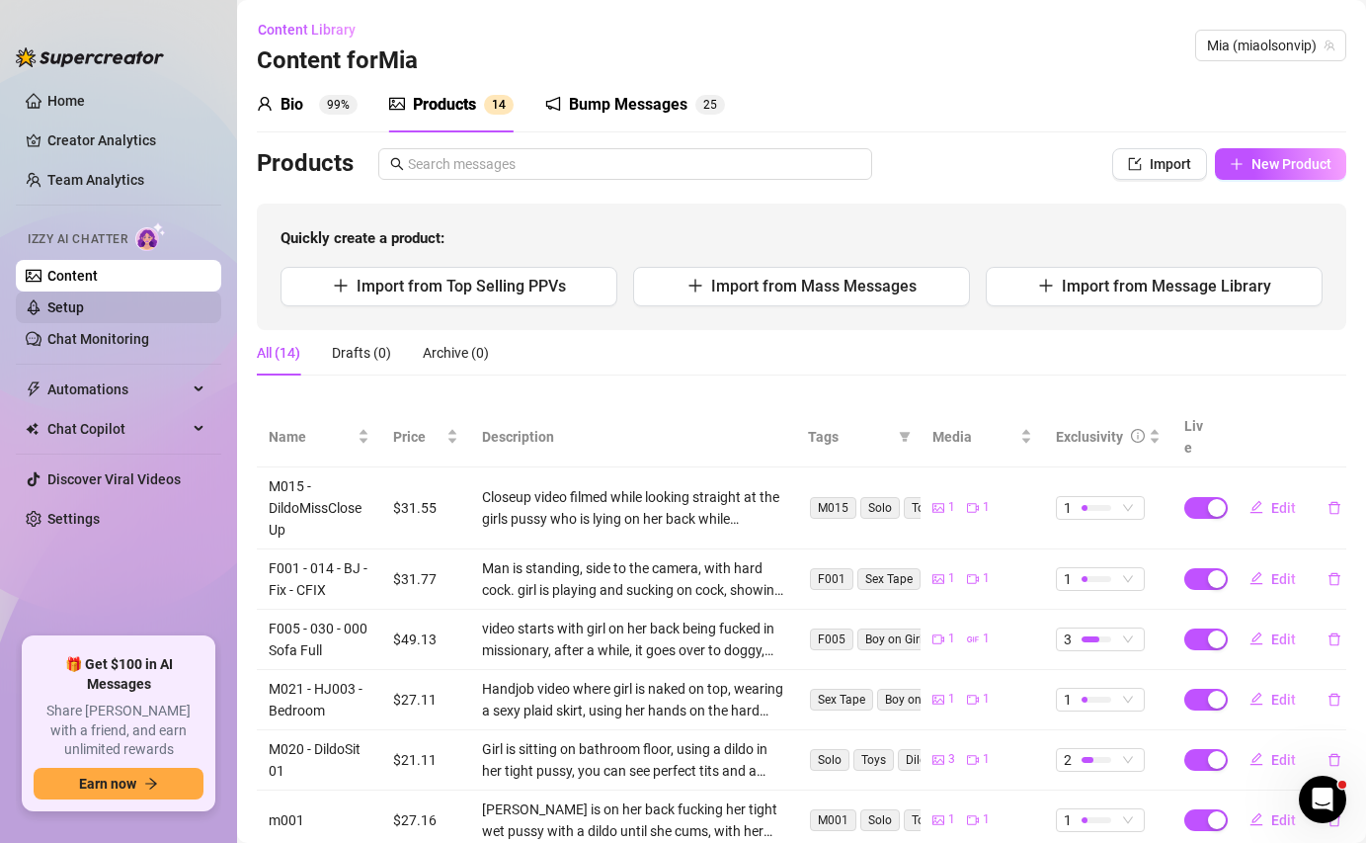
click at [80, 299] on link "Setup" at bounding box center [65, 307] width 37 height 16
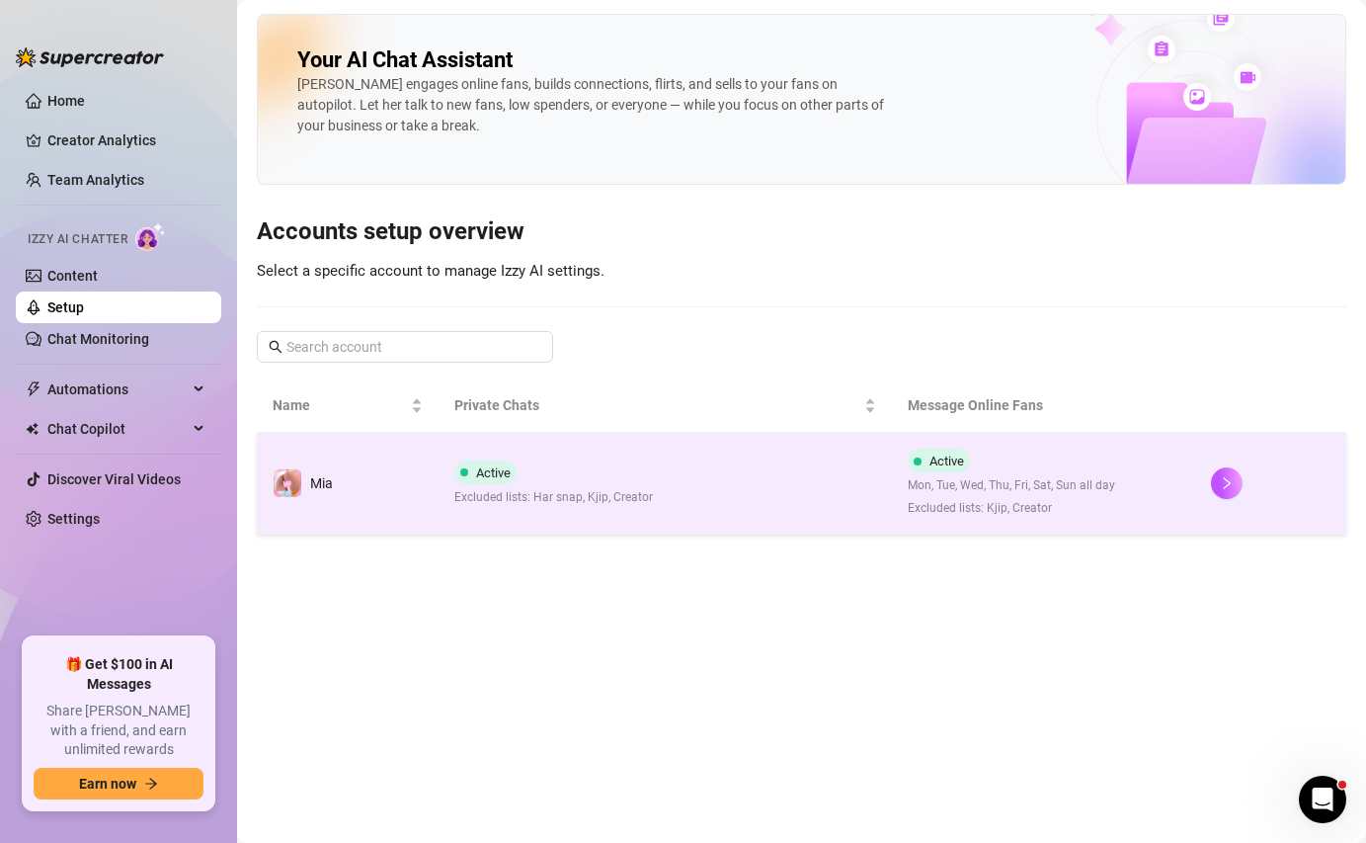
click at [615, 512] on td "Active Excluded lists: Har snap, Kjip, Creator" at bounding box center [666, 484] width 454 height 102
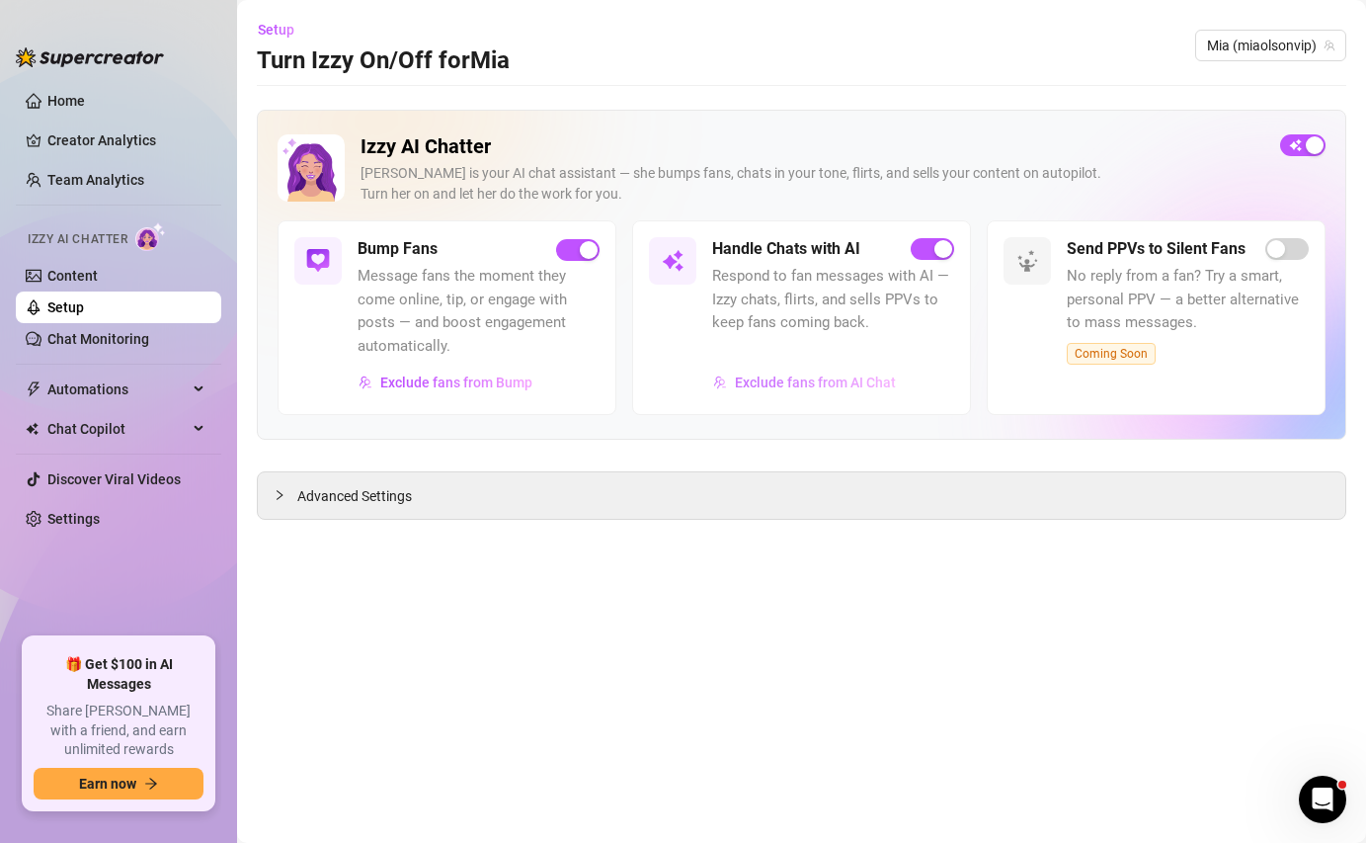
click at [779, 386] on span "Exclude fans from AI Chat" at bounding box center [815, 382] width 161 height 16
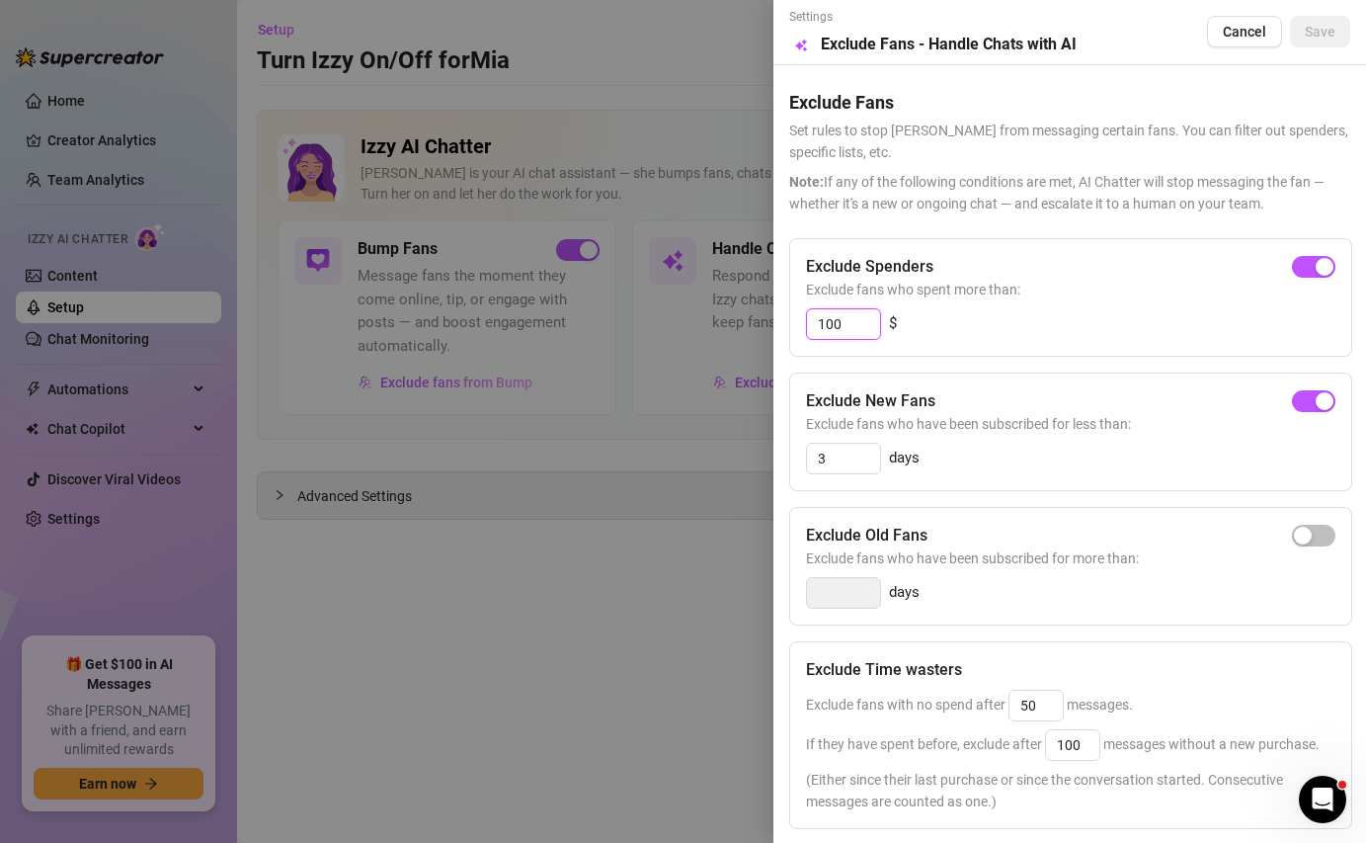
drag, startPoint x: 828, startPoint y: 321, endPoint x: 813, endPoint y: 322, distance: 14.8
click at [813, 322] on input "100" at bounding box center [843, 324] width 73 height 30
click at [1310, 40] on span "Save" at bounding box center [1320, 32] width 31 height 16
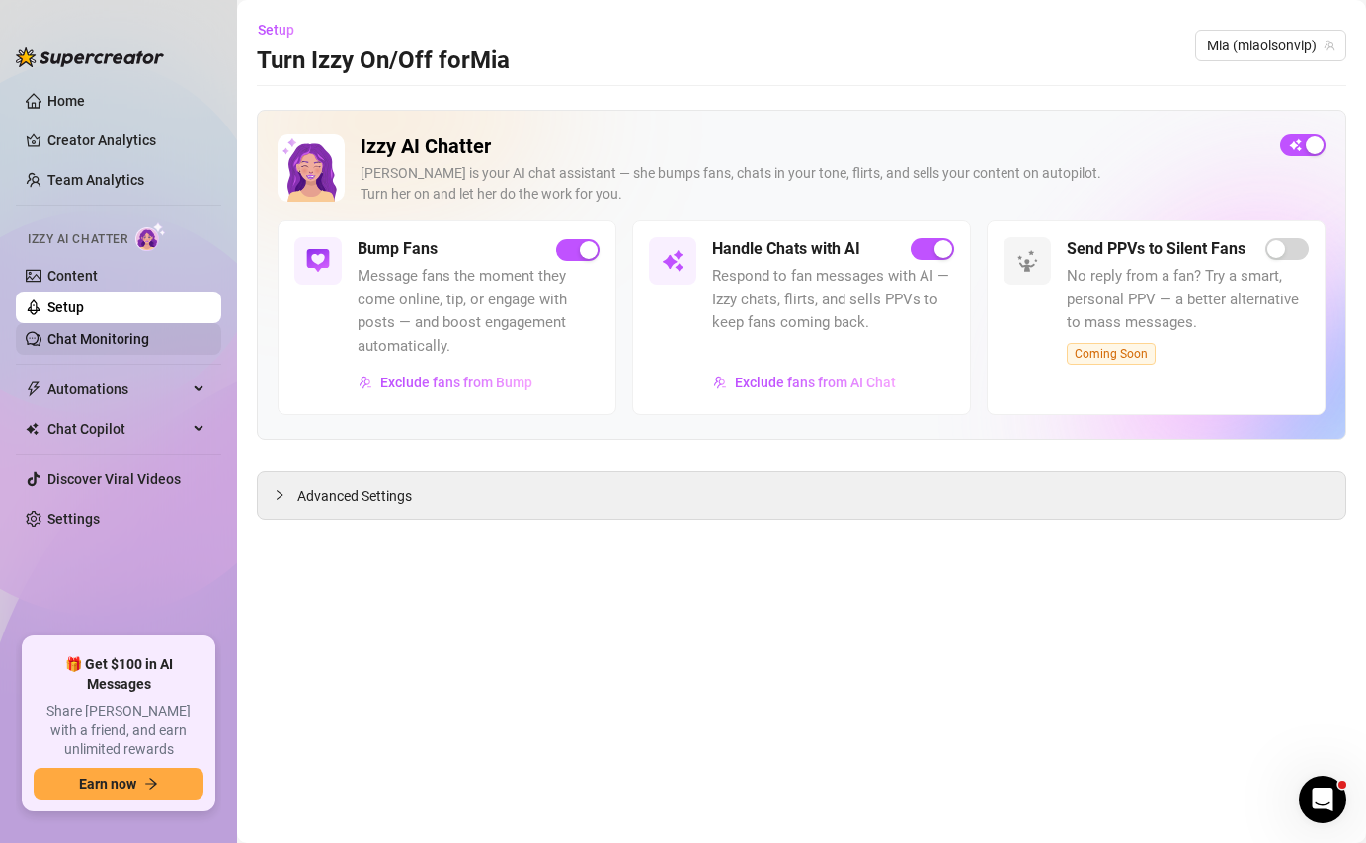
click at [94, 333] on link "Chat Monitoring" at bounding box center [98, 339] width 102 height 16
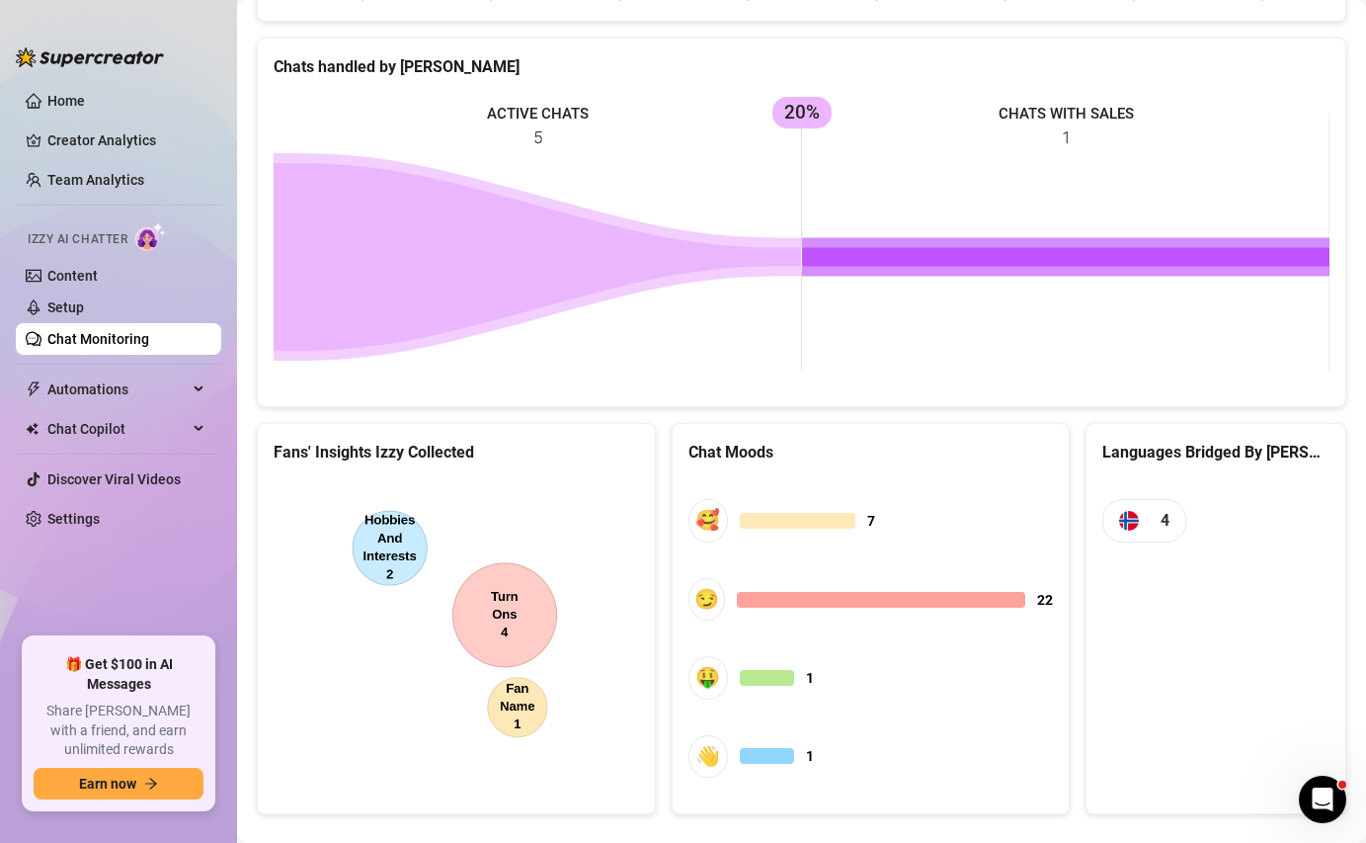
scroll to position [850, 0]
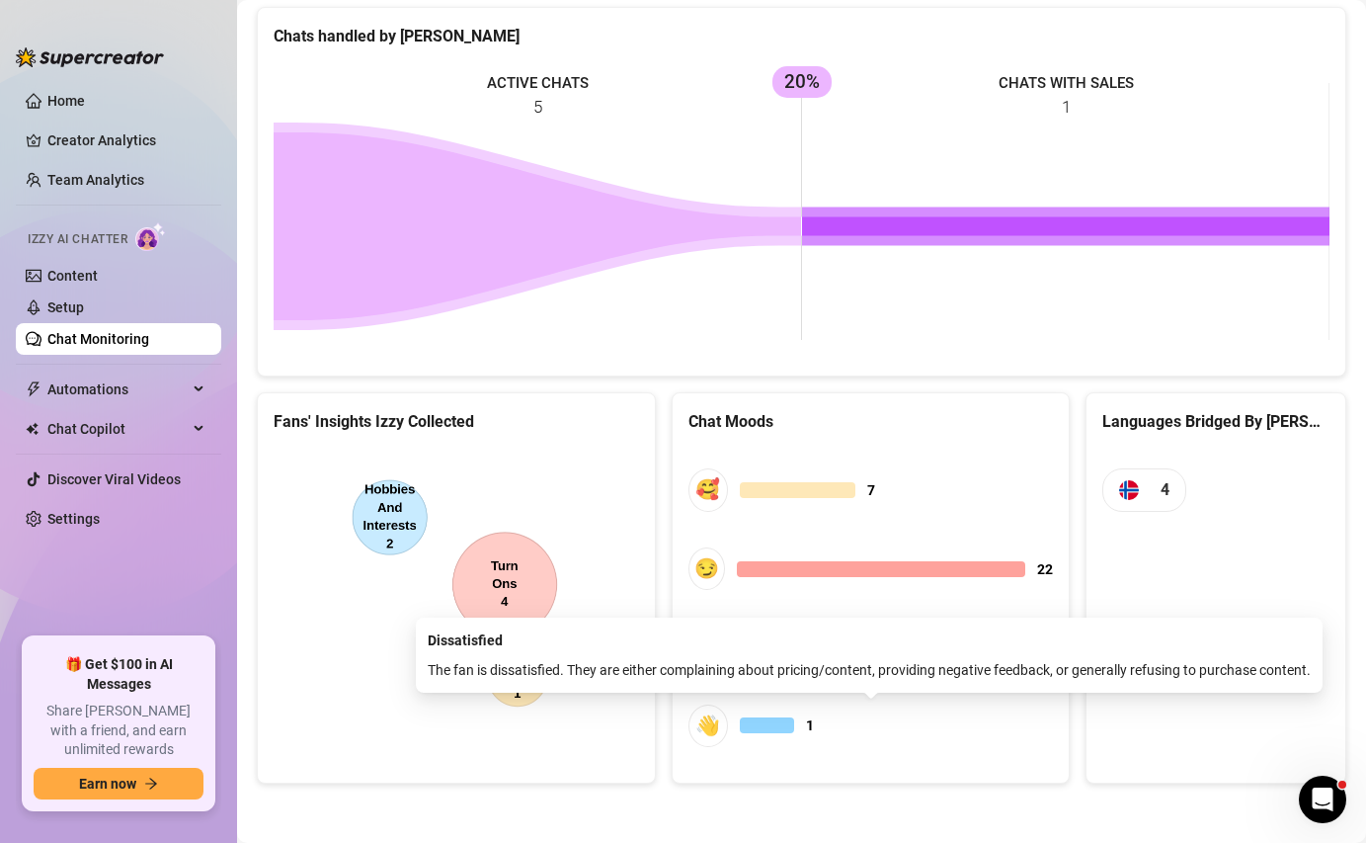
click at [718, 723] on div "👋" at bounding box center [708, 725] width 40 height 42
click at [792, 727] on div at bounding box center [767, 725] width 54 height 16
click at [713, 709] on div "👋" at bounding box center [708, 725] width 40 height 42
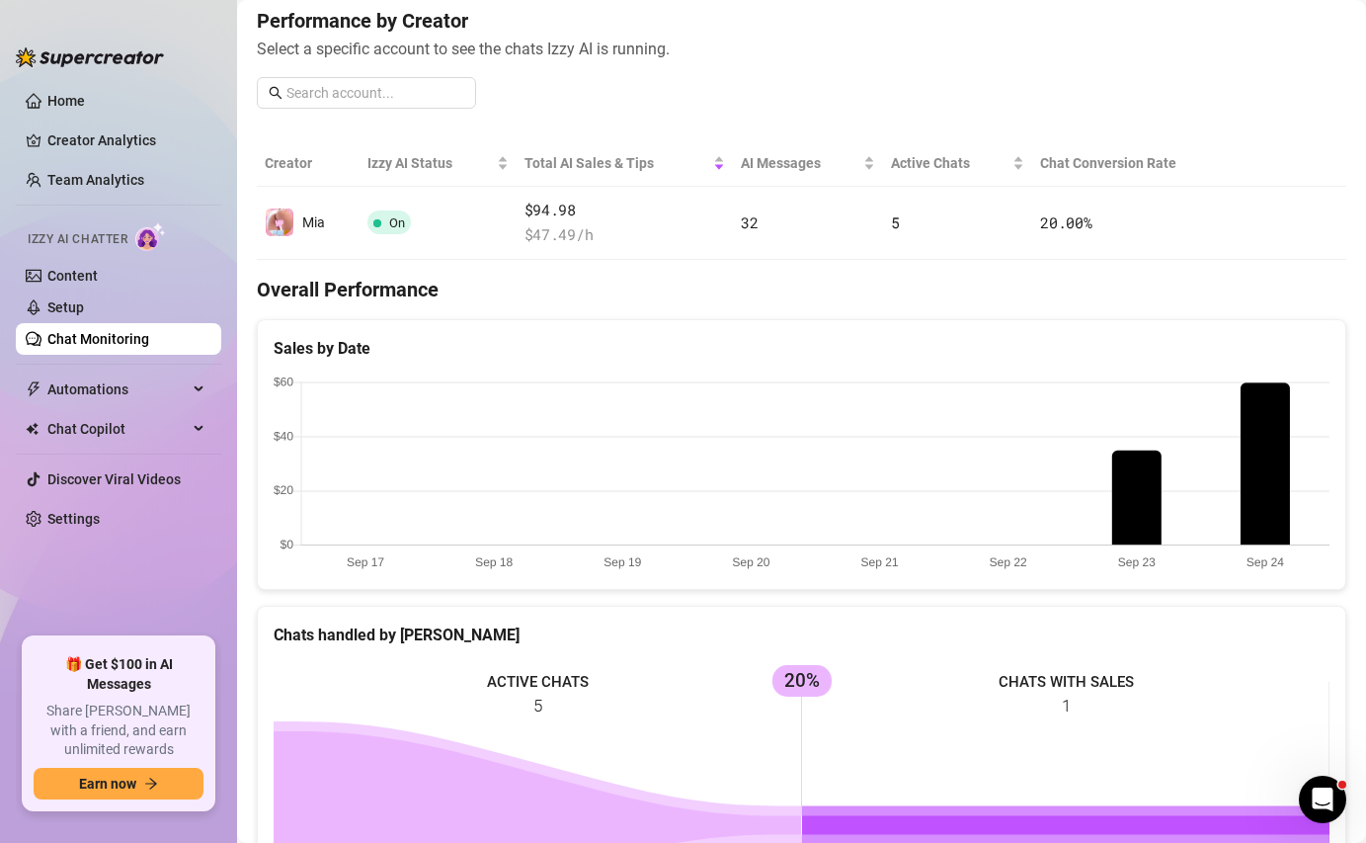
scroll to position [240, 0]
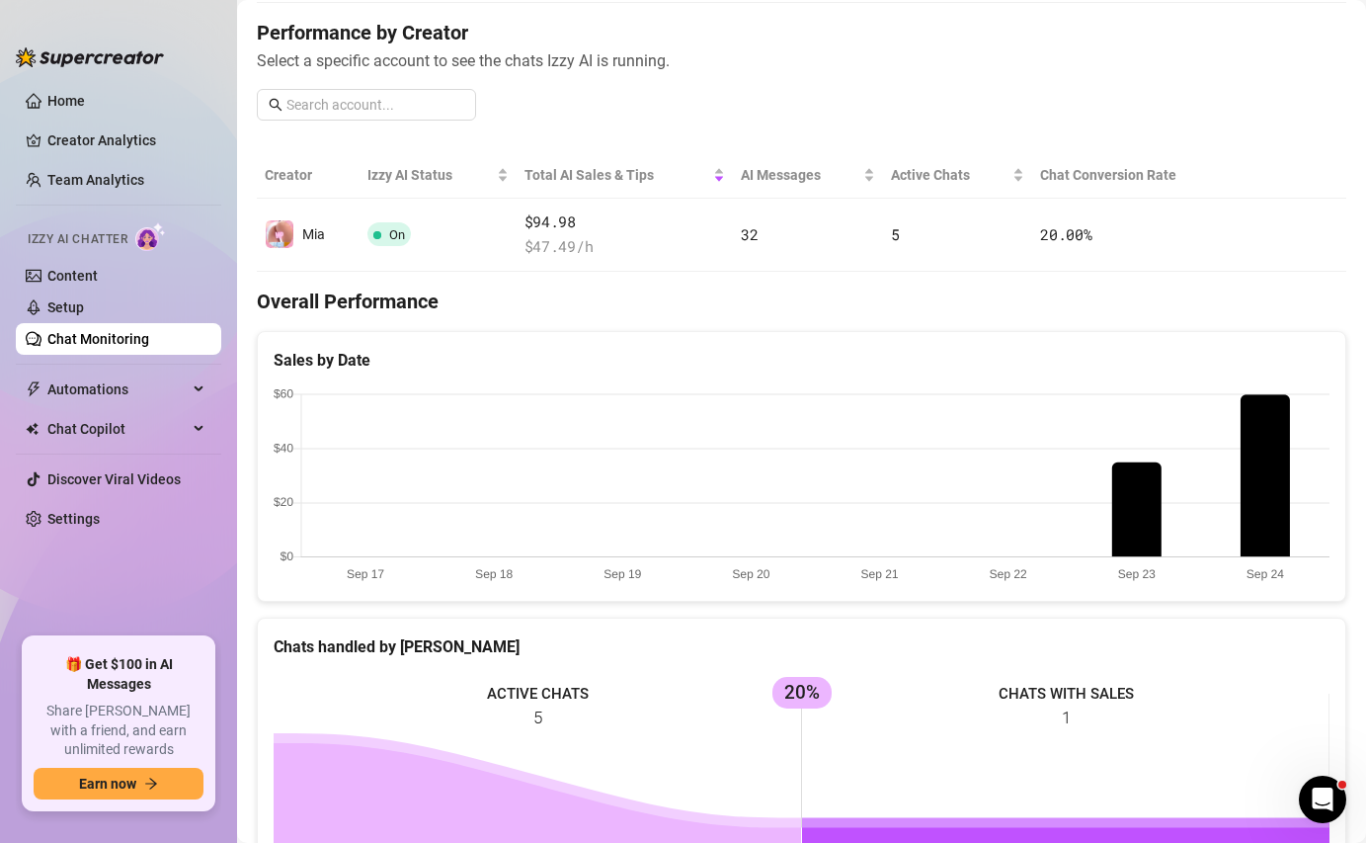
click at [105, 236] on span "Izzy AI Chatter" at bounding box center [78, 239] width 100 height 19
click at [98, 274] on link "Content" at bounding box center [72, 276] width 50 height 16
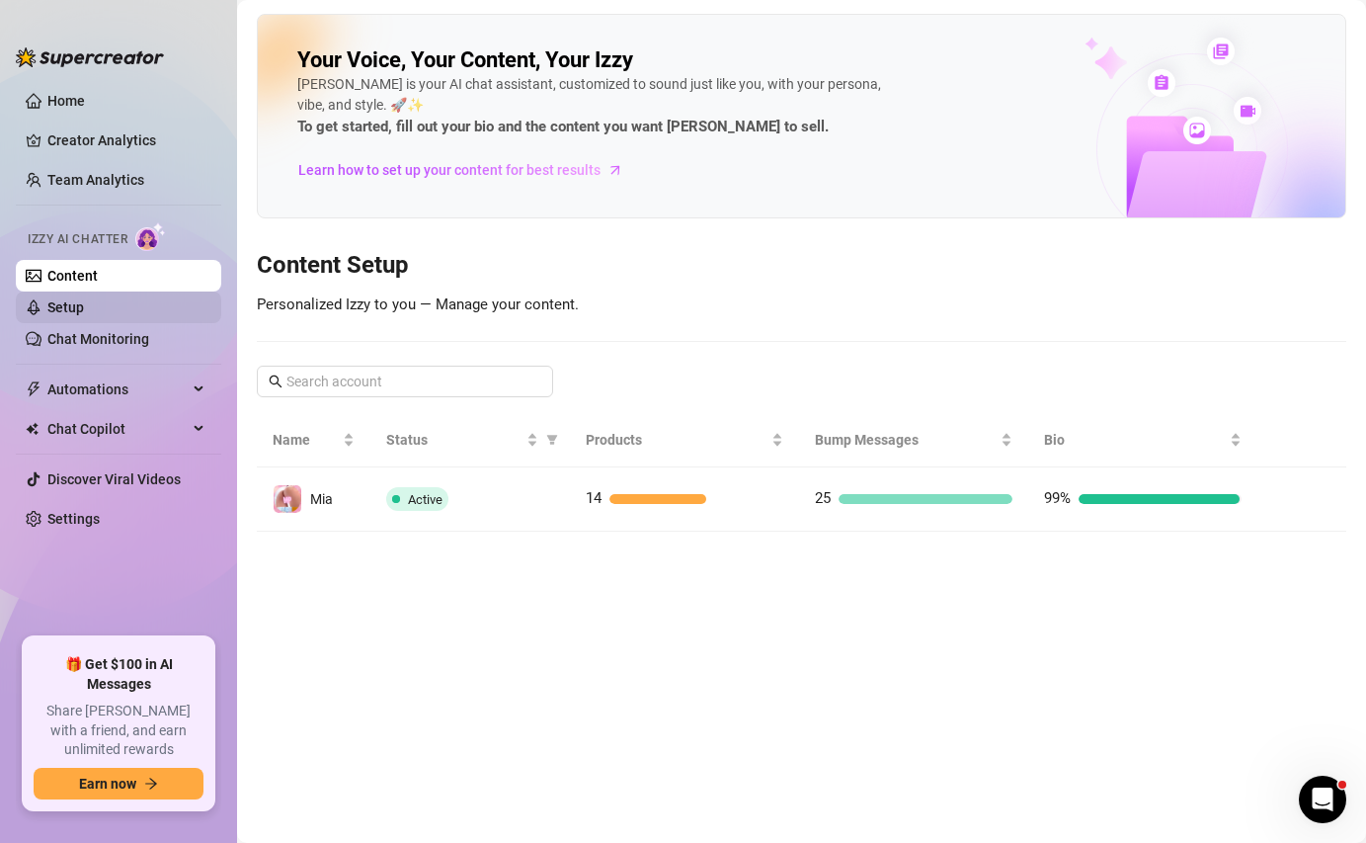
click at [84, 308] on link "Setup" at bounding box center [65, 307] width 37 height 16
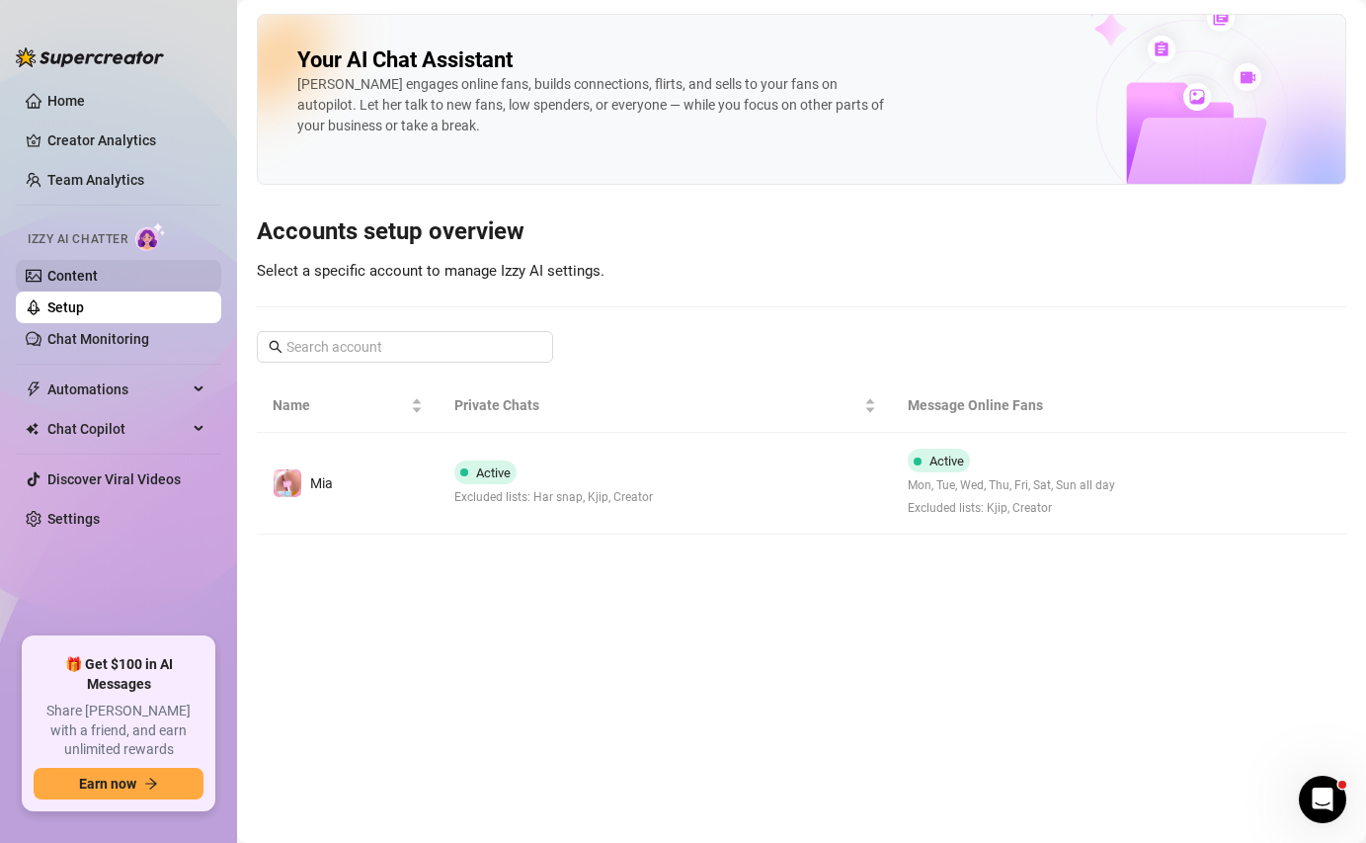
click at [94, 274] on link "Content" at bounding box center [72, 276] width 50 height 16
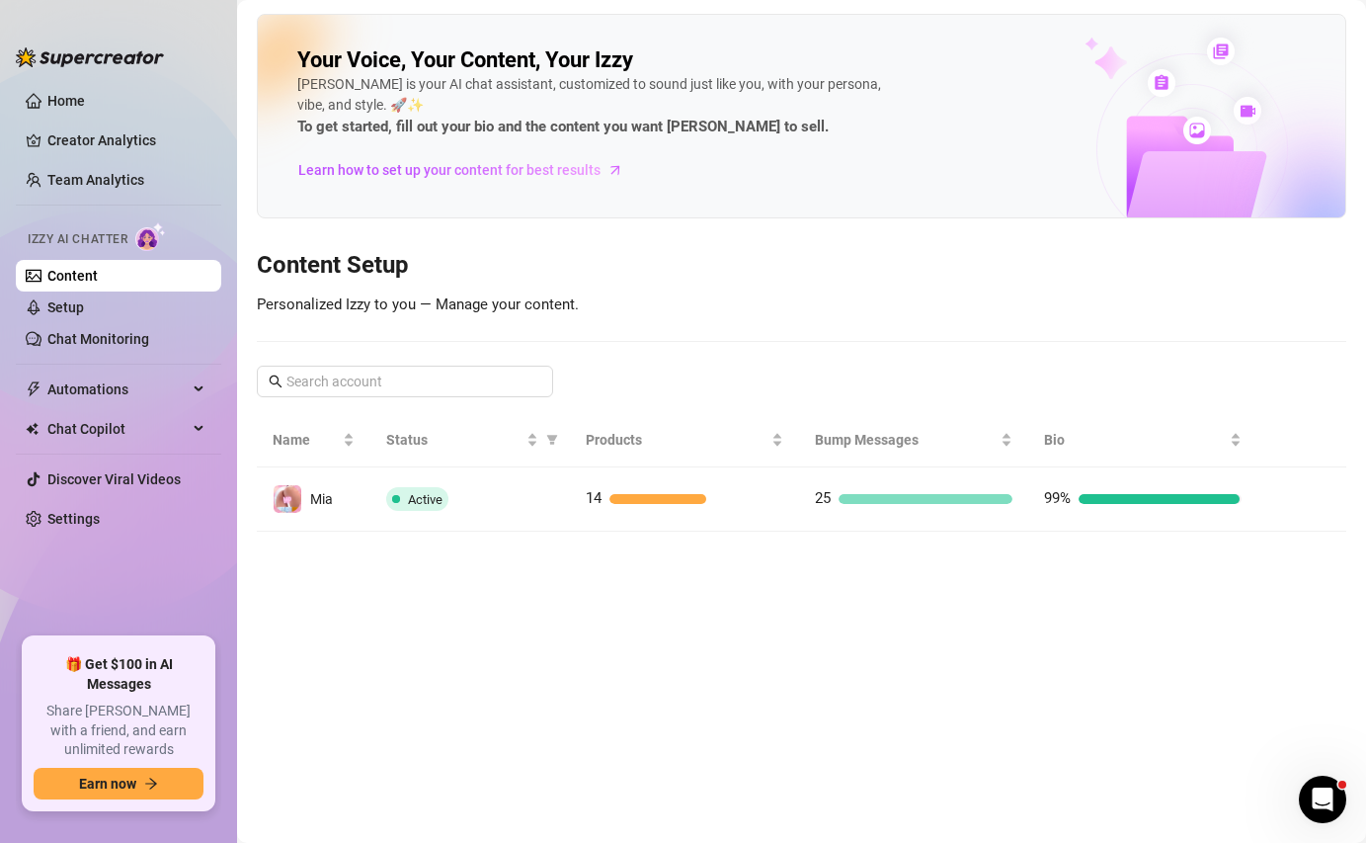
click at [121, 243] on span "Izzy AI Chatter" at bounding box center [78, 239] width 100 height 19
click at [84, 312] on link "Setup" at bounding box center [65, 307] width 37 height 16
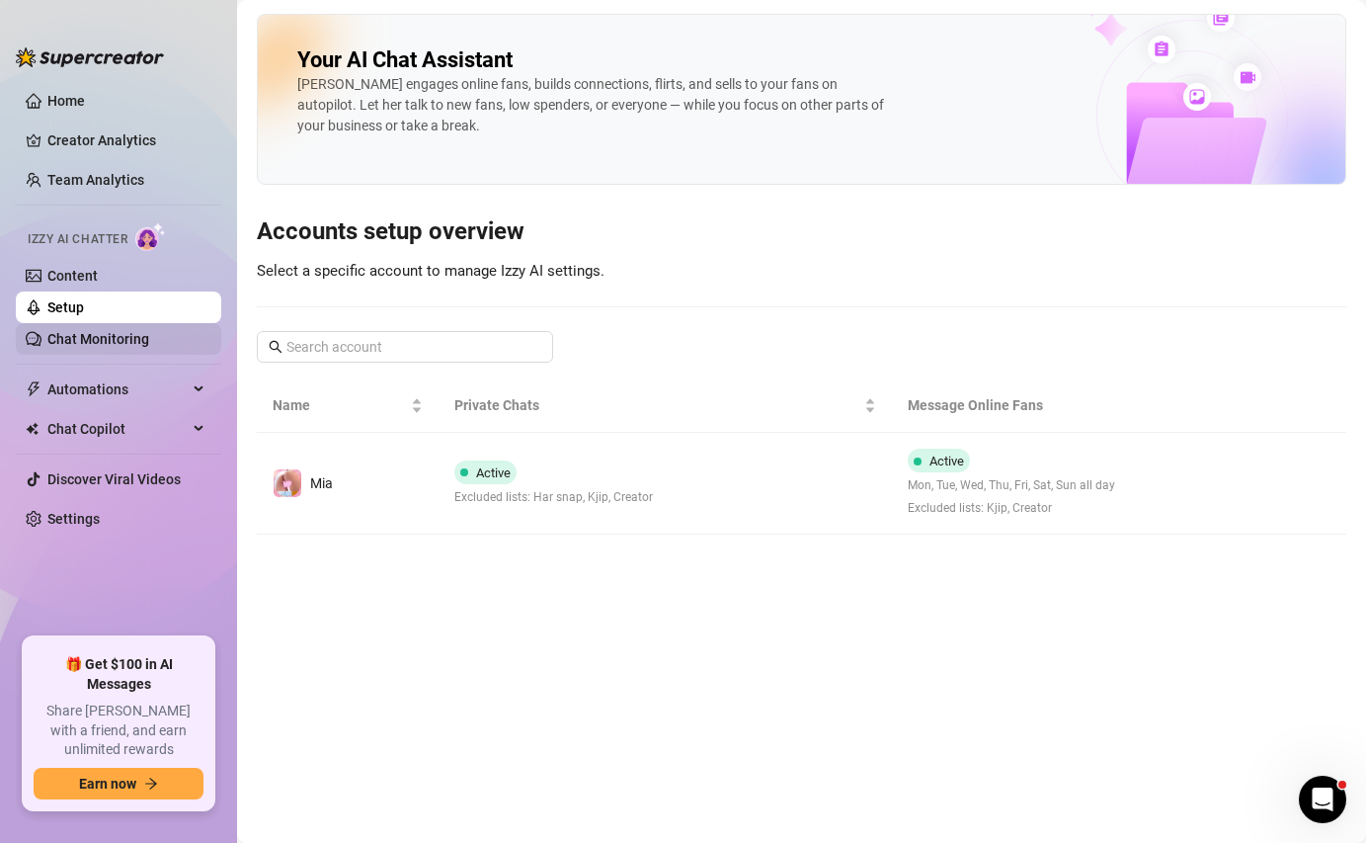
click at [117, 347] on link "Chat Monitoring" at bounding box center [98, 339] width 102 height 16
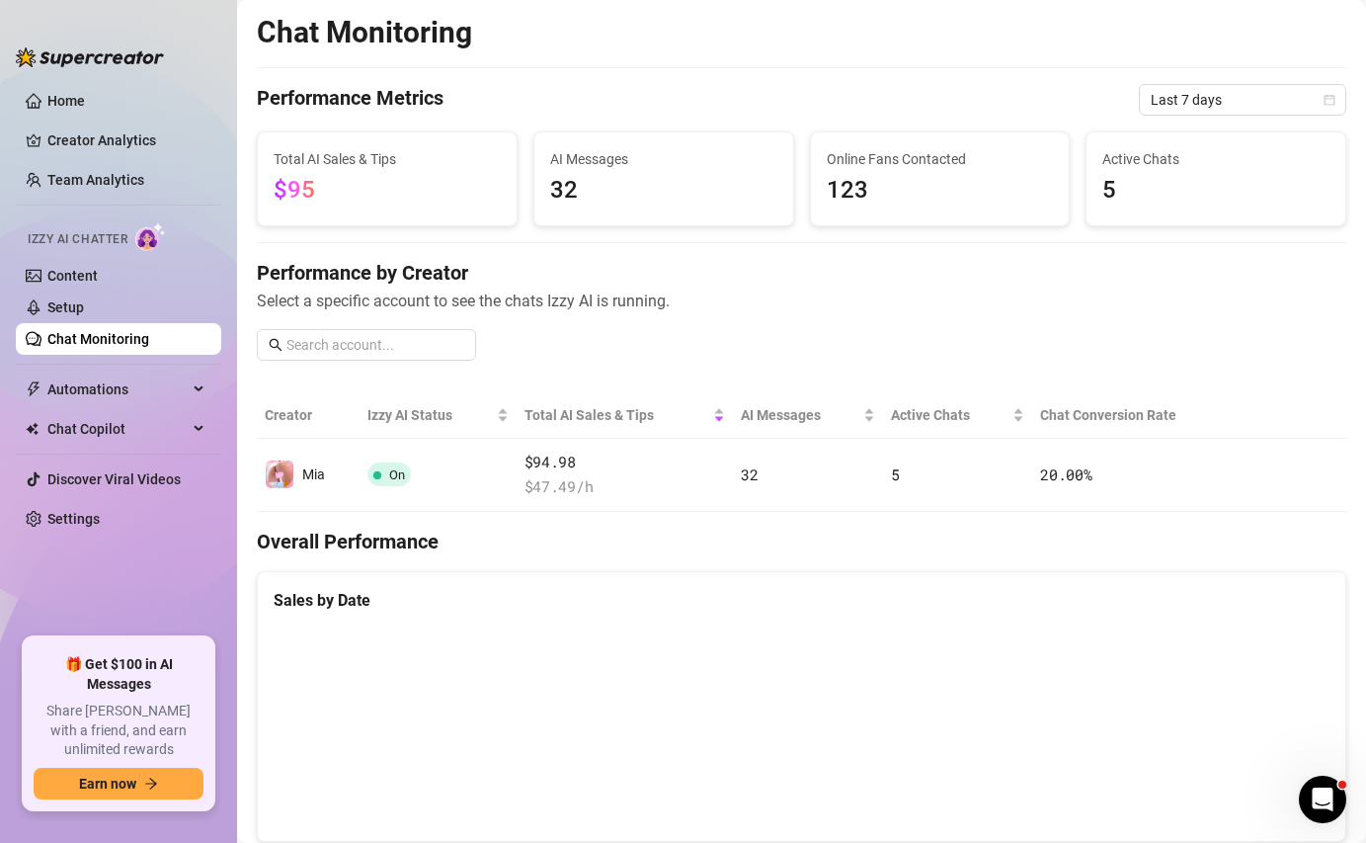
click at [89, 223] on div "Izzy AI Chatter" at bounding box center [117, 236] width 178 height 29
click at [83, 280] on link "Content" at bounding box center [72, 276] width 50 height 16
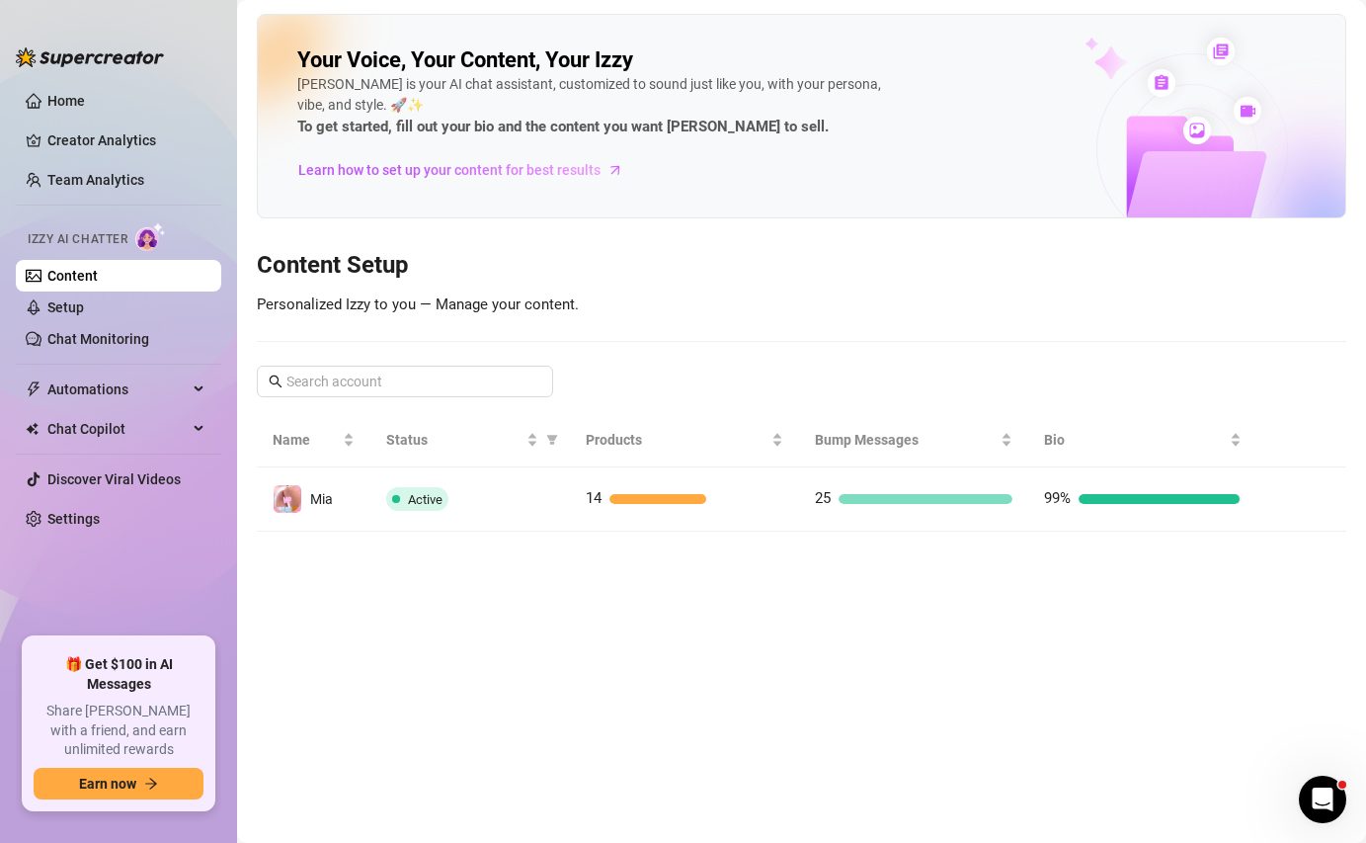
click at [88, 238] on span "Izzy AI Chatter" at bounding box center [78, 239] width 100 height 19
click at [316, 179] on span "Learn how to set up your content for best results" at bounding box center [449, 170] width 302 height 22
click at [152, 241] on img at bounding box center [150, 236] width 31 height 29
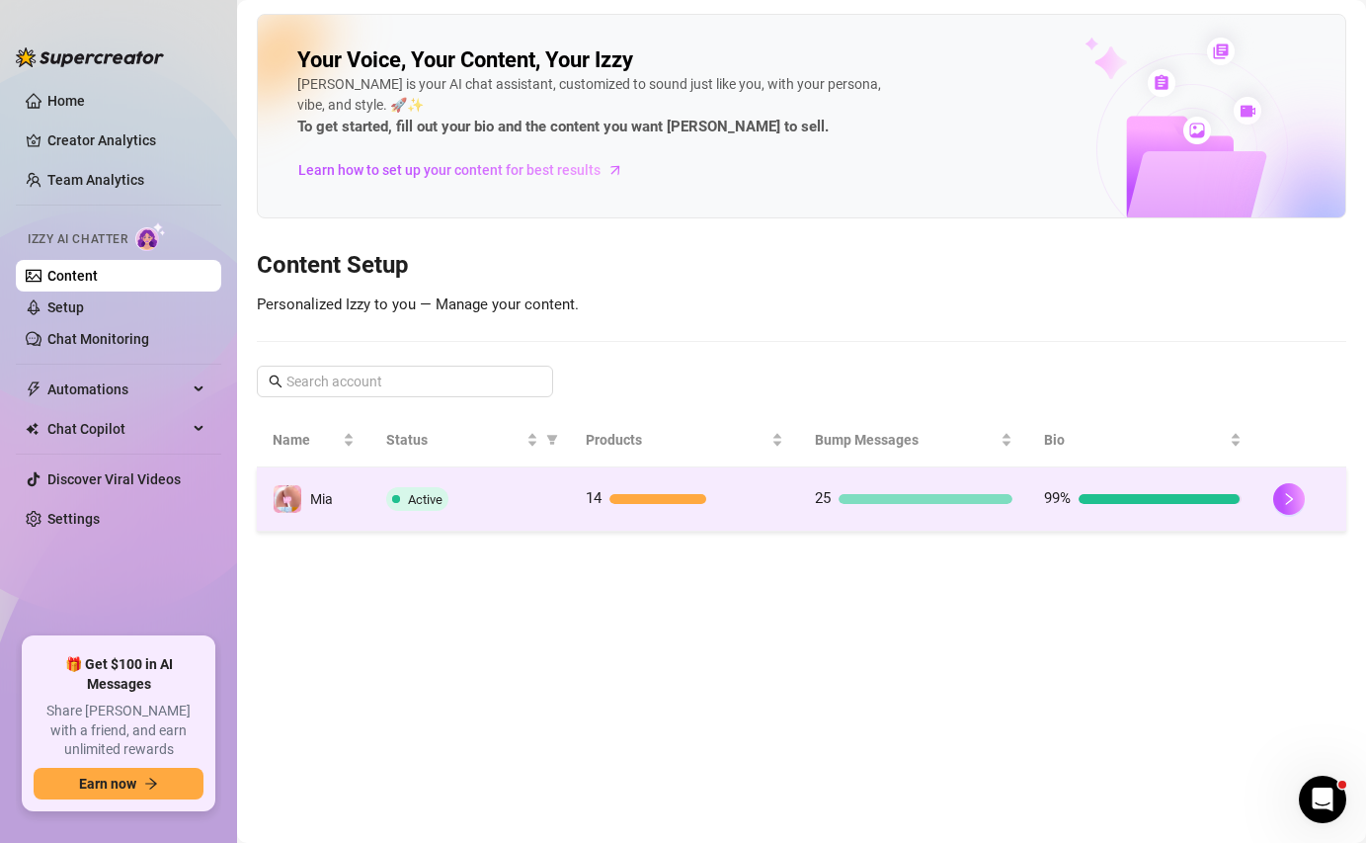
click at [506, 479] on td "Active" at bounding box center [470, 499] width 200 height 64
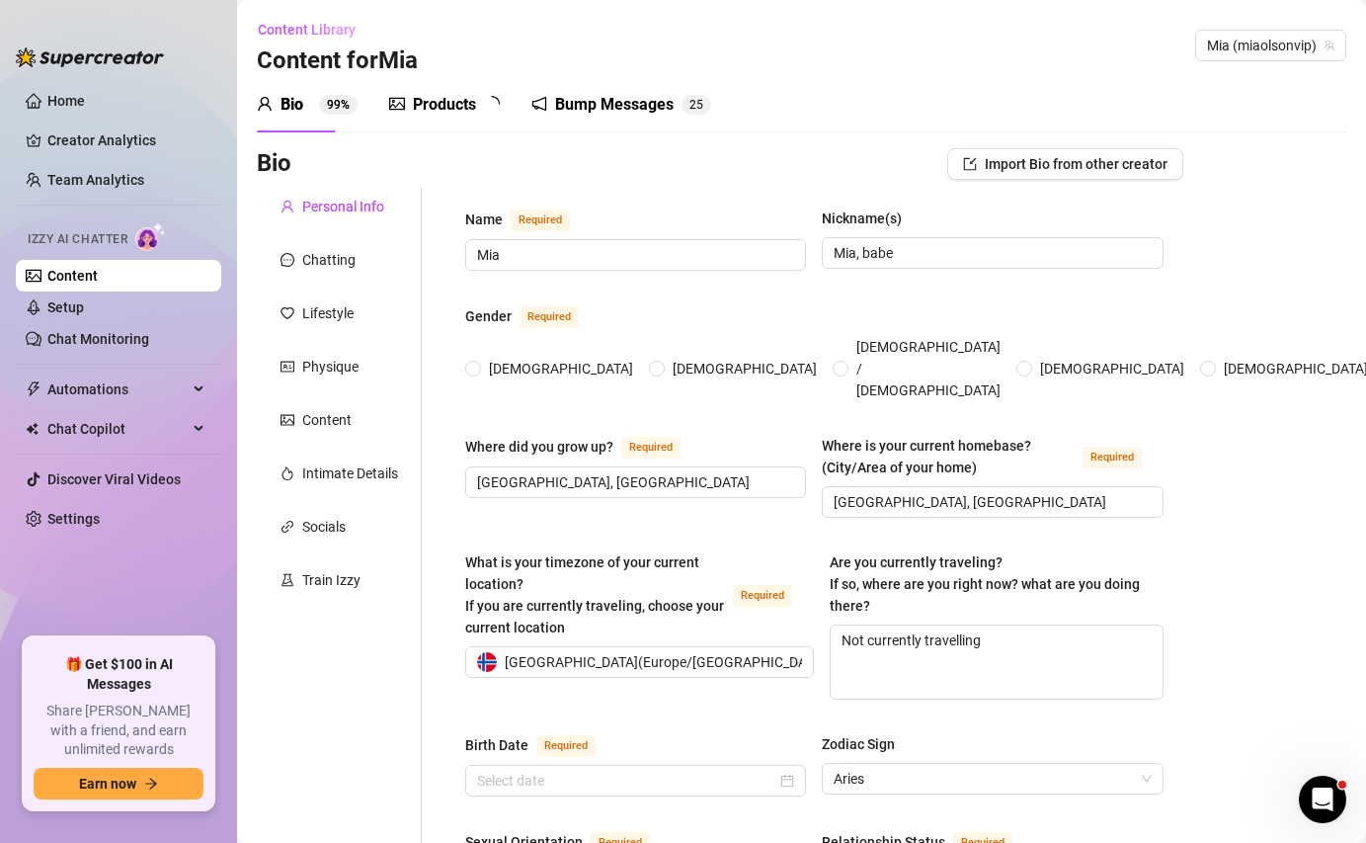
radio input "true"
type input "[DATE]"
click at [84, 307] on link "Setup" at bounding box center [65, 307] width 37 height 16
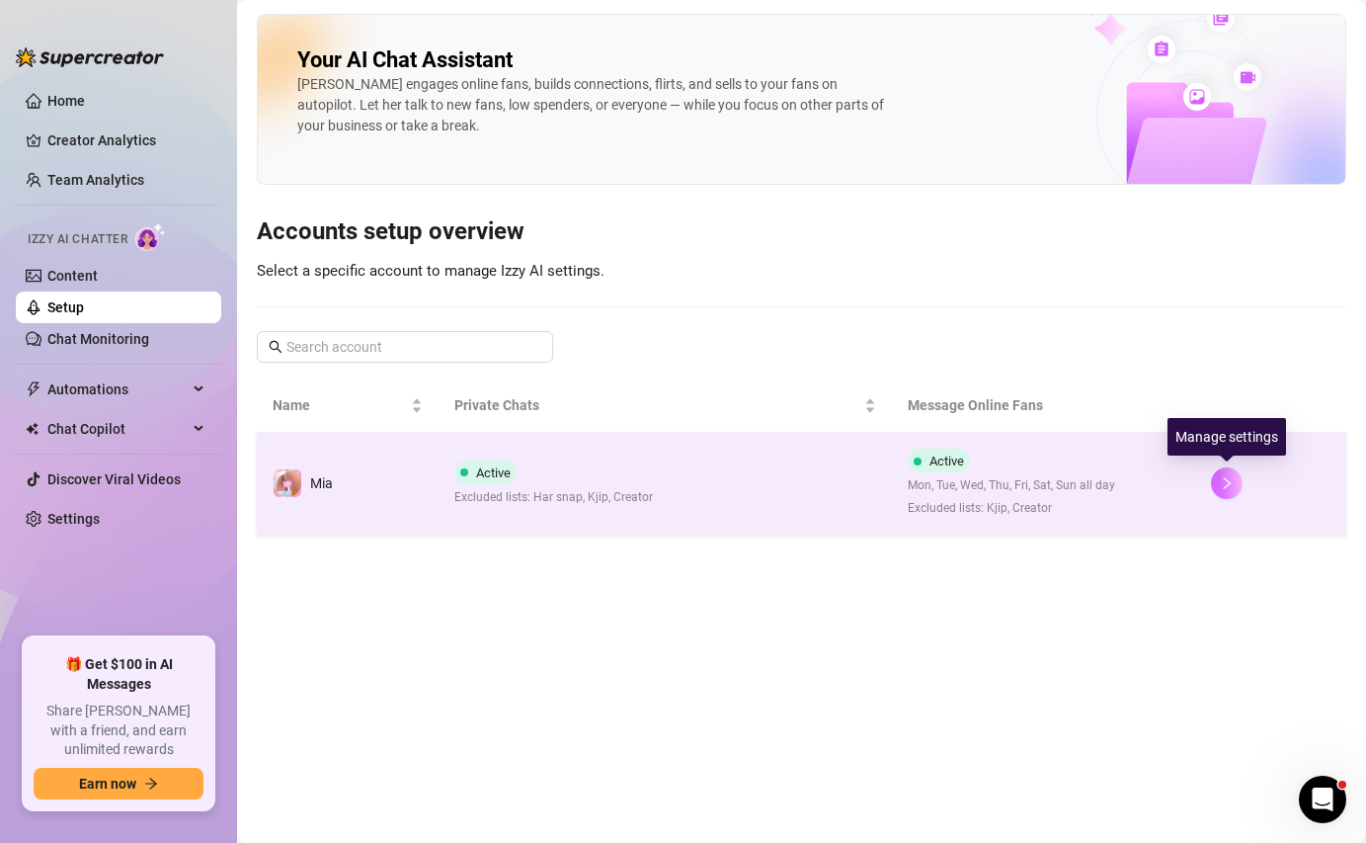
click at [1227, 495] on button "button" at bounding box center [1227, 483] width 32 height 32
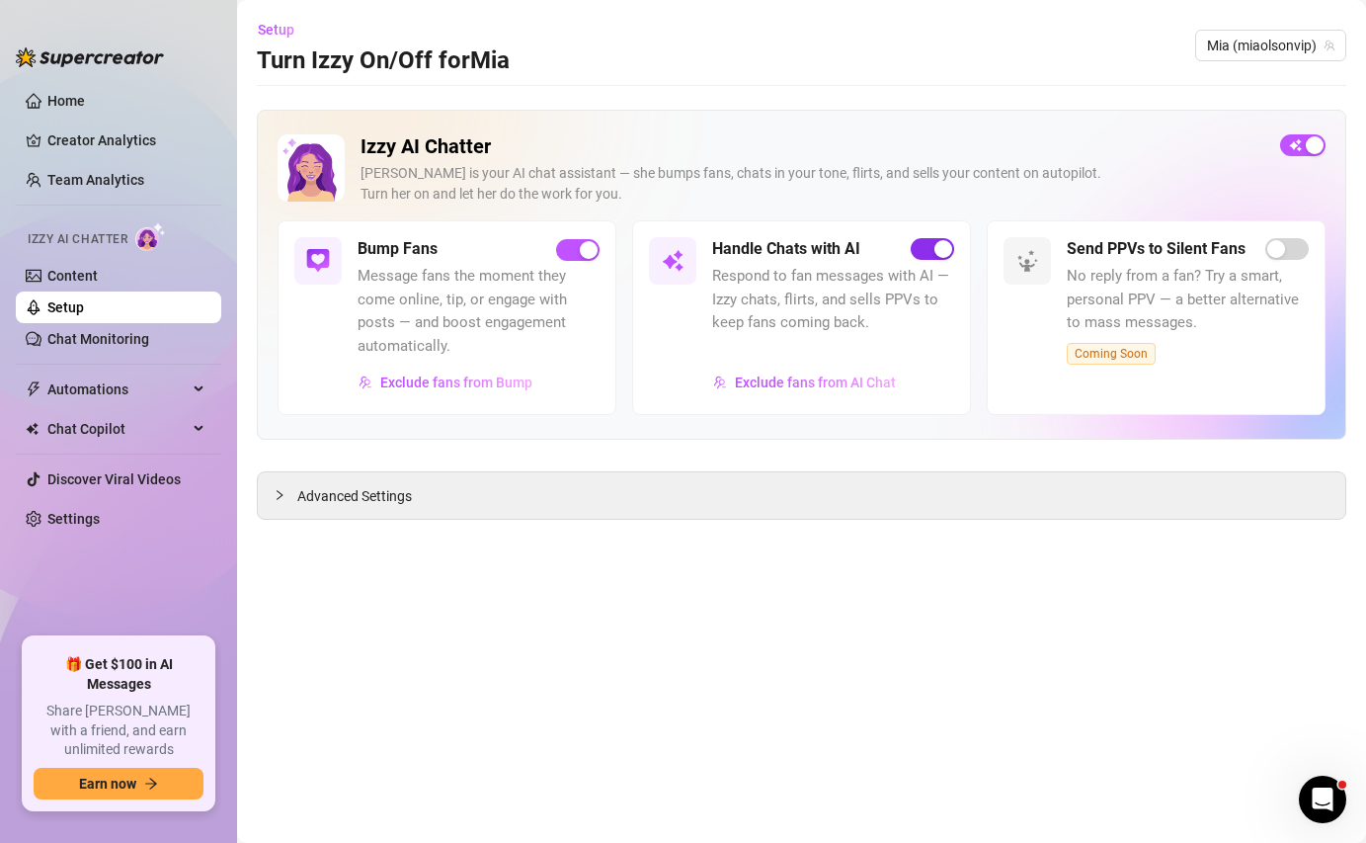
click at [934, 253] on div "button" at bounding box center [943, 249] width 18 height 18
click at [932, 253] on button "button" at bounding box center [932, 249] width 43 height 22
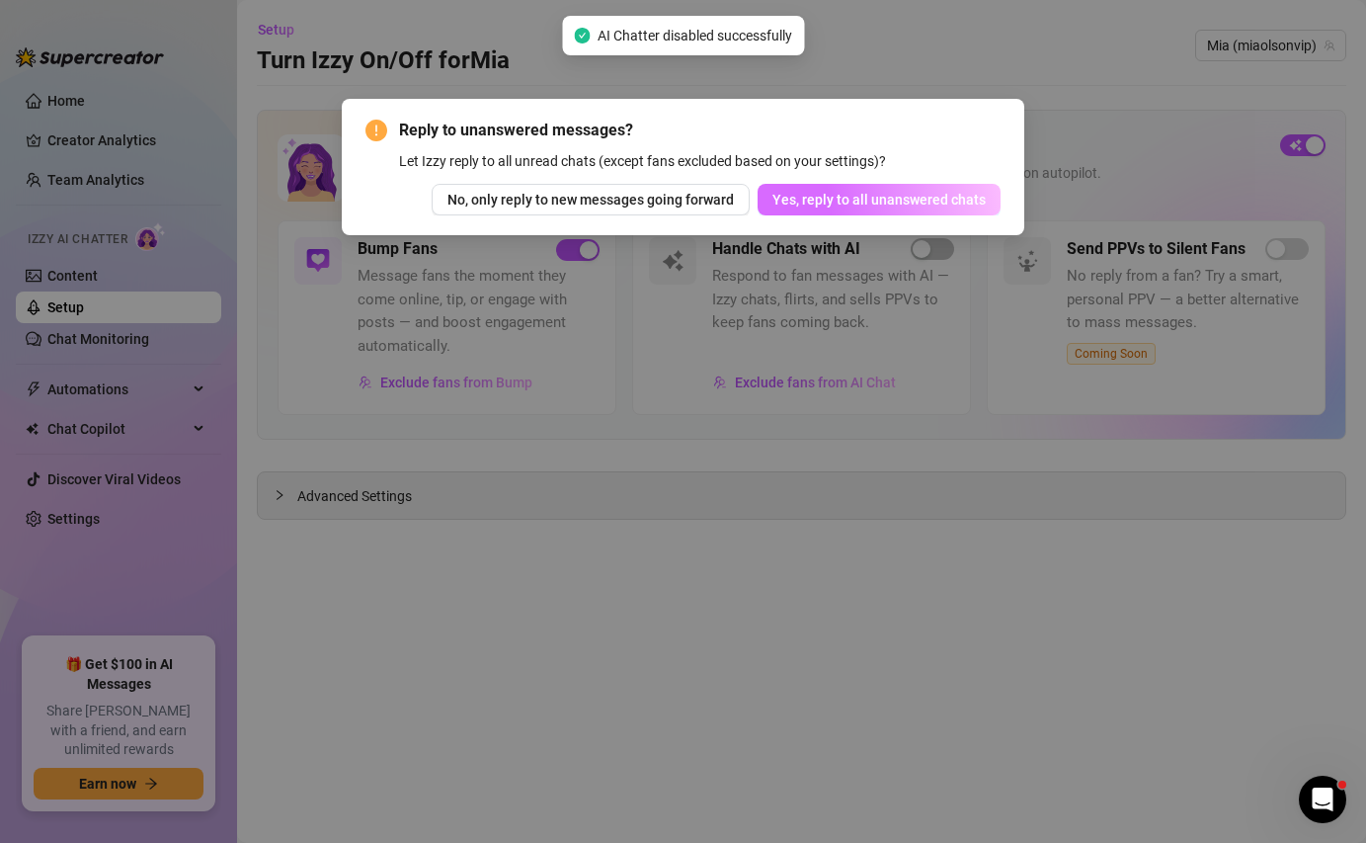
click at [869, 196] on span "Yes, reply to all unanswered chats" at bounding box center [878, 200] width 213 height 16
